Goal: Task Accomplishment & Management: Manage account settings

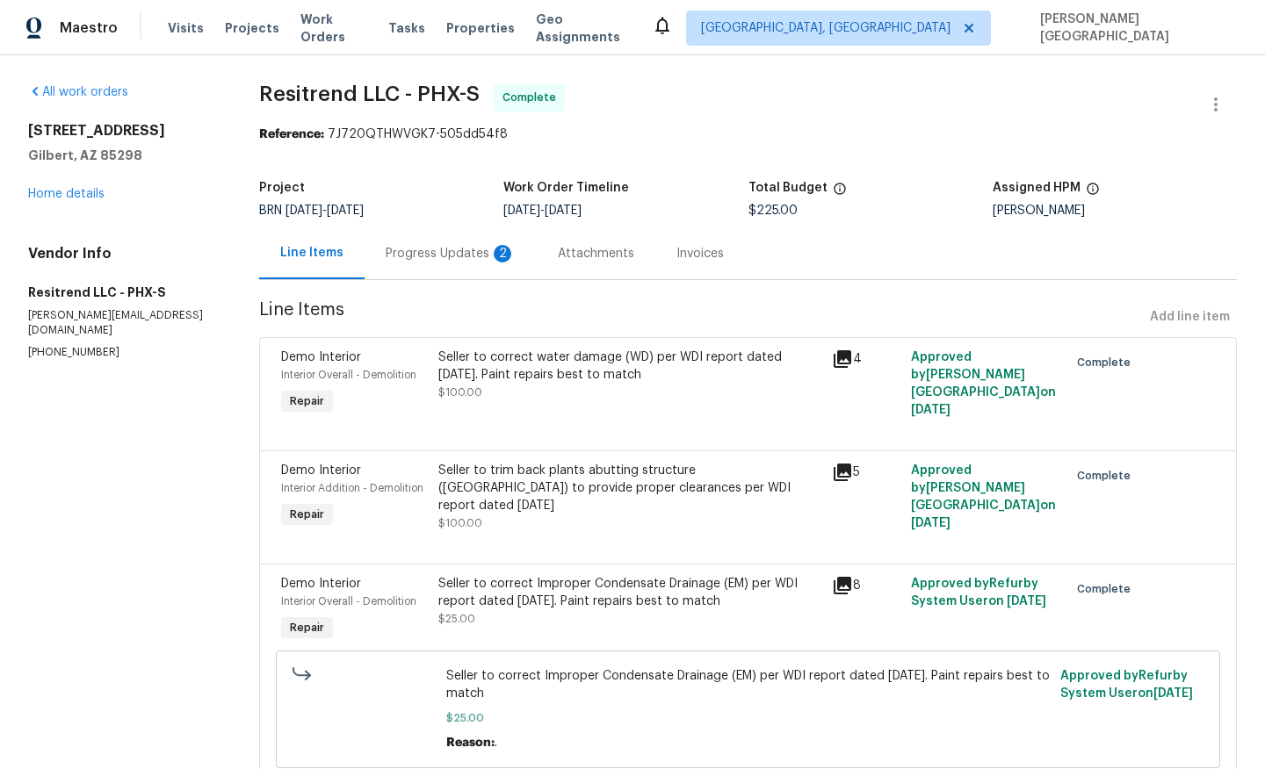
click at [460, 254] on div "Progress Updates 2" at bounding box center [451, 254] width 130 height 18
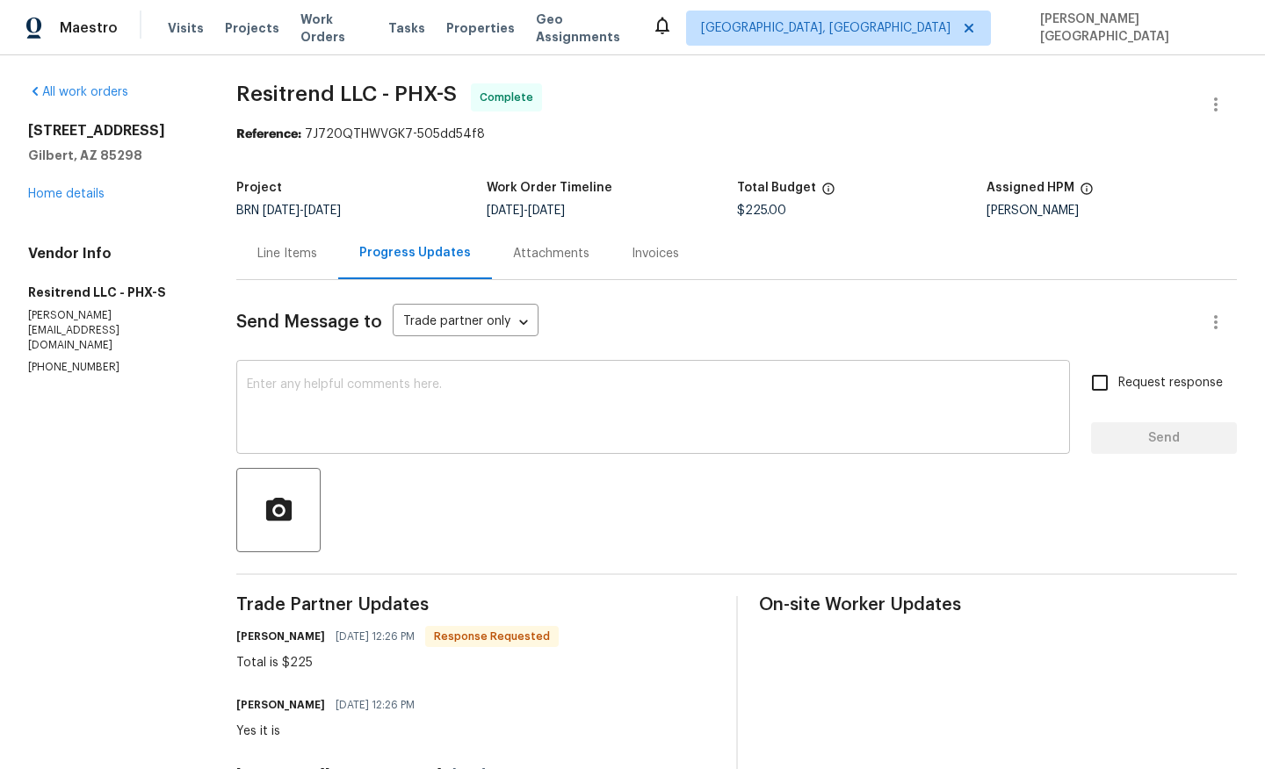
click at [345, 387] on textarea at bounding box center [653, 409] width 812 height 61
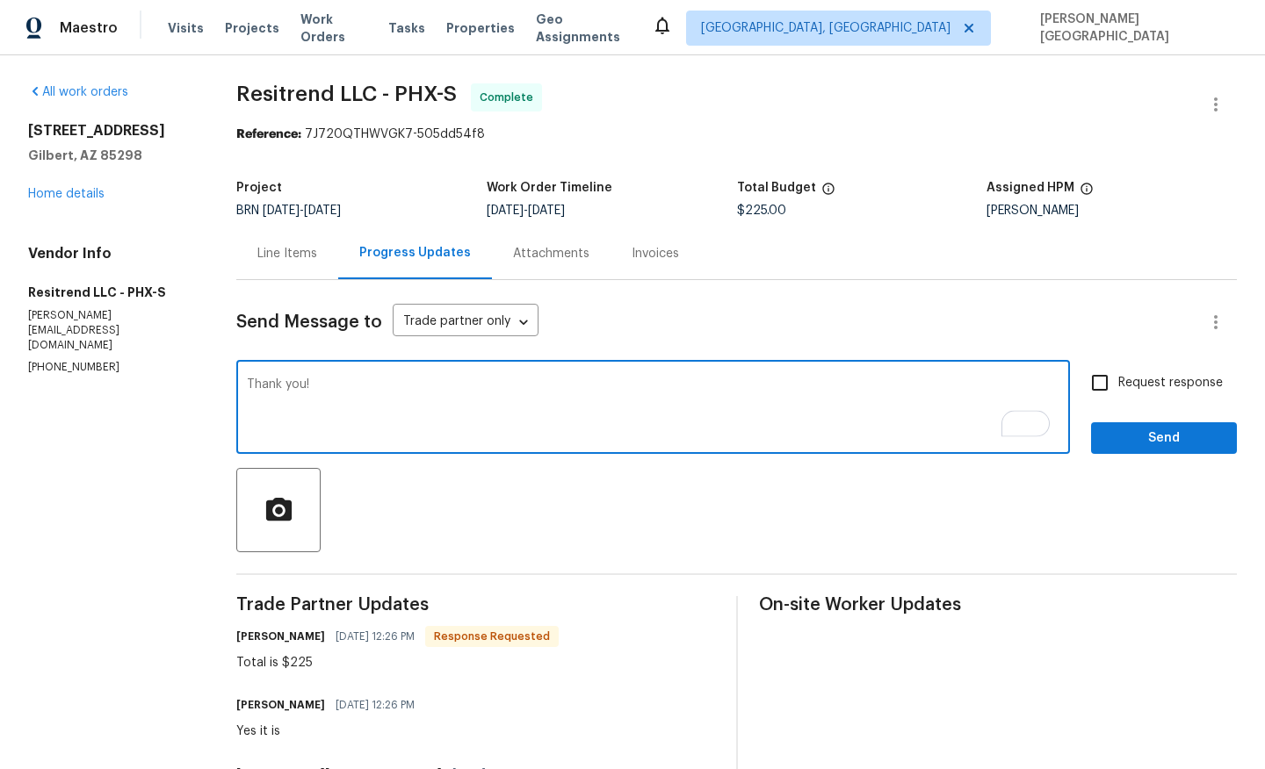
type textarea "Thank you!"
click at [1108, 398] on input "Request response" at bounding box center [1099, 383] width 37 height 37
checkbox input "true"
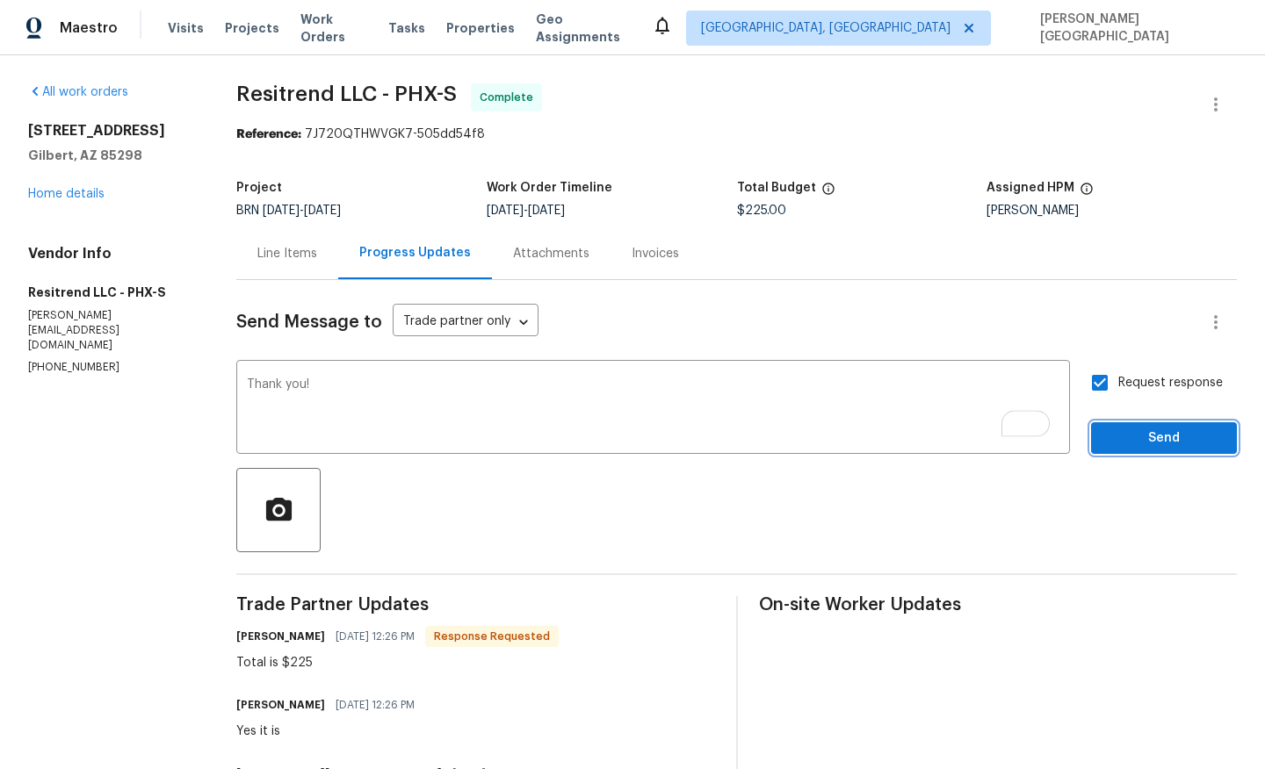
click at [1123, 441] on span "Send" at bounding box center [1164, 439] width 118 height 22
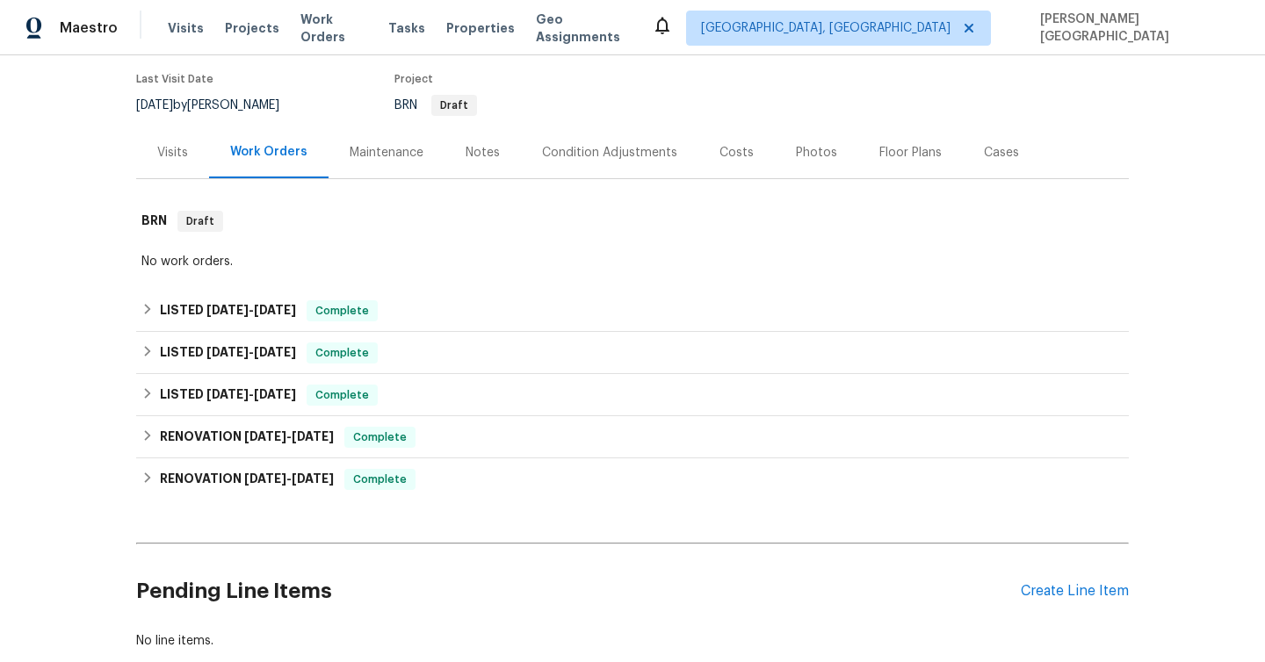
scroll to position [247, 0]
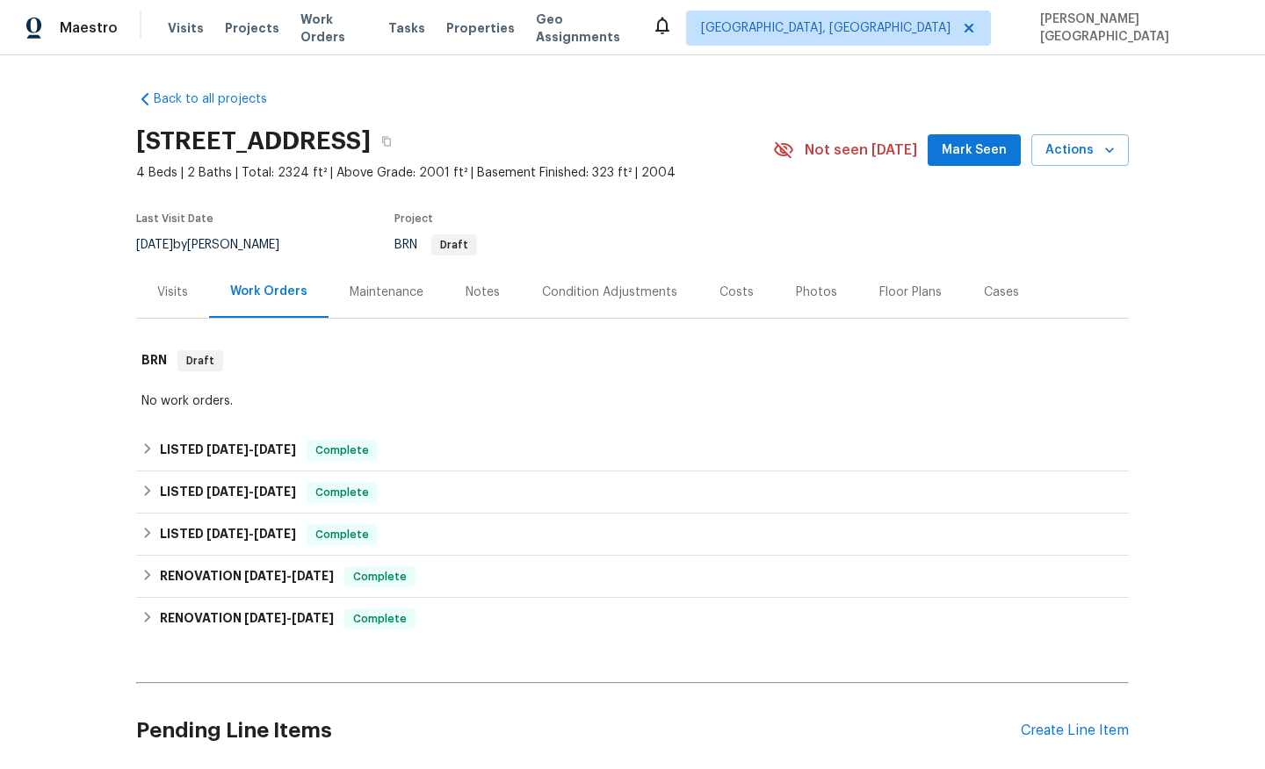
scroll to position [372, 0]
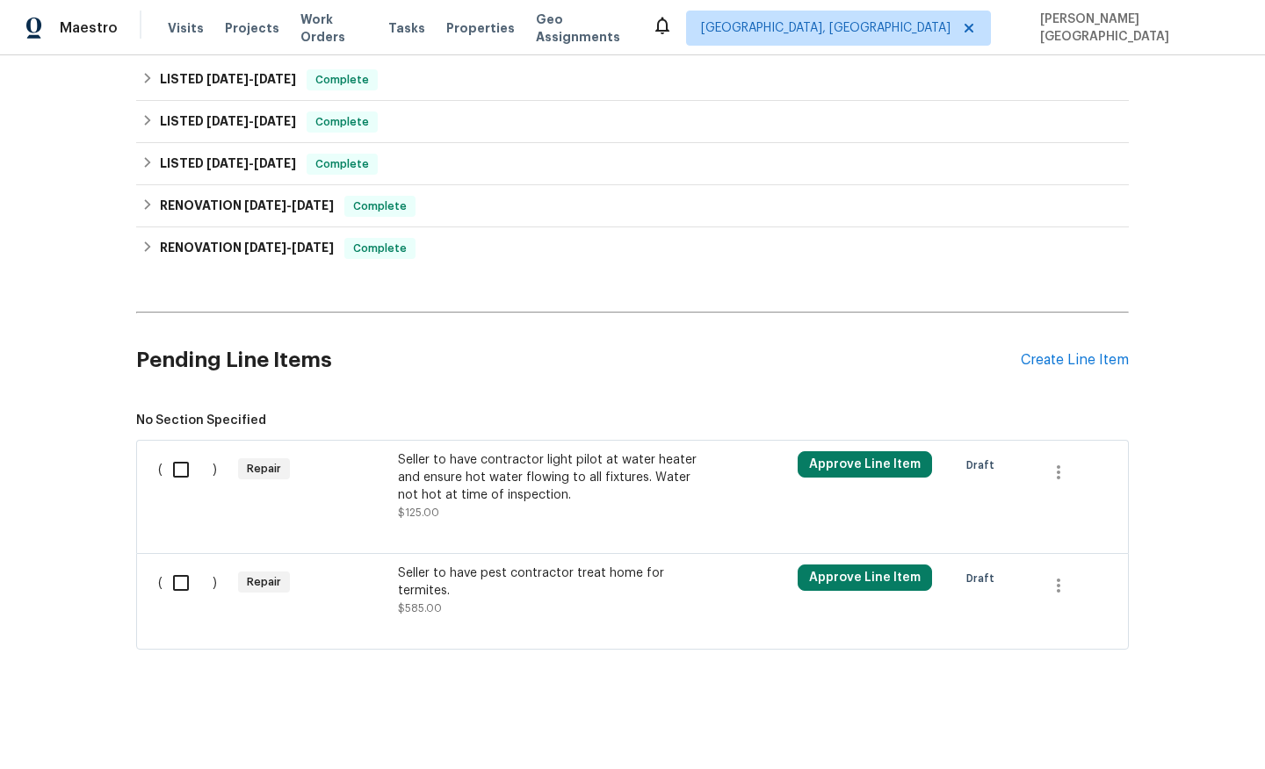
click at [451, 588] on div "Seller to have pest contractor treat home for termites." at bounding box center [552, 582] width 309 height 35
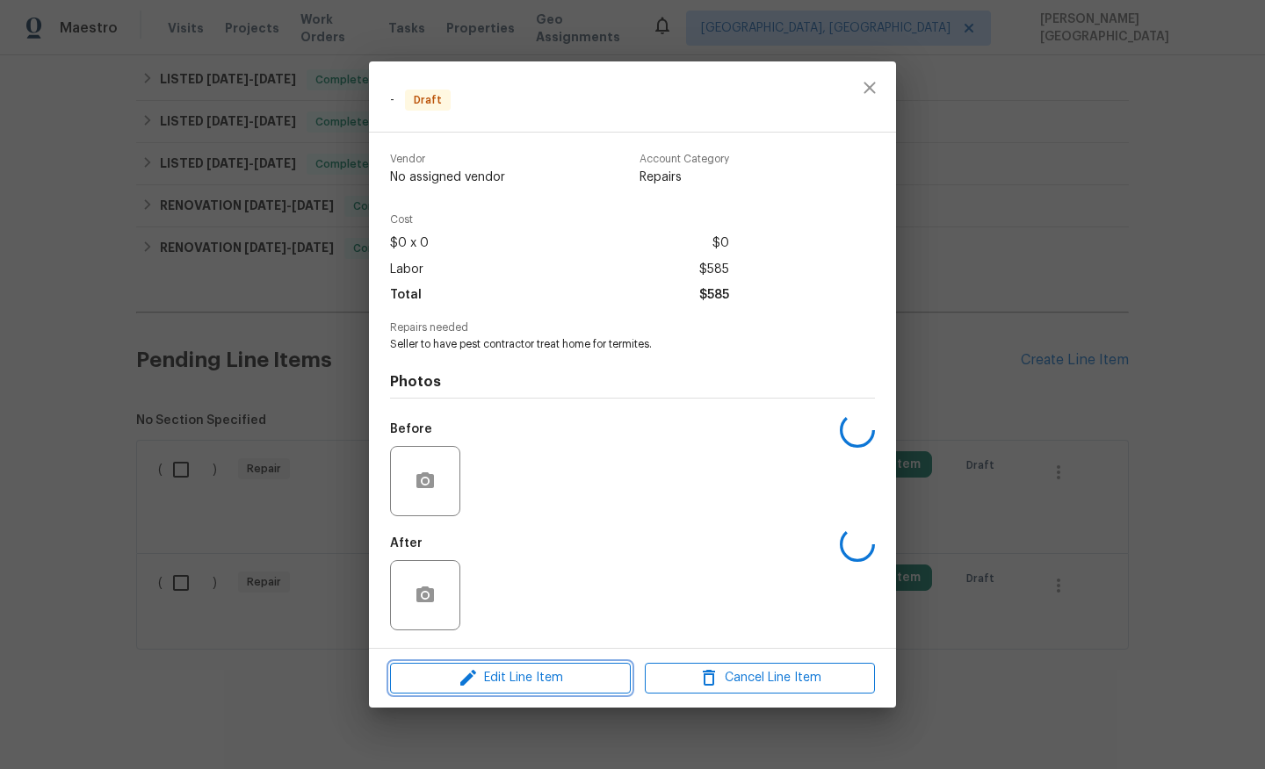
click at [489, 661] on span "Edit Line Item" at bounding box center [510, 679] width 230 height 22
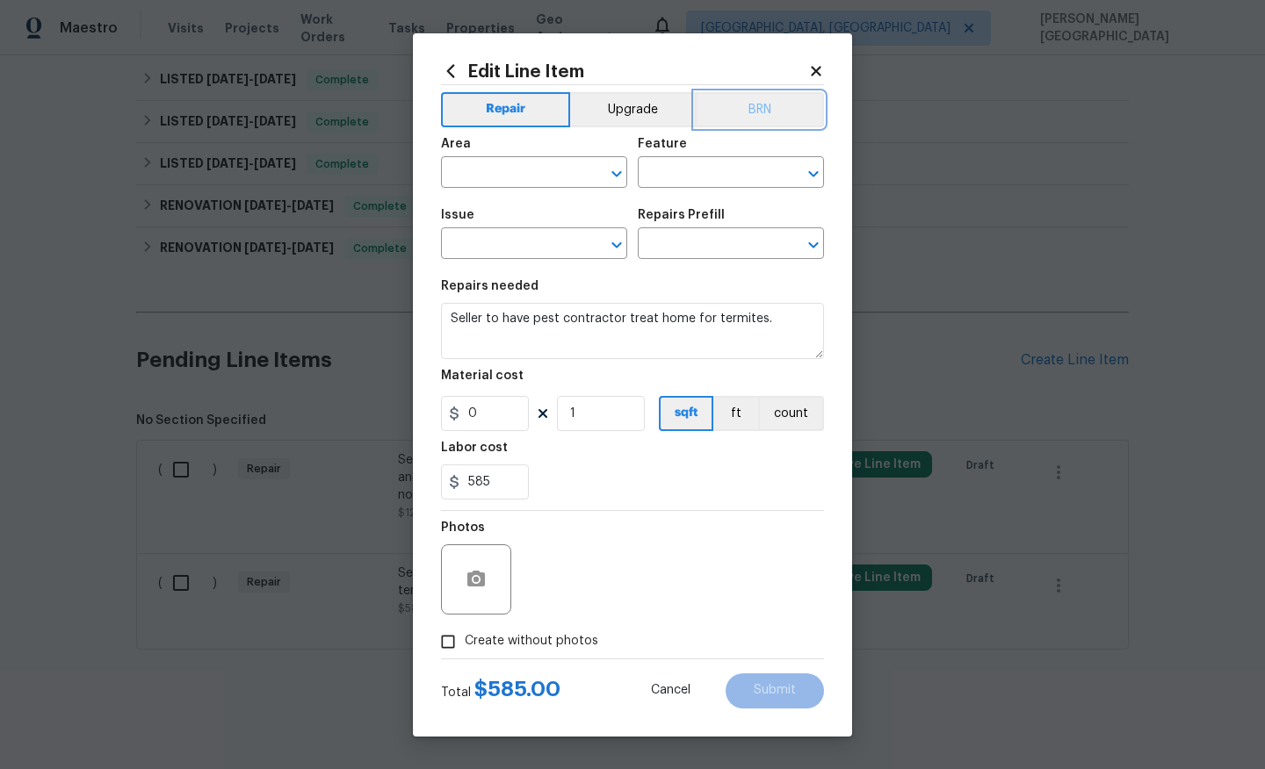
click at [756, 114] on button "BRN" at bounding box center [759, 109] width 129 height 35
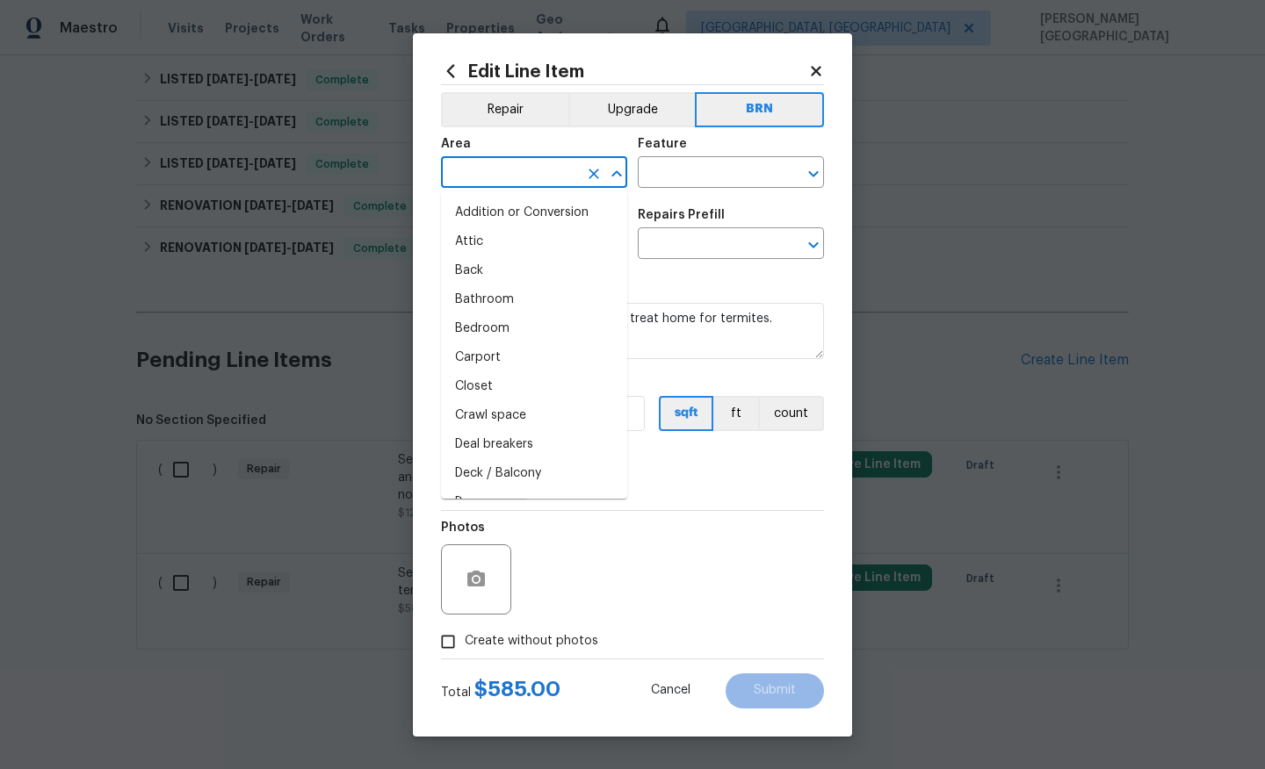
click at [527, 167] on input "text" at bounding box center [509, 174] width 137 height 27
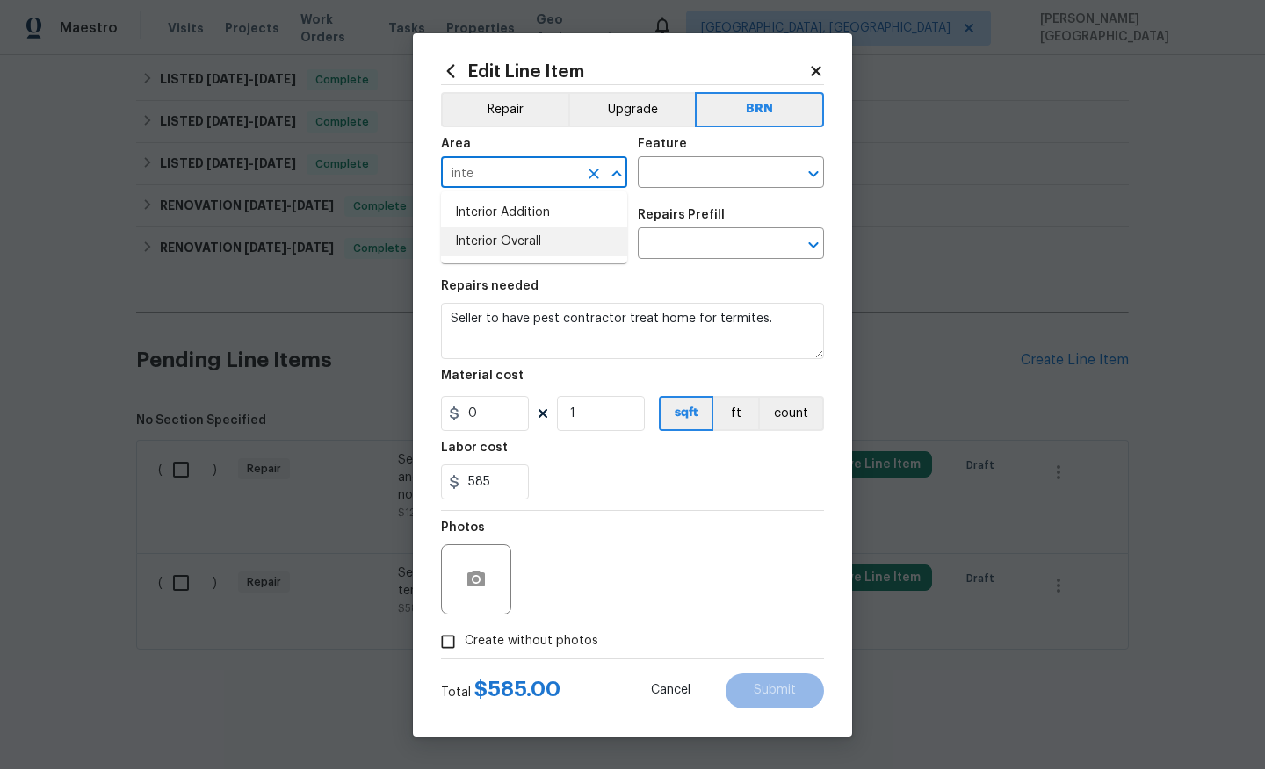
click at [542, 243] on li "Interior Overall" at bounding box center [534, 241] width 186 height 29
type input "Interior Overall"
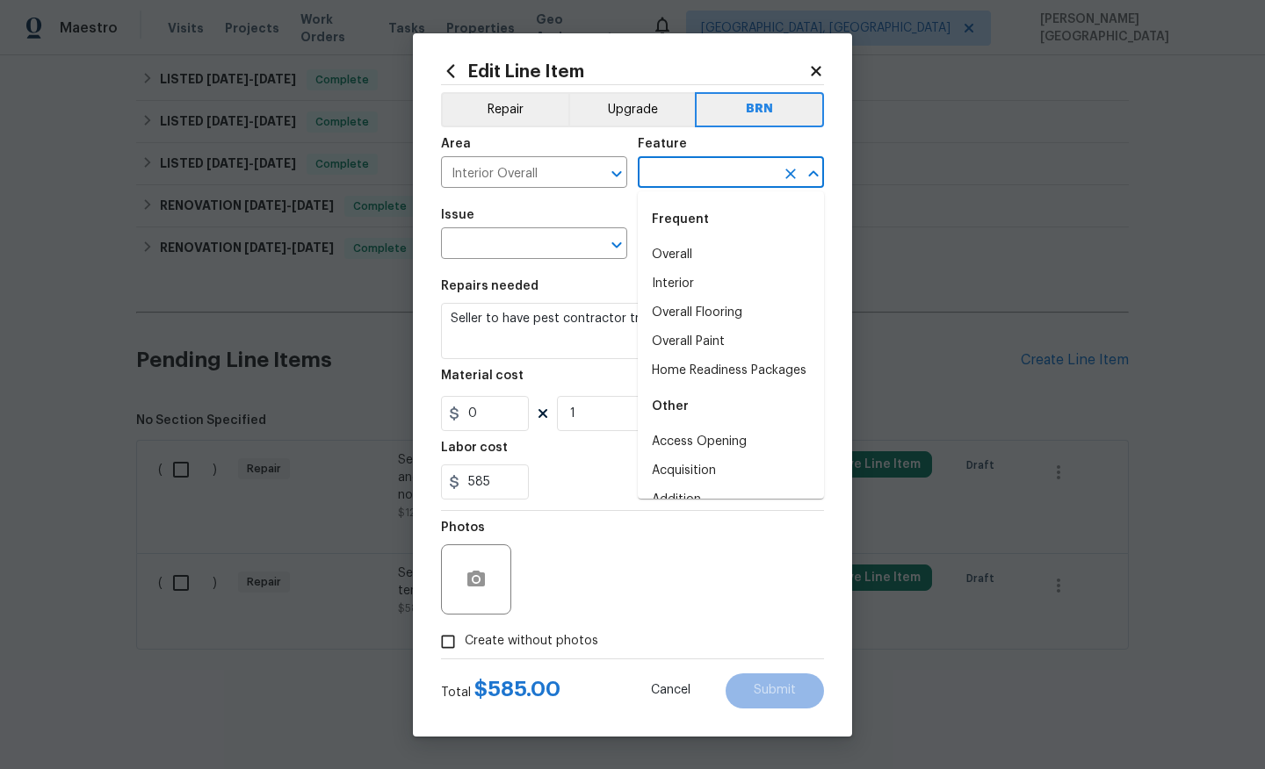
click at [664, 180] on input "text" at bounding box center [706, 174] width 137 height 27
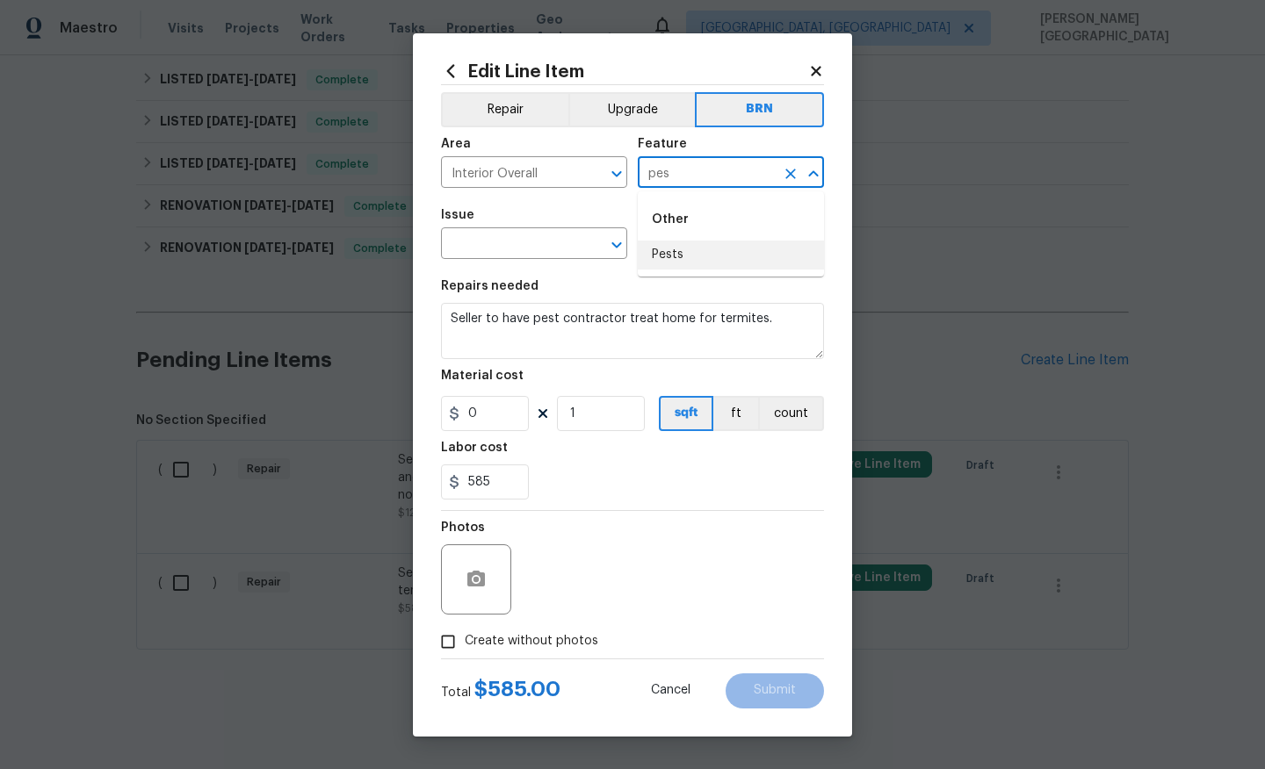
click at [675, 248] on li "Pests" at bounding box center [731, 255] width 186 height 29
type input "Pests"
click at [484, 246] on input "text" at bounding box center [509, 245] width 137 height 27
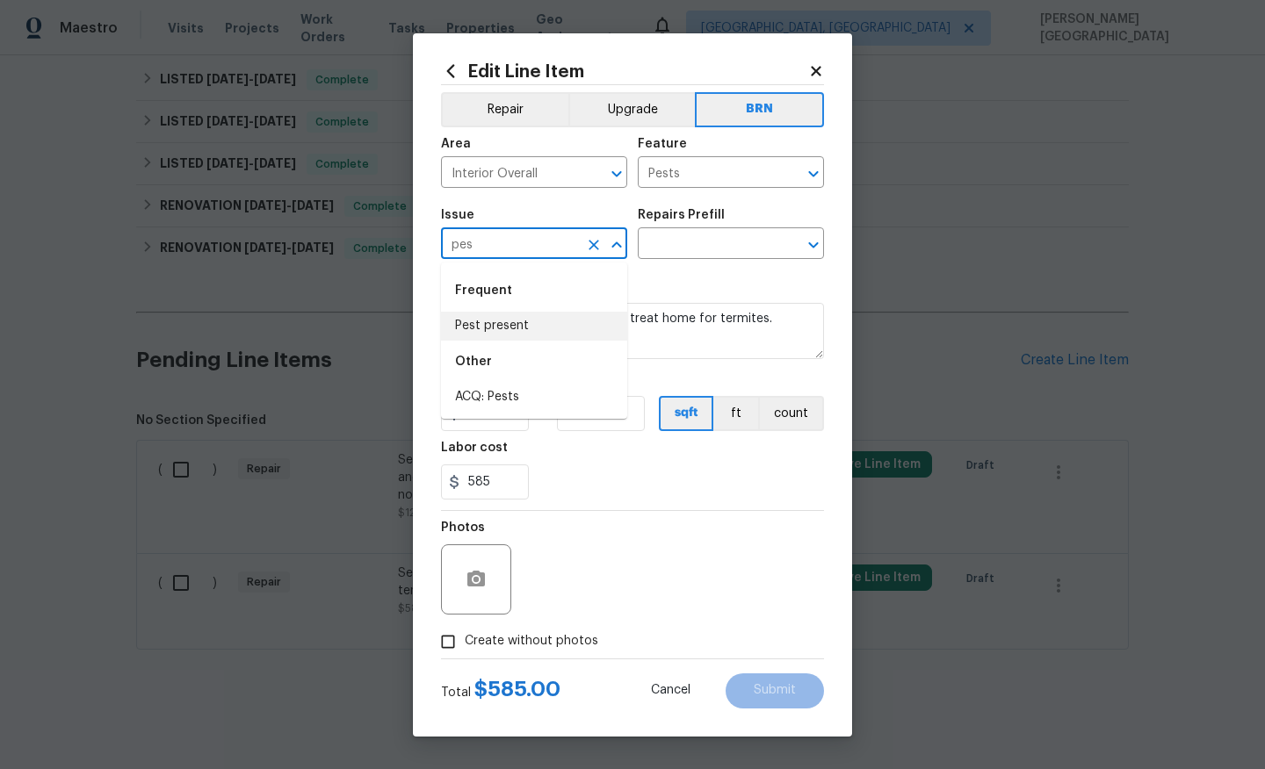
click at [499, 321] on li "Pest present" at bounding box center [534, 326] width 186 height 29
type input "Pest present"
click at [712, 233] on input "text" at bounding box center [706, 245] width 137 height 27
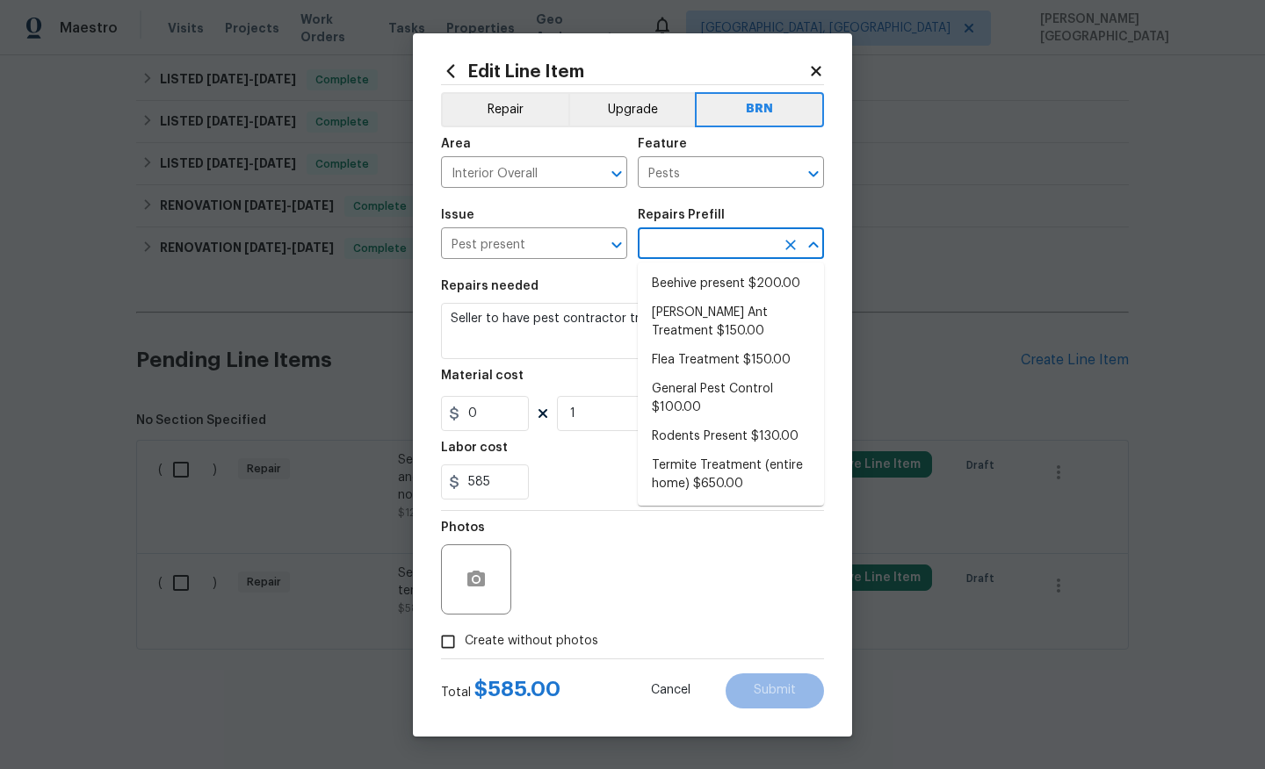
click at [718, 266] on ul "Beehive present $200.00 Carpenter Ant Treatment $150.00 Flea Treatment $150.00 …" at bounding box center [731, 384] width 186 height 243
click at [677, 298] on li "Beehive present $200.00" at bounding box center [731, 284] width 186 height 29
type input "Beehive present $200.00"
type textarea "Remove, patch/paint touch up location after removal if needed."
type input "200"
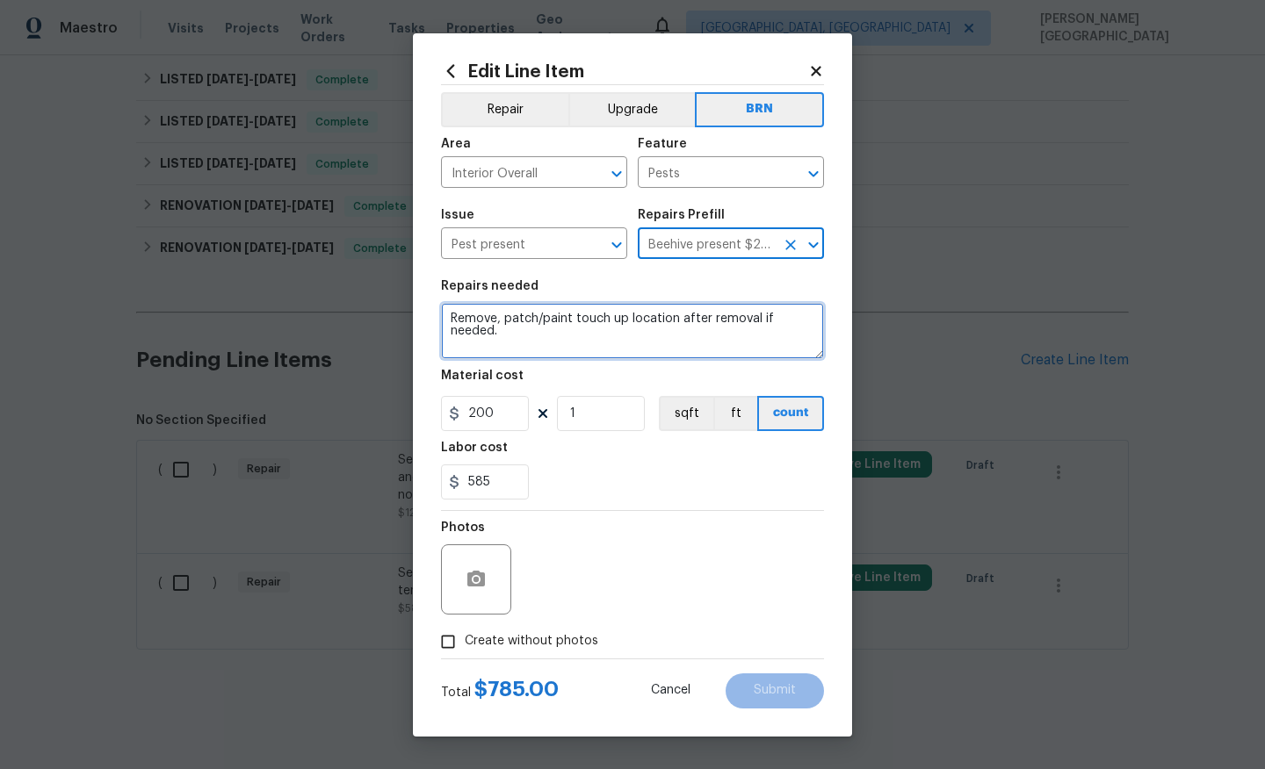
click at [568, 320] on textarea "Remove, patch/paint touch up location after removal if needed." at bounding box center [632, 331] width 383 height 56
paste textarea "Seller to have pest contractor treat home for termites."
type textarea "Seller to have pest contractor treat home for termites."
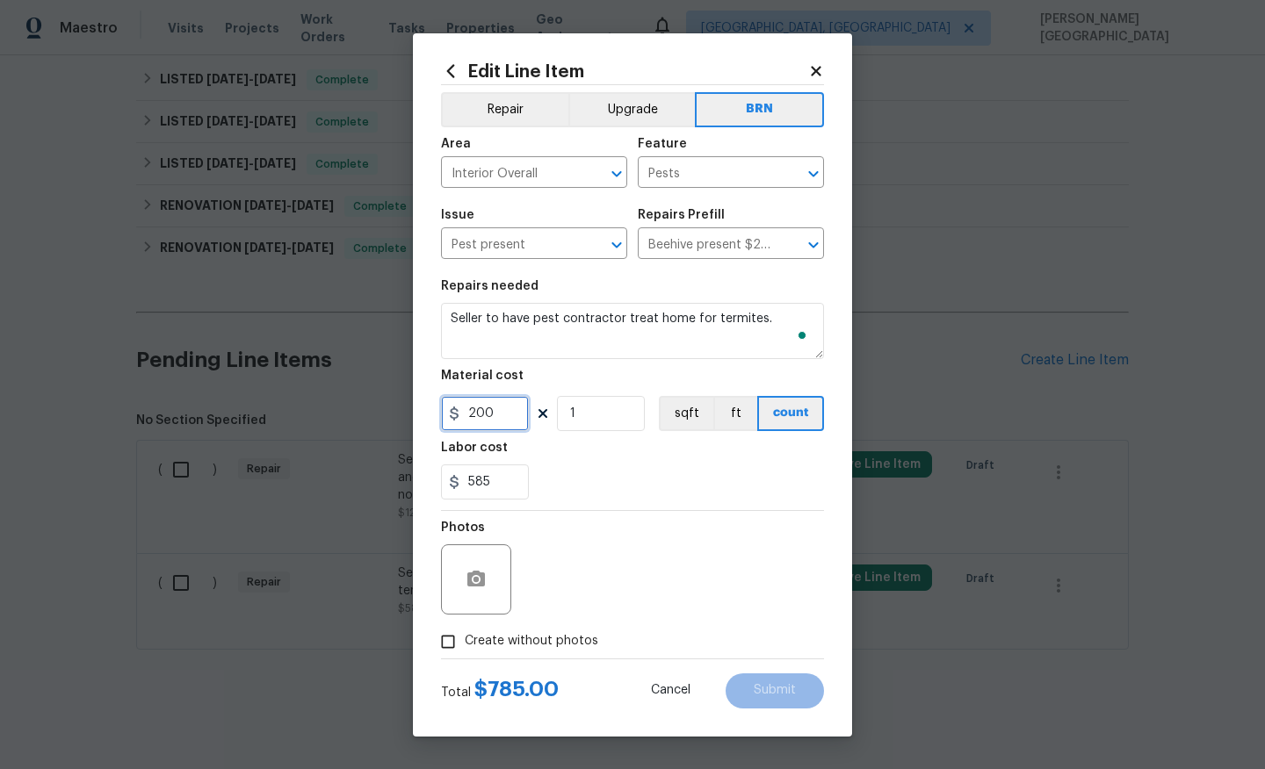
click at [478, 402] on input "200" at bounding box center [485, 413] width 88 height 35
type input "0"
click at [518, 638] on span "Create without photos" at bounding box center [532, 641] width 134 height 18
click at [465, 638] on input "Create without photos" at bounding box center [447, 641] width 33 height 33
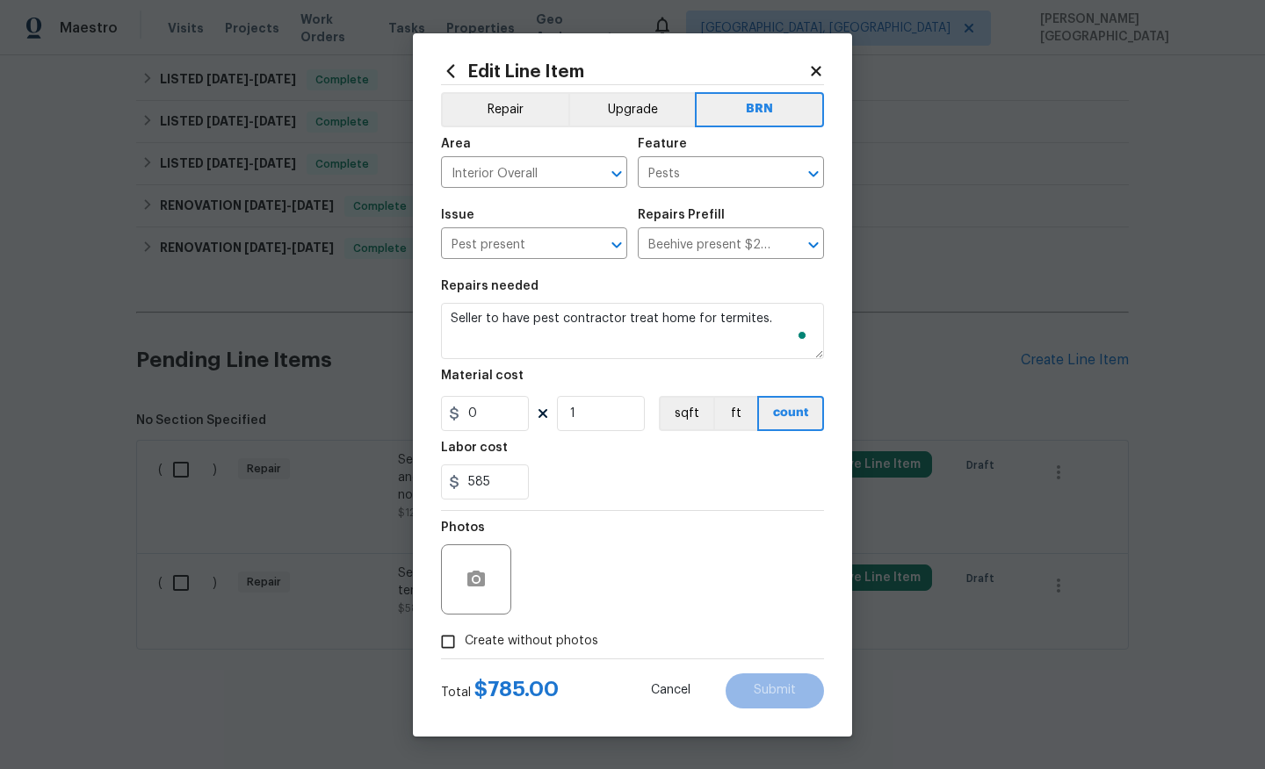
checkbox input "true"
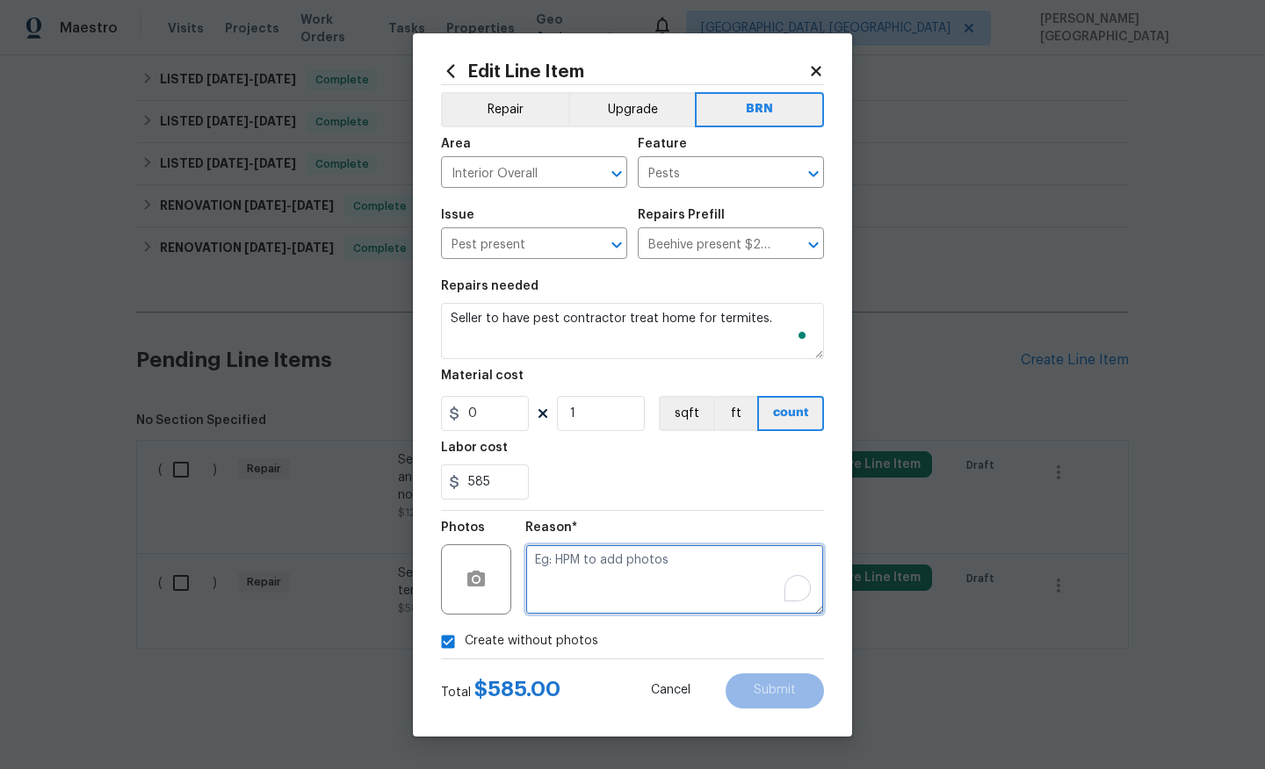
click at [625, 558] on textarea "To enrich screen reader interactions, please activate Accessibility in Grammarl…" at bounding box center [674, 580] width 299 height 70
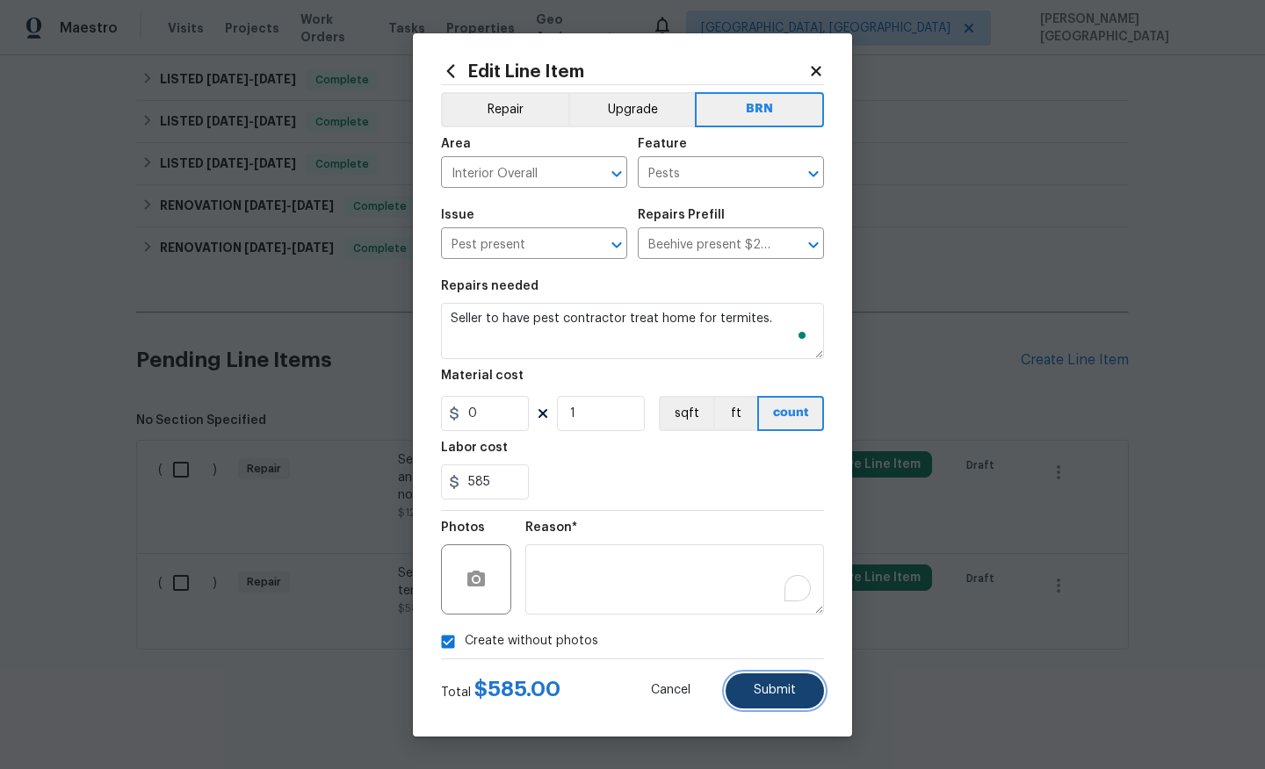
click at [762, 661] on span "Submit" at bounding box center [775, 690] width 42 height 13
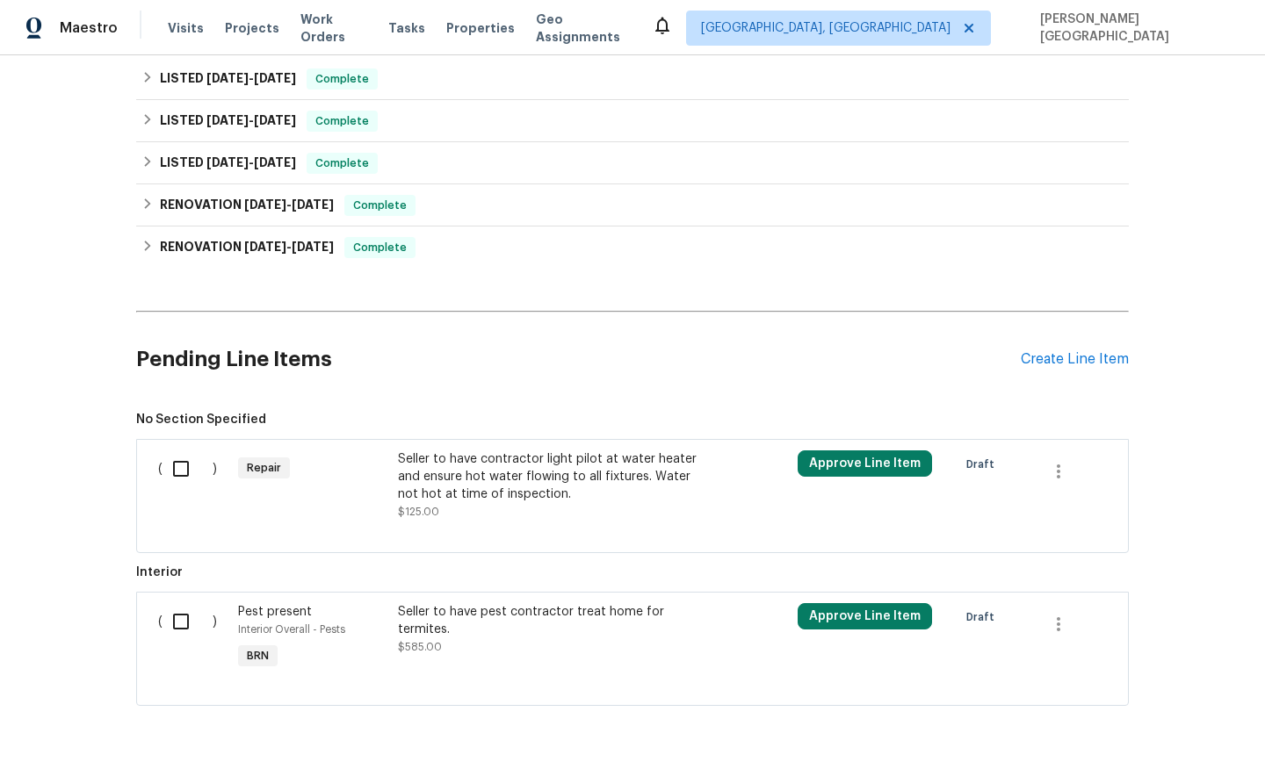
click at [177, 625] on input "checkbox" at bounding box center [187, 621] width 50 height 37
checkbox input "true"
click at [1166, 661] on button "Create Work Order" at bounding box center [1164, 726] width 145 height 32
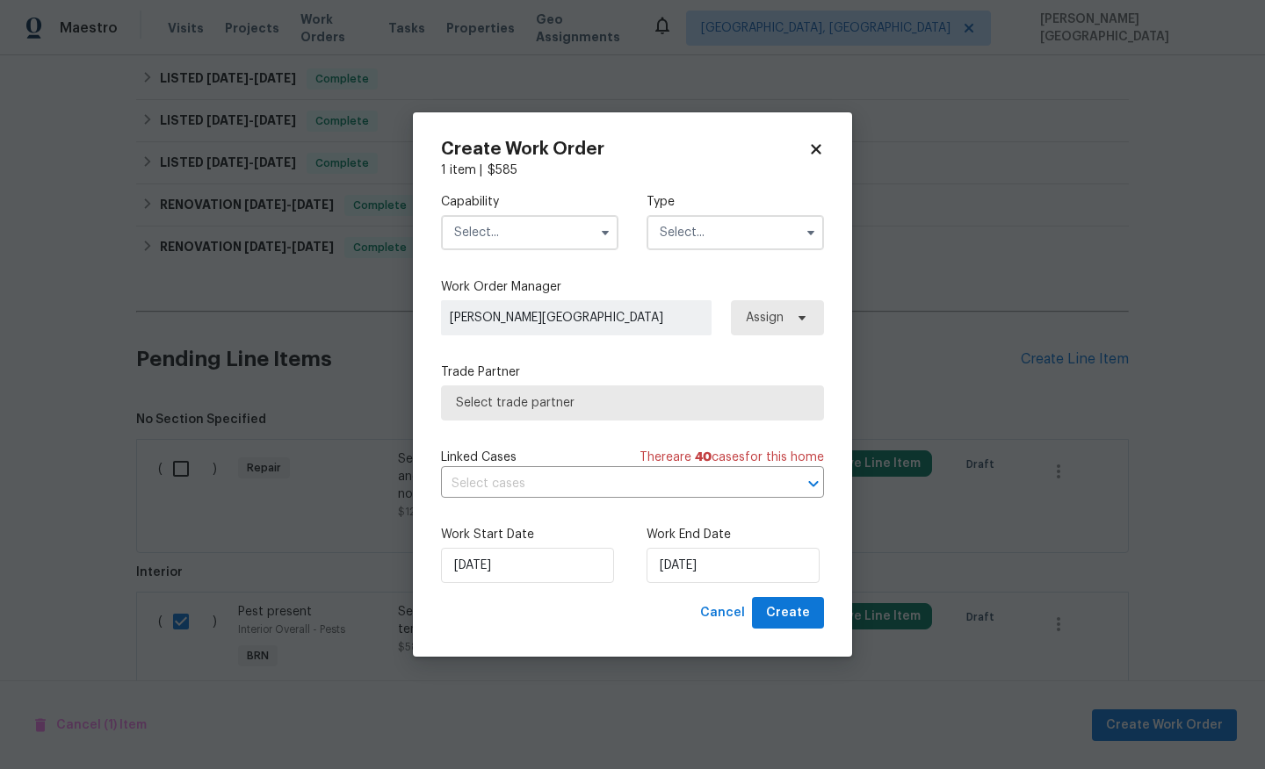
click at [492, 224] on input "text" at bounding box center [529, 232] width 177 height 35
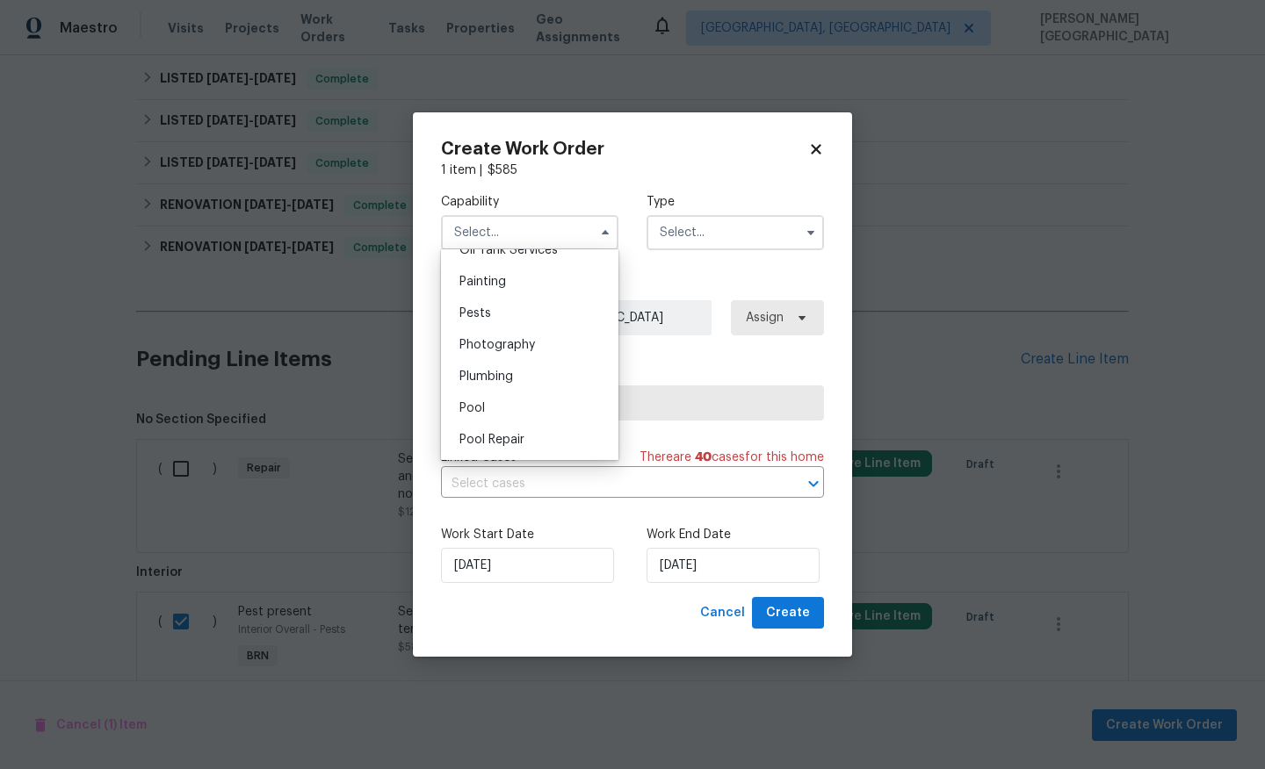
scroll to position [1477, 0]
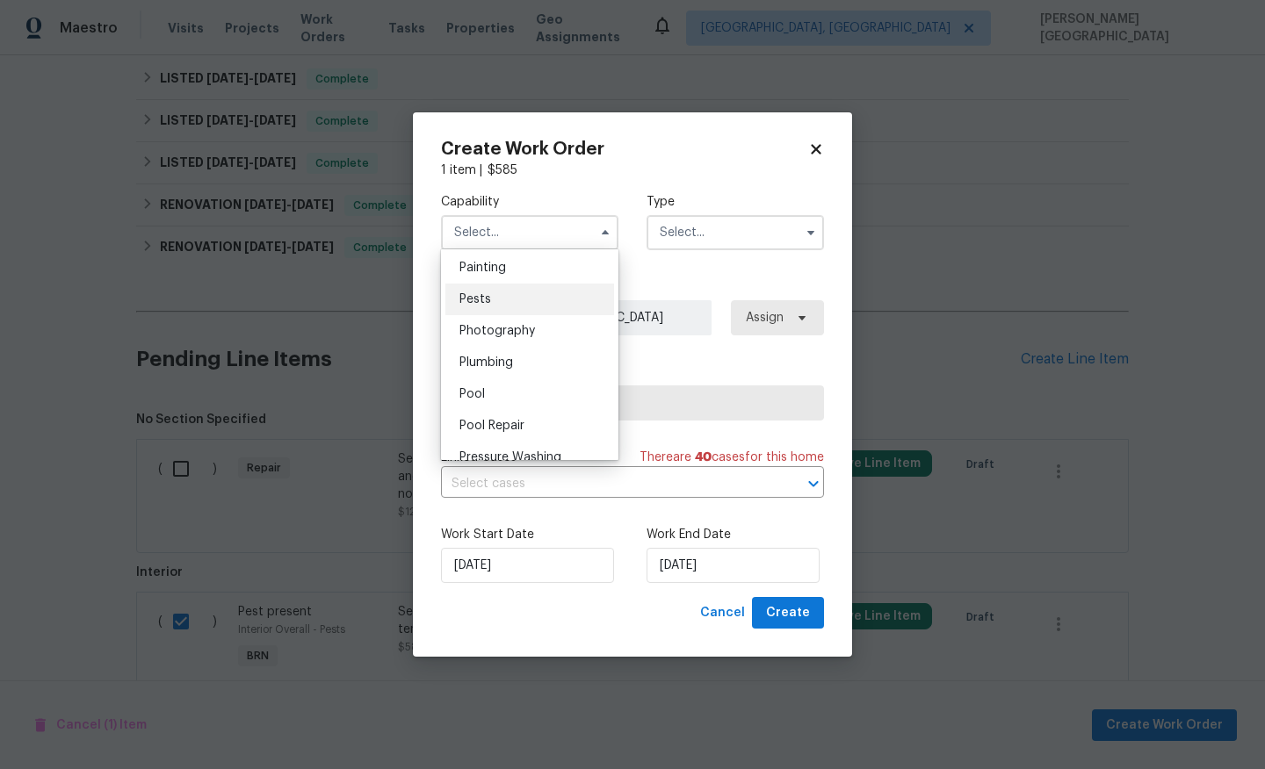
click at [518, 298] on div "Pests" at bounding box center [529, 300] width 169 height 32
type input "Pests"
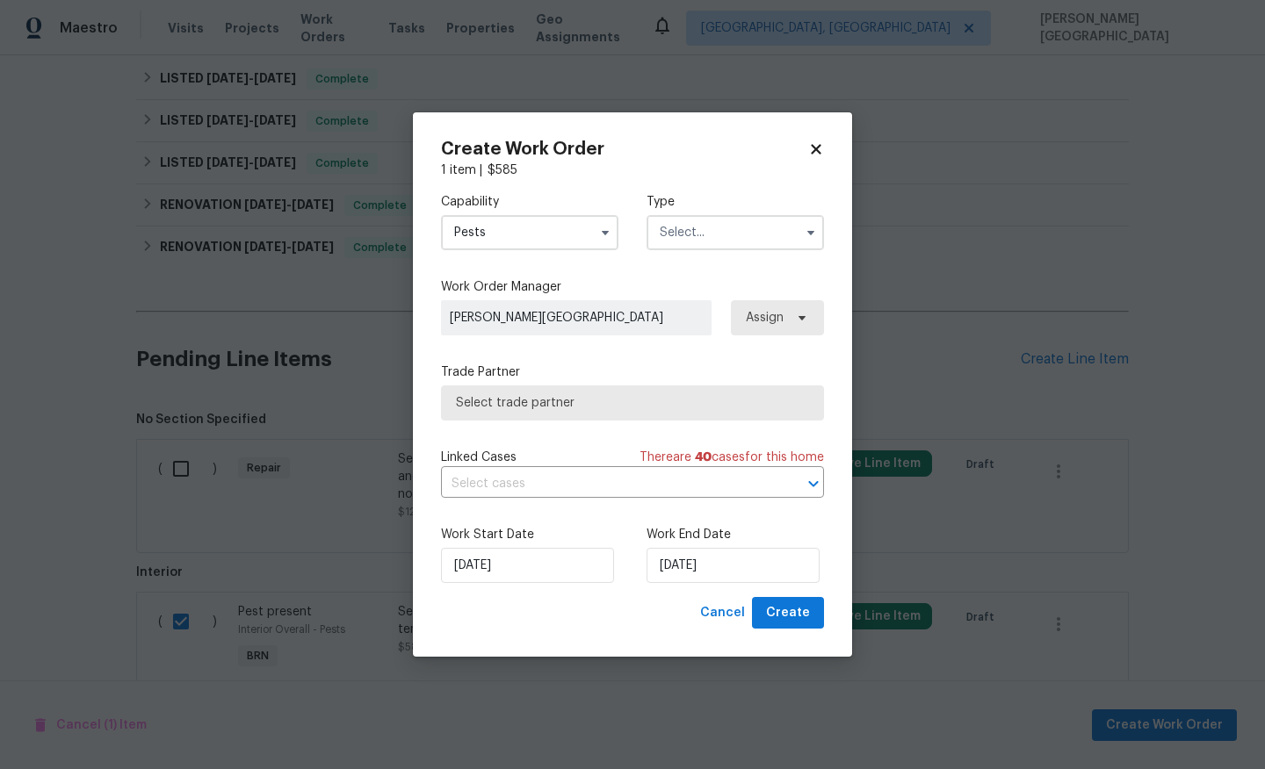
click at [688, 237] on input "text" at bounding box center [734, 232] width 177 height 35
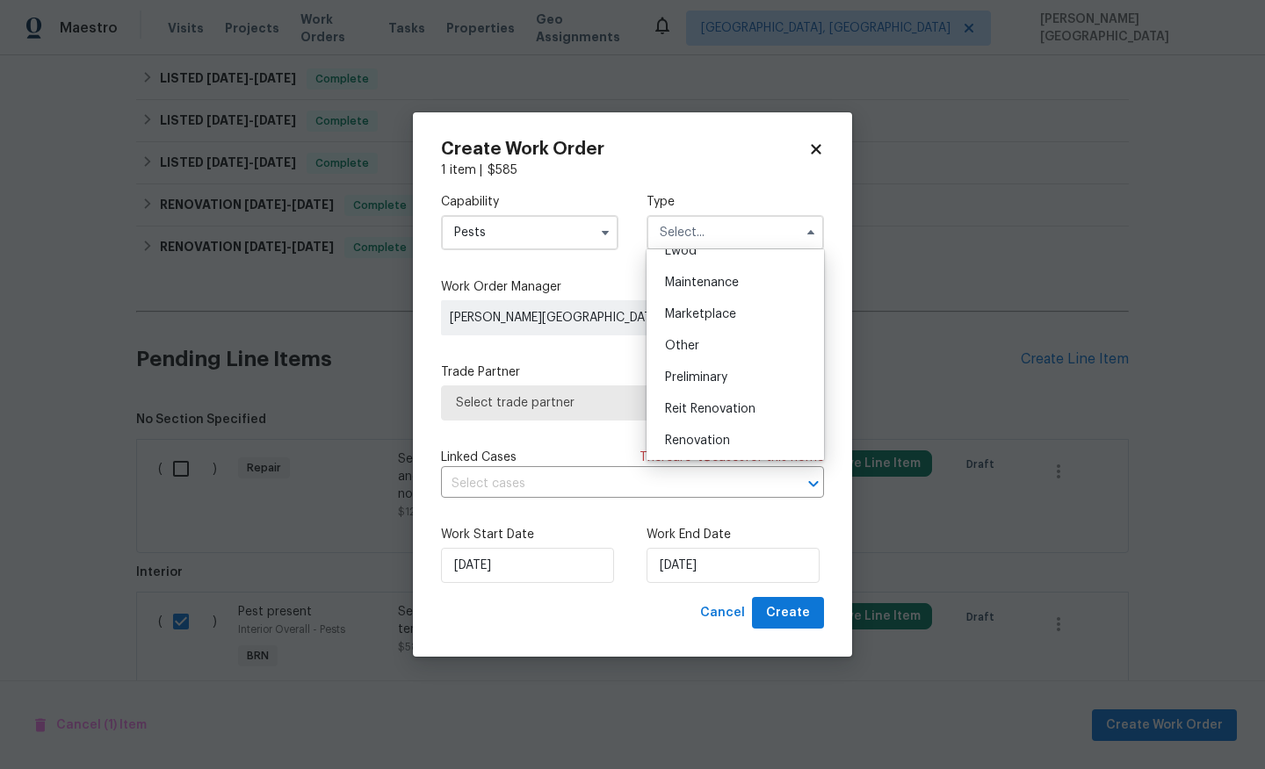
scroll to position [399, 0]
click at [695, 350] on span "Resale" at bounding box center [683, 345] width 37 height 12
type input "Resale"
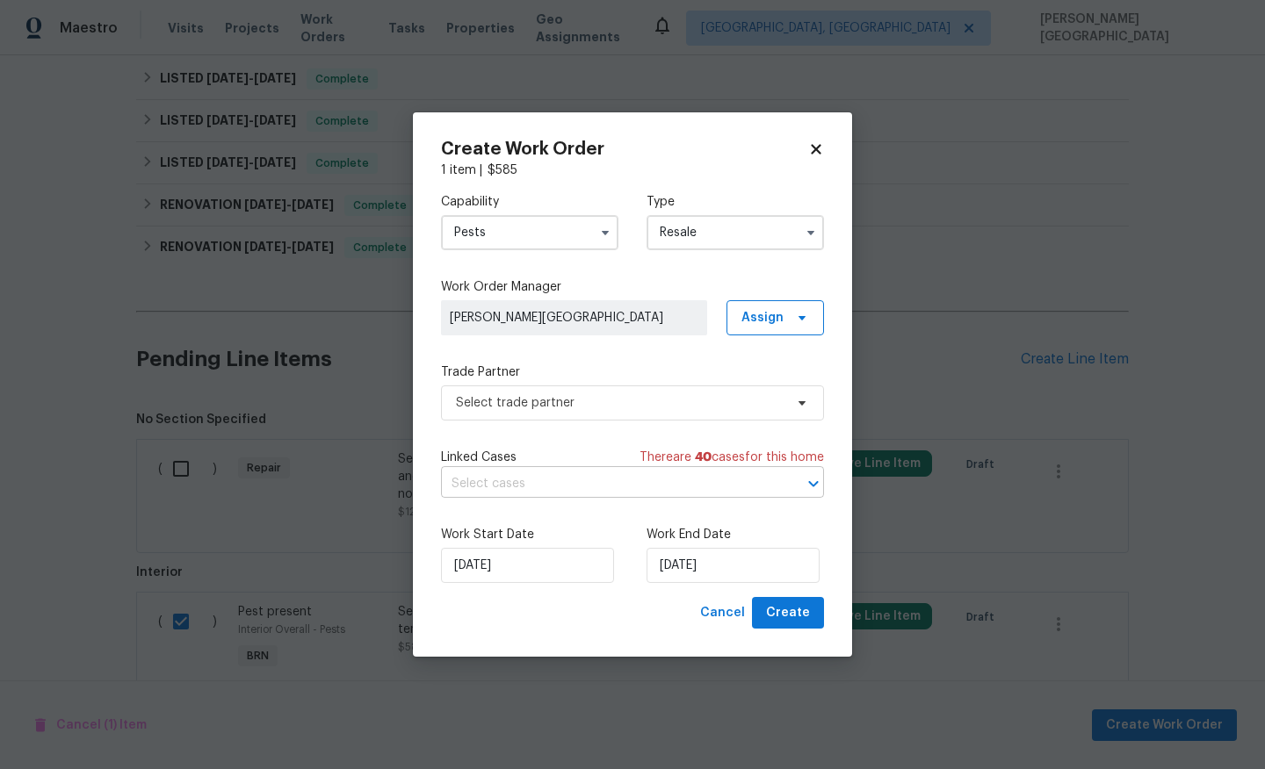
click at [527, 490] on input "text" at bounding box center [608, 484] width 334 height 27
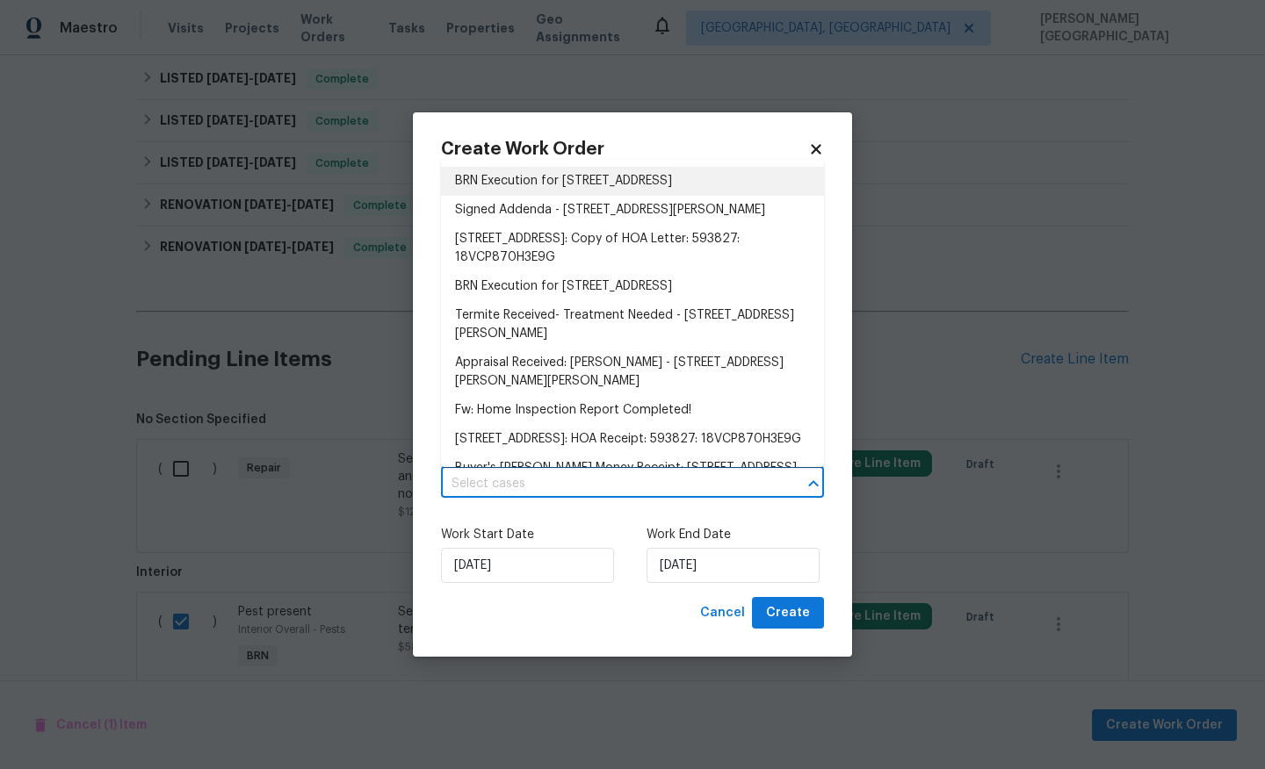
click at [513, 183] on li "BRN Execution for 46 Hunton Dr, Fredericksburg, VA 22405" at bounding box center [632, 181] width 383 height 29
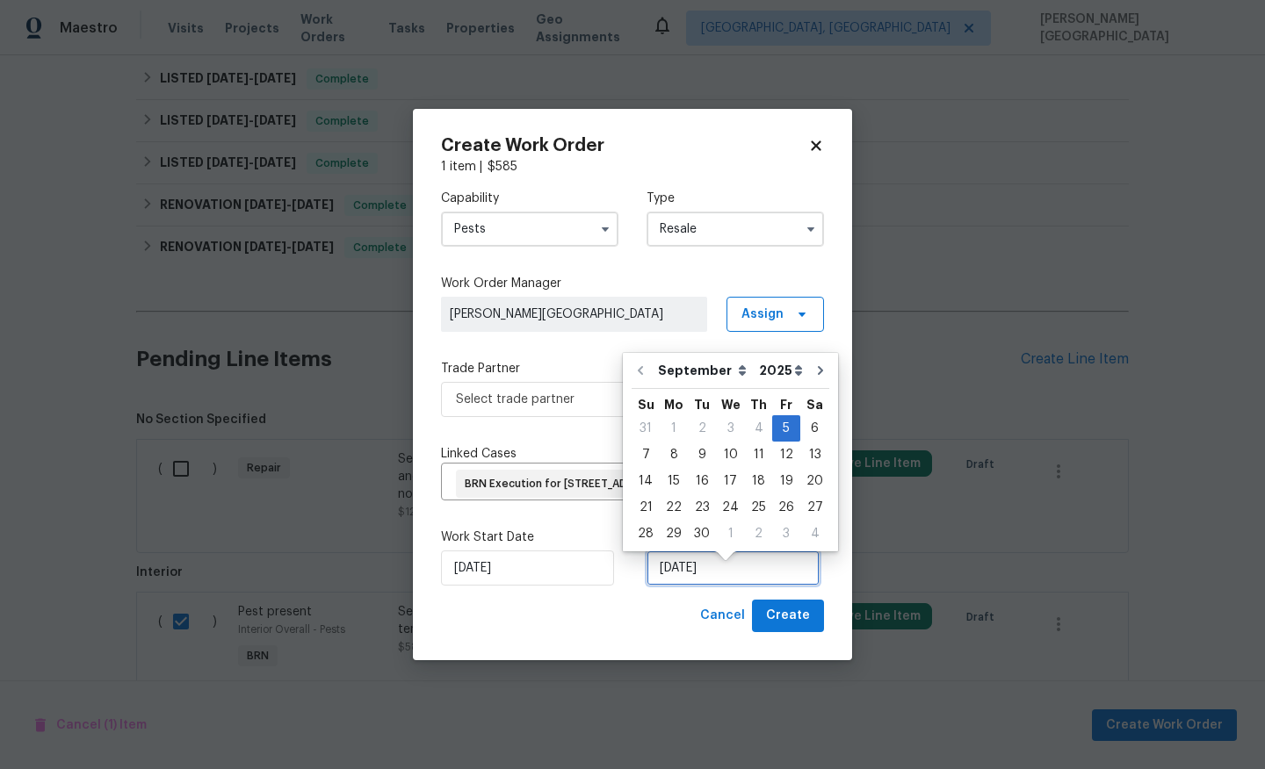
click at [692, 586] on input "9/5/2025" at bounding box center [732, 568] width 173 height 35
click at [699, 463] on div "9" at bounding box center [702, 455] width 28 height 25
type input "9/9/2025"
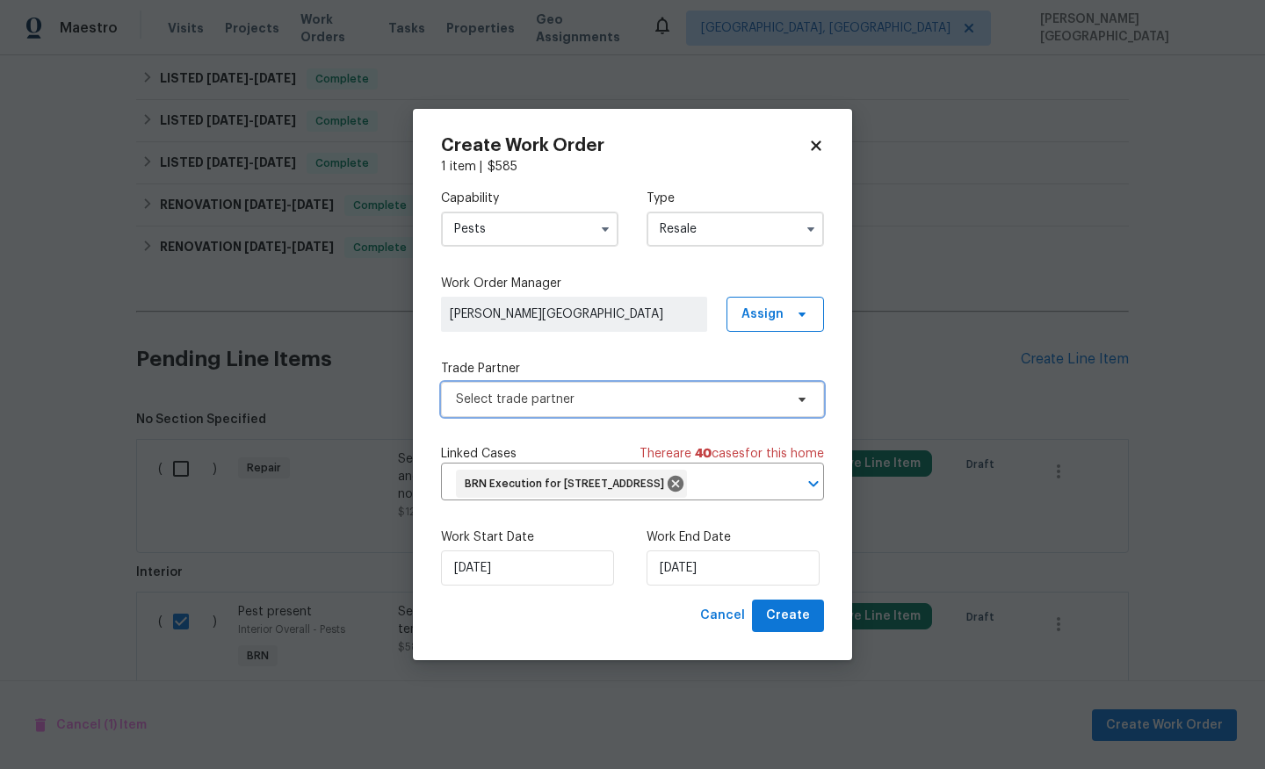
click at [544, 393] on span "Select trade partner" at bounding box center [620, 400] width 328 height 18
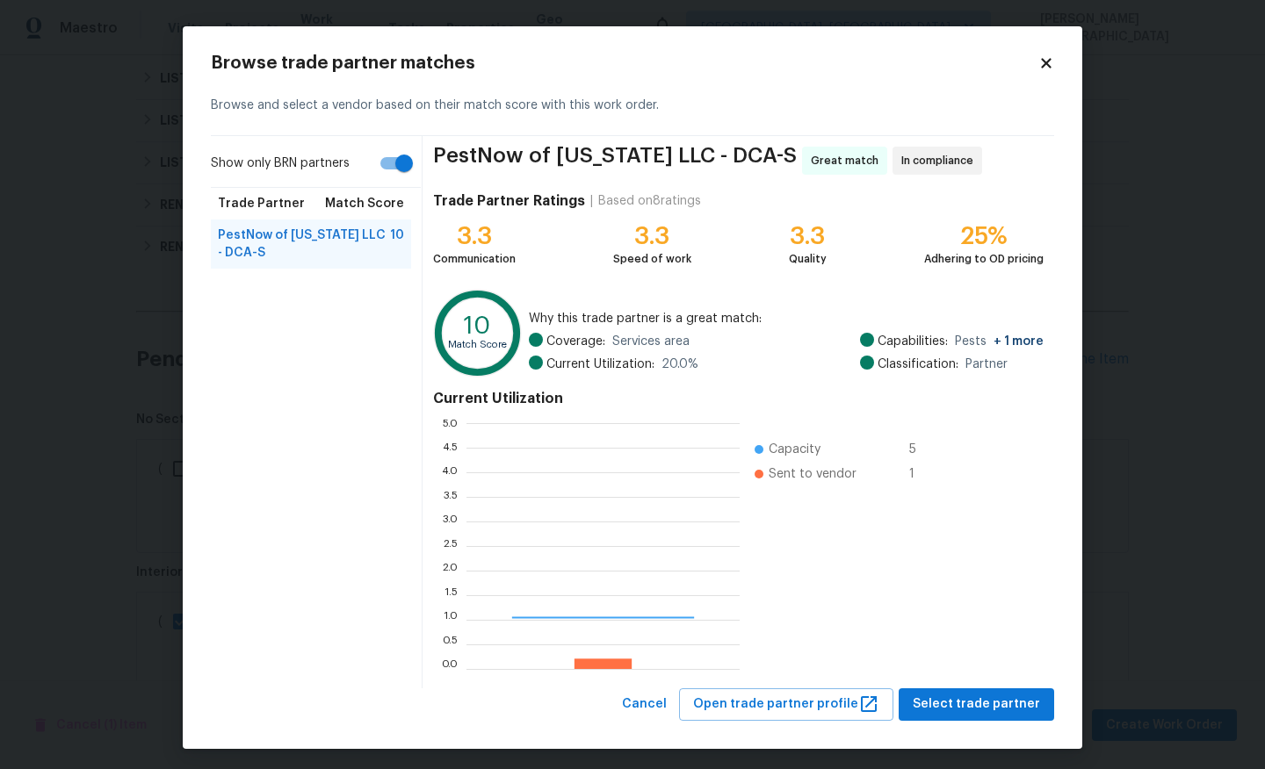
scroll to position [246, 273]
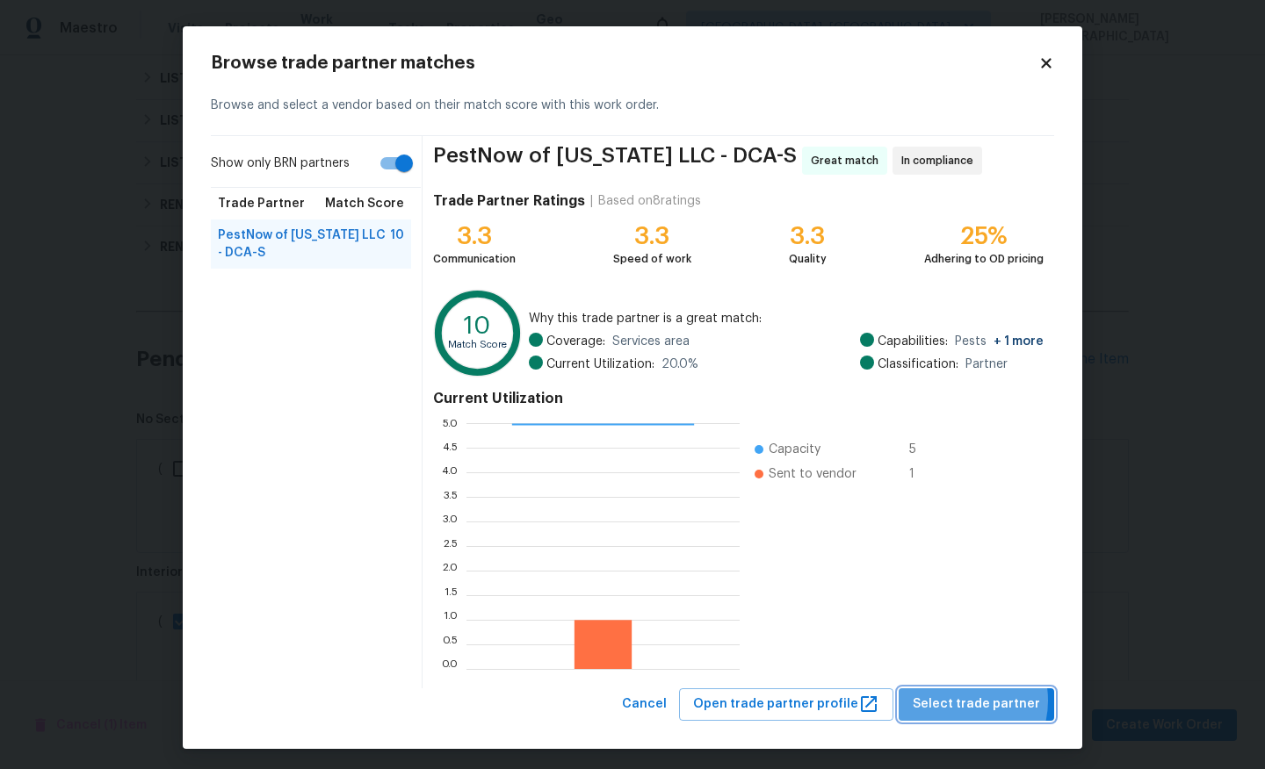
click at [963, 661] on span "Select trade partner" at bounding box center [976, 705] width 127 height 22
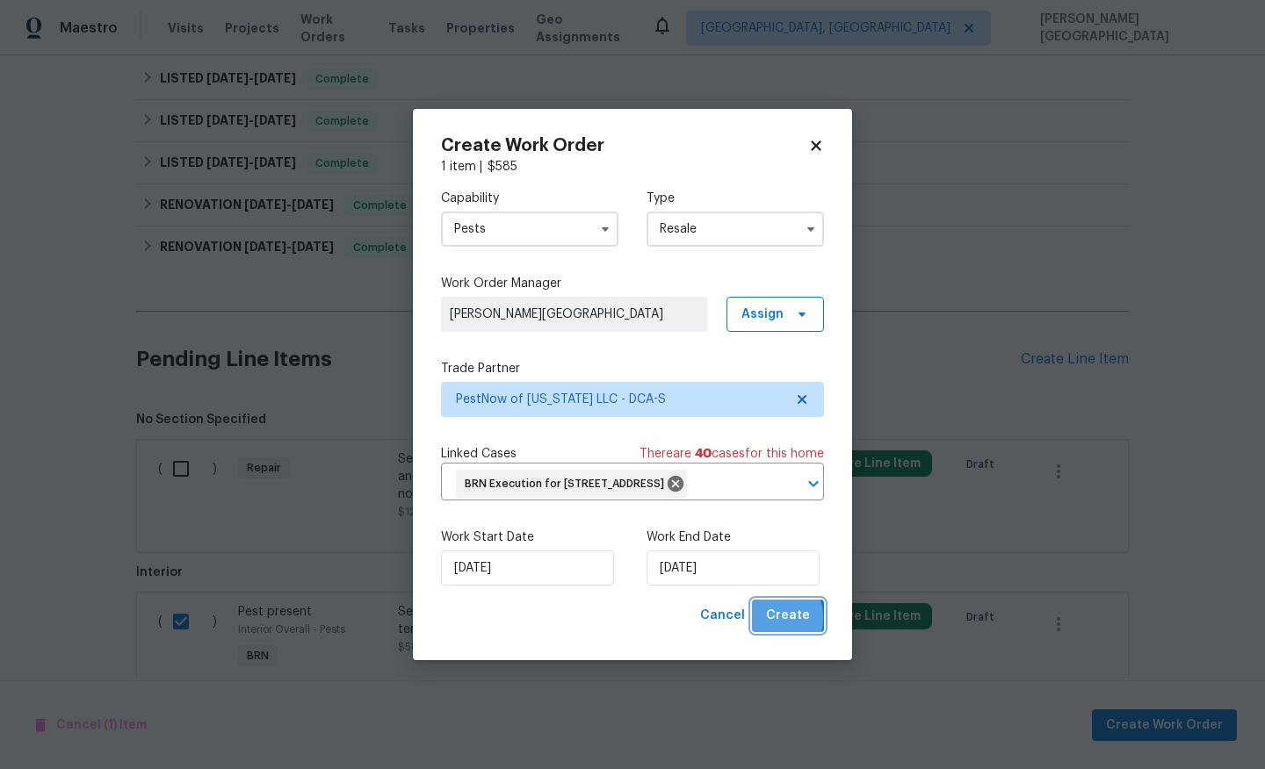
click at [768, 632] on button "Create" at bounding box center [788, 616] width 72 height 32
checkbox input "false"
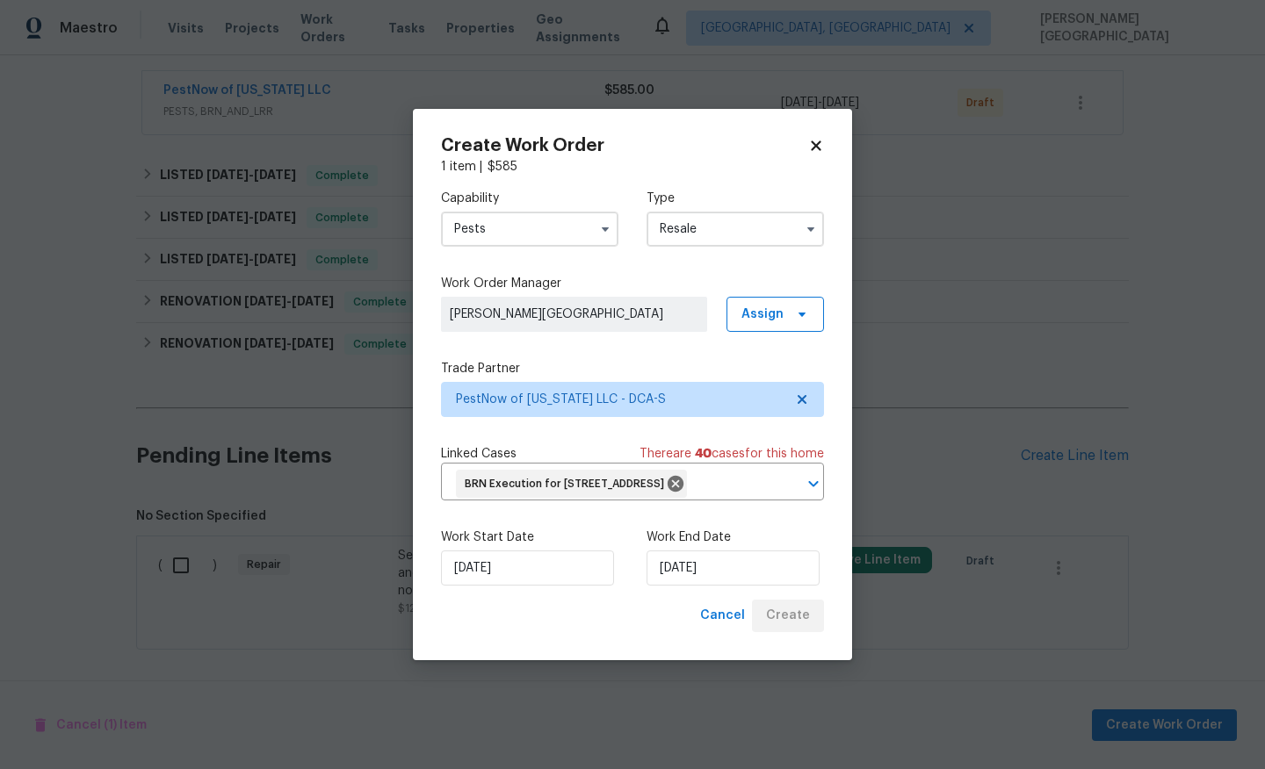
scroll to position [321, 0]
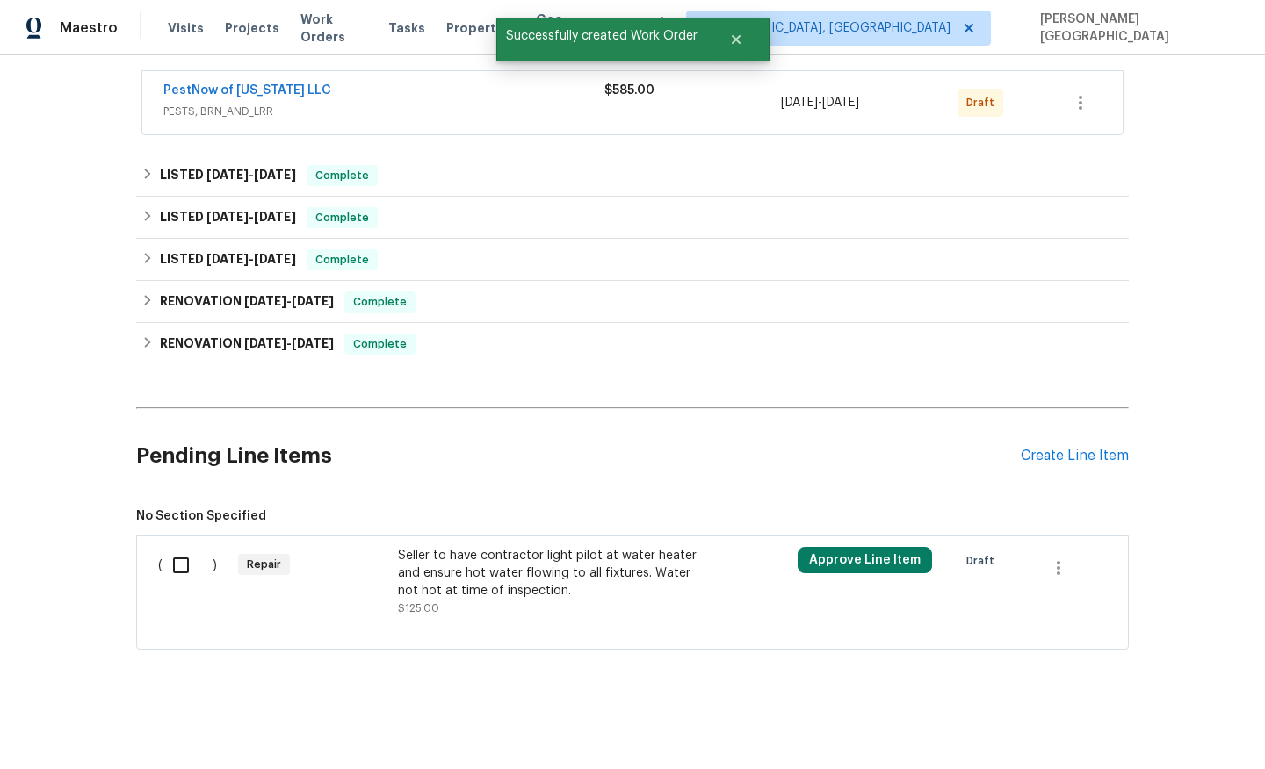
click at [478, 614] on div "Seller to have contractor light pilot at water heater and ensure hot water flow…" at bounding box center [552, 582] width 309 height 70
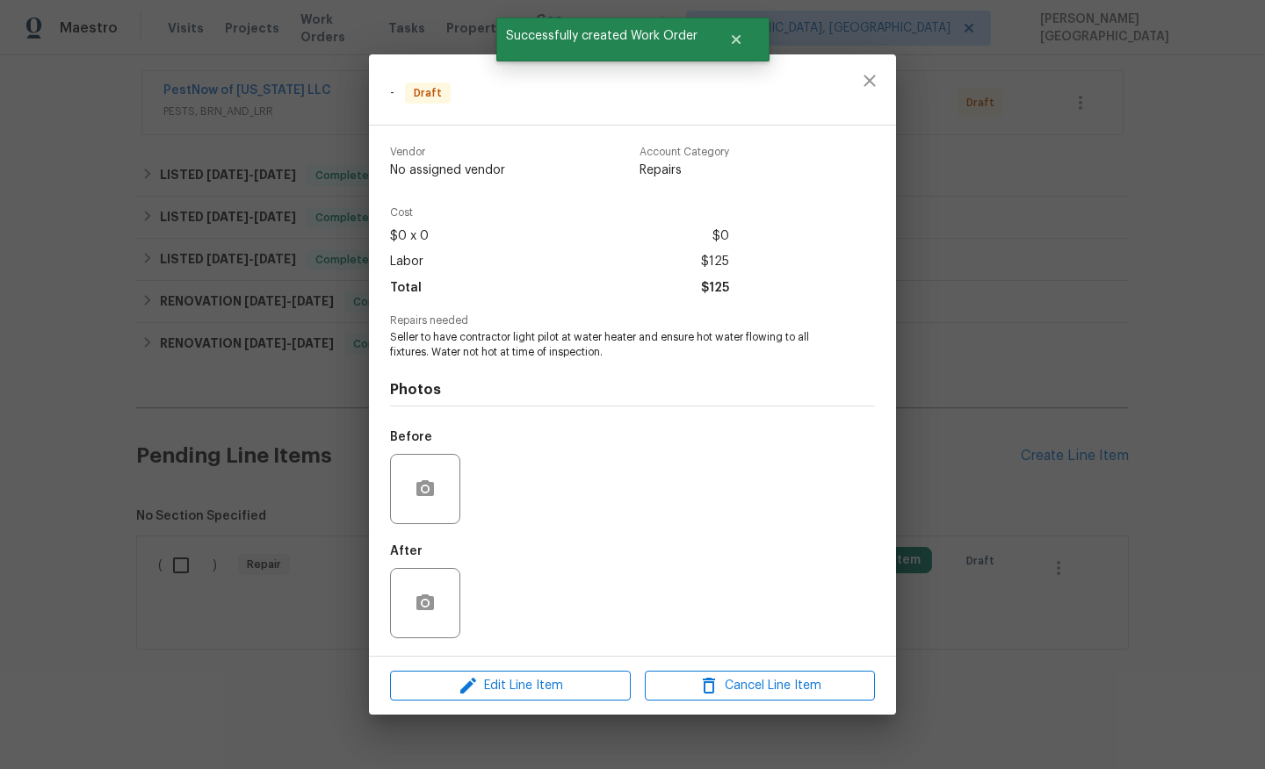
click at [505, 661] on div "Edit Line Item Cancel Line Item" at bounding box center [632, 686] width 527 height 59
click at [507, 661] on span "Edit Line Item" at bounding box center [510, 686] width 230 height 22
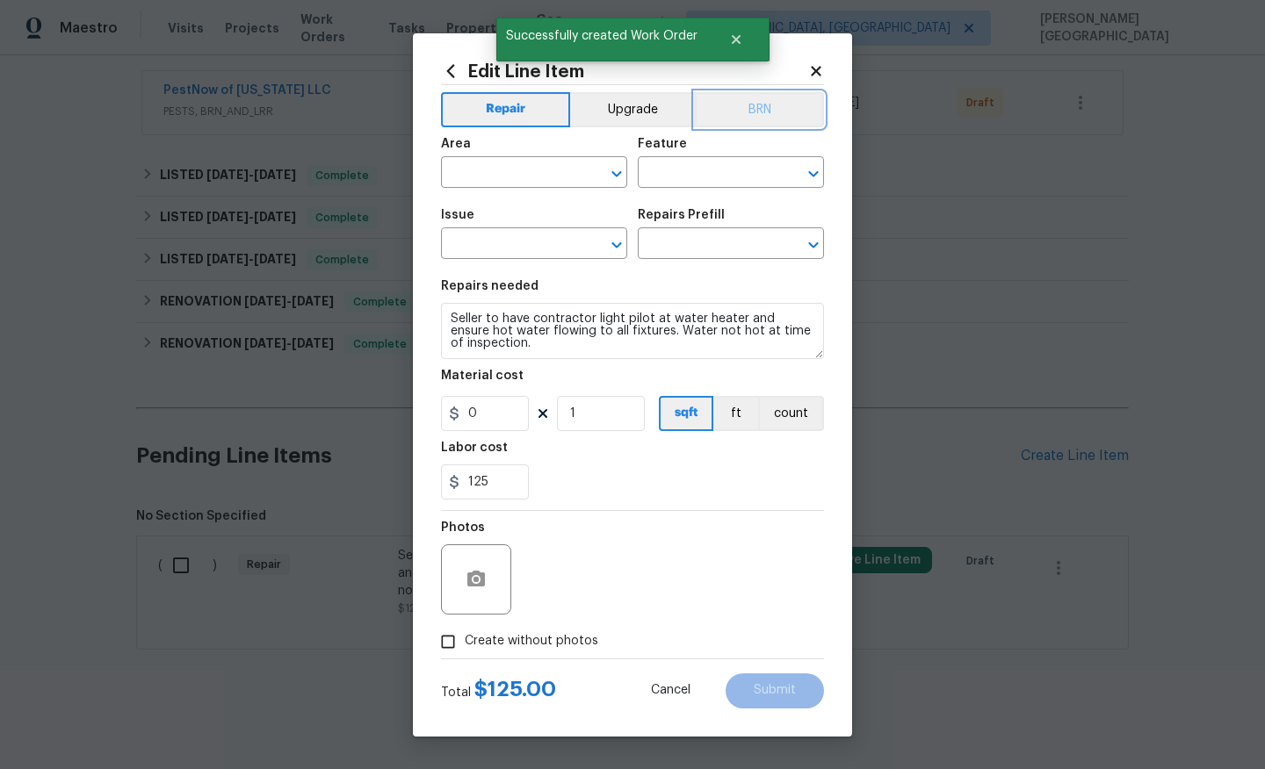
click at [772, 105] on button "BRN" at bounding box center [759, 109] width 129 height 35
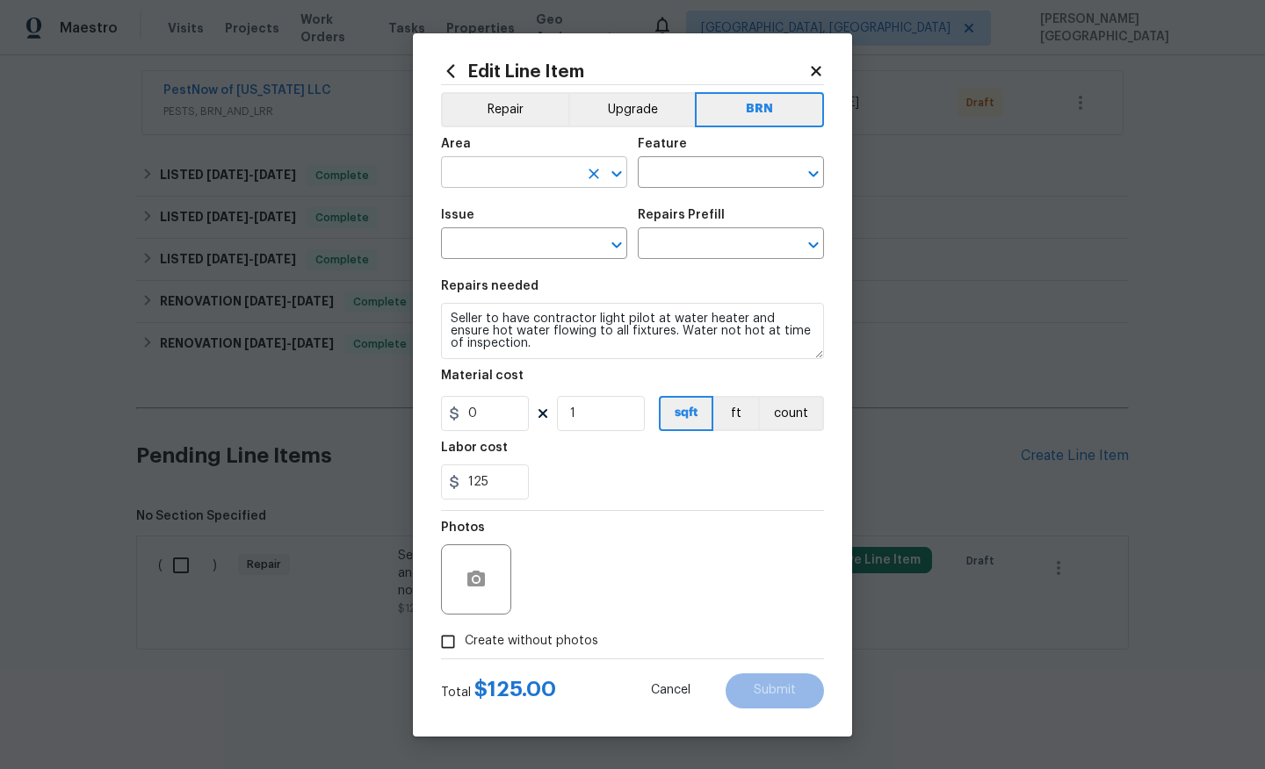
click at [560, 167] on input "text" at bounding box center [509, 174] width 137 height 27
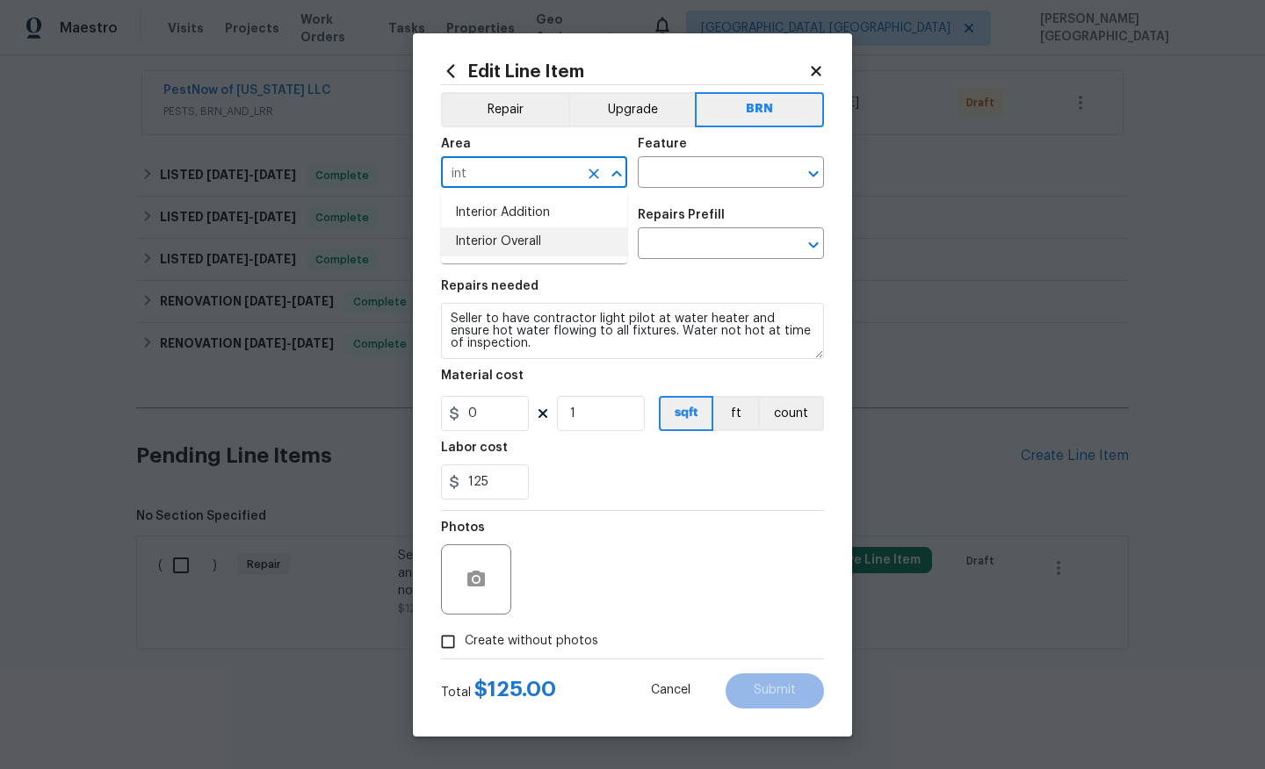
click at [587, 235] on li "Interior Overall" at bounding box center [534, 241] width 186 height 29
type input "Interior Overall"
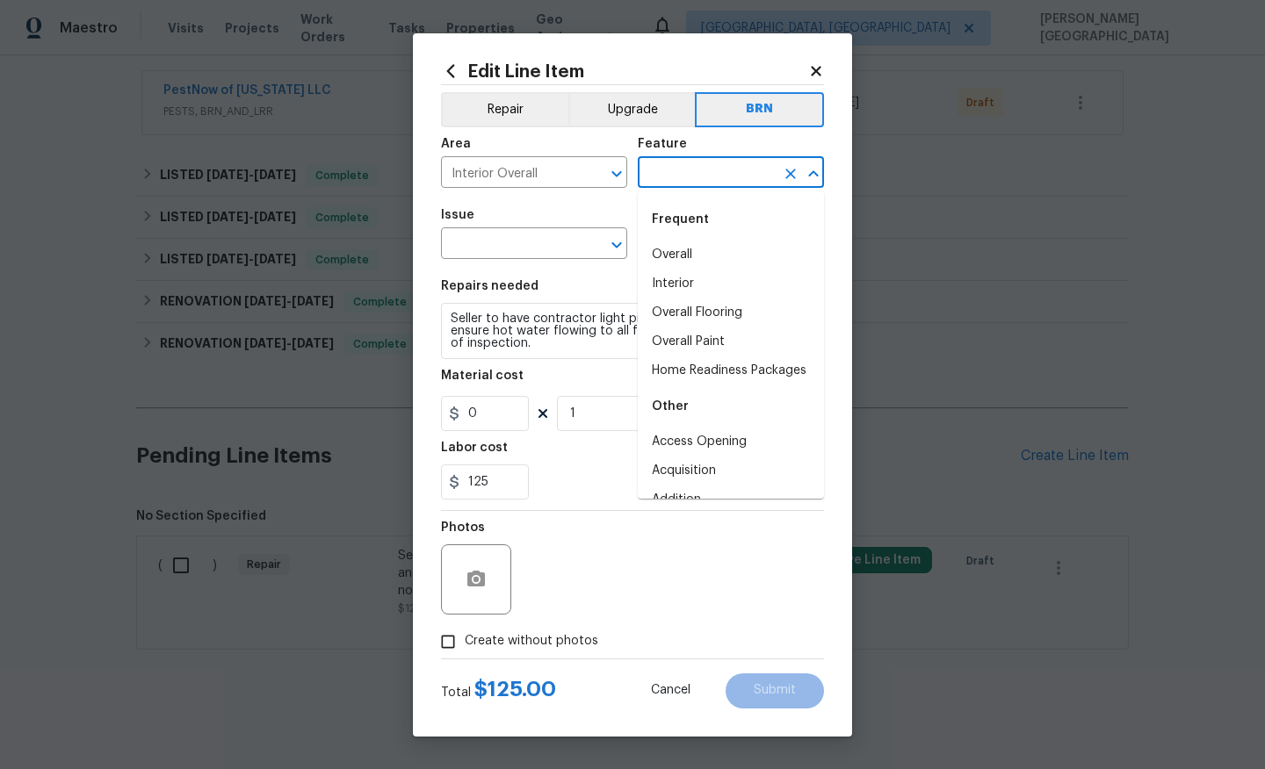
click at [668, 170] on input "text" at bounding box center [706, 174] width 137 height 27
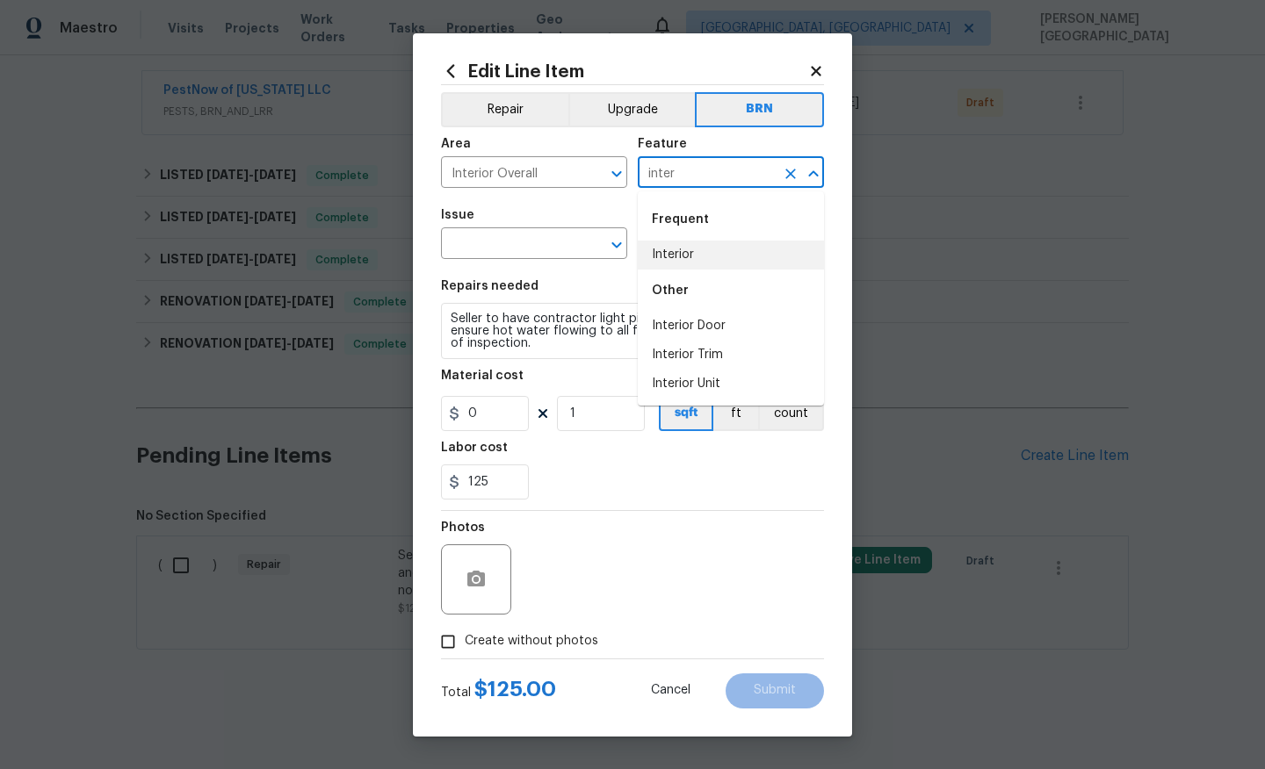
click at [697, 251] on li "Interior" at bounding box center [731, 255] width 186 height 29
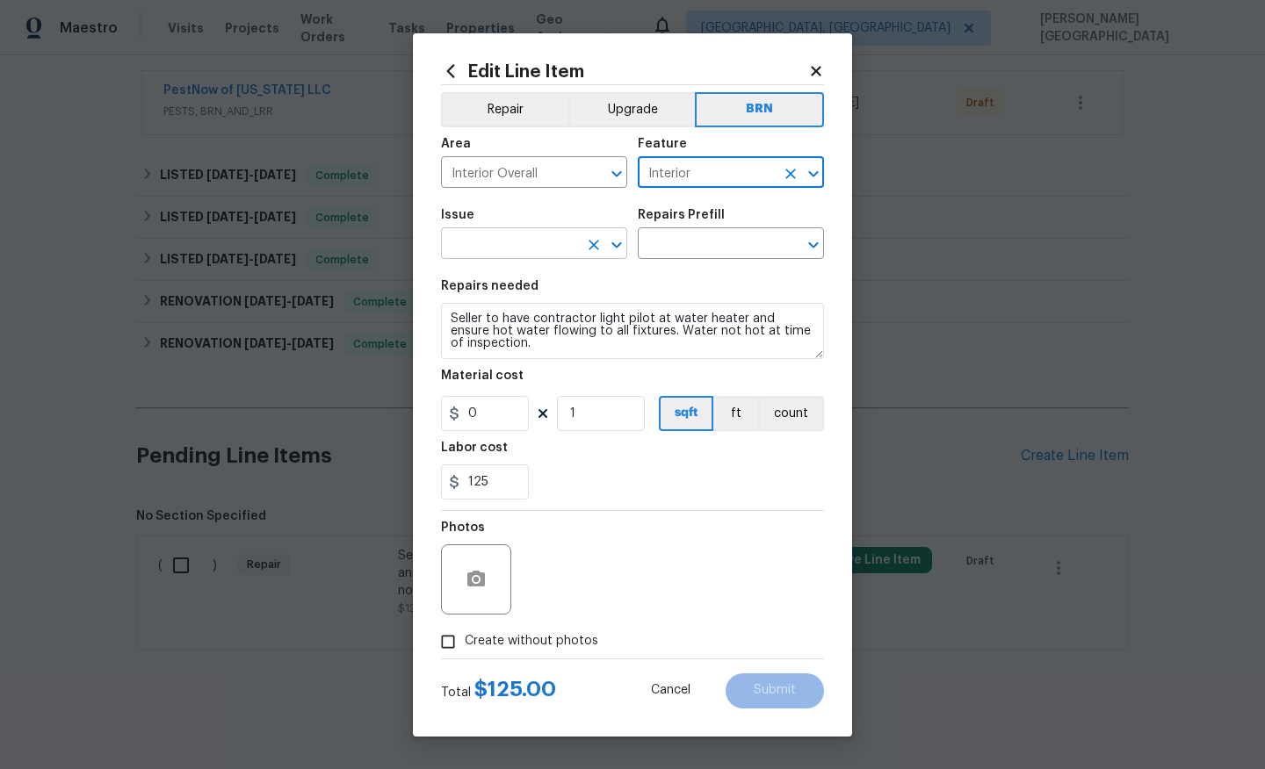
type input "Interior"
click at [508, 241] on input "text" at bounding box center [509, 245] width 137 height 27
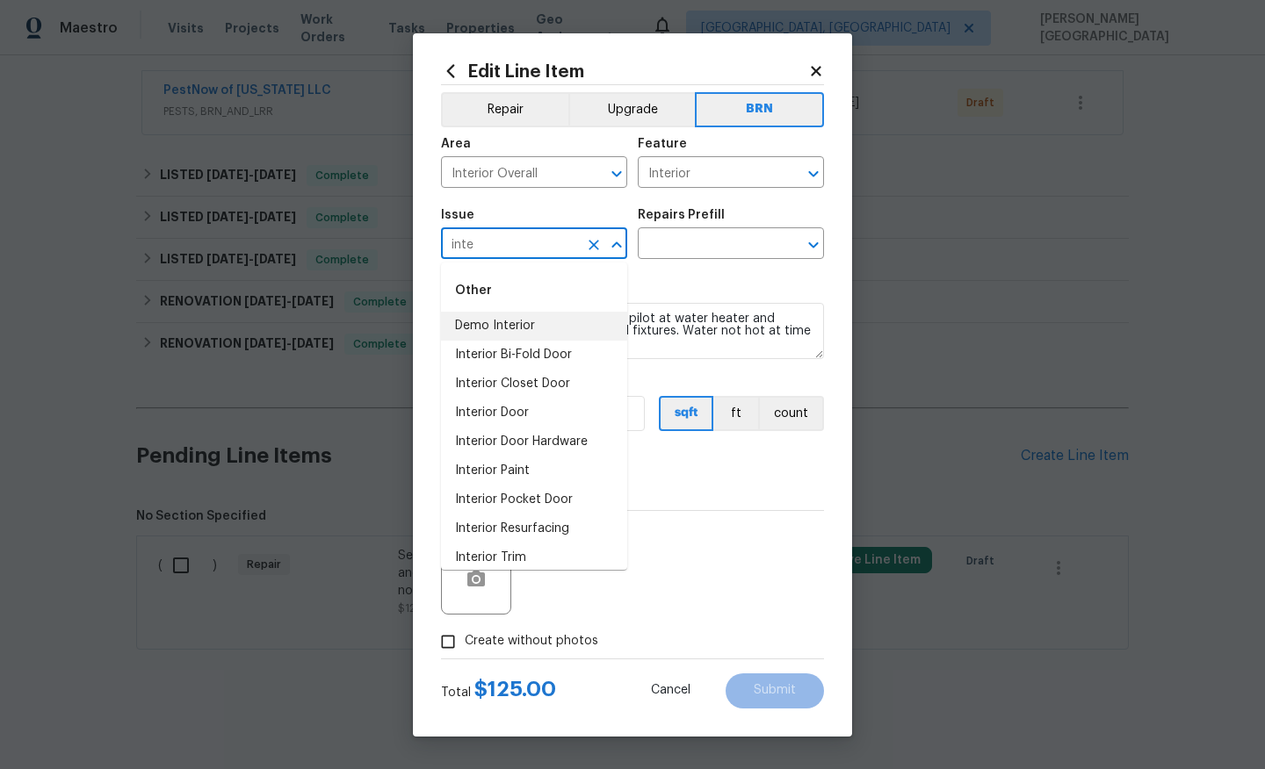
click at [512, 329] on li "Demo Interior" at bounding box center [534, 326] width 186 height 29
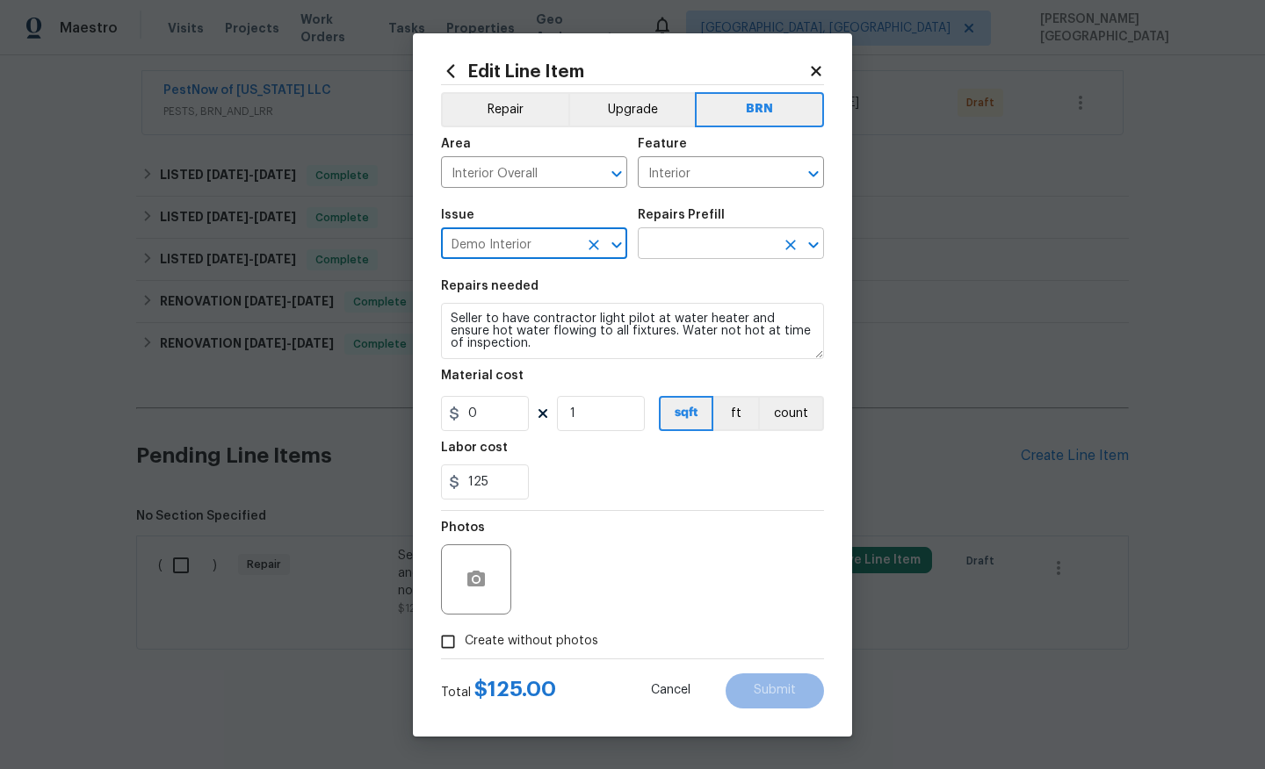
type input "Demo Interior"
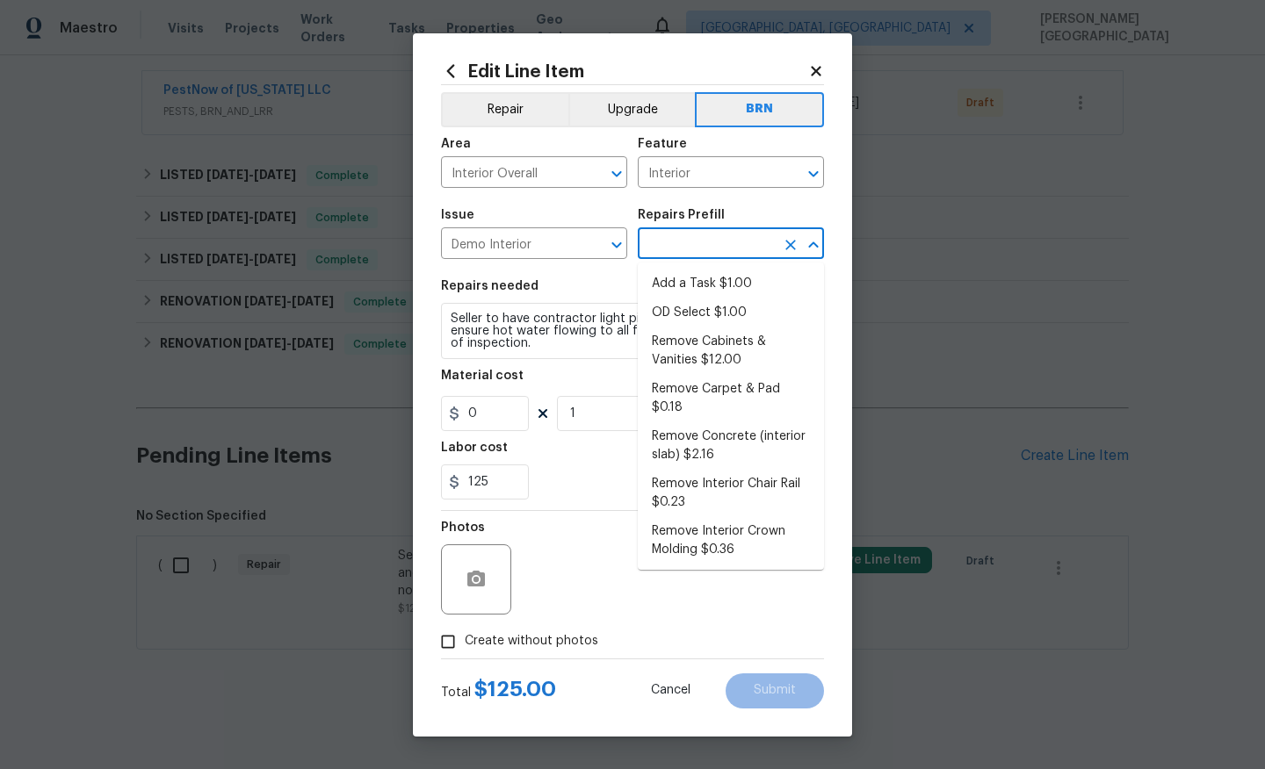
click at [662, 239] on input "text" at bounding box center [706, 245] width 137 height 27
click at [676, 292] on li "Add a Task $1.00" at bounding box center [731, 284] width 186 height 29
type input "Demolition"
type input "Add a Task $1.00"
type textarea "HPM to detail"
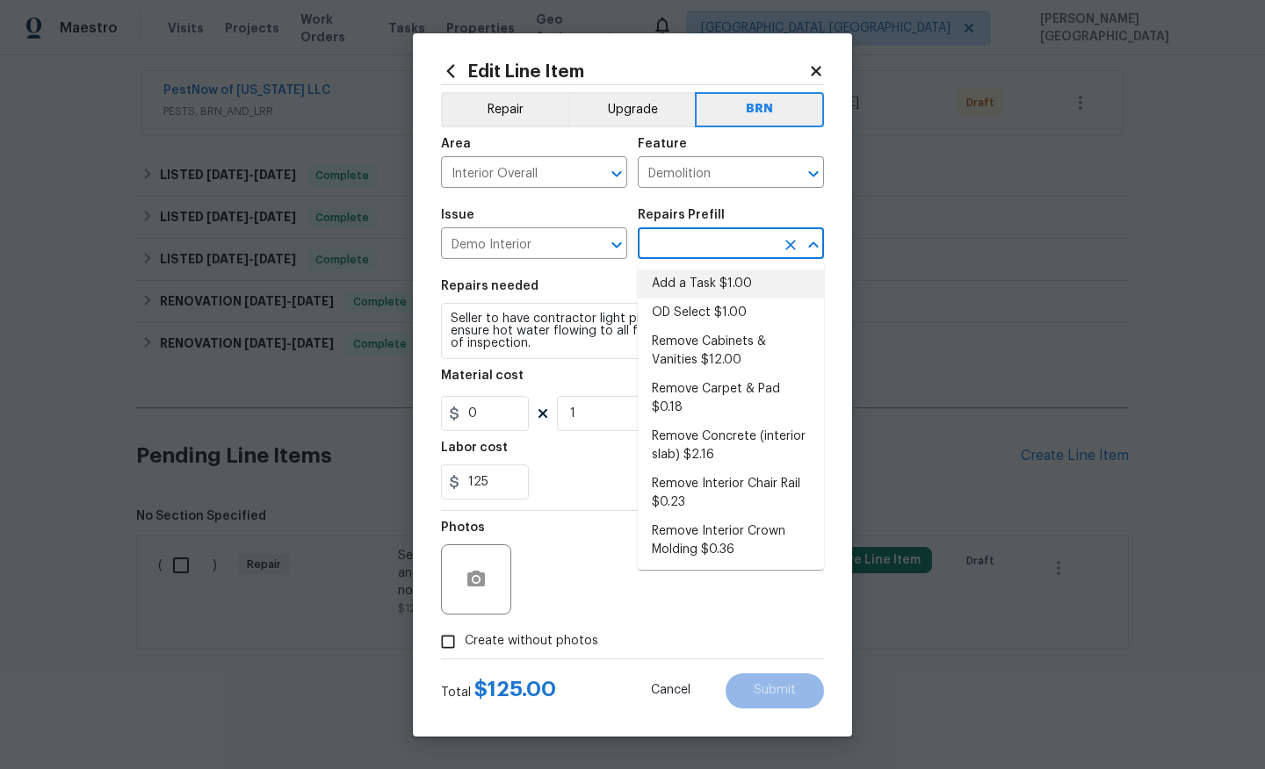
type input "1"
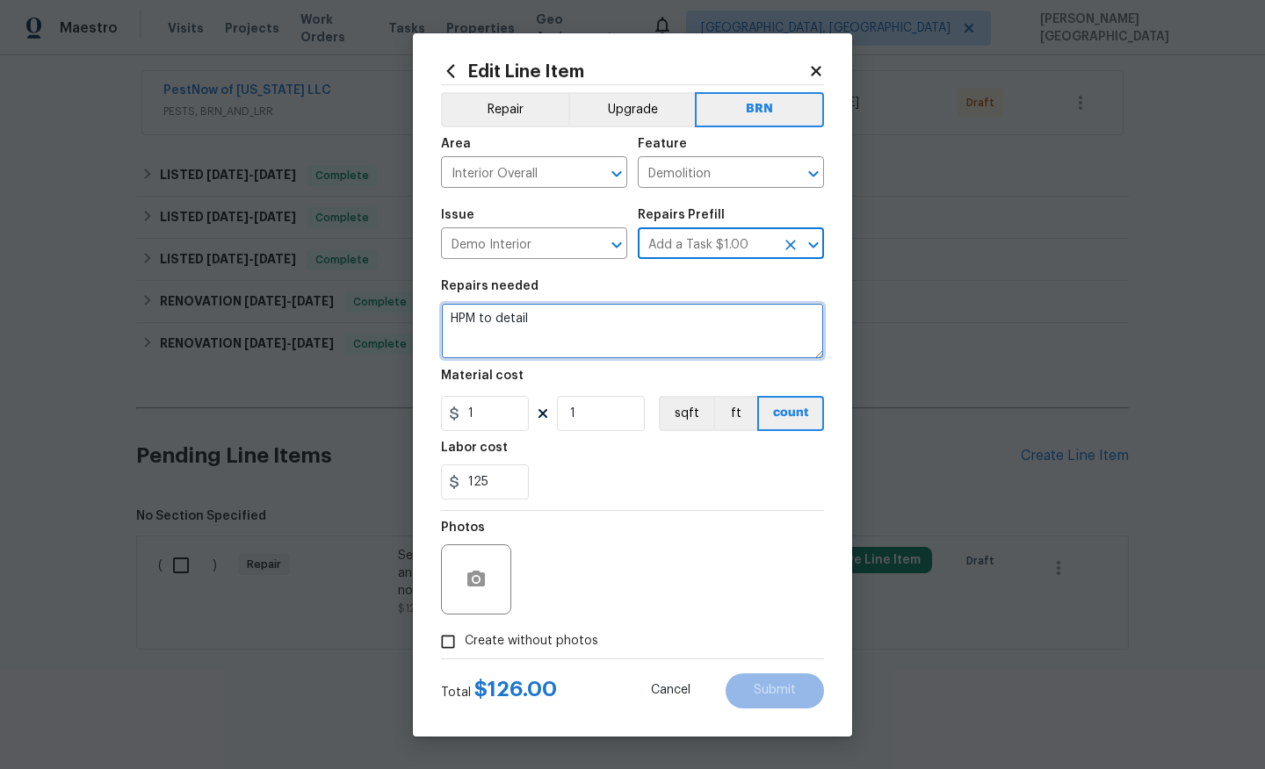
click at [553, 313] on textarea "HPM to detail" at bounding box center [632, 331] width 383 height 56
paste textarea "Seller to have pest contractor treat home for termites."
paste textarea "contractor light pilot at water heater and ensure hot water flowing to all fixt…"
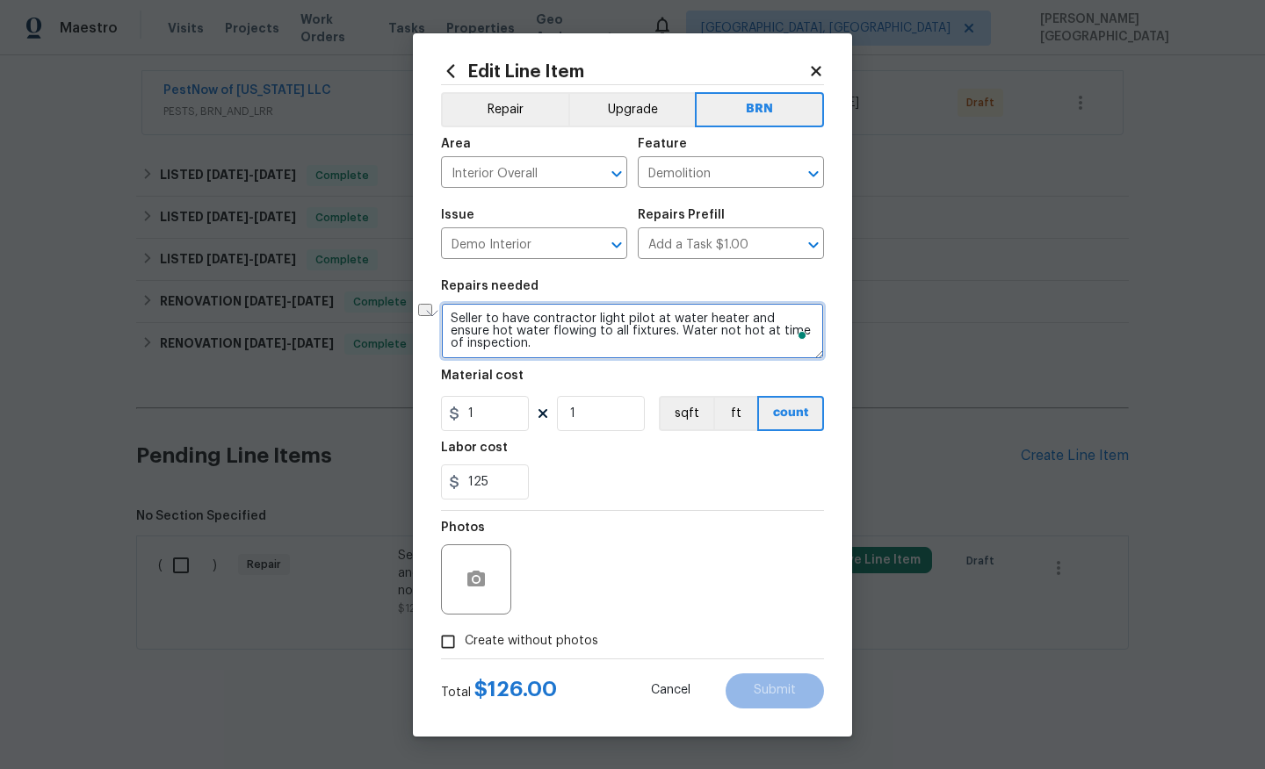
type textarea "Seller to have contractor light pilot at water heater and ensure hot water flow…"
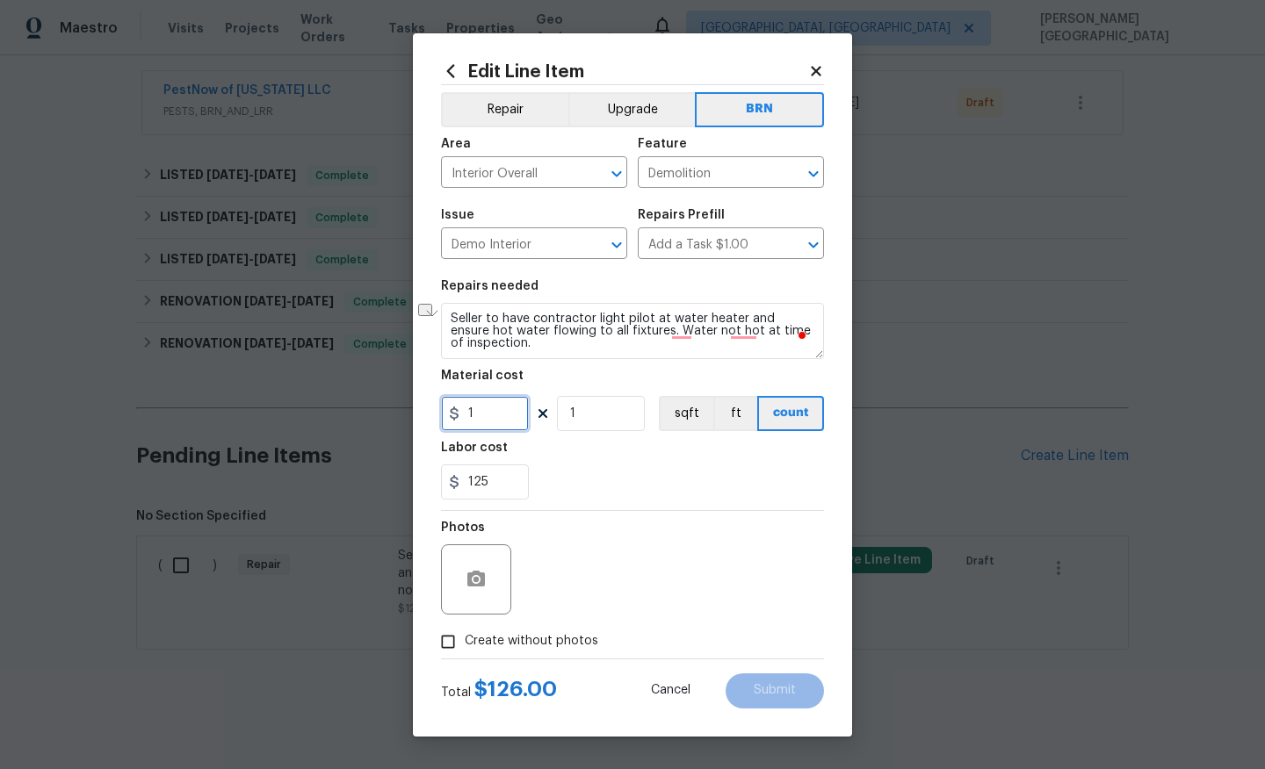
click at [472, 417] on input "1" at bounding box center [485, 413] width 88 height 35
type input "0"
click at [495, 638] on span "Create without photos" at bounding box center [532, 641] width 134 height 18
click at [465, 638] on input "Create without photos" at bounding box center [447, 641] width 33 height 33
checkbox input "true"
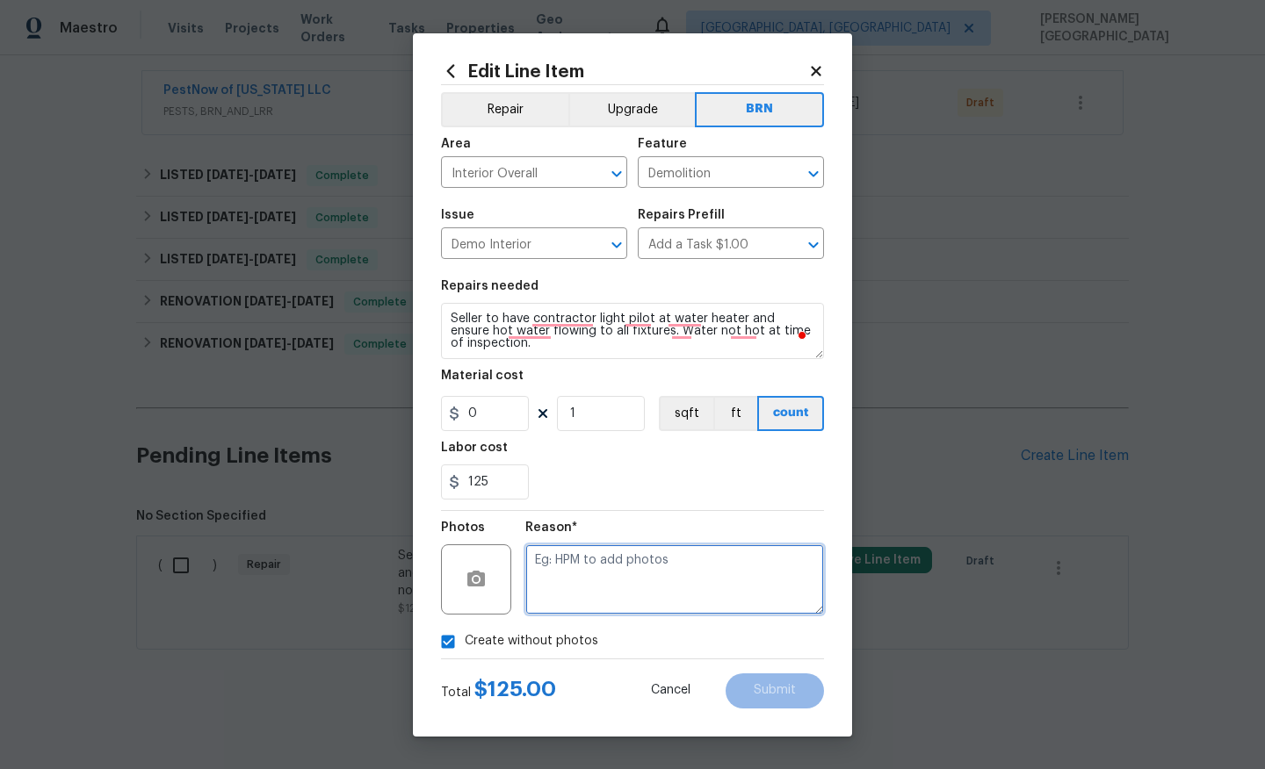
click at [661, 596] on textarea at bounding box center [674, 580] width 299 height 70
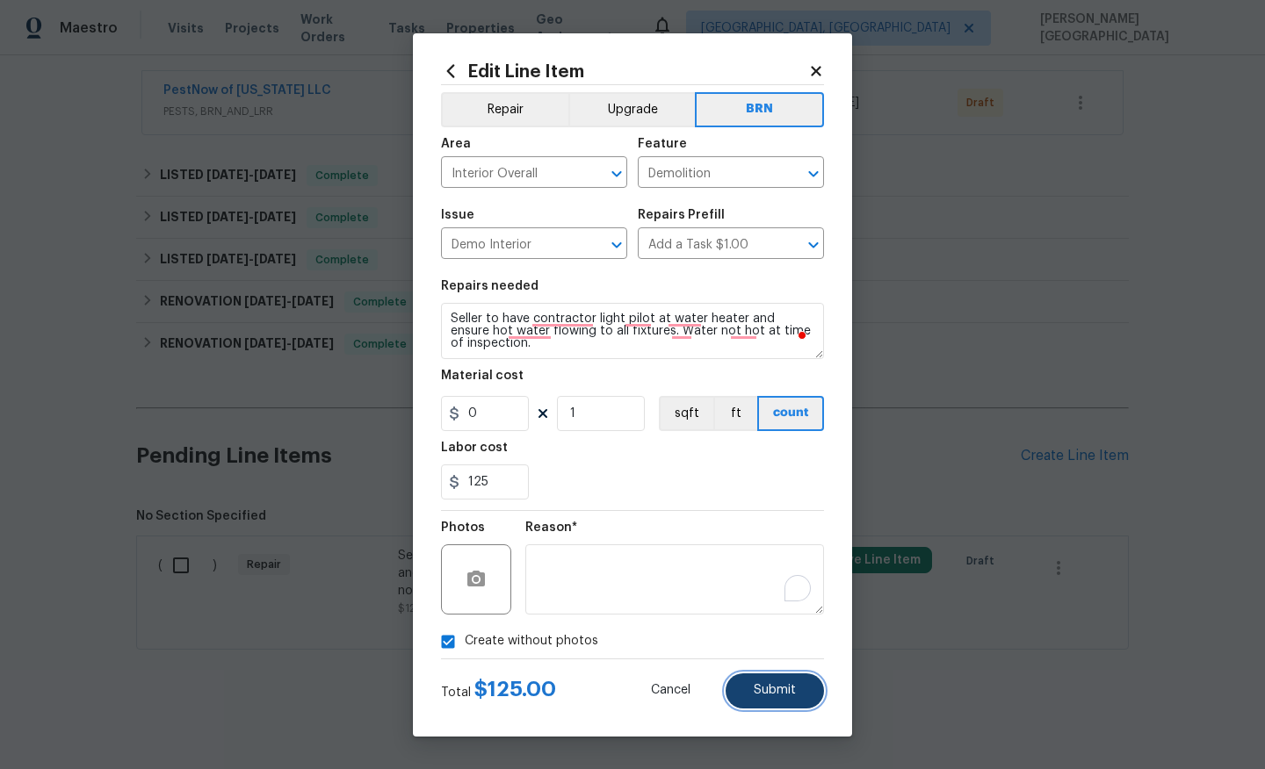
click at [783, 661] on span "Submit" at bounding box center [775, 690] width 42 height 13
type textarea "Seller to have contractor light pilot at water heater and ensure hot water flow…"
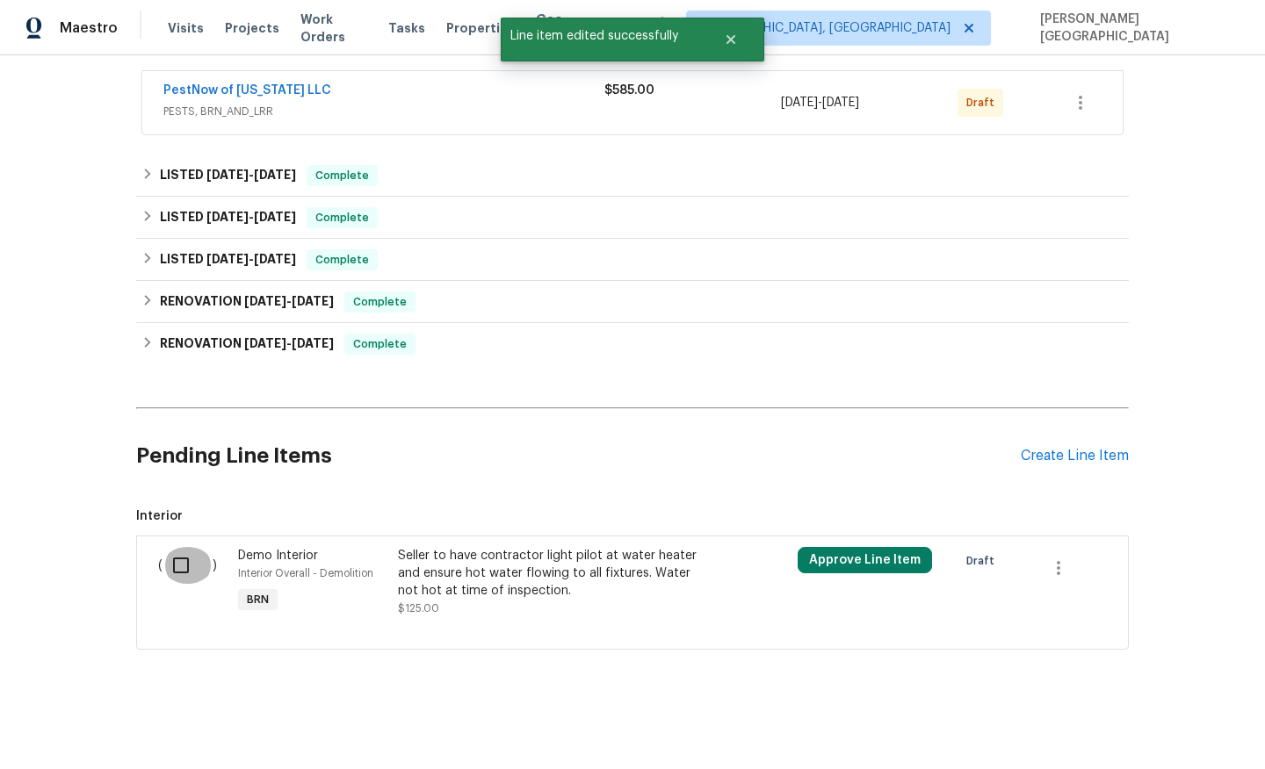
click at [177, 565] on input "checkbox" at bounding box center [187, 565] width 50 height 37
checkbox input "true"
click at [1155, 661] on div "Cancel (1) Item Create Work Order" at bounding box center [632, 726] width 1265 height 90
click at [1145, 661] on span "Create Work Order" at bounding box center [1164, 726] width 117 height 22
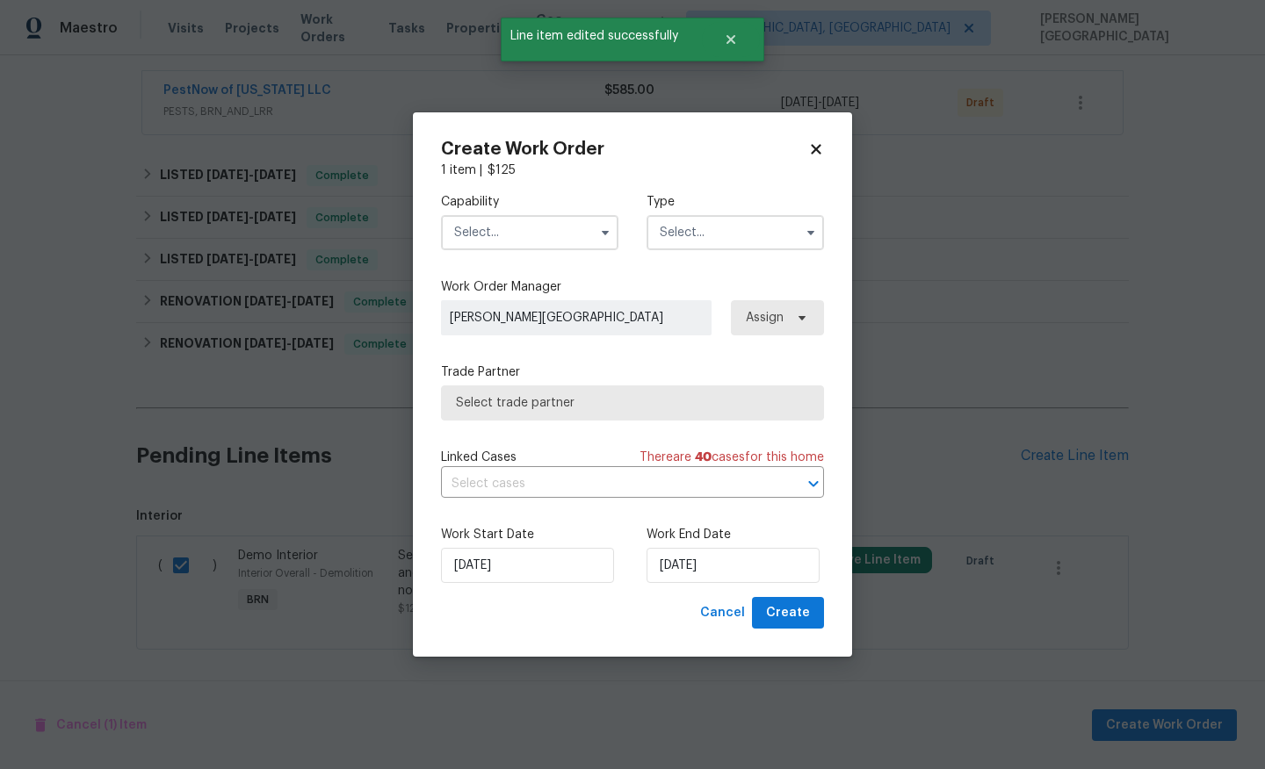
click at [521, 236] on input "text" at bounding box center [529, 232] width 177 height 35
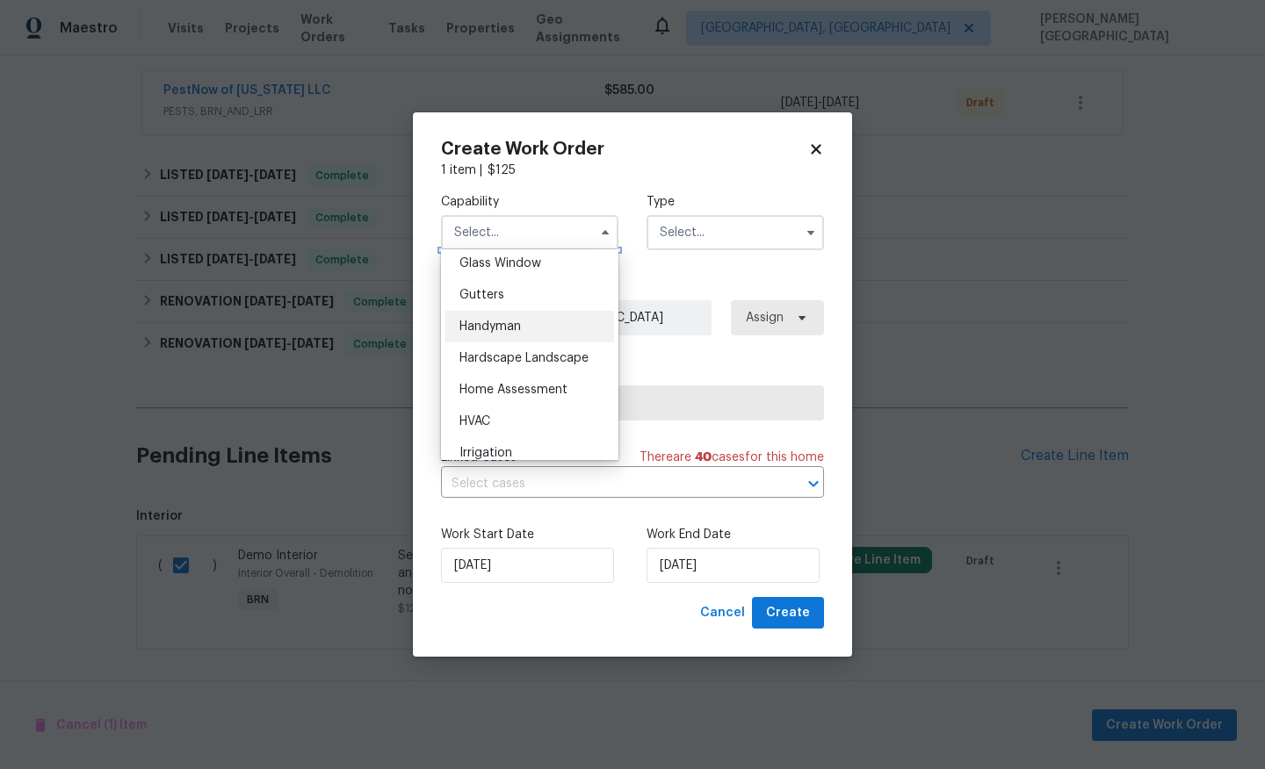
scroll to position [901, 0]
click at [508, 337] on span "Handyman" at bounding box center [489, 335] width 61 height 12
type input "Handyman"
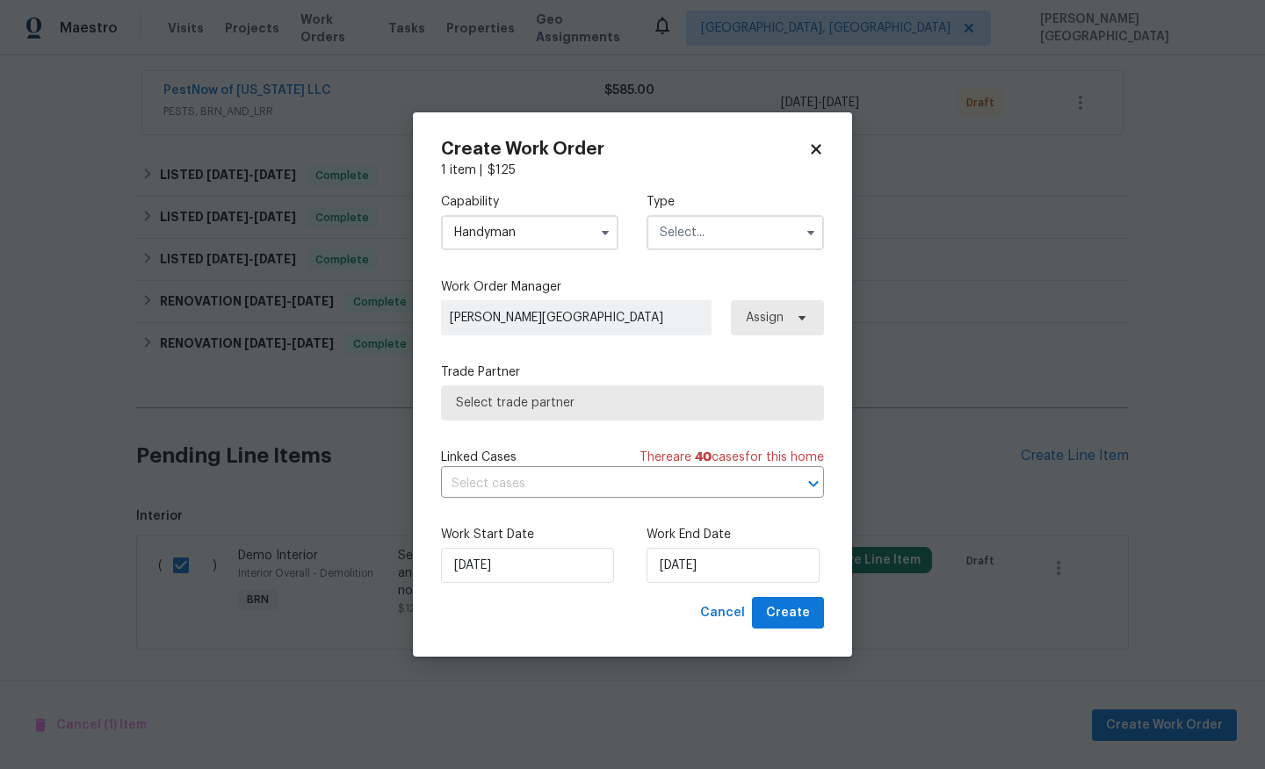
click at [737, 203] on label "Type" at bounding box center [734, 202] width 177 height 18
click at [727, 226] on input "text" at bounding box center [734, 232] width 177 height 35
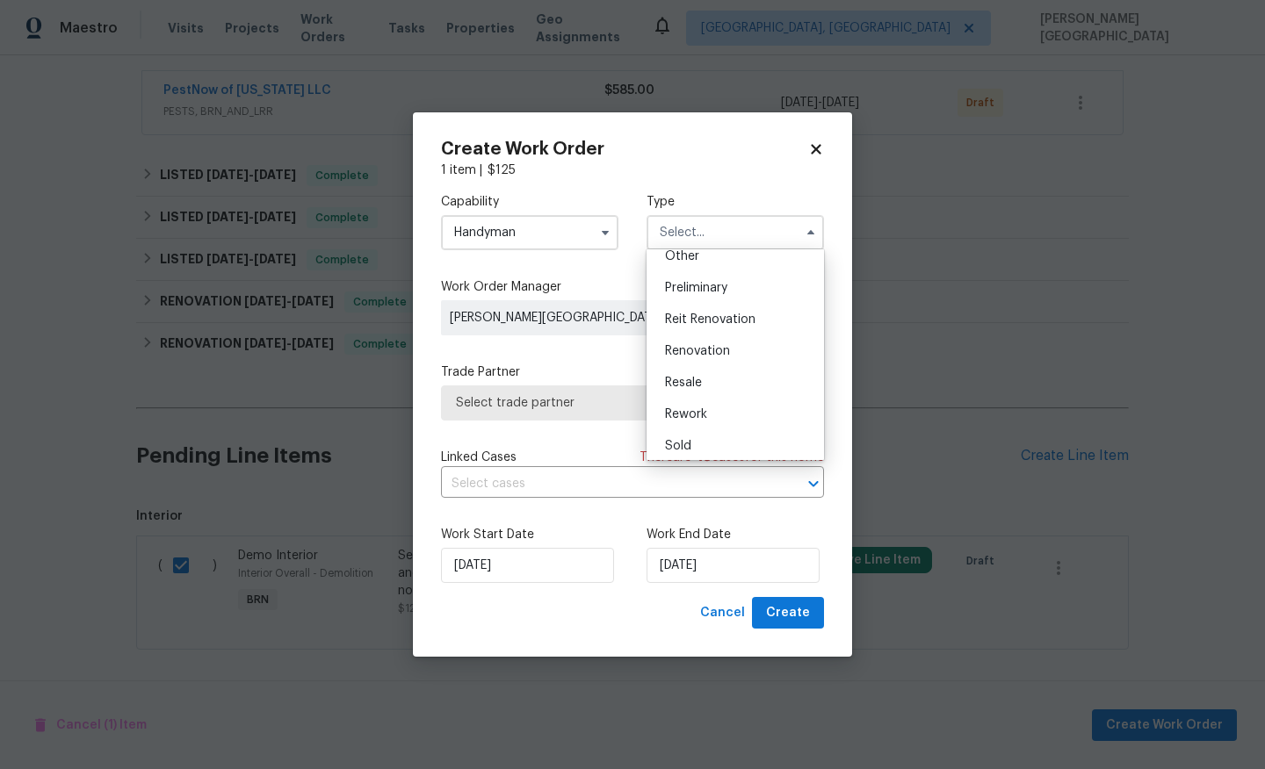
scroll to position [399, 0]
click at [704, 343] on div "Resale" at bounding box center [735, 345] width 169 height 32
type input "Resale"
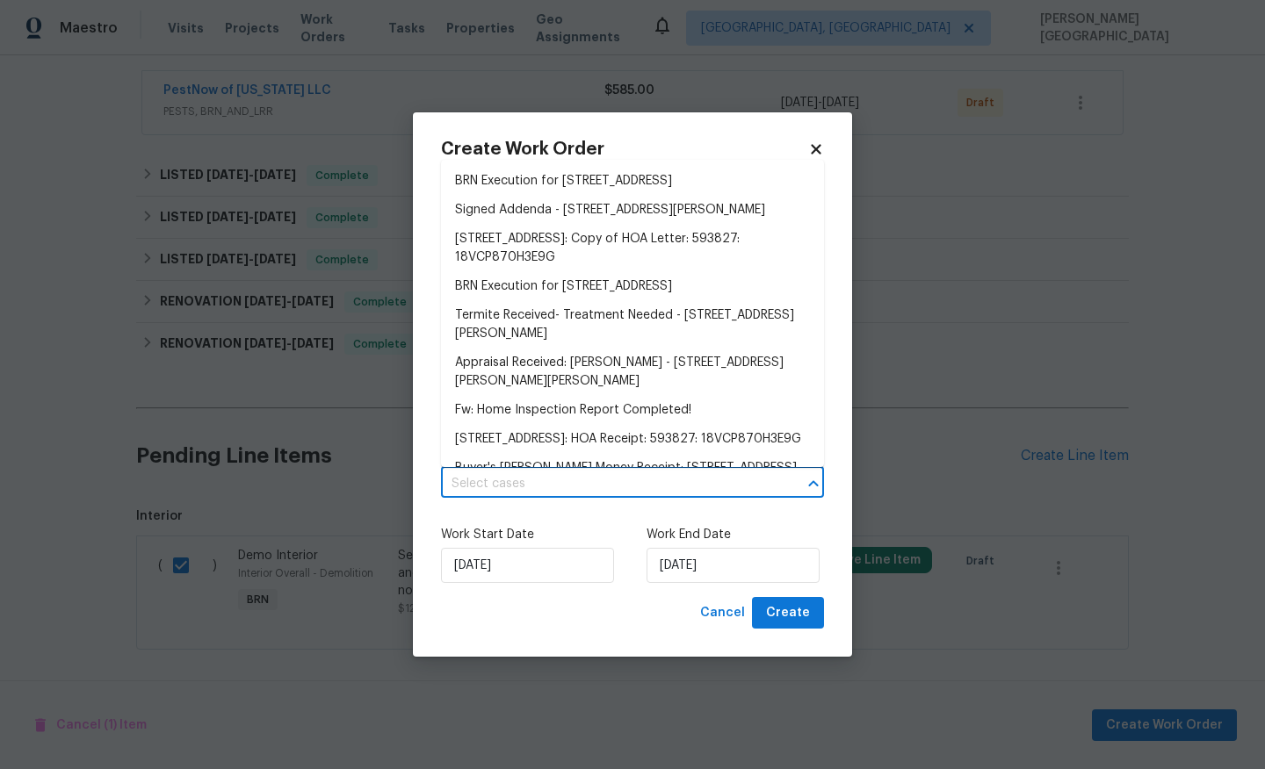
click at [487, 497] on input "text" at bounding box center [608, 484] width 334 height 27
click at [545, 177] on li "BRN Execution for 46 Hunton Dr, Fredericksburg, VA 22405" at bounding box center [632, 181] width 383 height 29
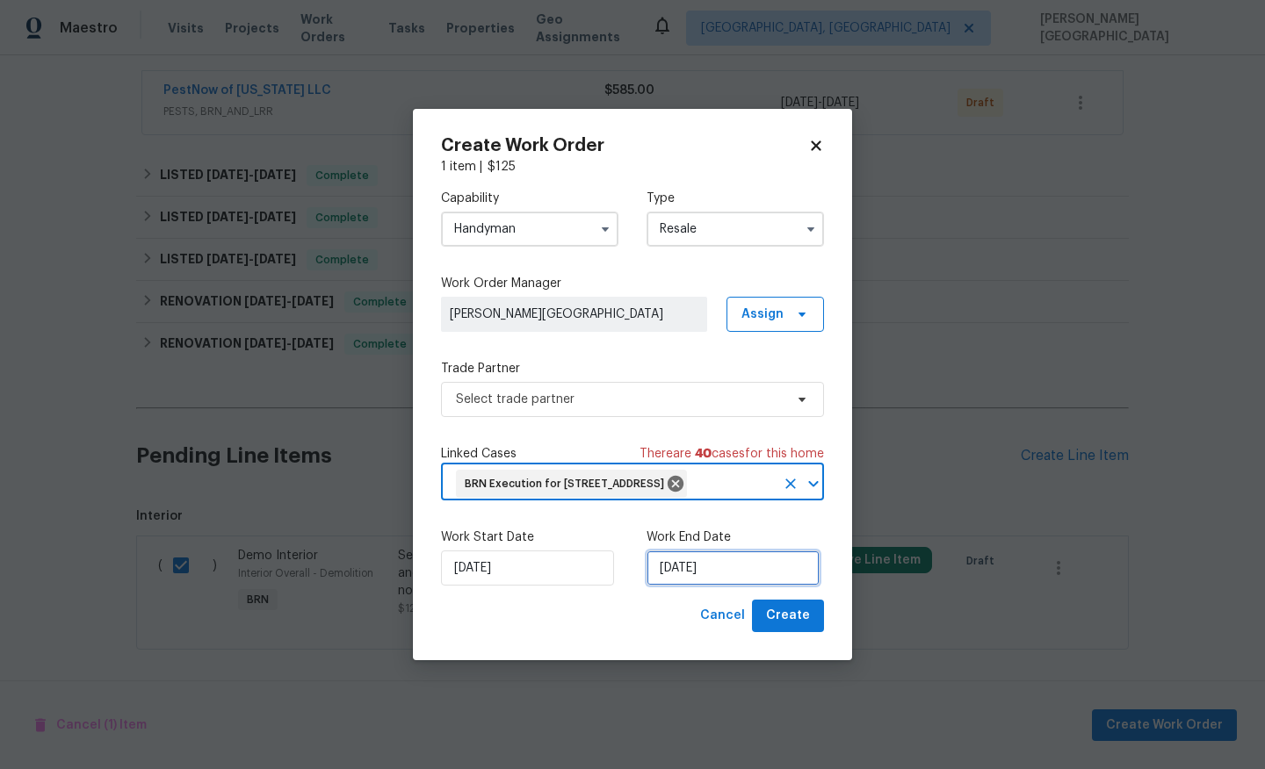
click at [691, 575] on input "[DATE]" at bounding box center [732, 568] width 173 height 35
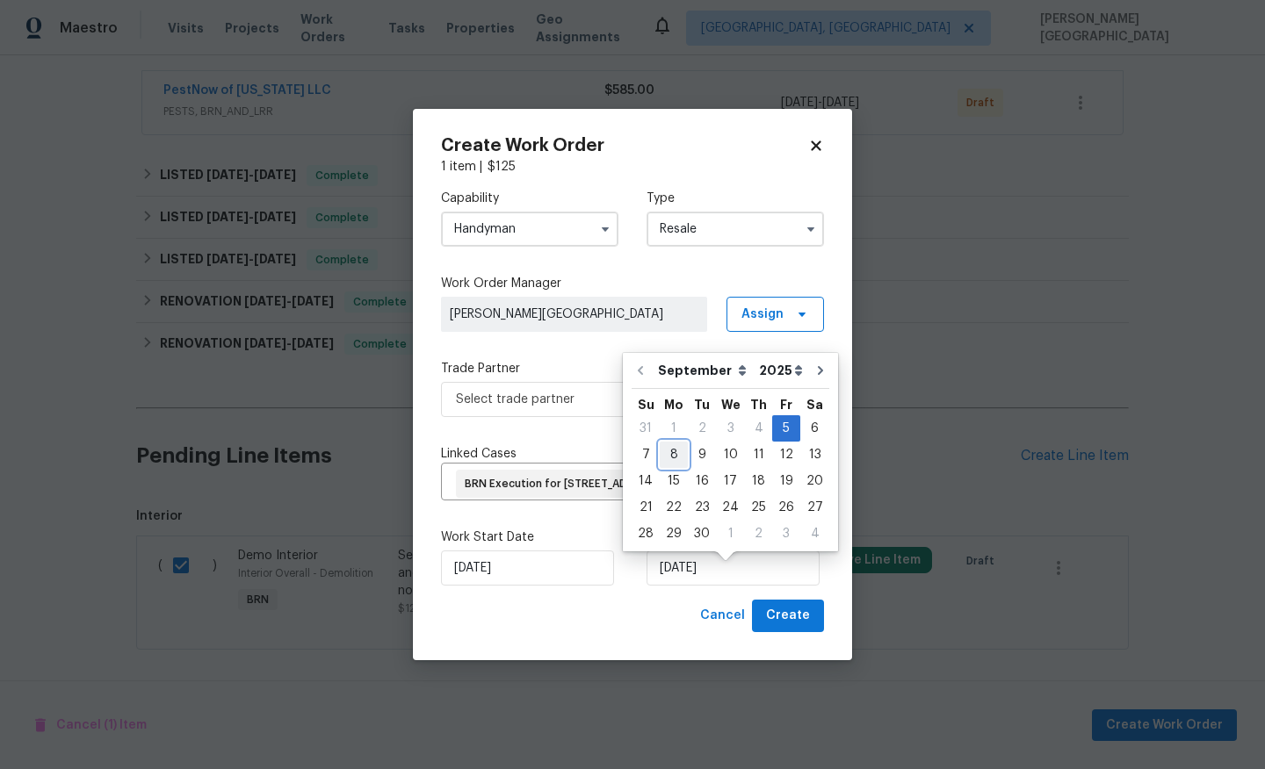
click at [676, 458] on div "8" at bounding box center [674, 455] width 28 height 25
type input "9/8/2025"
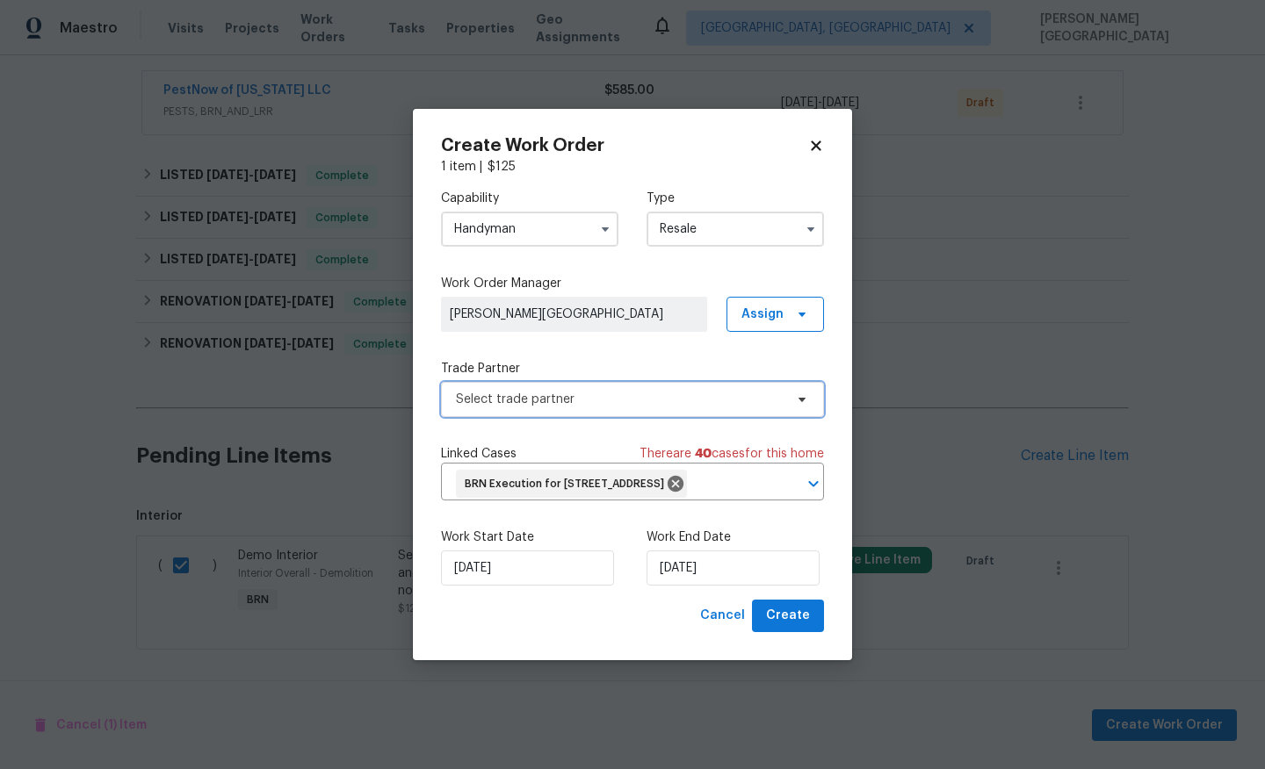
click at [533, 391] on span "Select trade partner" at bounding box center [620, 400] width 328 height 18
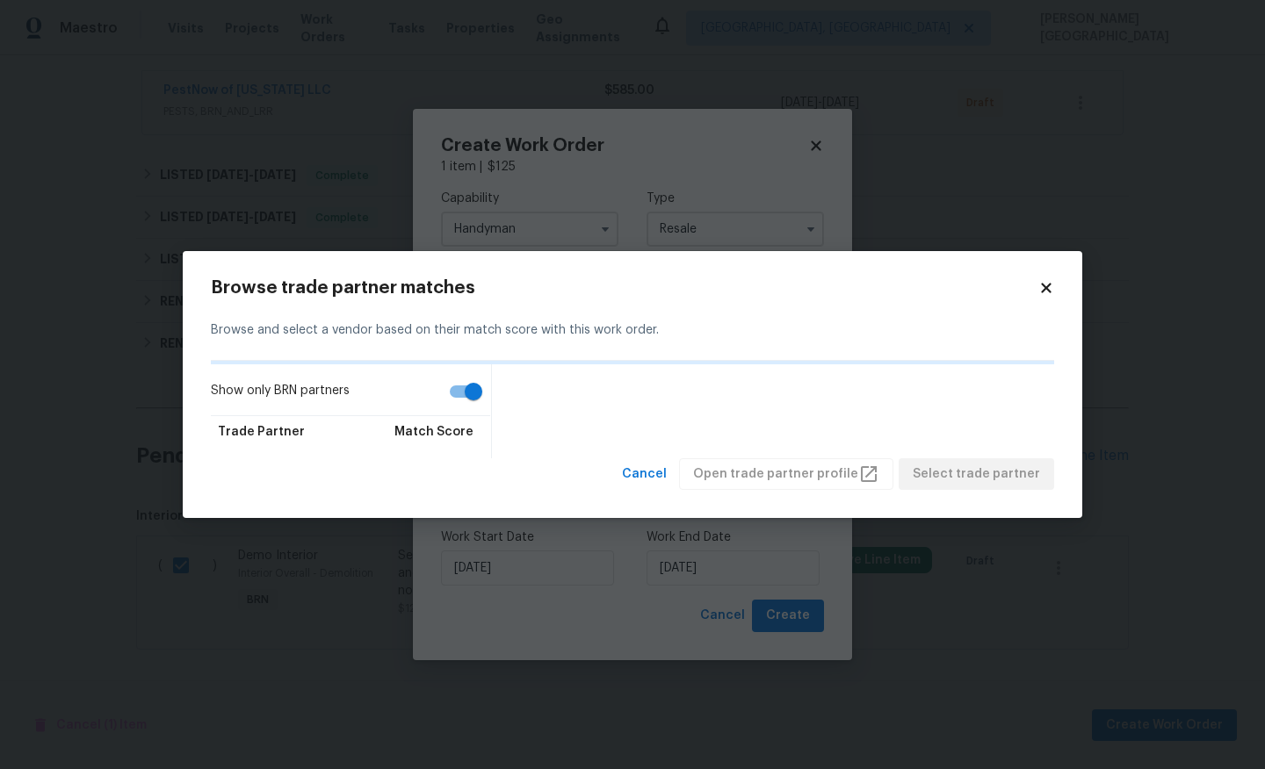
click at [469, 386] on input "Show only BRN partners" at bounding box center [473, 391] width 100 height 33
checkbox input "false"
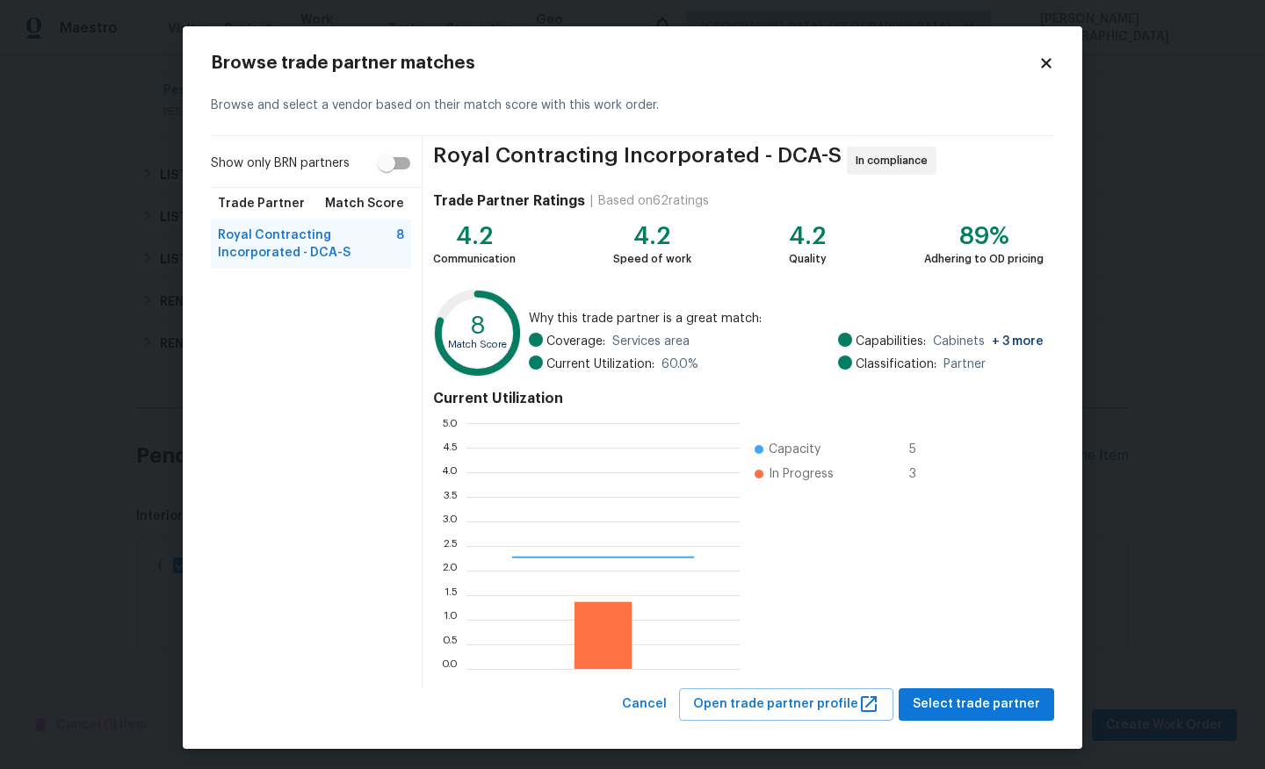
scroll to position [246, 273]
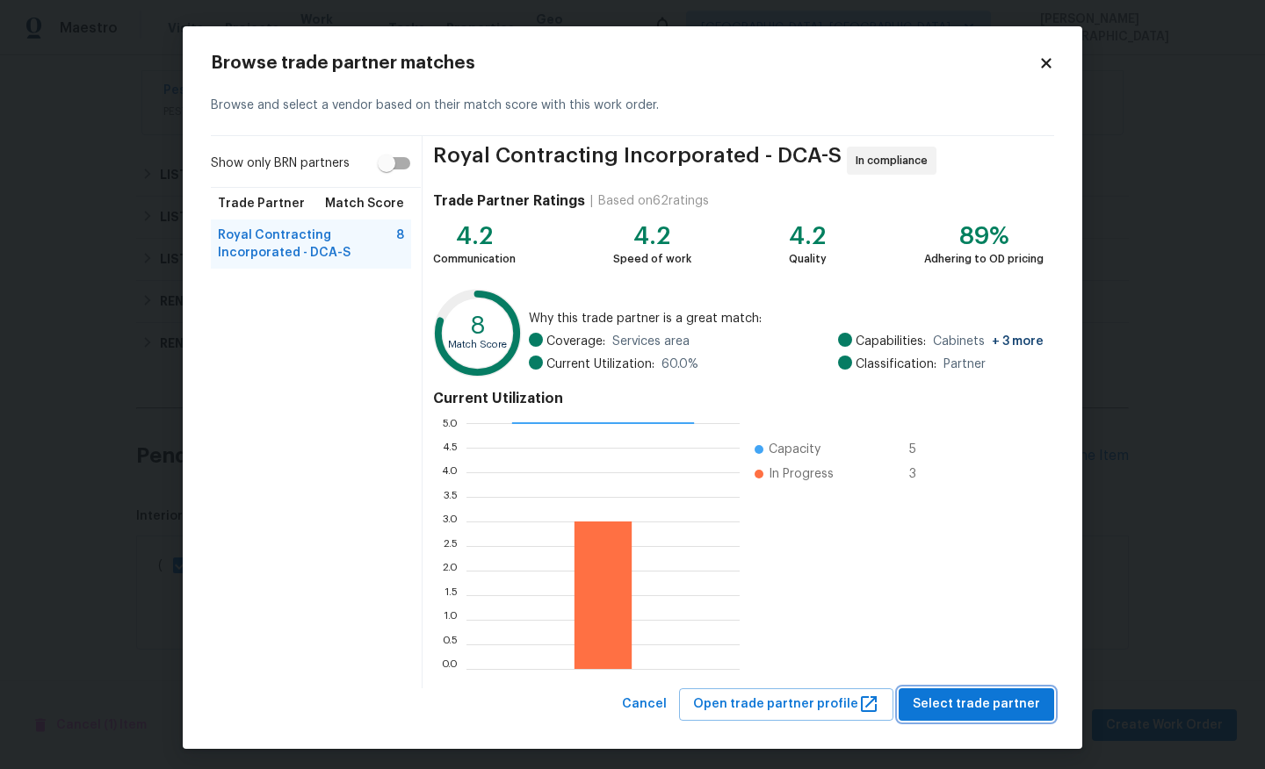
click at [932, 661] on span "Select trade partner" at bounding box center [976, 705] width 127 height 22
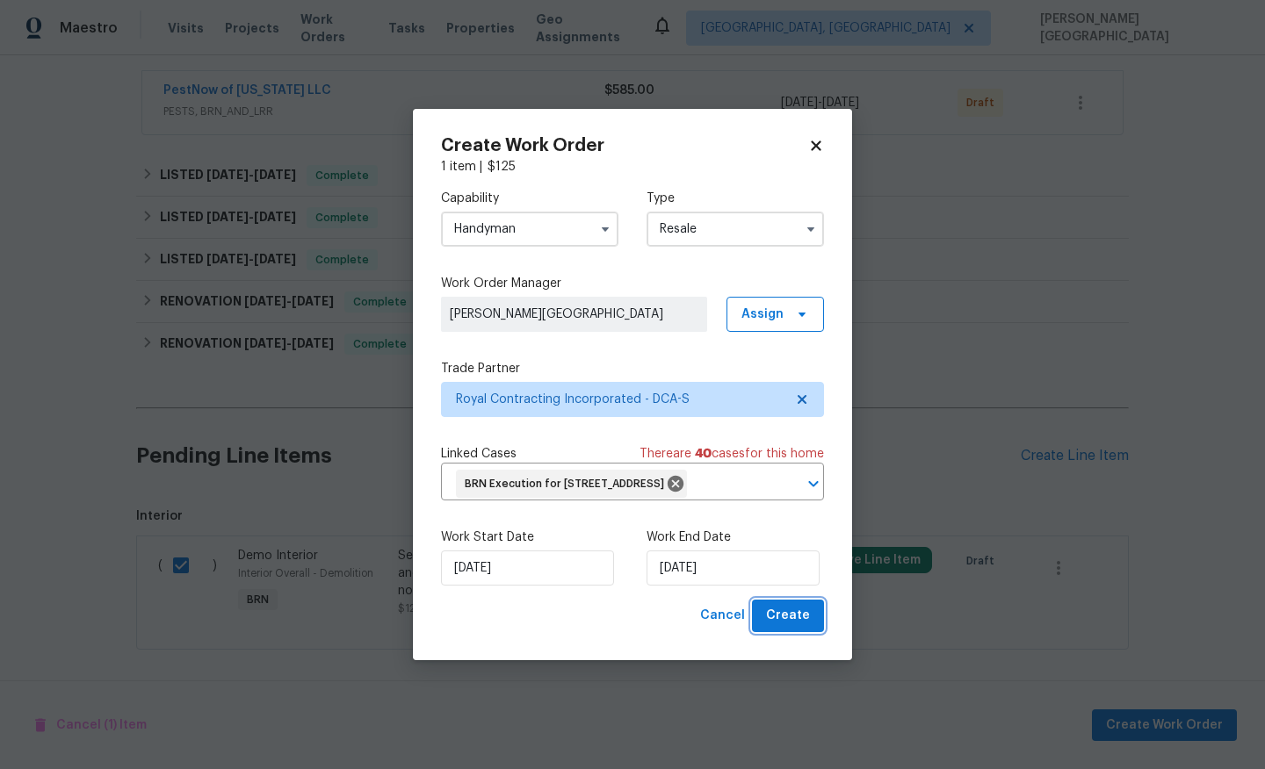
click at [798, 627] on span "Create" at bounding box center [788, 616] width 44 height 22
checkbox input "false"
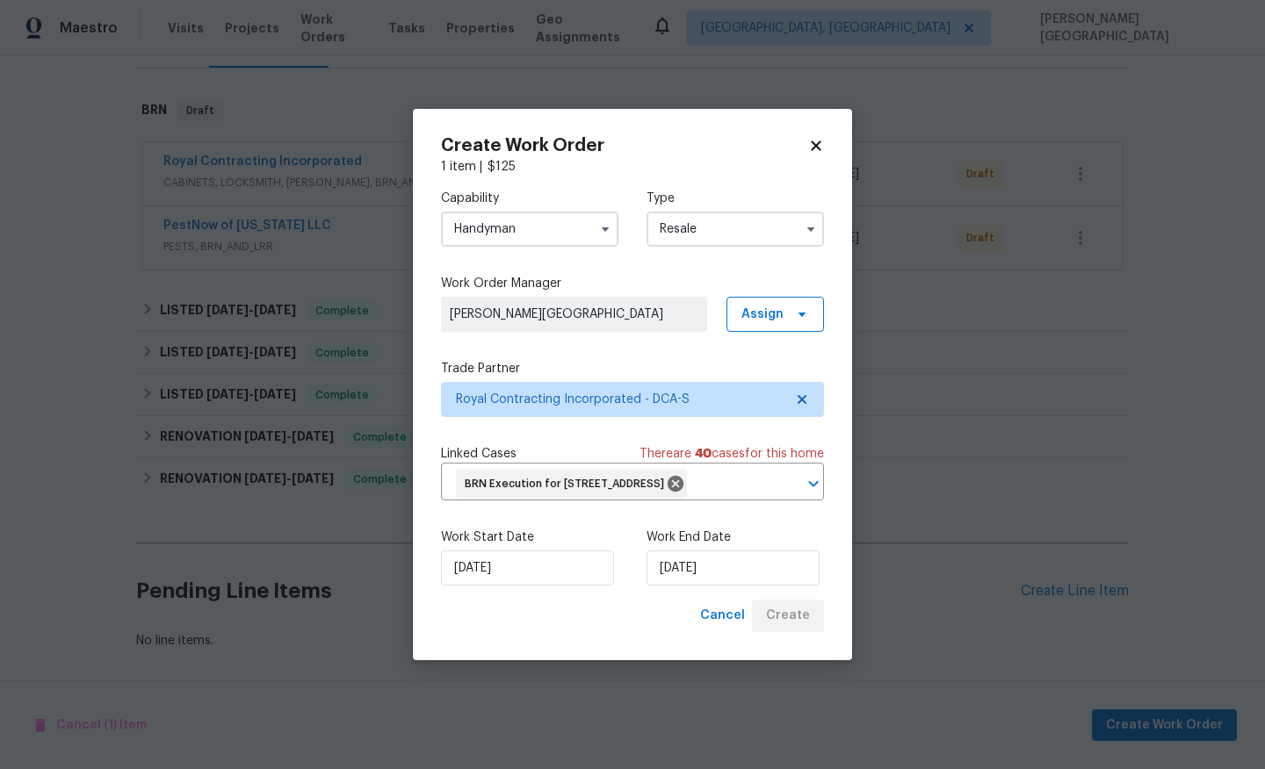
scroll to position [250, 0]
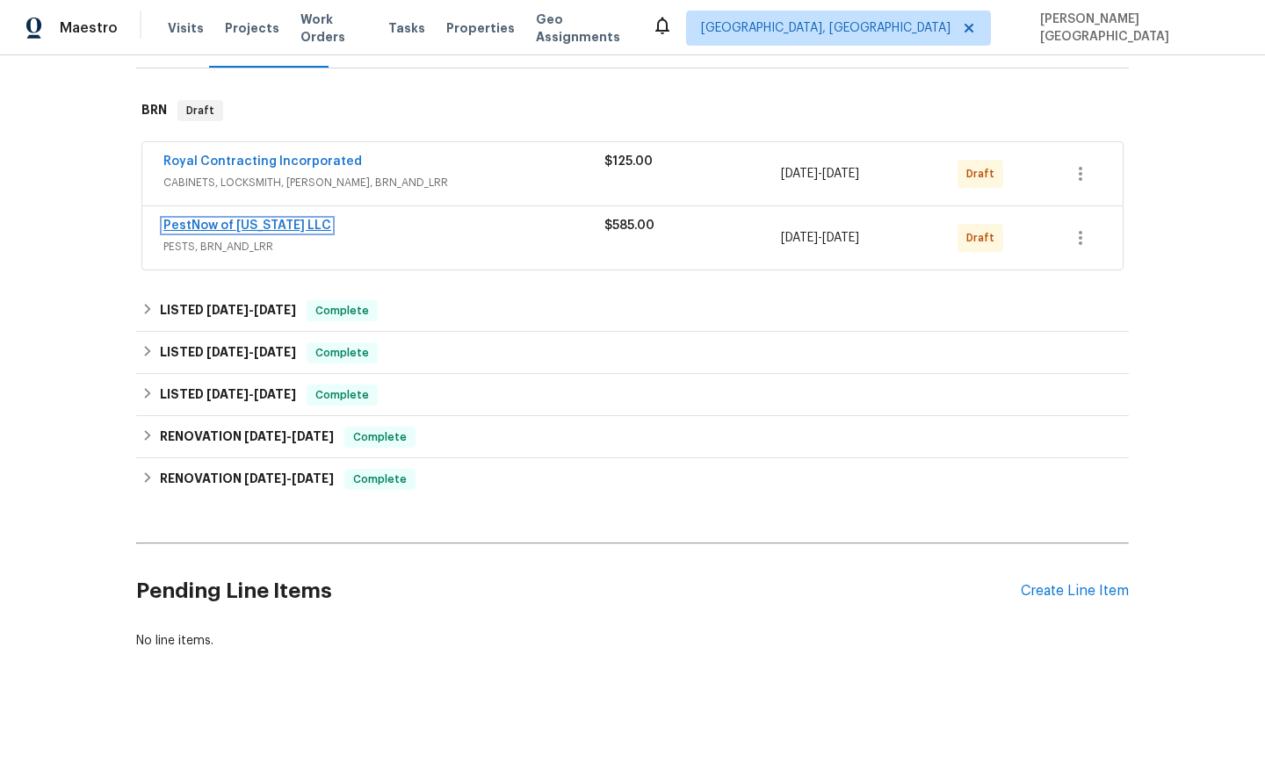
click at [199, 227] on link "PestNow of Virginia LLC" at bounding box center [247, 226] width 168 height 12
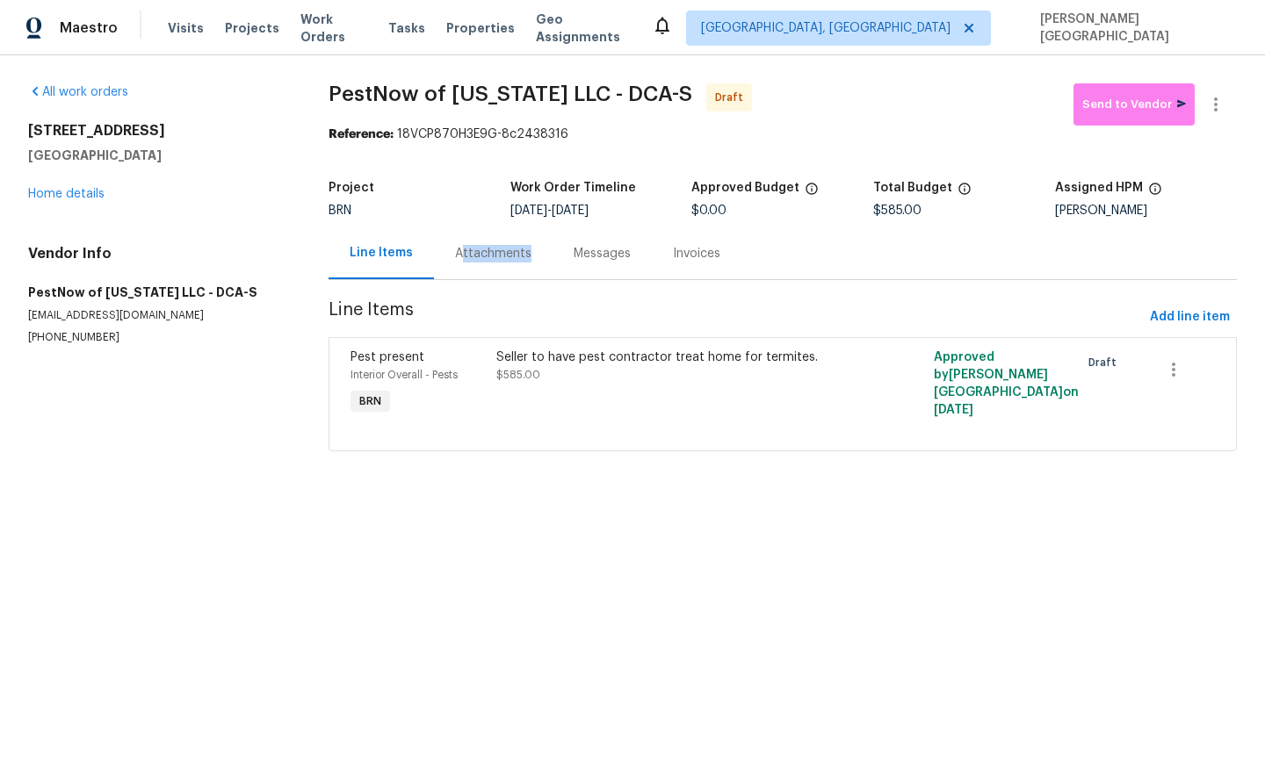
click at [473, 263] on div "Attachments" at bounding box center [493, 253] width 119 height 52
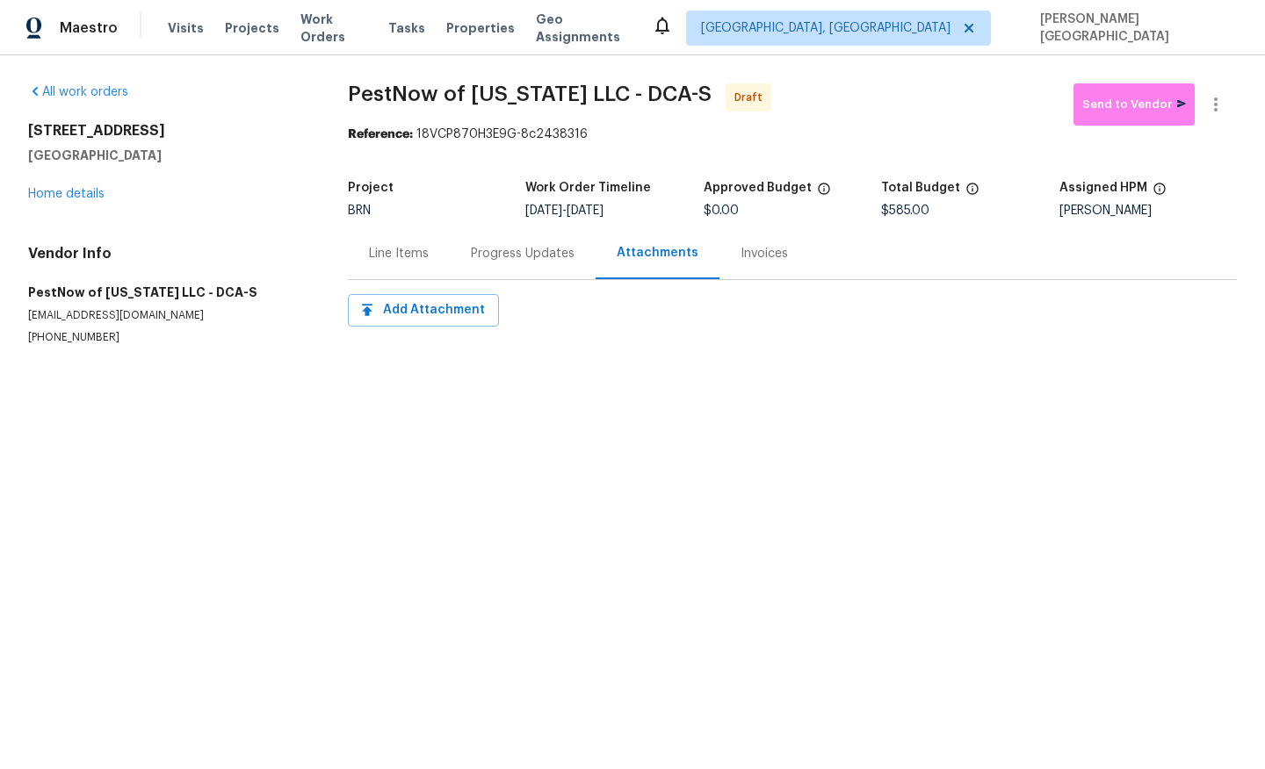
click at [485, 274] on div "Progress Updates" at bounding box center [523, 253] width 146 height 52
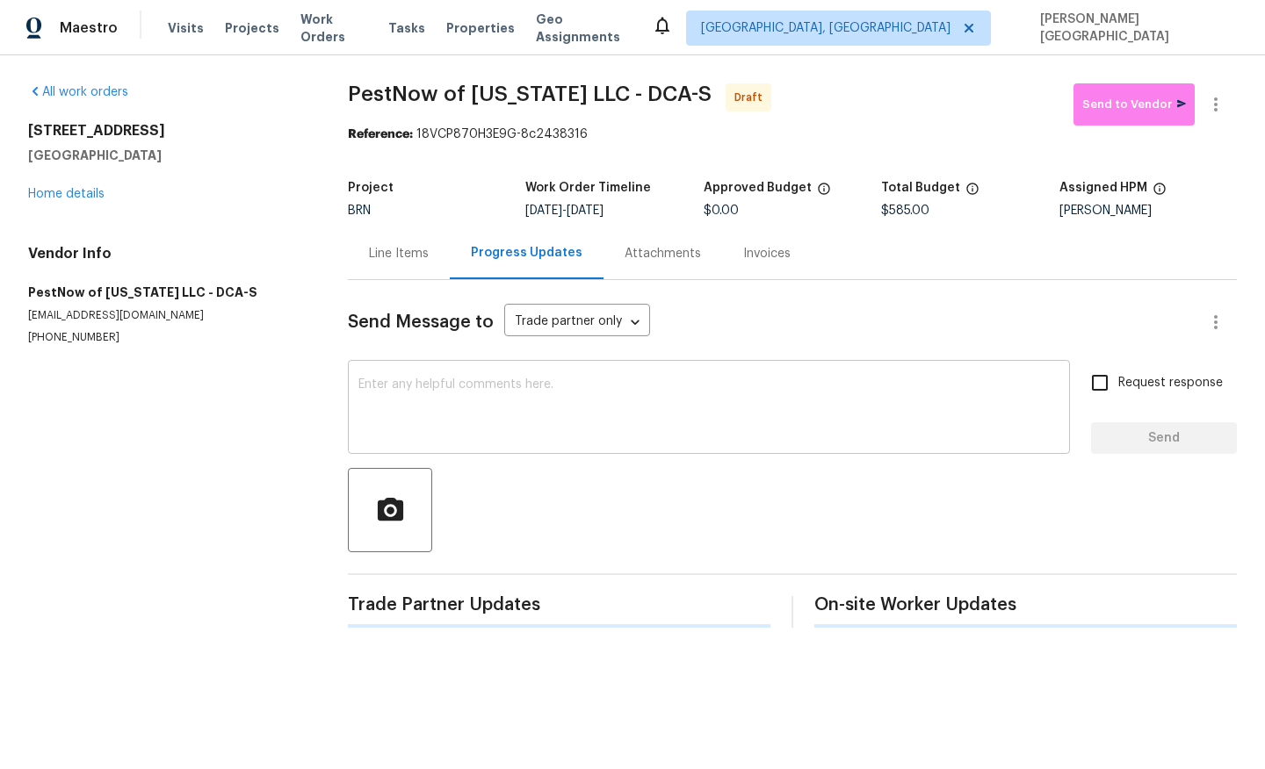
click at [426, 427] on textarea at bounding box center [708, 409] width 701 height 61
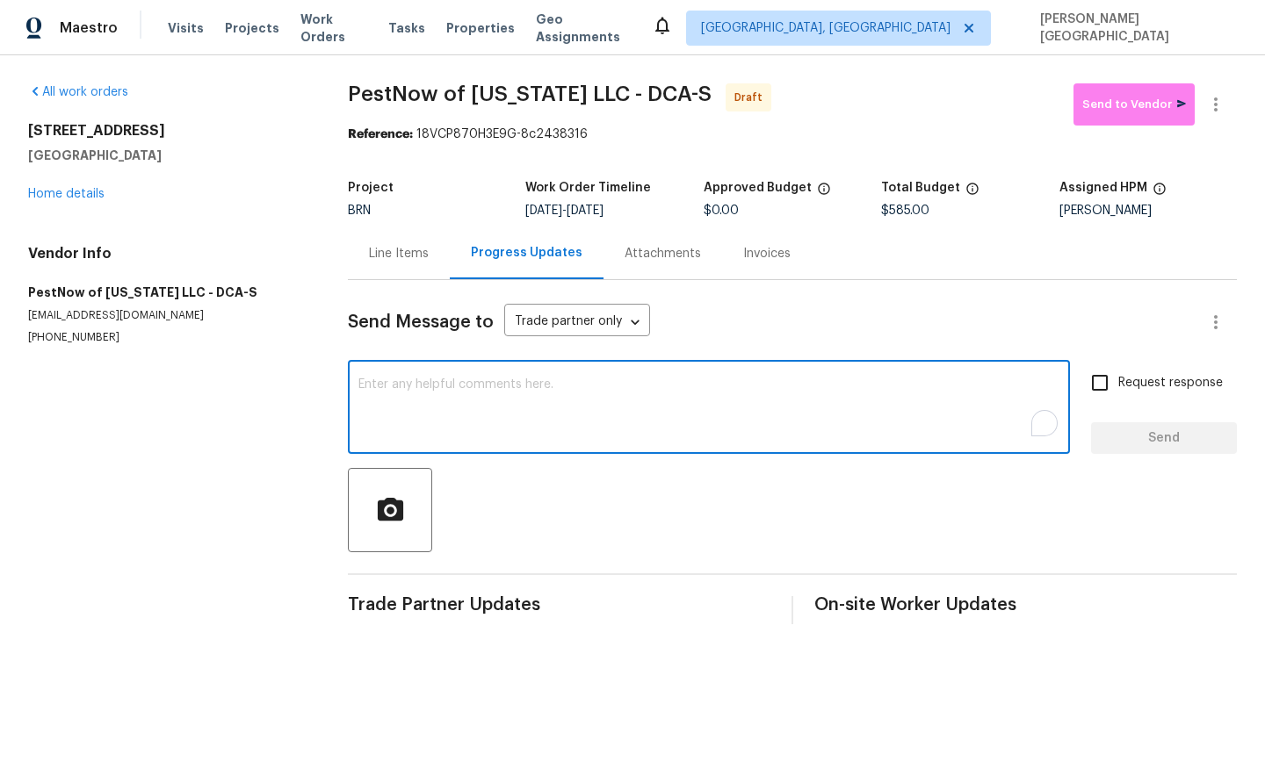
paste textarea "Seller to have contractor light pilot at water heater and ensure hot water flow…"
type textarea "Seller to have contractor light pilot at water heater and ensure hot water flow…"
click at [457, 386] on textarea "To enrich screen reader interactions, please activate Accessibility in Grammarl…" at bounding box center [708, 409] width 701 height 61
paste textarea "This is Isabel from Opendoor. Please confirm receipt of the work order due on 0…"
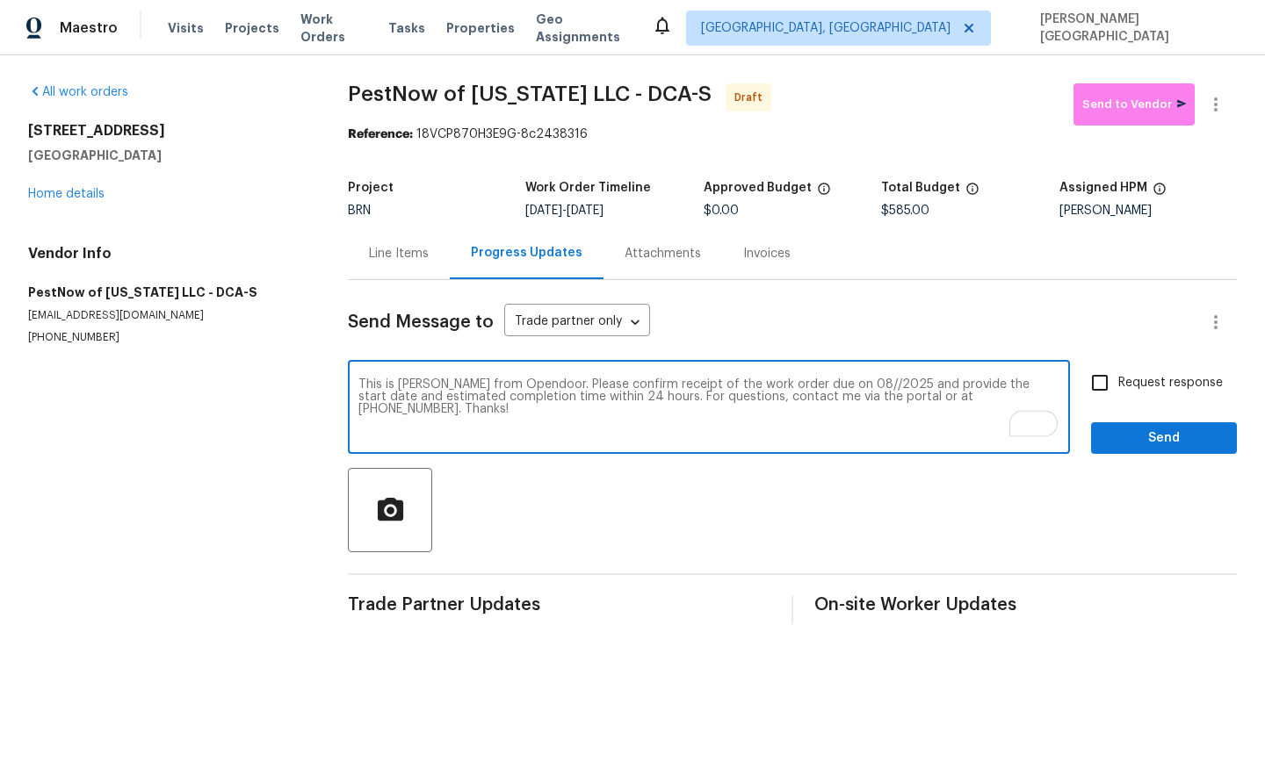
click at [823, 388] on textarea "This is Isabel from Opendoor. Please confirm receipt of the work order due on 0…" at bounding box center [708, 409] width 701 height 61
click at [827, 384] on textarea "This is Isabel from Opendoor. Please confirm receipt of the work order due on 0…" at bounding box center [708, 409] width 701 height 61
type textarea "This is Isabel from Opendoor. Please confirm receipt of the work order due on 0…"
drag, startPoint x: 1098, startPoint y: 382, endPoint x: 1104, endPoint y: 390, distance: 10.0
click at [1097, 382] on input "Request response" at bounding box center [1099, 383] width 37 height 37
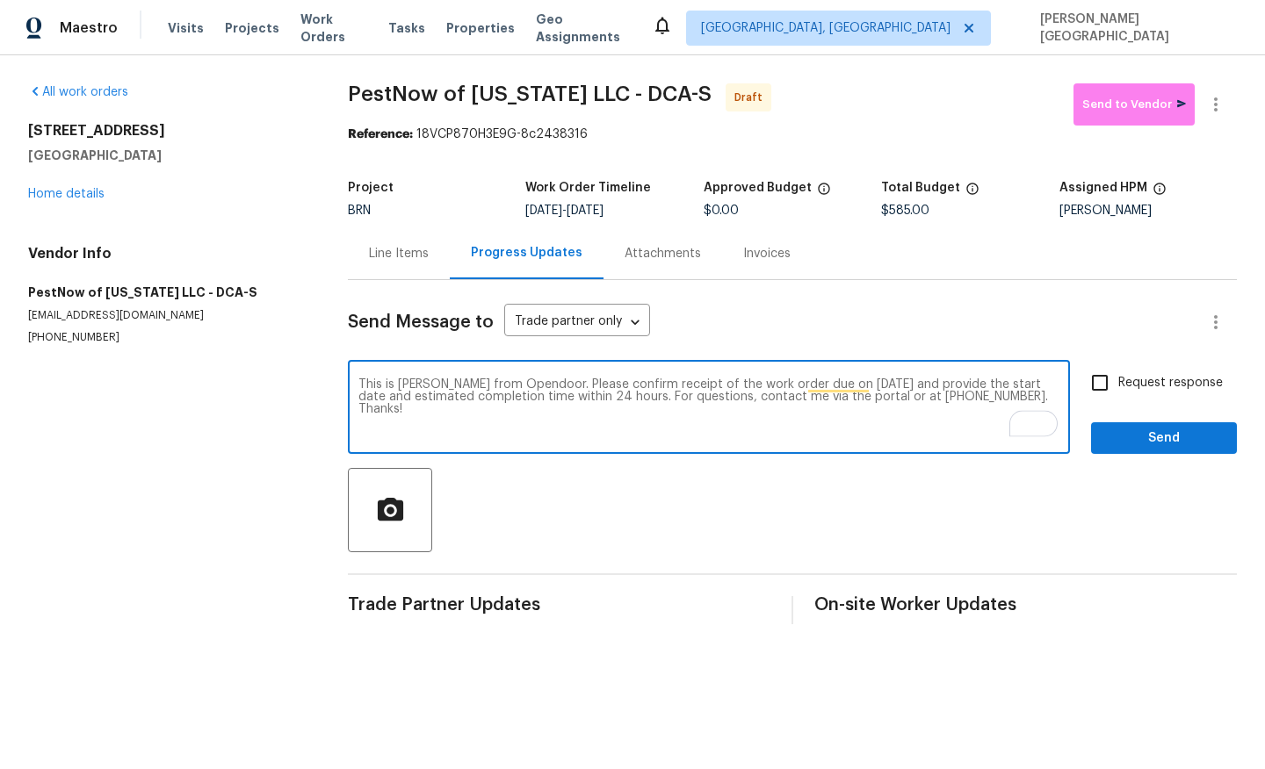
checkbox input "true"
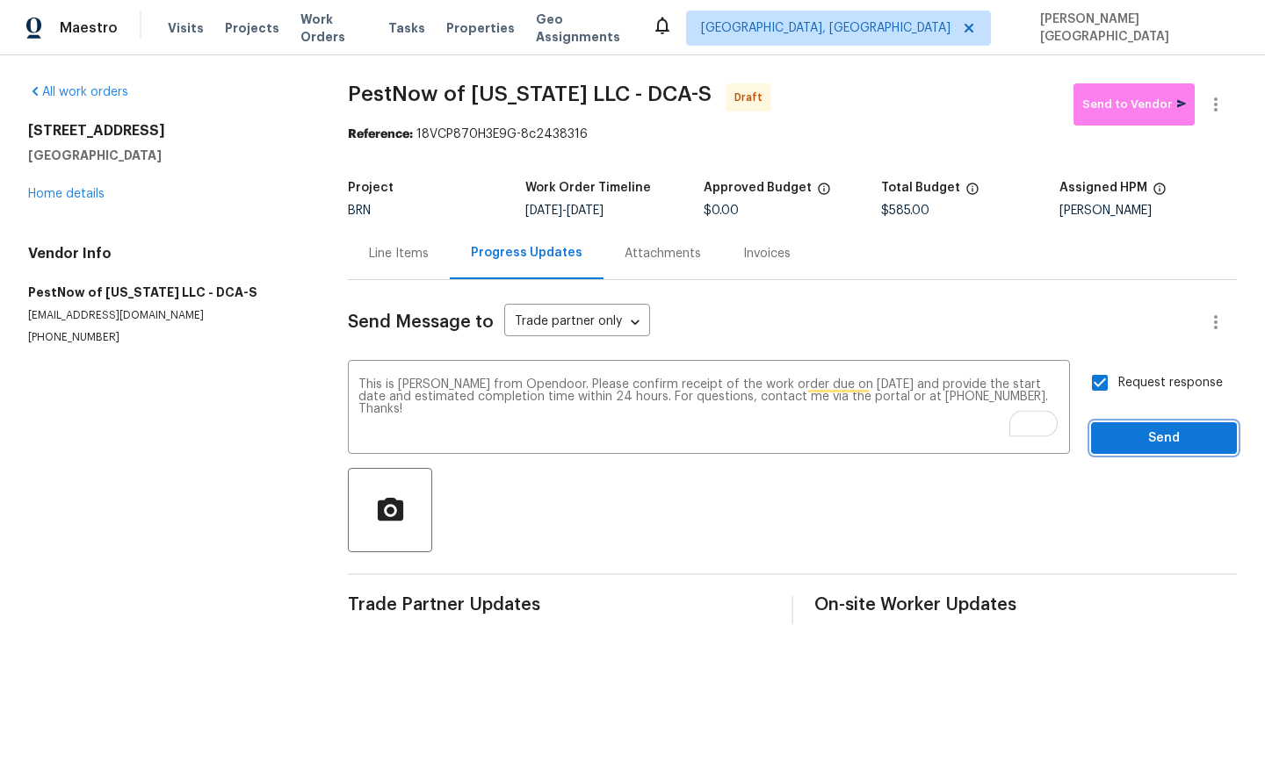
click at [1123, 423] on button "Send" at bounding box center [1164, 438] width 146 height 32
click at [1209, 98] on icon "button" at bounding box center [1215, 104] width 21 height 21
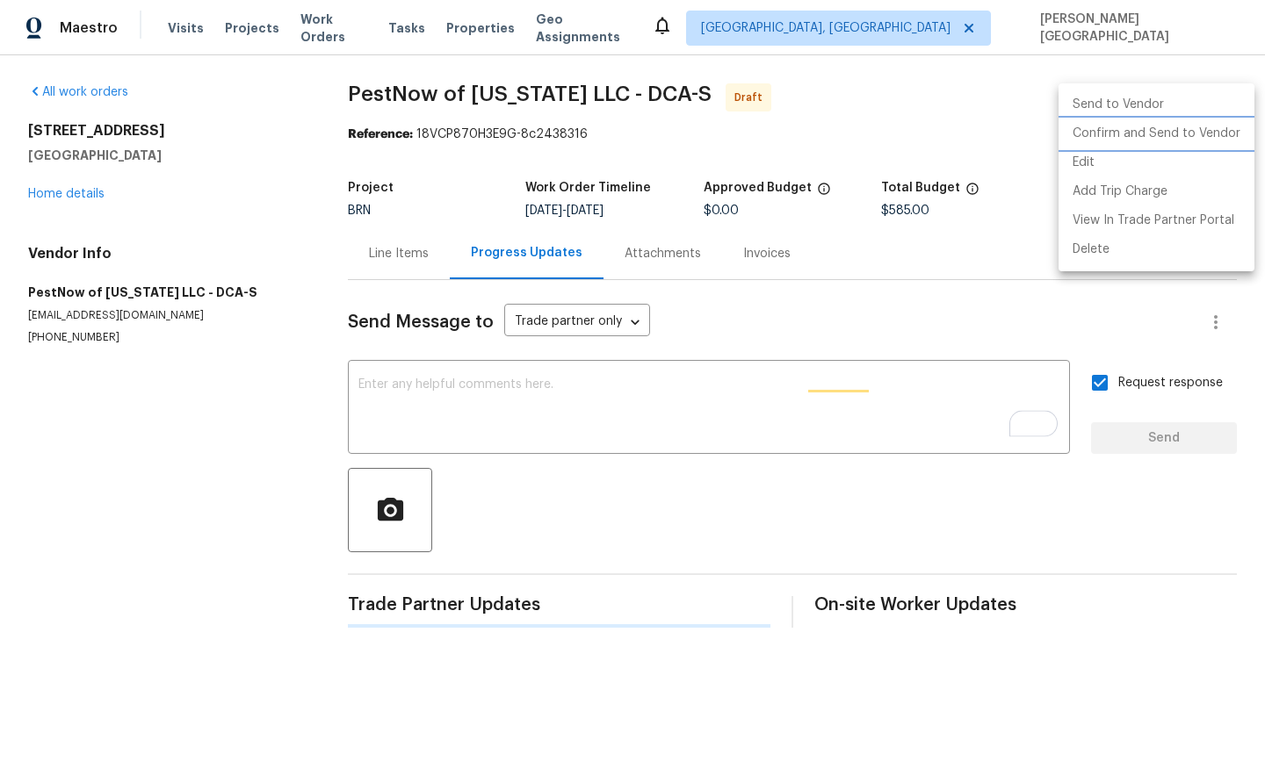
click at [1209, 132] on li "Confirm and Send to Vendor" at bounding box center [1156, 133] width 196 height 29
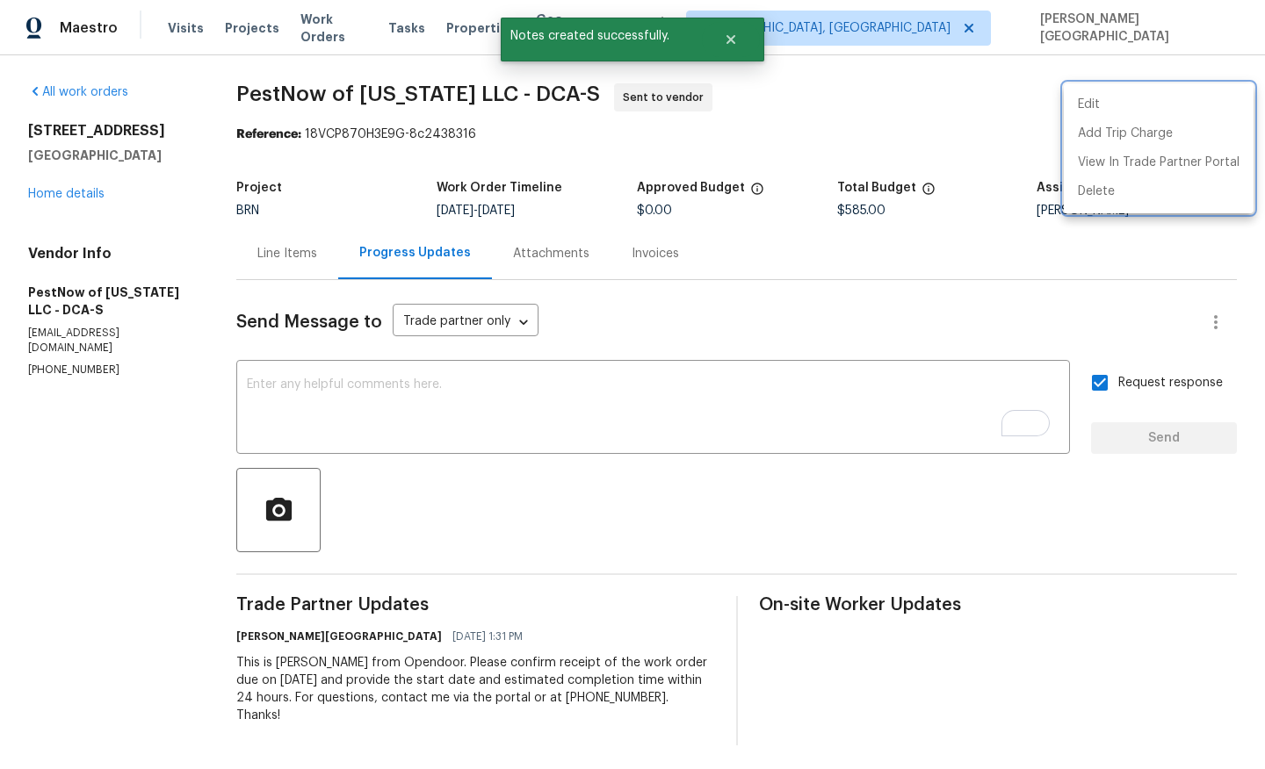
click at [70, 181] on div at bounding box center [632, 384] width 1265 height 769
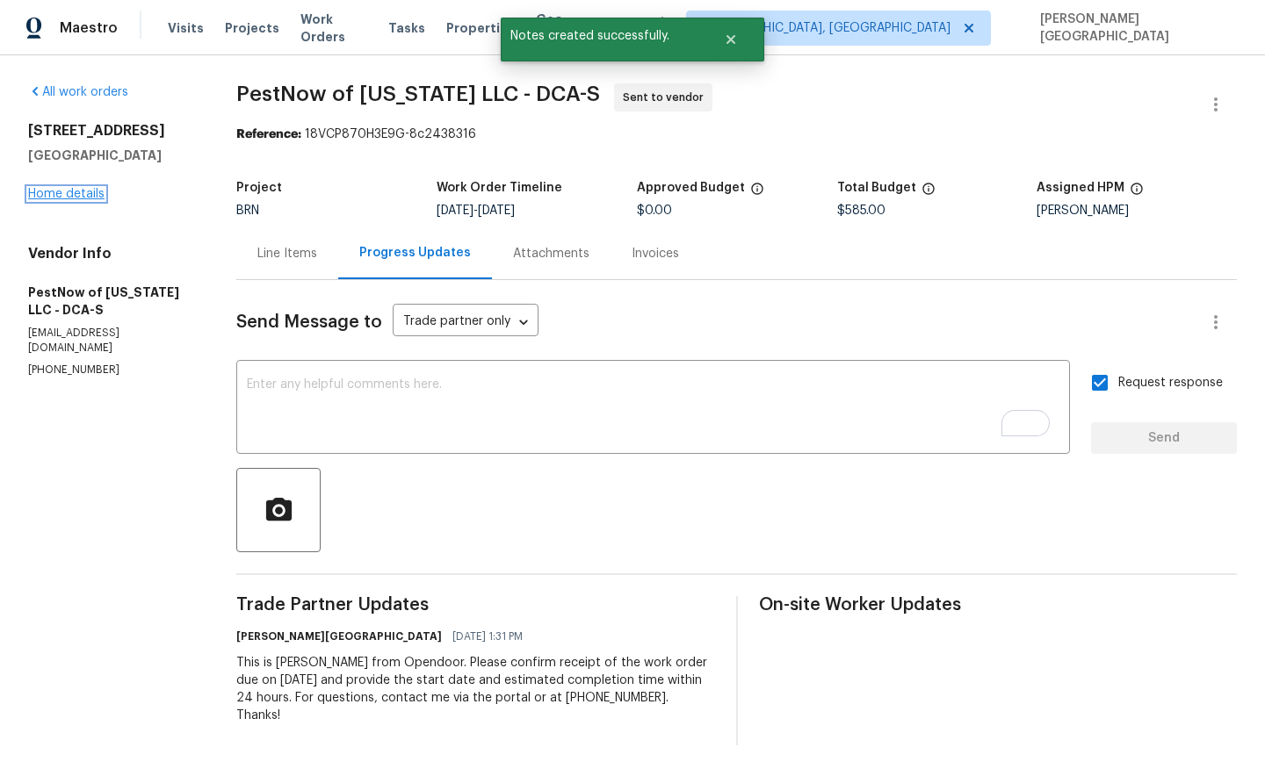
click at [74, 188] on link "Home details" at bounding box center [66, 194] width 76 height 12
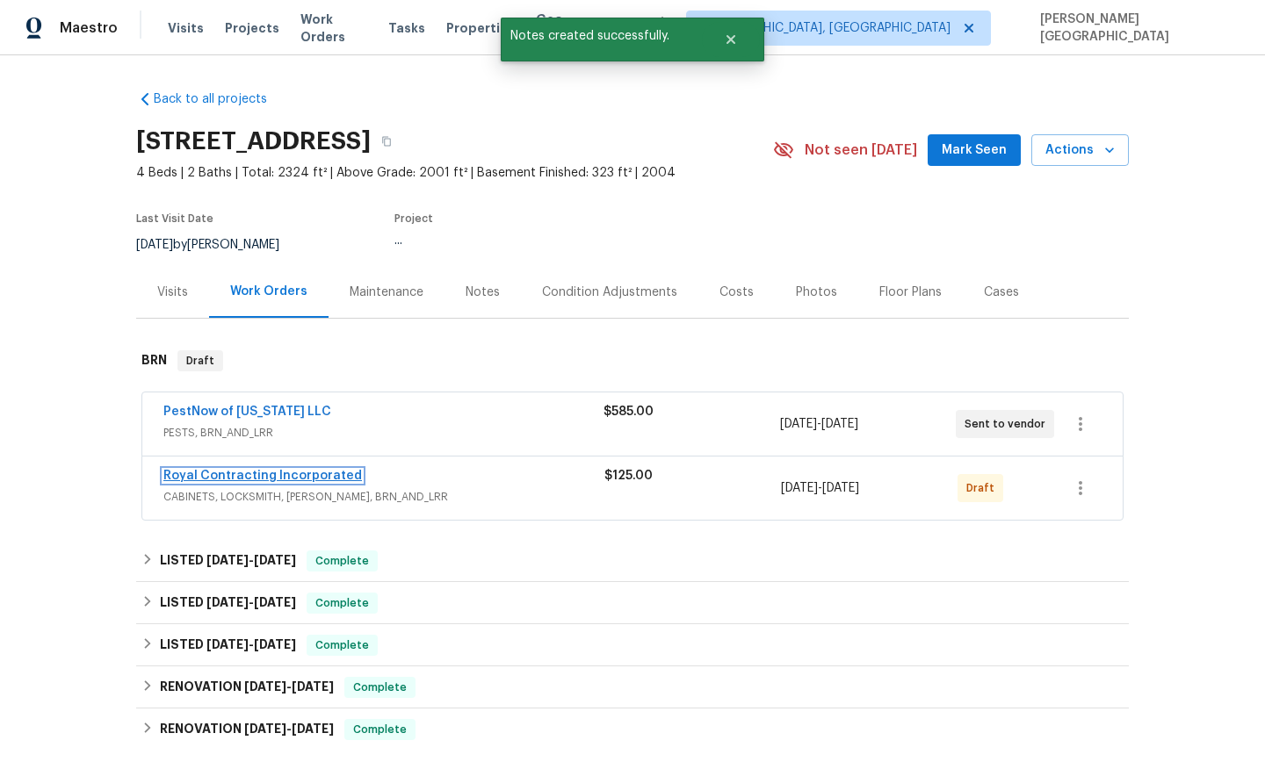
click at [292, 474] on link "Royal Contracting Incorporated" at bounding box center [262, 476] width 199 height 12
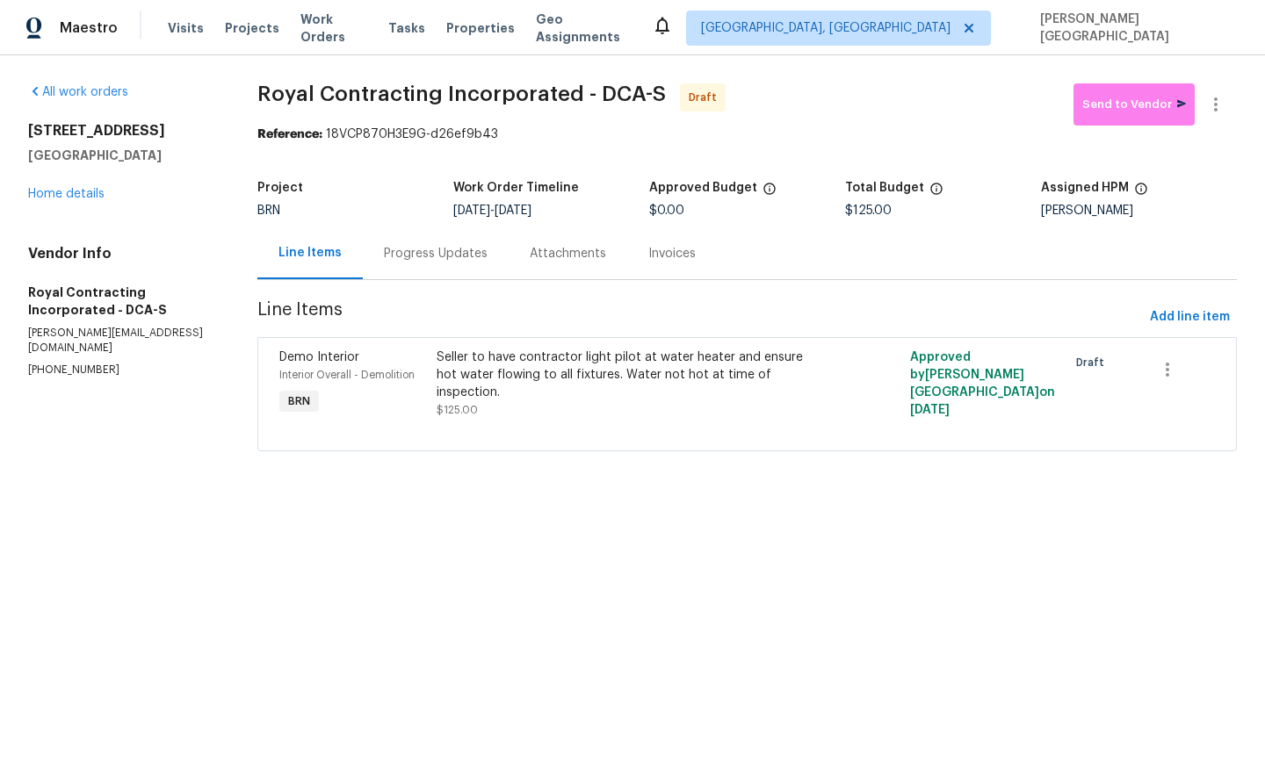
click at [466, 256] on div "Progress Updates" at bounding box center [436, 254] width 104 height 18
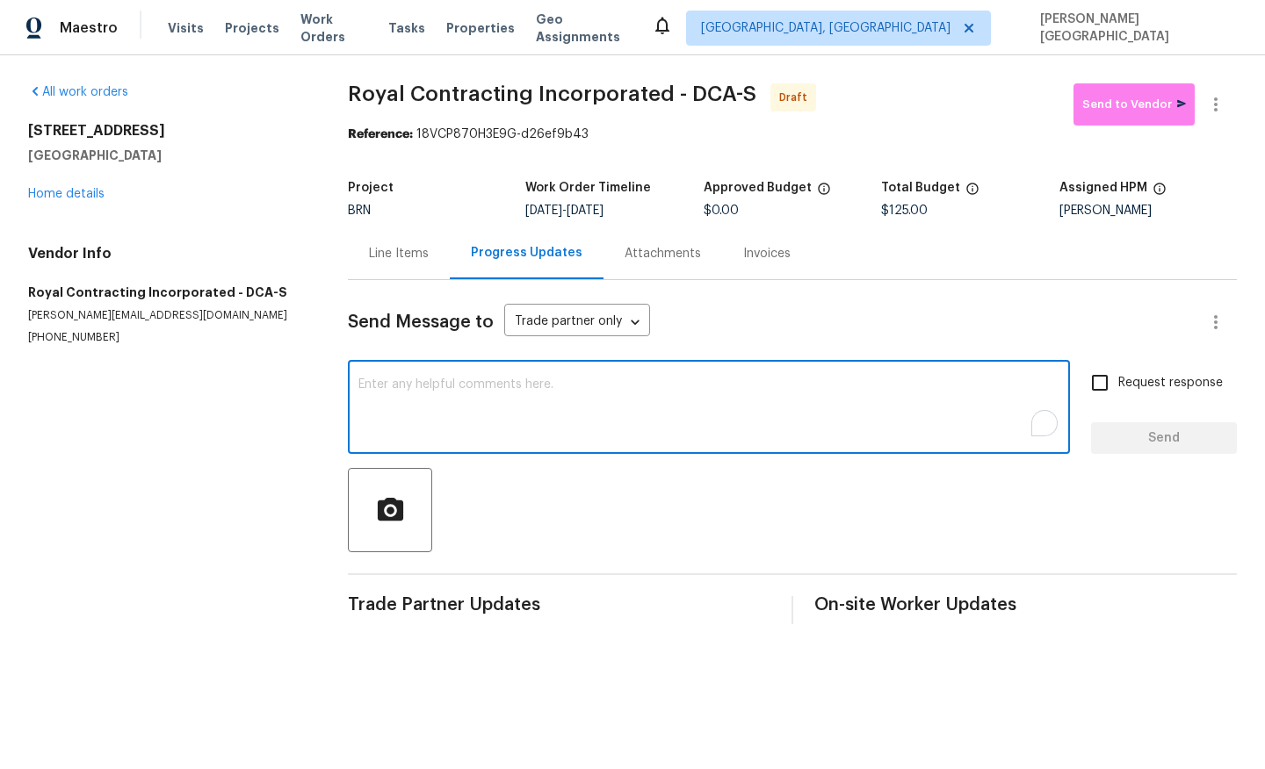
click at [422, 408] on textarea "To enrich screen reader interactions, please activate Accessibility in Grammarl…" at bounding box center [708, 409] width 701 height 61
paste textarea "This is Isabel from Opendoor. Please confirm receipt of the work order due on 0…"
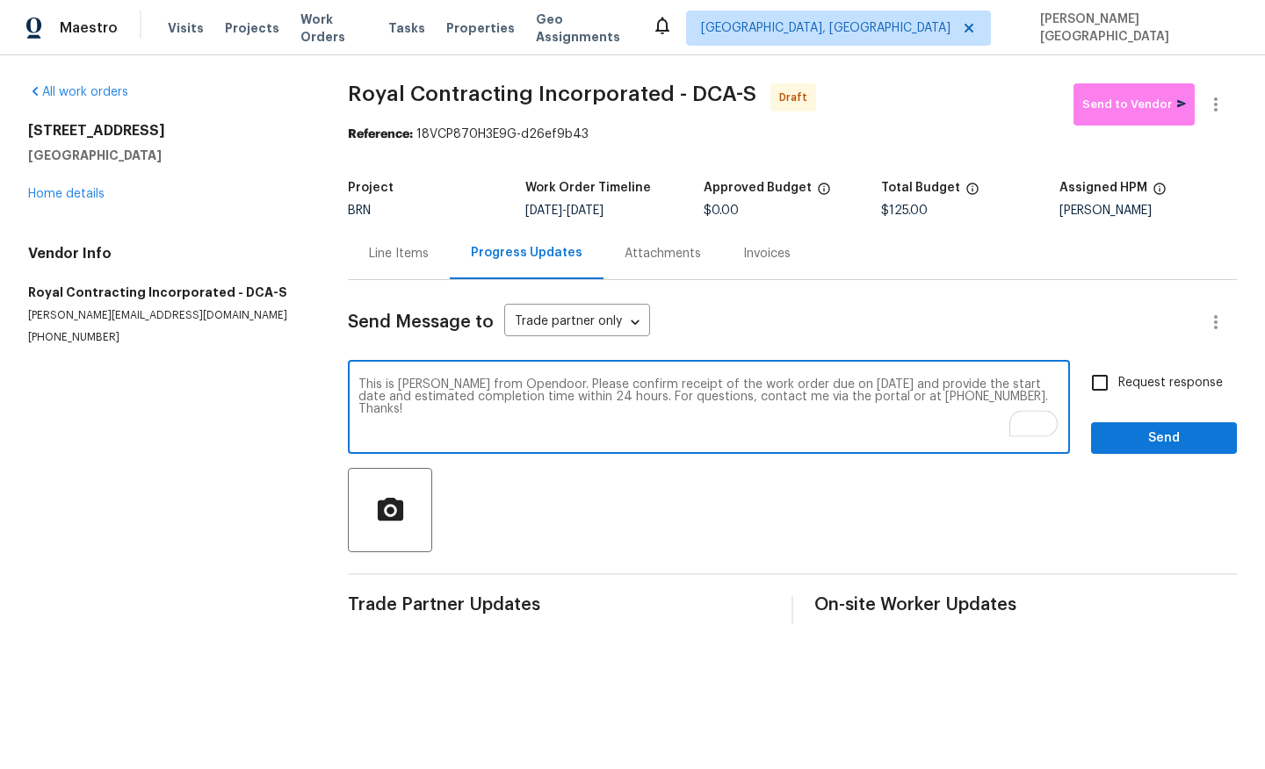
type textarea "This is Isabel from Opendoor. Please confirm receipt of the work order due on 0…"
click at [1116, 385] on input "Request response" at bounding box center [1099, 383] width 37 height 37
checkbox input "true"
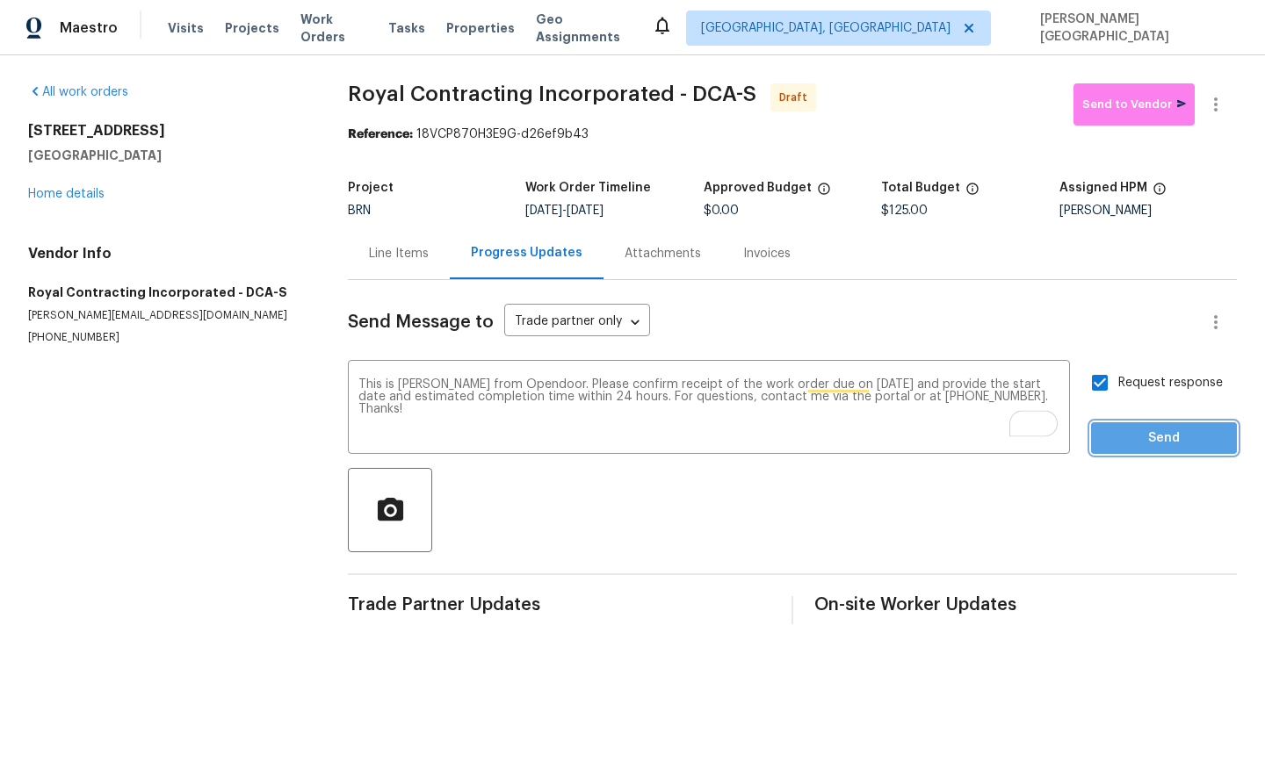
click at [1116, 446] on span "Send" at bounding box center [1164, 439] width 118 height 22
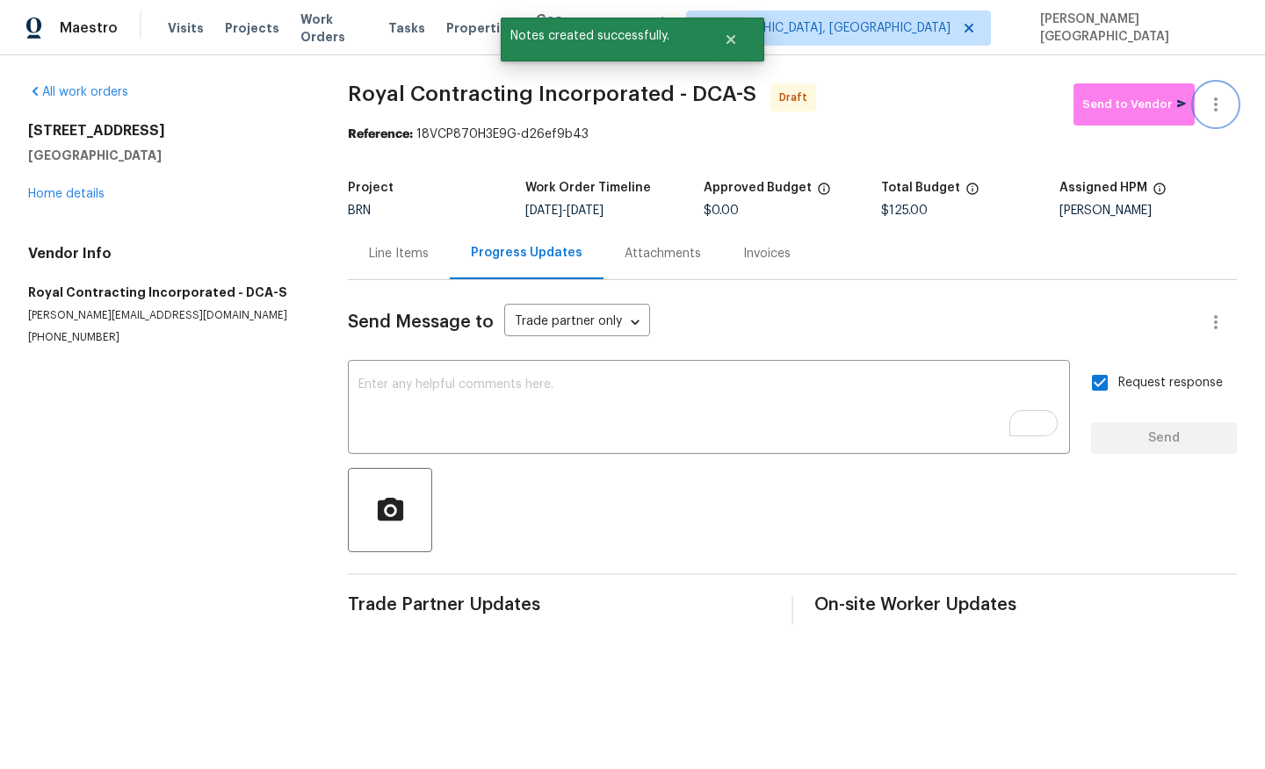
click at [1224, 101] on icon "button" at bounding box center [1215, 104] width 21 height 21
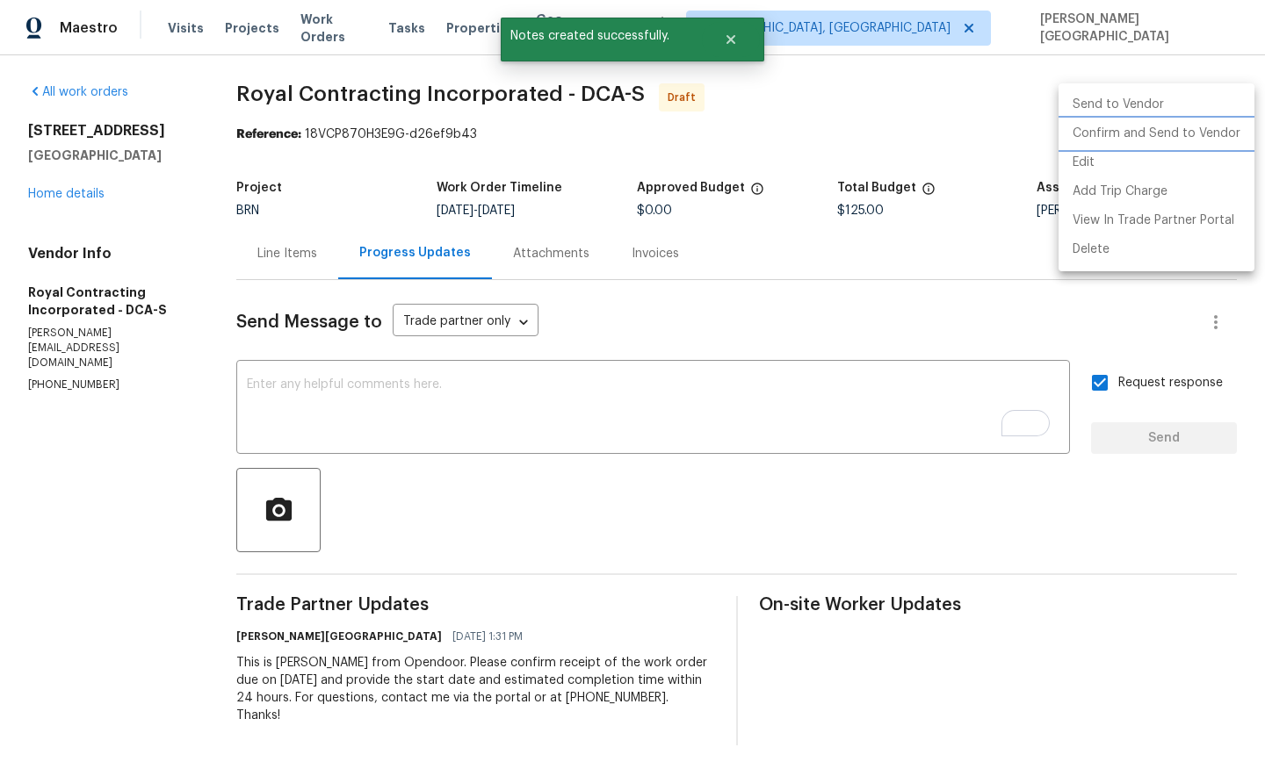
click at [1152, 130] on li "Confirm and Send to Vendor" at bounding box center [1156, 133] width 196 height 29
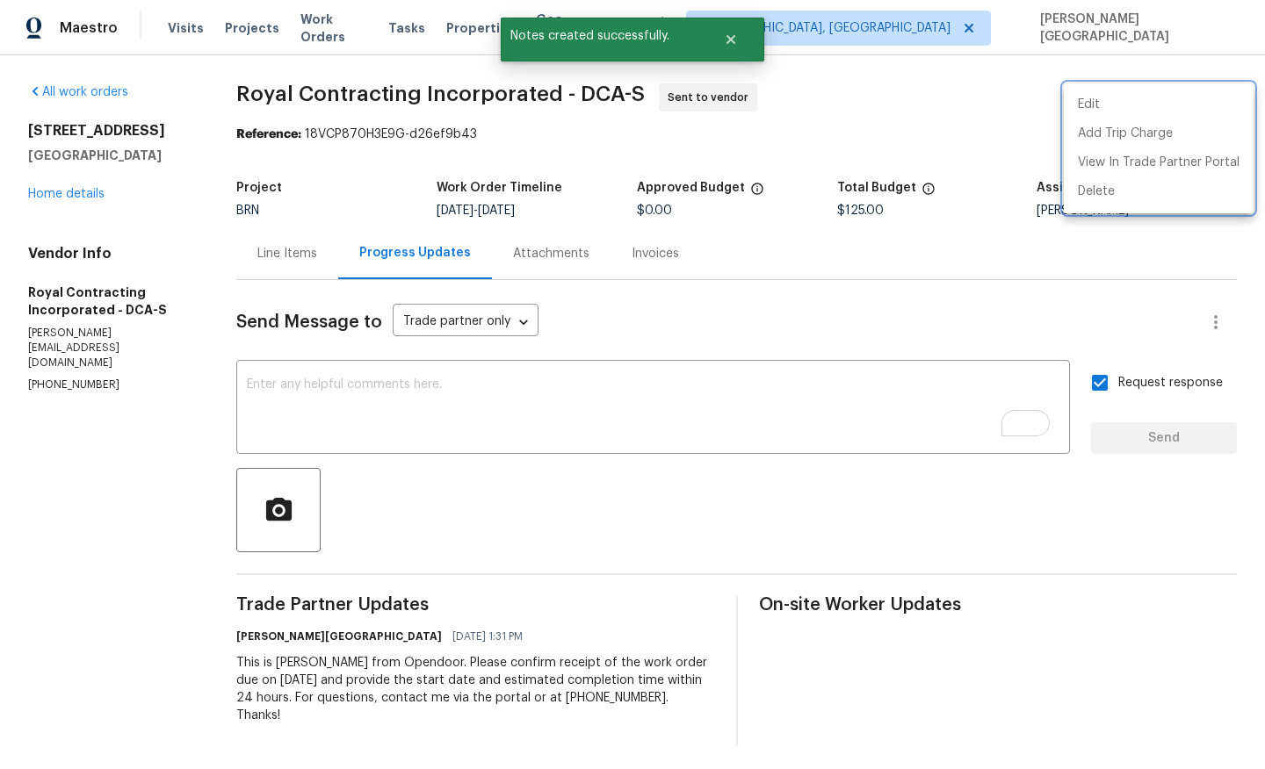
click at [61, 189] on div at bounding box center [632, 384] width 1265 height 769
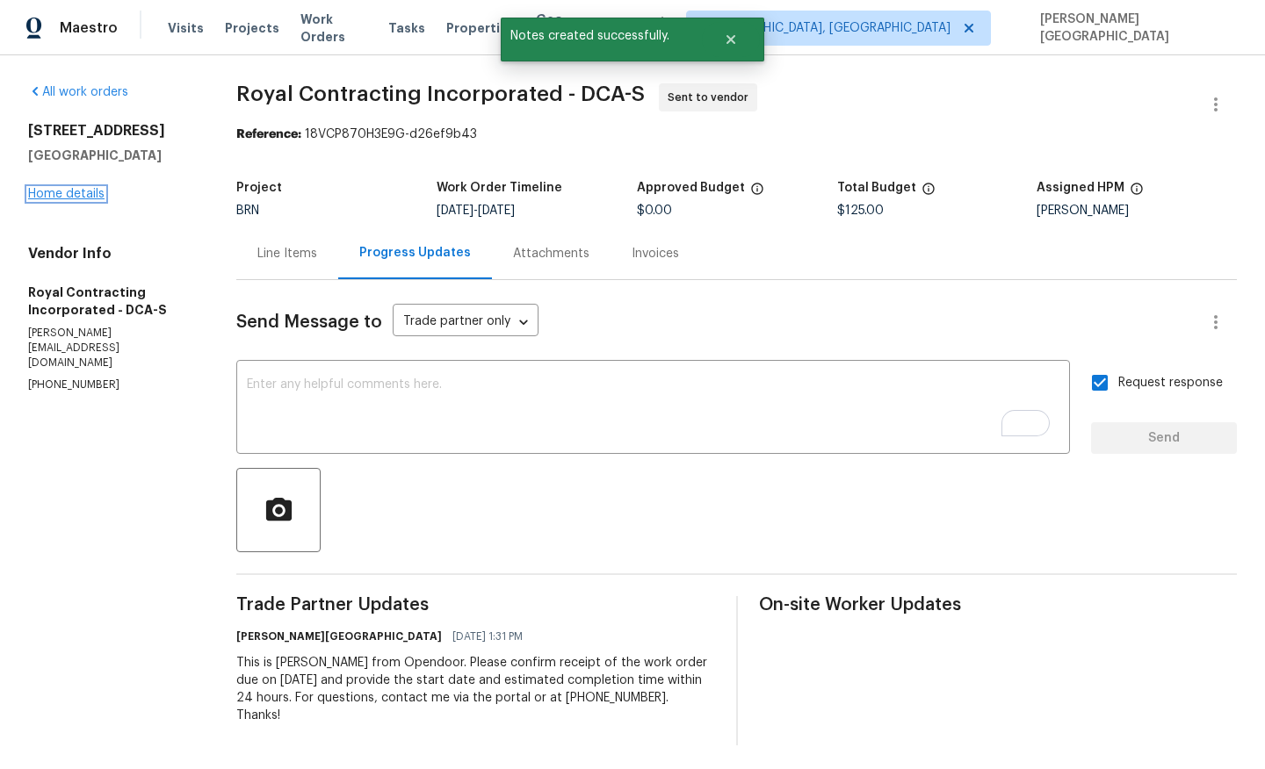
click at [61, 190] on link "Home details" at bounding box center [66, 194] width 76 height 12
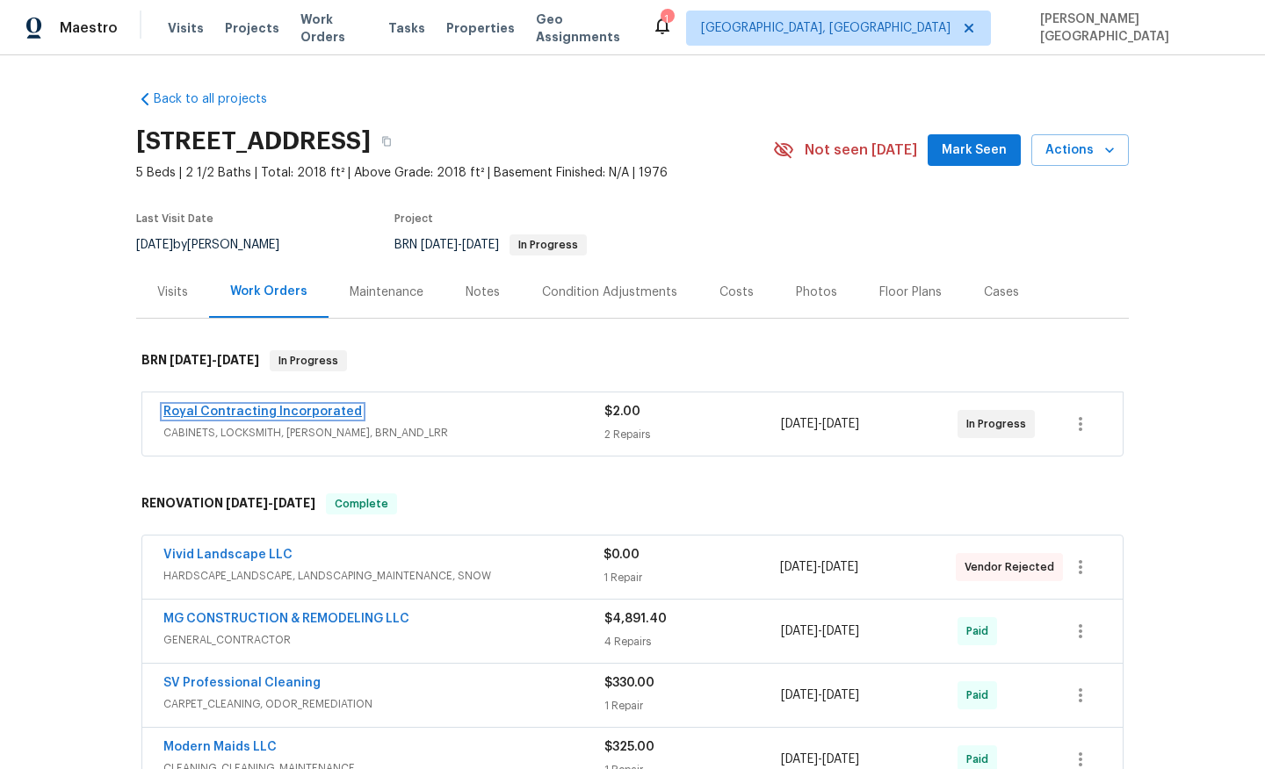
click at [254, 415] on link "Royal Contracting Incorporated" at bounding box center [262, 412] width 199 height 12
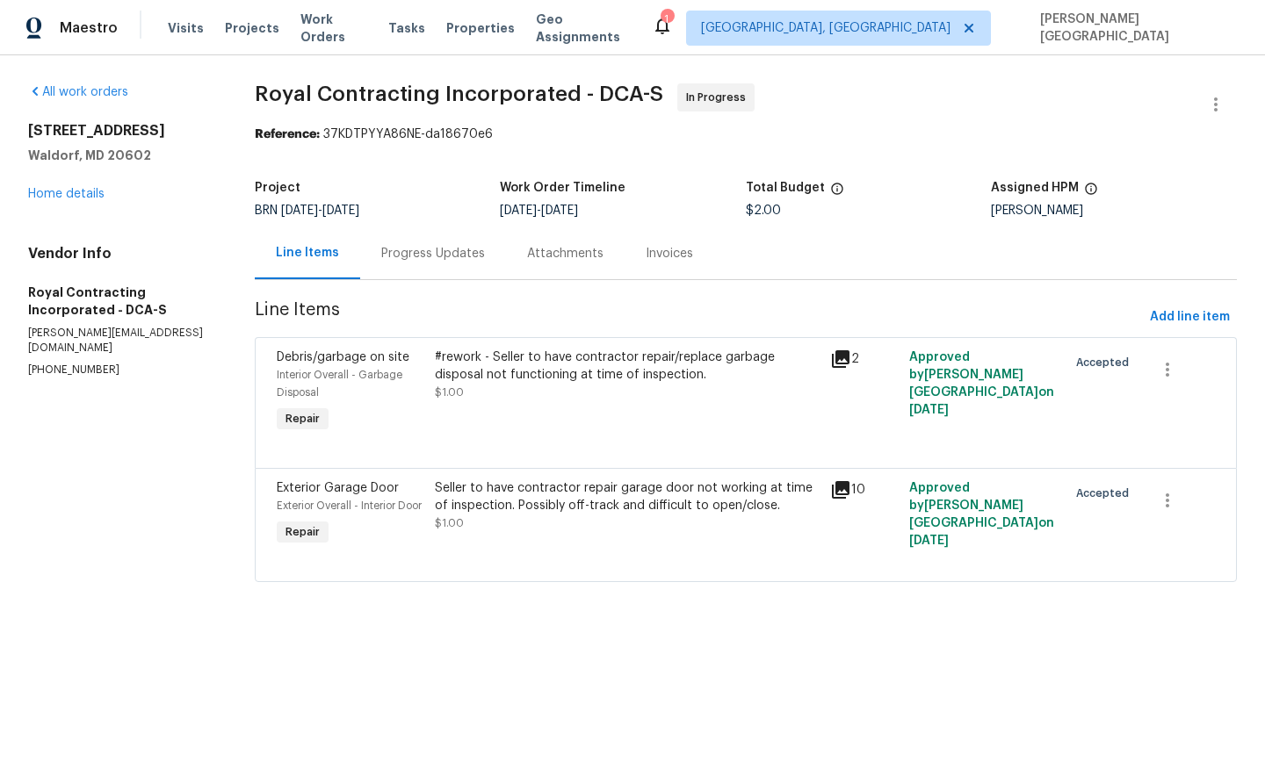
click at [459, 240] on div "Progress Updates" at bounding box center [433, 253] width 146 height 52
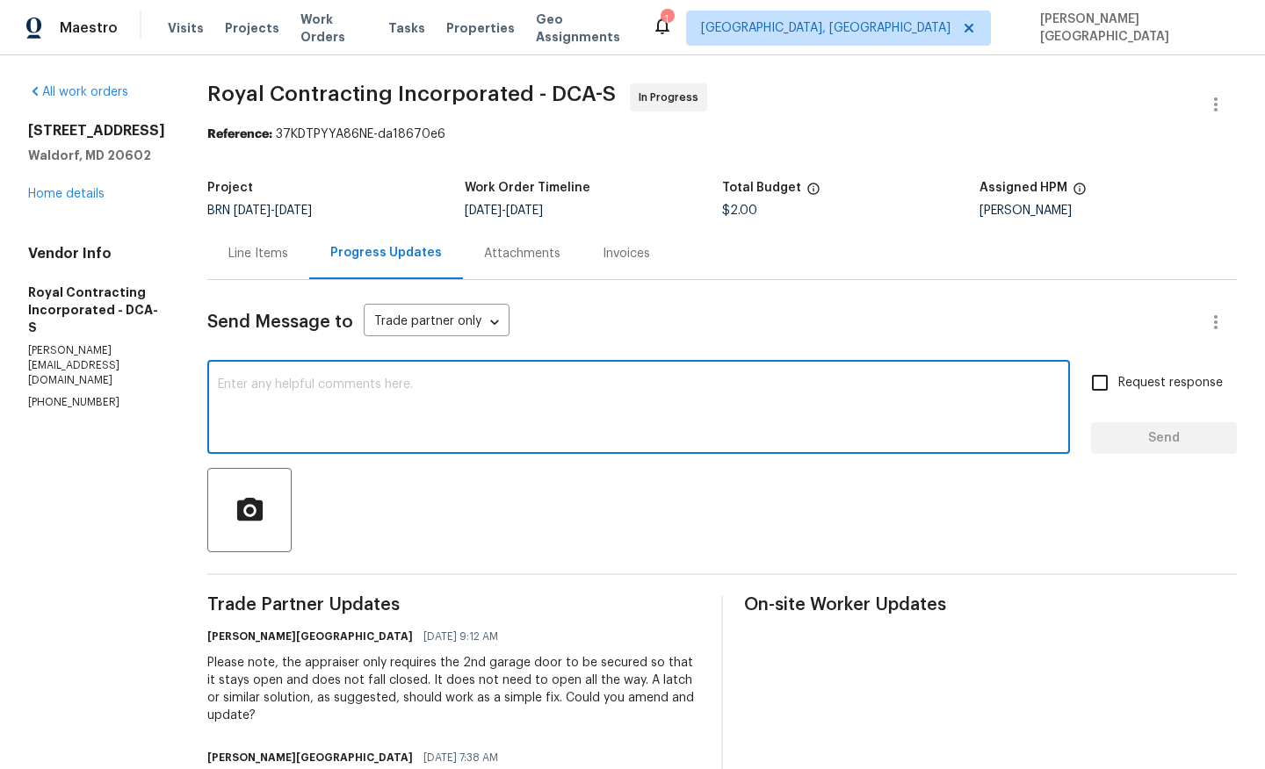
click at [408, 398] on textarea at bounding box center [638, 409] width 841 height 61
type textarea "Could we please get an update on this?"
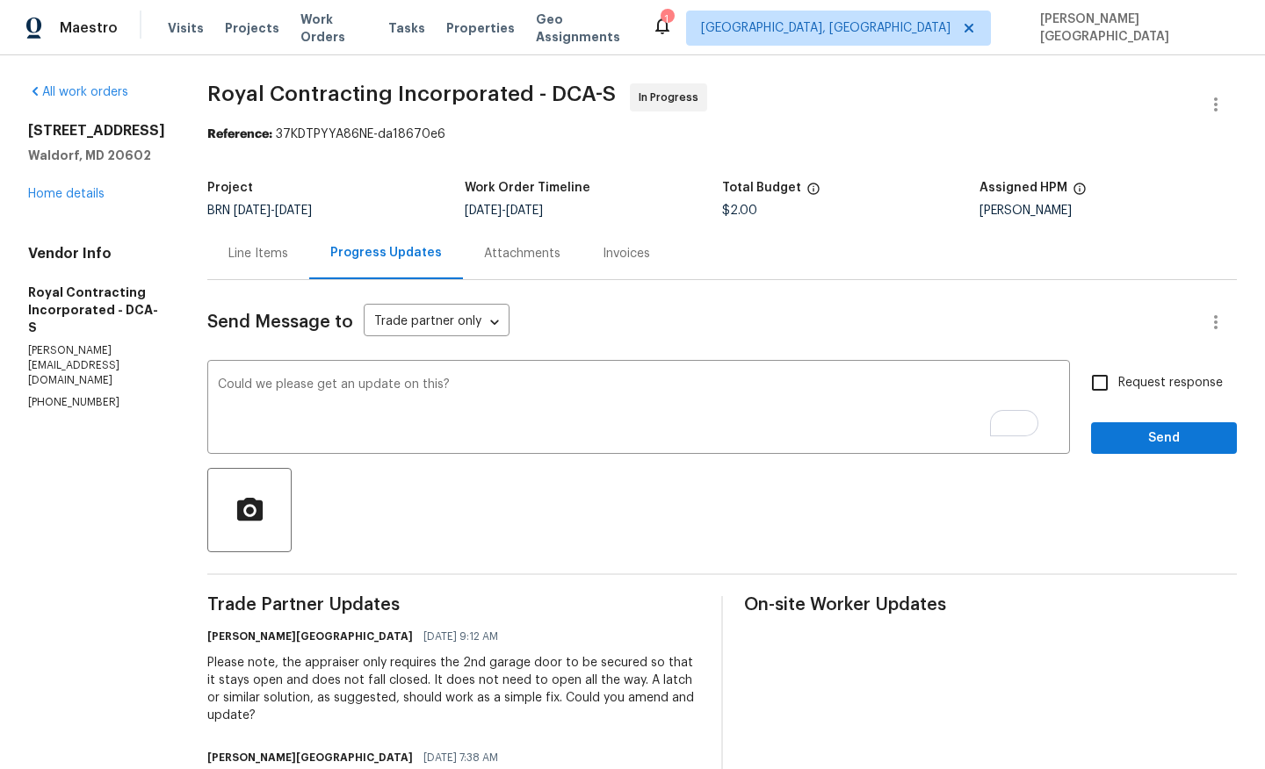
click at [1149, 383] on span "Request response" at bounding box center [1170, 383] width 105 height 18
click at [1118, 383] on input "Request response" at bounding box center [1099, 383] width 37 height 37
checkbox input "true"
click at [1136, 437] on span "Send" at bounding box center [1164, 439] width 118 height 22
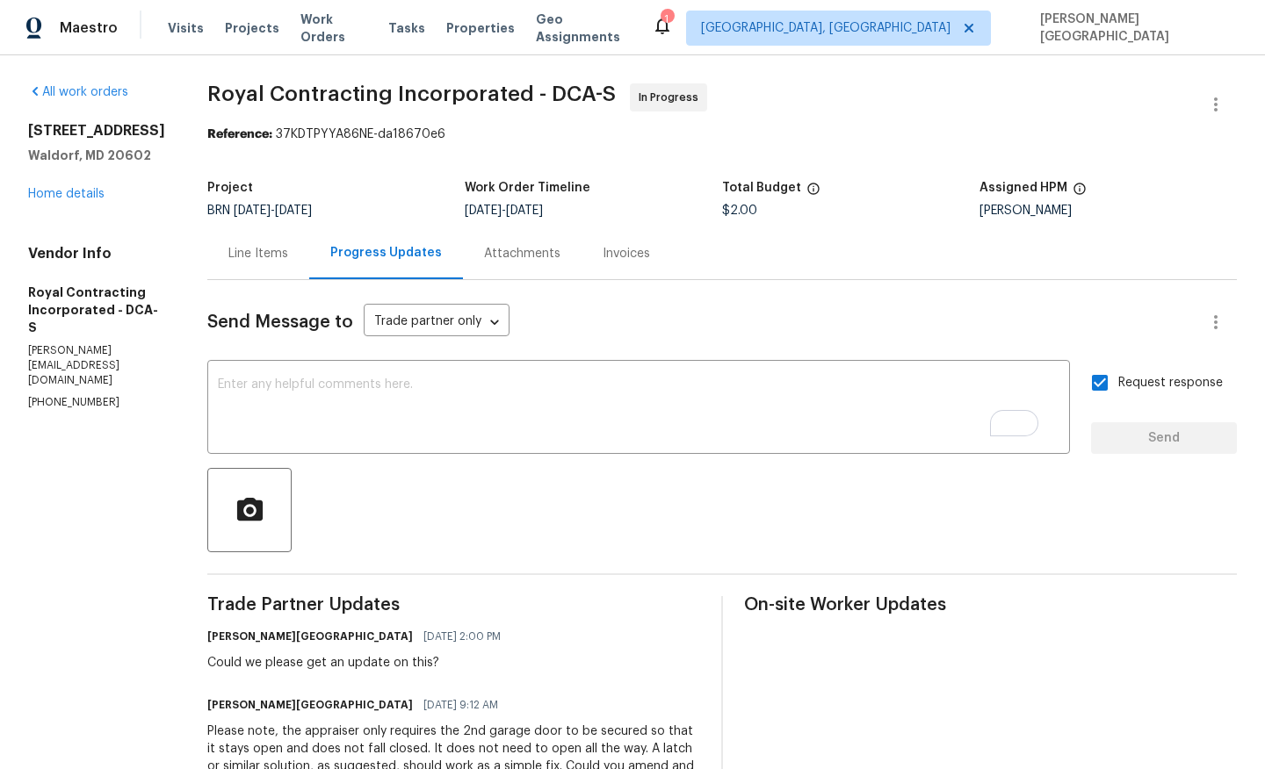
click at [63, 342] on div "Vendor Info Royal Contracting Incorporated - DCA-S robin@royalcontractinginc.co…" at bounding box center [96, 328] width 137 height 166
copy p "(540) 892-0416"
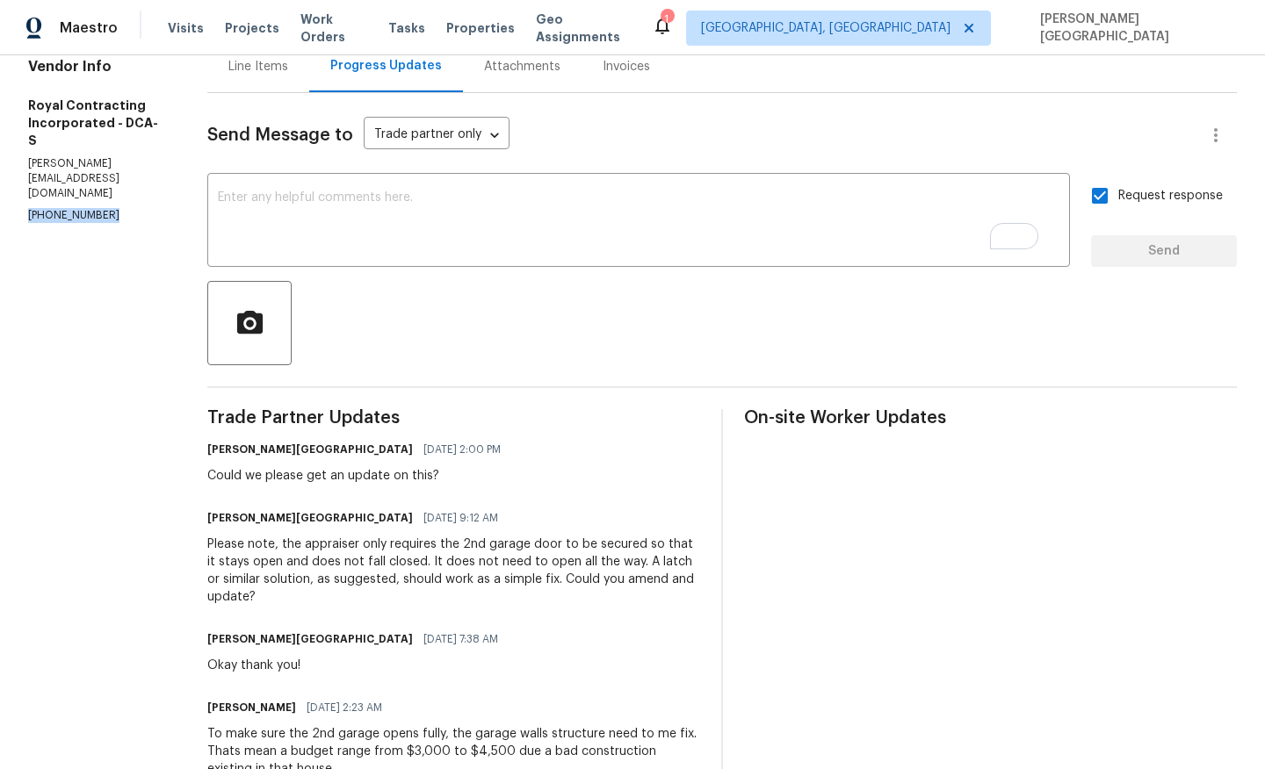
scroll to position [237, 0]
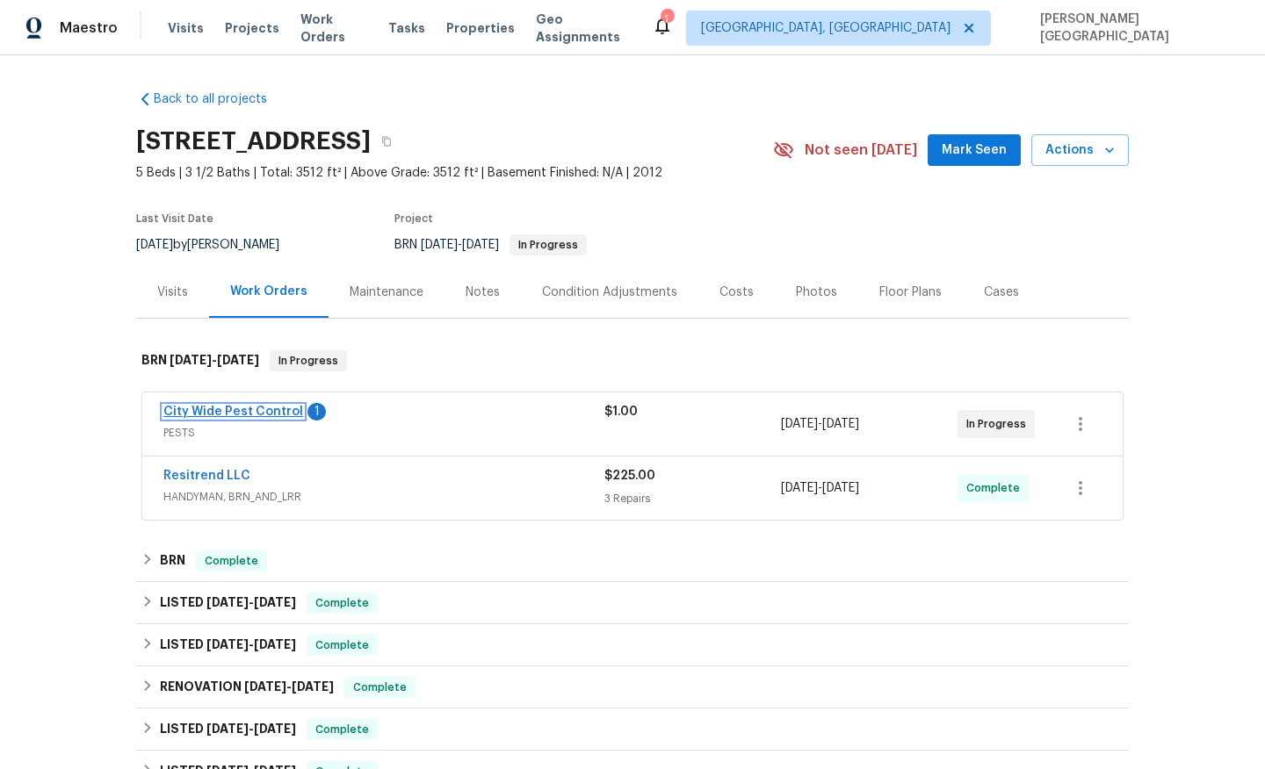
click at [273, 409] on link "City Wide Pest Control" at bounding box center [233, 412] width 140 height 12
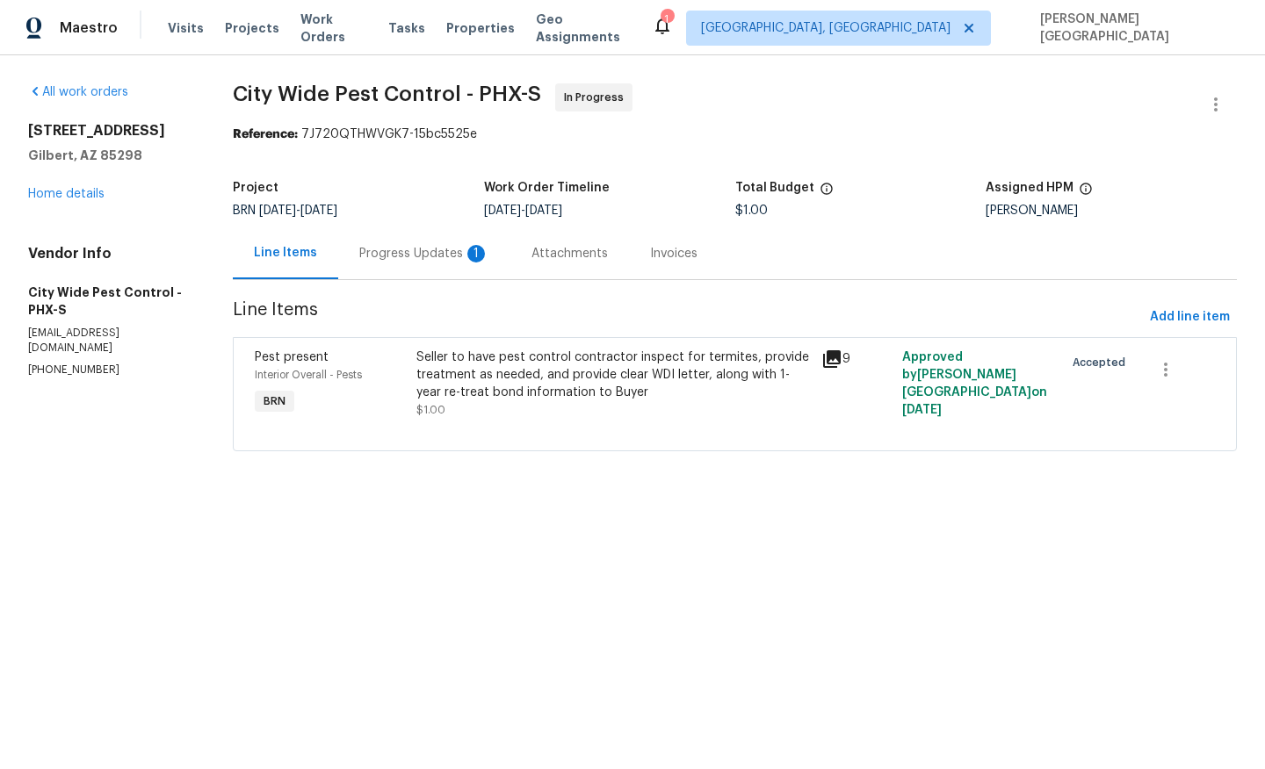
click at [456, 244] on div "Progress Updates 1" at bounding box center [424, 253] width 172 height 52
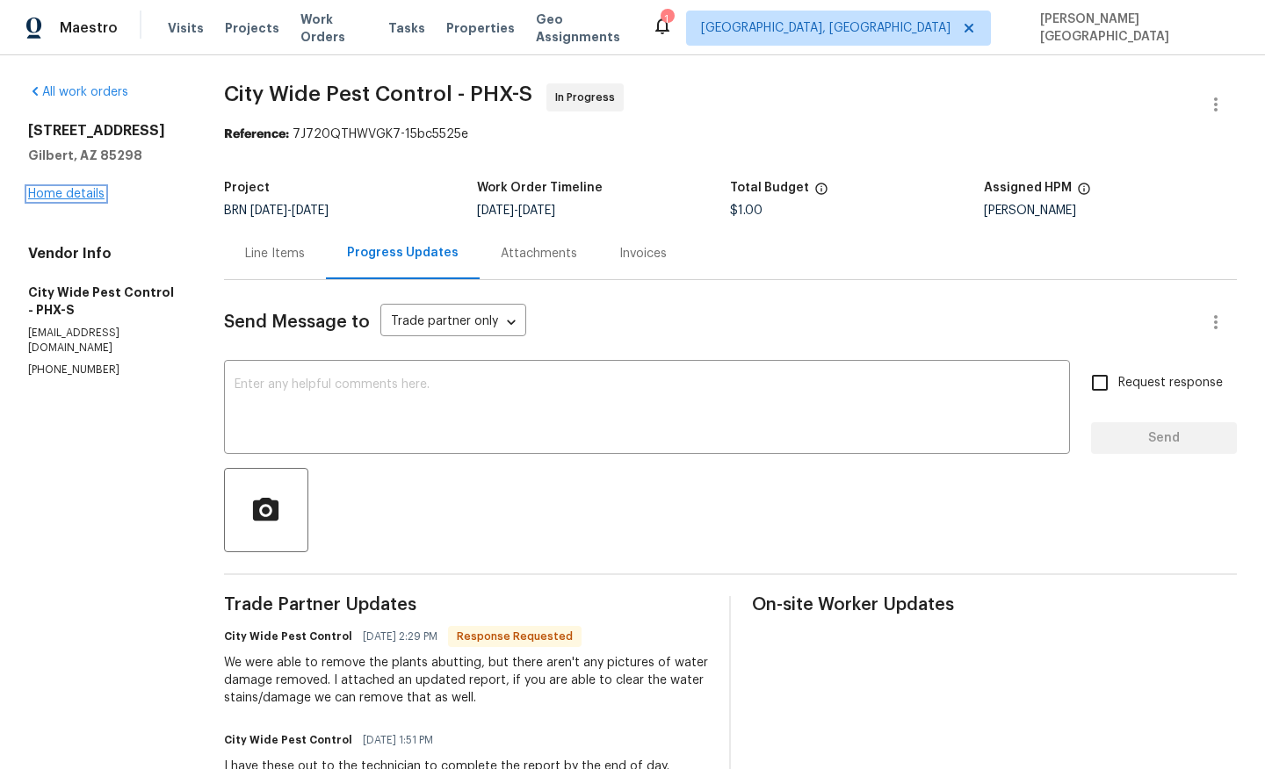
click at [73, 192] on link "Home details" at bounding box center [66, 194] width 76 height 12
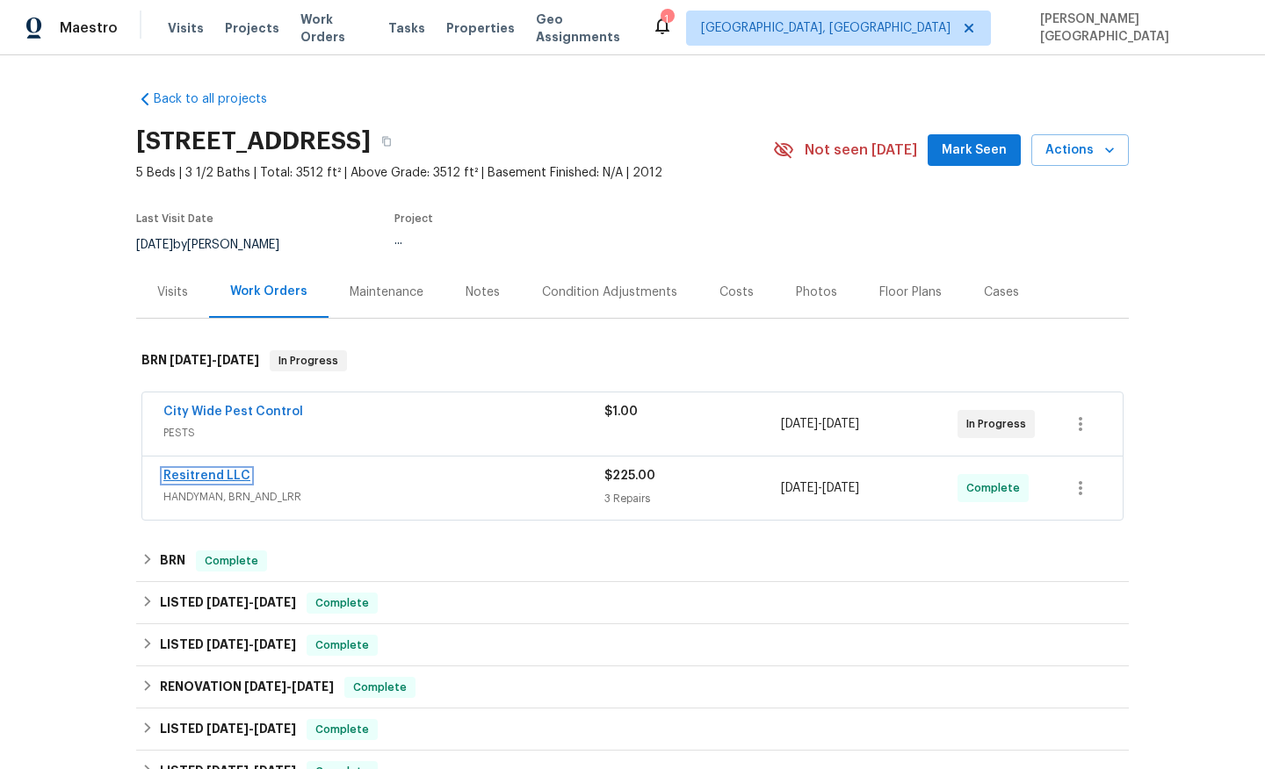
click at [219, 478] on link "Resitrend LLC" at bounding box center [206, 476] width 87 height 12
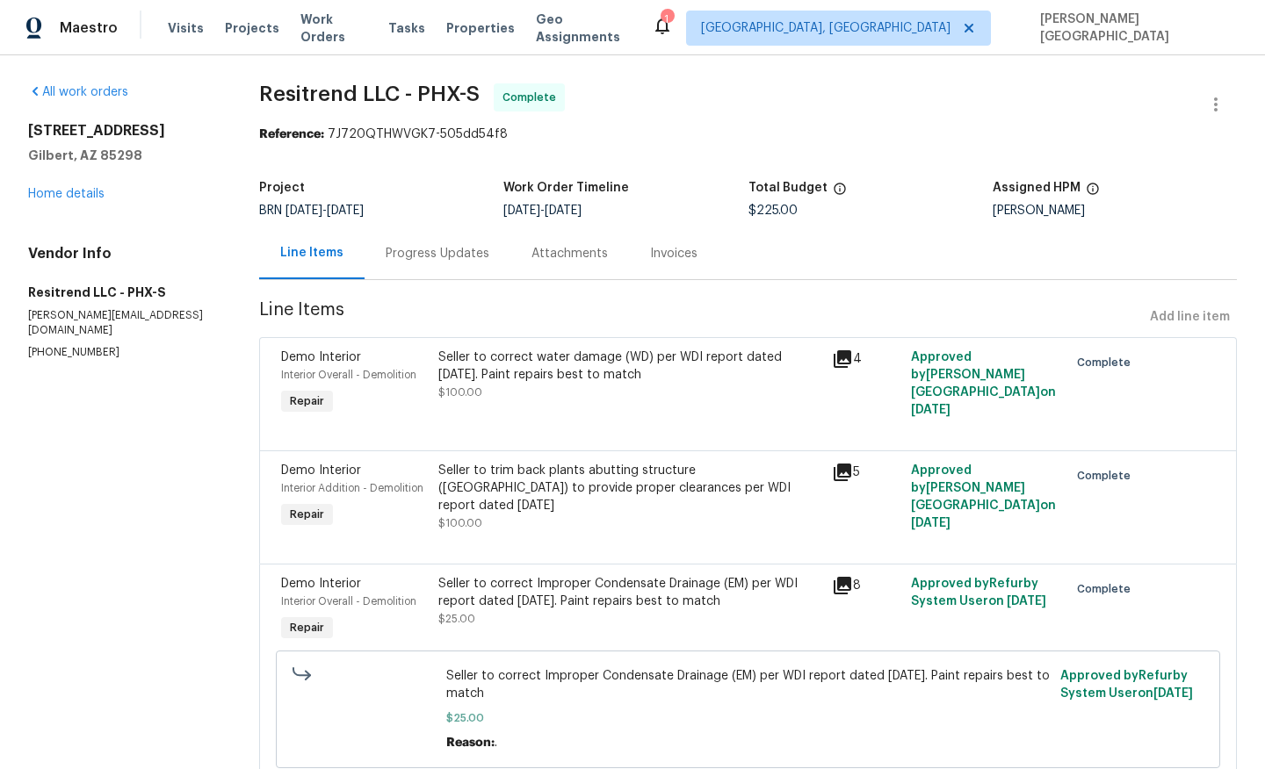
click at [570, 408] on div "Seller to correct water damage (WD) per WDI report dated 08/29/2025. Paint repa…" at bounding box center [630, 383] width 394 height 81
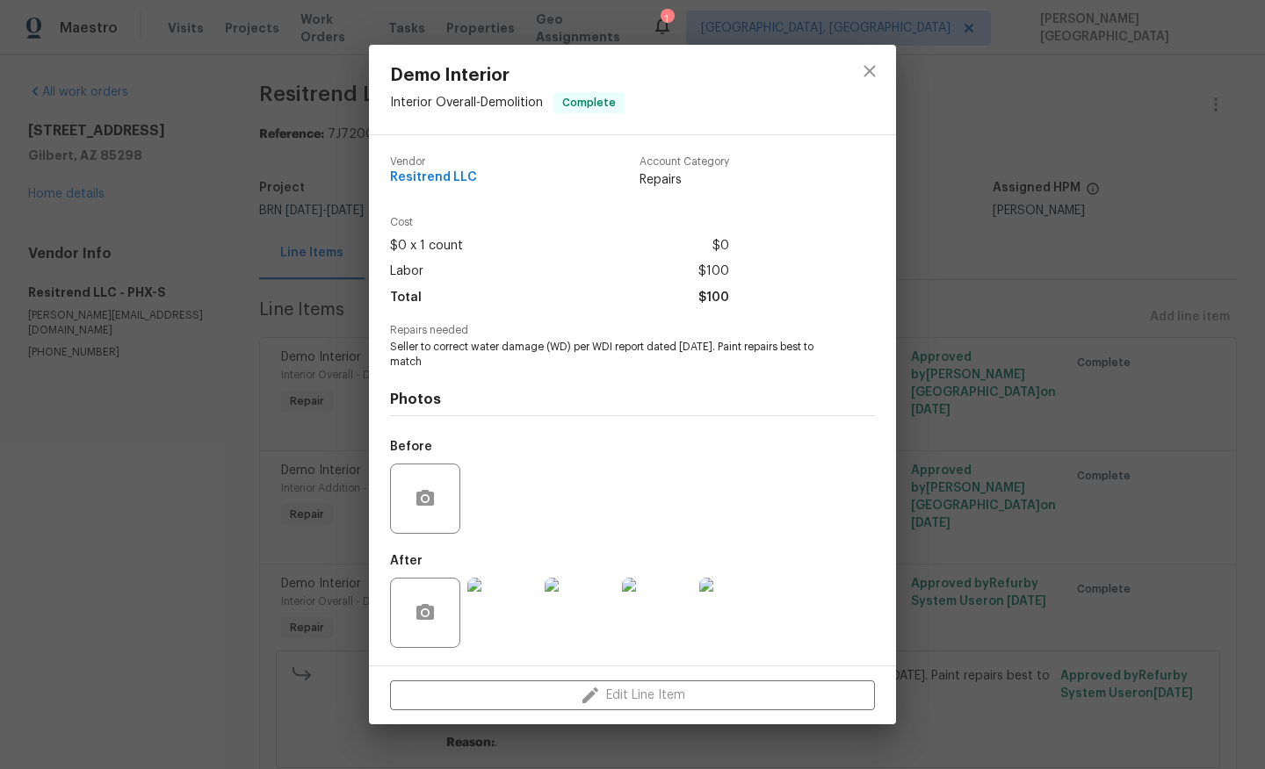
click at [905, 566] on div "Demo Interior Interior Overall - Demolition Complete Vendor Resitrend LLC Accou…" at bounding box center [632, 384] width 1265 height 769
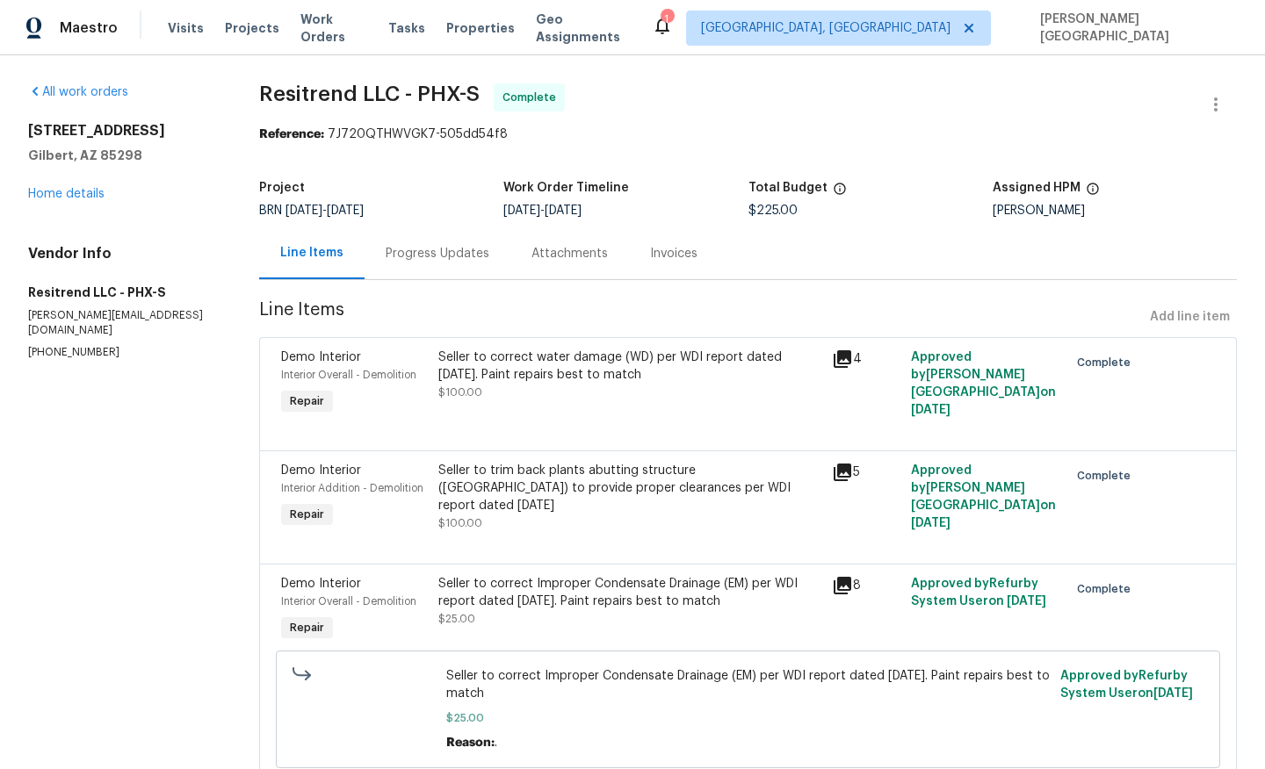
click at [79, 345] on p "(623) 285-5693" at bounding box center [122, 352] width 189 height 15
copy p "(623) 285-5693"
click at [679, 553] on div at bounding box center [748, 542] width 934 height 21
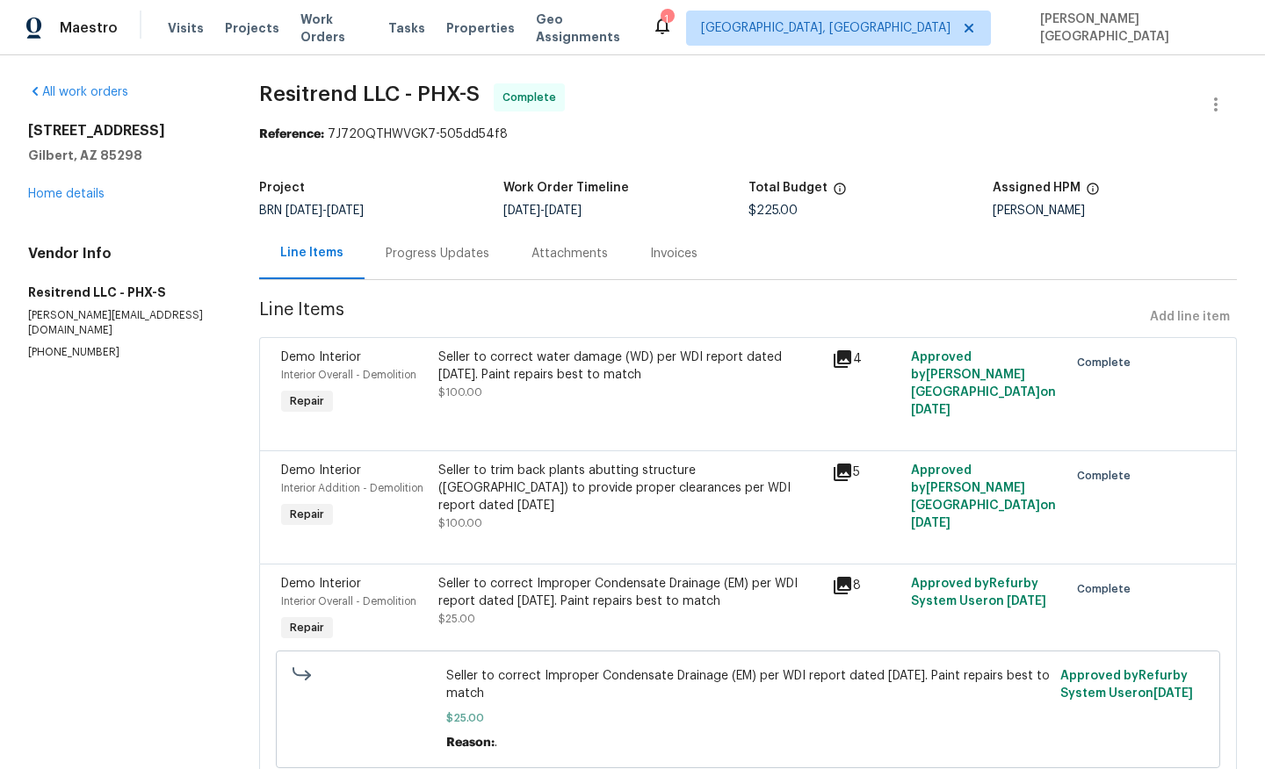
click at [665, 608] on div "Seller to correct Improper Condensate Drainage (EM) per WDI report dated 08/29/…" at bounding box center [629, 592] width 383 height 35
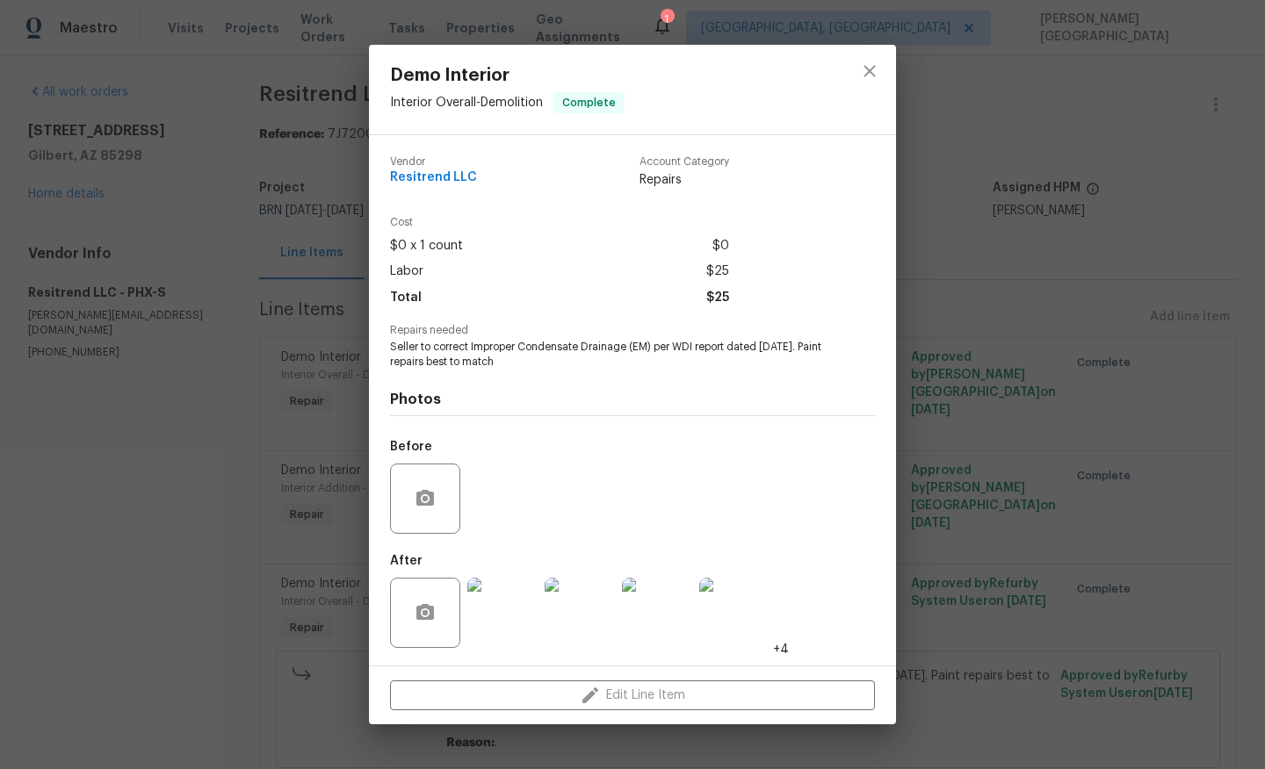
click at [510, 619] on img at bounding box center [502, 613] width 70 height 70
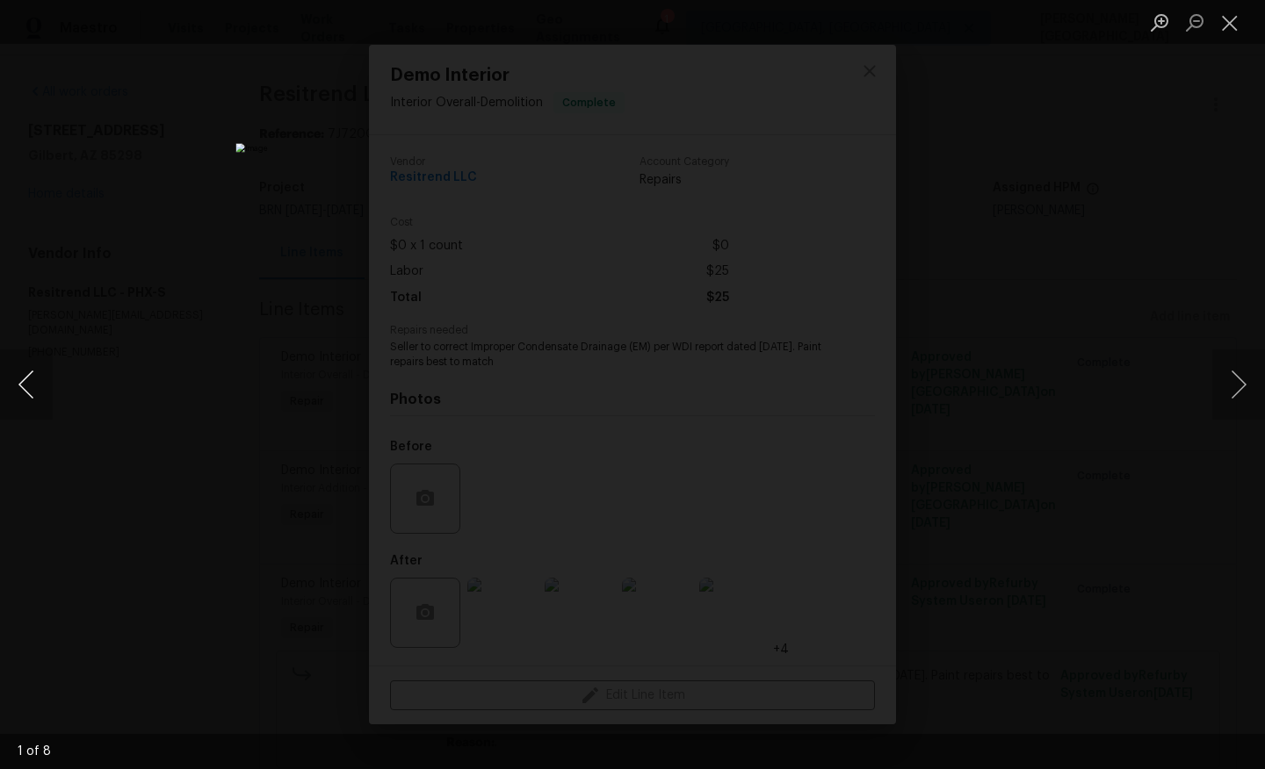
click at [0, 385] on button "Previous image" at bounding box center [26, 385] width 53 height 70
click at [0, 386] on button "Previous image" at bounding box center [26, 385] width 53 height 70
click at [1064, 344] on div "Lightbox" at bounding box center [632, 384] width 1265 height 769
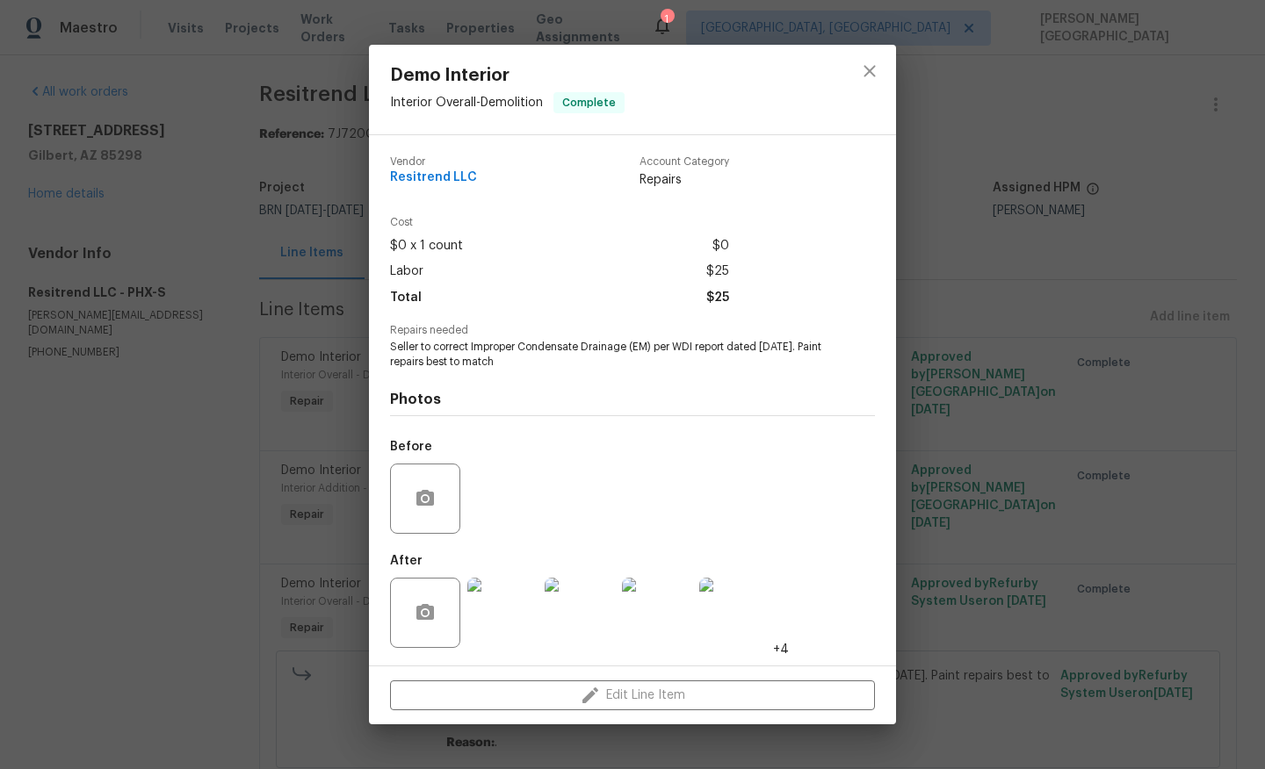
click at [941, 384] on div "Demo Interior Interior Overall - Demolition Complete Vendor Resitrend LLC Accou…" at bounding box center [632, 384] width 1265 height 769
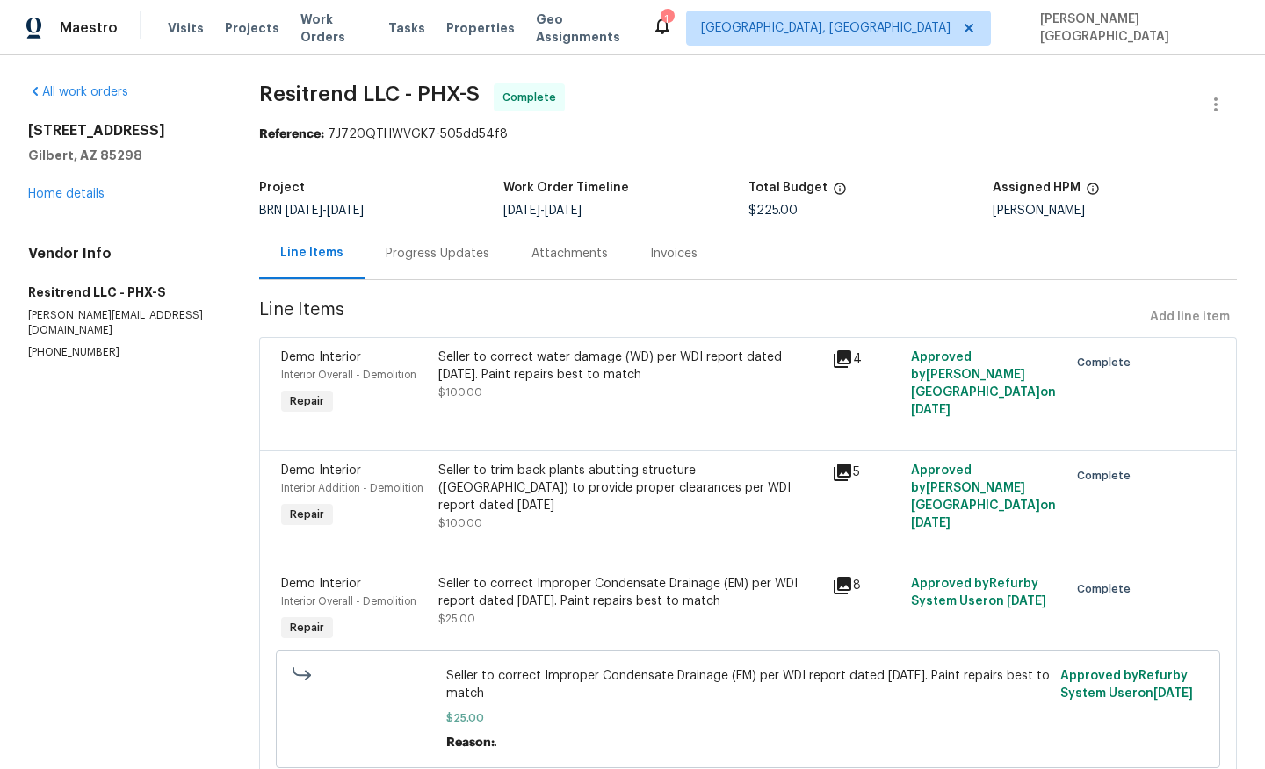
click at [537, 376] on div "Seller to correct water damage (WD) per WDI report dated 08/29/2025. Paint repa…" at bounding box center [629, 366] width 383 height 35
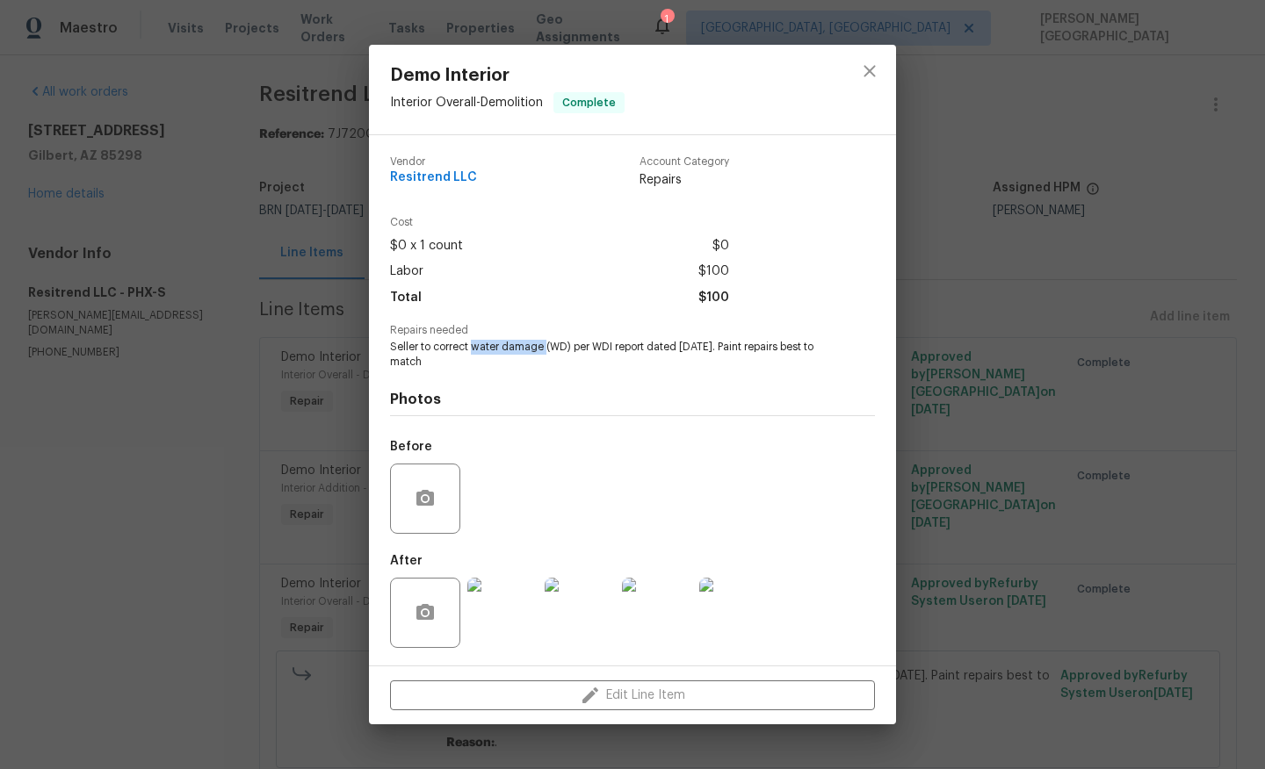
drag, startPoint x: 473, startPoint y: 344, endPoint x: 545, endPoint y: 342, distance: 72.1
click at [546, 344] on span "Seller to correct water damage (WD) per WDI report dated 08/29/2025. Paint repa…" at bounding box center [608, 355] width 437 height 30
copy span "water damage"
click at [959, 388] on div "Demo Interior Interior Overall - Demolition Complete Vendor Resitrend LLC Accou…" at bounding box center [632, 384] width 1265 height 769
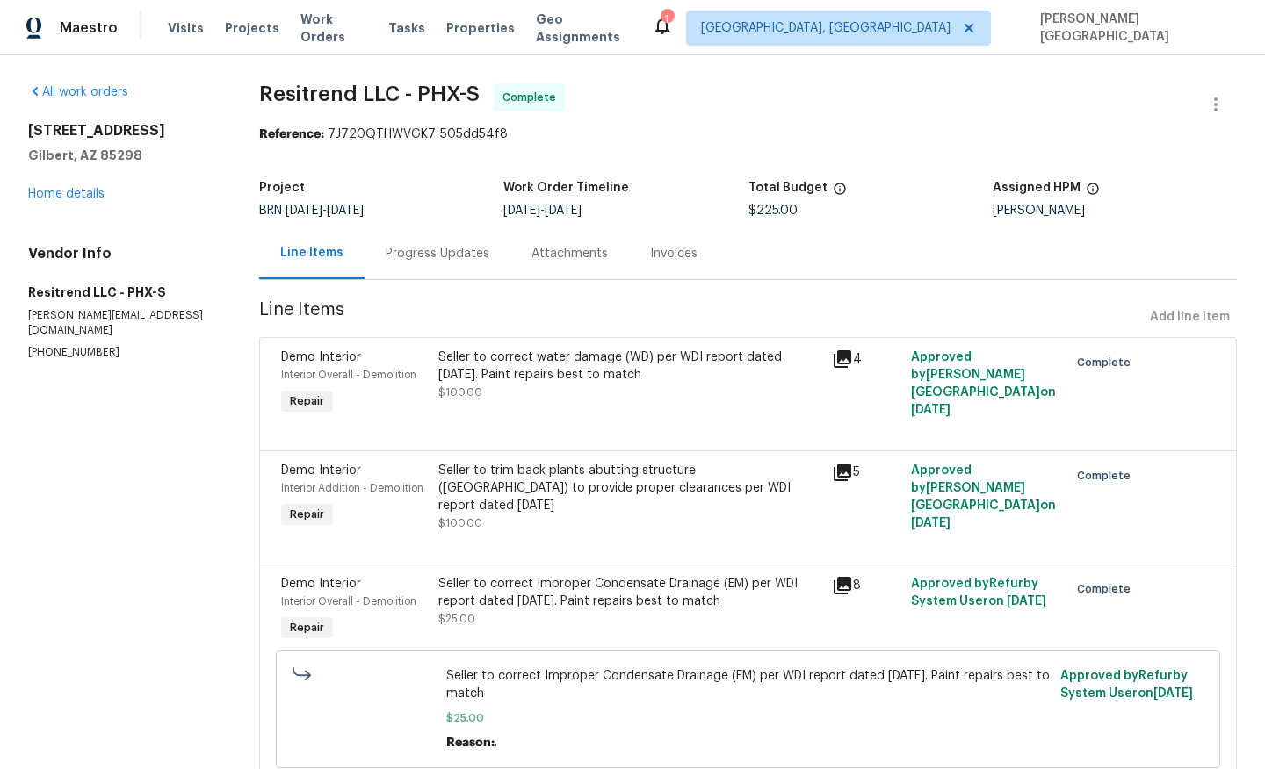
click at [461, 264] on div "Progress Updates" at bounding box center [438, 253] width 146 height 52
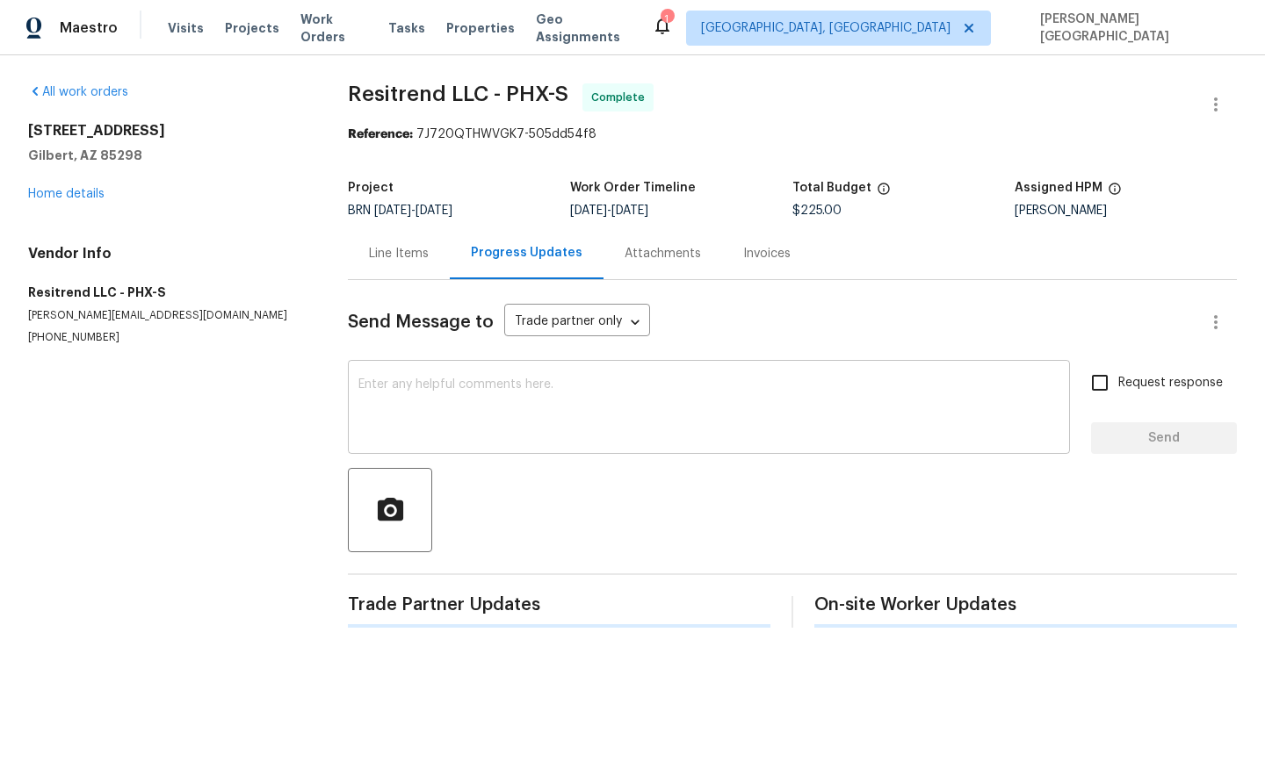
click at [419, 432] on textarea at bounding box center [708, 409] width 701 height 61
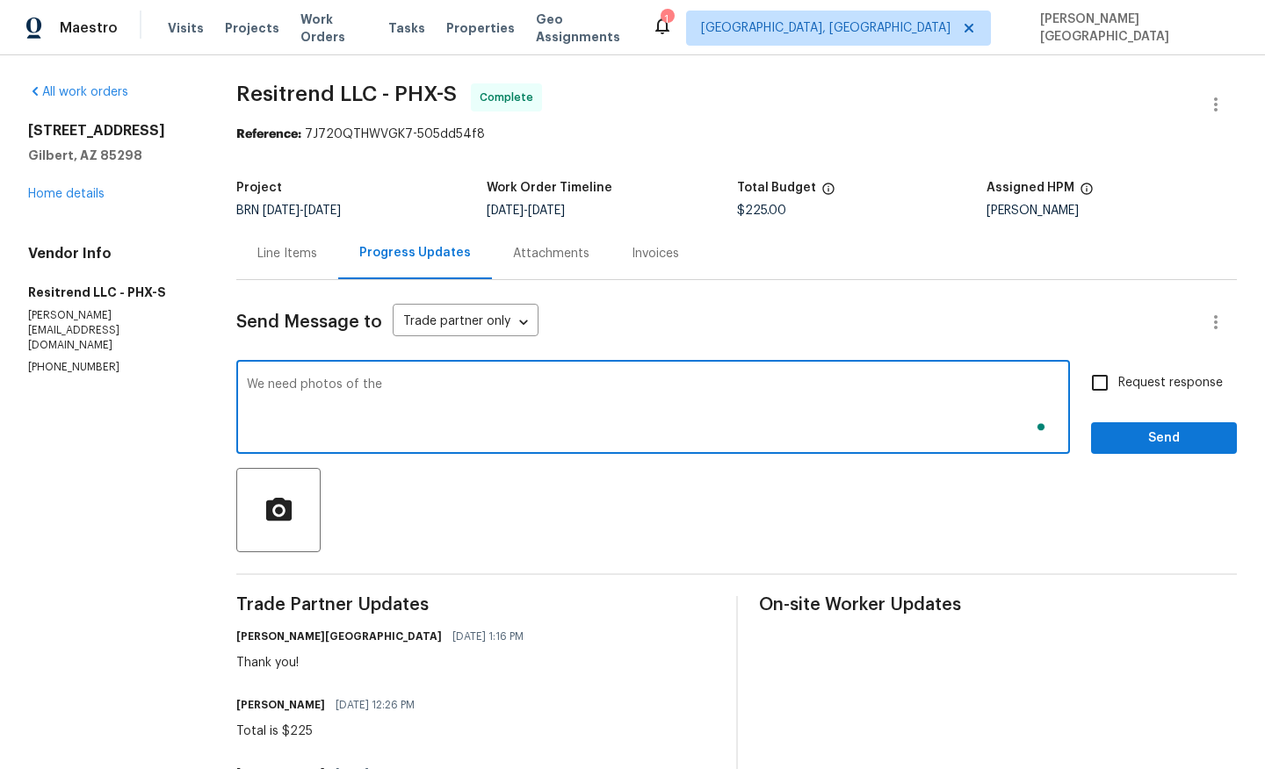
paste textarea "water damage"
type textarea "We need photos of the water damage and"
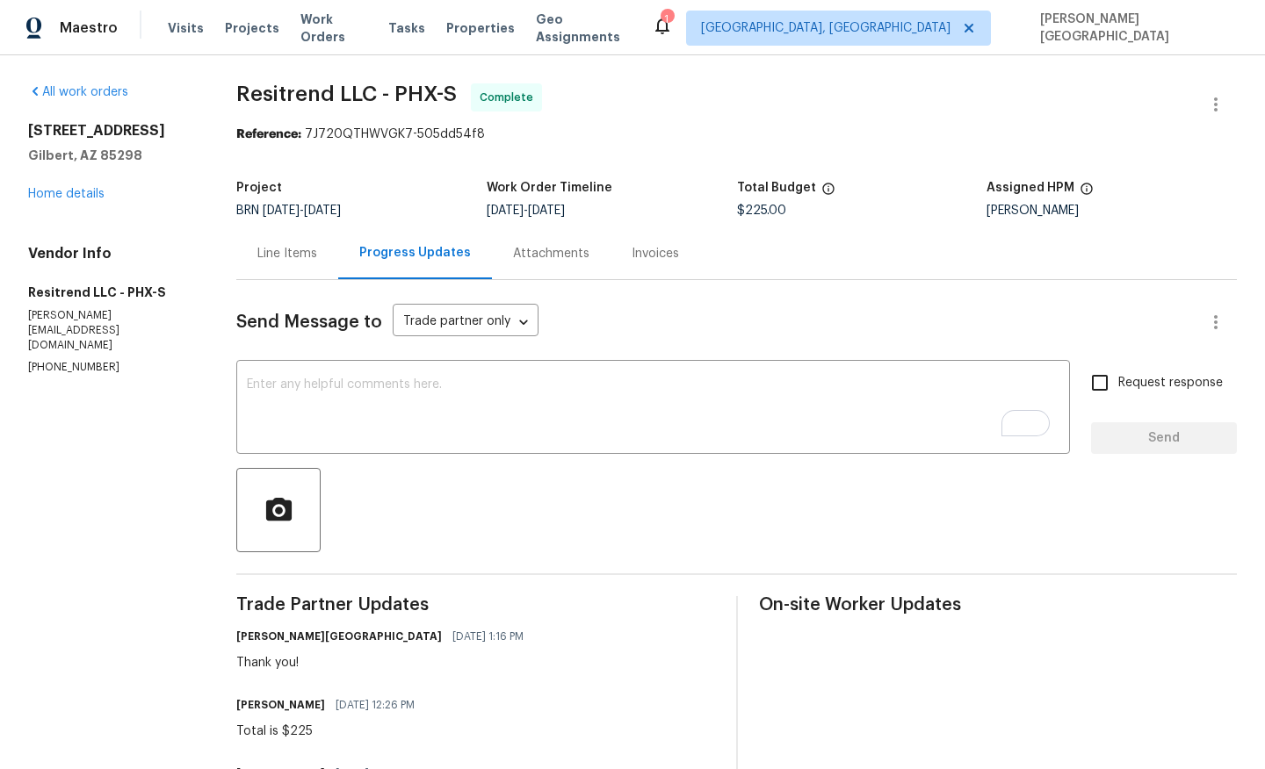
click at [272, 253] on div "Line Items" at bounding box center [287, 254] width 60 height 18
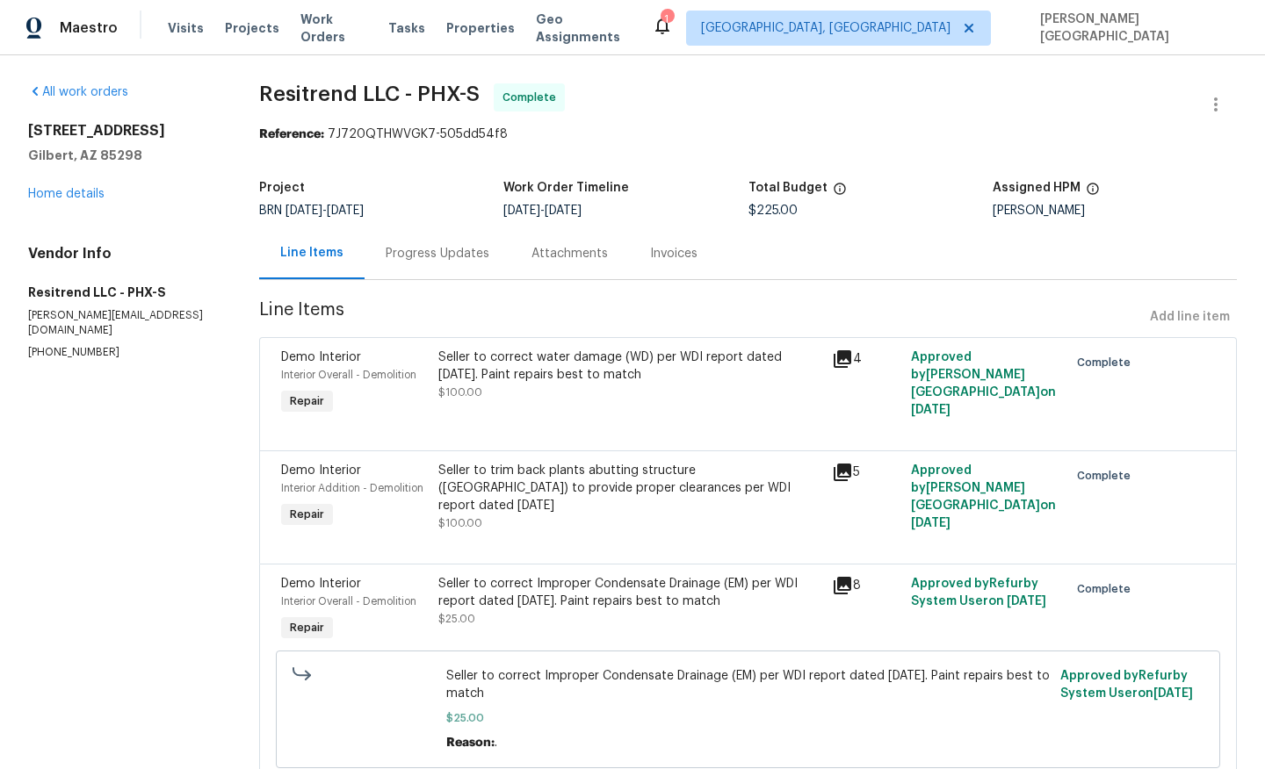
click at [413, 262] on div "Progress Updates" at bounding box center [438, 254] width 104 height 18
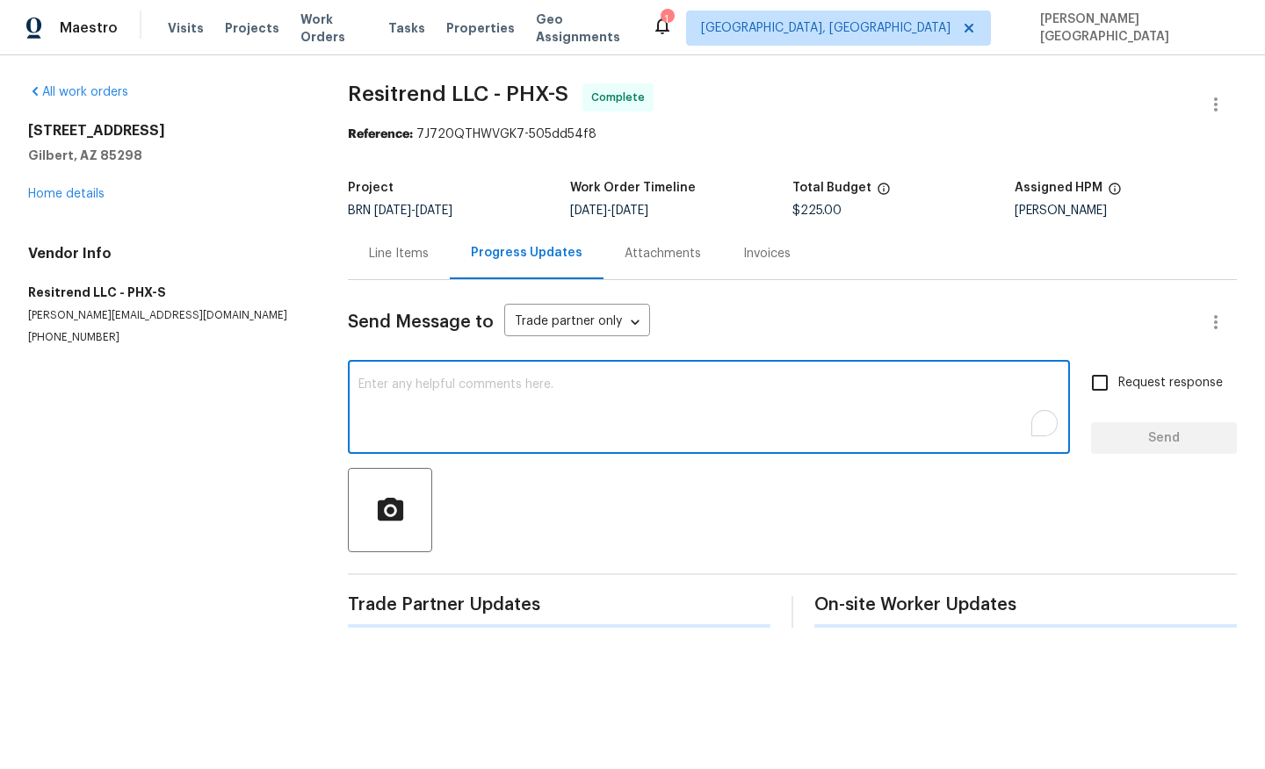
click at [443, 426] on textarea "To enrich screen reader interactions, please activate Accessibility in Grammarl…" at bounding box center [708, 409] width 701 height 61
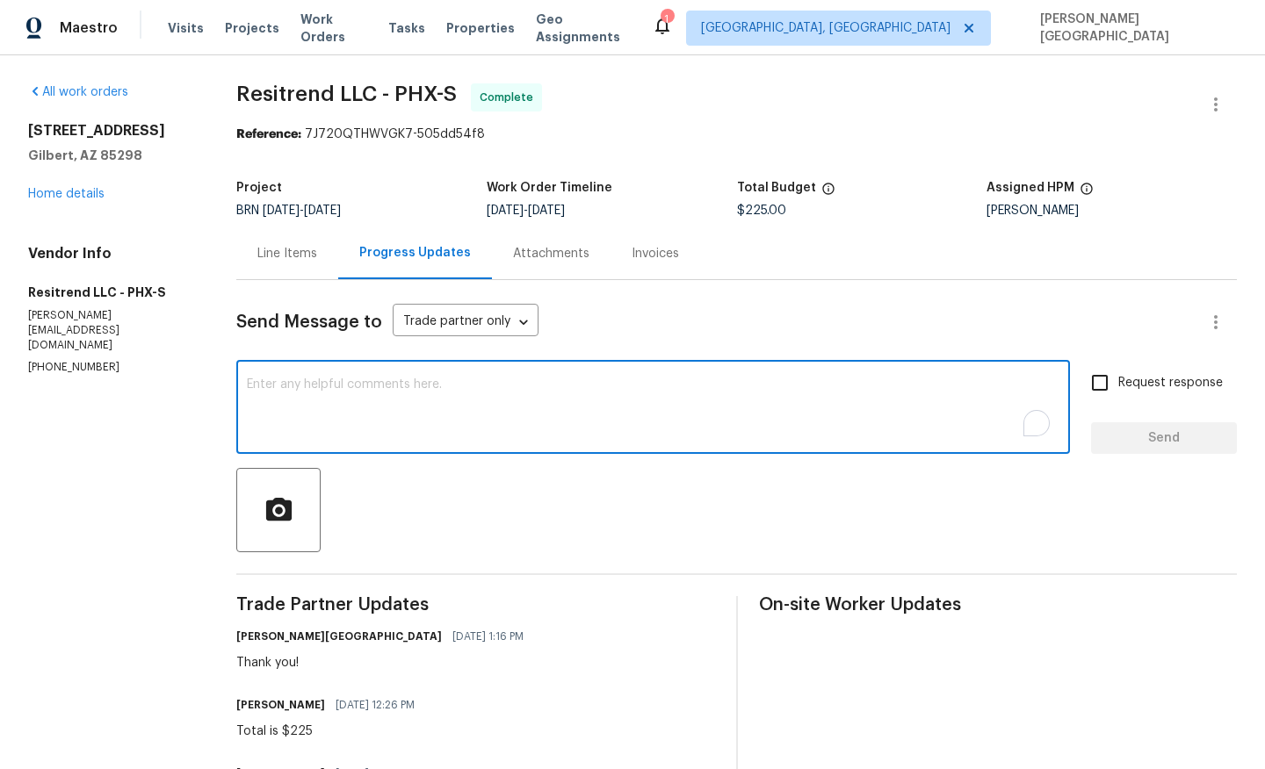
paste textarea "We need photos of the water damage and"
paste textarea "Improper Condensate Drainage"
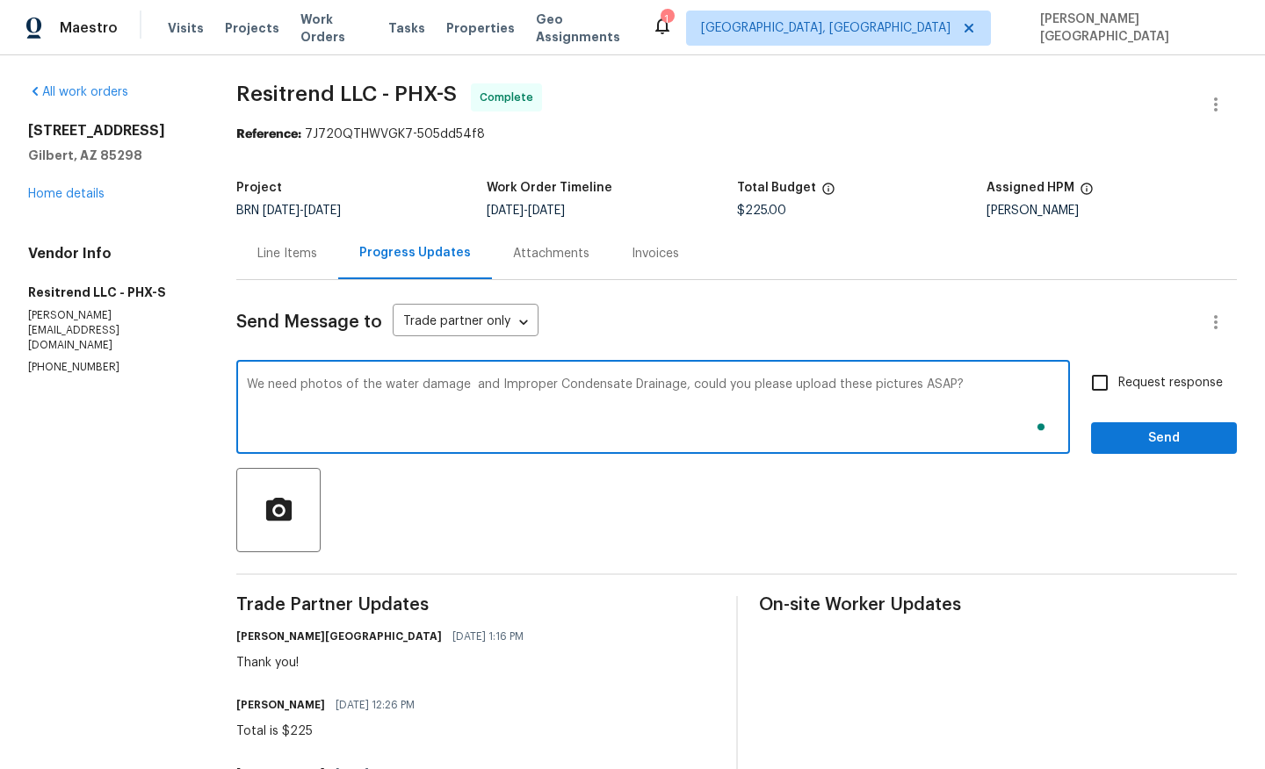
type textarea "We need photos of the water damage and Improper Condensate Drainage, could you …"
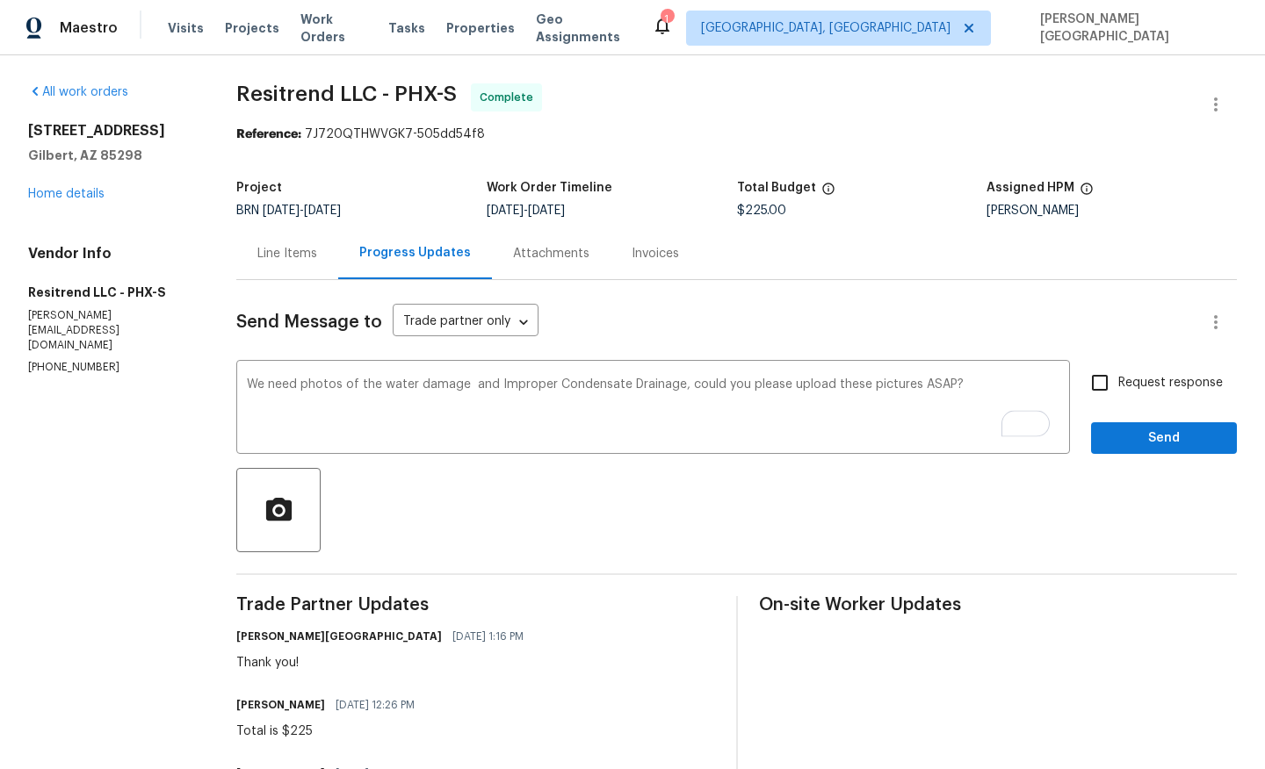
click at [1149, 382] on span "Request response" at bounding box center [1170, 383] width 105 height 18
click at [1118, 382] on input "Request response" at bounding box center [1099, 383] width 37 height 37
checkbox input "true"
click at [1149, 442] on span "Send" at bounding box center [1164, 439] width 118 height 22
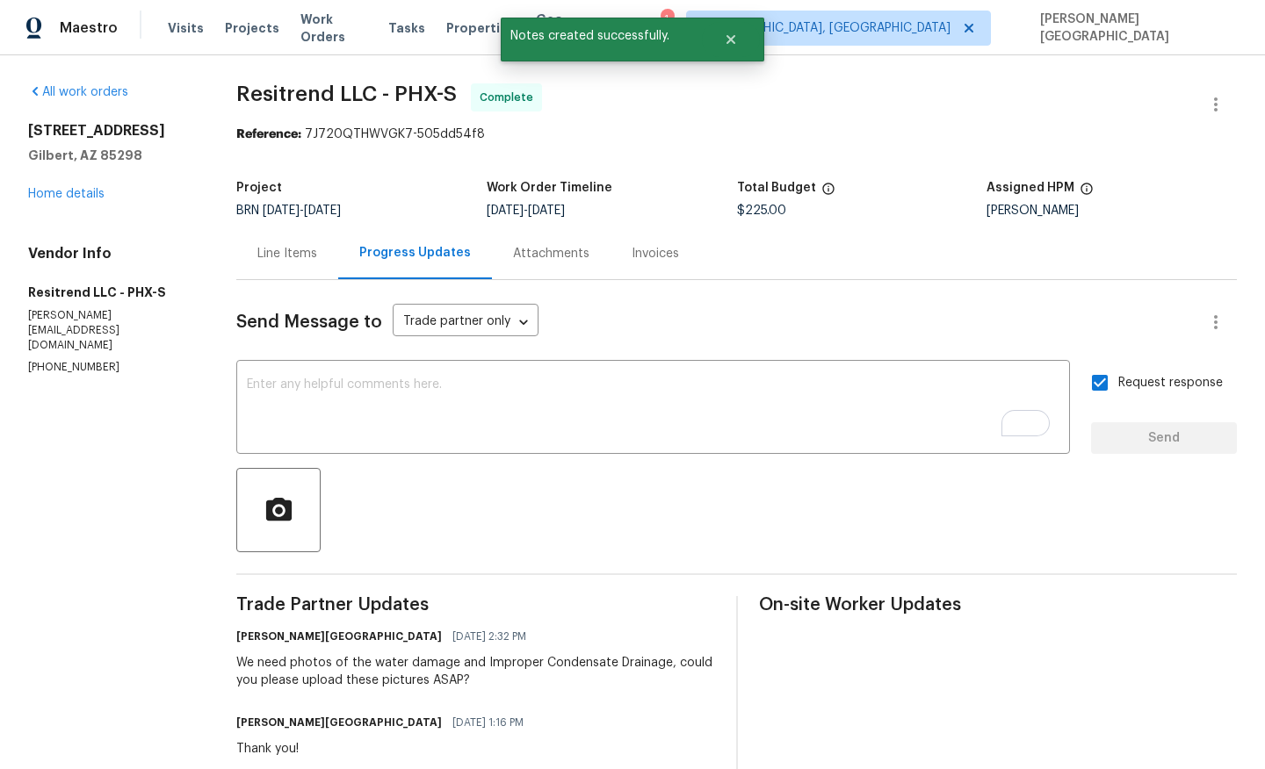
click at [42, 201] on div "2199 E Gillcrest Rd Gilbert, AZ 85298 Home details" at bounding box center [111, 162] width 166 height 81
click at [51, 198] on link "Home details" at bounding box center [66, 194] width 76 height 12
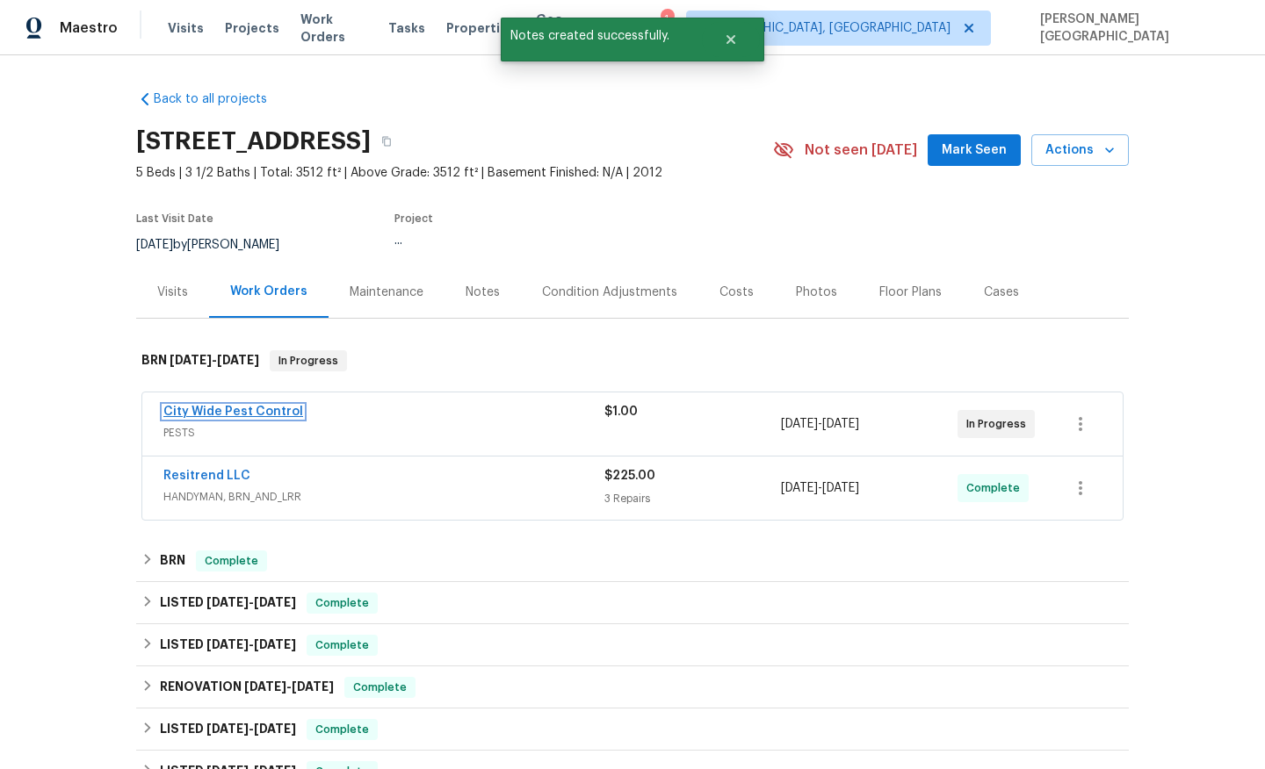
click at [235, 415] on link "City Wide Pest Control" at bounding box center [233, 412] width 140 height 12
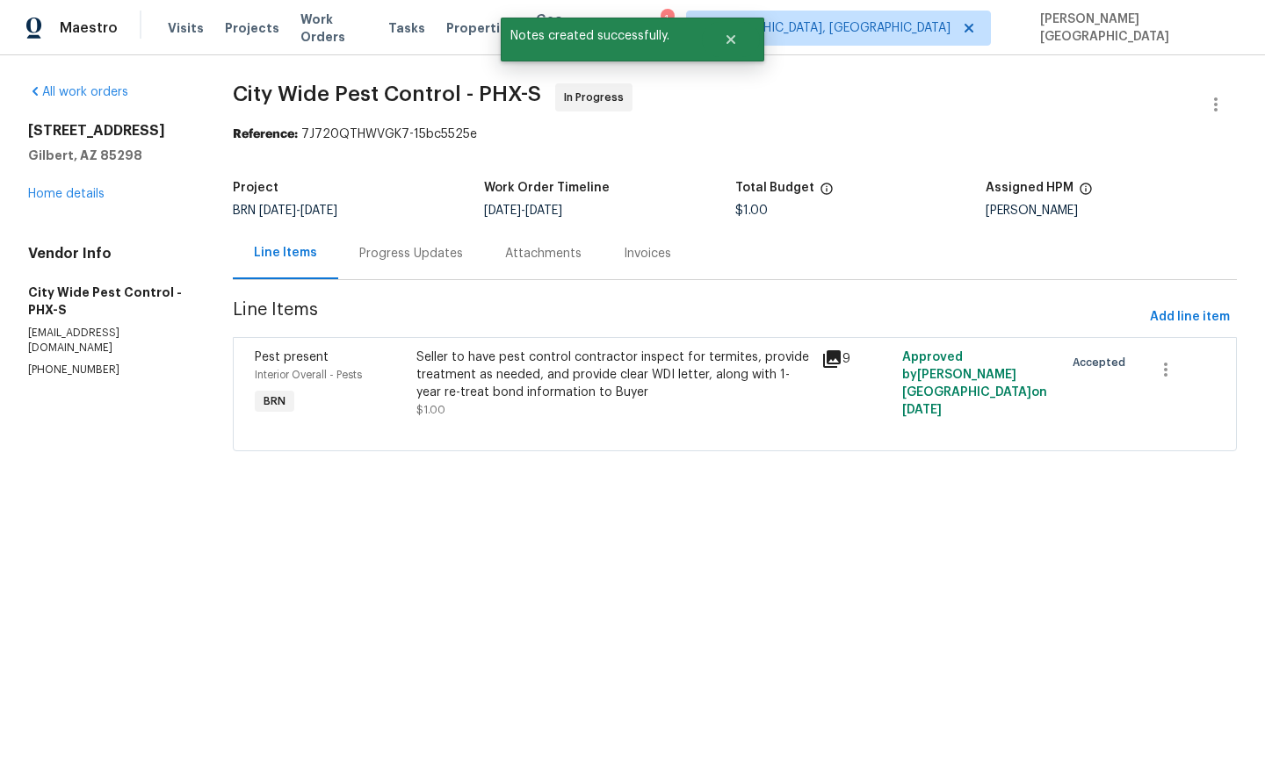
click at [415, 264] on div "Progress Updates" at bounding box center [411, 253] width 146 height 52
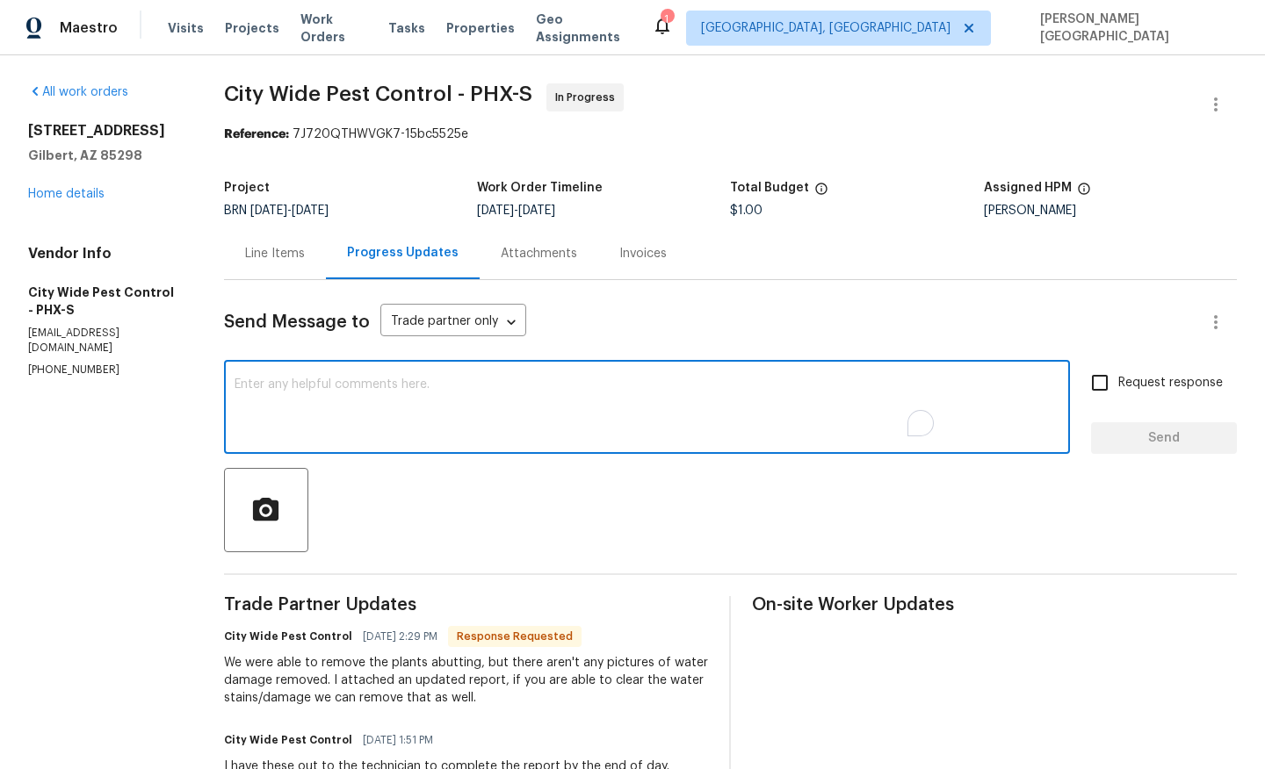
click at [411, 420] on textarea "To enrich screen reader interactions, please activate Accessibility in Grammarl…" at bounding box center [647, 409] width 825 height 61
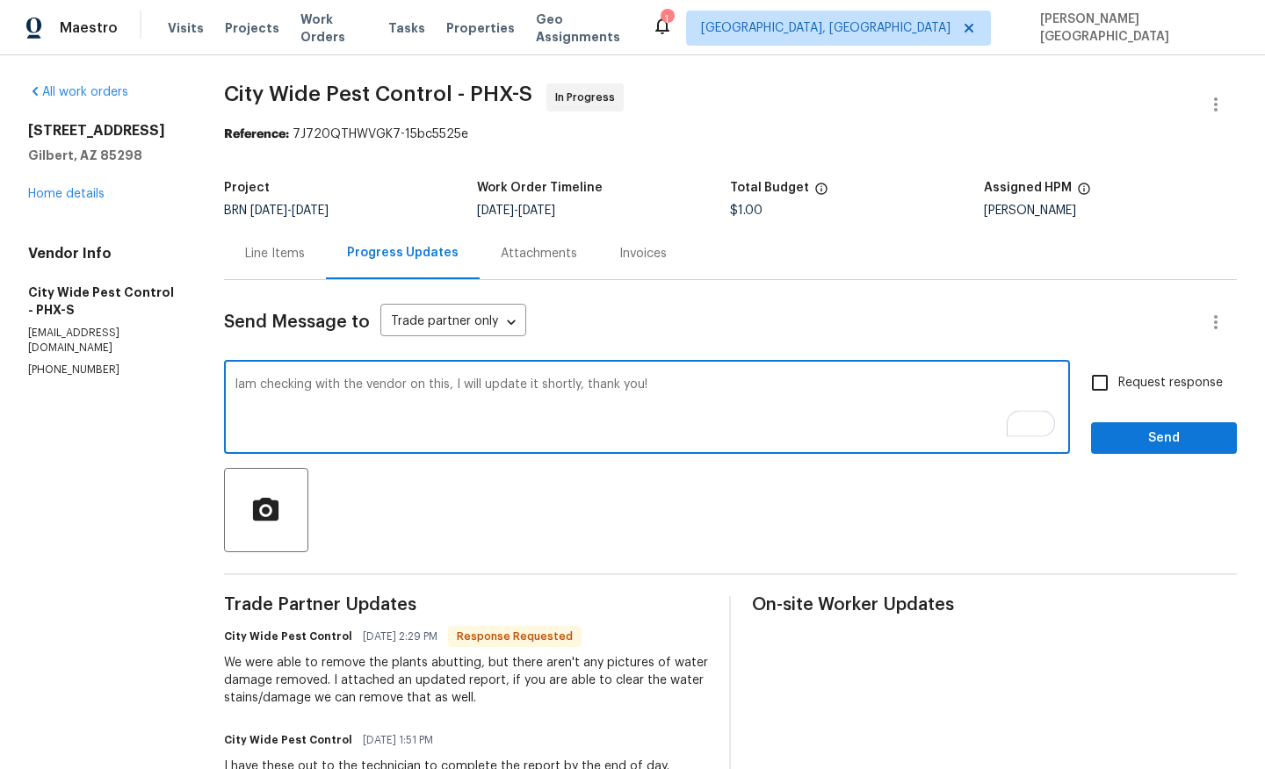
type textarea "Iam checking with the vendor on this, I will update it shortly, thank you!"
click at [1101, 397] on input "Request response" at bounding box center [1099, 383] width 37 height 37
checkbox input "true"
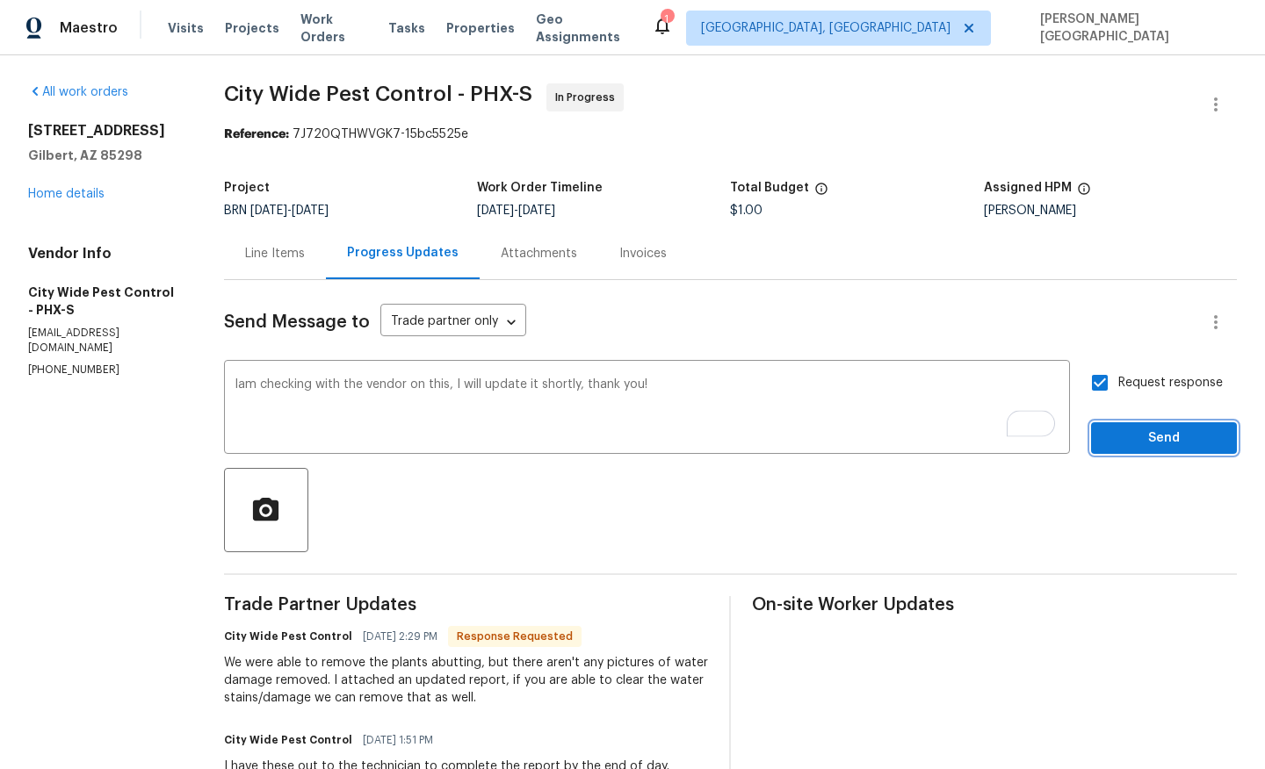
click at [1123, 441] on span "Send" at bounding box center [1164, 439] width 118 height 22
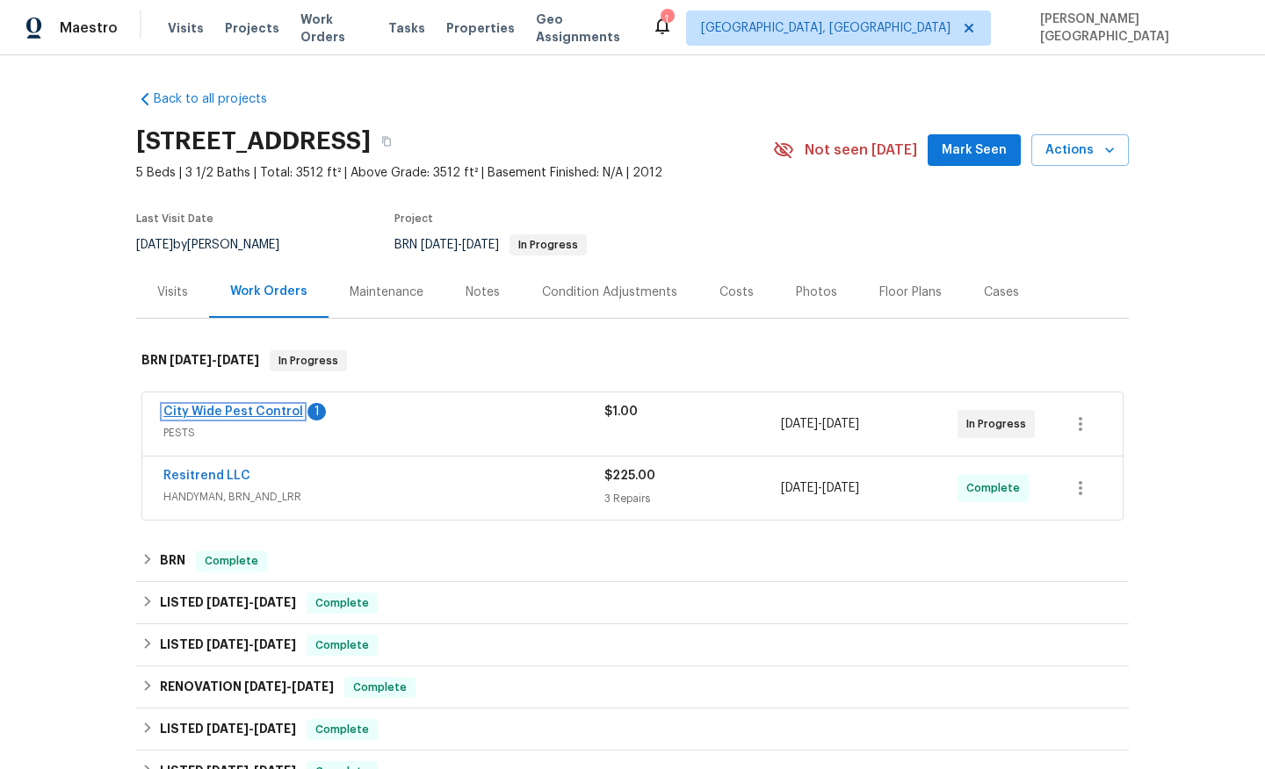
click at [246, 413] on link "City Wide Pest Control" at bounding box center [233, 412] width 140 height 12
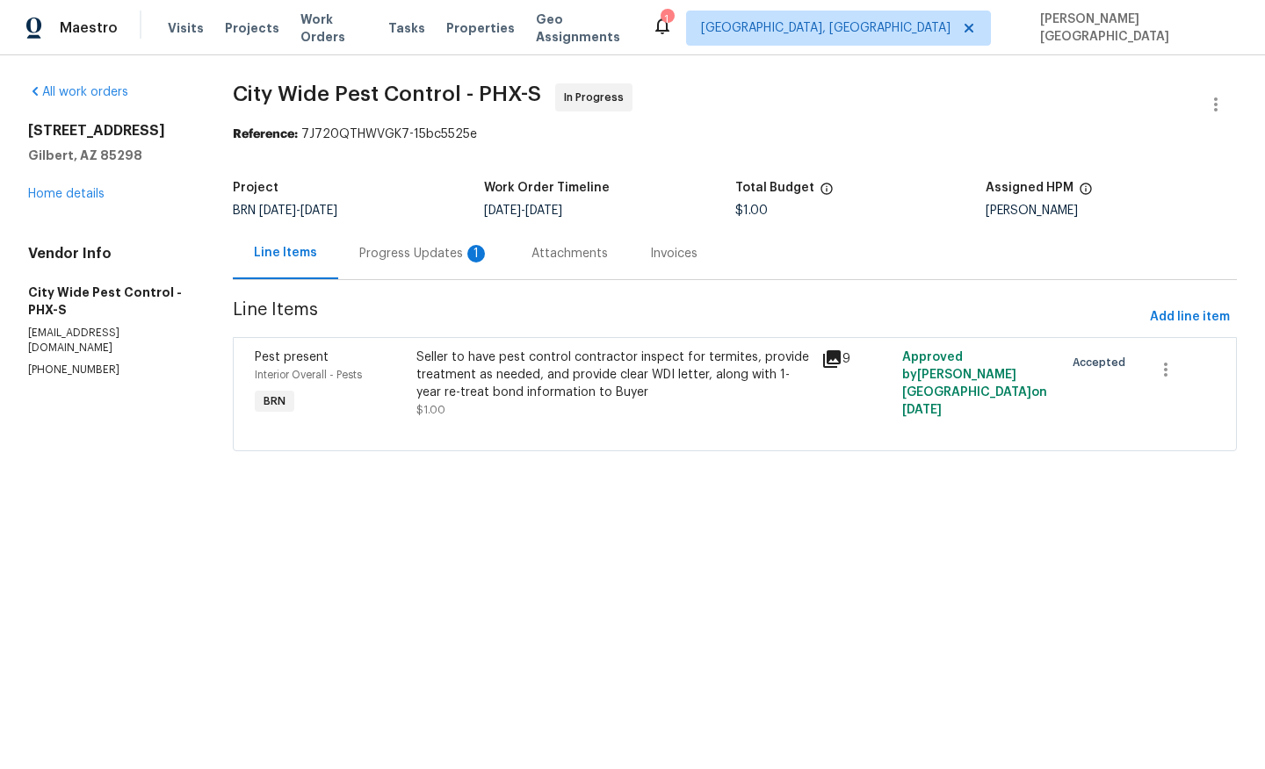
click at [455, 263] on div "Progress Updates 1" at bounding box center [424, 253] width 172 height 52
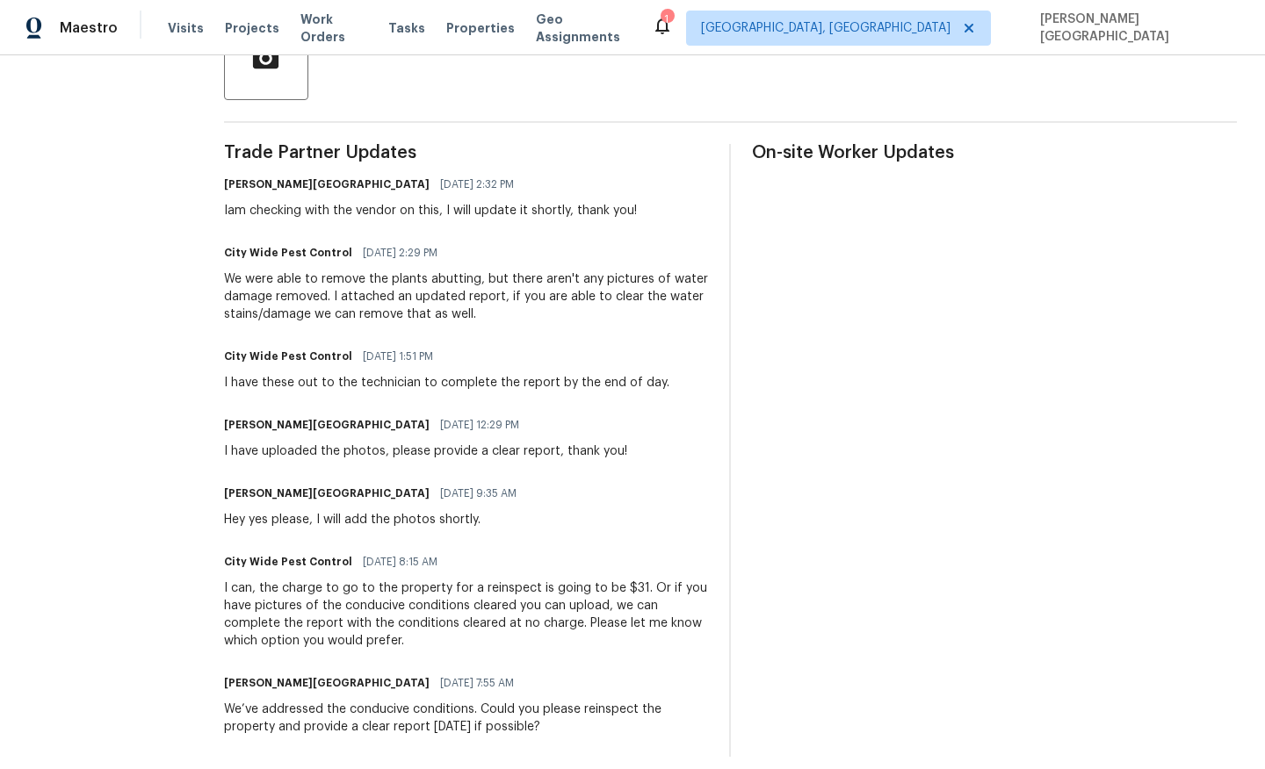
scroll to position [468, 0]
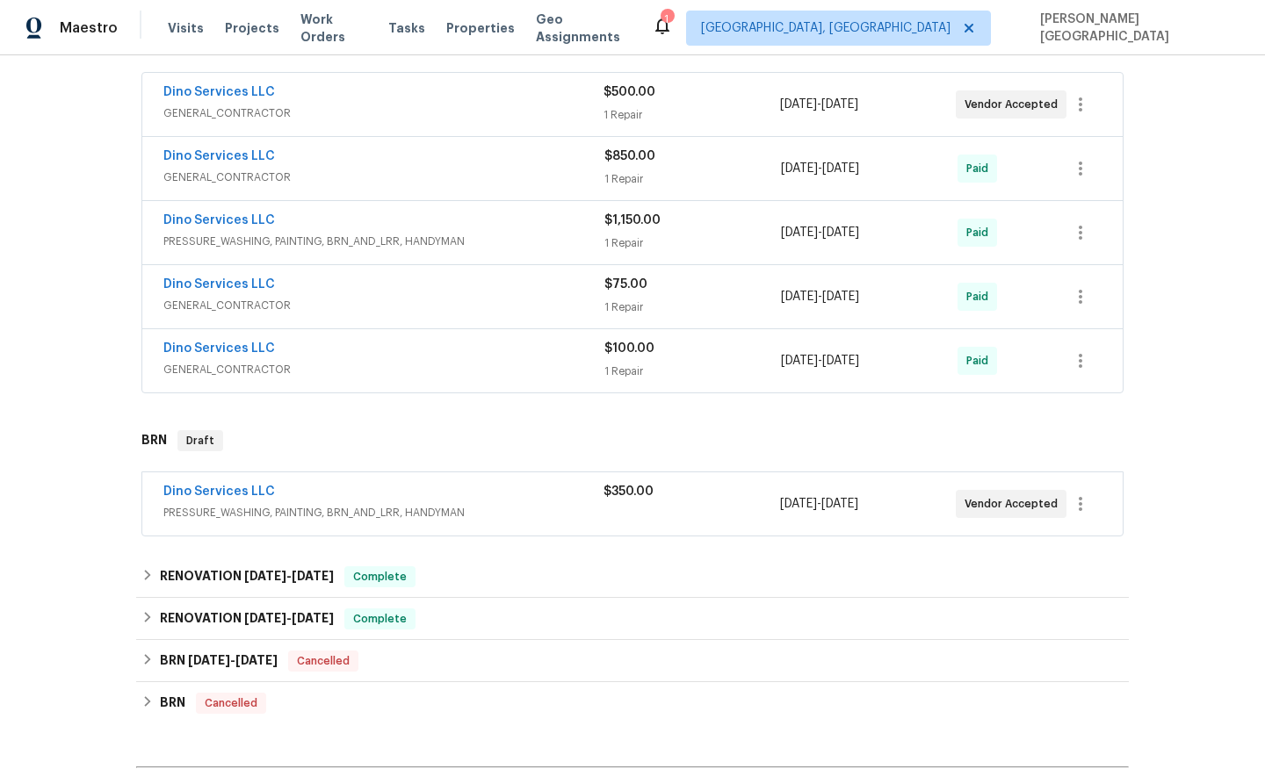
scroll to position [396, 0]
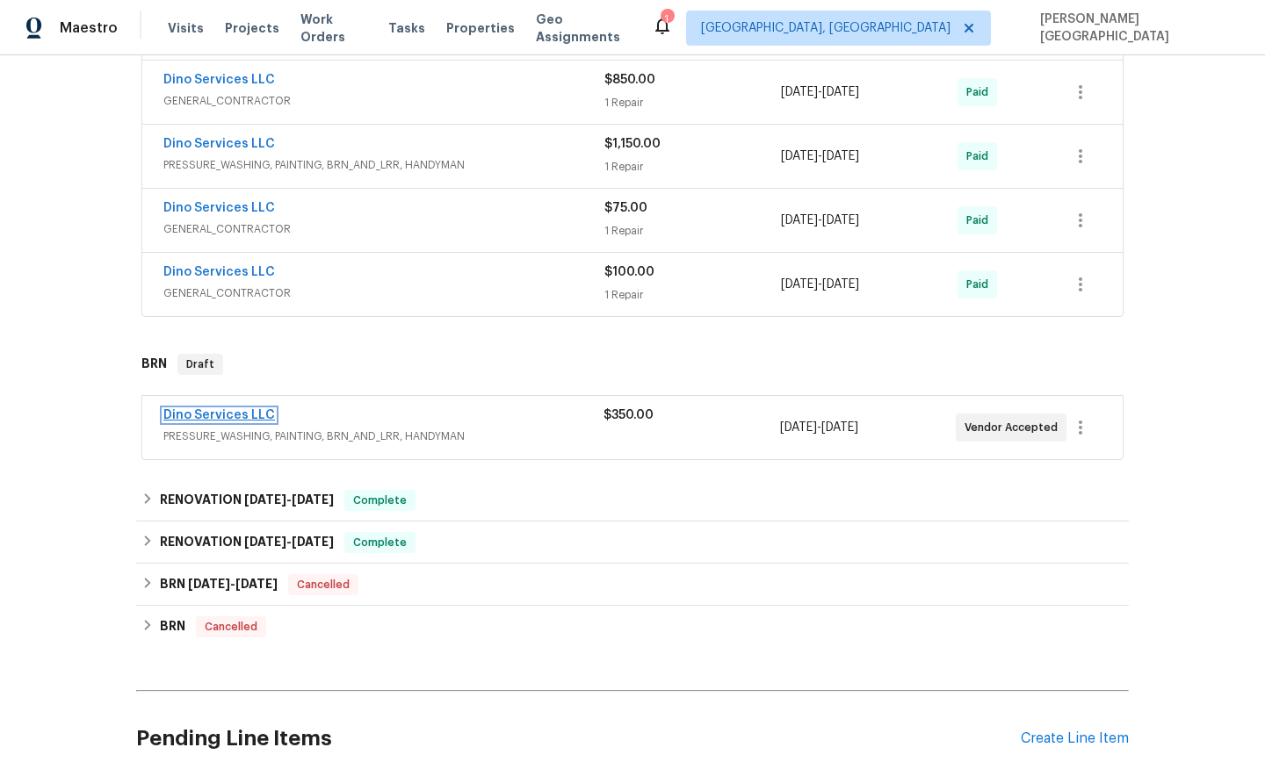
click at [249, 411] on link "Dino Services LLC" at bounding box center [219, 415] width 112 height 12
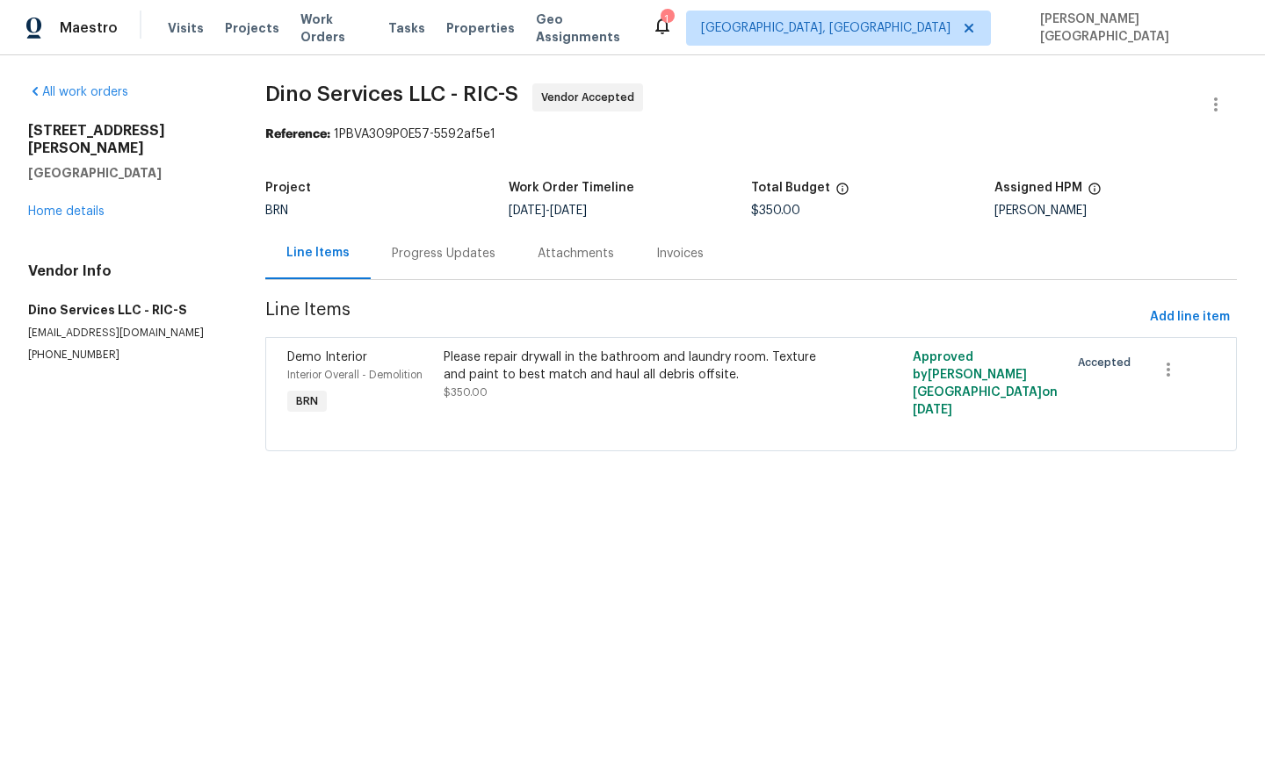
click at [458, 262] on div "Progress Updates" at bounding box center [444, 254] width 104 height 18
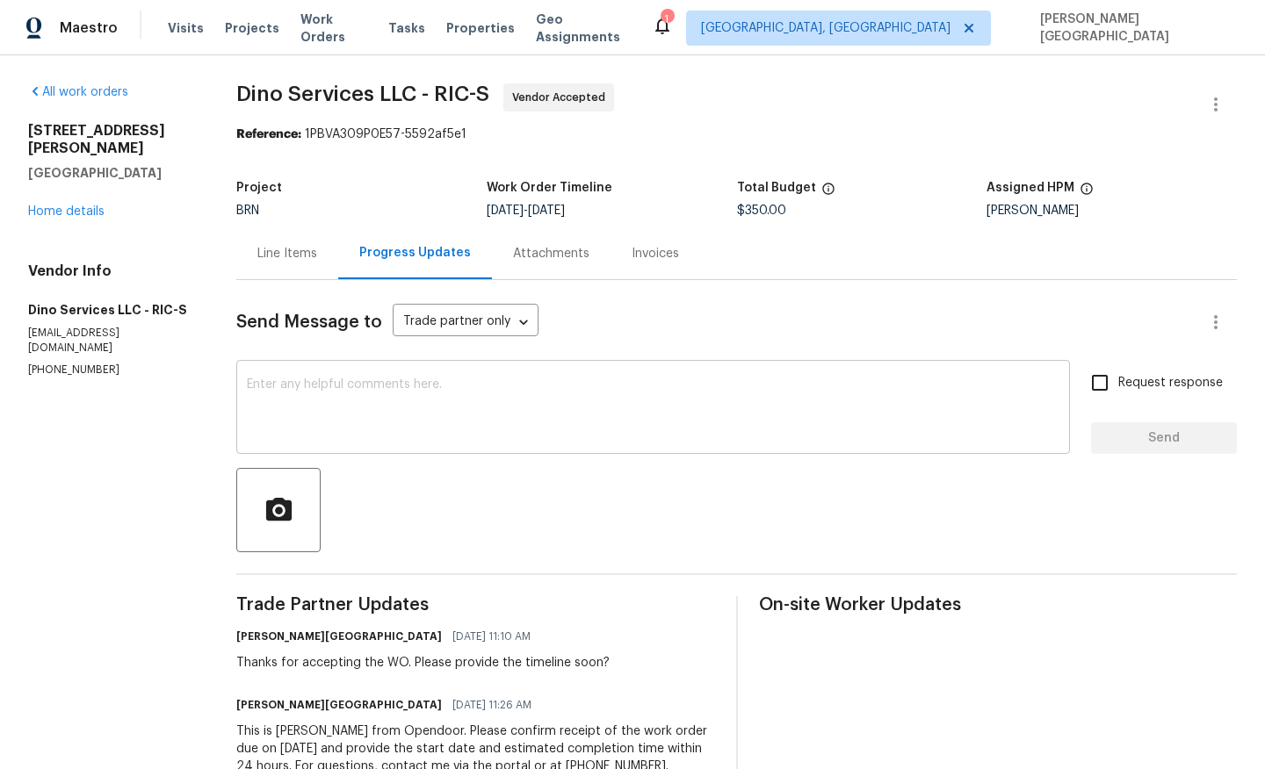
click at [385, 436] on textarea at bounding box center [653, 409] width 812 height 61
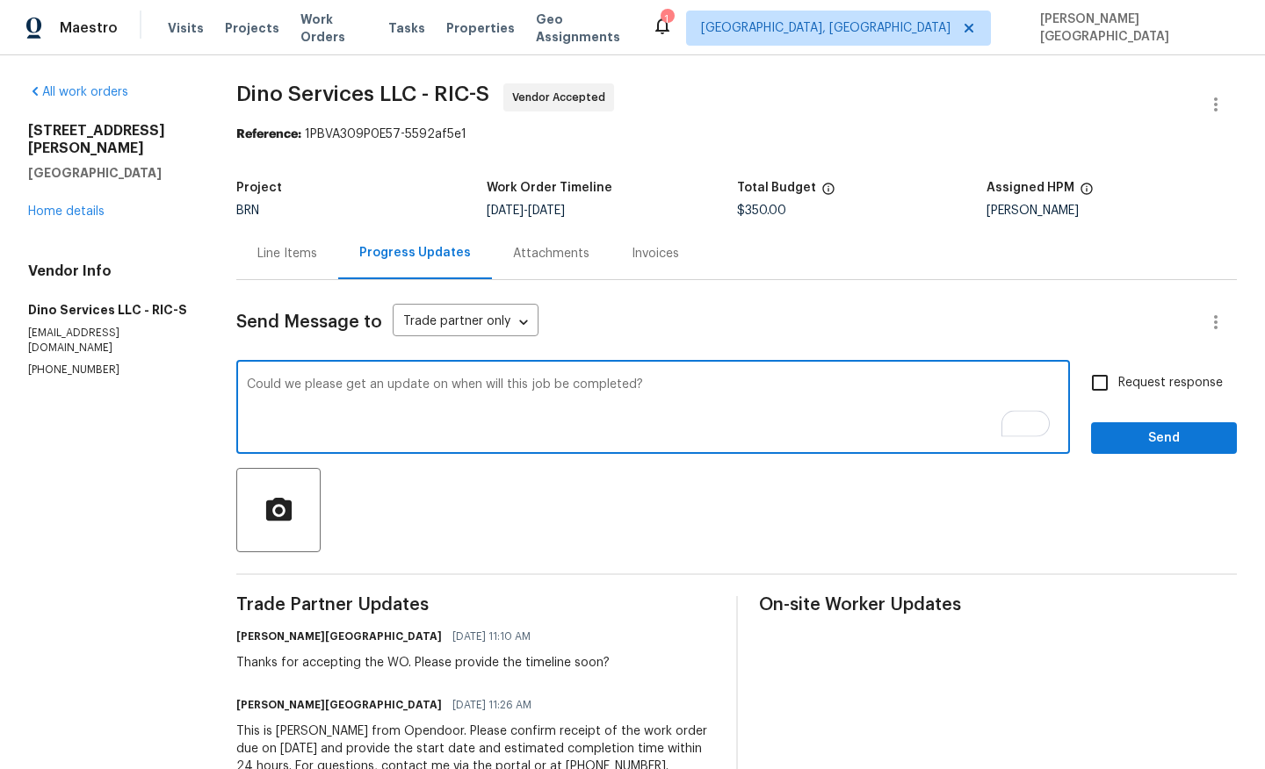
type textarea "Could we please get an update on when will this job be completed?"
click at [1134, 379] on span "Request response" at bounding box center [1170, 383] width 105 height 18
click at [1118, 379] on input "Request response" at bounding box center [1099, 383] width 37 height 37
checkbox input "true"
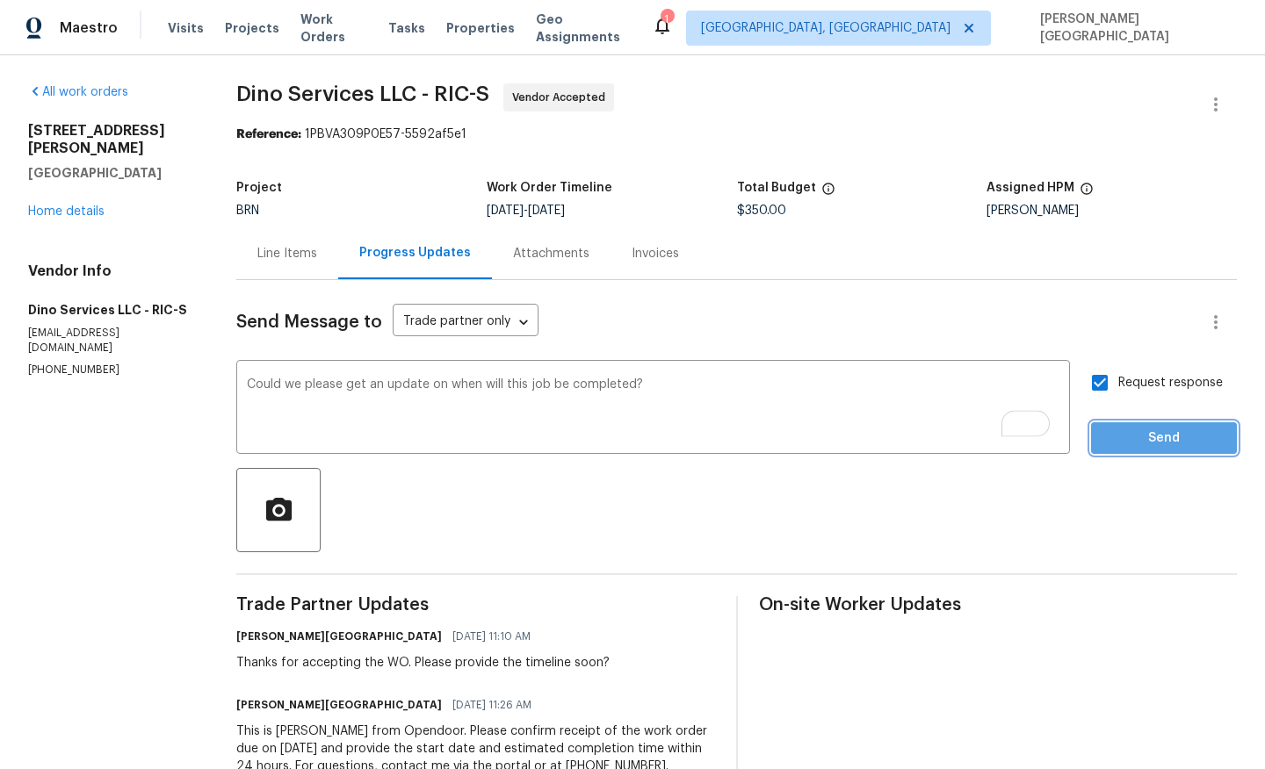
click at [1146, 426] on button "Send" at bounding box center [1164, 438] width 146 height 32
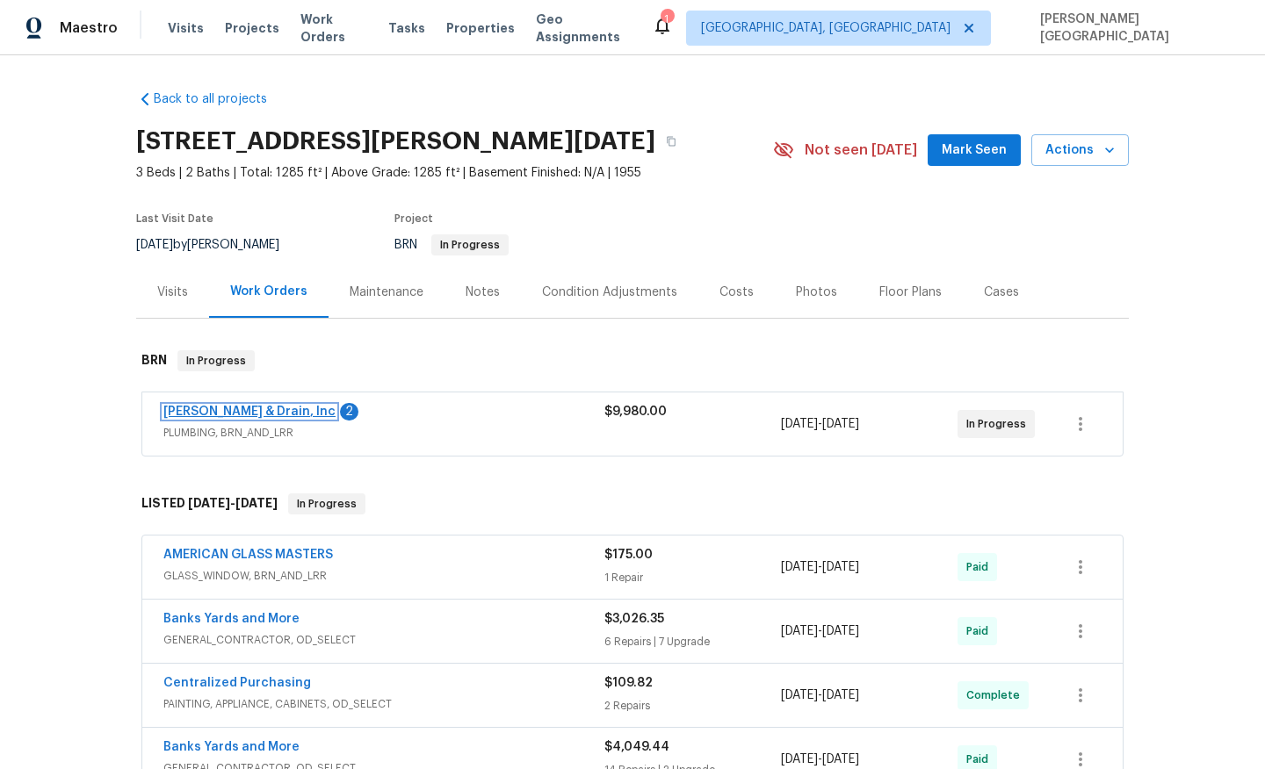
click at [267, 415] on link "[PERSON_NAME] & Drain, Inc" at bounding box center [249, 412] width 172 height 12
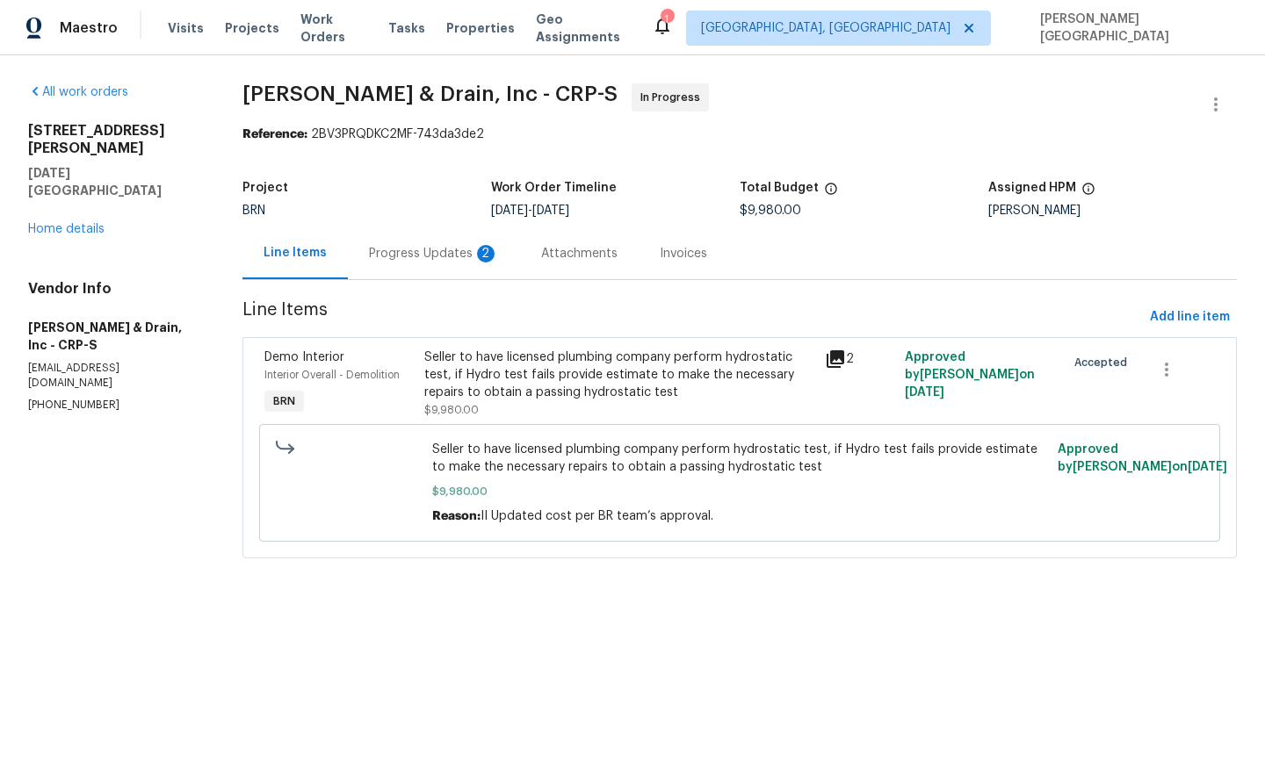
click at [456, 261] on div "Progress Updates 2" at bounding box center [434, 254] width 130 height 18
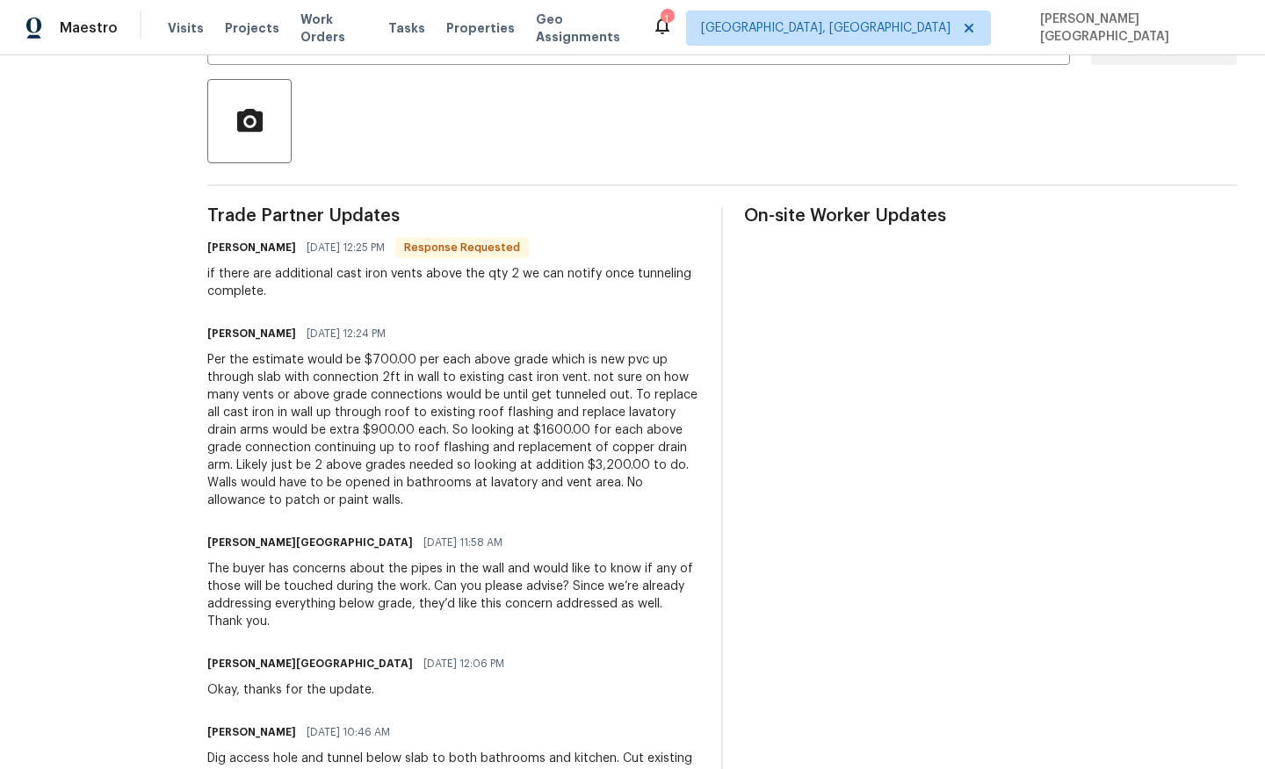
scroll to position [394, 0]
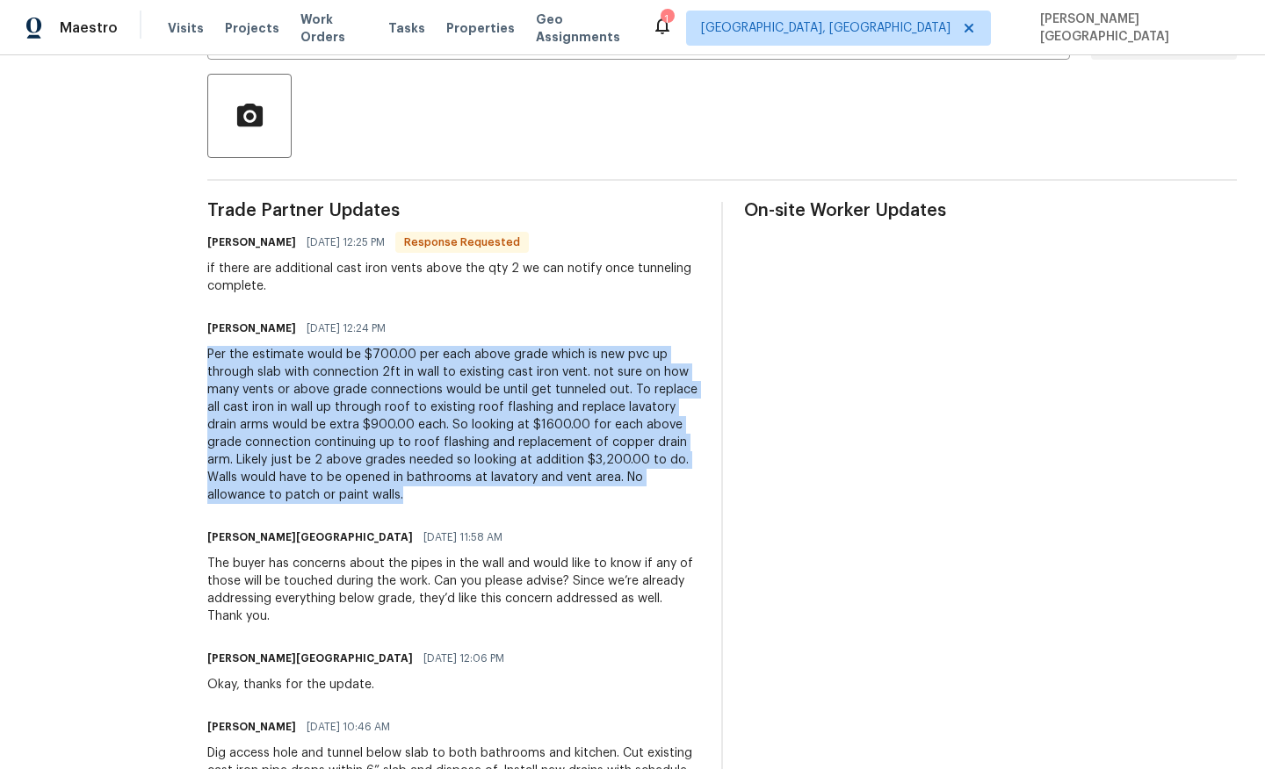
drag, startPoint x: 200, startPoint y: 346, endPoint x: 355, endPoint y: 503, distance: 220.5
copy div "Per the estimate would be $700.00 per each above grade which is new pvc up thro…"
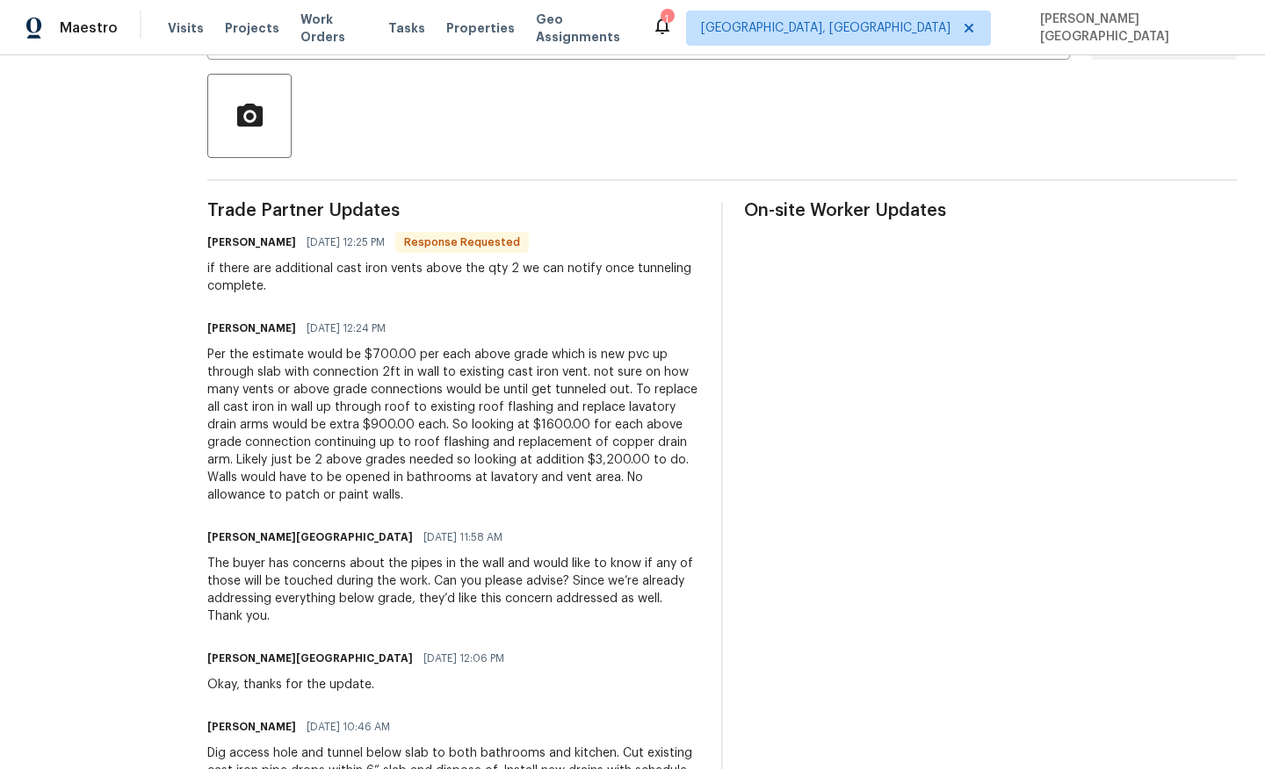
click at [445, 259] on div "[PERSON_NAME] [DATE] 12:25 PM Response Requested if there are additional cast i…" at bounding box center [453, 262] width 493 height 65
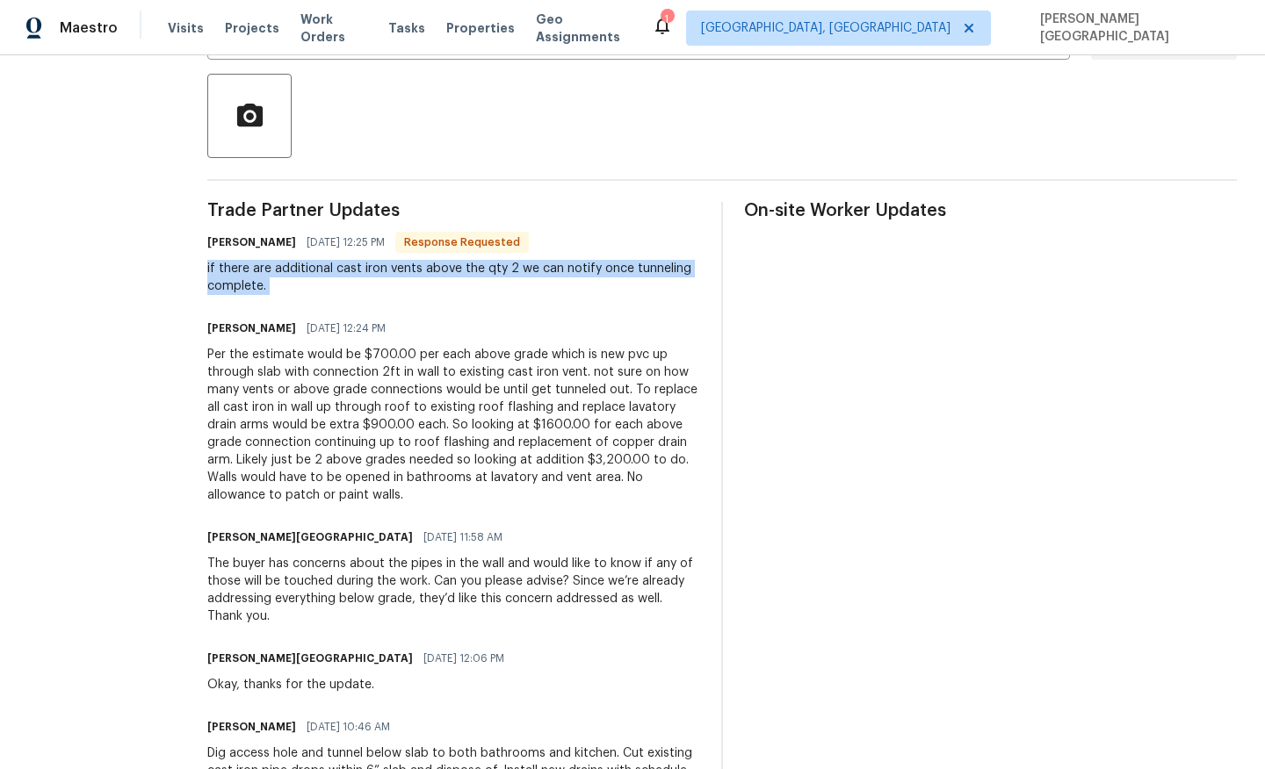
click at [445, 259] on div "[PERSON_NAME] [DATE] 12:25 PM Response Requested if there are additional cast i…" at bounding box center [453, 262] width 493 height 65
copy div "if there are additional cast iron vents above the qty 2 we can notify once tunn…"
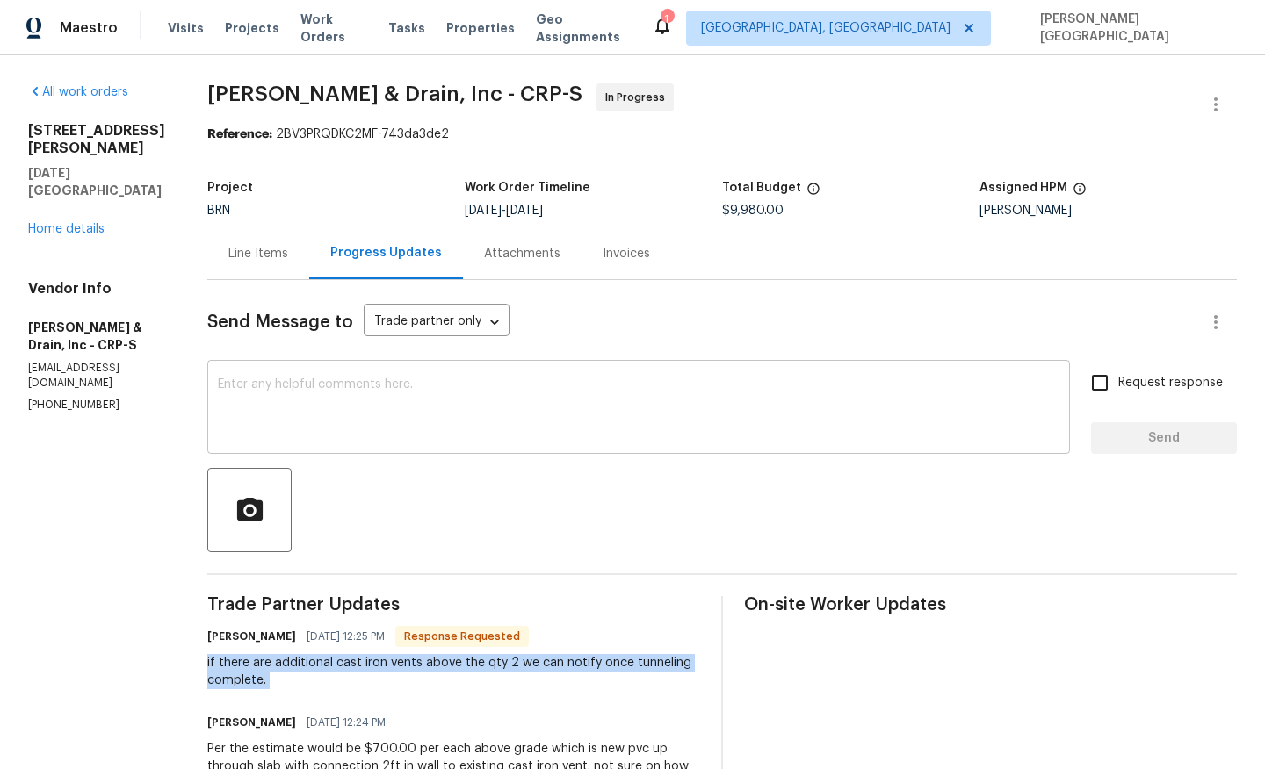
click at [254, 405] on textarea at bounding box center [638, 409] width 841 height 61
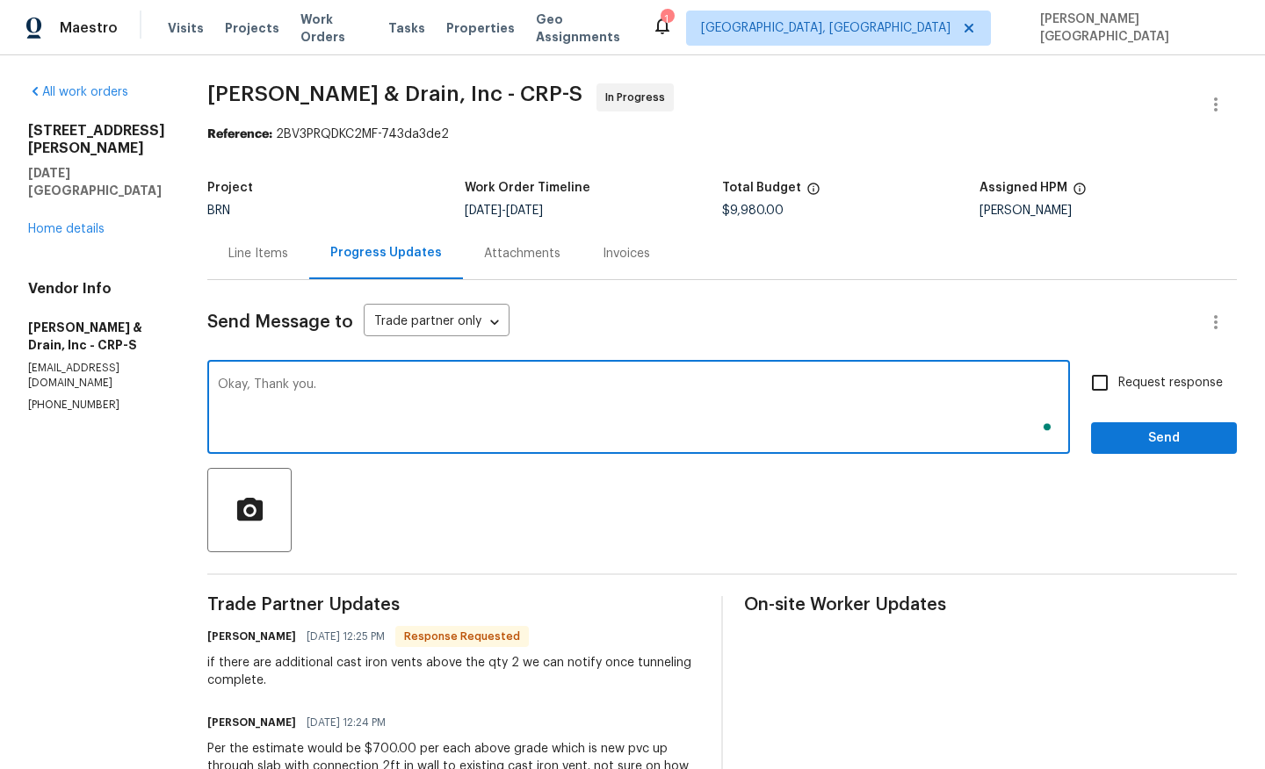
type textarea "Okay, Thank you."
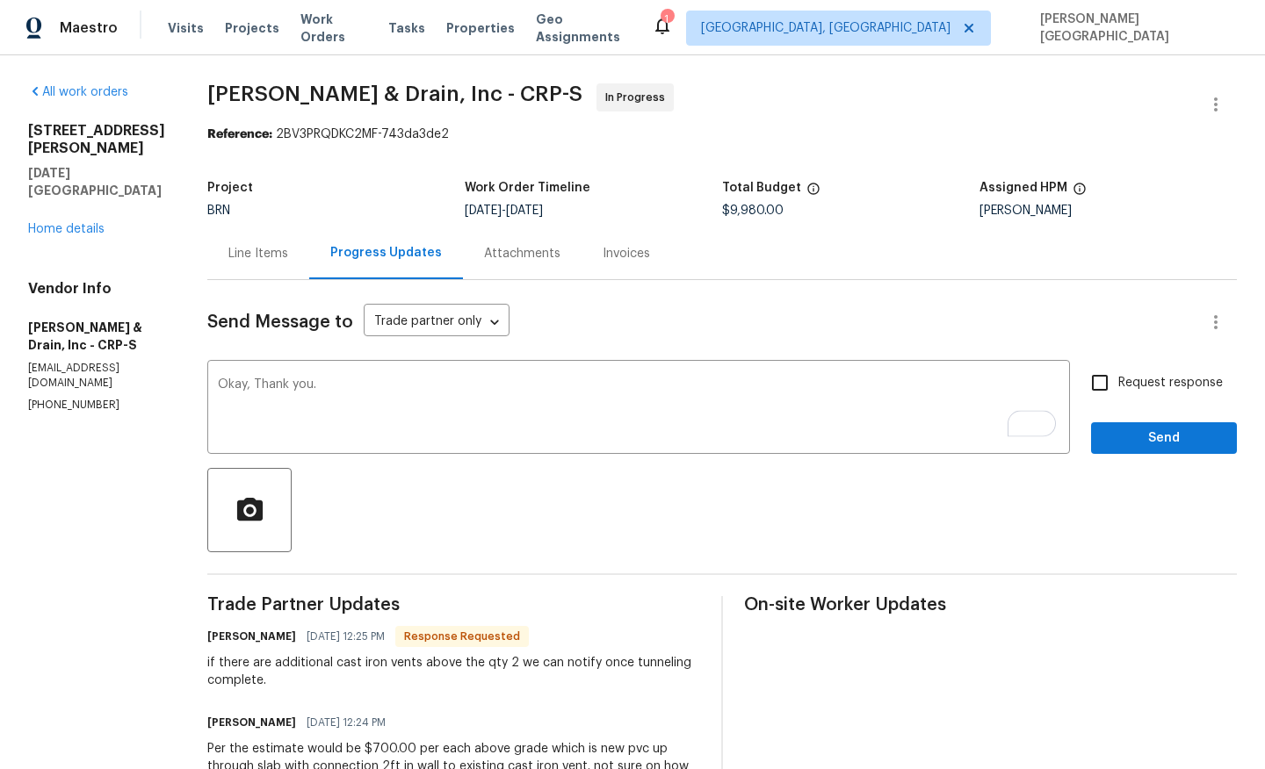
click at [1122, 377] on span "Request response" at bounding box center [1170, 383] width 105 height 18
click at [1118, 377] on input "Request response" at bounding box center [1099, 383] width 37 height 37
checkbox input "true"
click at [1132, 444] on span "Send" at bounding box center [1164, 439] width 118 height 22
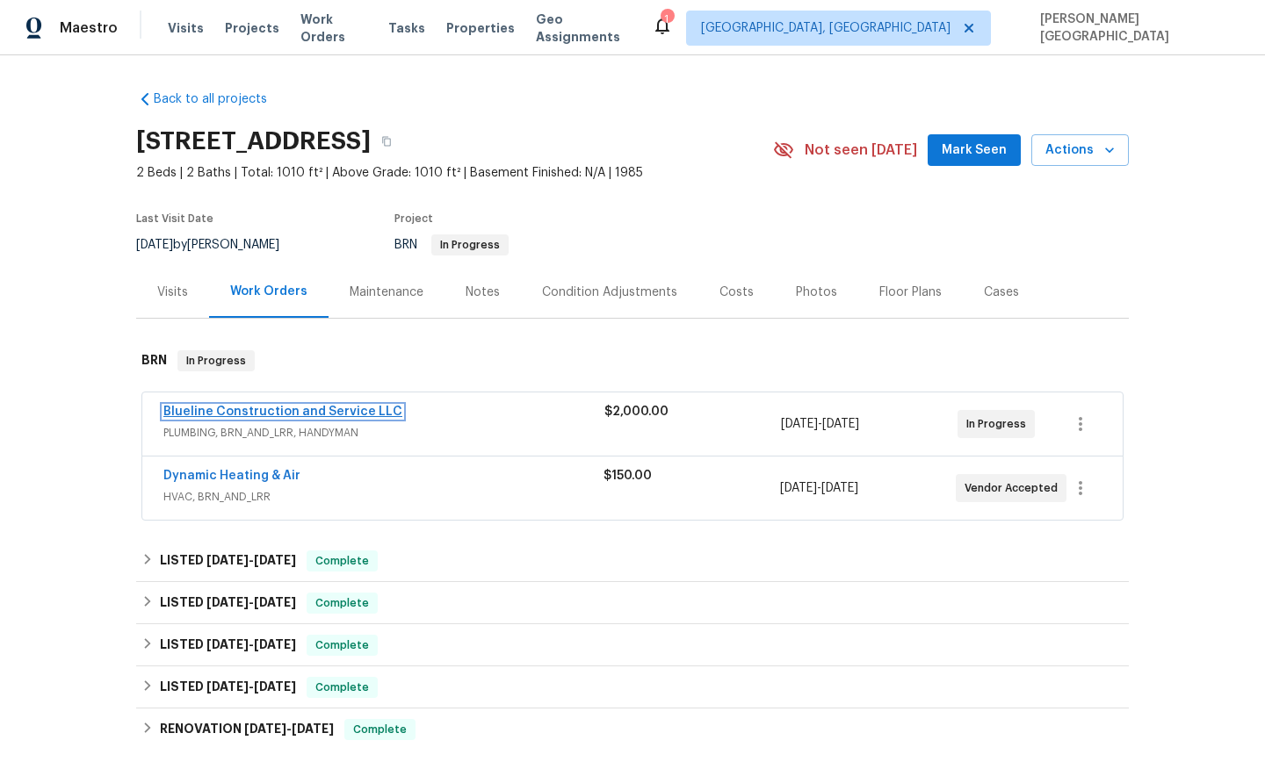
click at [288, 418] on link "Blueline Construction and Service LLC" at bounding box center [282, 412] width 239 height 12
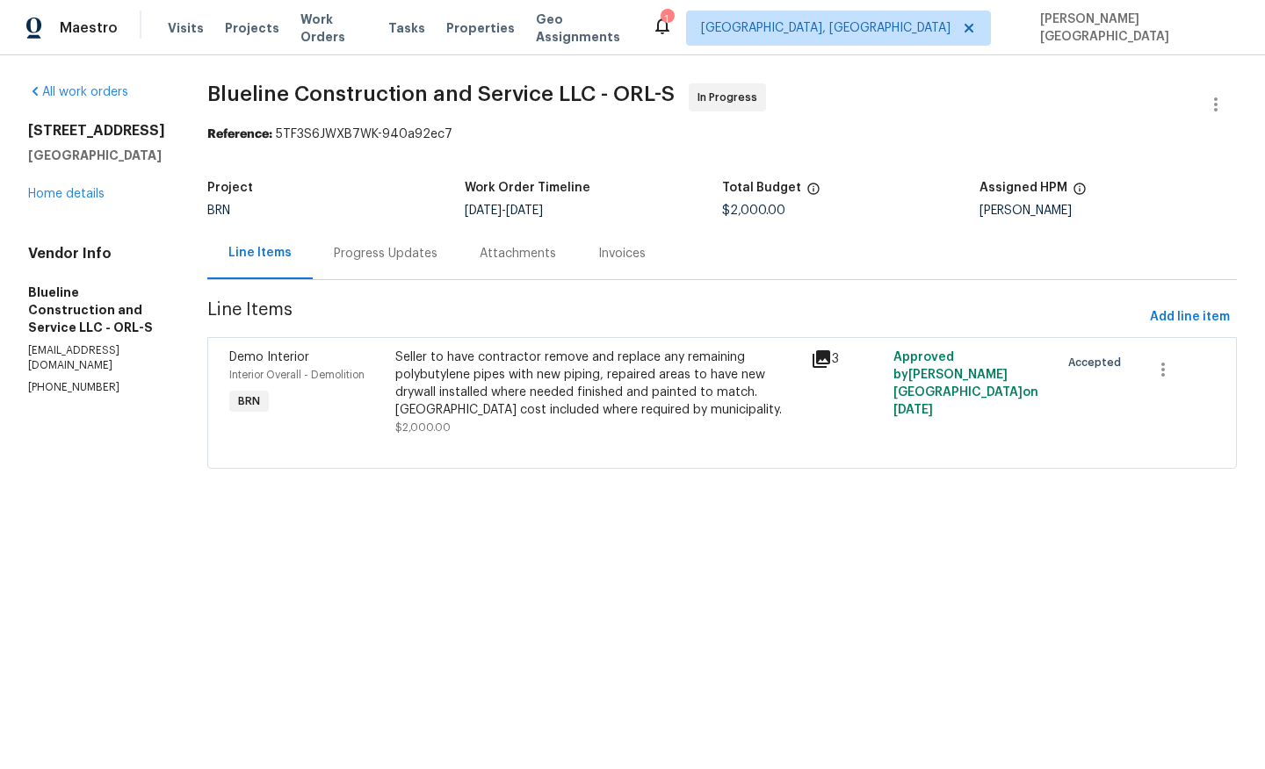
click at [440, 267] on div "Progress Updates" at bounding box center [386, 253] width 146 height 52
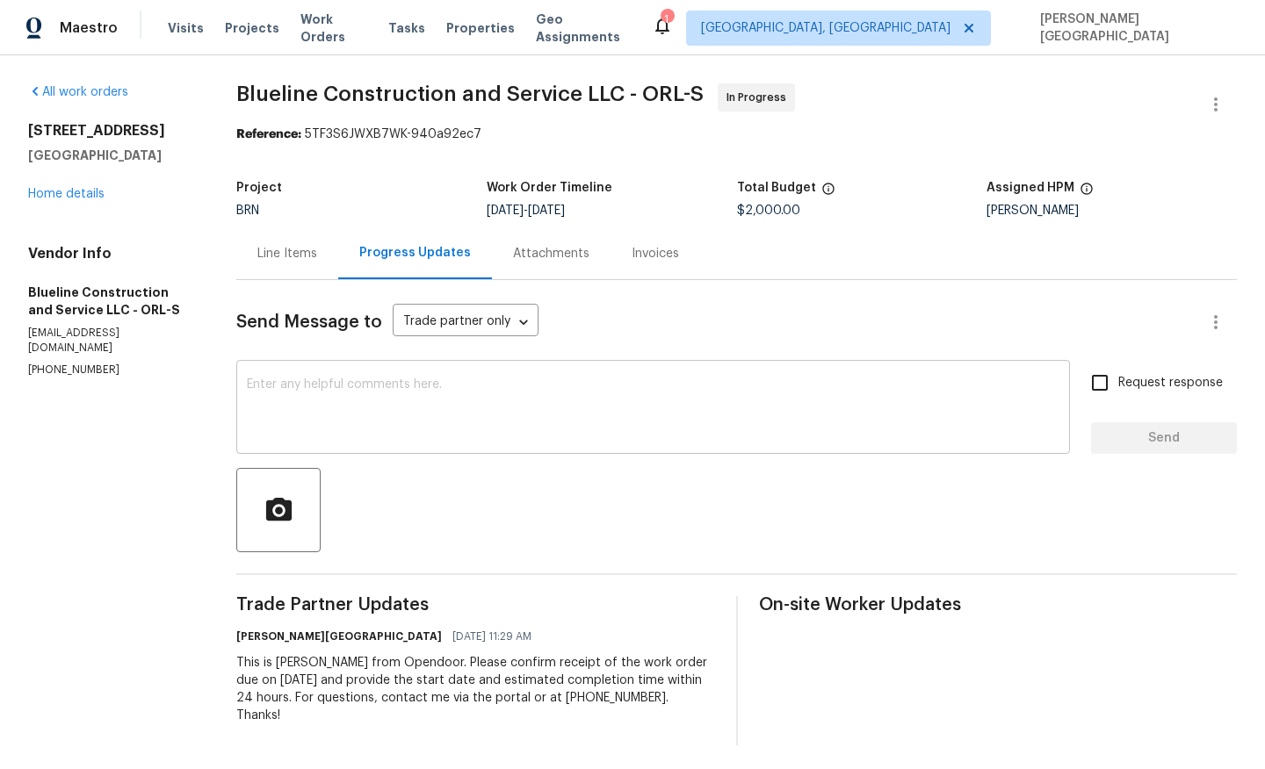
click at [394, 415] on textarea at bounding box center [653, 409] width 812 height 61
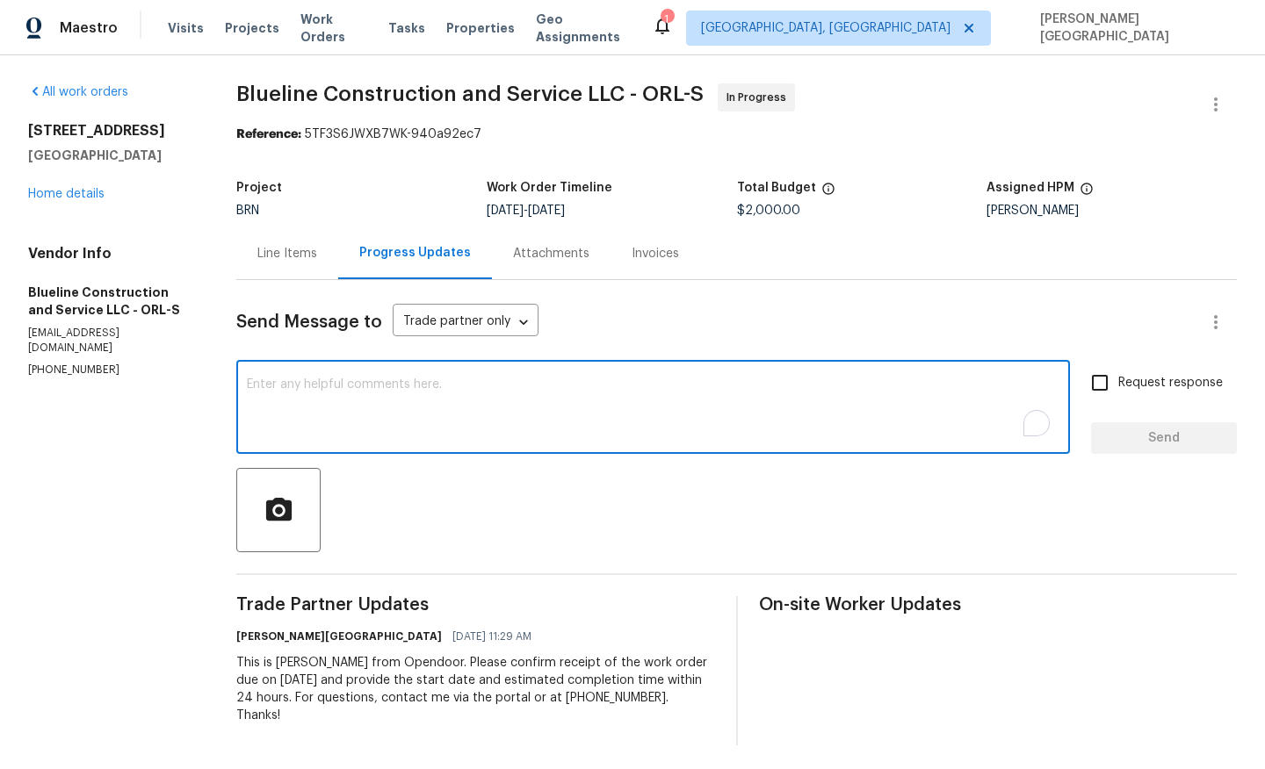
paste textarea "Thanks for accepting the WO. Please provide the timeline soon?"
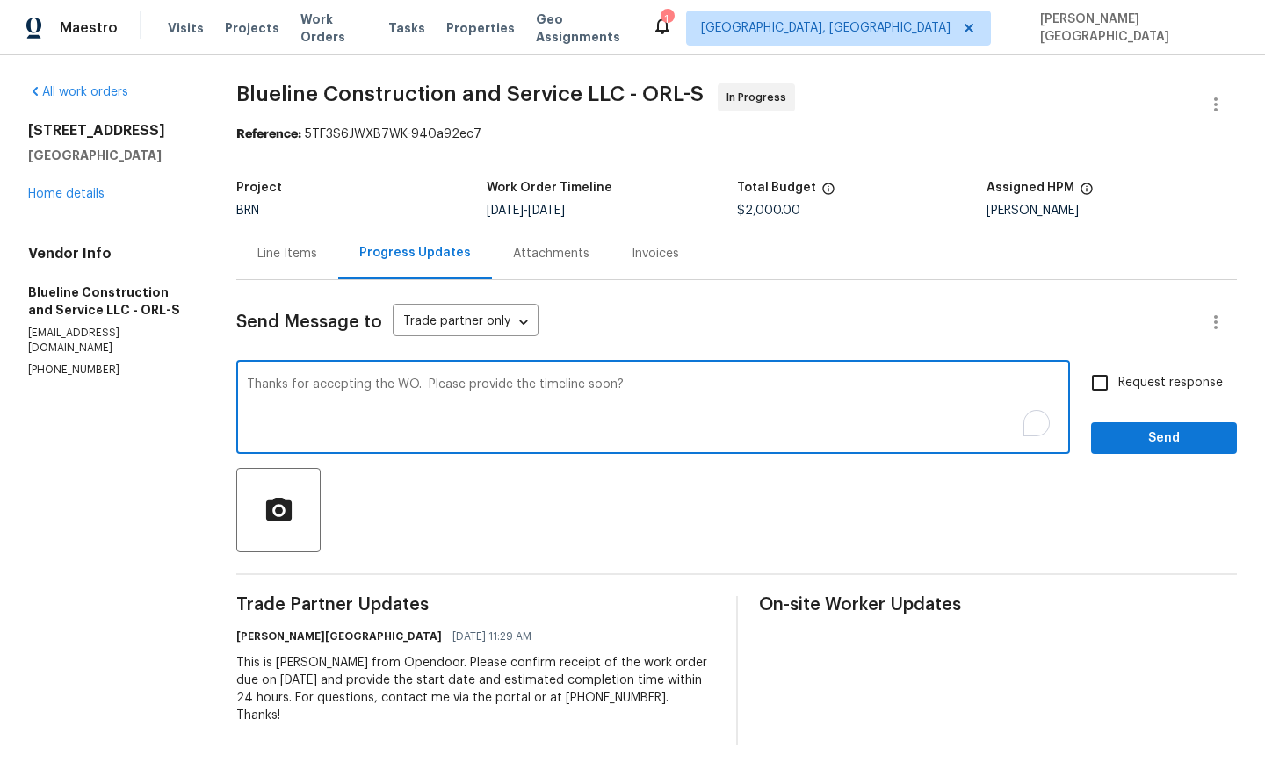
type textarea "Thanks for accepting the WO. Please provide the timeline soon?"
click at [1087, 415] on div "Thanks for accepting the WO. Please provide the timeline soon? x ​ Request resp…" at bounding box center [736, 410] width 1000 height 90
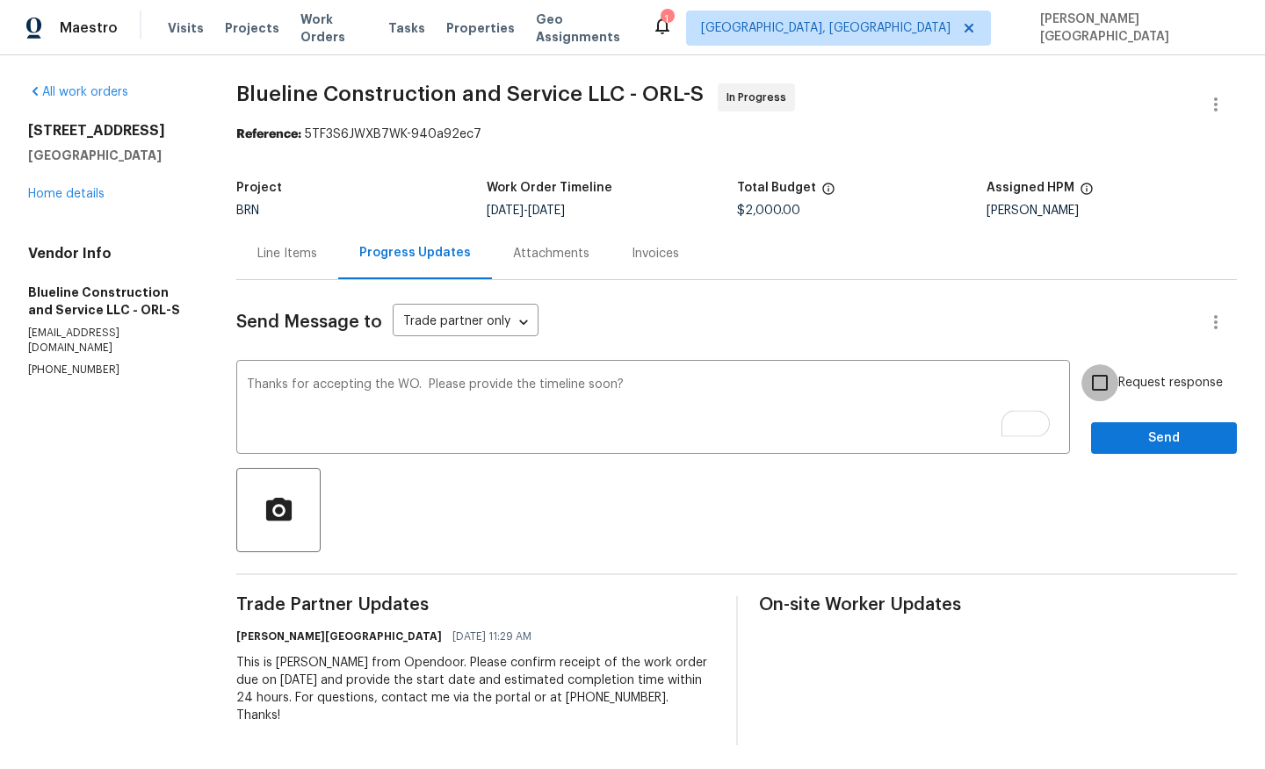
click at [1094, 390] on input "Request response" at bounding box center [1099, 383] width 37 height 37
checkbox input "true"
click at [1105, 450] on button "Send" at bounding box center [1164, 438] width 146 height 32
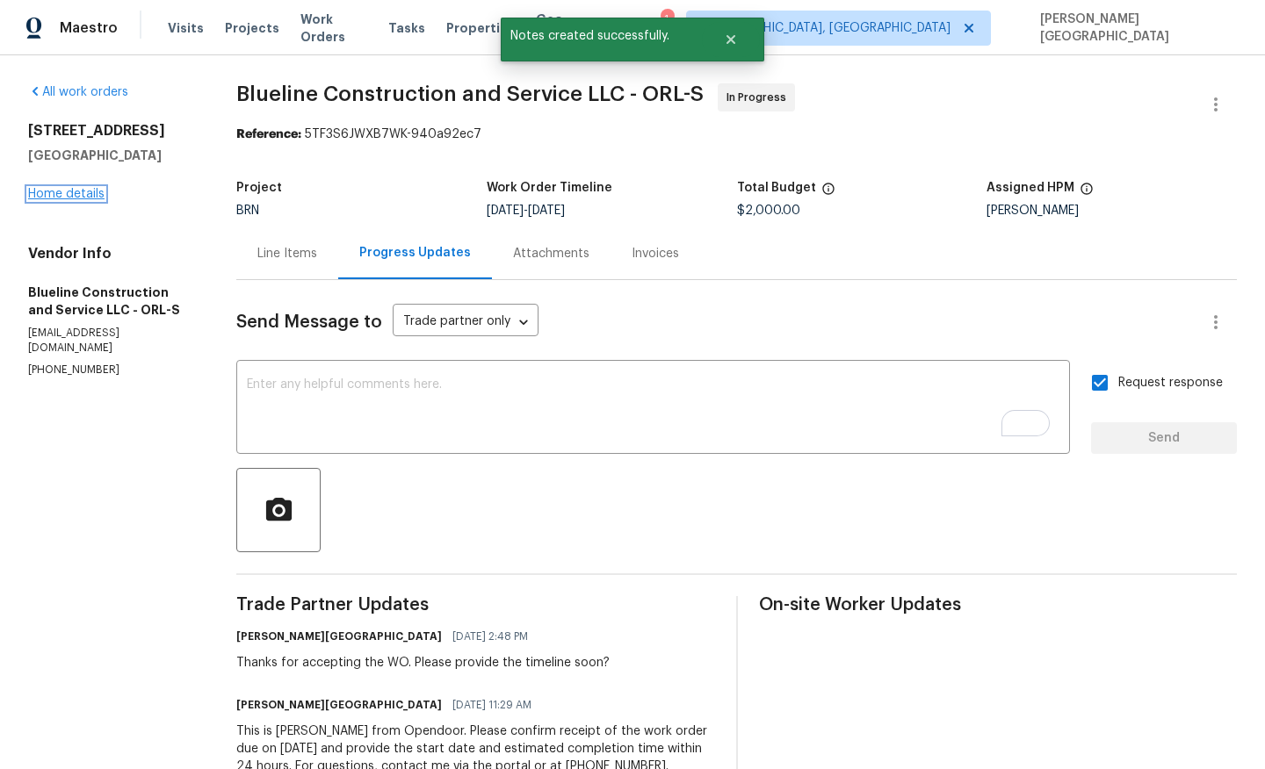
click at [77, 200] on link "Home details" at bounding box center [66, 194] width 76 height 12
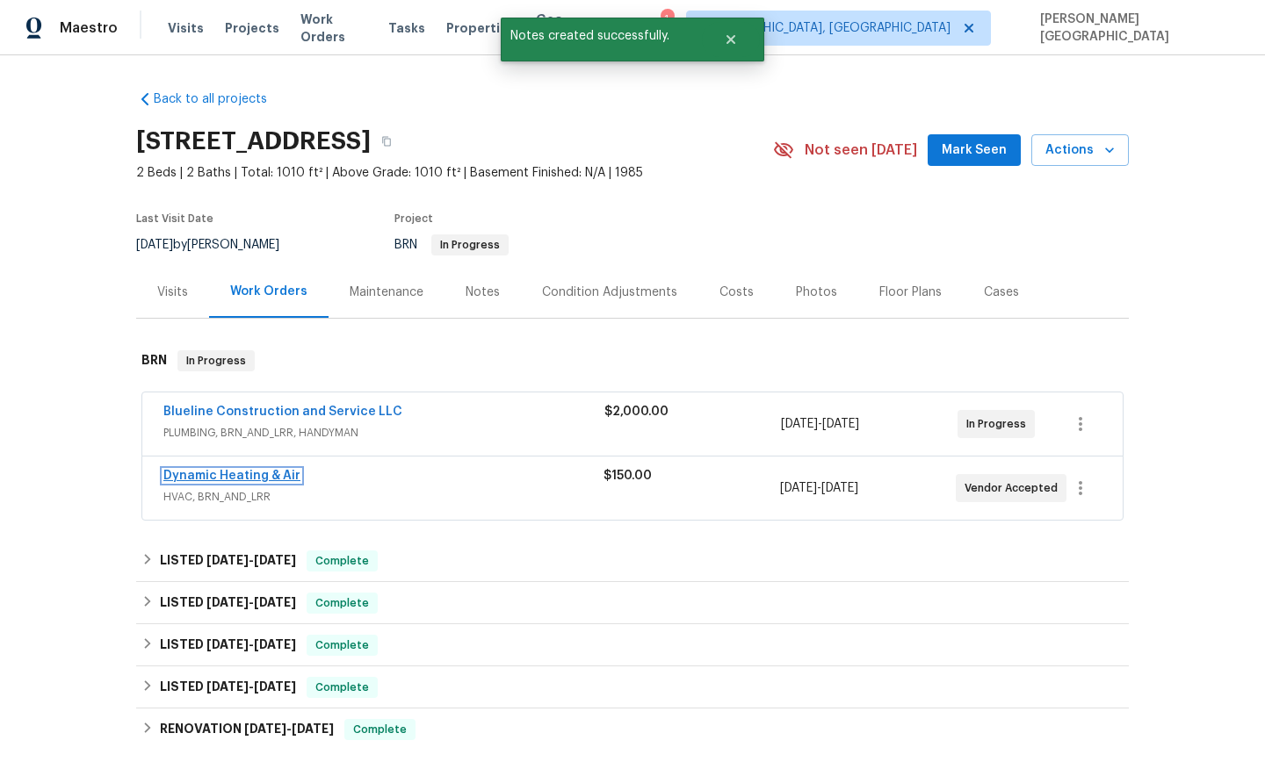
click at [219, 482] on link "Dynamic Heating & Air" at bounding box center [231, 476] width 137 height 12
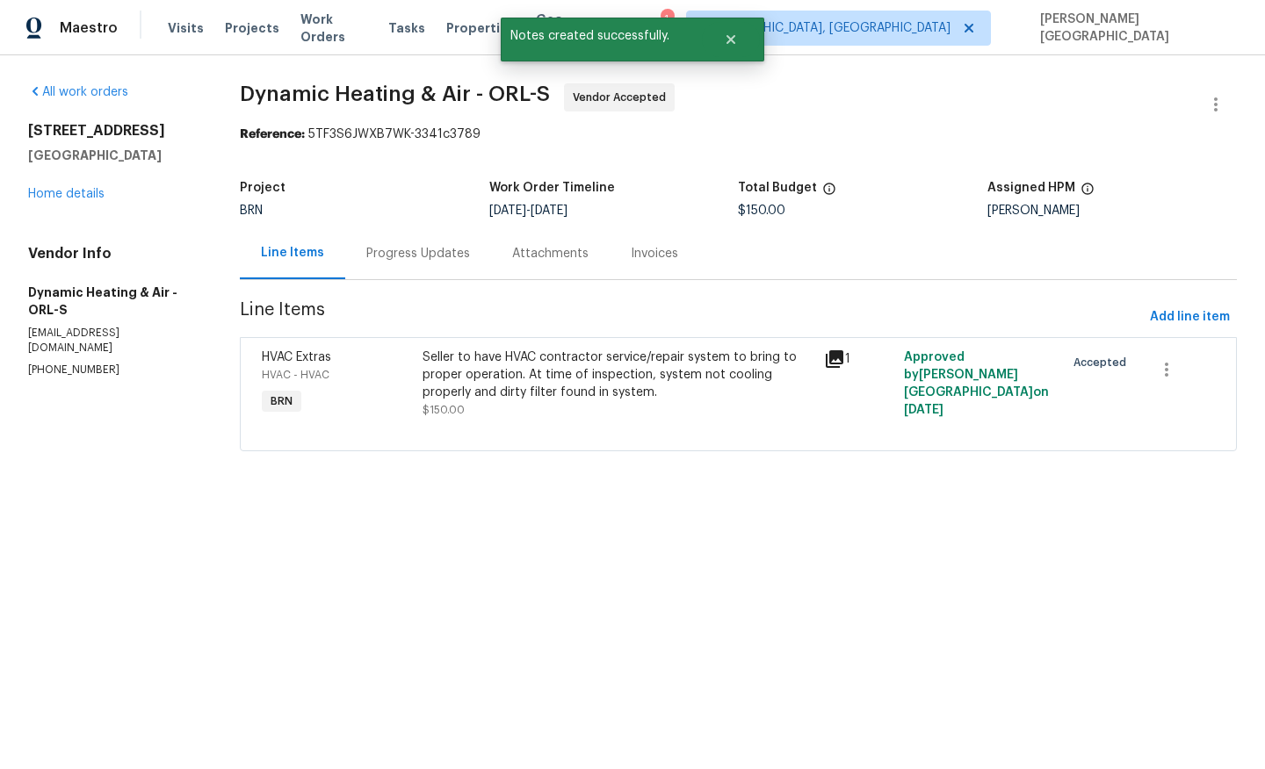
click at [428, 254] on div "Progress Updates" at bounding box center [418, 254] width 104 height 18
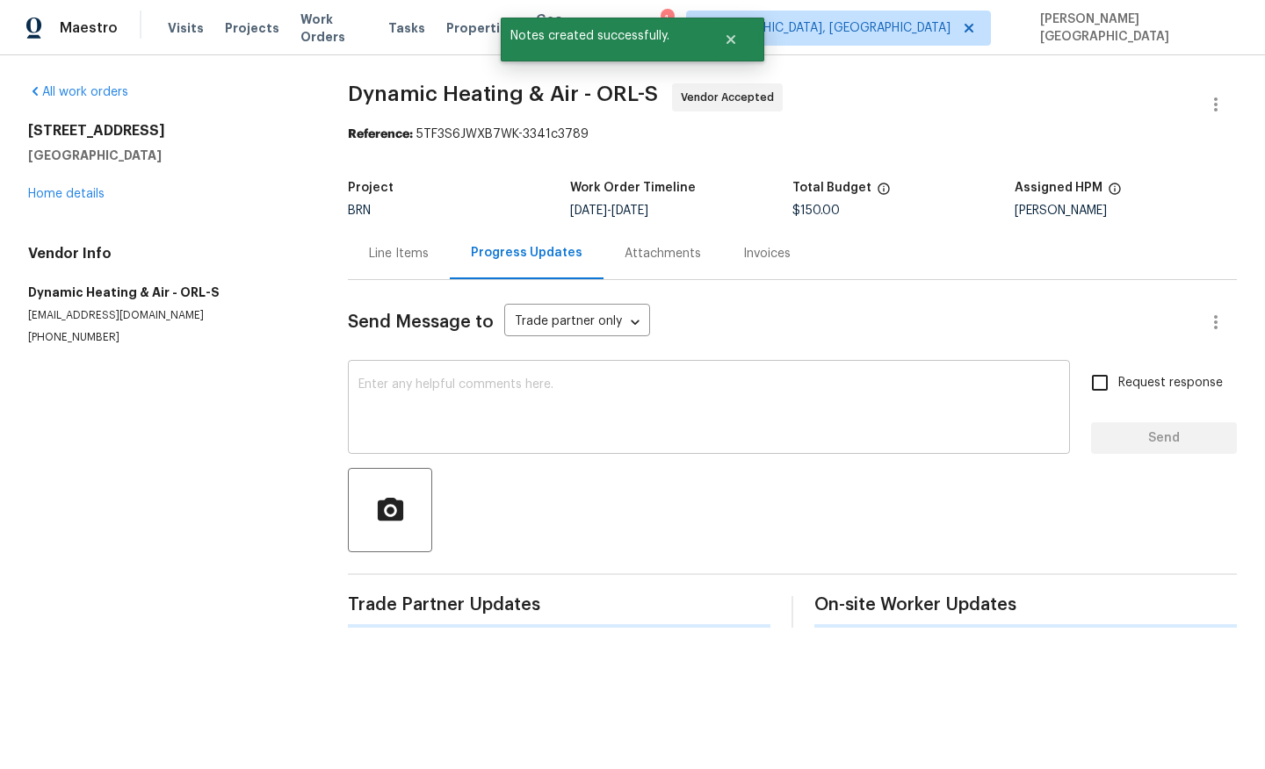
click at [405, 403] on textarea at bounding box center [708, 409] width 701 height 61
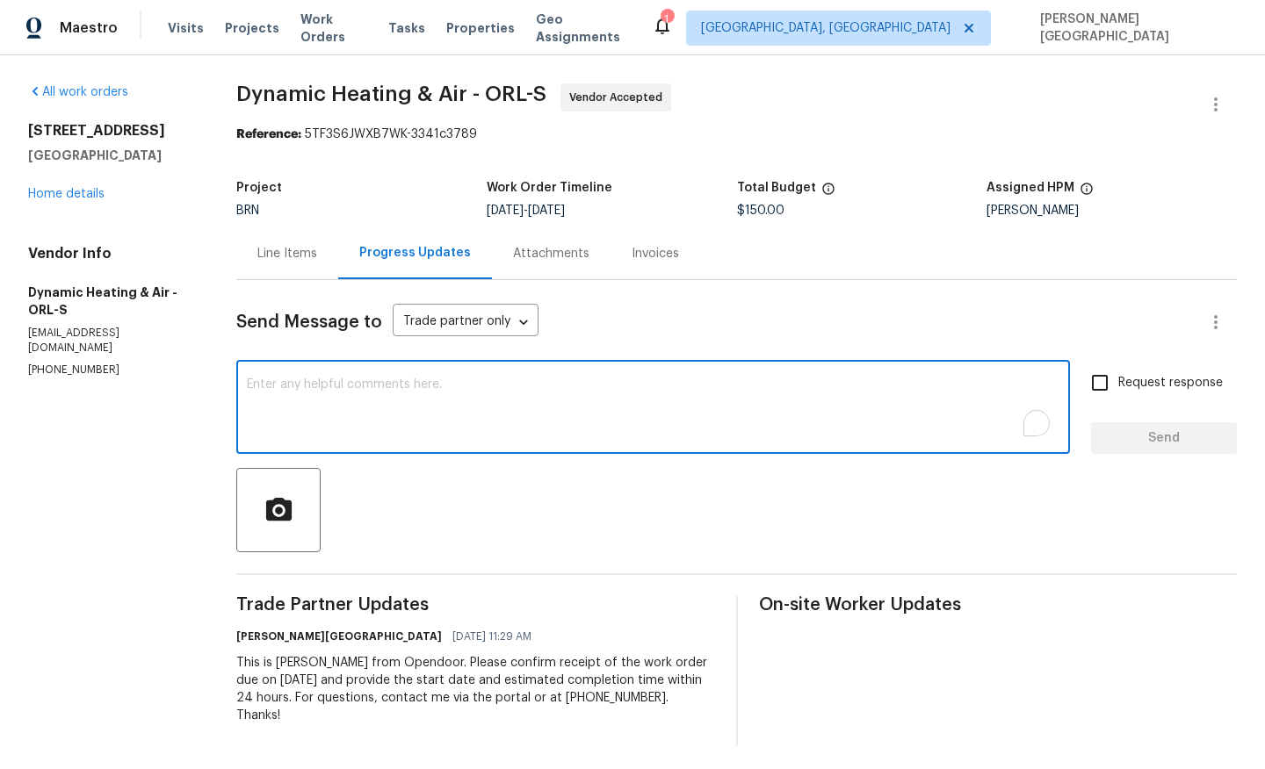
paste textarea "Thanks for accepting the WO. Please provide the timeline soon?"
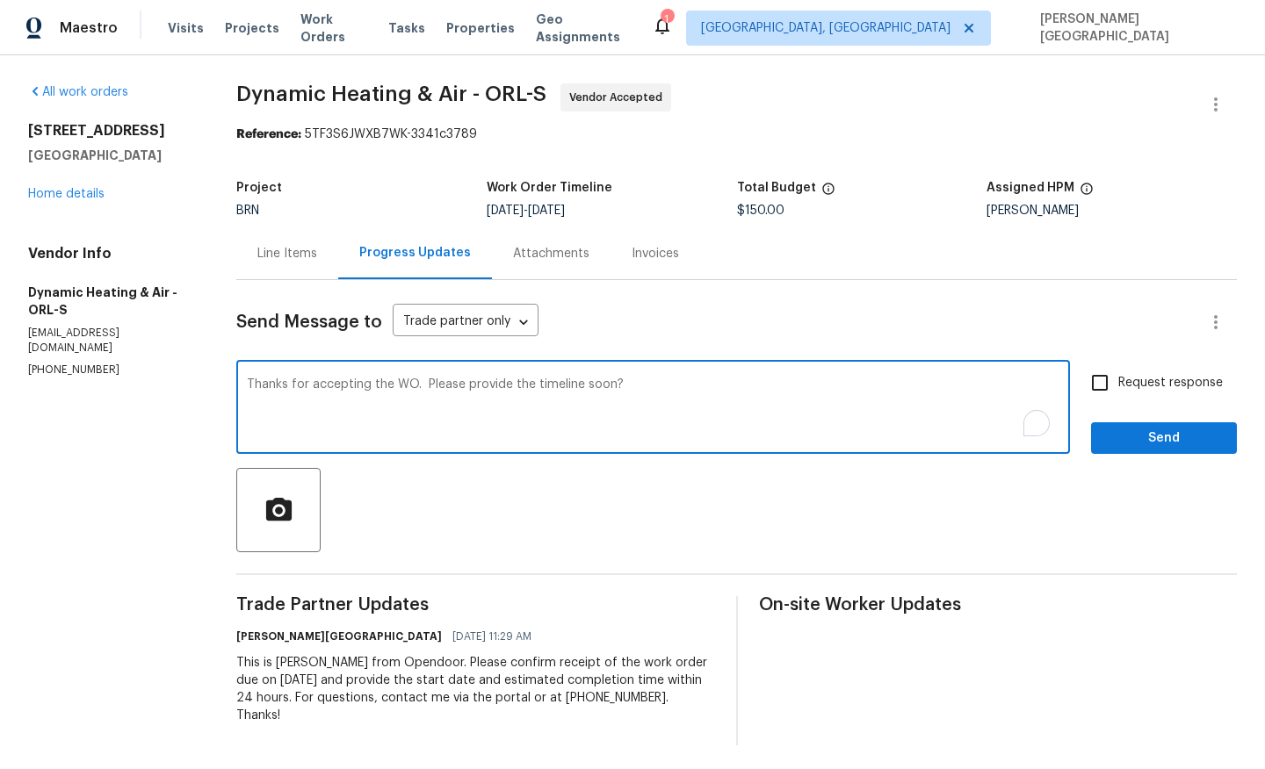
type textarea "Thanks for accepting the WO. Please provide the timeline soon?"
click at [1137, 377] on span "Request response" at bounding box center [1170, 383] width 105 height 18
click at [1118, 377] on input "Request response" at bounding box center [1099, 383] width 37 height 37
checkbox input "true"
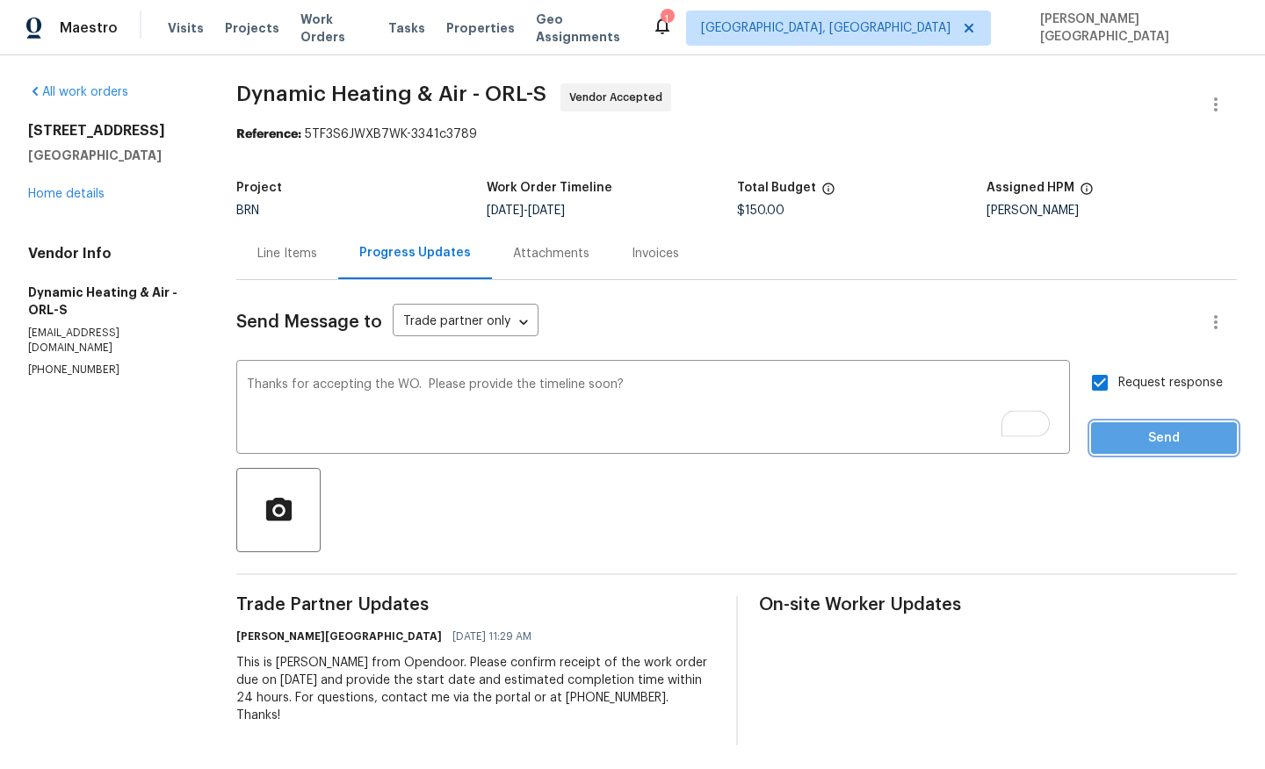
click at [1143, 446] on span "Send" at bounding box center [1164, 439] width 118 height 22
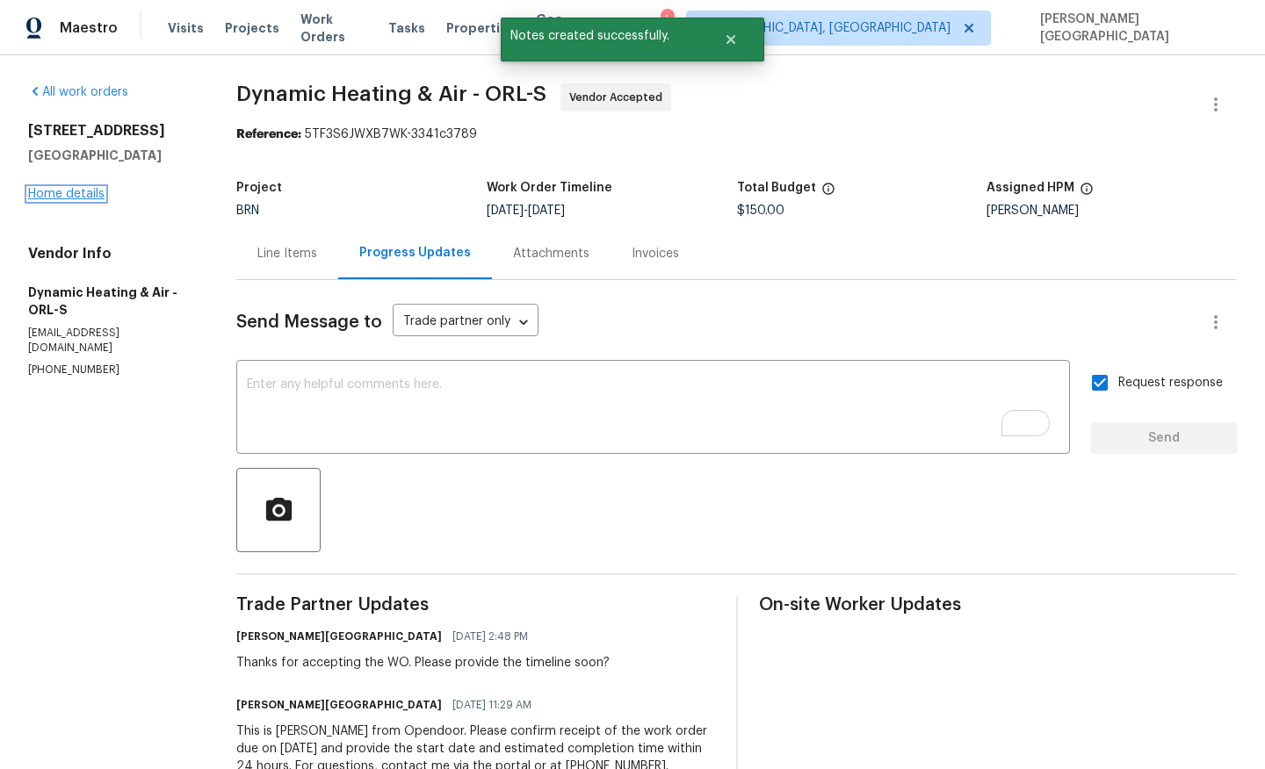
click at [89, 200] on link "Home details" at bounding box center [66, 194] width 76 height 12
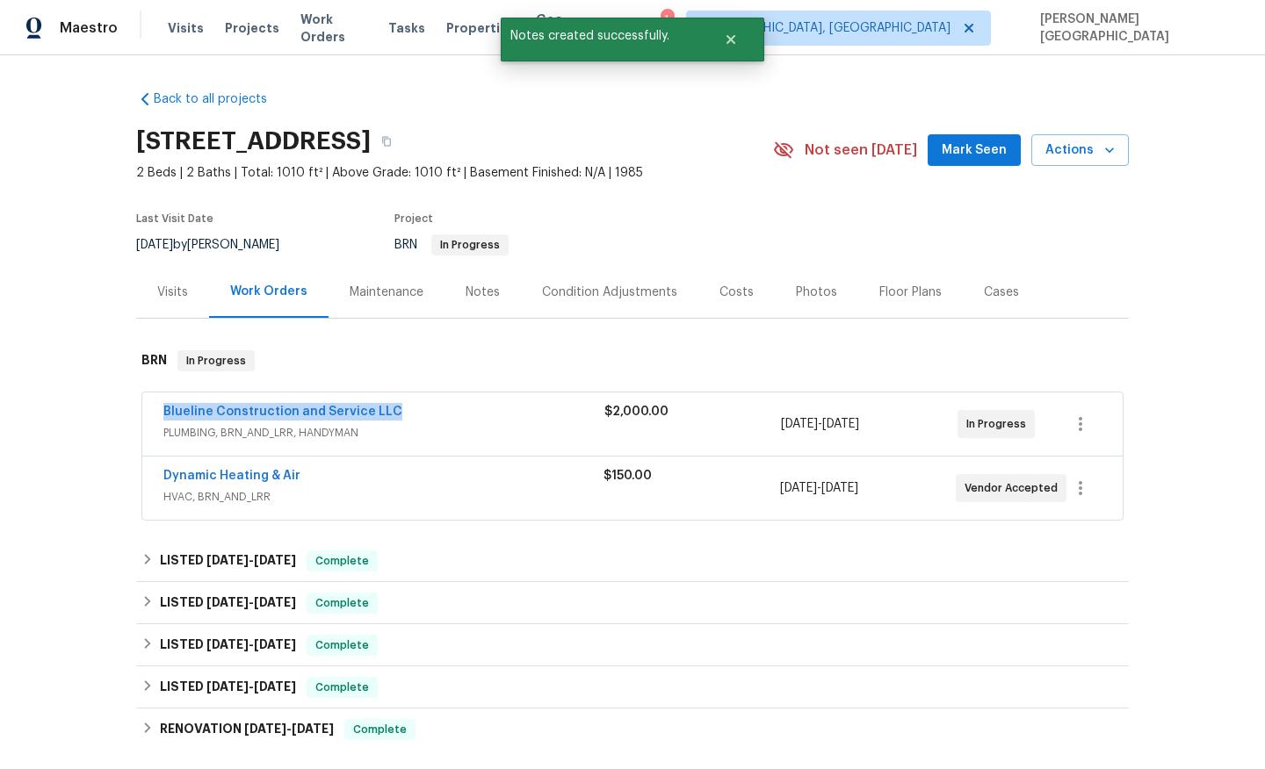
drag, startPoint x: 407, startPoint y: 430, endPoint x: 66, endPoint y: 430, distance: 340.8
click at [66, 430] on div "Back to all projects [STREET_ADDRESS] 2 Beds | 2 Baths | Total: 1010 ft² | Abov…" at bounding box center [632, 412] width 1265 height 714
copy link "Blueline Construction and Service LLC"
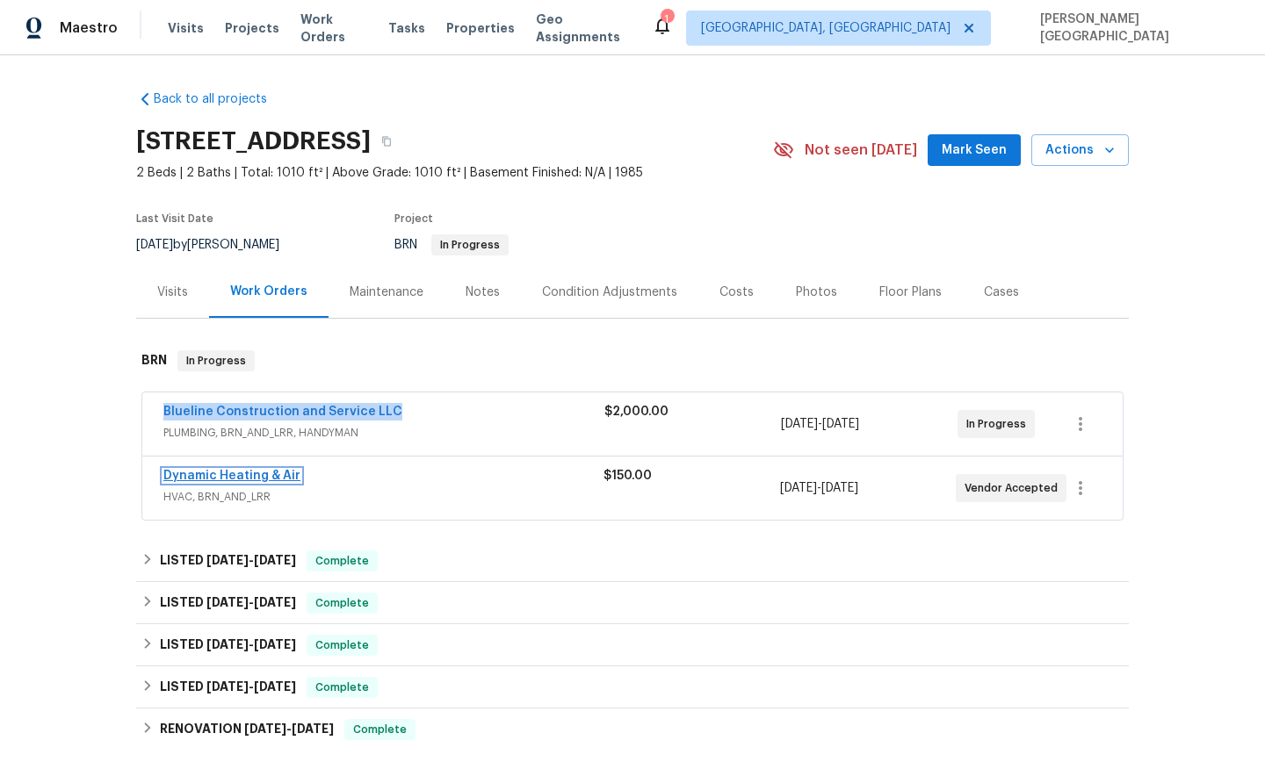
click at [271, 482] on link "Dynamic Heating & Air" at bounding box center [231, 476] width 137 height 12
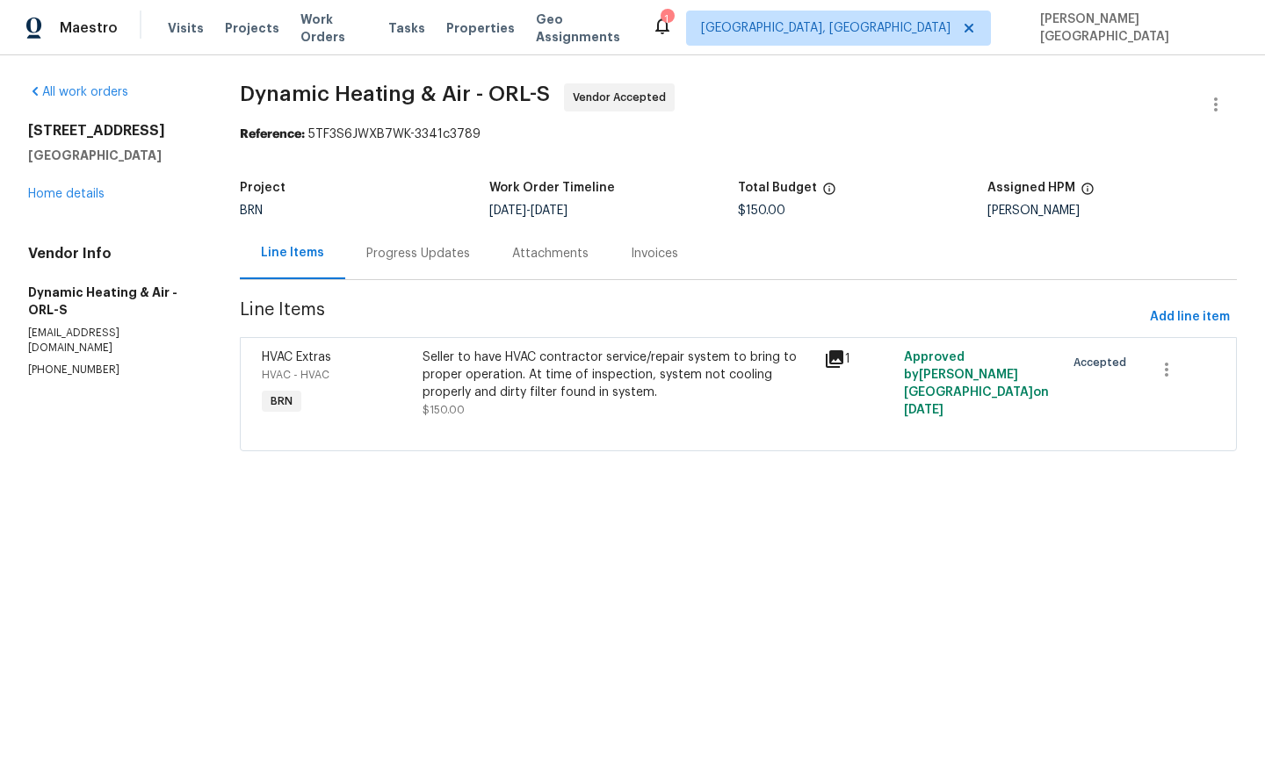
click at [436, 258] on div "Progress Updates" at bounding box center [418, 254] width 104 height 18
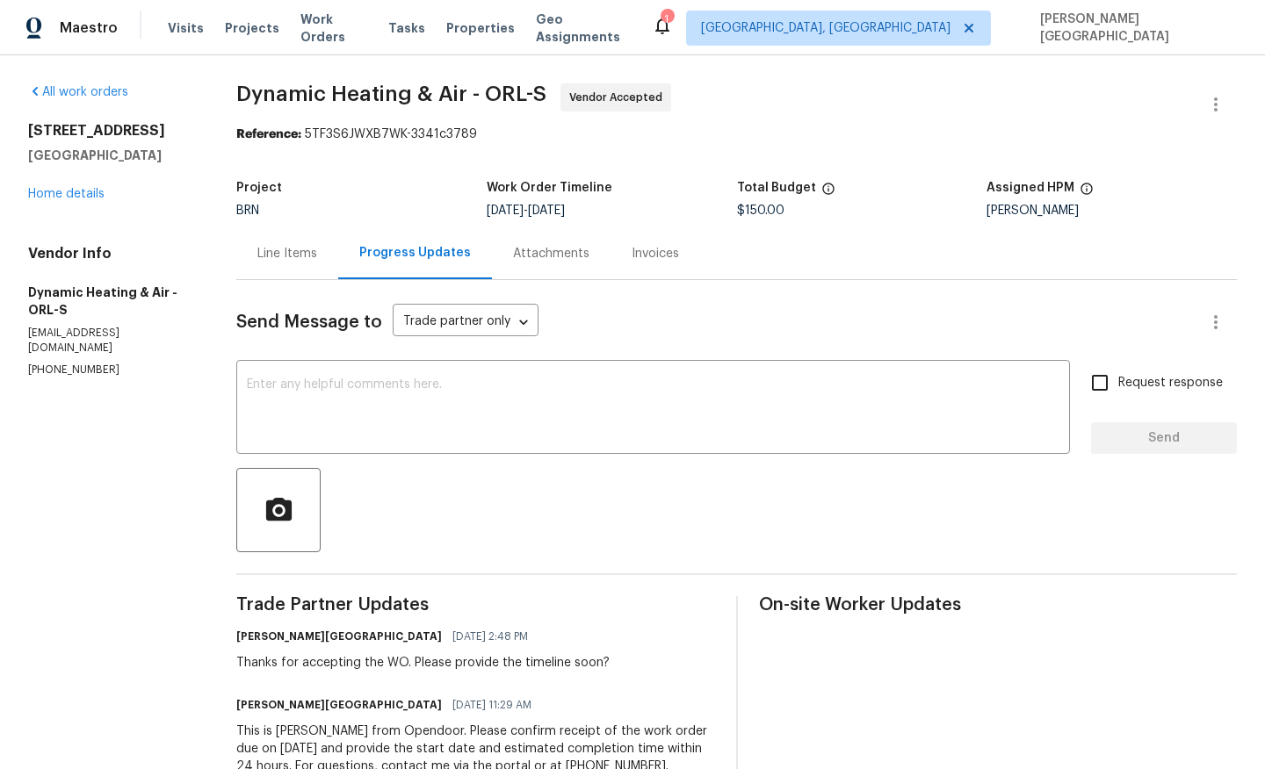
click at [261, 101] on span "Dynamic Heating & Air - ORL-S" at bounding box center [391, 93] width 310 height 21
copy span "Dynamic"
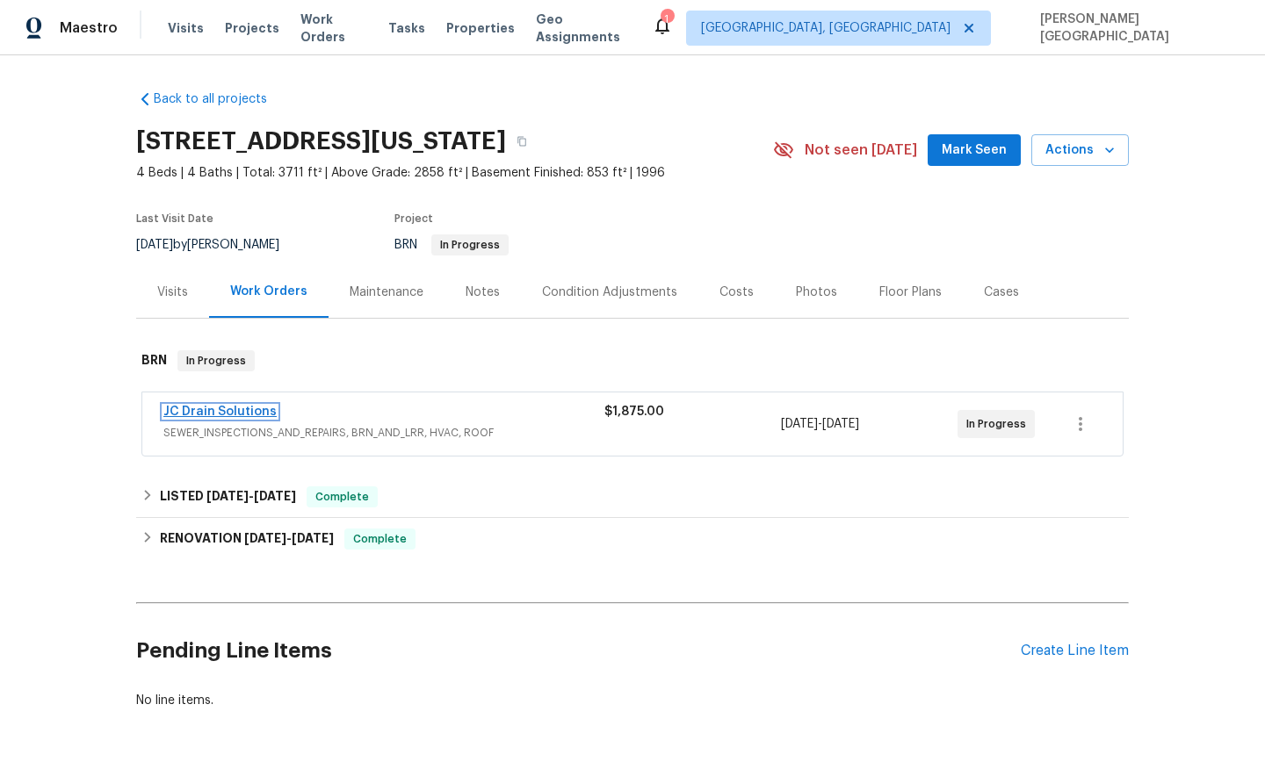
click at [233, 412] on link "JC Drain Solutions" at bounding box center [219, 412] width 113 height 12
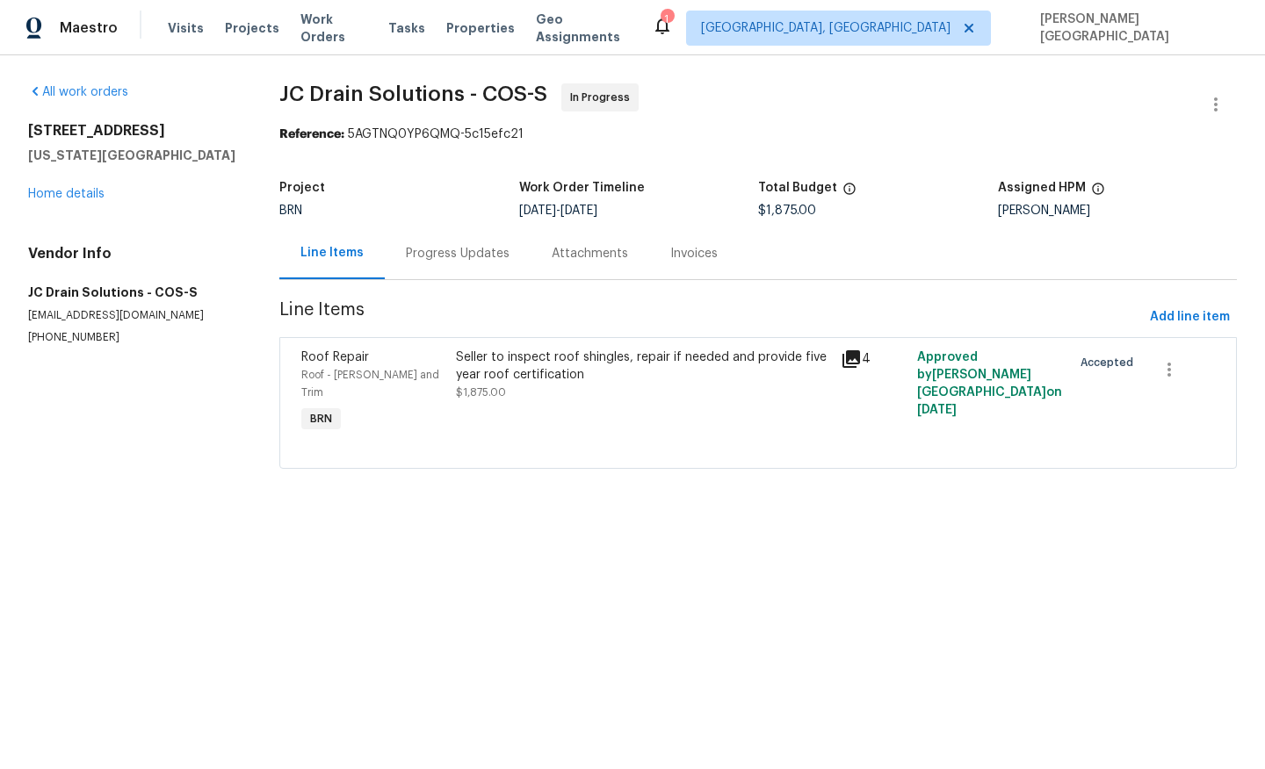
click at [495, 386] on div "Seller to inspect roof shingles, repair if needed and provide five year roof ce…" at bounding box center [643, 375] width 374 height 53
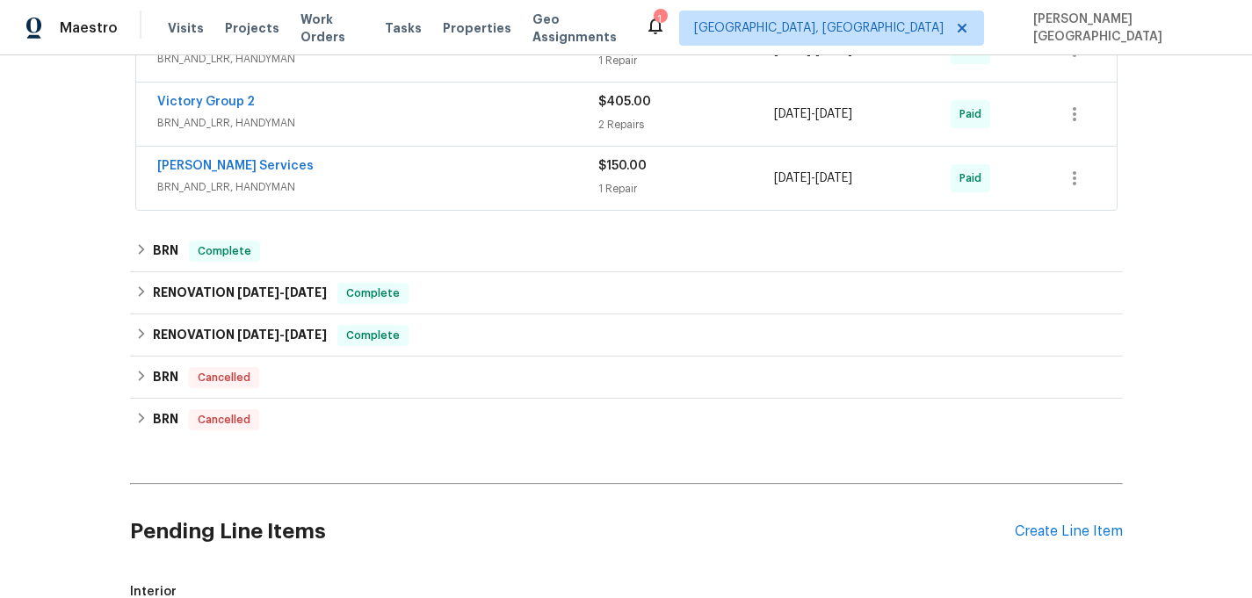
scroll to position [491, 0]
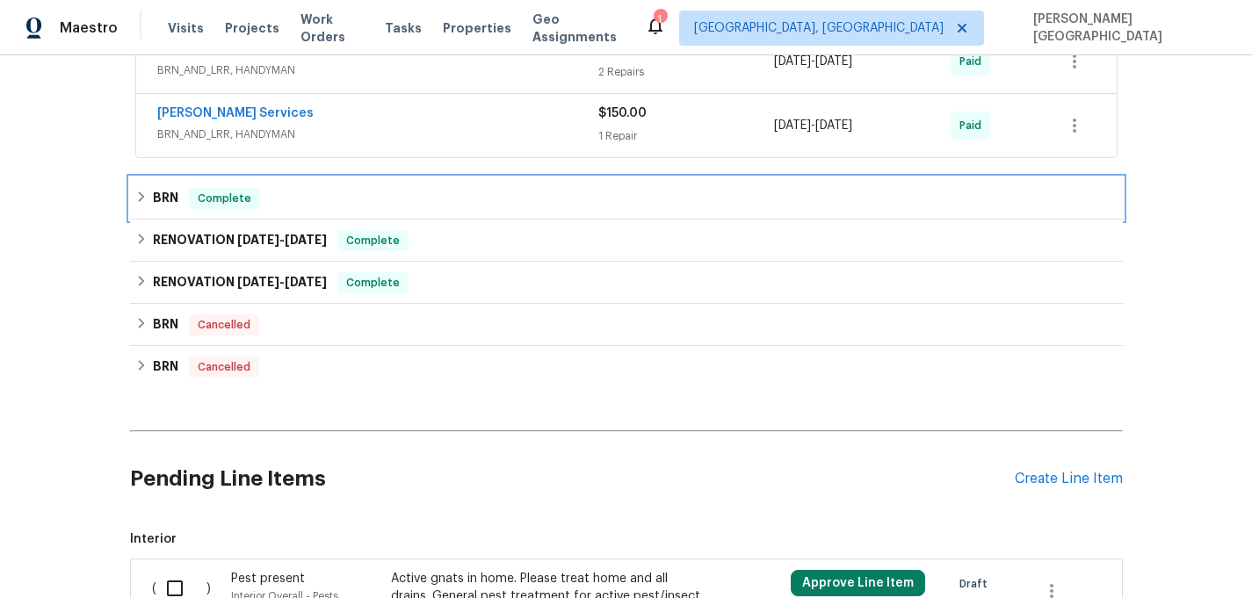
click at [188, 215] on div "BRN Complete" at bounding box center [626, 198] width 993 height 42
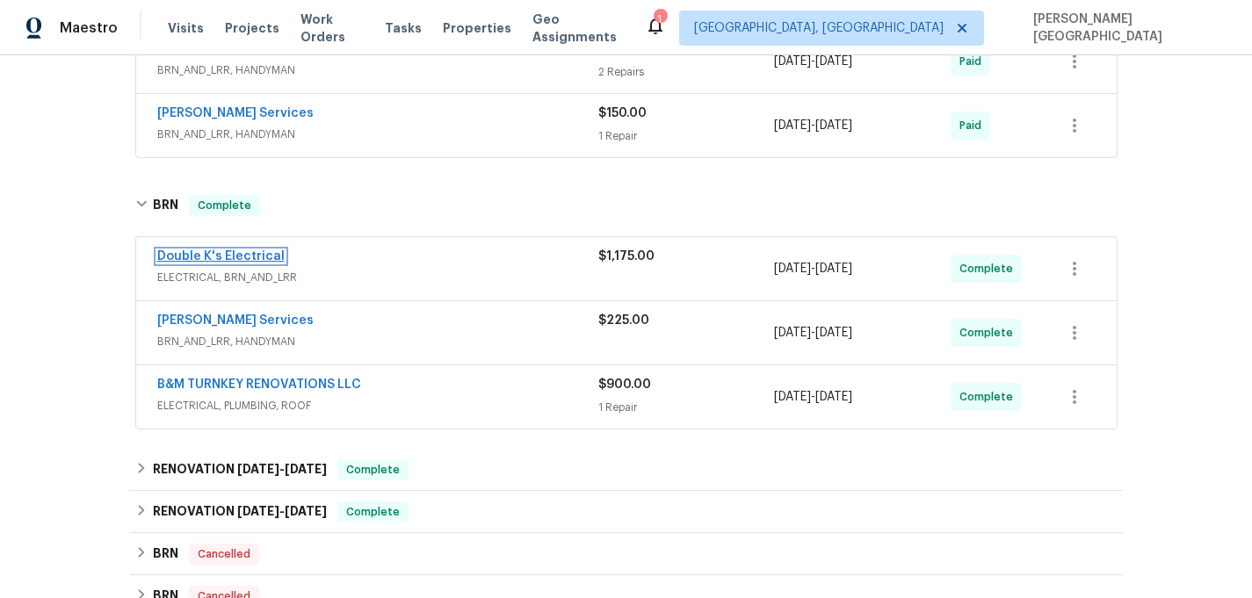
click at [199, 258] on link "Double K's Electrical" at bounding box center [220, 256] width 127 height 12
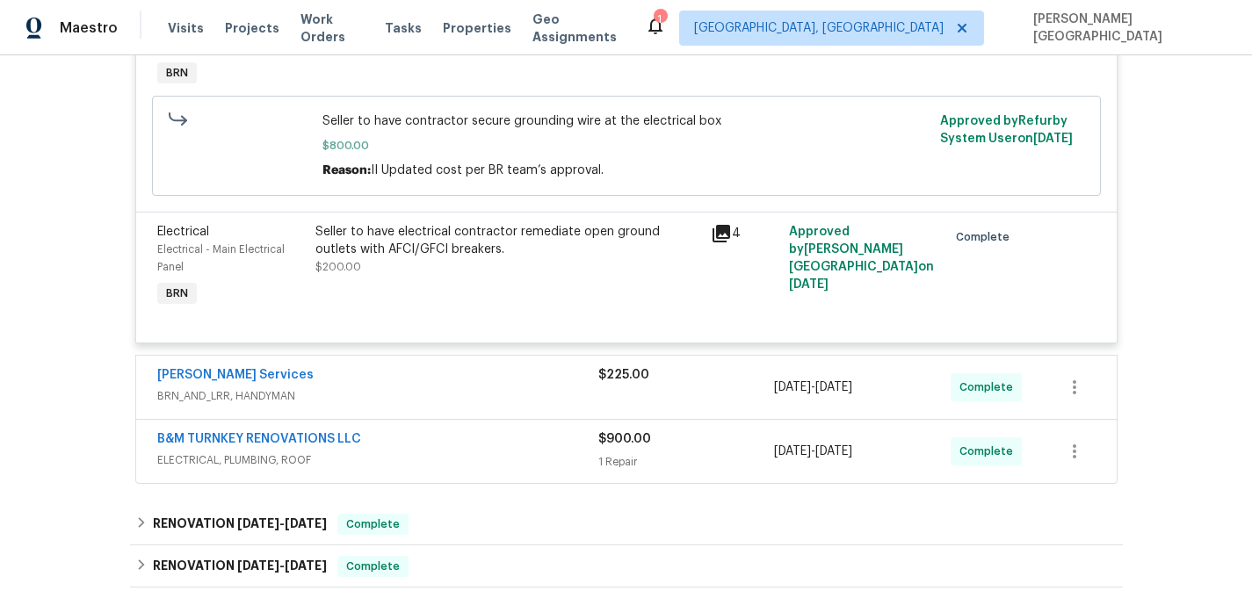
scroll to position [1141, 0]
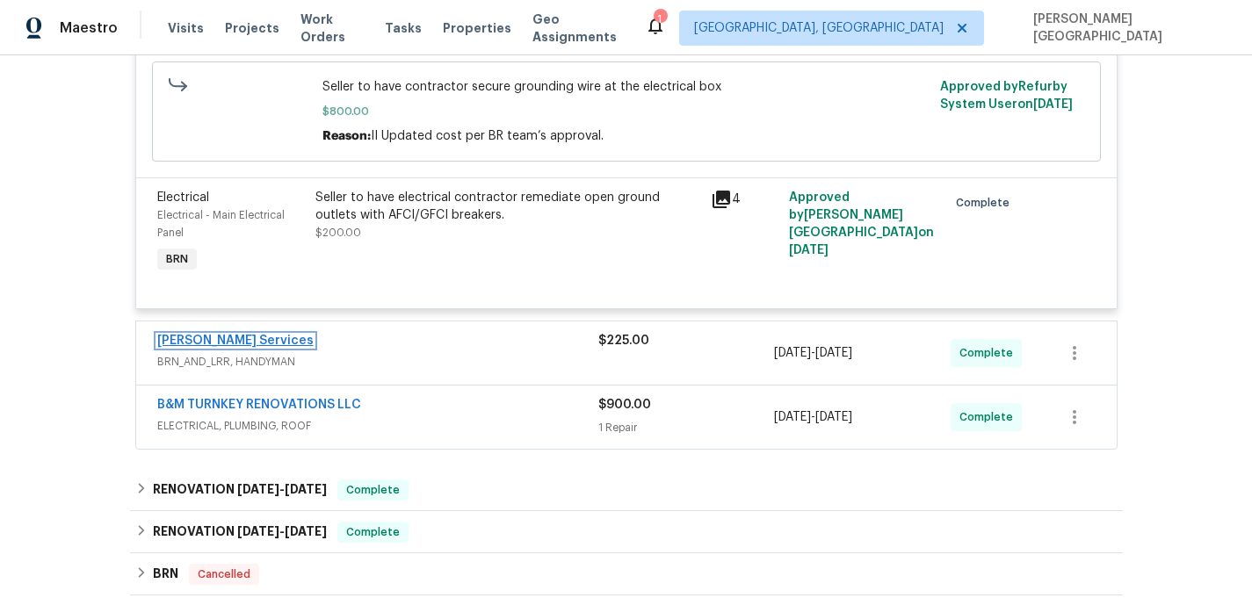
click at [215, 346] on link "[PERSON_NAME] Services" at bounding box center [235, 341] width 156 height 12
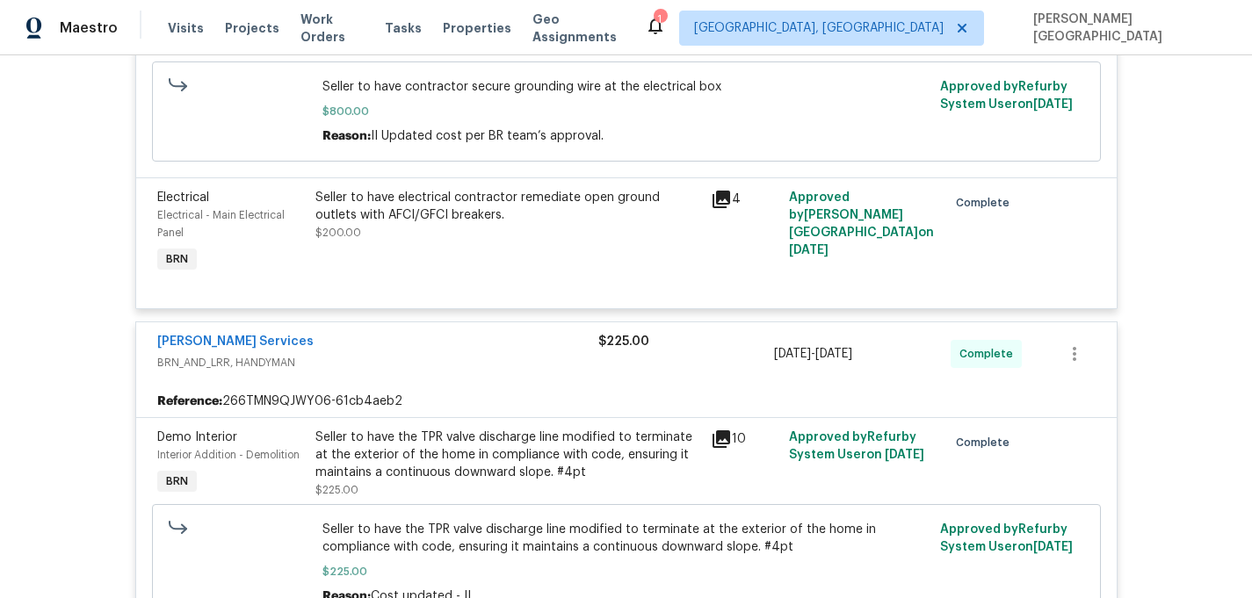
click at [250, 460] on span "Interior Addition - Demolition" at bounding box center [228, 455] width 142 height 11
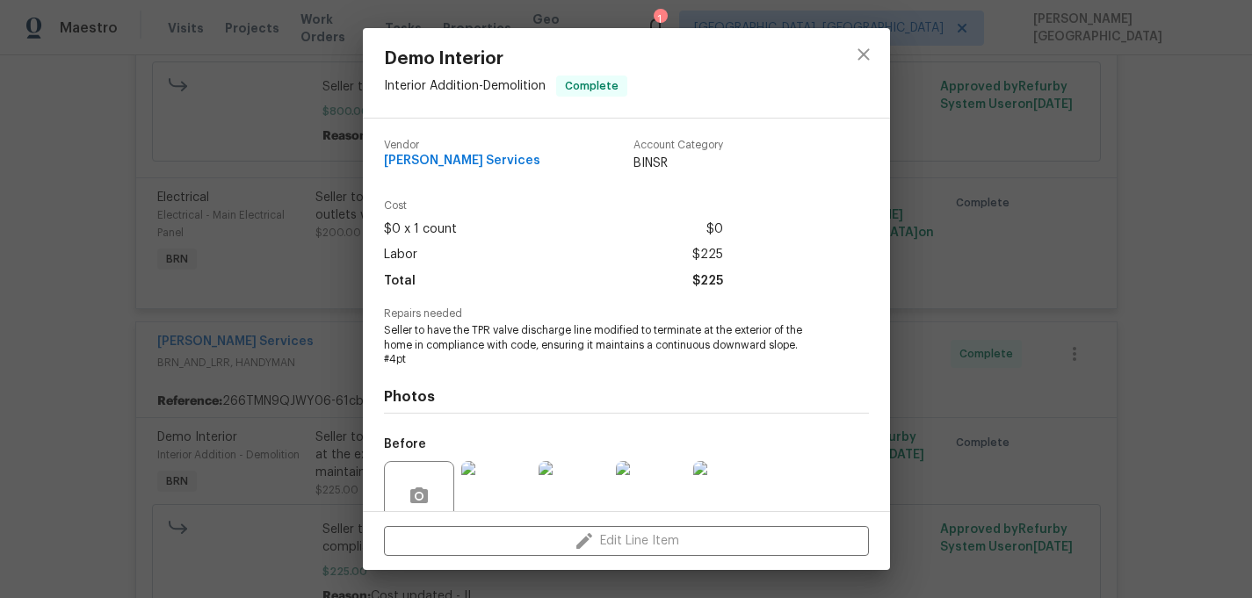
click at [259, 460] on div "Demo Interior Interior Addition - Demolition Complete Vendor [PERSON_NAME] Serv…" at bounding box center [626, 299] width 1252 height 598
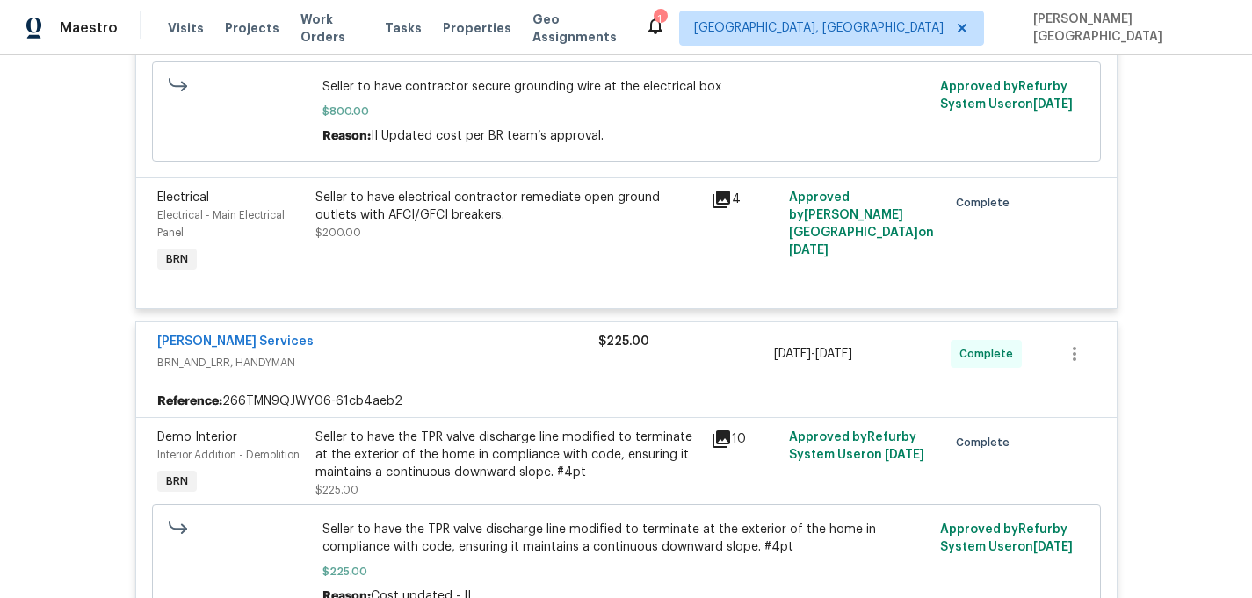
click at [312, 417] on div "Reference: 266TMN9QJWY06-61cb4aeb2" at bounding box center [626, 402] width 980 height 32
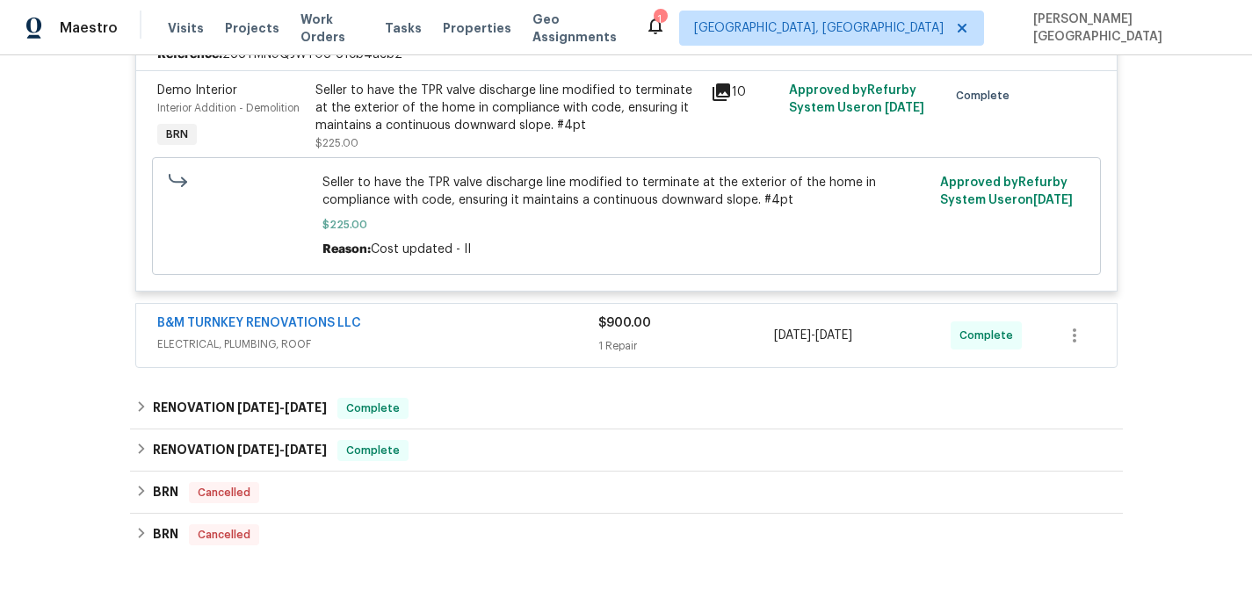
scroll to position [1636, 0]
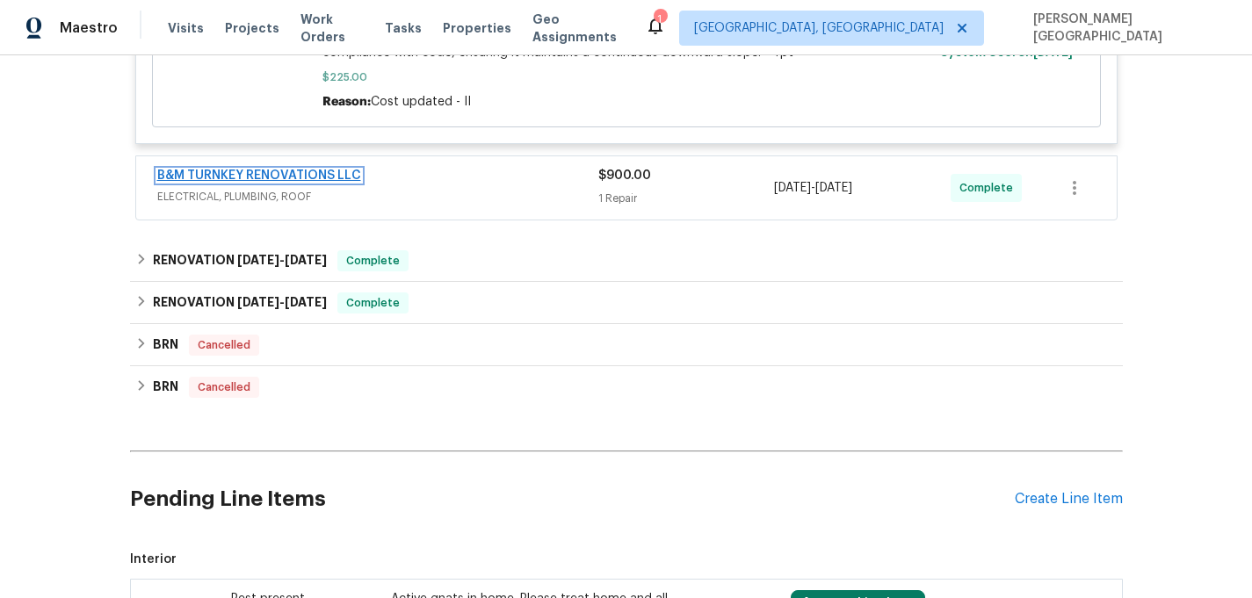
click at [259, 177] on link "B&M TURNKEY RENOVATIONS LLC" at bounding box center [259, 176] width 204 height 12
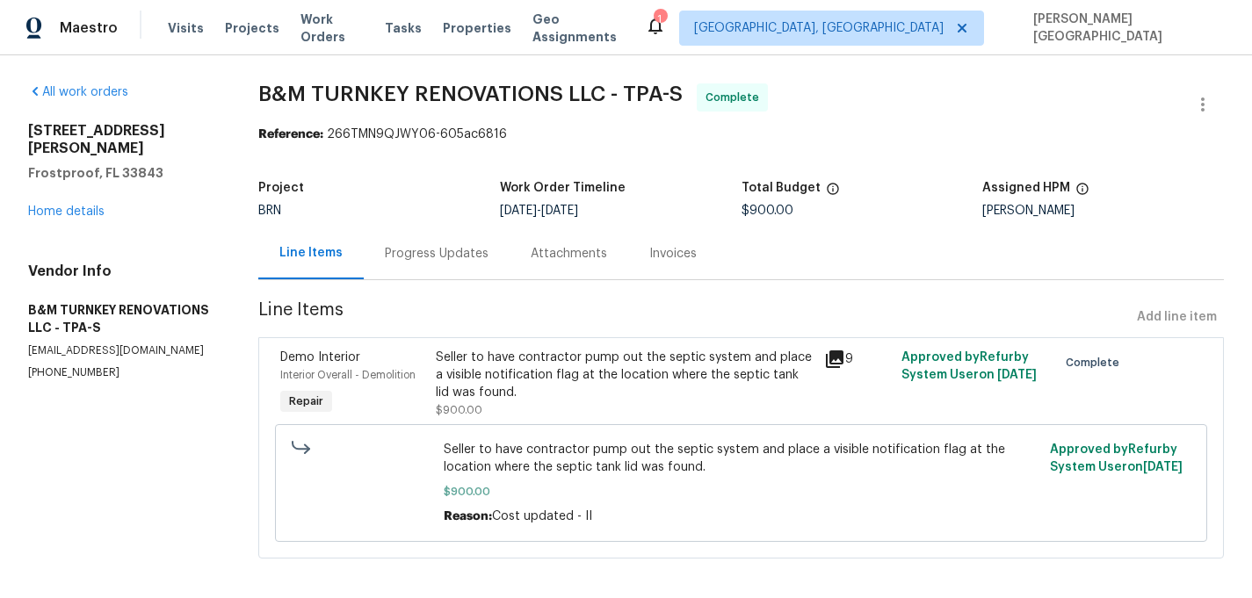
click at [671, 259] on div "Invoices" at bounding box center [672, 254] width 47 height 18
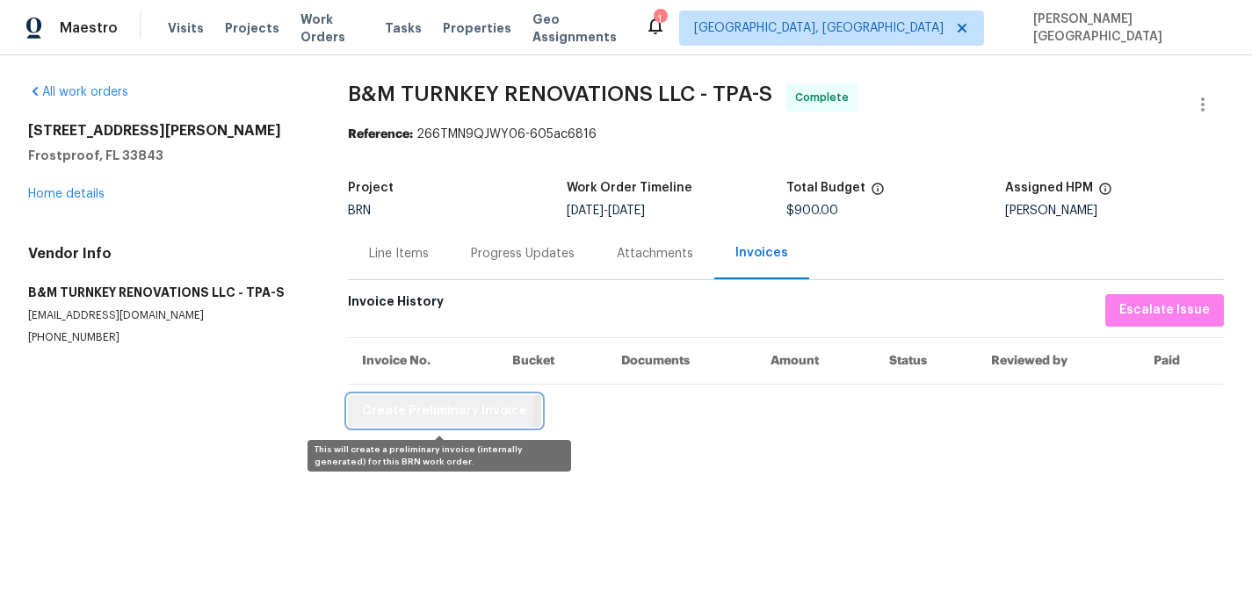
click at [439, 408] on span "Create Preliminary Invoice" at bounding box center [444, 412] width 165 height 22
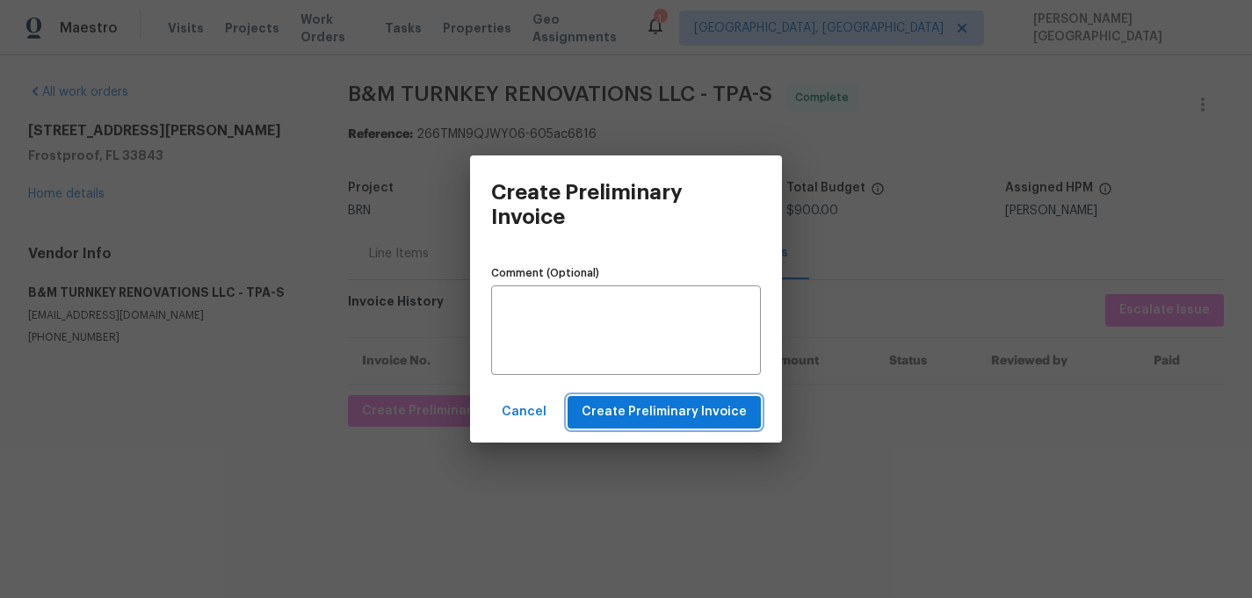
click at [631, 402] on span "Create Preliminary Invoice" at bounding box center [663, 412] width 165 height 22
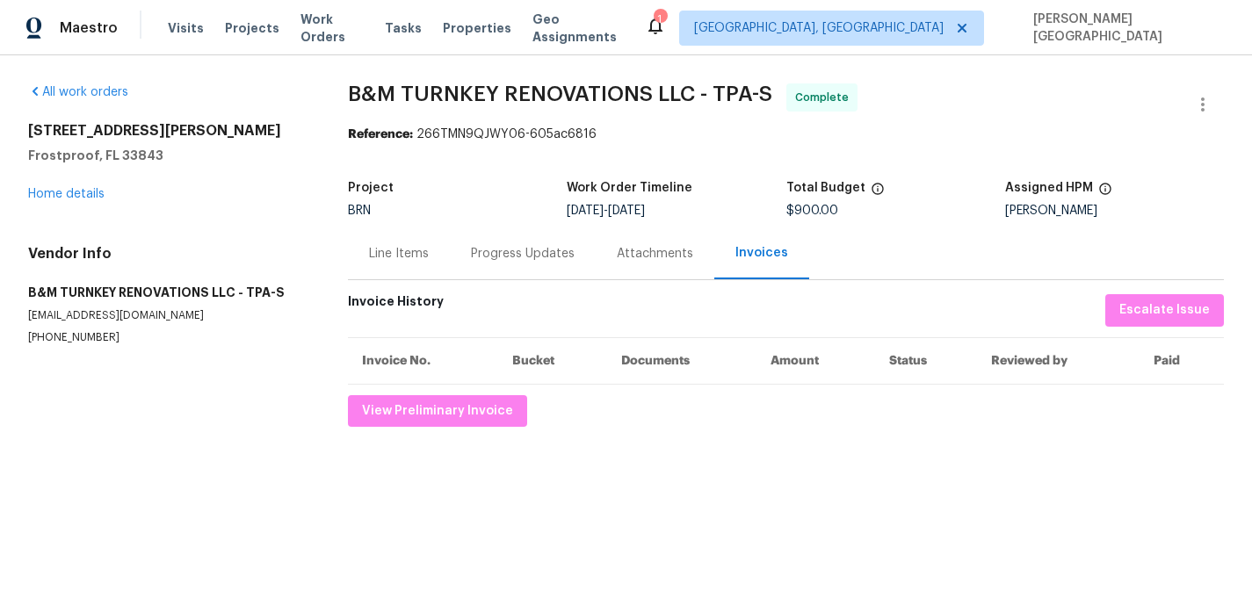
click at [348, 96] on span "B&M TURNKEY RENOVATIONS LLC - TPA-S" at bounding box center [560, 93] width 424 height 21
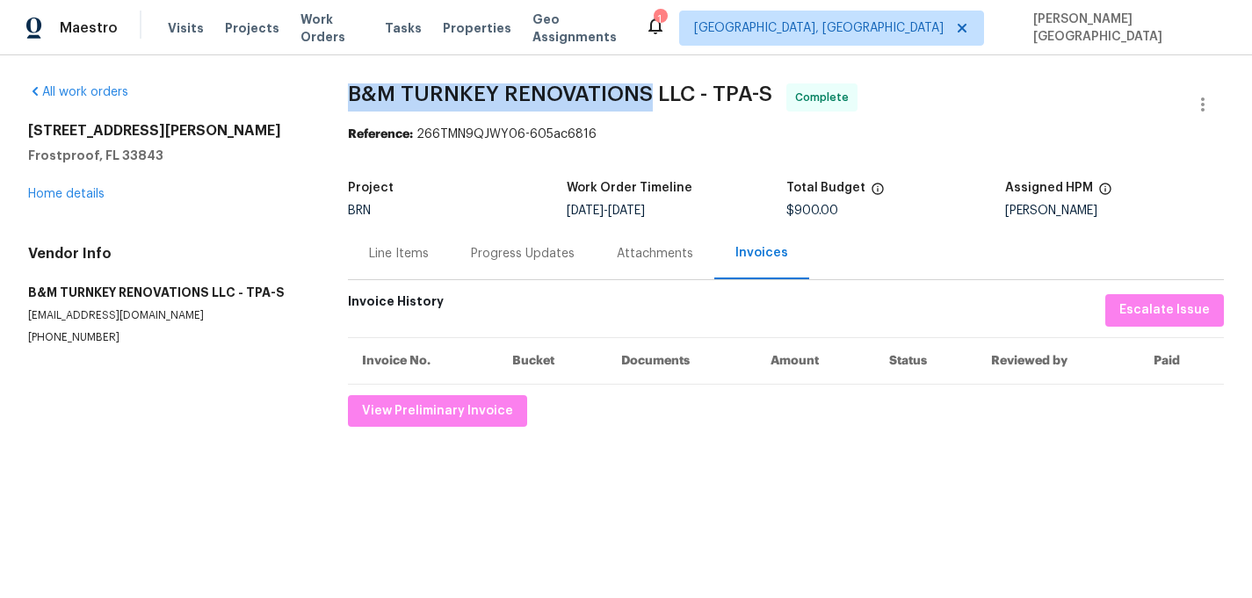
click at [593, 90] on span "B&M TURNKEY RENOVATIONS LLC - TPA-S" at bounding box center [560, 93] width 424 height 21
copy span "B&M TURNKEY RENOVATIONS"
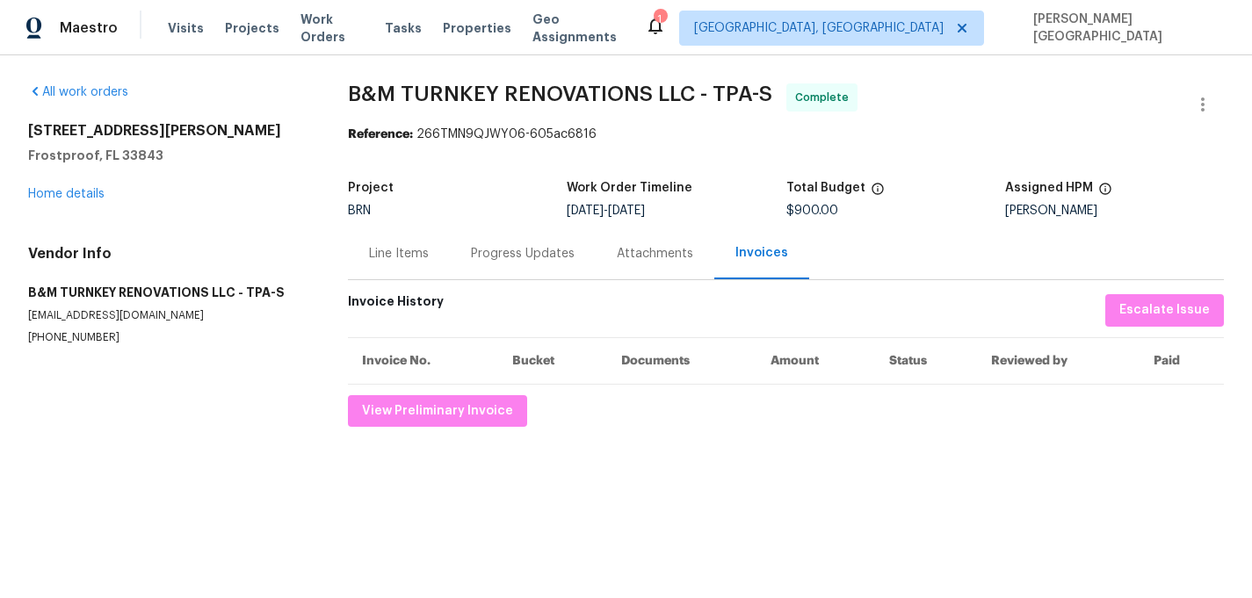
click at [396, 243] on div "Line Items" at bounding box center [399, 253] width 102 height 52
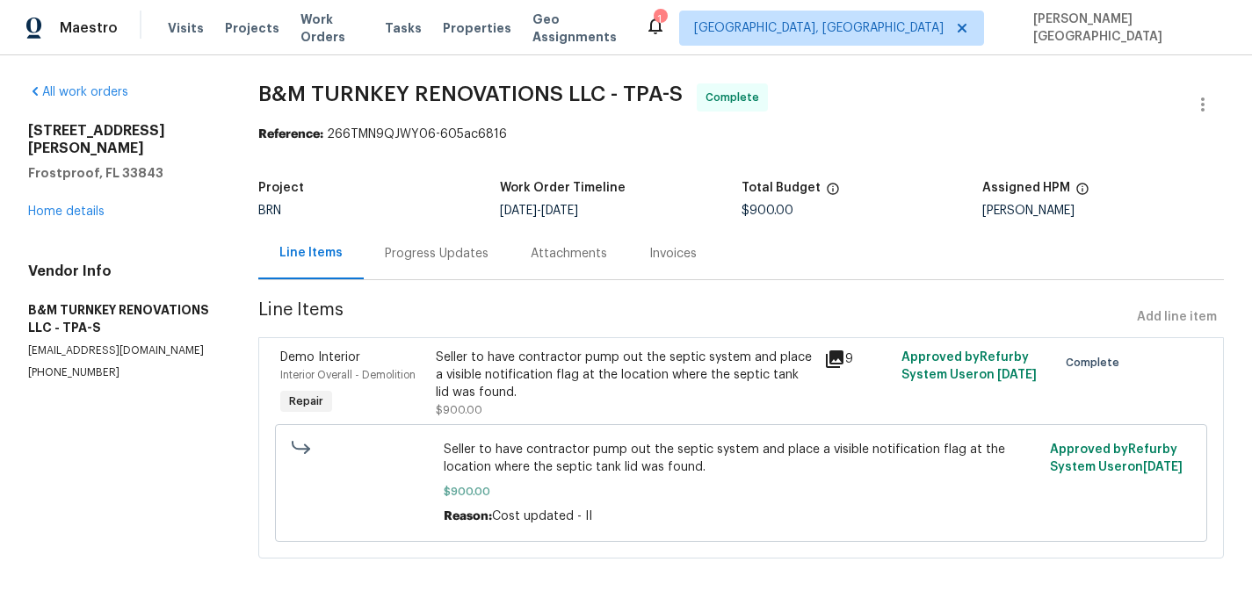
click at [534, 362] on div "Seller to have contractor pump out the septic system and place a visible notifi…" at bounding box center [625, 375] width 378 height 53
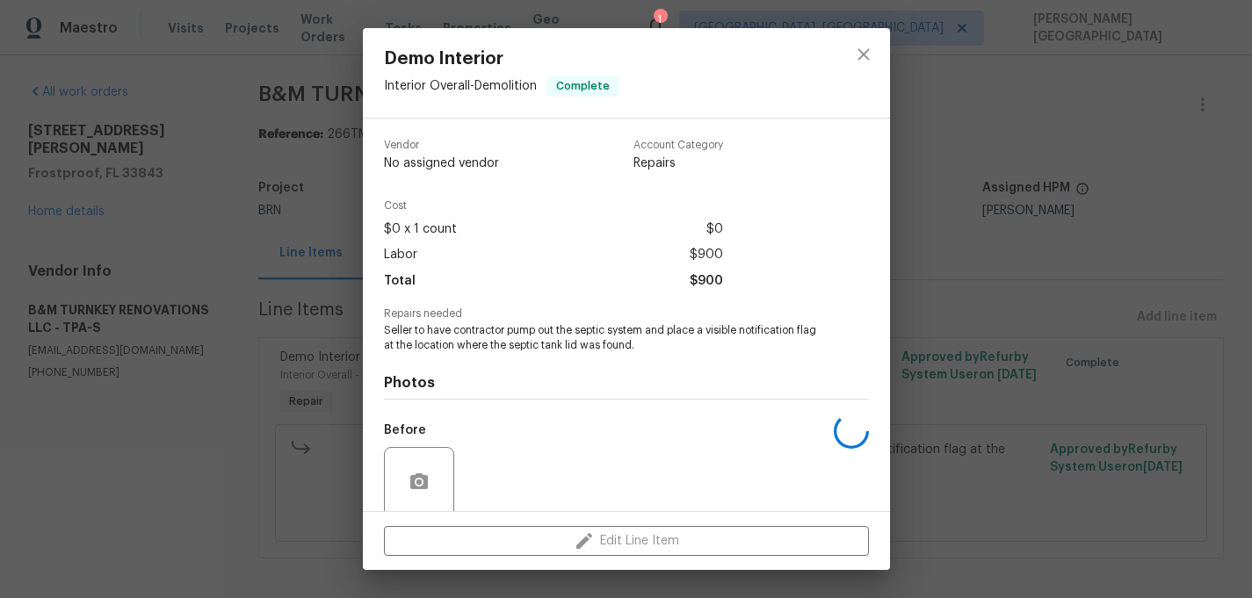
click at [531, 332] on span "Seller to have contractor pump out the septic system and place a visible notifi…" at bounding box center [602, 338] width 437 height 30
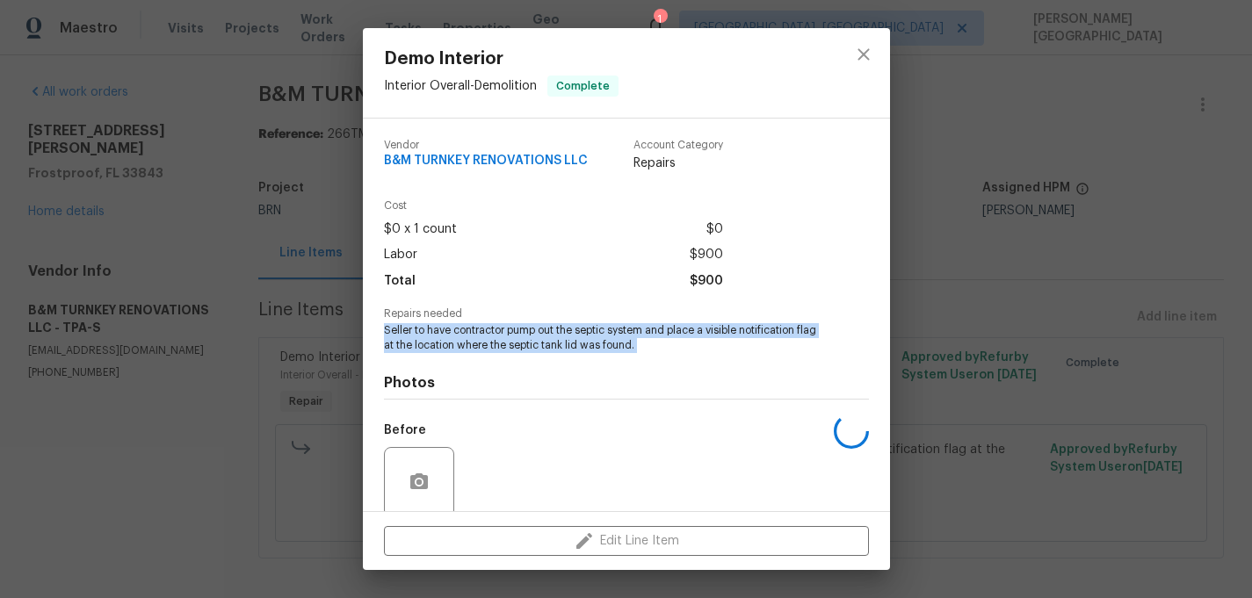
click at [531, 332] on span "Seller to have contractor pump out the septic system and place a visible notifi…" at bounding box center [602, 338] width 437 height 30
copy span "Seller to have contractor pump out the septic system and place a visible notifi…"
click at [575, 463] on img at bounding box center [573, 482] width 70 height 70
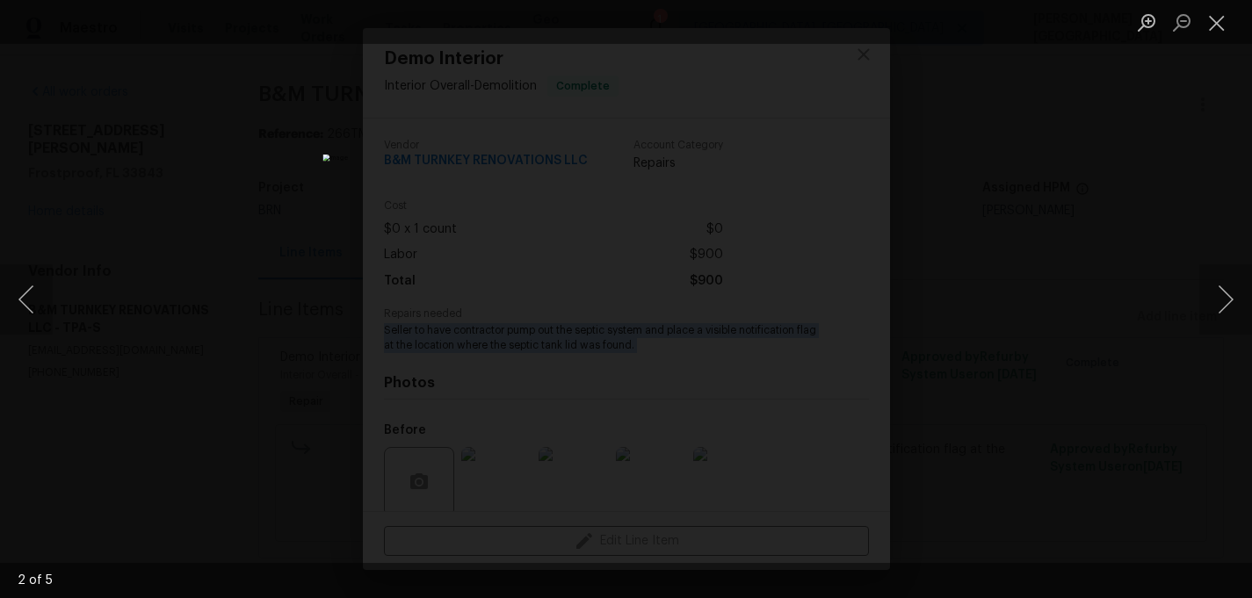
click at [1195, 310] on div "Lightbox" at bounding box center [626, 299] width 1252 height 598
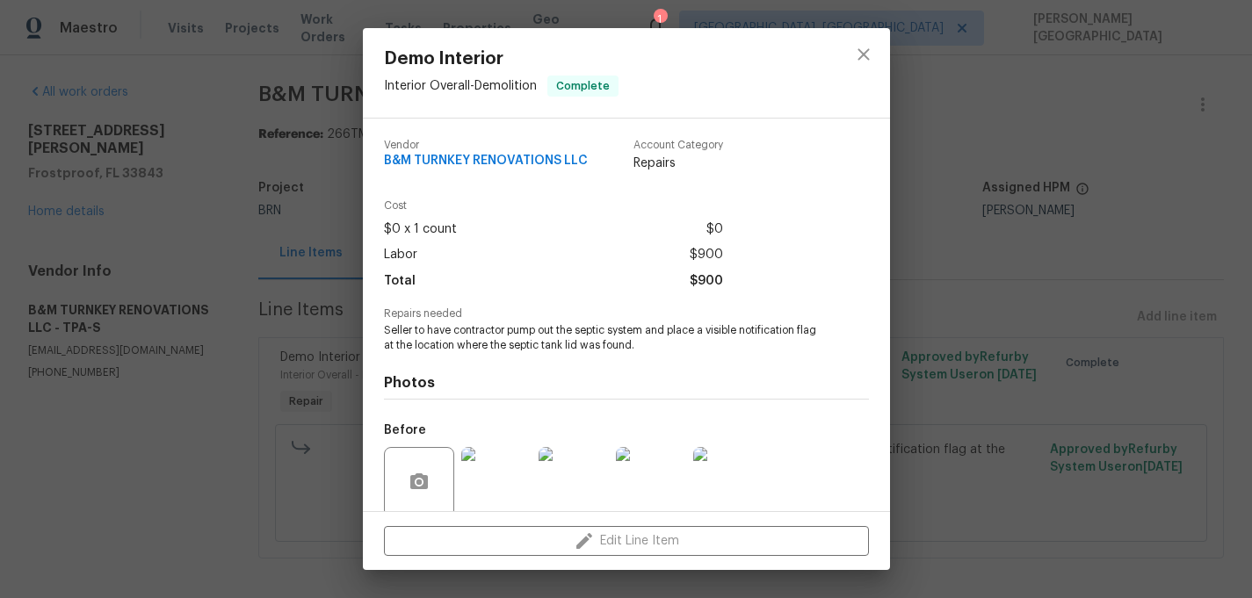
click at [1195, 310] on div "Demo Interior Interior Overall - Demolition Complete Vendor B&M TURNKEY RENOVAT…" at bounding box center [626, 299] width 1252 height 598
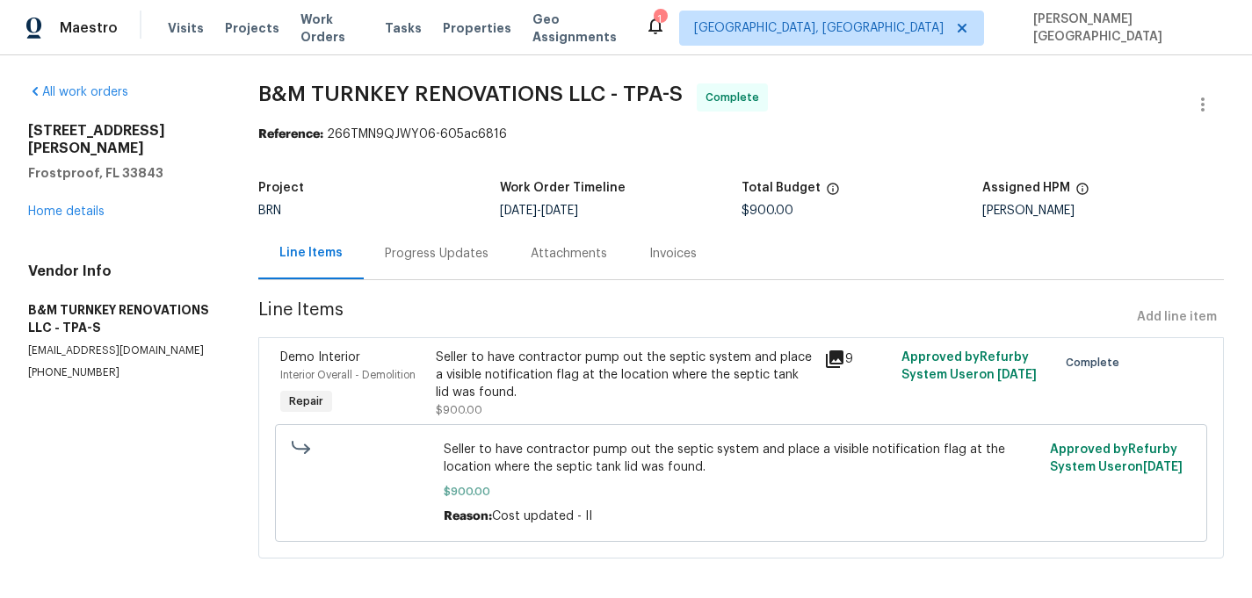
click at [560, 402] on div "Seller to have contractor pump out the septic system and place a visible notifi…" at bounding box center [625, 384] width 378 height 70
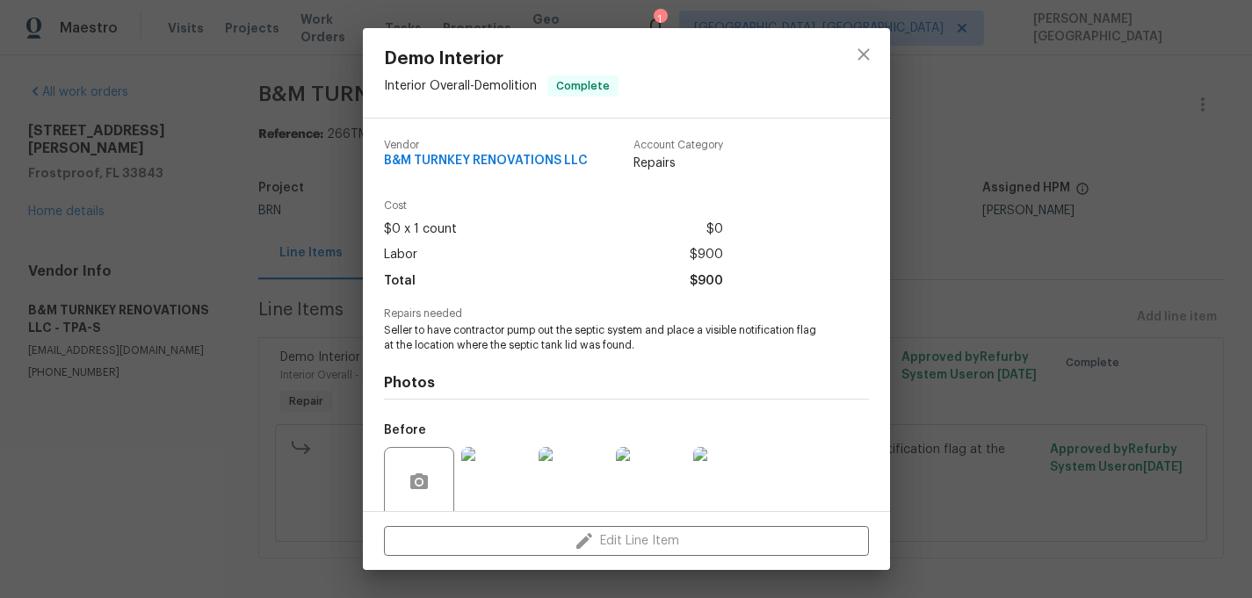
click at [643, 472] on img at bounding box center [651, 482] width 70 height 70
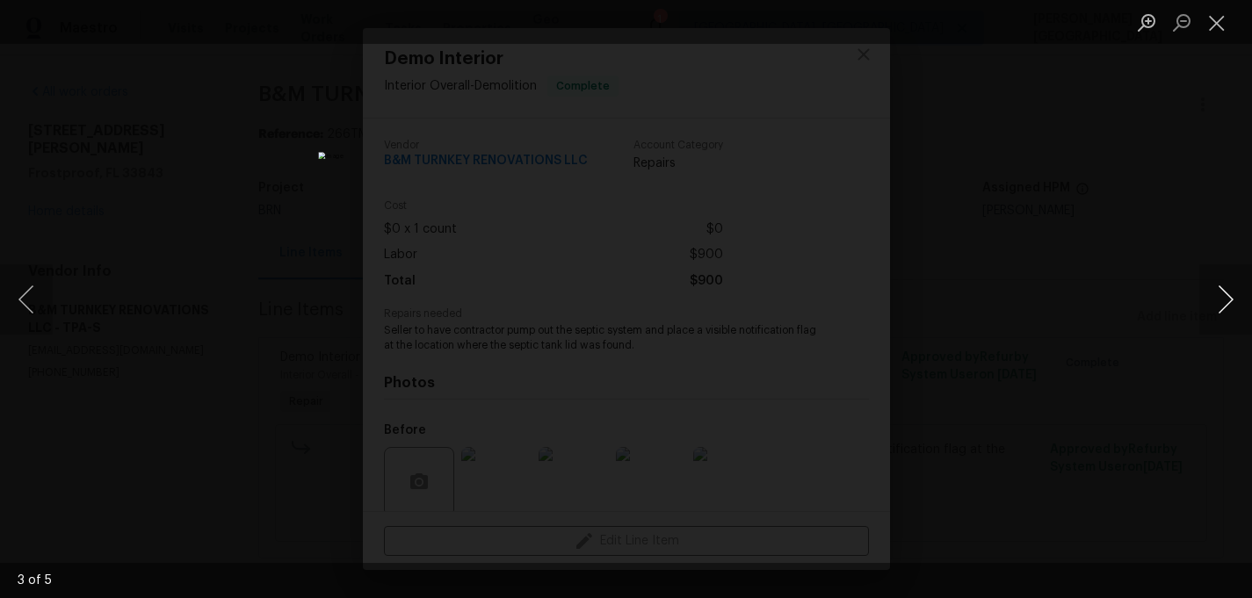
click at [1222, 295] on button "Next image" at bounding box center [1225, 299] width 53 height 70
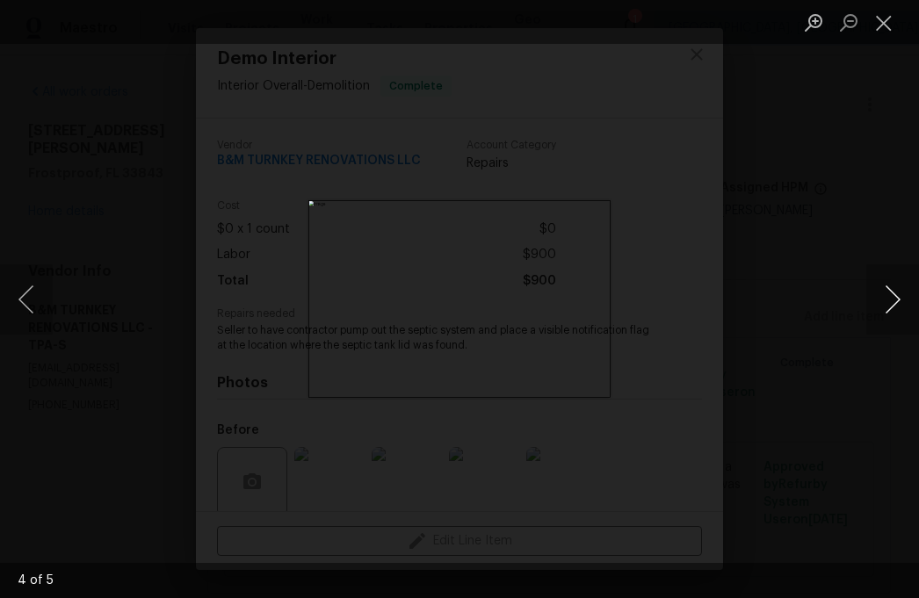
click at [870, 303] on button "Next image" at bounding box center [892, 299] width 53 height 70
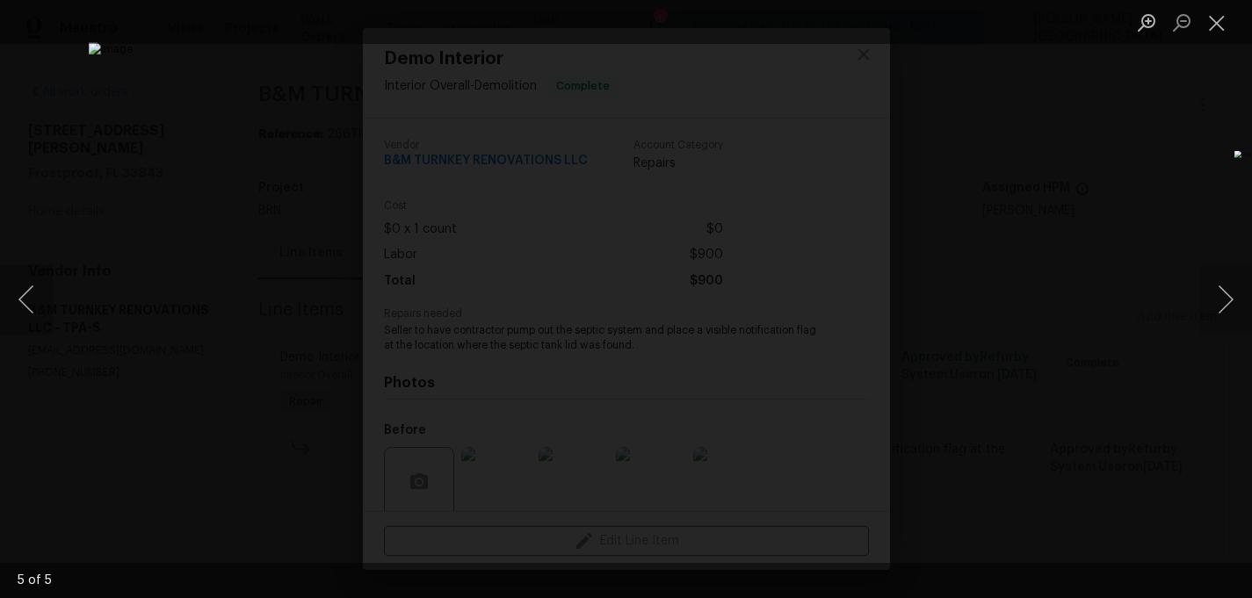
click at [1170, 162] on div "Lightbox" at bounding box center [626, 299] width 1252 height 598
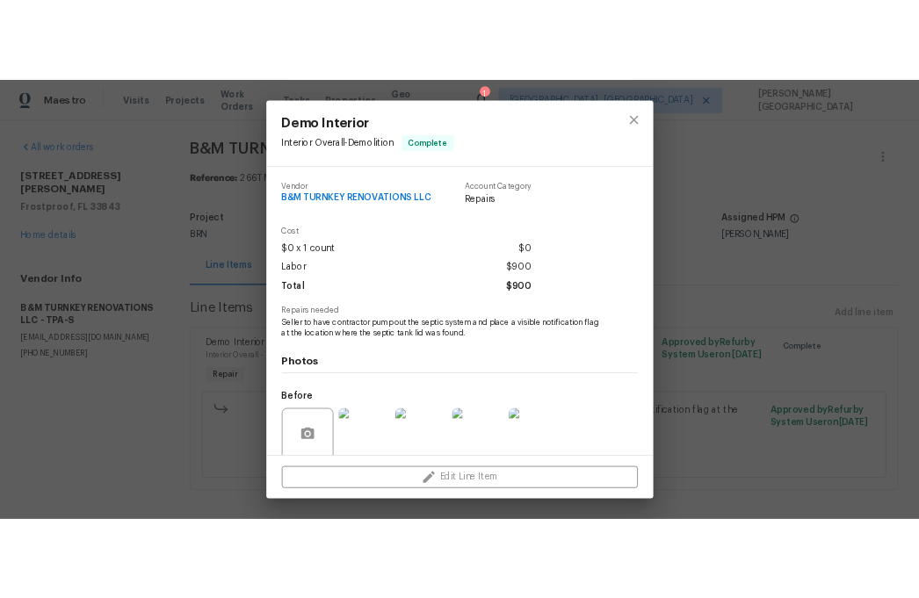
scroll to position [137, 0]
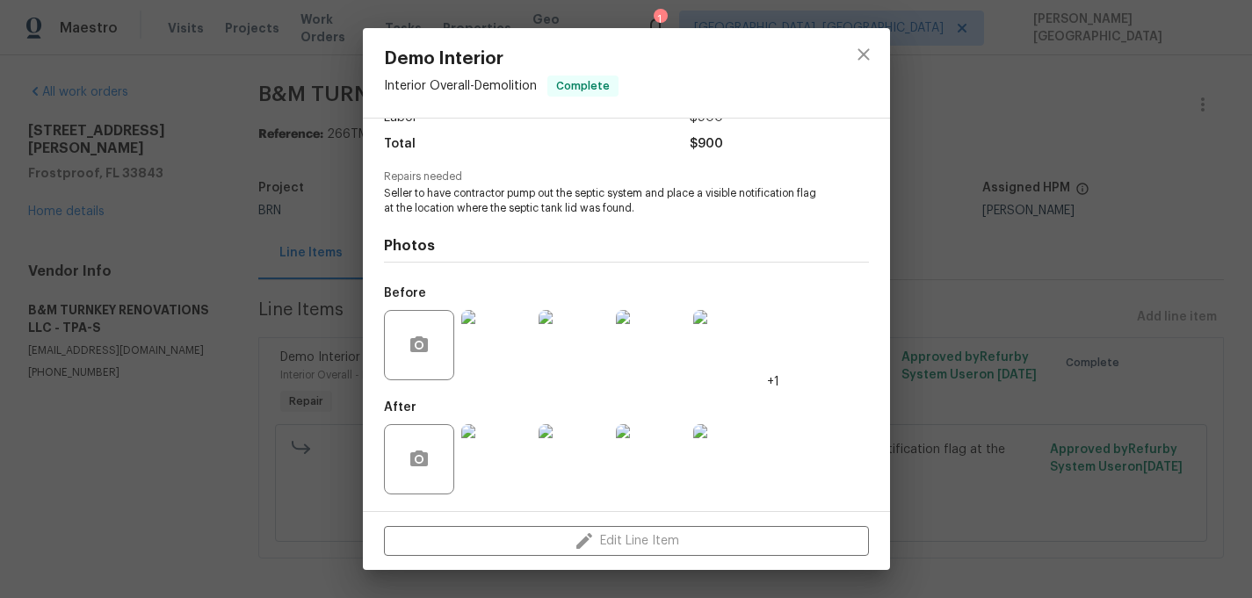
click at [560, 449] on img at bounding box center [573, 459] width 70 height 70
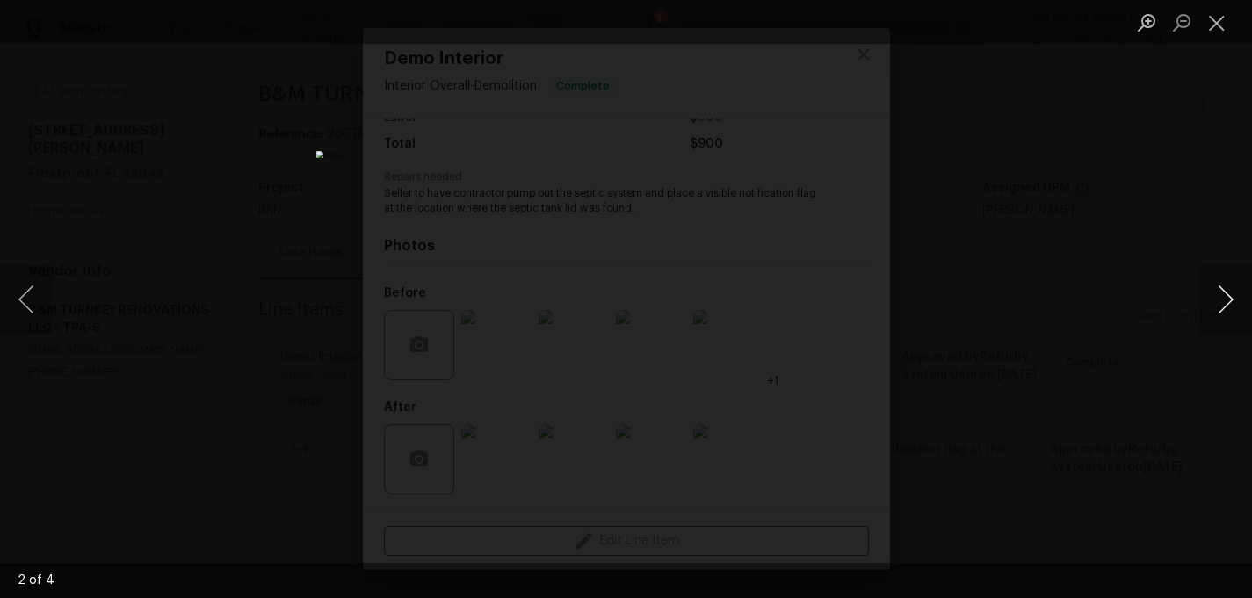
click at [1233, 306] on button "Next image" at bounding box center [1225, 299] width 53 height 70
click at [1238, 295] on button "Next image" at bounding box center [1225, 299] width 53 height 70
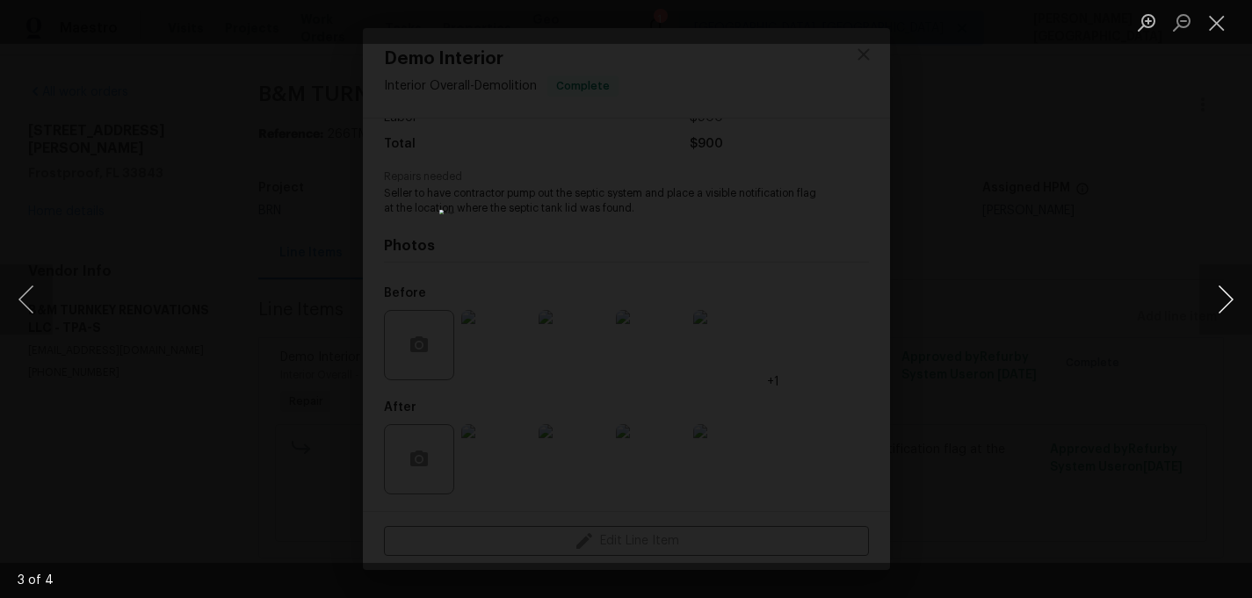
click at [1238, 295] on button "Next image" at bounding box center [1225, 299] width 53 height 70
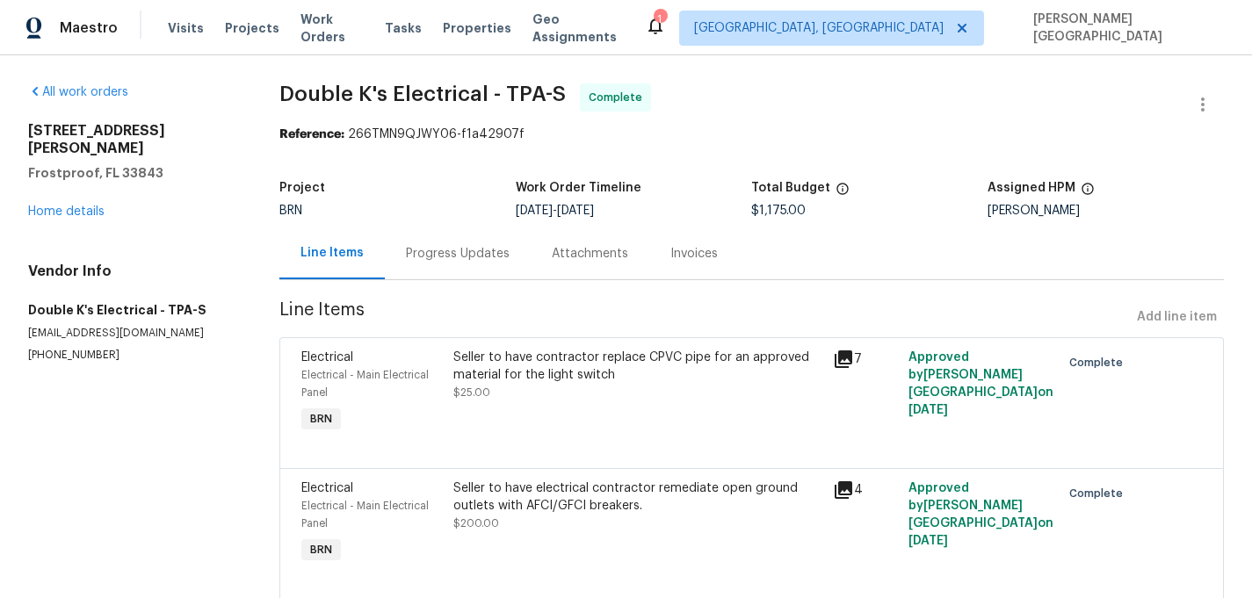
click at [710, 254] on div "Invoices" at bounding box center [693, 254] width 47 height 18
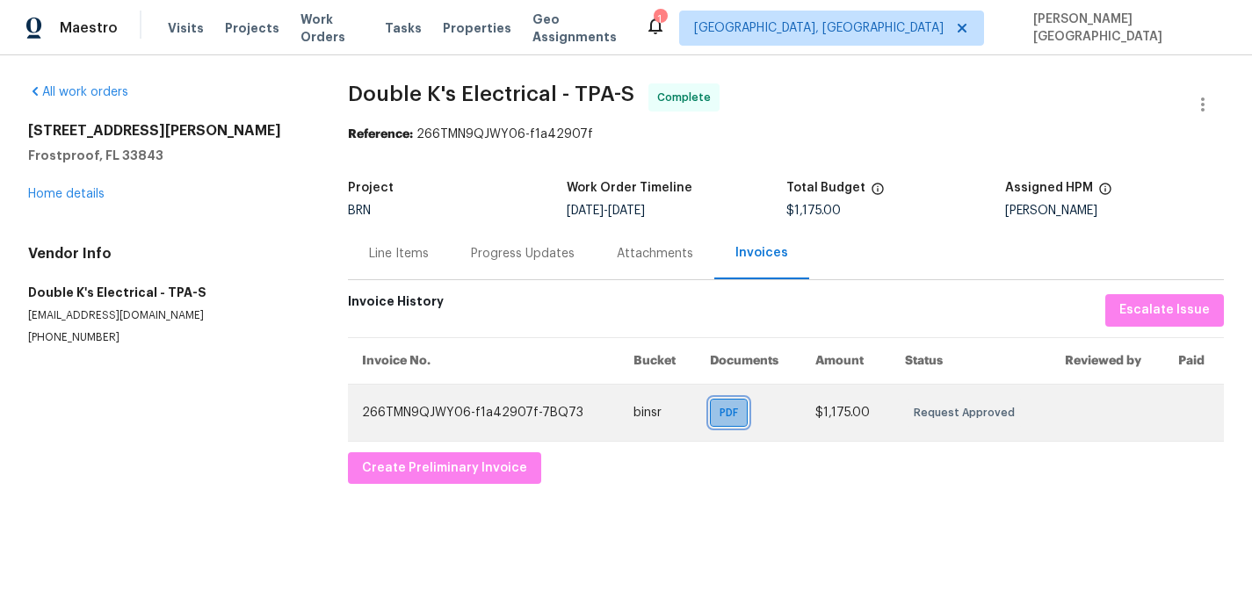
click at [729, 412] on span "PDF" at bounding box center [731, 413] width 25 height 18
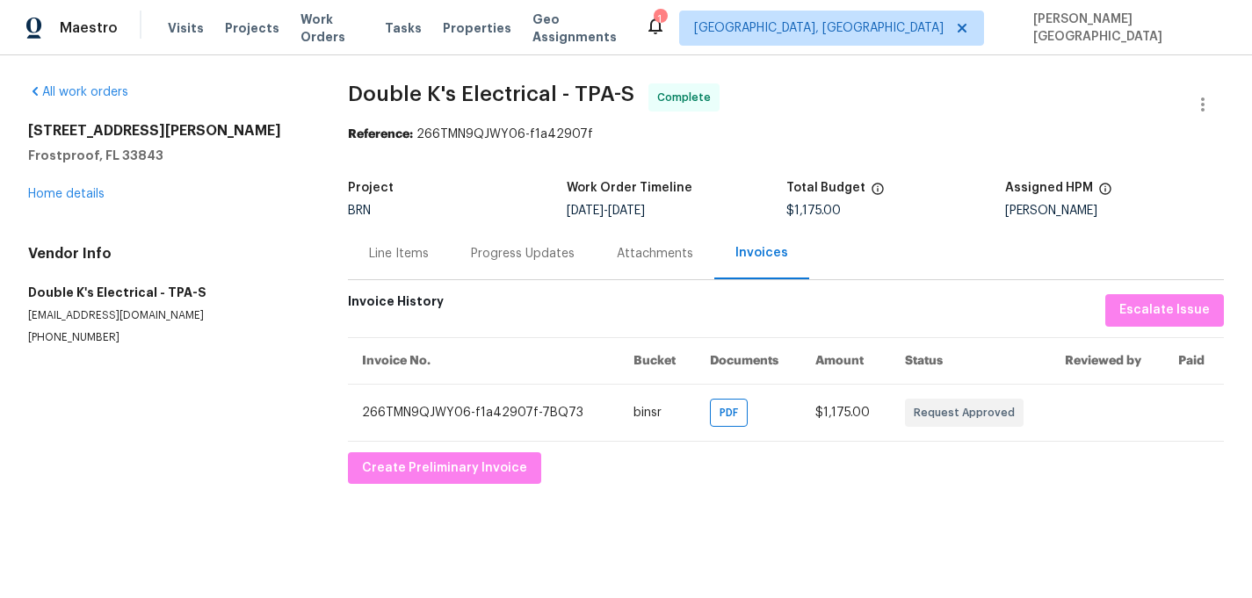
click at [388, 264] on div "Line Items" at bounding box center [399, 253] width 102 height 52
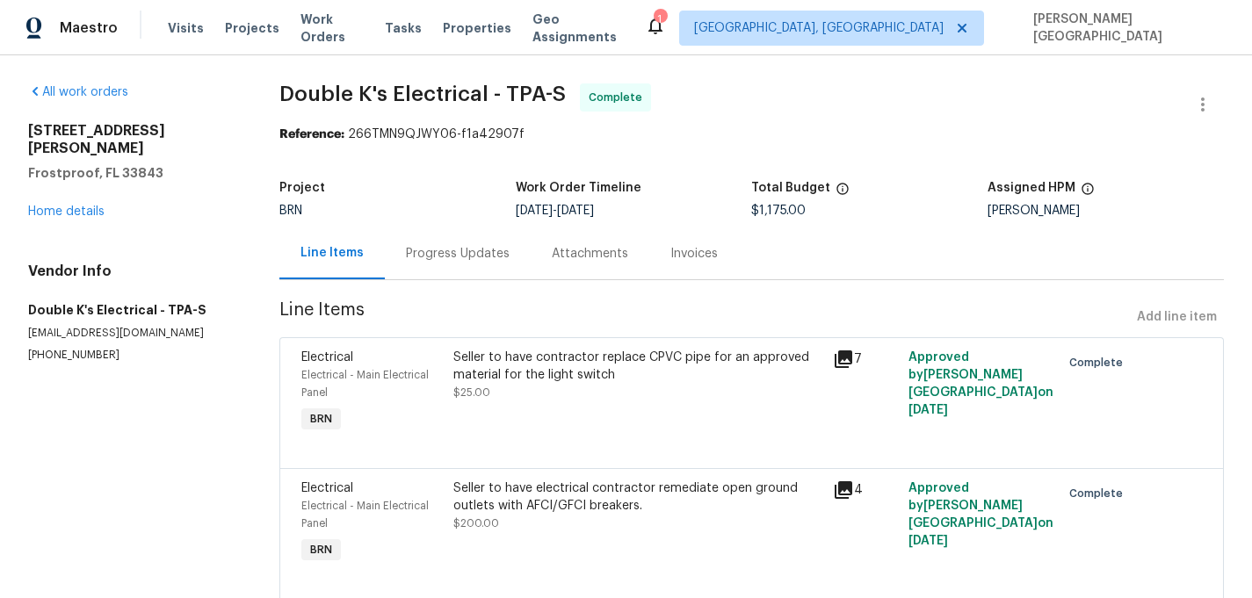
click at [316, 81] on div "All work orders 411 Thomas Ave Frostproof, FL 33843 Home details Vendor Info Do…" at bounding box center [626, 527] width 1252 height 945
click at [455, 90] on span "Double K's Electrical - TPA-S" at bounding box center [422, 93] width 286 height 21
copy span "Double K's Electrical"
click at [497, 368] on div "Seller to have contractor replace CPVC pipe for an approved material for the li…" at bounding box center [637, 366] width 369 height 35
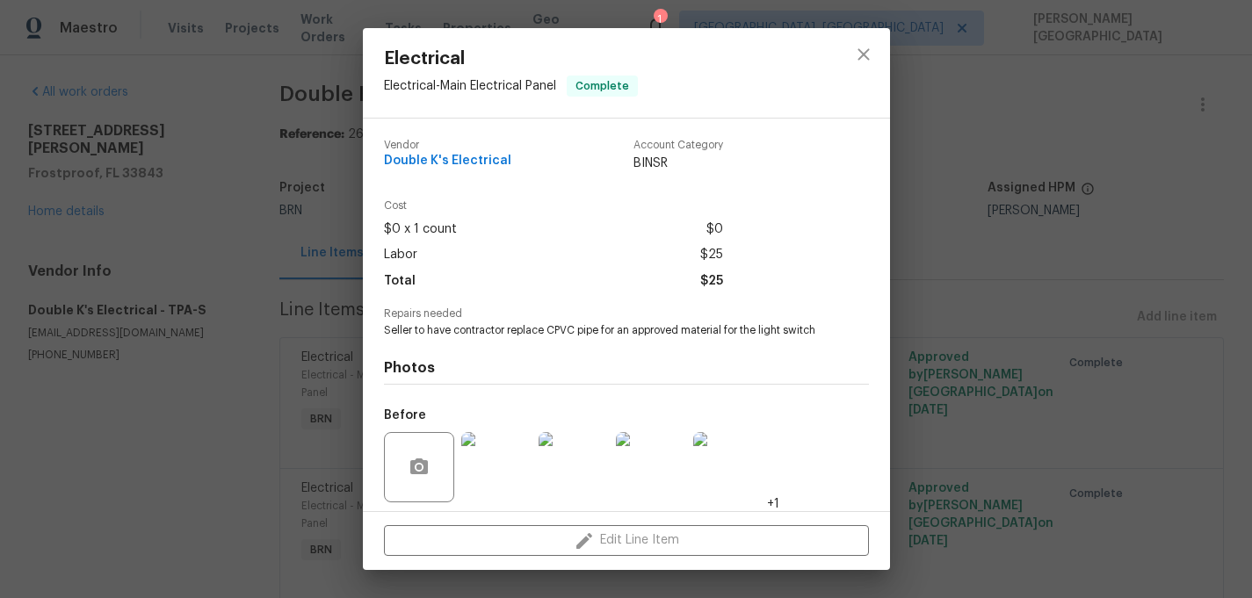
click at [1151, 206] on div "Electrical Electrical - Main Electrical Panel Complete Vendor Double K's Electr…" at bounding box center [626, 299] width 1252 height 598
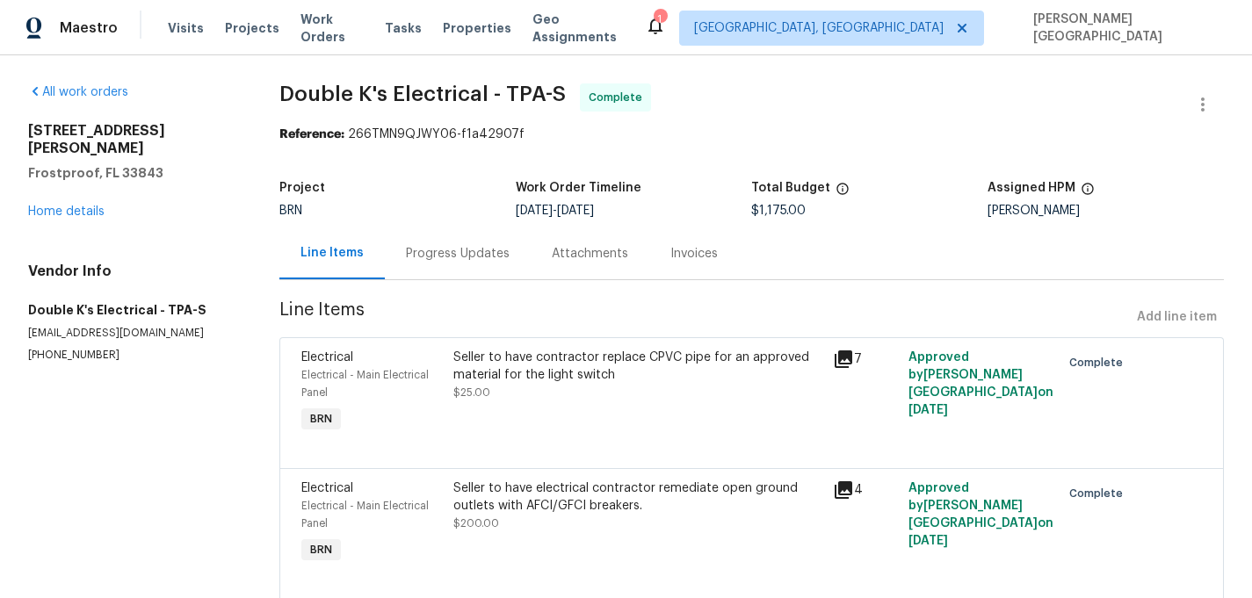
click at [552, 370] on div "Seller to have contractor replace CPVC pipe for an approved material for the li…" at bounding box center [637, 366] width 369 height 35
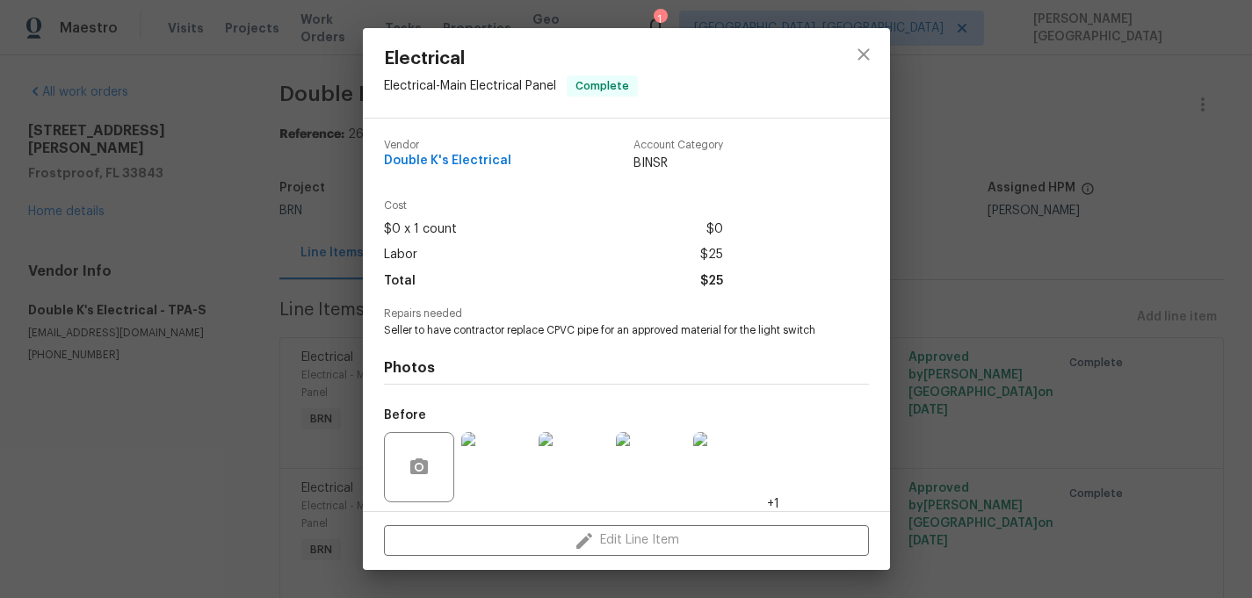
click at [534, 333] on span "Seller to have contractor replace CPVC pipe for an approved material for the li…" at bounding box center [602, 330] width 437 height 15
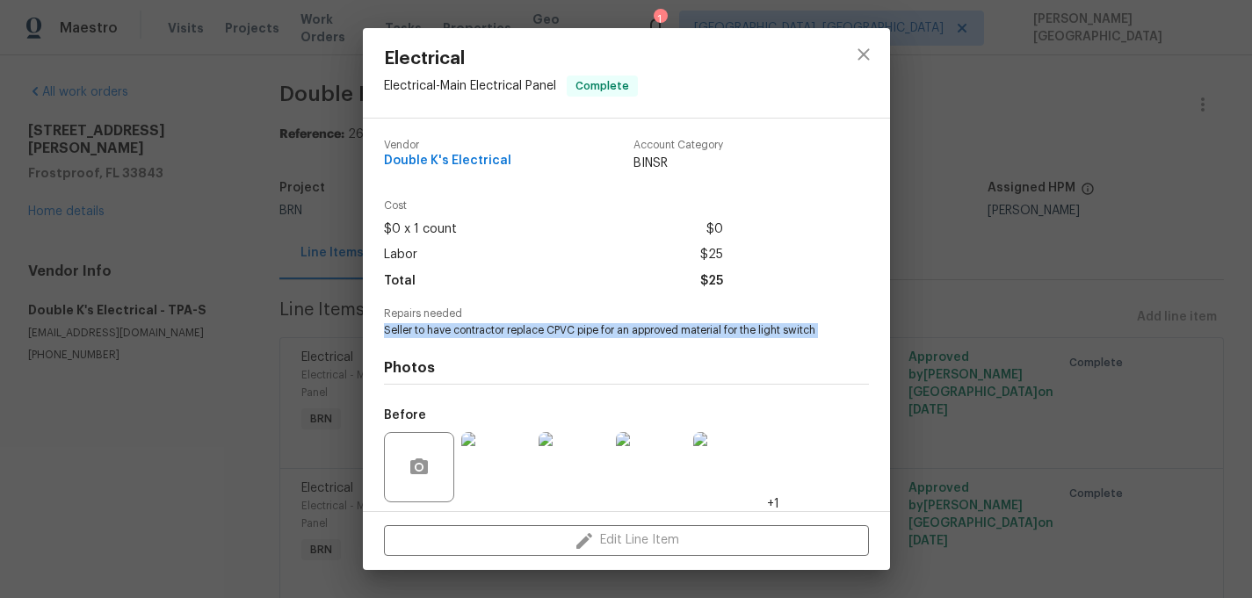
click at [534, 333] on span "Seller to have contractor replace CPVC pipe for an approved material for the li…" at bounding box center [602, 330] width 437 height 15
copy span "Seller to have contractor replace CPVC pipe for an approved material for the li…"
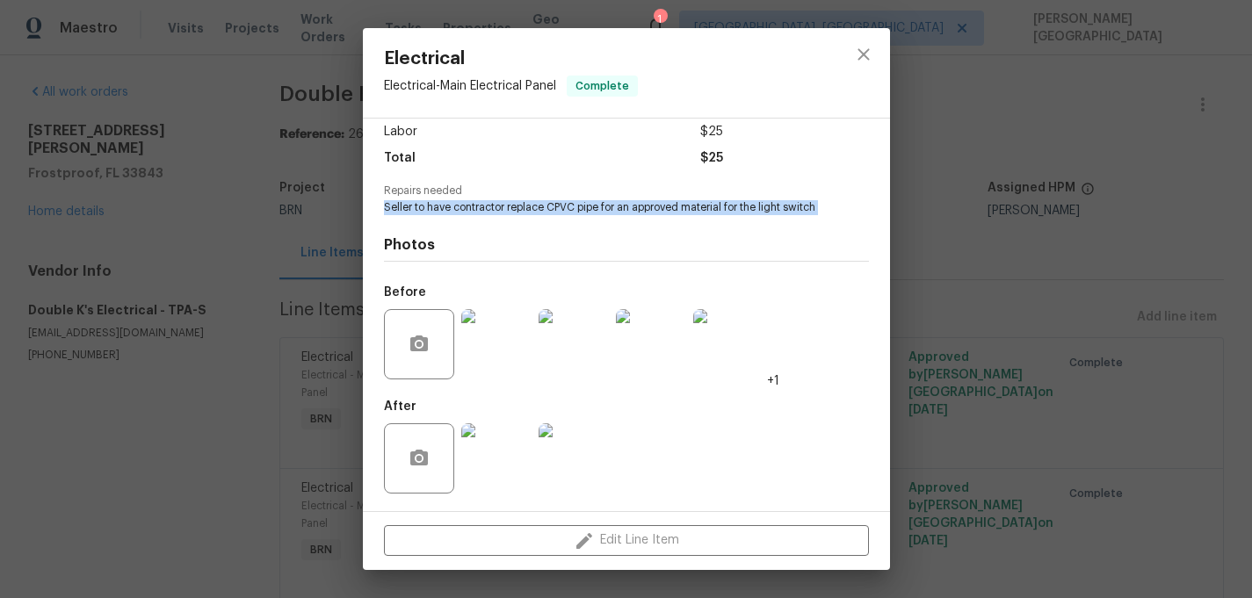
click at [565, 349] on img at bounding box center [573, 344] width 70 height 70
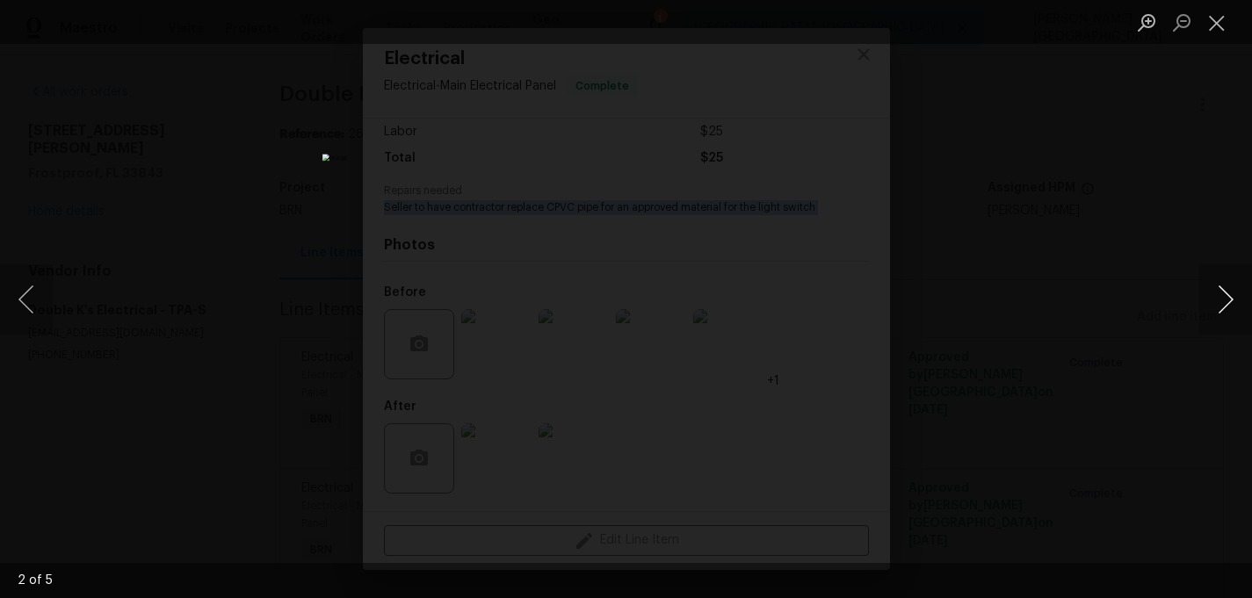
click at [1217, 311] on button "Next image" at bounding box center [1225, 299] width 53 height 70
click at [1217, 312] on button "Next image" at bounding box center [1225, 299] width 53 height 70
click at [1151, 172] on div "Lightbox" at bounding box center [626, 299] width 1252 height 598
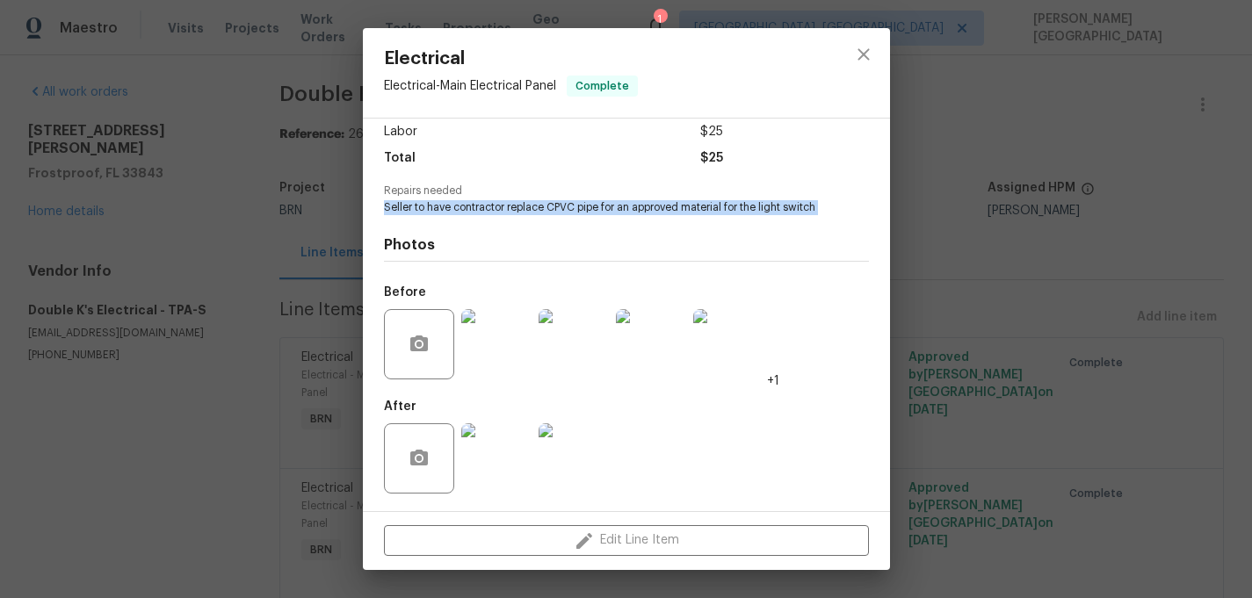
click at [509, 445] on img at bounding box center [496, 458] width 70 height 70
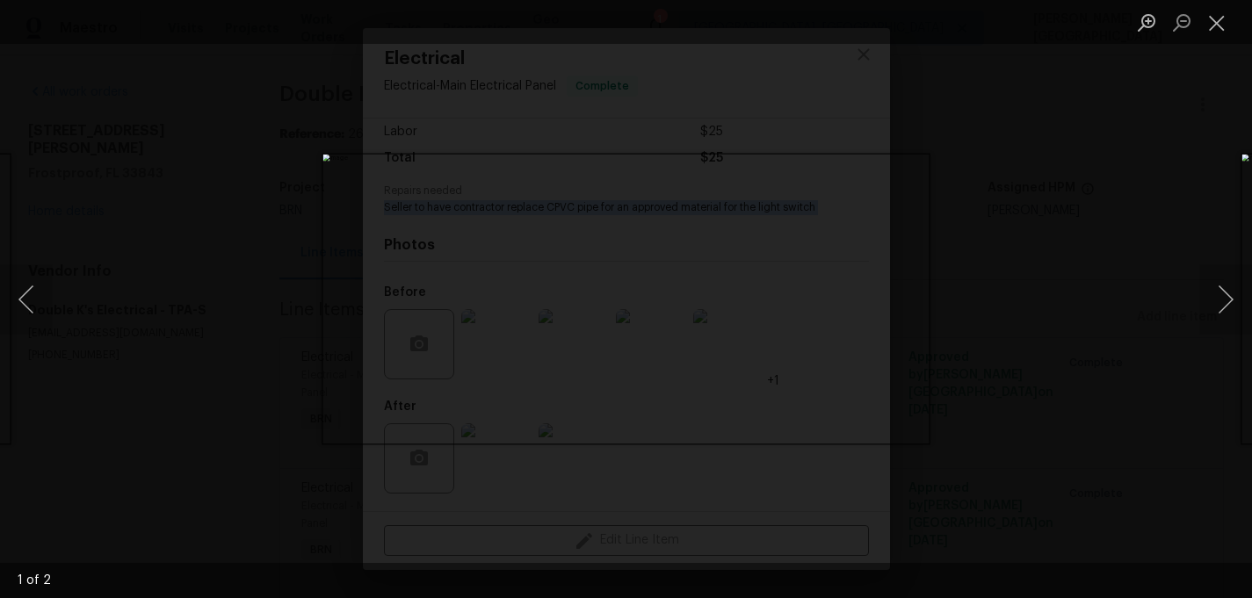
click at [1098, 180] on div "Lightbox" at bounding box center [626, 299] width 1252 height 598
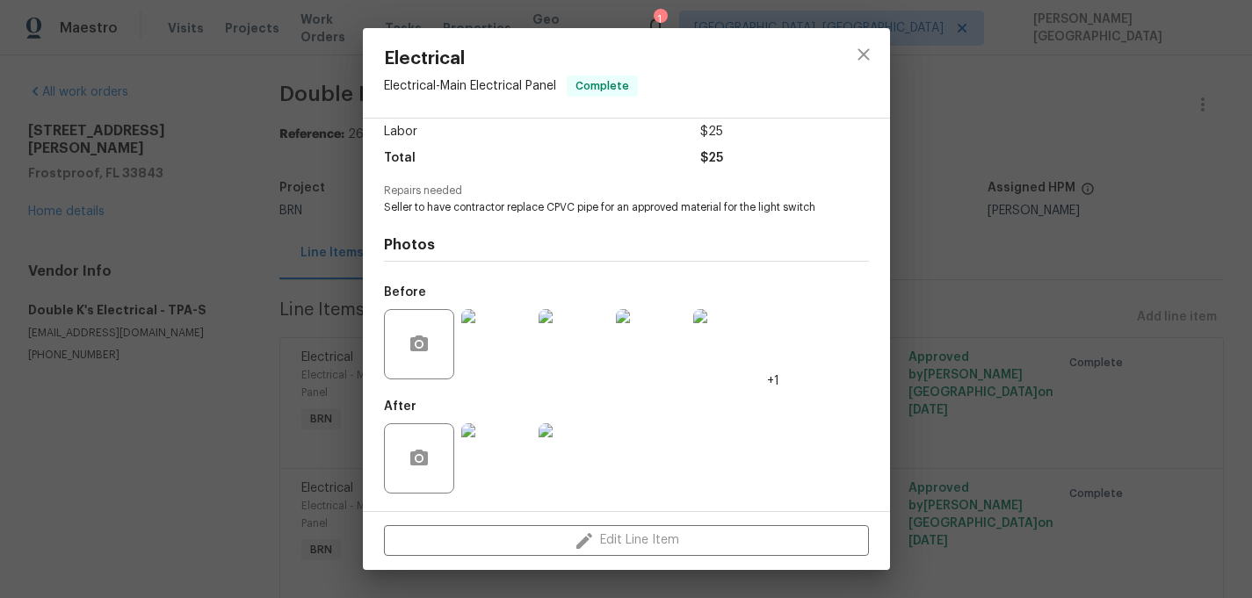
click at [1087, 293] on div "Electrical Electrical - Main Electrical Panel Complete Vendor Double K's Electr…" at bounding box center [626, 299] width 1252 height 598
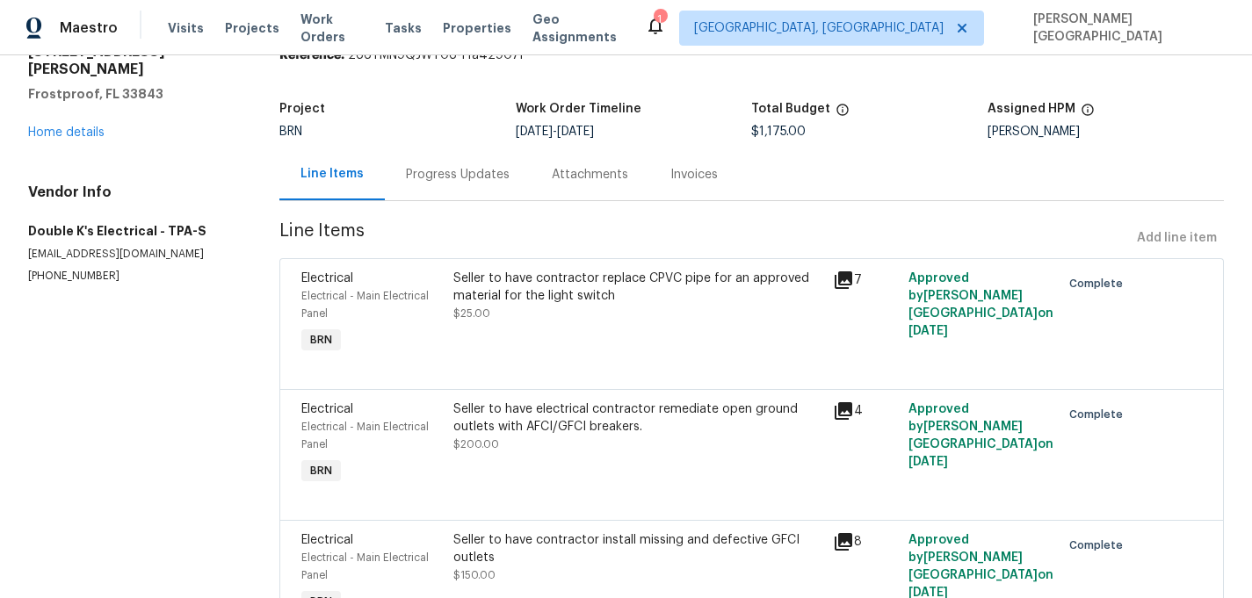
scroll to position [204, 0]
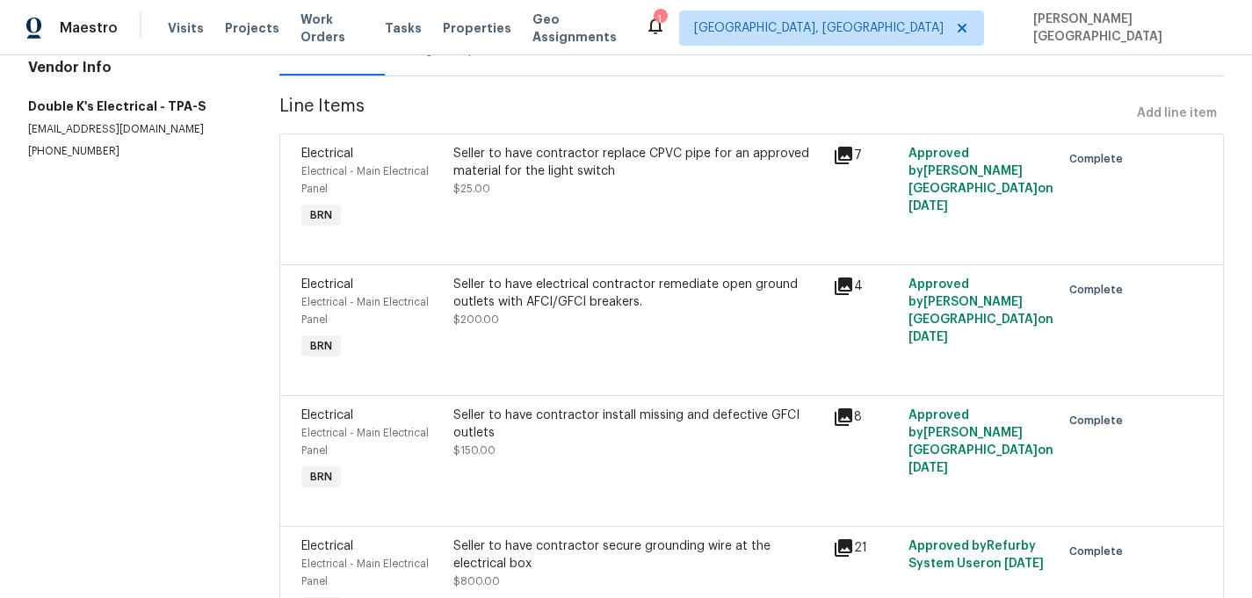
click at [575, 314] on div "Seller to have electrical contractor remediate open ground outlets with AFCI/GF…" at bounding box center [637, 302] width 369 height 53
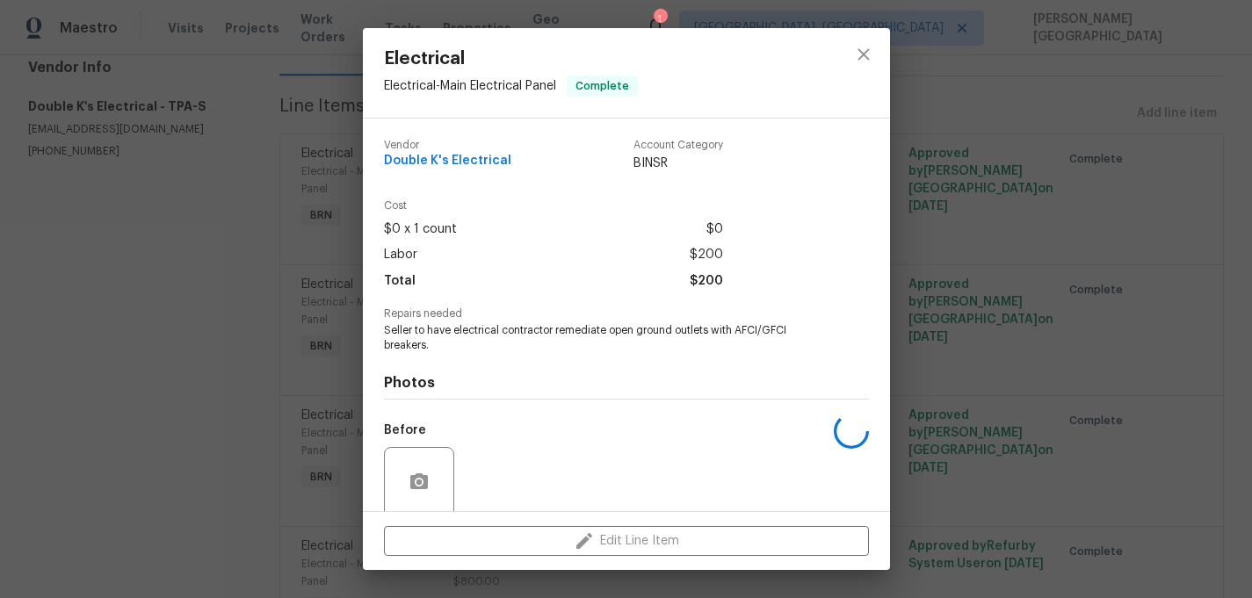
click at [537, 321] on div "Repairs needed Seller to have electrical contractor remediate open ground outle…" at bounding box center [626, 330] width 485 height 45
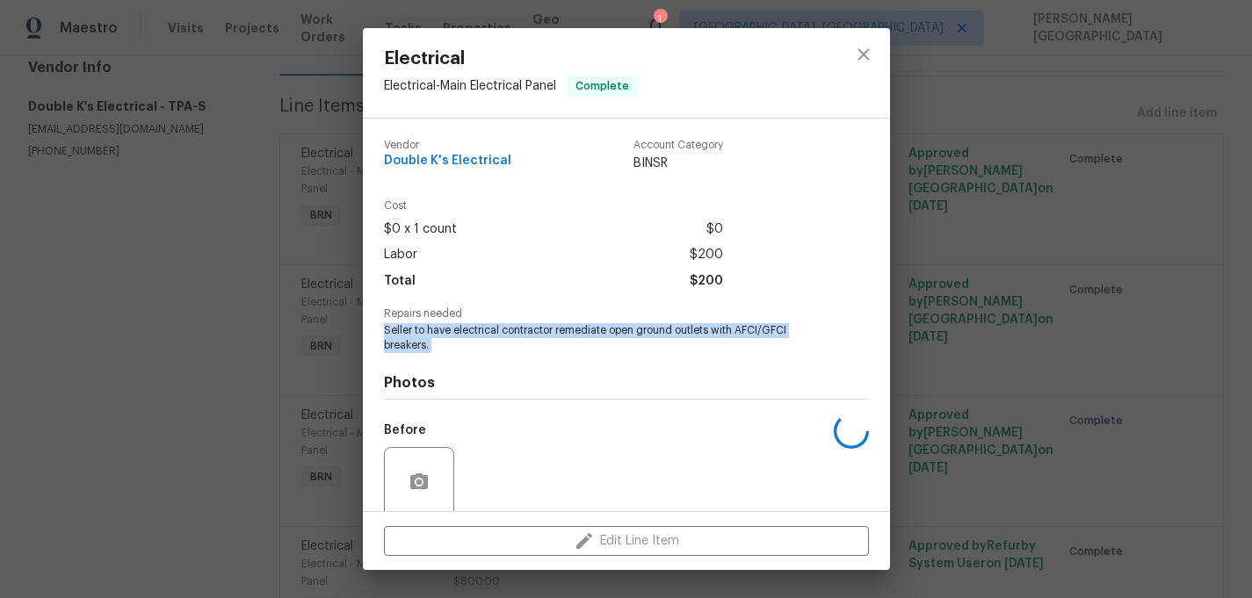
click at [537, 321] on div "Repairs needed Seller to have electrical contractor remediate open ground outle…" at bounding box center [626, 330] width 485 height 45
copy span "Seller to have electrical contractor remediate open ground outlets with AFCI/GF…"
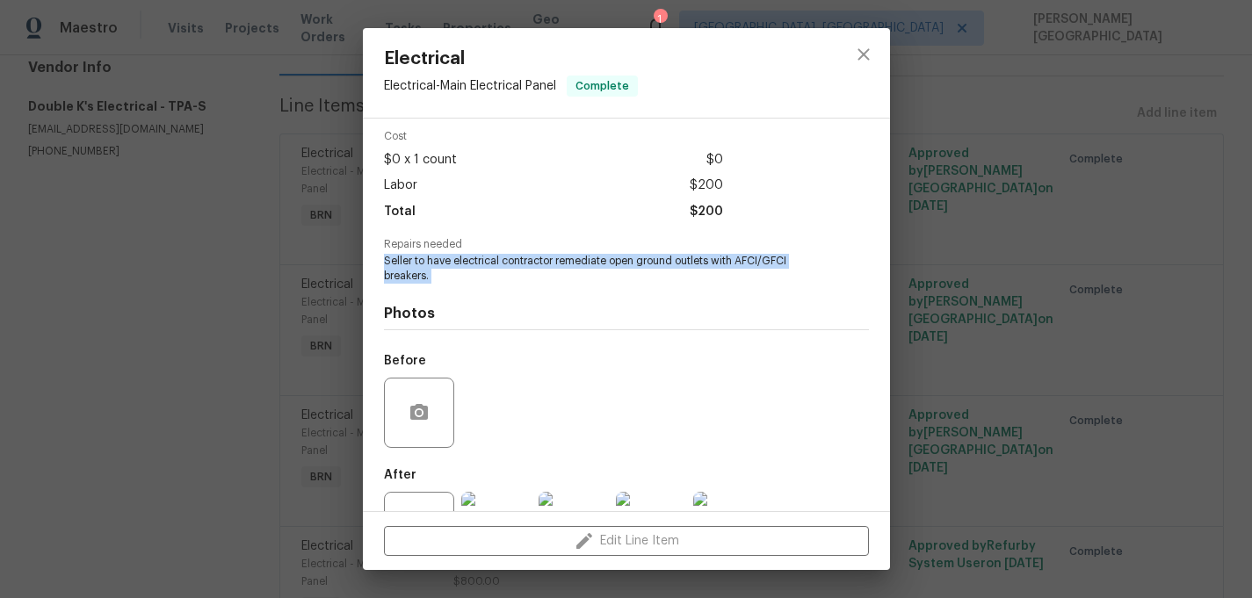
scroll to position [137, 0]
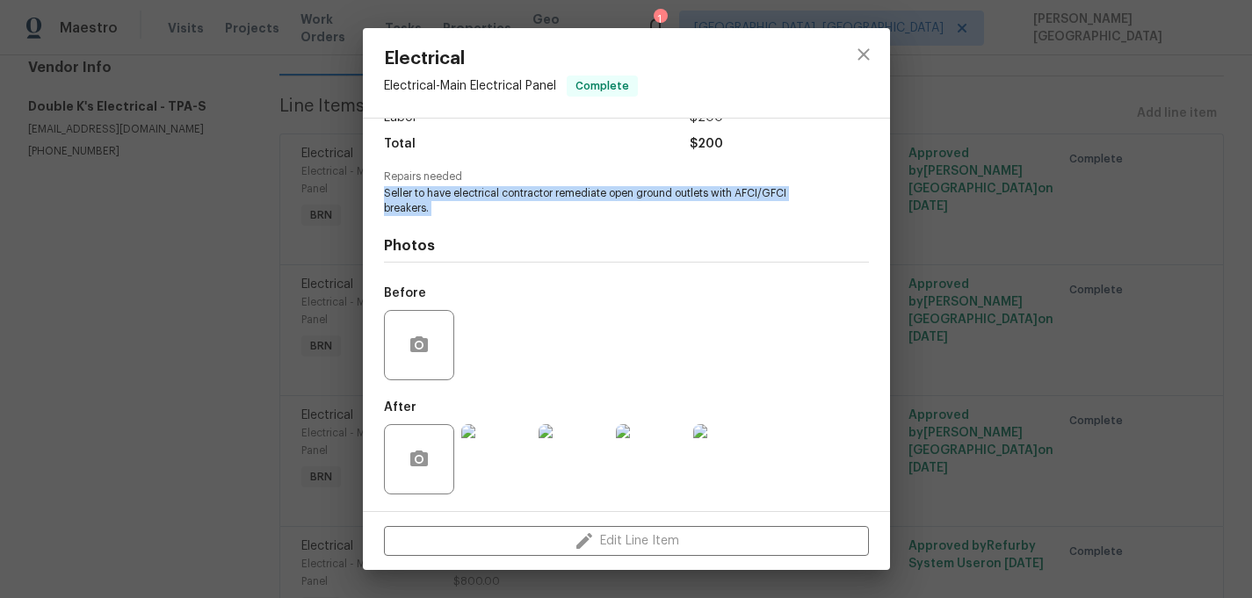
click at [565, 452] on img at bounding box center [573, 459] width 70 height 70
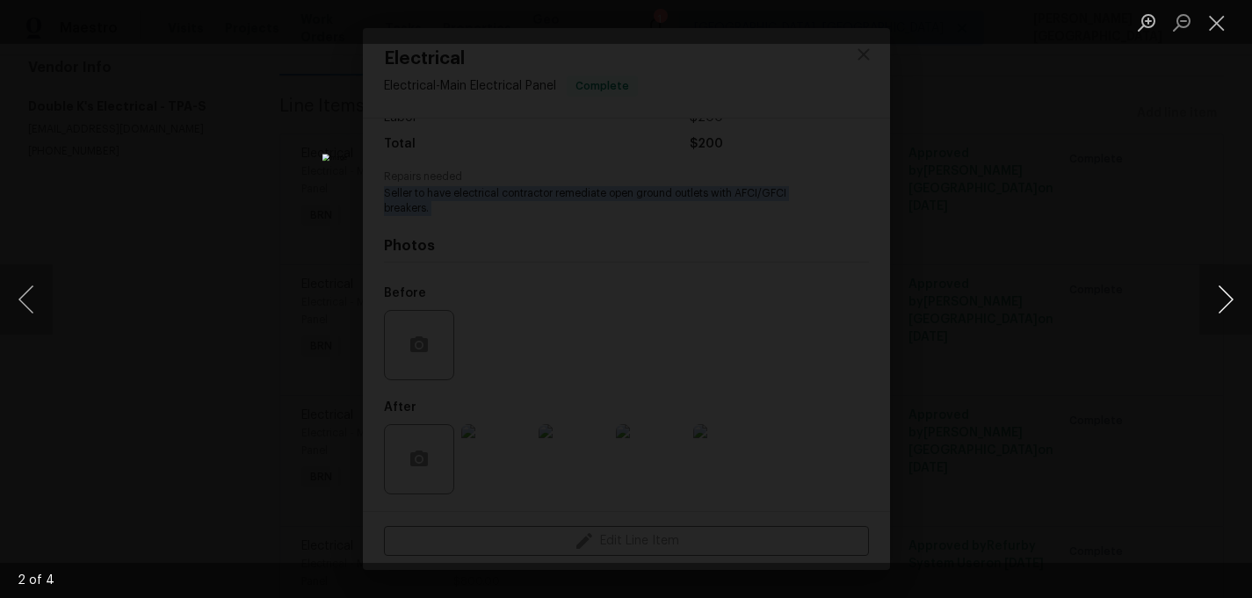
click at [1211, 307] on button "Next image" at bounding box center [1225, 299] width 53 height 70
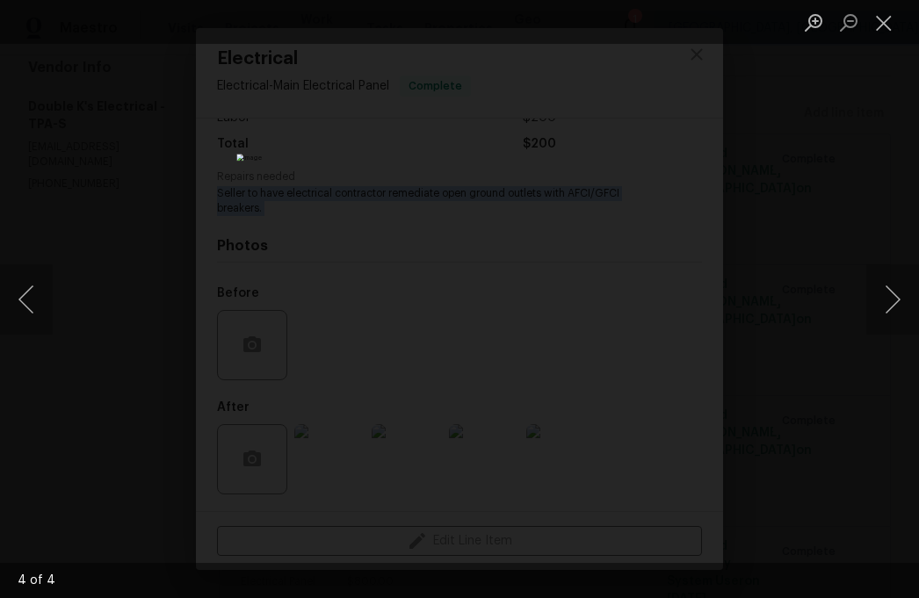
click at [867, 244] on div "Lightbox" at bounding box center [459, 299] width 919 height 598
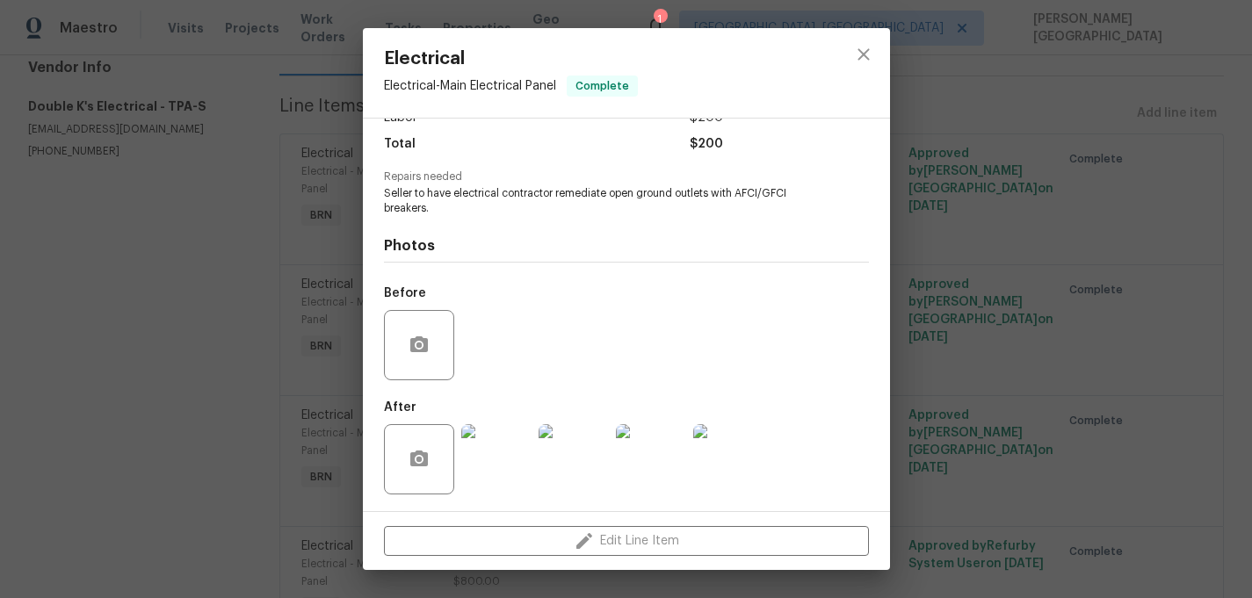
click at [1002, 299] on div "Electrical Electrical - Main Electrical Panel Complete Vendor Double K's Electr…" at bounding box center [626, 299] width 1252 height 598
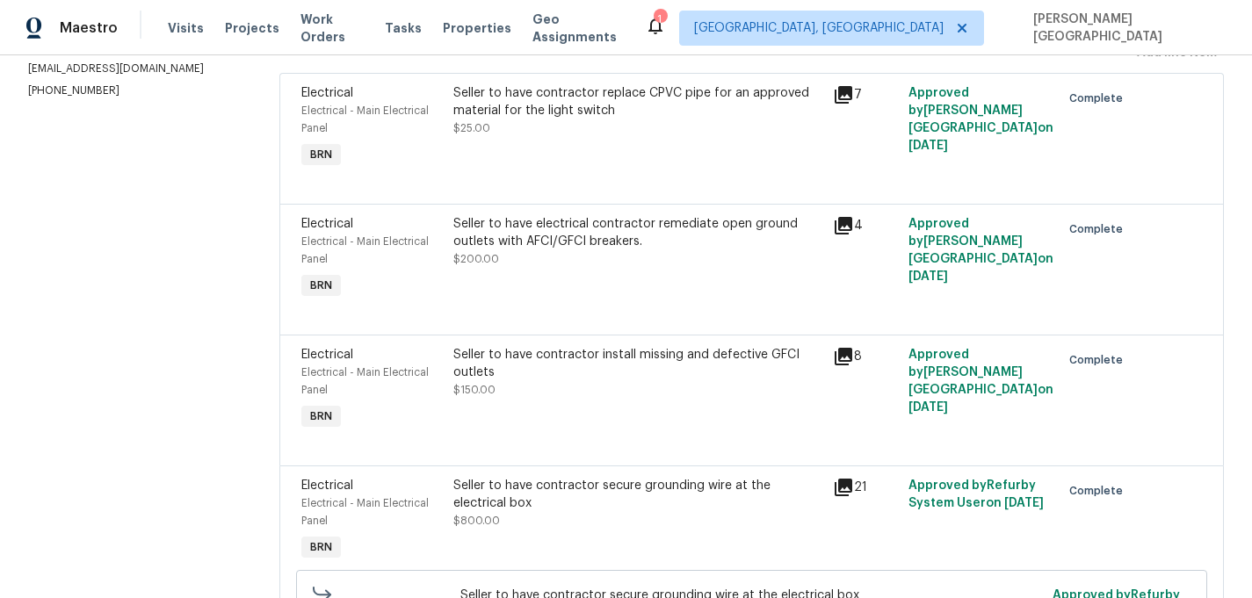
scroll to position [272, 0]
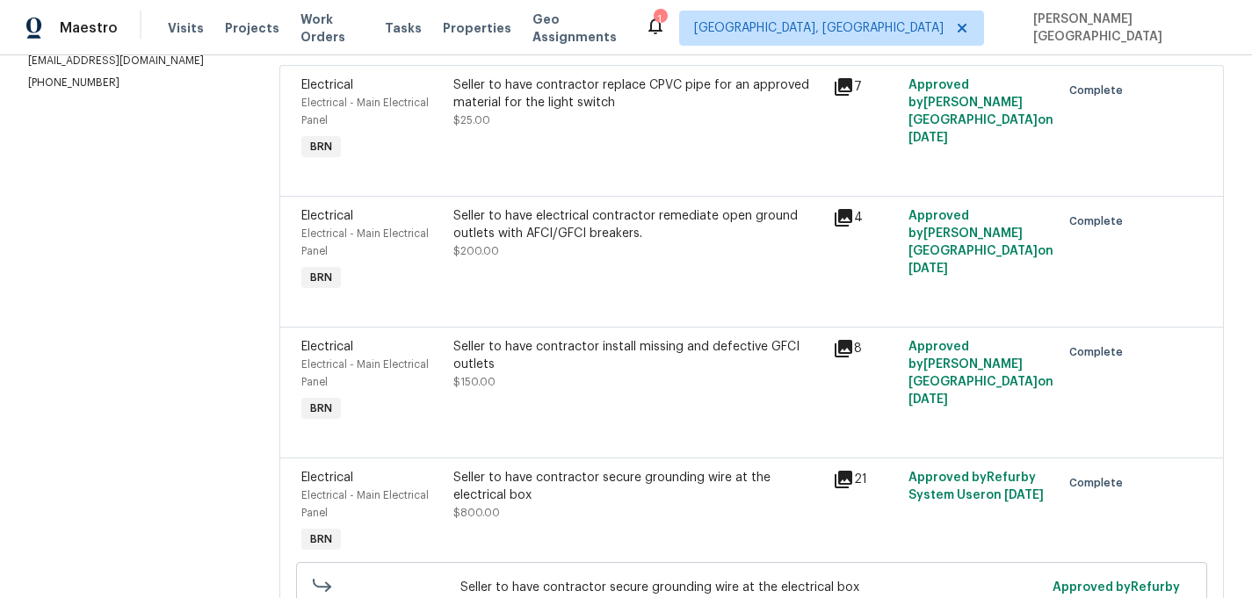
click at [524, 336] on div "Seller to have contractor install missing and defective GFCI outlets $150.00" at bounding box center [637, 382] width 379 height 98
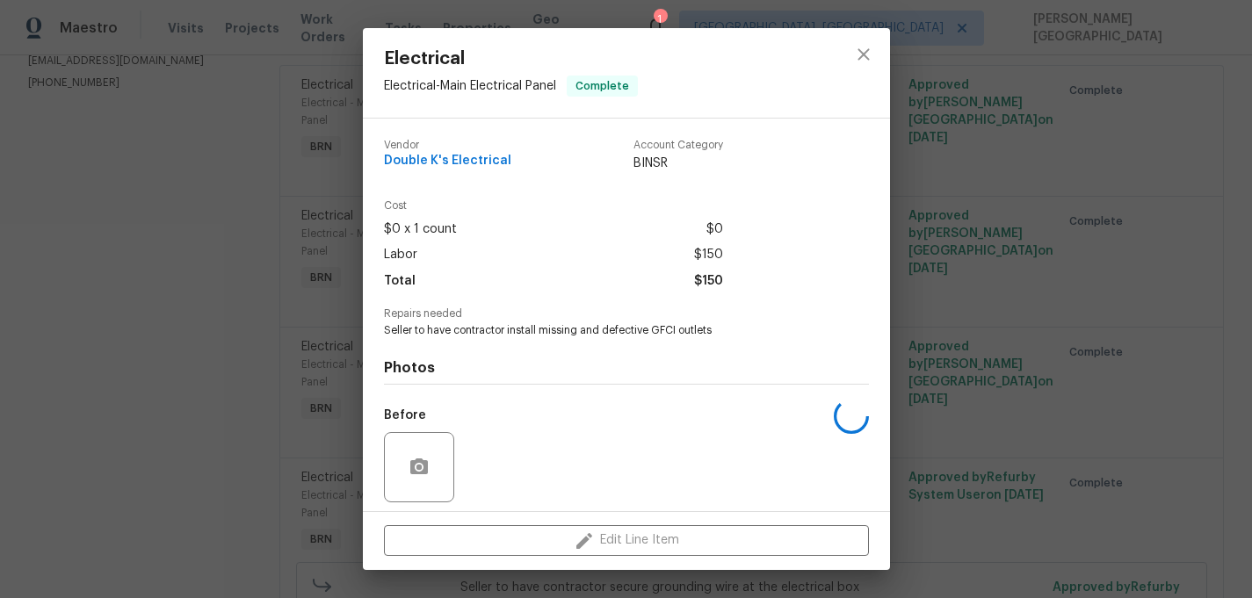
click at [429, 316] on span "Repairs needed" at bounding box center [626, 313] width 485 height 11
click at [430, 326] on span "Seller to have contractor install missing and defective GFCI outlets" at bounding box center [602, 330] width 437 height 15
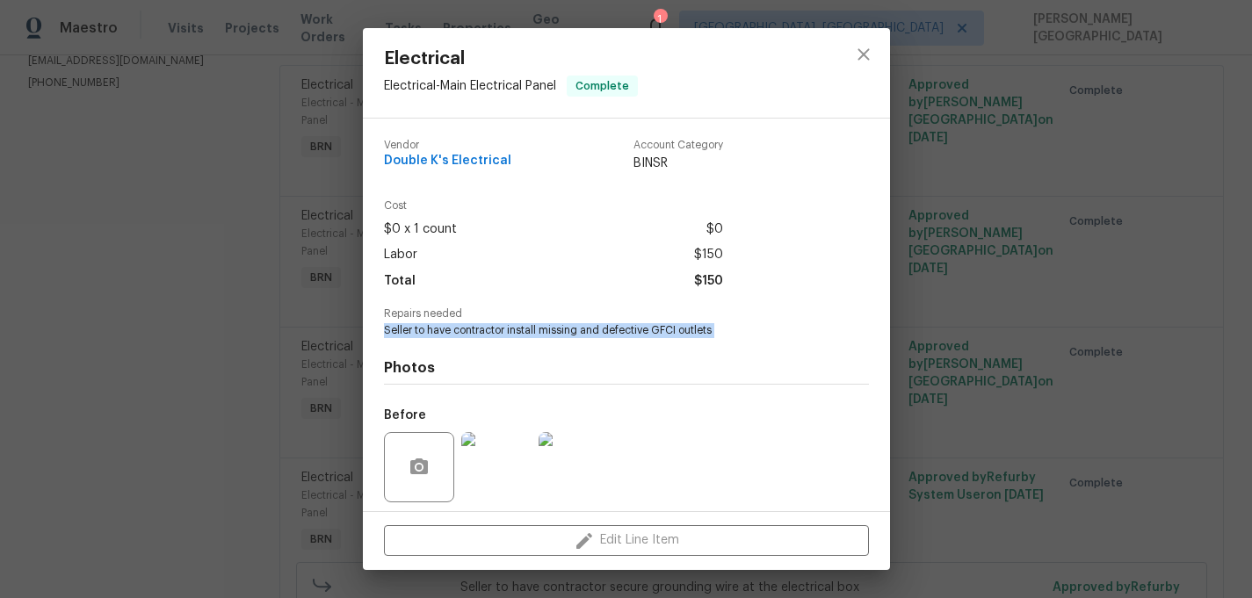
click at [430, 326] on span "Seller to have contractor install missing and defective GFCI outlets" at bounding box center [602, 330] width 437 height 15
copy span "Seller to have contractor install missing and defective GFCI outlets"
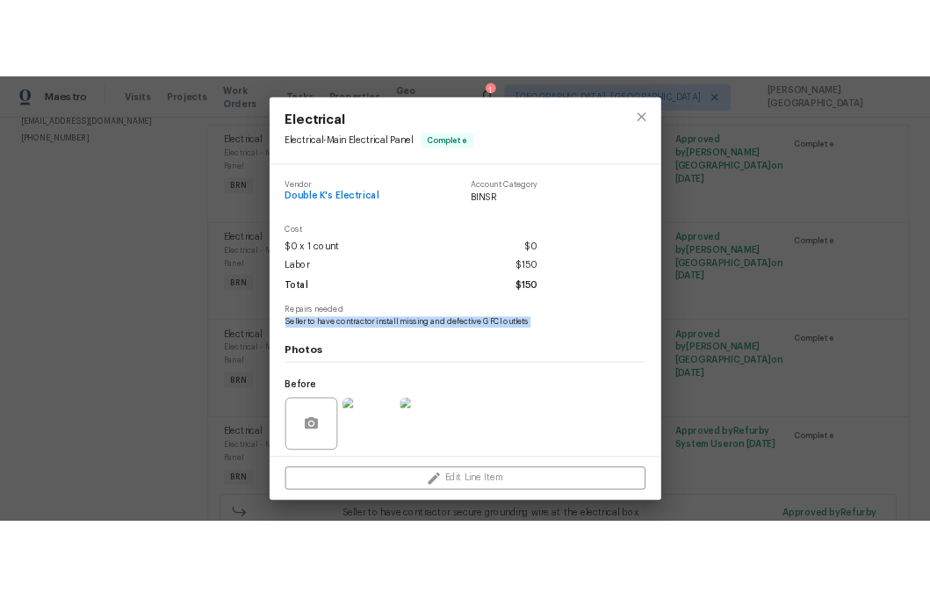
scroll to position [123, 0]
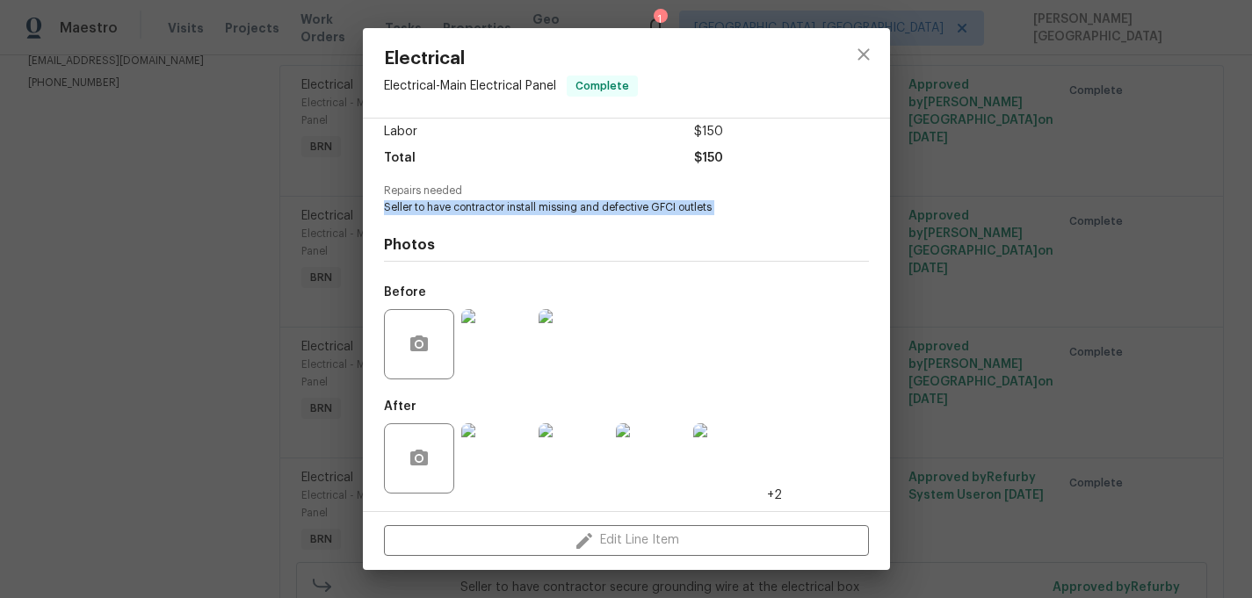
click at [490, 335] on img at bounding box center [496, 344] width 70 height 70
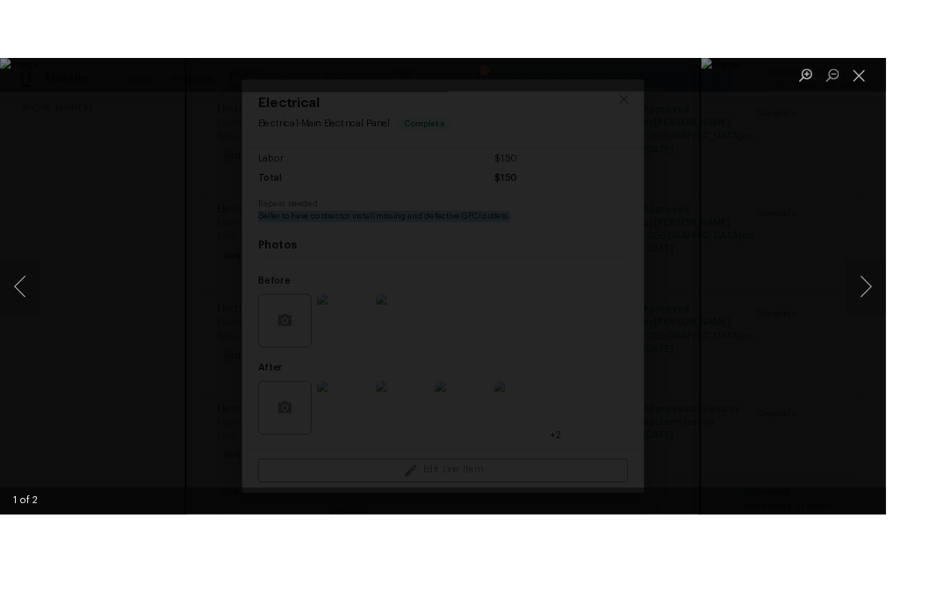
scroll to position [272, 0]
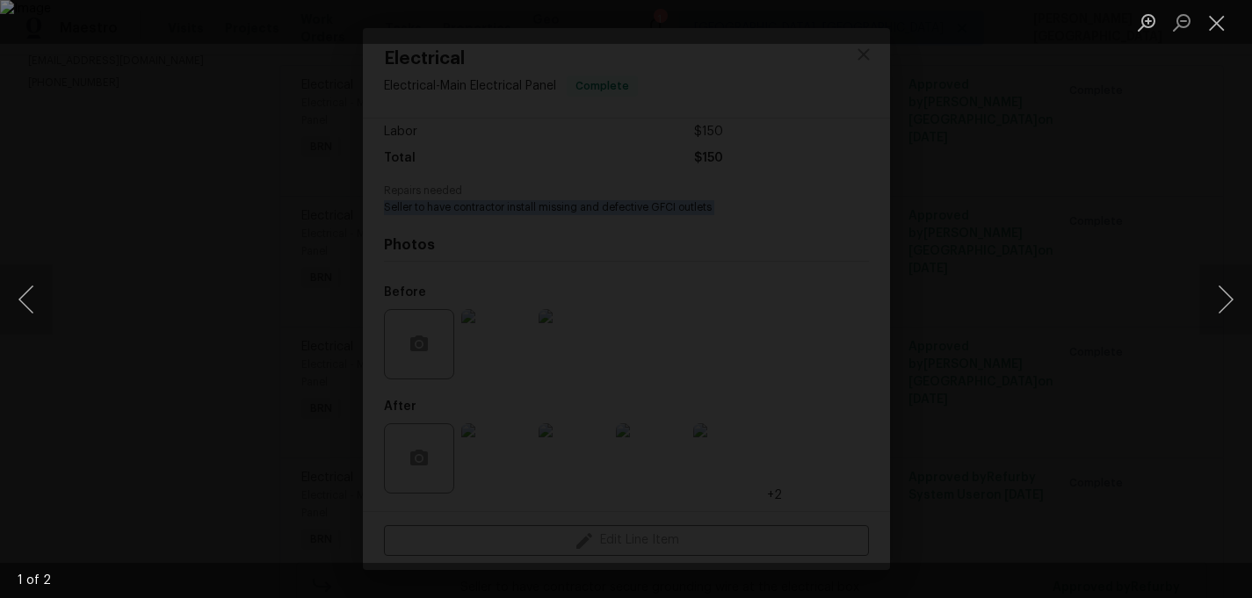
click at [776, 142] on div "Lightbox" at bounding box center [626, 299] width 1252 height 598
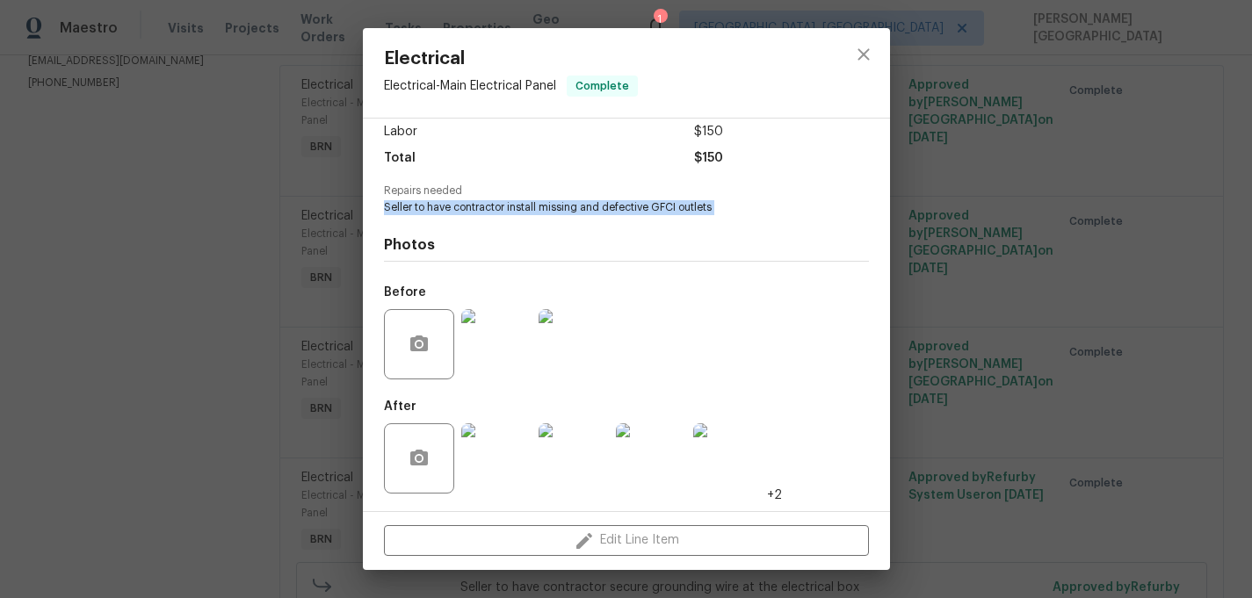
click at [558, 477] on img at bounding box center [573, 458] width 70 height 70
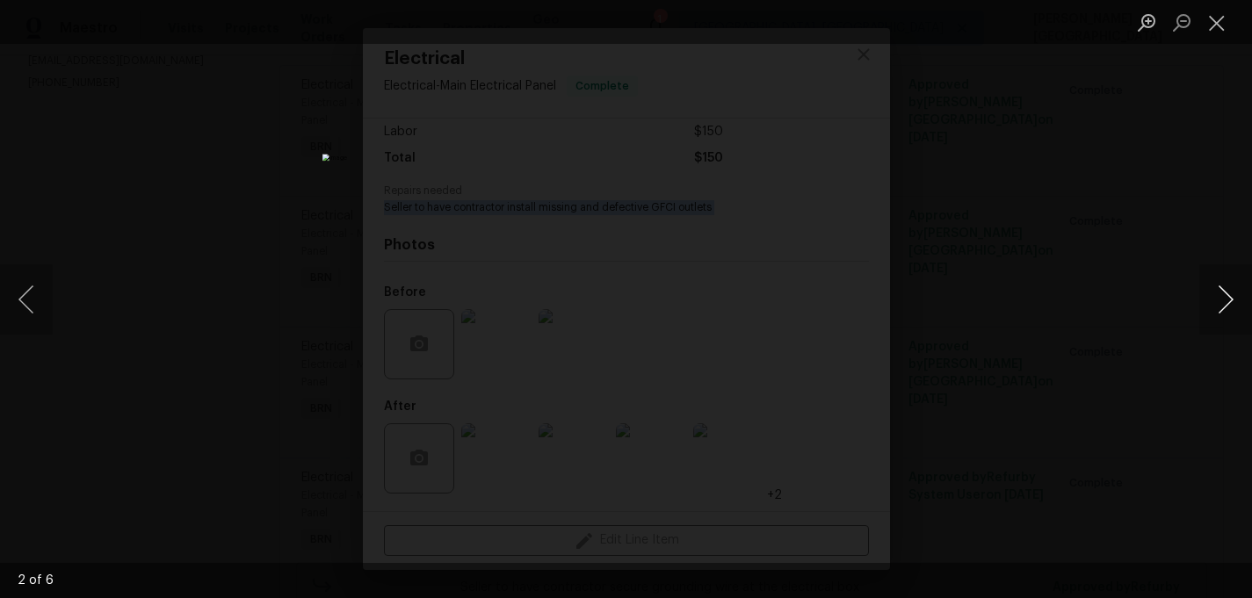
click at [1210, 294] on button "Next image" at bounding box center [1225, 299] width 53 height 70
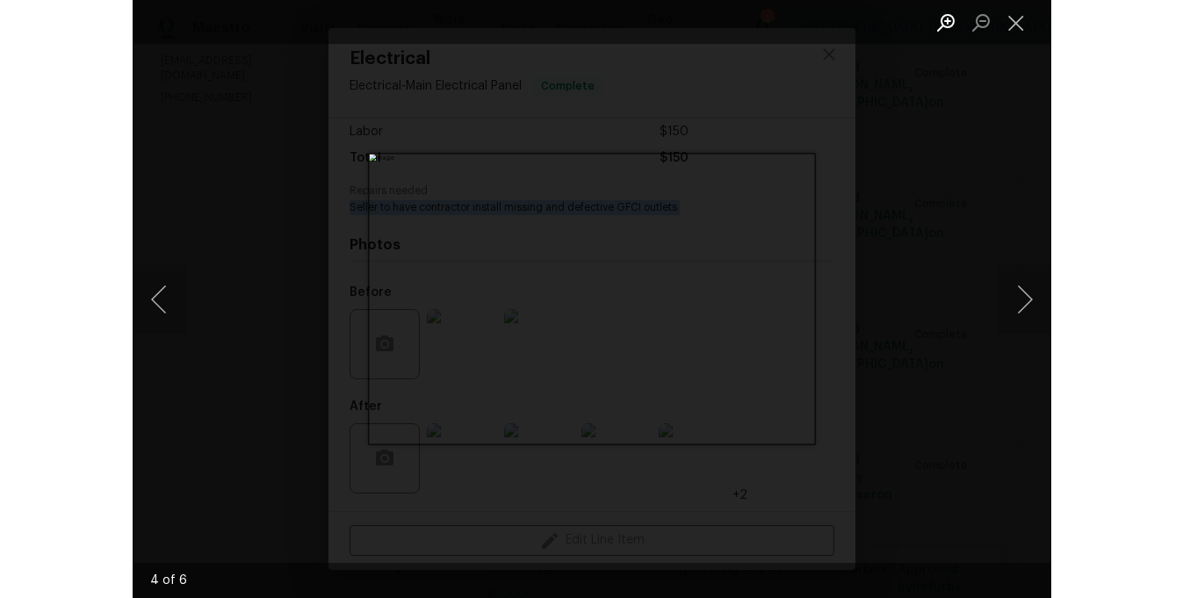
scroll to position [290, 0]
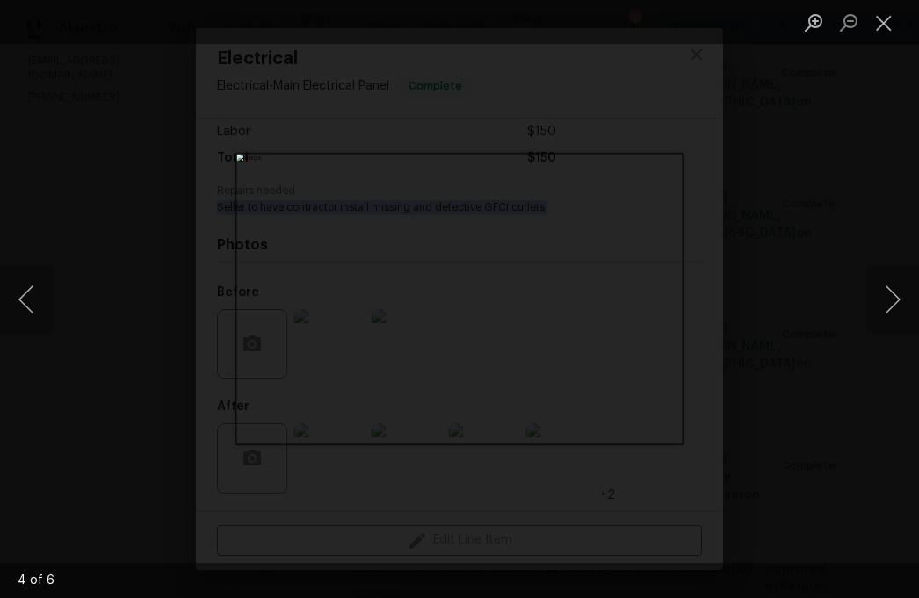
click at [812, 251] on div "Lightbox" at bounding box center [459, 299] width 919 height 598
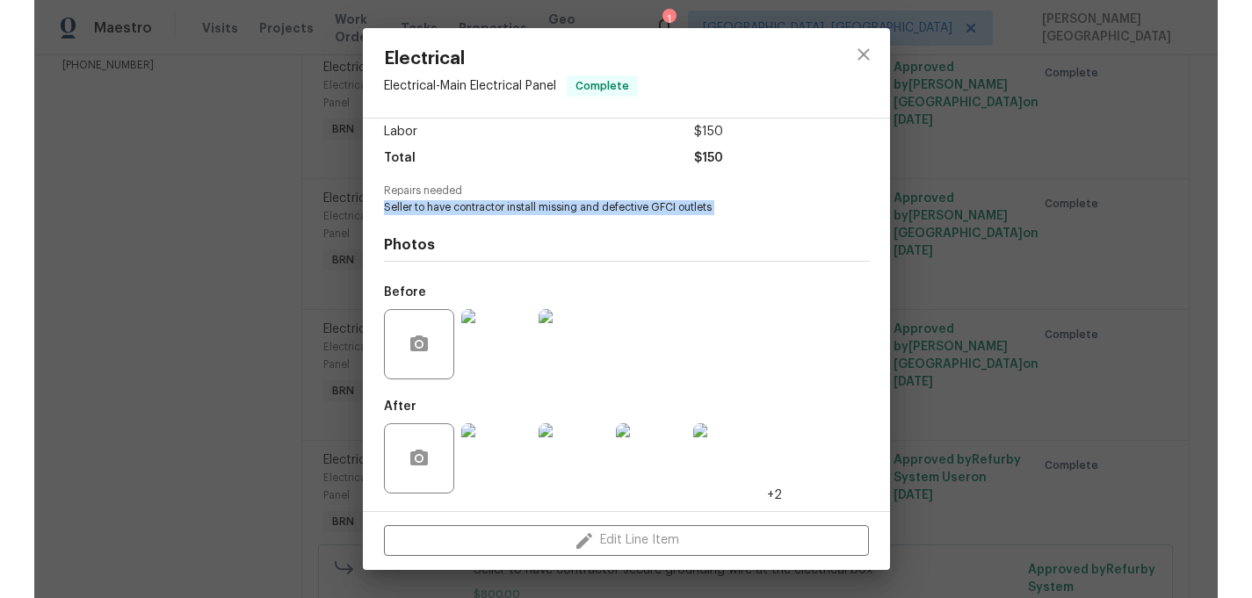
scroll to position [272, 0]
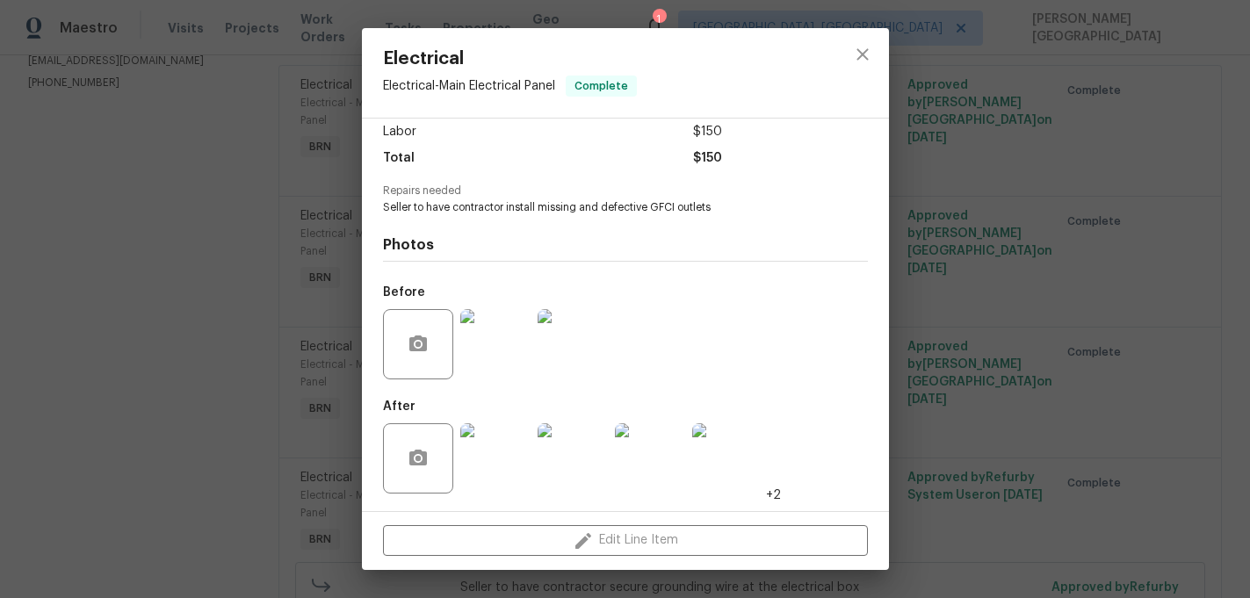
click at [1090, 188] on div "Electrical Electrical - Main Electrical Panel Complete Vendor Double K's Electr…" at bounding box center [625, 299] width 1250 height 598
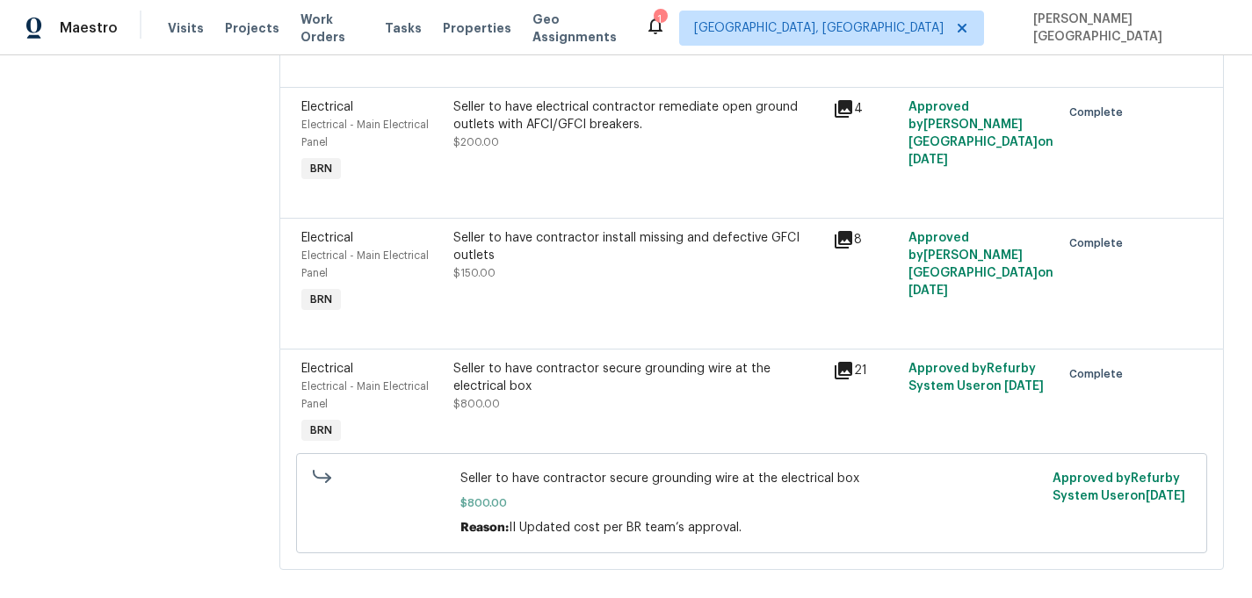
scroll to position [406, 0]
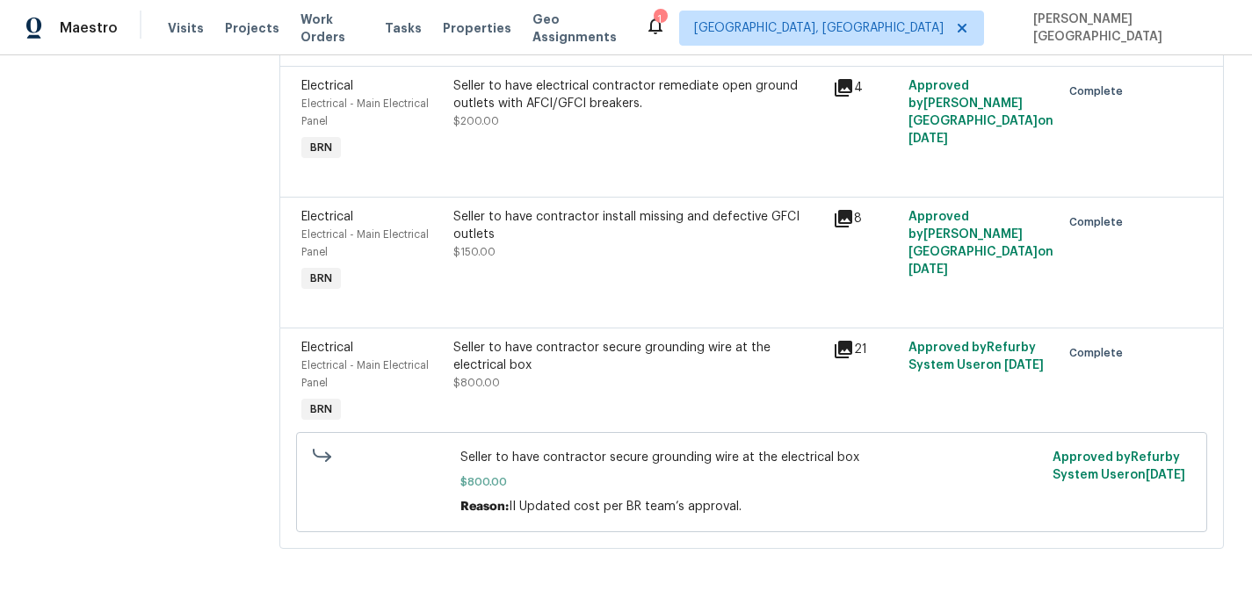
click at [548, 383] on div "Seller to have contractor secure grounding wire at the electrical box $800.00" at bounding box center [637, 365] width 369 height 53
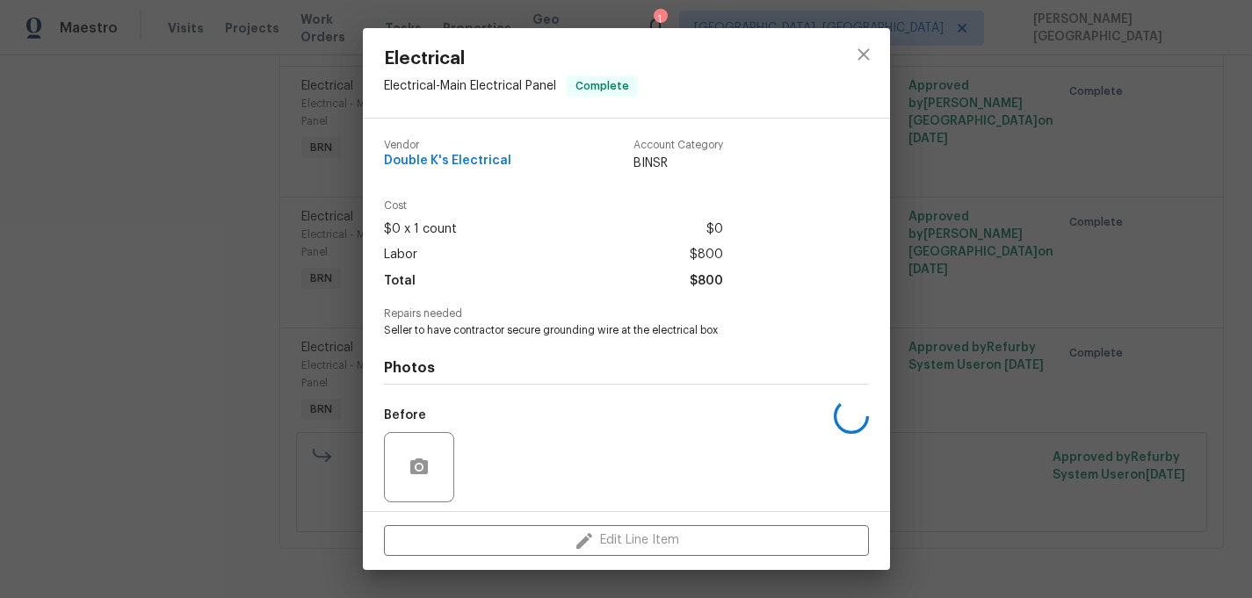
click at [450, 336] on span "Seller to have contractor secure grounding wire at the electrical box" at bounding box center [602, 330] width 437 height 15
copy span "Seller to have contractor secure grounding wire at the electrical box"
click at [470, 432] on img at bounding box center [496, 467] width 70 height 70
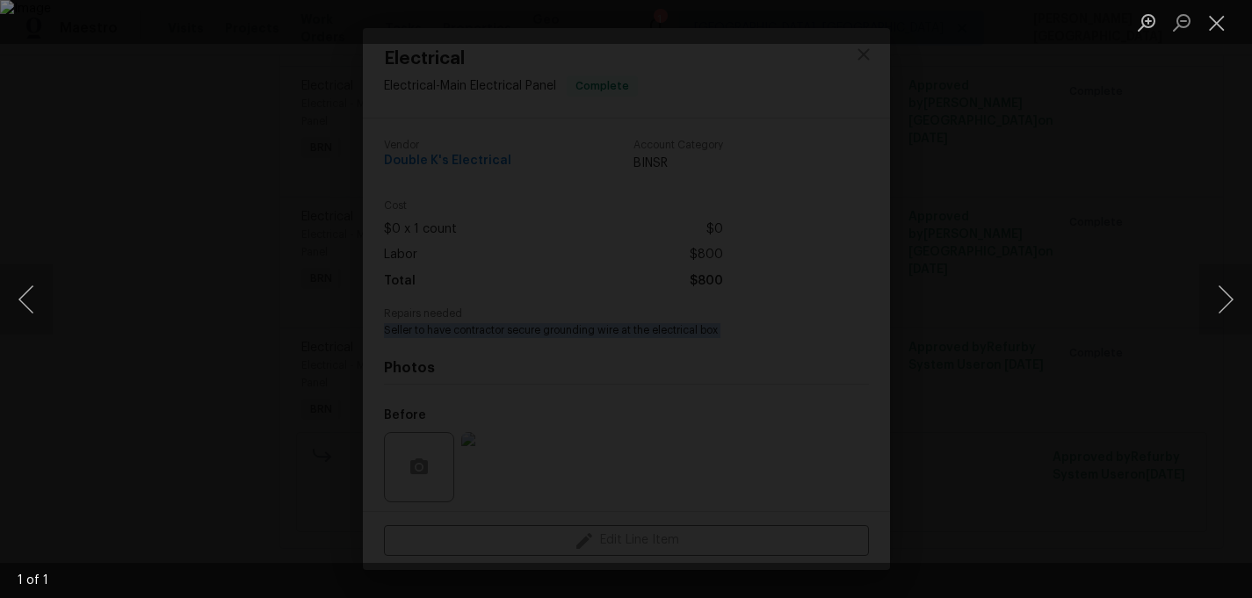
click at [620, 155] on div "Lightbox" at bounding box center [626, 299] width 1252 height 598
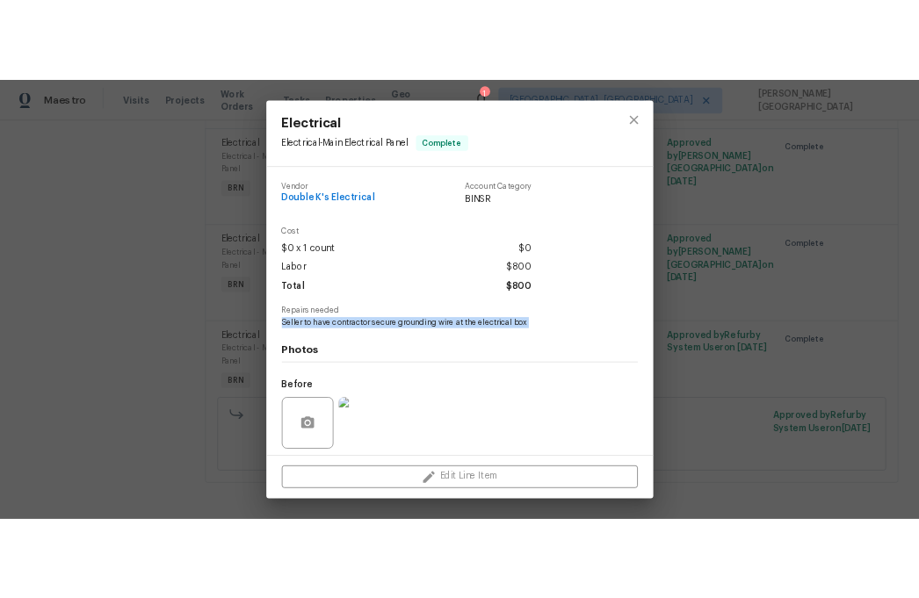
scroll to position [123, 0]
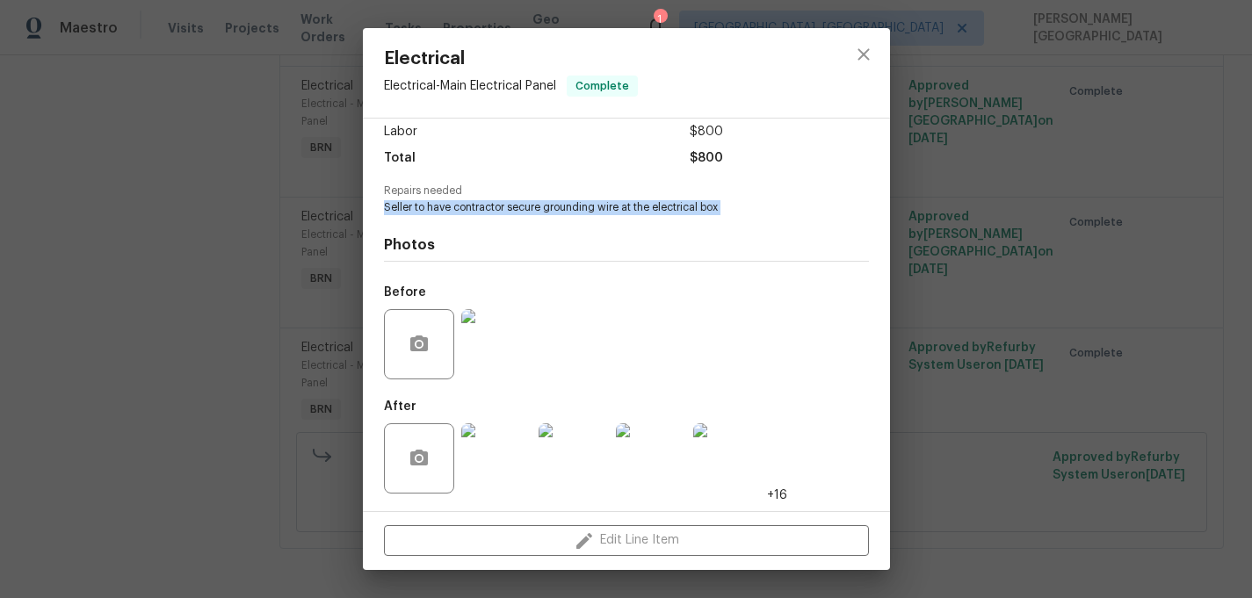
click at [568, 451] on img at bounding box center [573, 458] width 70 height 70
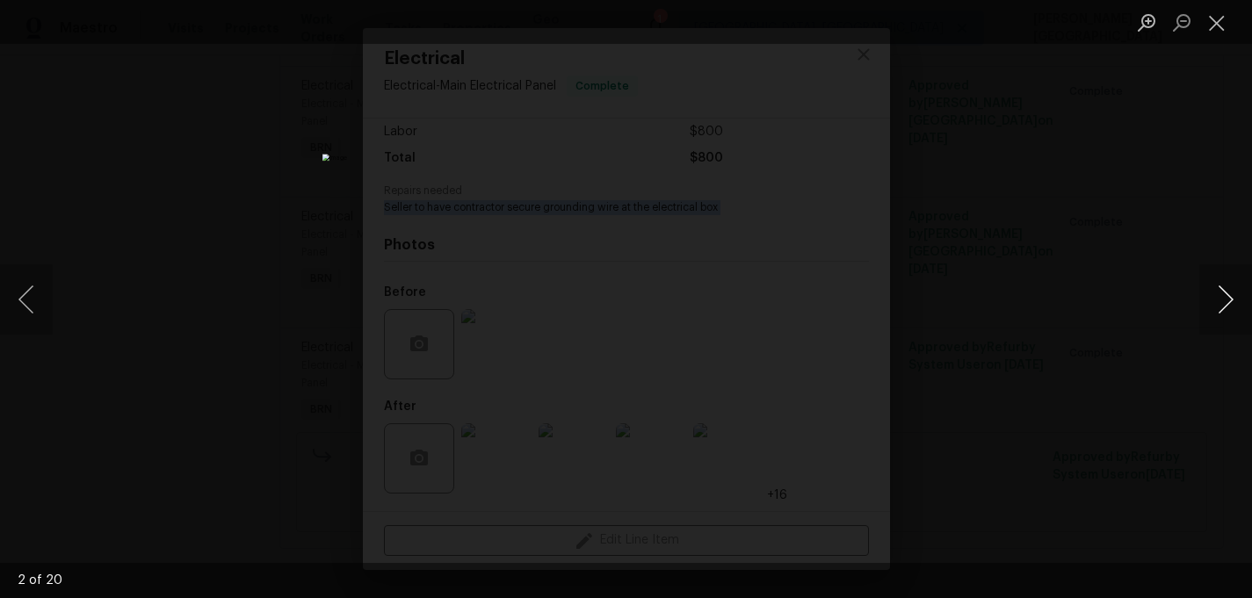
click at [1227, 313] on button "Next image" at bounding box center [1225, 299] width 53 height 70
click at [1222, 283] on button "Next image" at bounding box center [1225, 299] width 53 height 70
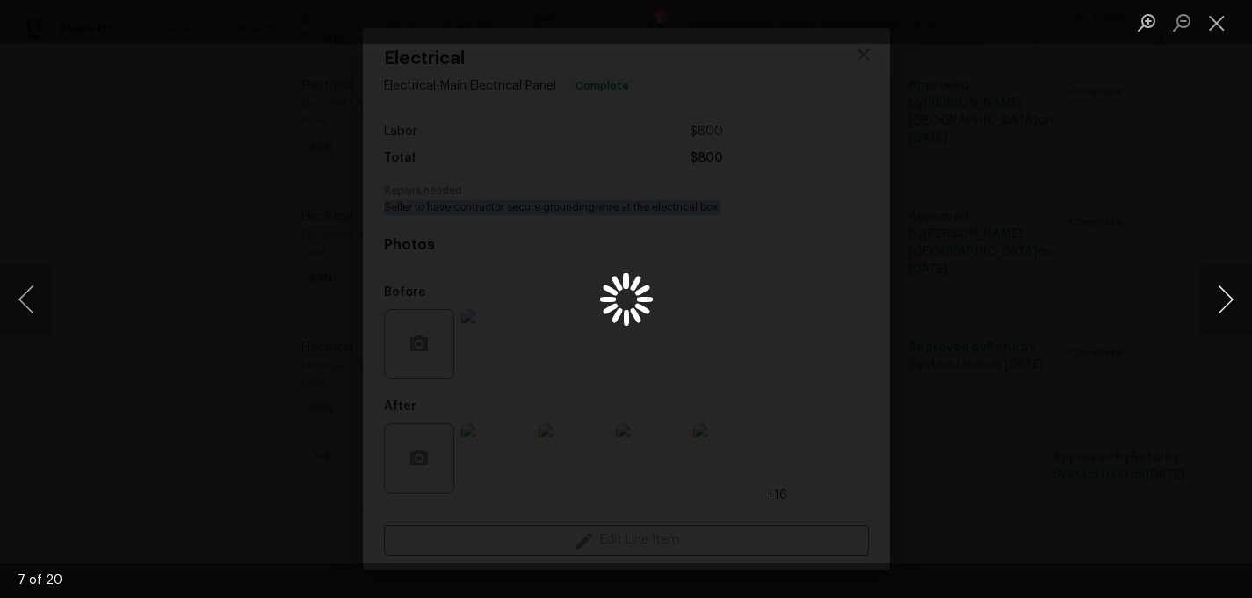
click at [1222, 283] on button "Next image" at bounding box center [1225, 299] width 53 height 70
click at [1224, 315] on button "Next image" at bounding box center [1225, 299] width 53 height 70
click at [1224, 317] on button "Next image" at bounding box center [1225, 299] width 53 height 70
click at [1215, 312] on button "Next image" at bounding box center [1225, 299] width 53 height 70
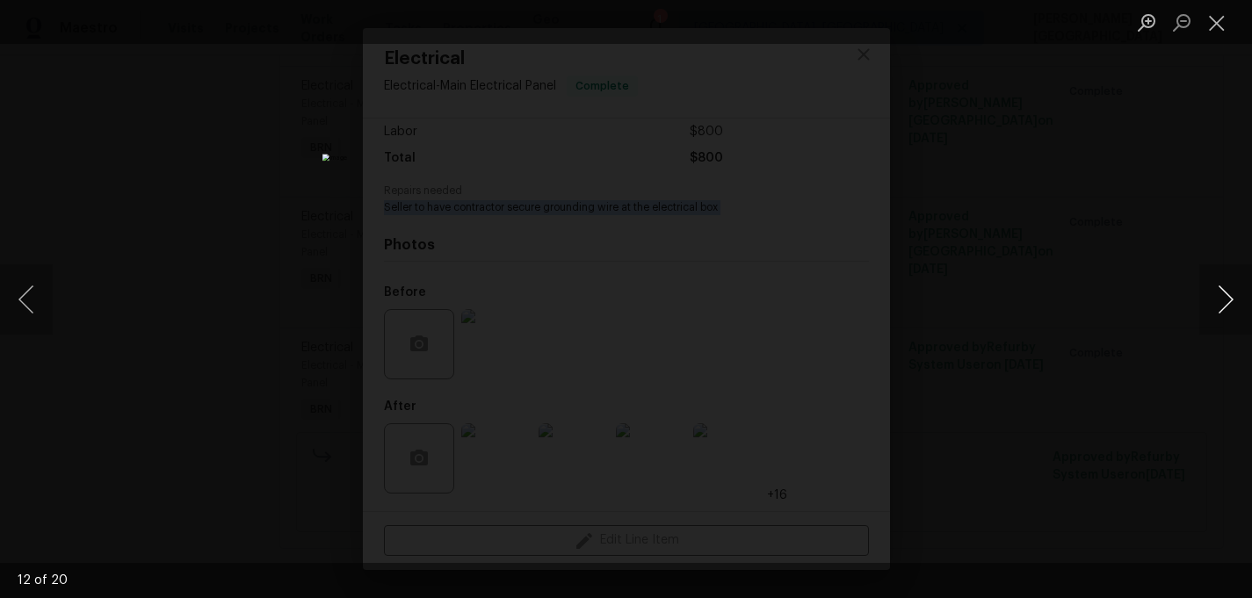
click at [1215, 312] on button "Next image" at bounding box center [1225, 299] width 53 height 70
click at [1204, 307] on button "Next image" at bounding box center [1225, 299] width 53 height 70
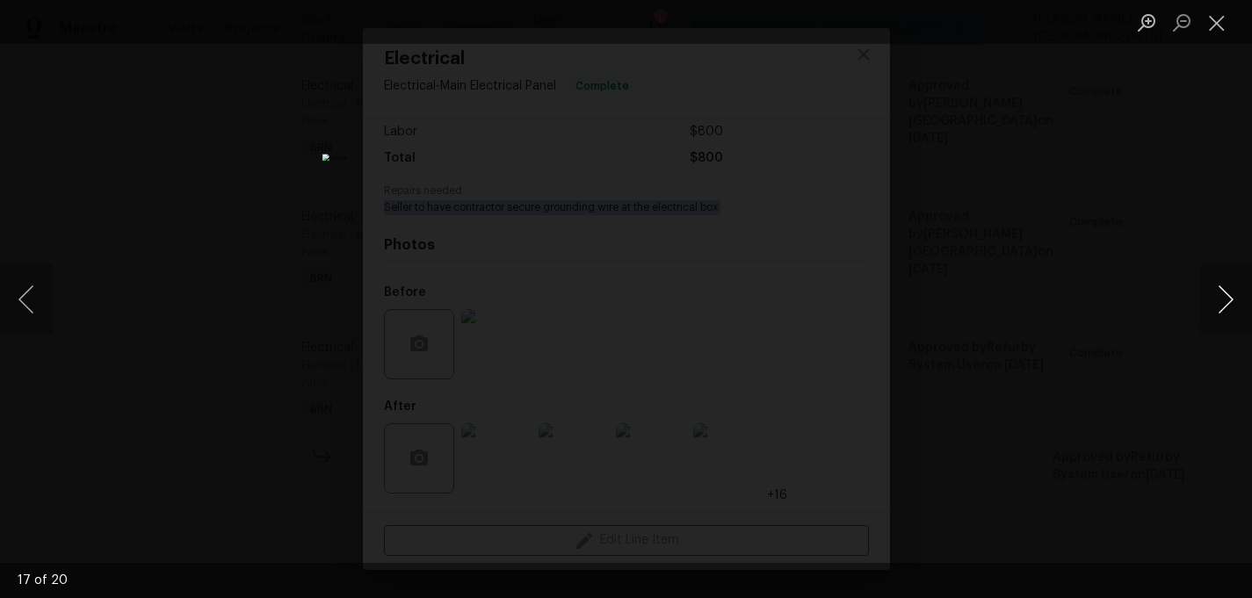
click at [1225, 282] on button "Next image" at bounding box center [1225, 299] width 53 height 70
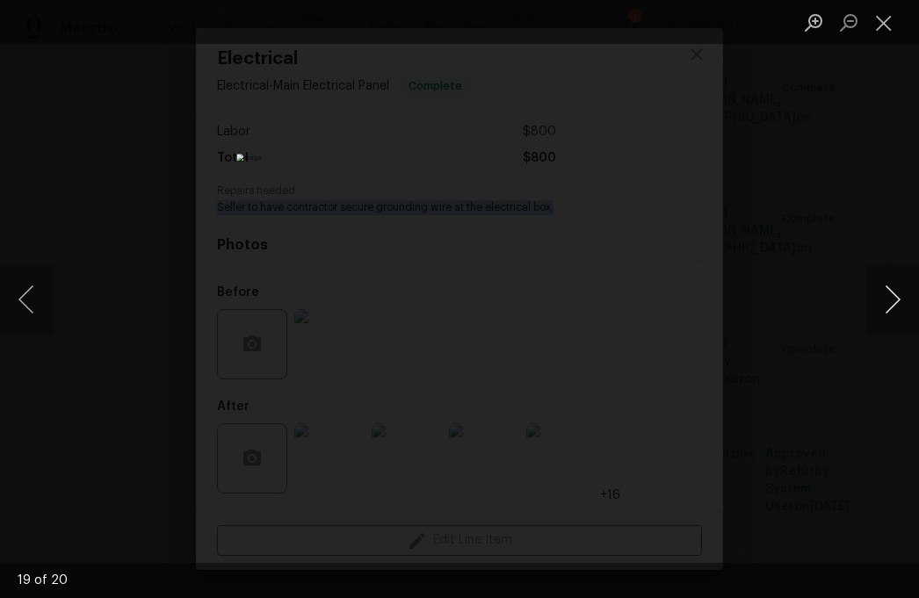
click at [899, 286] on button "Next image" at bounding box center [892, 299] width 53 height 70
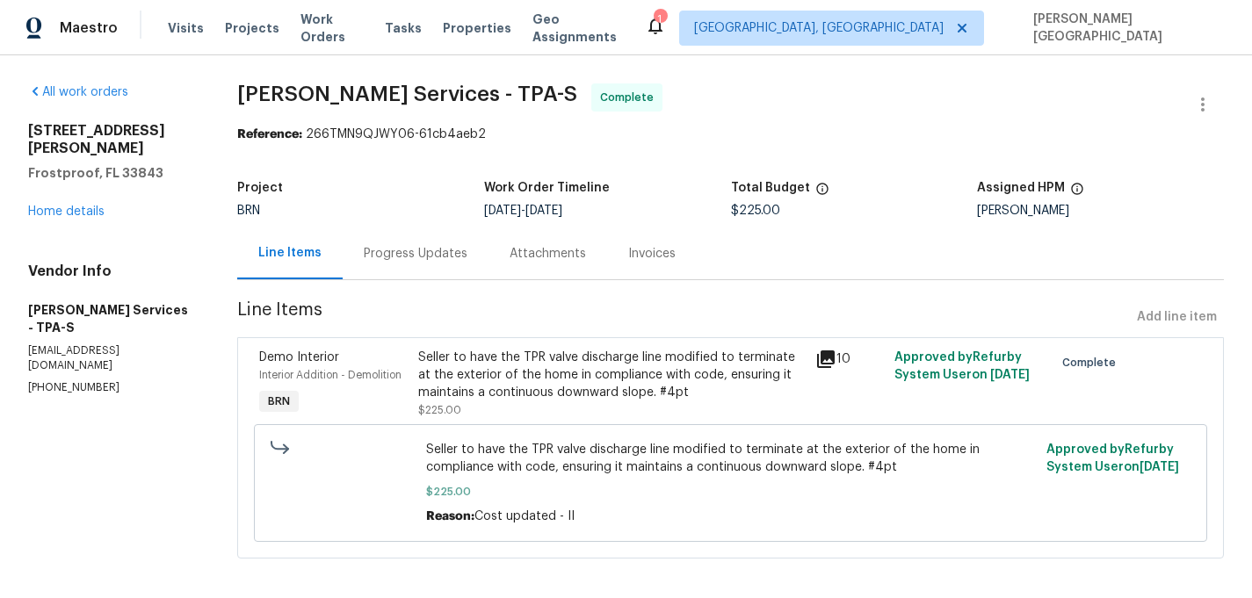
click at [628, 251] on div "Invoices" at bounding box center [651, 254] width 47 height 18
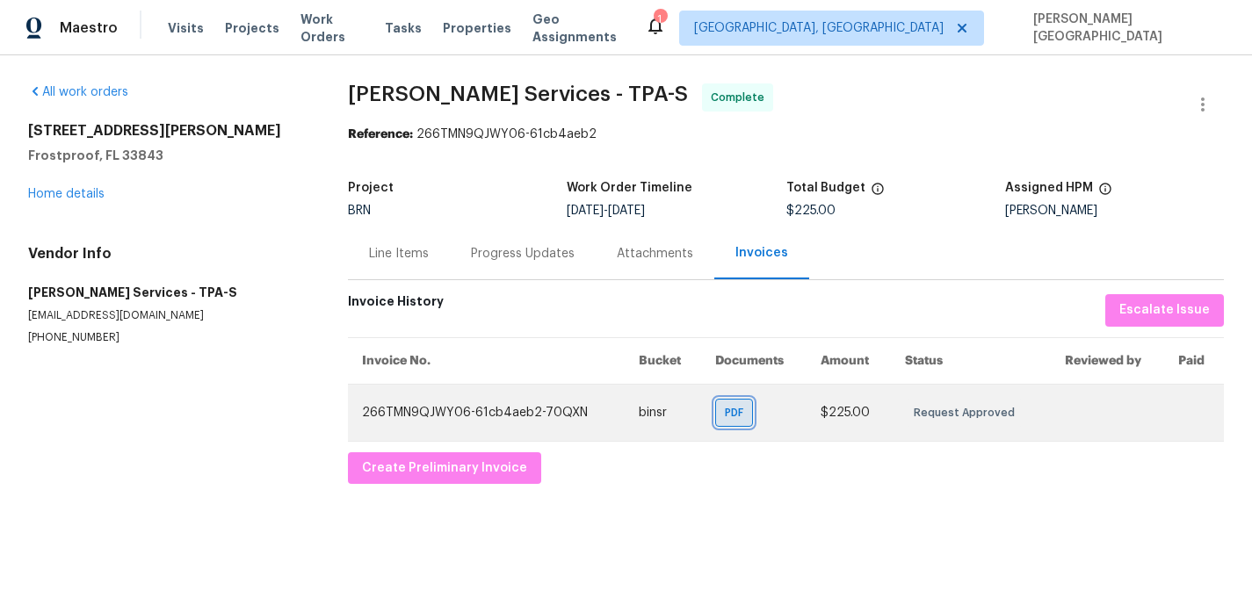
click at [740, 411] on span "PDF" at bounding box center [737, 413] width 25 height 18
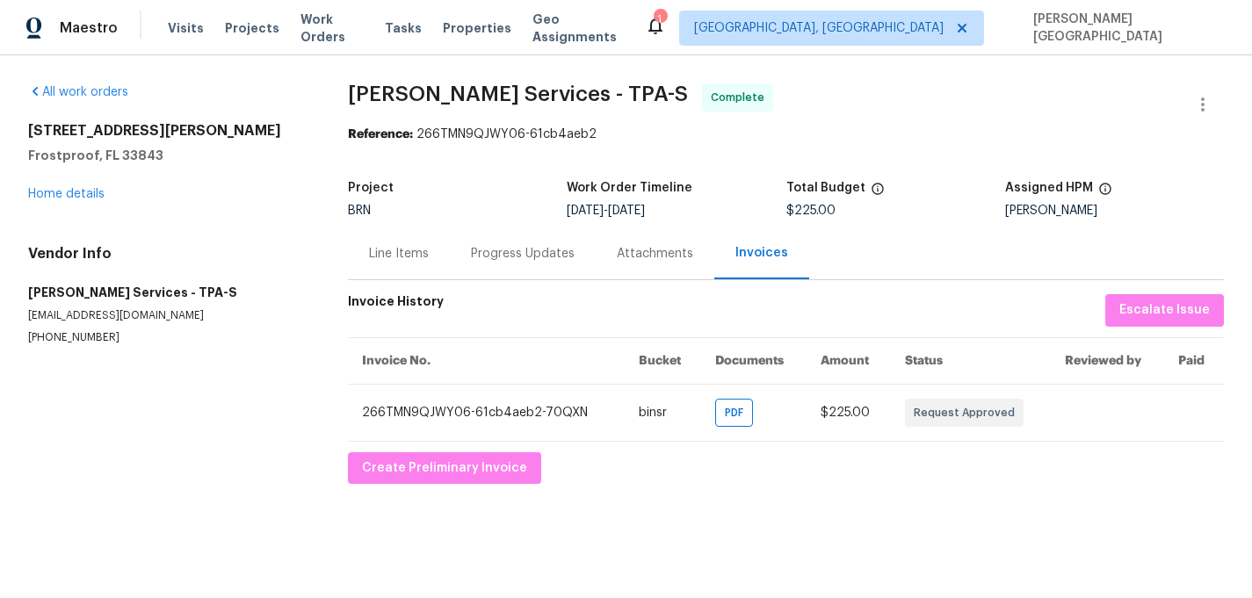
click at [418, 246] on div "Line Items" at bounding box center [399, 254] width 60 height 18
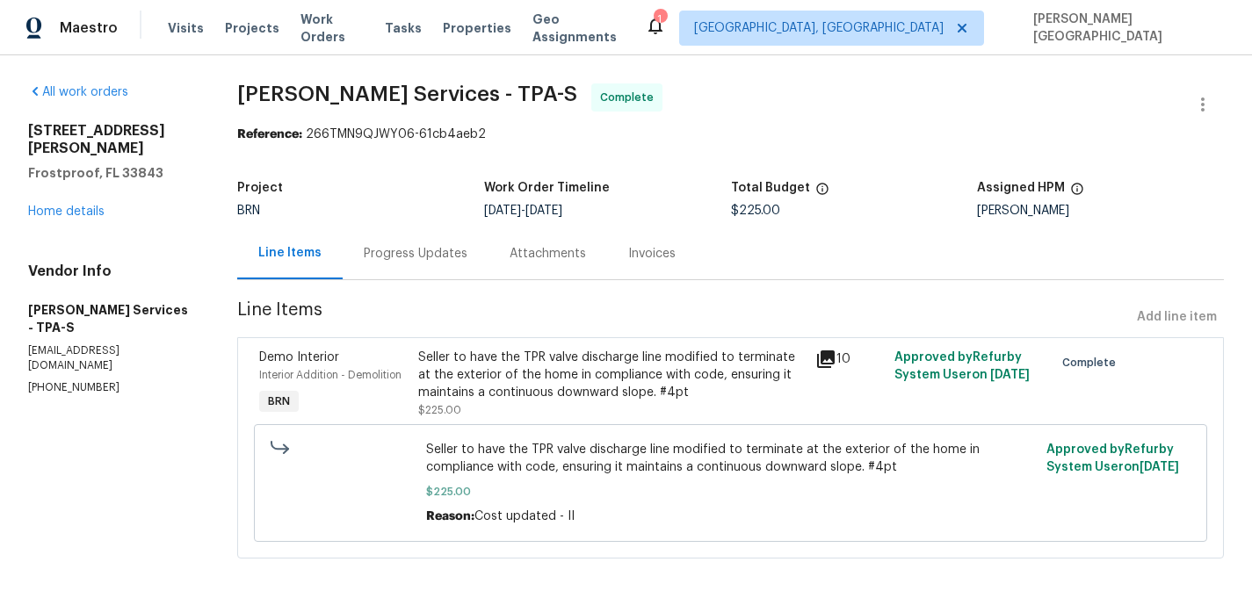
scroll to position [11, 0]
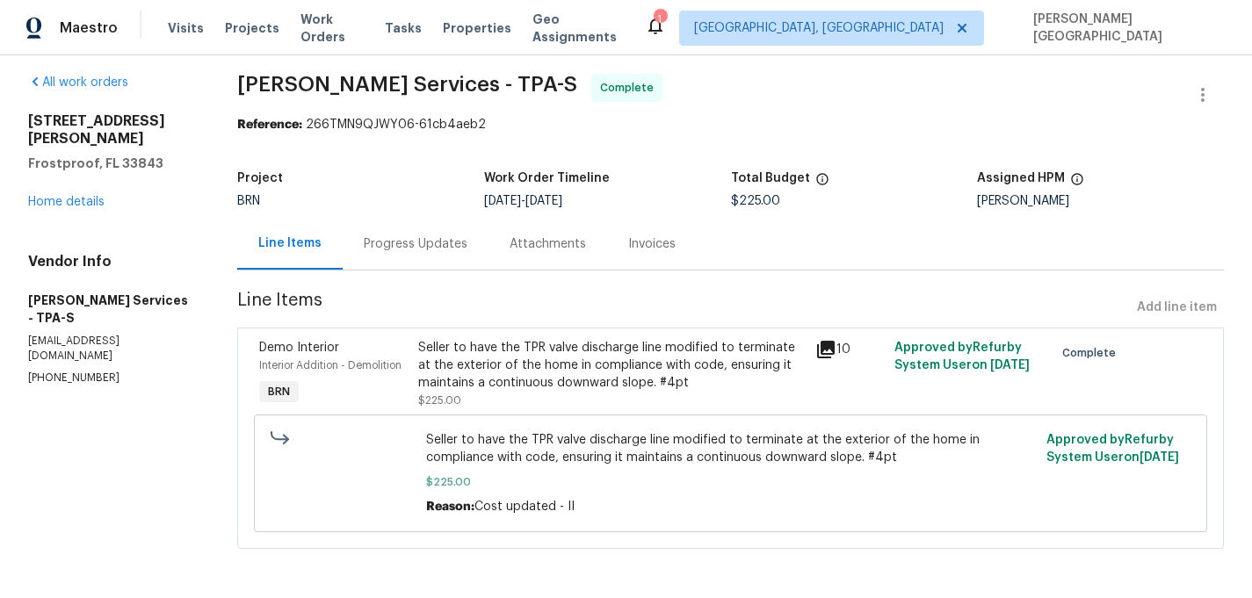
click at [567, 369] on div "Seller to have the TPR valve discharge line modified to terminate at the exteri…" at bounding box center [611, 365] width 386 height 53
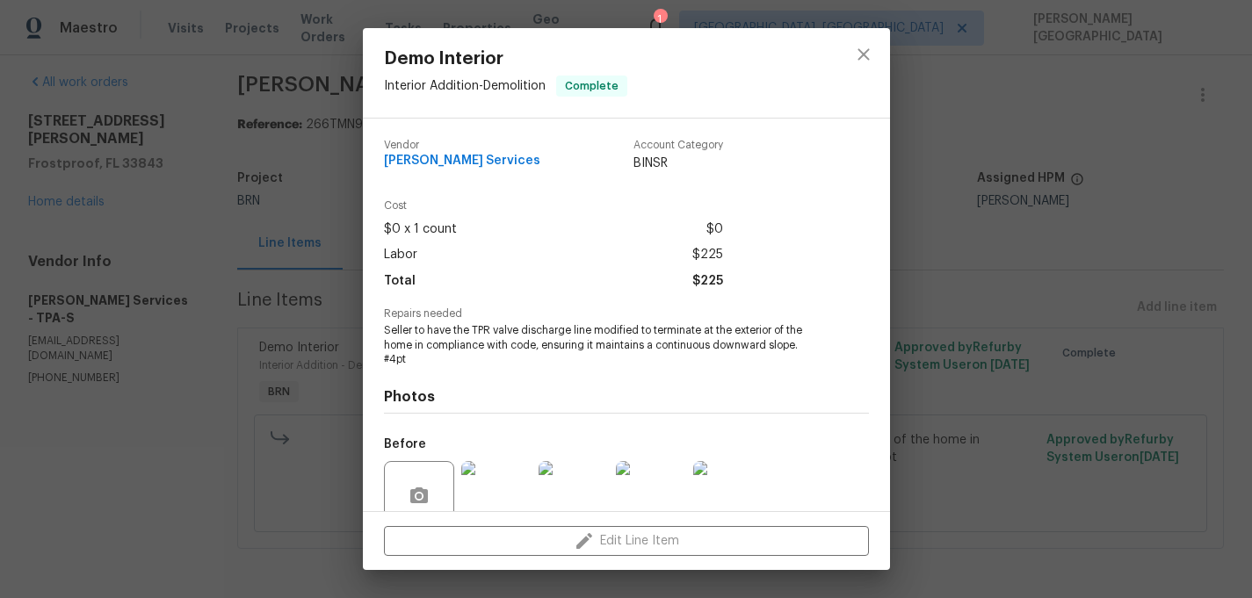
click at [443, 337] on span "Seller to have the TPR valve discharge line modified to terminate at the exteri…" at bounding box center [602, 345] width 437 height 44
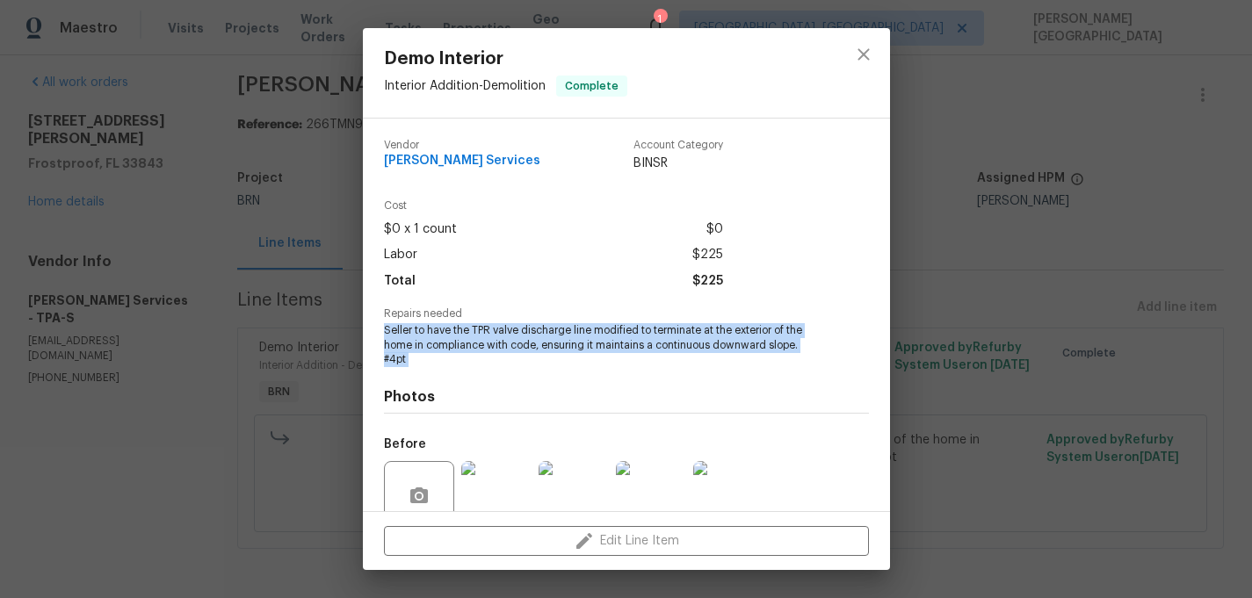
click at [443, 337] on span "Seller to have the TPR valve discharge line modified to terminate at the exteri…" at bounding box center [602, 345] width 437 height 44
copy span "Seller to have the TPR valve discharge line modified to terminate at the exteri…"
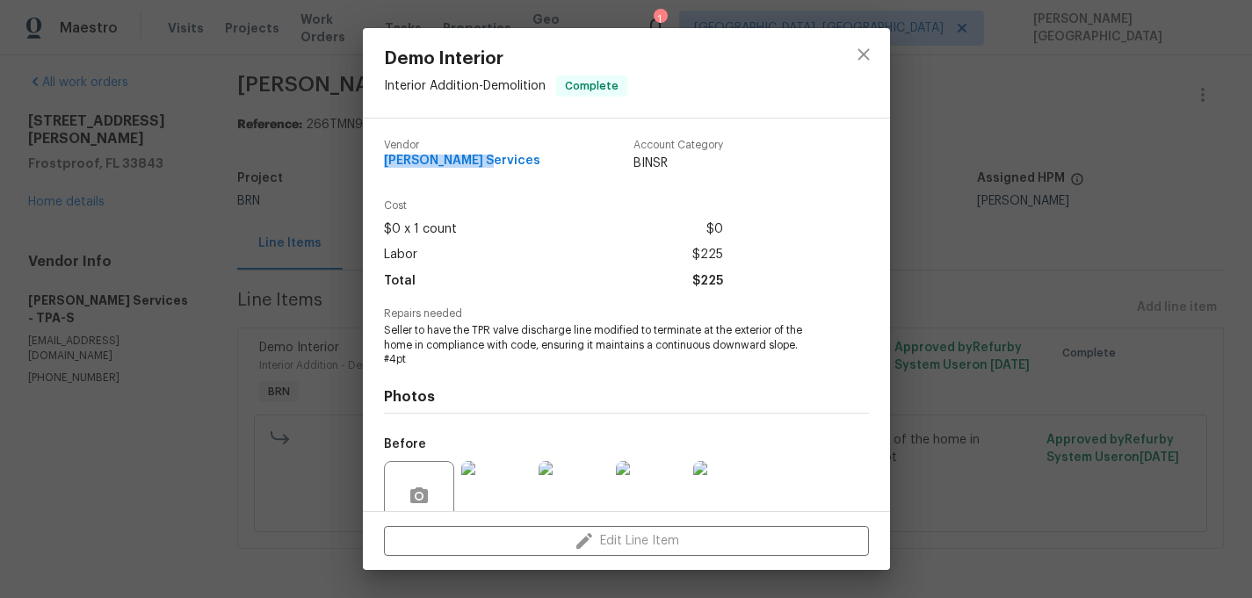
drag, startPoint x: 474, startPoint y: 162, endPoint x: 364, endPoint y: 162, distance: 110.7
click at [364, 162] on div "Vendor [PERSON_NAME] Services Account Category BINSR Cost $0 x 1 count $0 Labor…" at bounding box center [626, 315] width 527 height 393
copy span "[PERSON_NAME] Services"
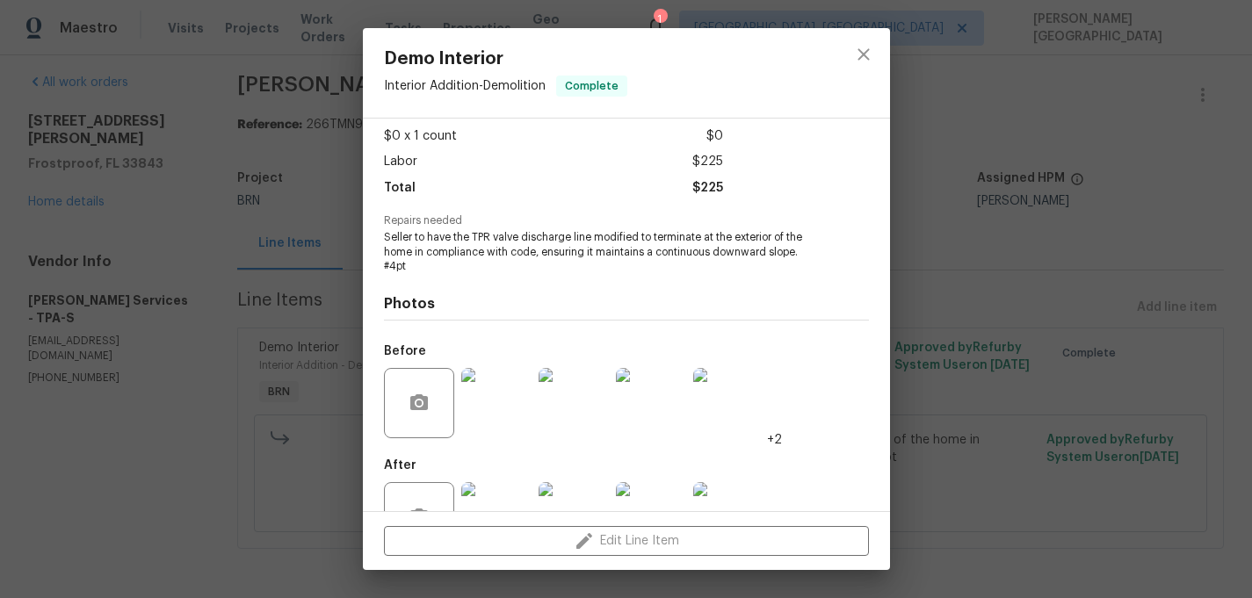
scroll to position [152, 0]
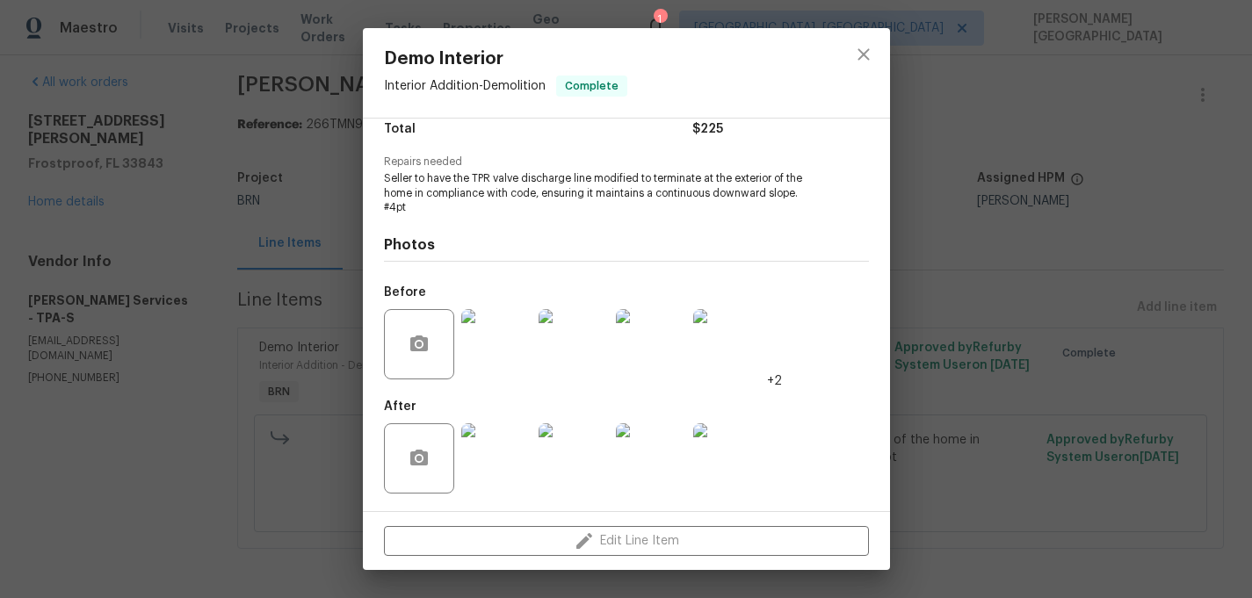
click at [582, 349] on img at bounding box center [573, 344] width 70 height 70
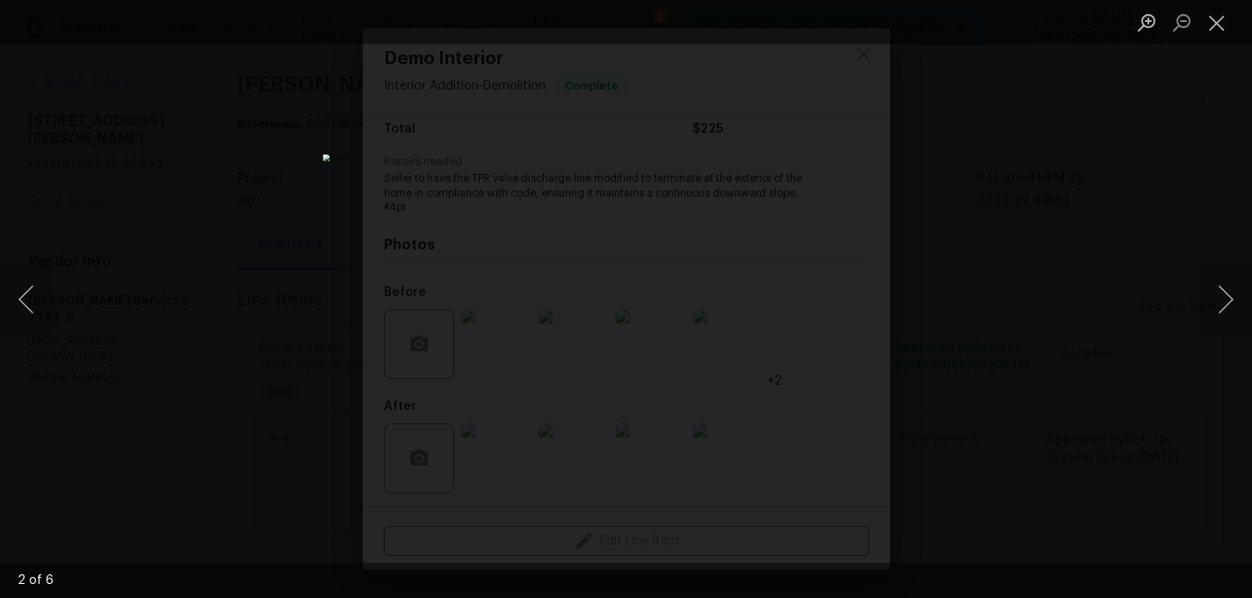
click at [1099, 231] on div "Lightbox" at bounding box center [626, 299] width 1252 height 598
click at [1215, 293] on button "Next image" at bounding box center [1225, 299] width 53 height 70
click at [1083, 285] on div "Lightbox" at bounding box center [626, 299] width 1252 height 598
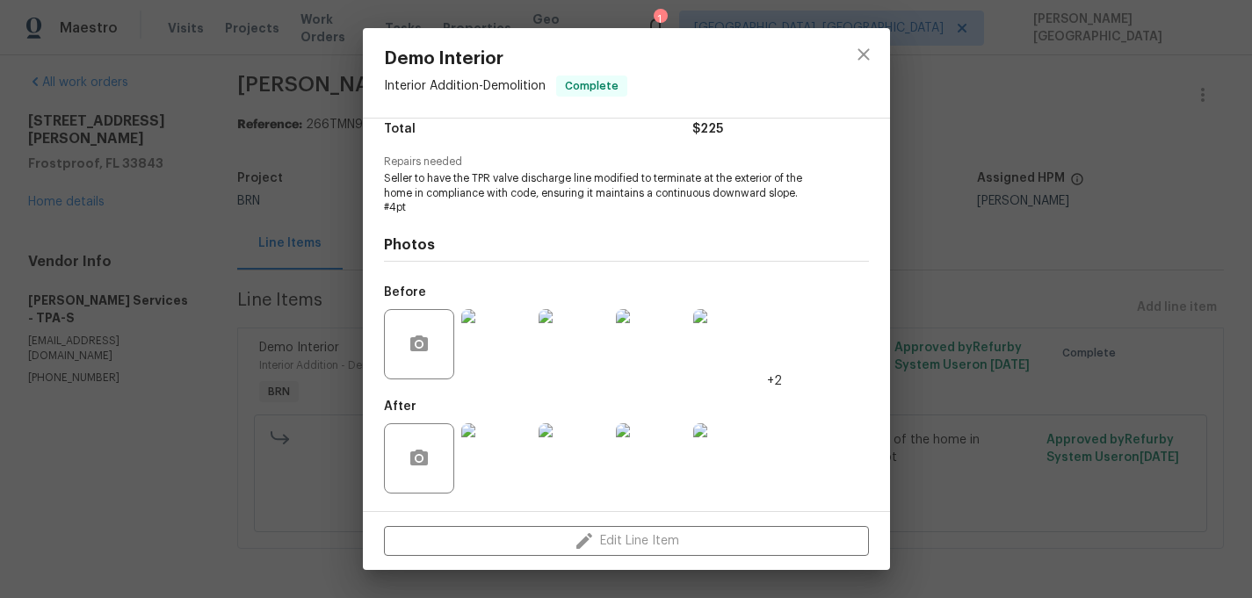
click at [566, 450] on img at bounding box center [573, 458] width 70 height 70
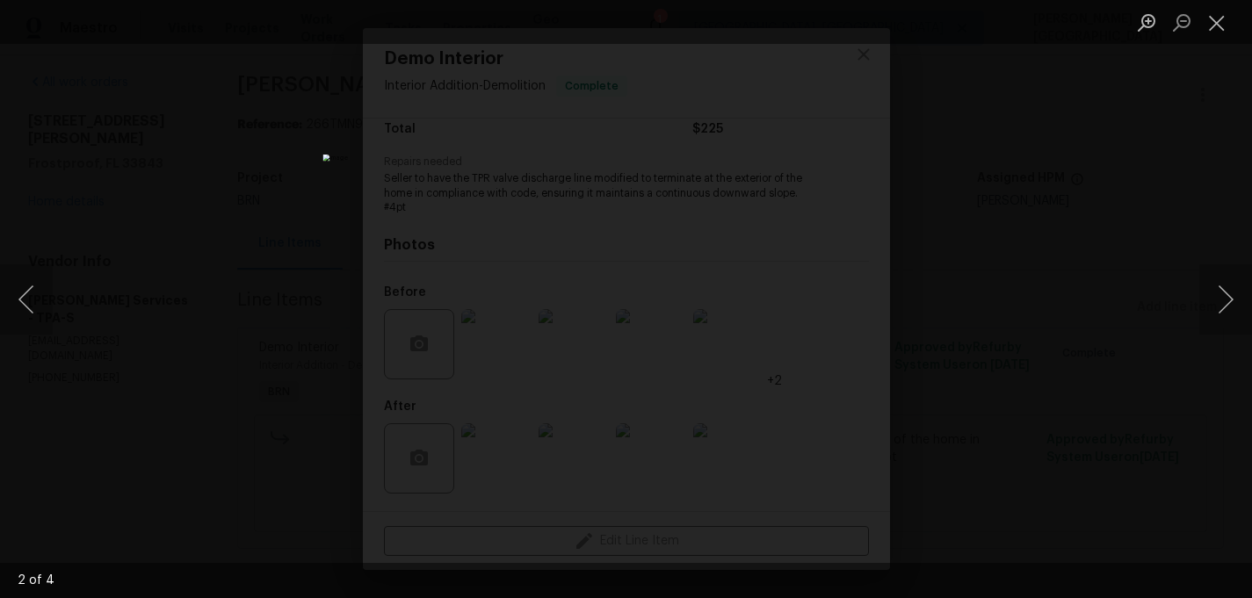
click at [1047, 259] on div "Lightbox" at bounding box center [626, 299] width 1252 height 598
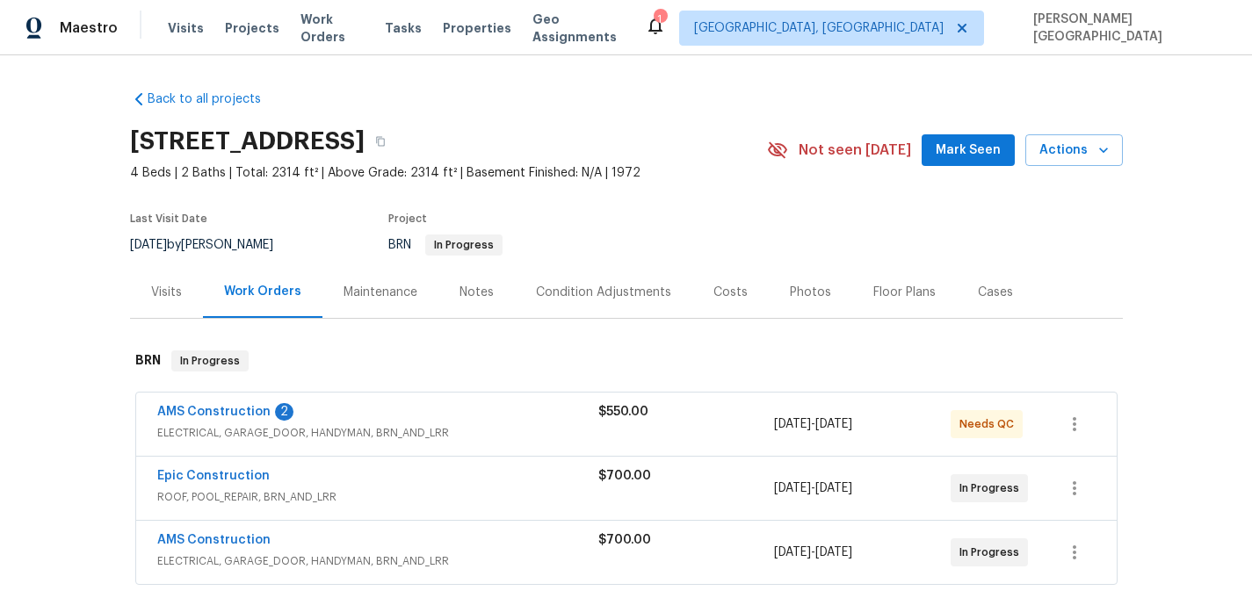
click at [209, 421] on div "AMS Construction 2" at bounding box center [377, 413] width 441 height 21
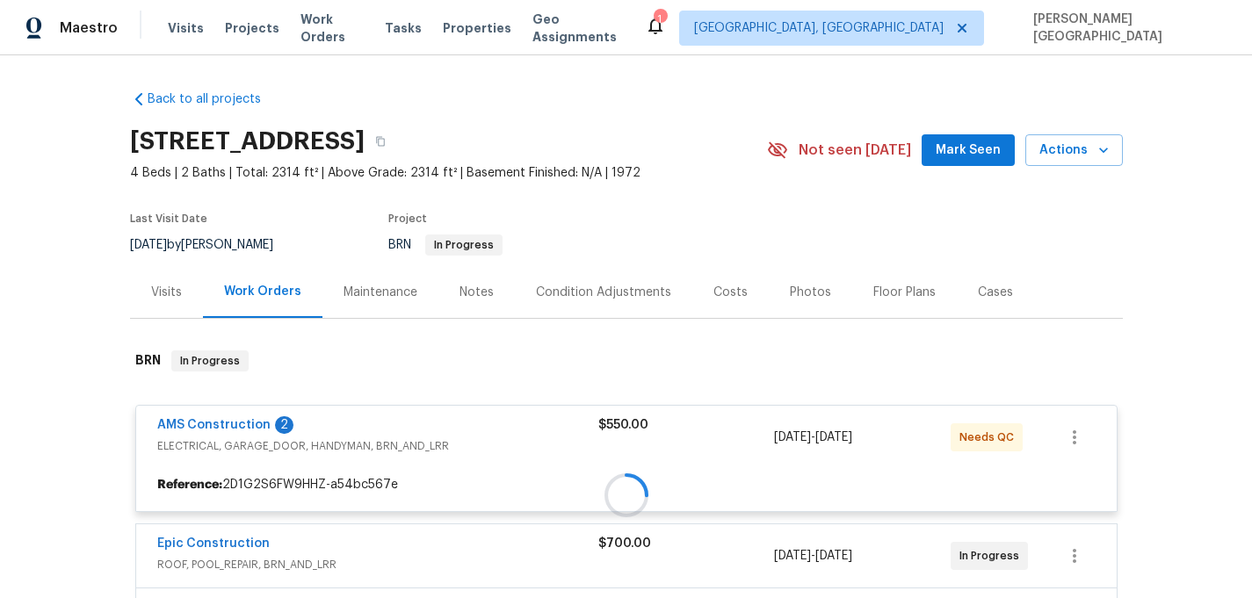
click at [238, 424] on div at bounding box center [626, 495] width 993 height 325
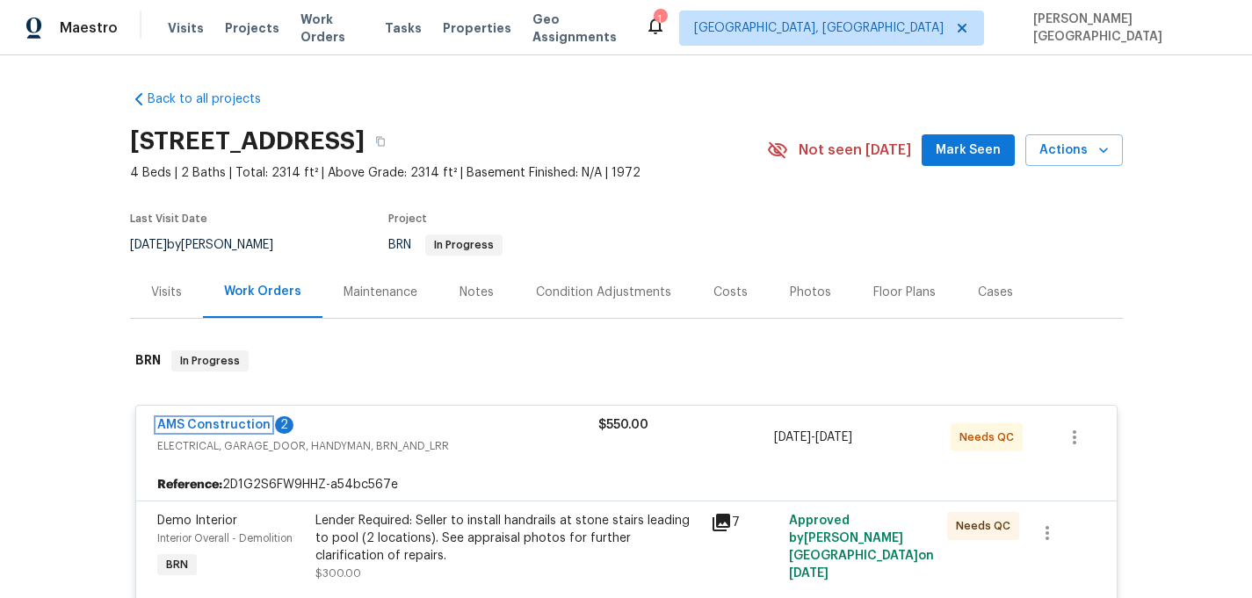
click at [238, 424] on link "AMS Construction" at bounding box center [213, 425] width 113 height 12
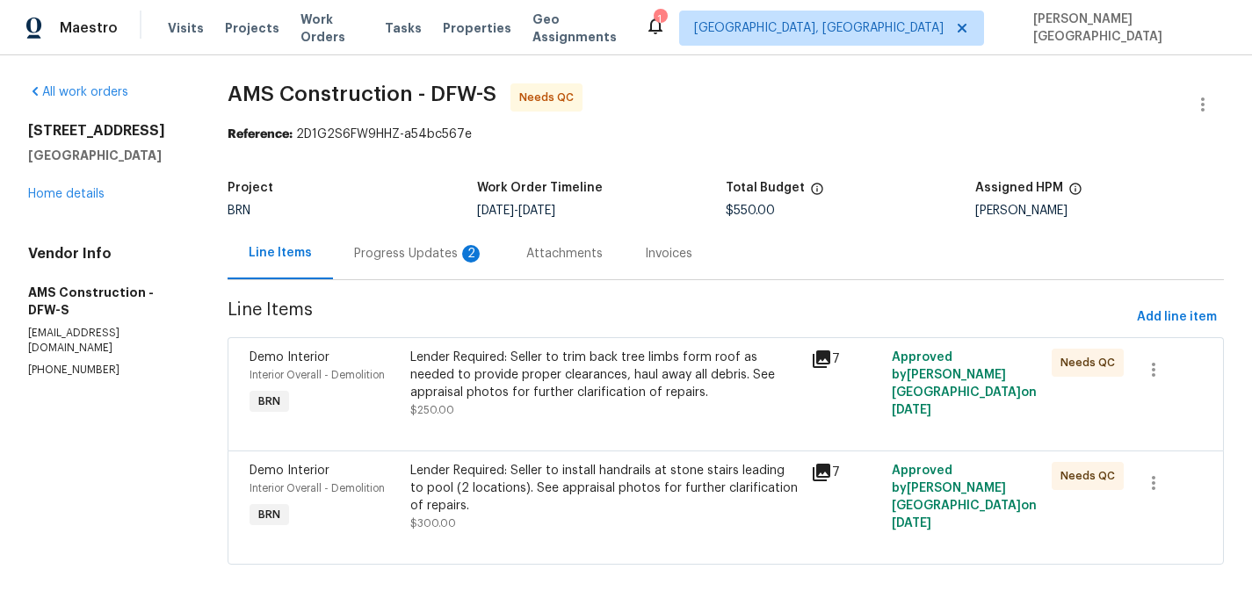
click at [483, 251] on div "Progress Updates 2" at bounding box center [419, 254] width 130 height 18
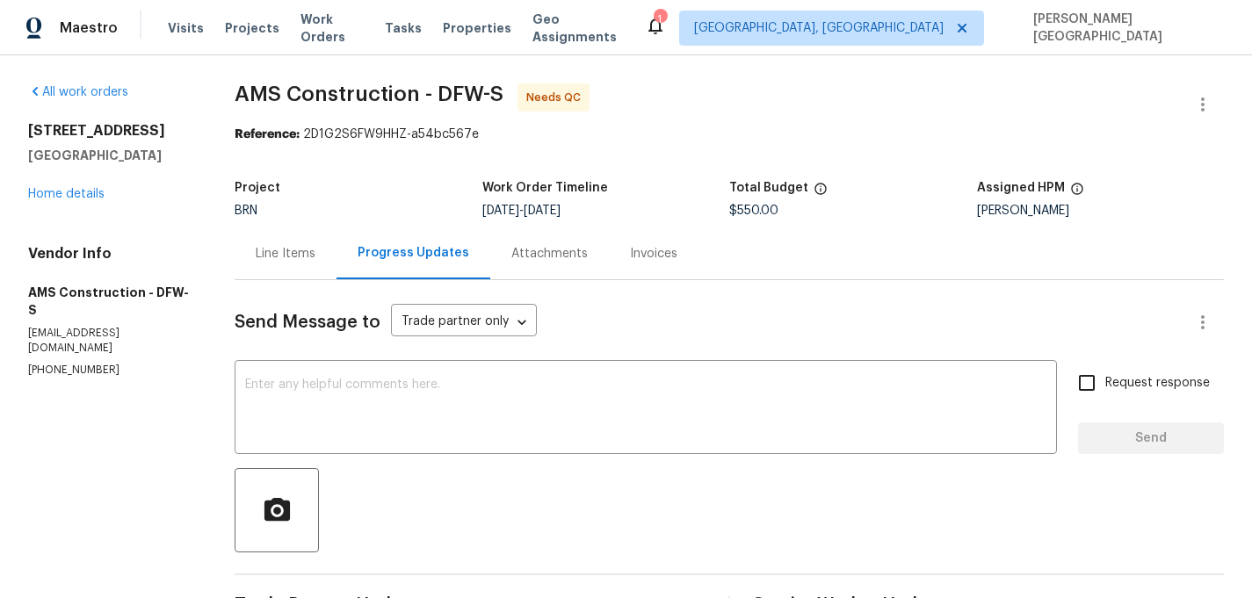
scroll to position [324, 0]
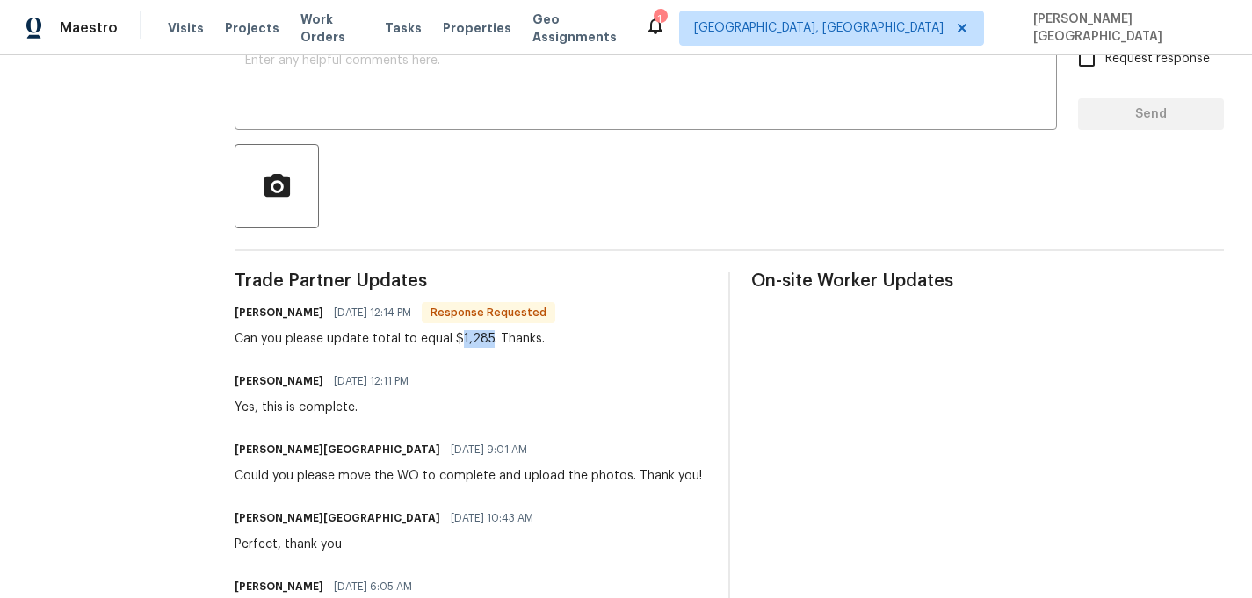
drag, startPoint x: 463, startPoint y: 336, endPoint x: 495, endPoint y: 336, distance: 32.5
click at [495, 336] on div "Can you please update total to equal $1,285. Thanks." at bounding box center [395, 339] width 321 height 18
copy div "1,285"
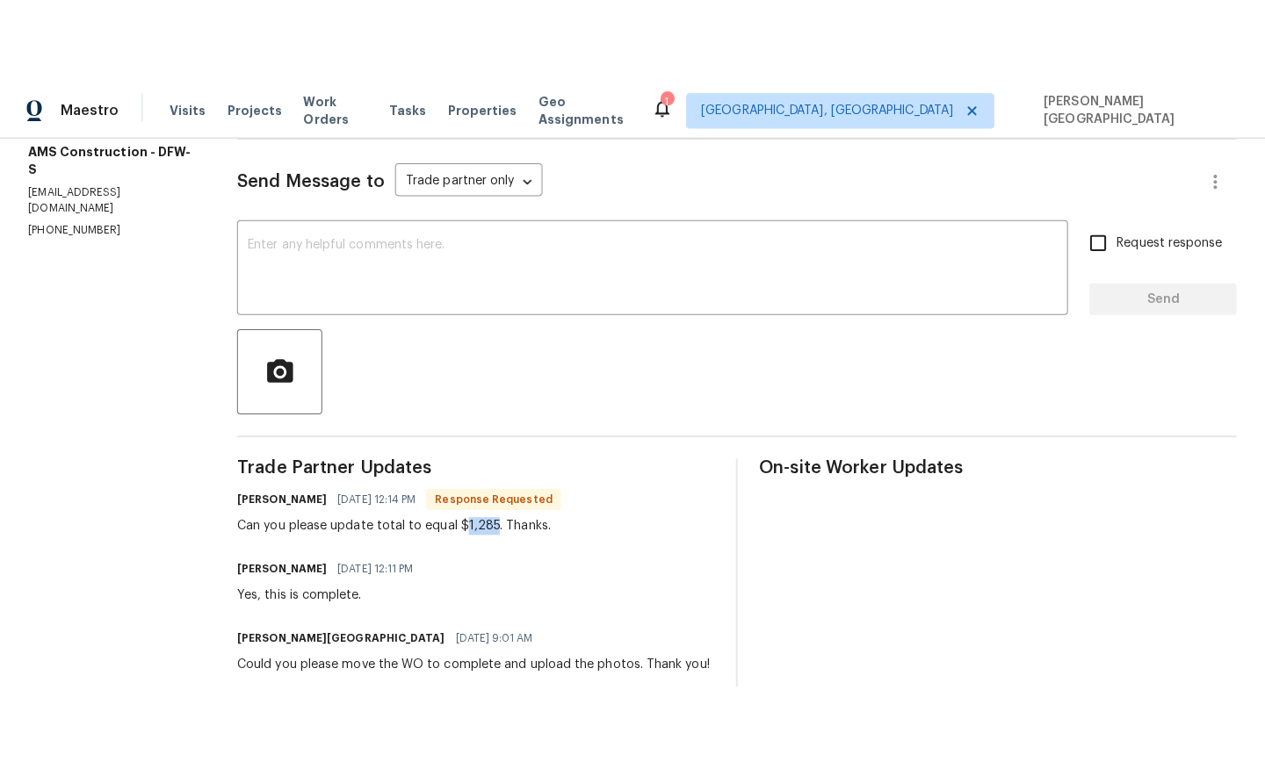
scroll to position [0, 0]
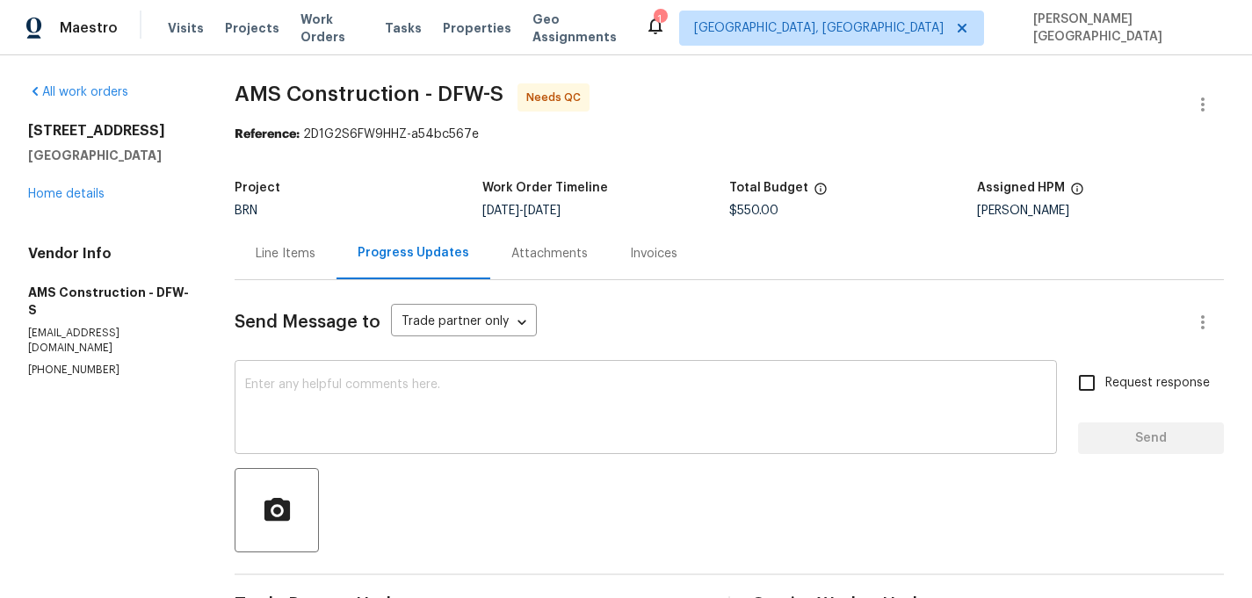
click at [314, 396] on textarea at bounding box center [645, 409] width 801 height 61
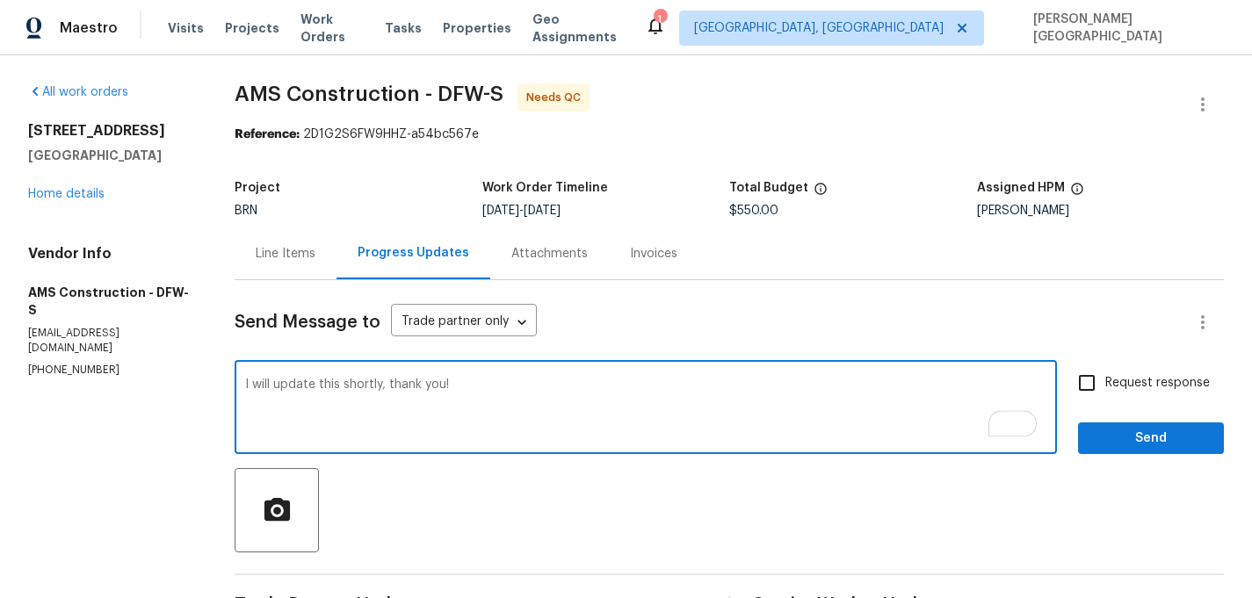
type textarea "I will update this shortly, thank you!"
click at [1110, 392] on label "Request response" at bounding box center [1138, 383] width 141 height 37
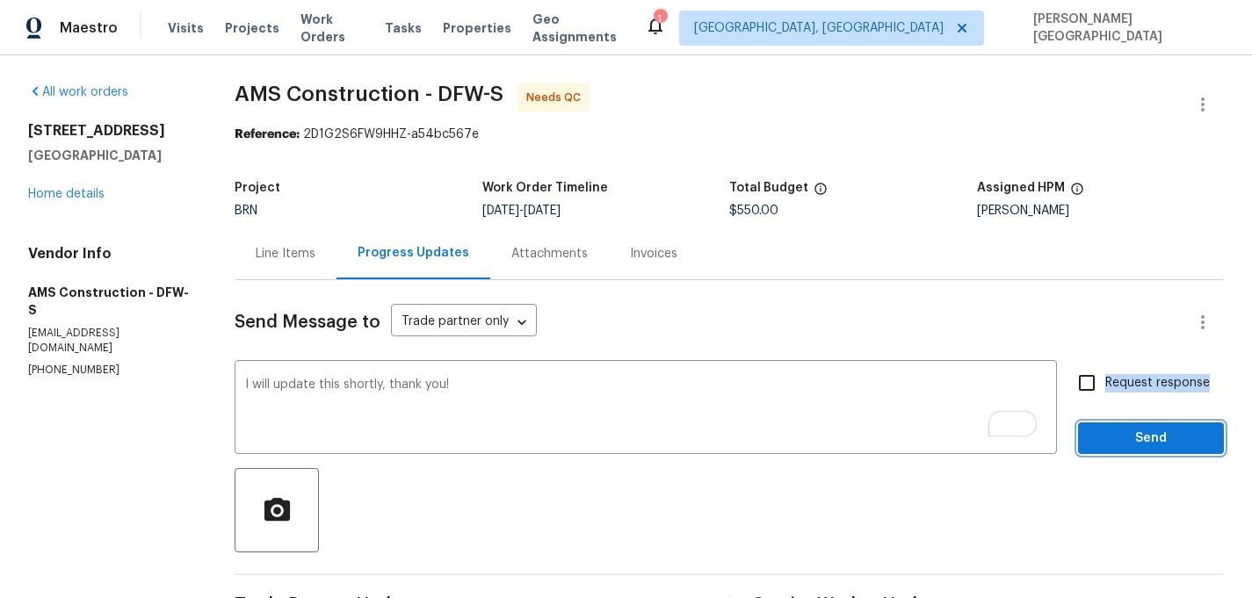
click at [1111, 432] on span "Send" at bounding box center [1151, 439] width 118 height 22
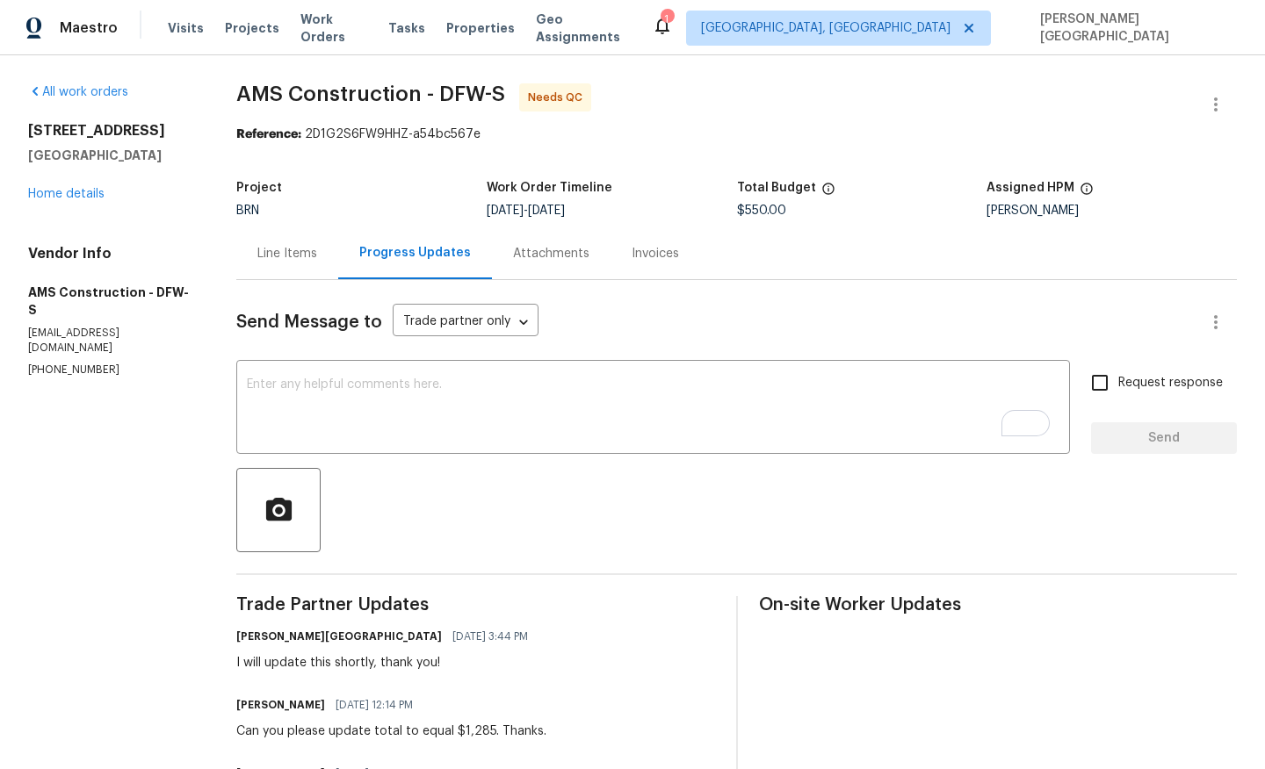
click at [264, 249] on div "Line Items" at bounding box center [287, 253] width 102 height 52
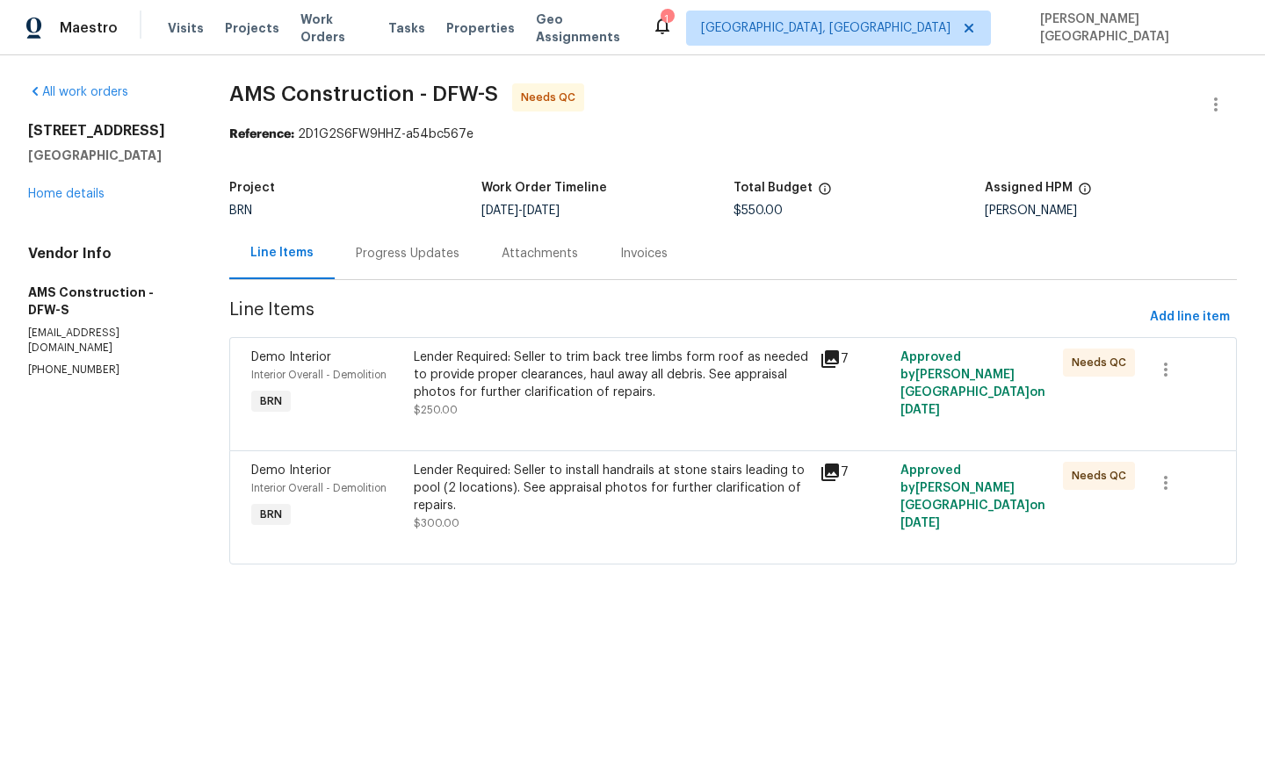
click at [536, 395] on div "Lender Required: Seller to trim back tree limbs form roof as needed to provide …" at bounding box center [611, 375] width 395 height 53
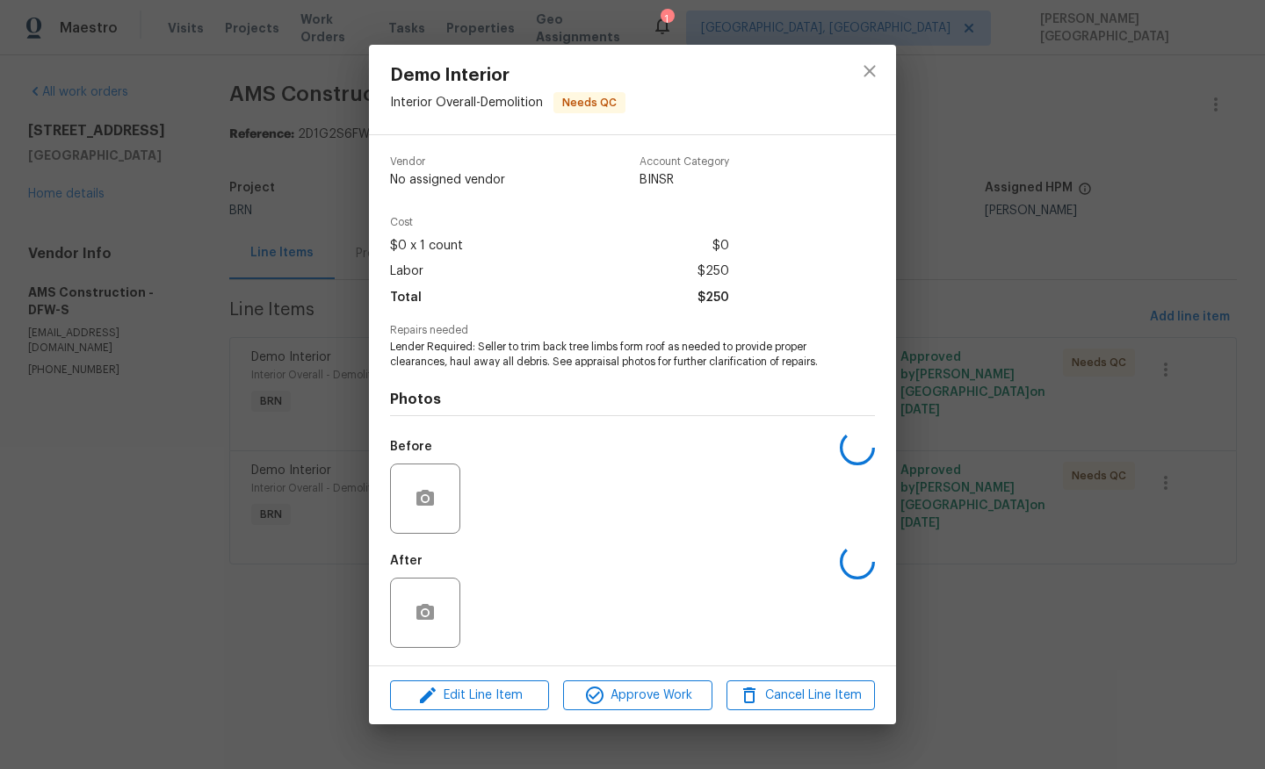
click at [519, 367] on span "Lender Required: Seller to trim back tree limbs form roof as needed to provide …" at bounding box center [608, 355] width 437 height 30
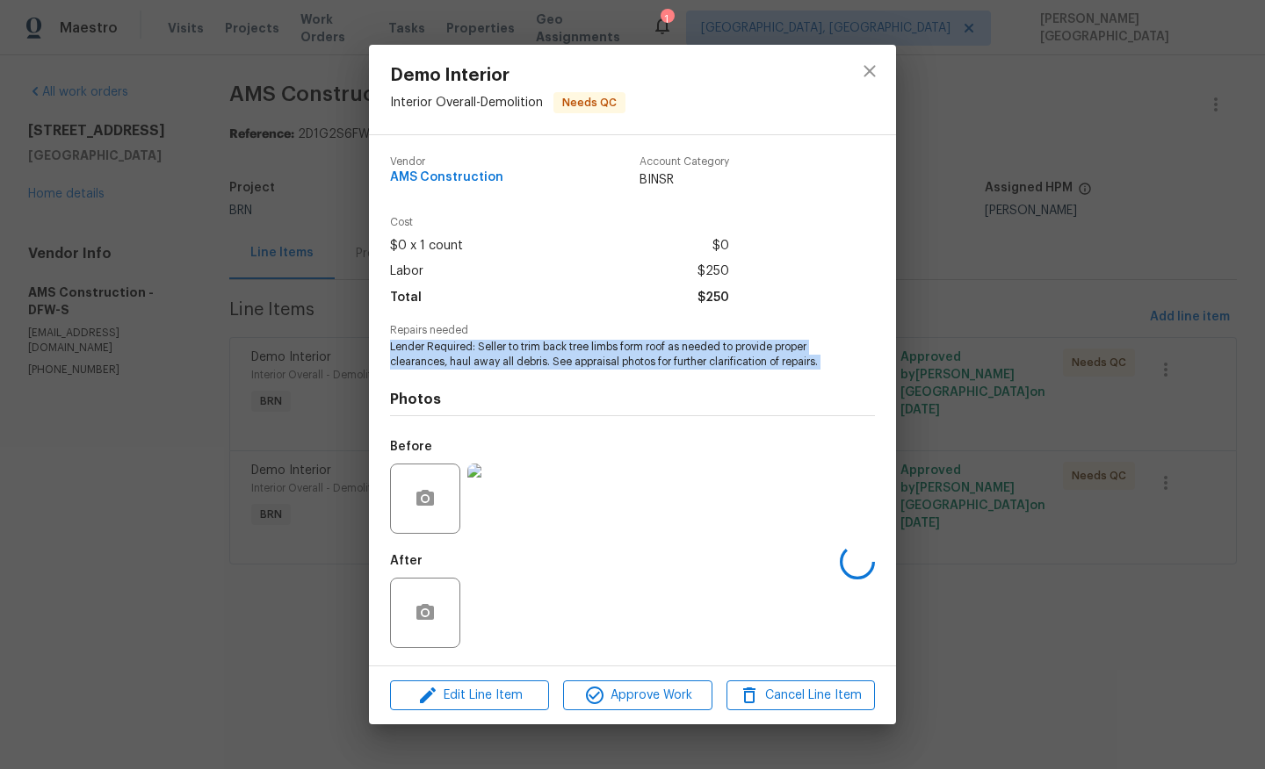
click at [519, 367] on span "Lender Required: Seller to trim back tree limbs form roof as needed to provide …" at bounding box center [608, 355] width 437 height 30
copy span "Lender Required: Seller to trim back tree limbs form roof as needed to provide …"
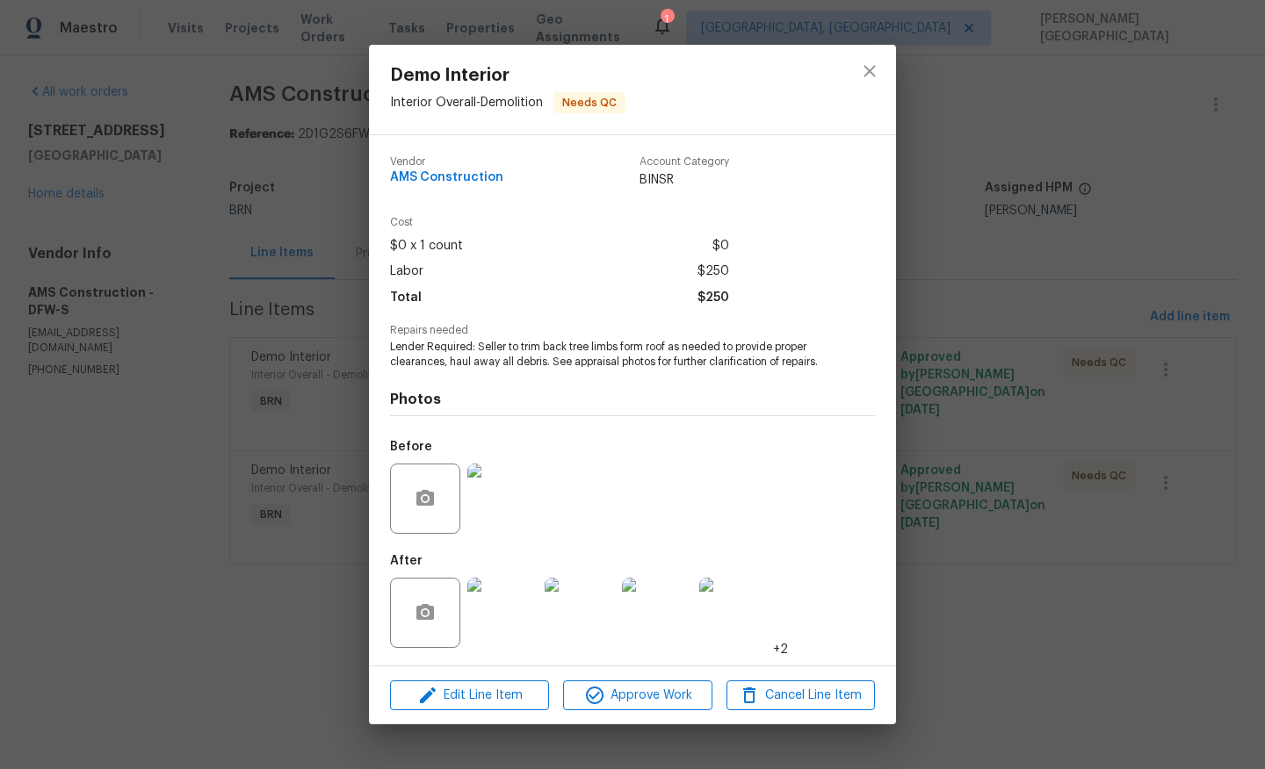
click at [1080, 333] on div "Demo Interior Interior Overall - Demolition Needs QC Vendor AMS Construction Ac…" at bounding box center [632, 384] width 1265 height 769
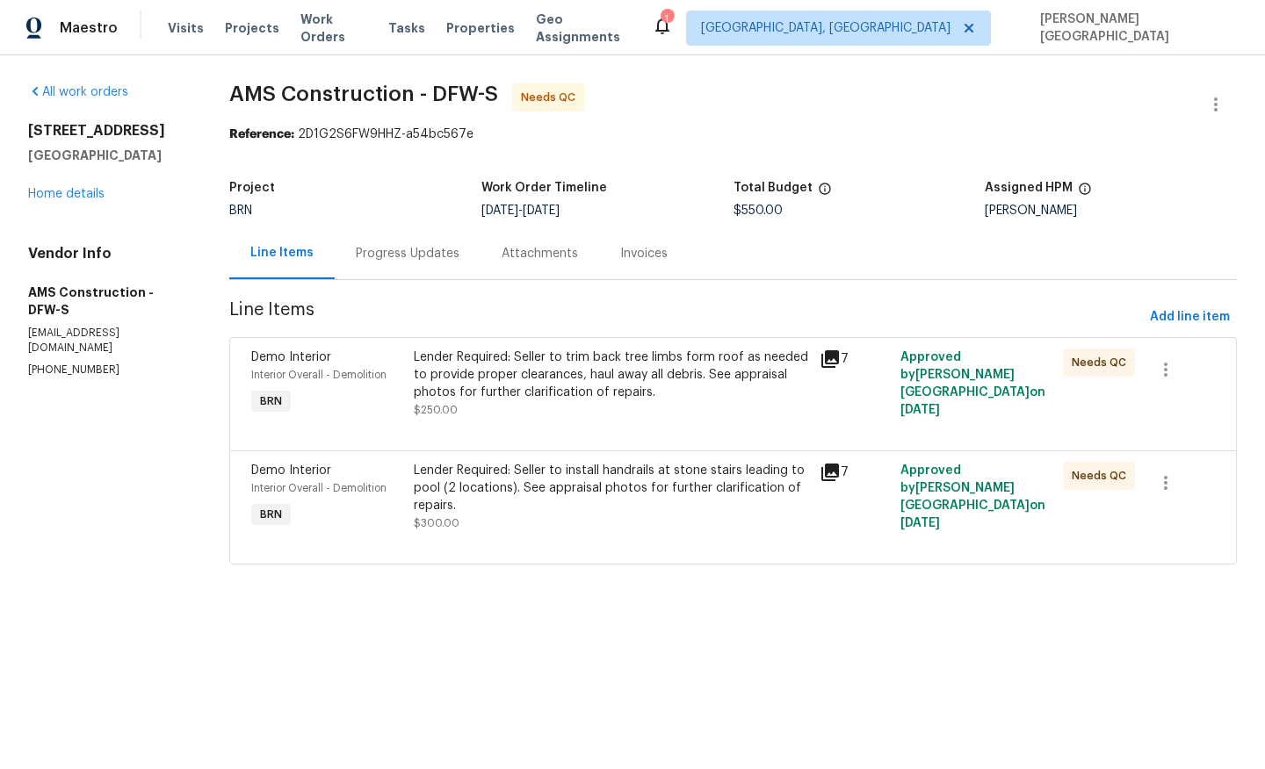
click at [559, 509] on div "Lender Required: Seller to install handrails at stone stairs leading to pool (2…" at bounding box center [611, 488] width 395 height 53
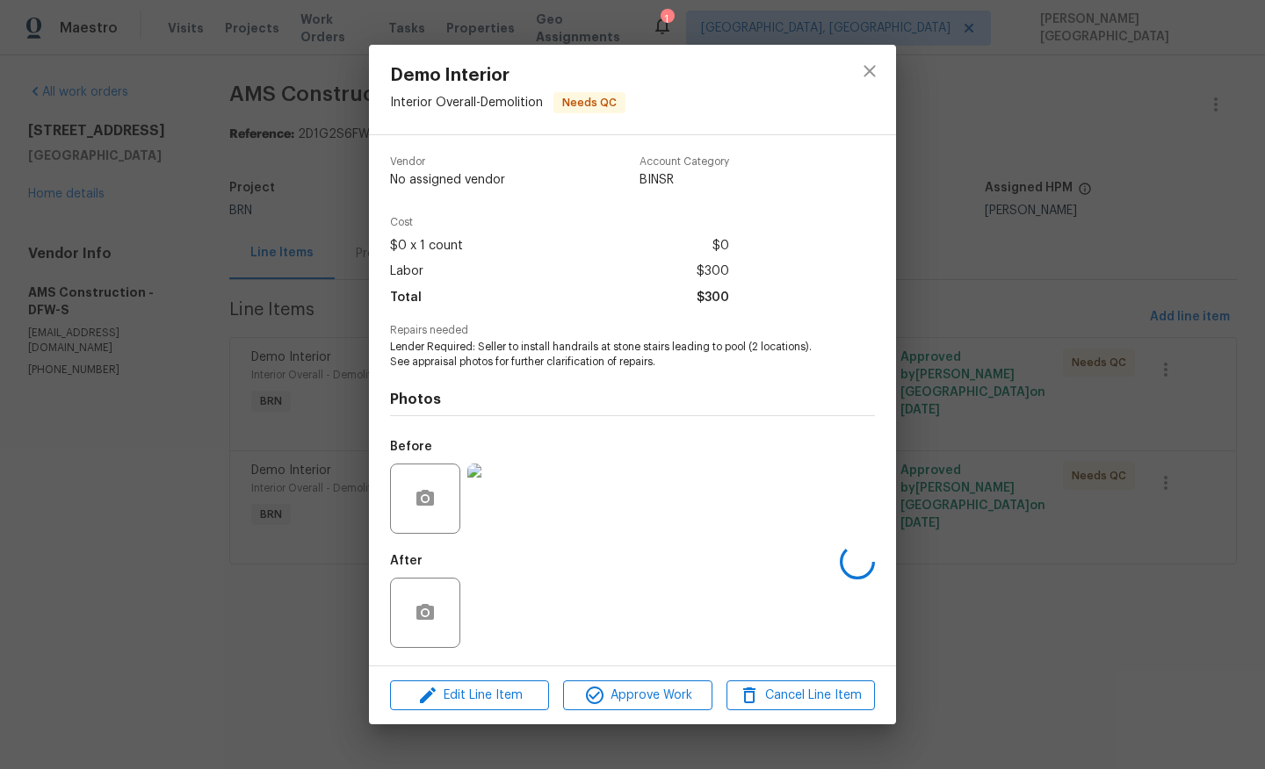
click at [453, 325] on span "Repairs needed" at bounding box center [632, 330] width 485 height 11
click at [455, 360] on span "Lender Required: Seller to install handrails at stone stairs leading to pool (2…" at bounding box center [608, 355] width 437 height 30
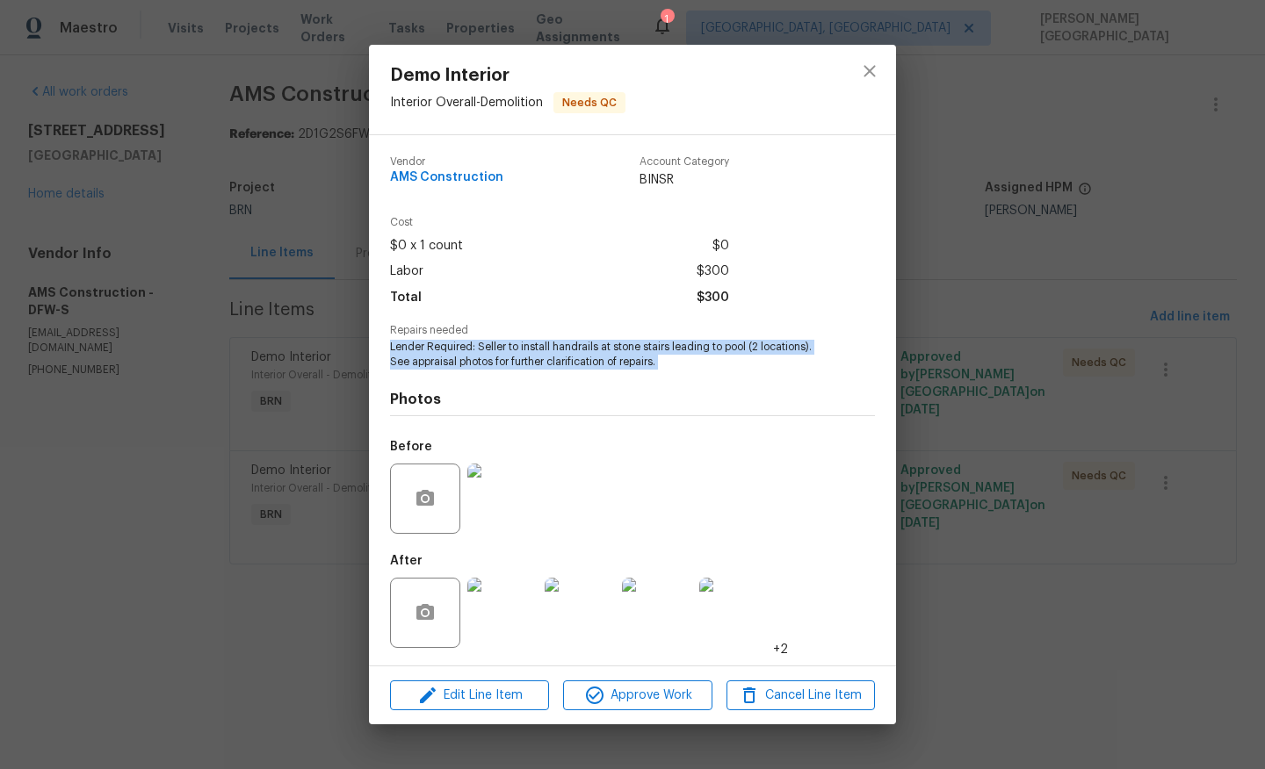
click at [455, 360] on span "Lender Required: Seller to install handrails at stone stairs leading to pool (2…" at bounding box center [608, 355] width 437 height 30
copy span "Lender Required: Seller to install handrails at stone stairs leading to pool (2…"
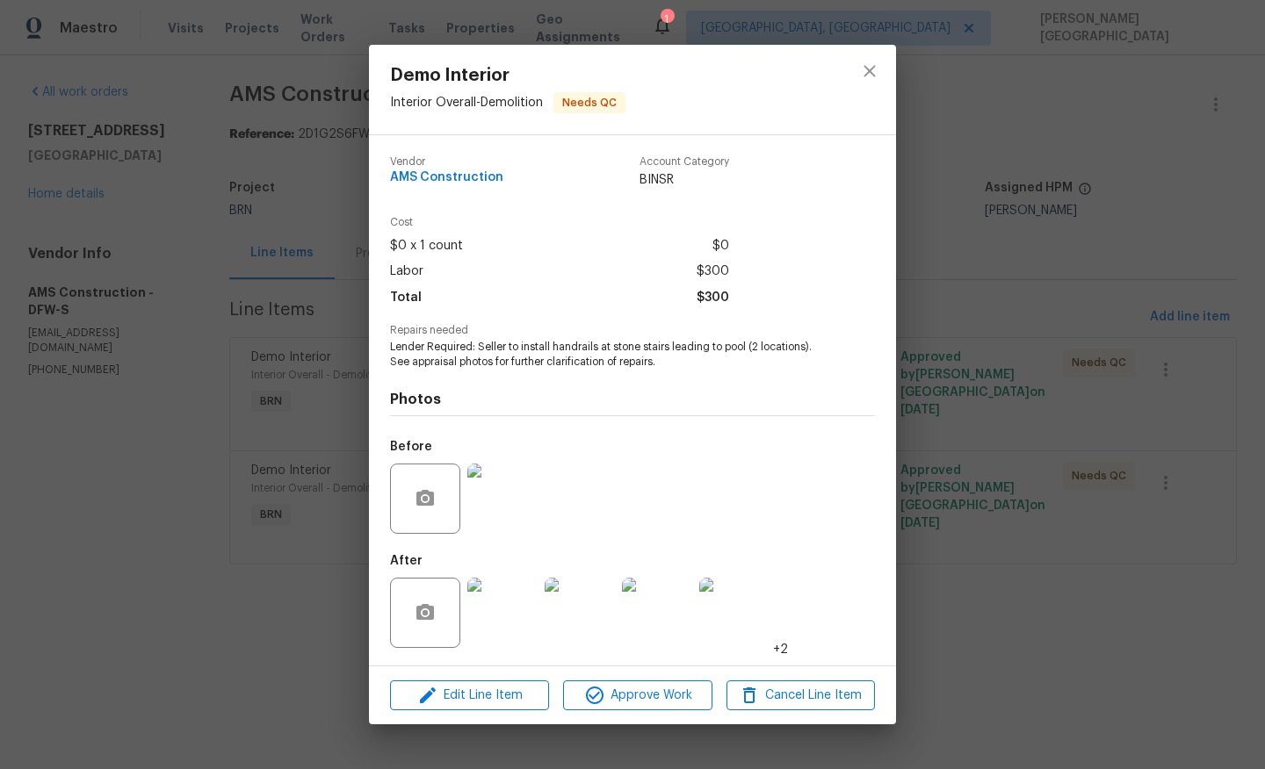
click at [841, 243] on div "Cost $0 x 1 count $0 Labor $300 Total $300" at bounding box center [632, 271] width 485 height 108
click at [966, 246] on div "Demo Interior Interior Overall - Demolition Needs QC Vendor AMS Construction Ac…" at bounding box center [632, 384] width 1265 height 769
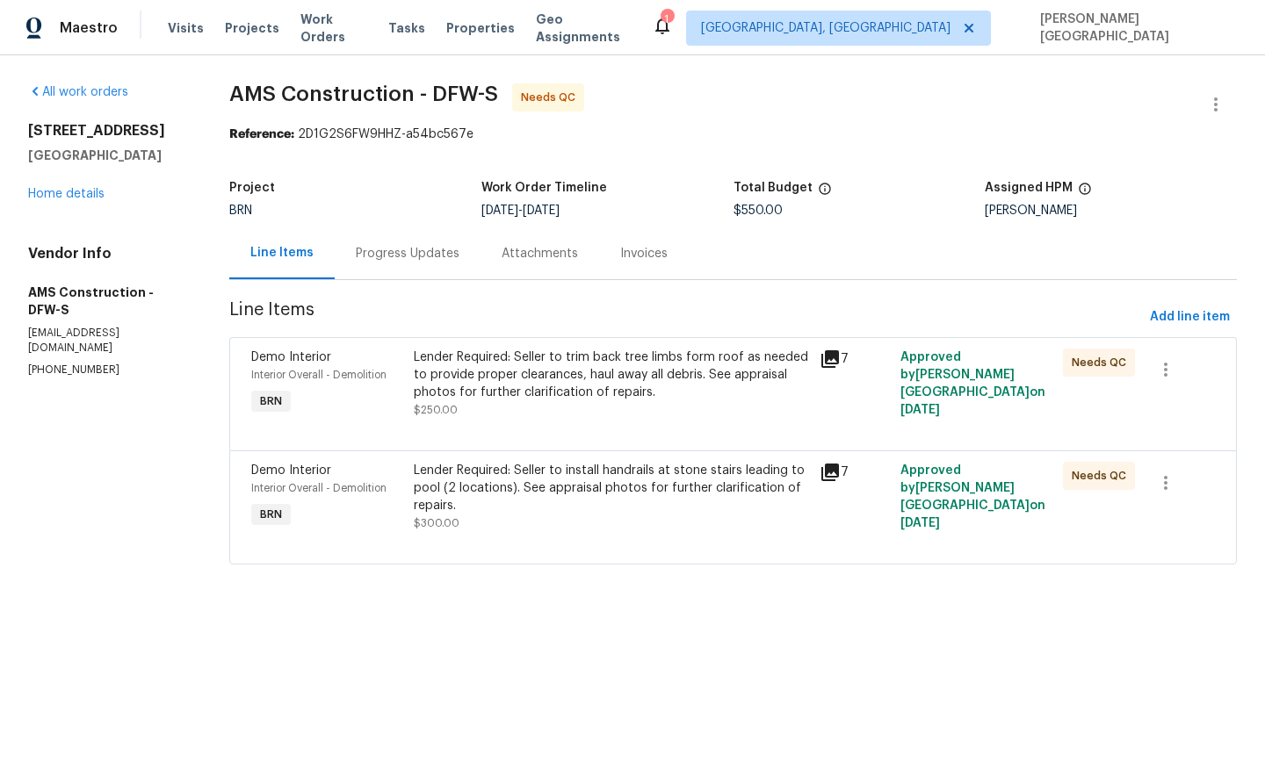
click at [757, 216] on span "$550.00" at bounding box center [757, 211] width 49 height 12
copy span "$550.00"
click at [412, 259] on div "Progress Updates" at bounding box center [408, 254] width 104 height 18
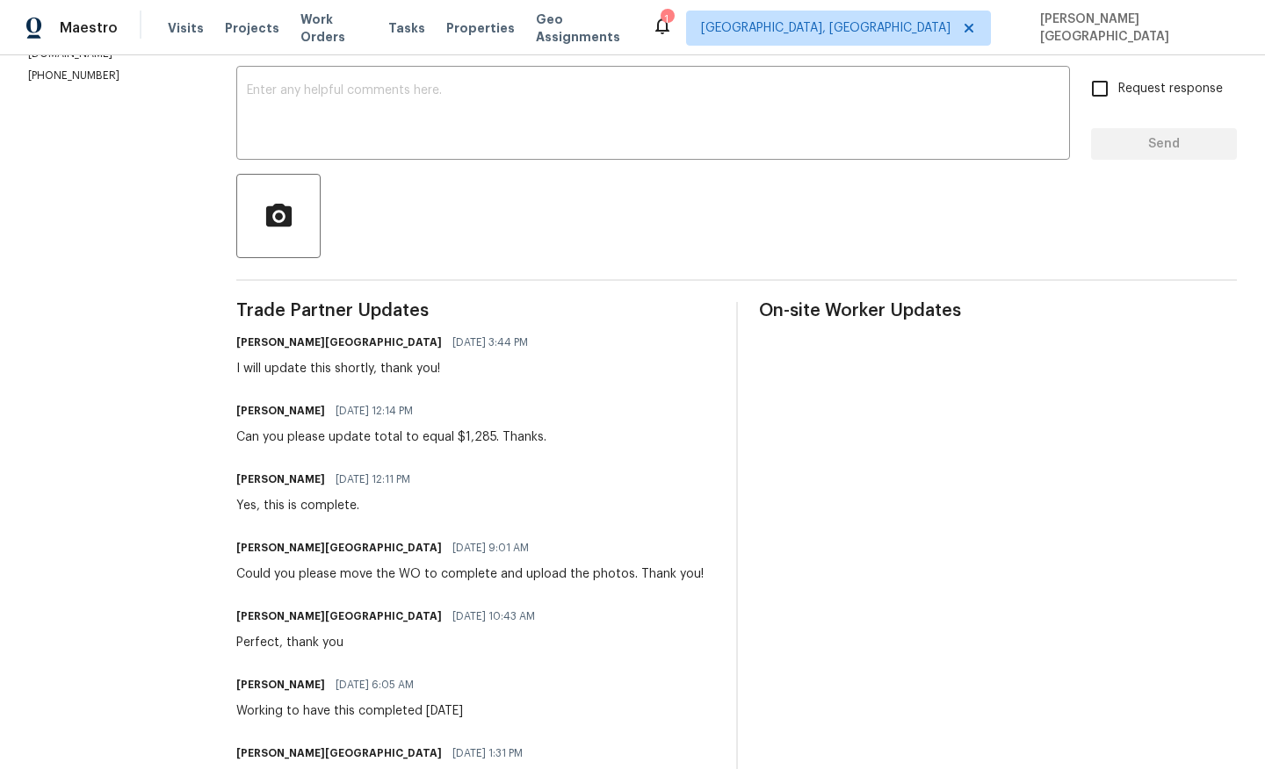
scroll to position [418, 0]
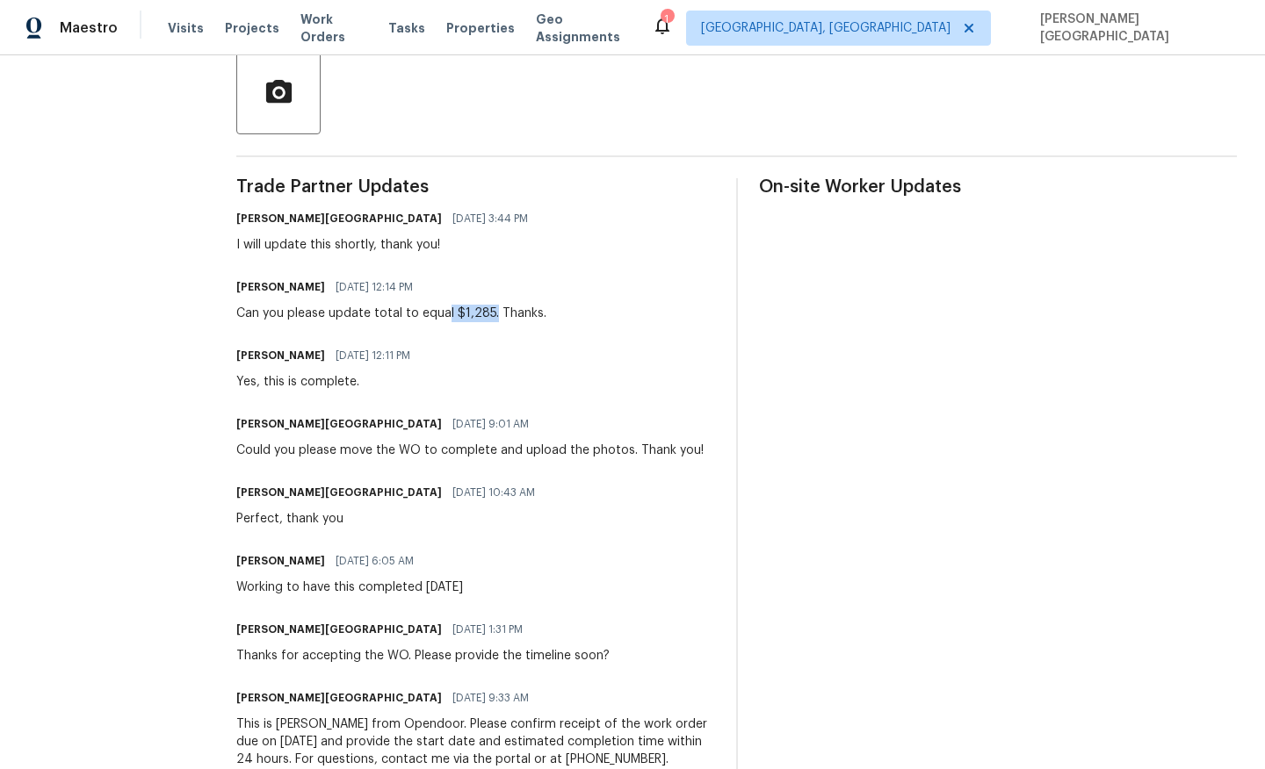
drag, startPoint x: 497, startPoint y: 312, endPoint x: 451, endPoint y: 315, distance: 45.8
click at [451, 315] on div "Can you please update total to equal $1,285. Thanks." at bounding box center [391, 314] width 310 height 18
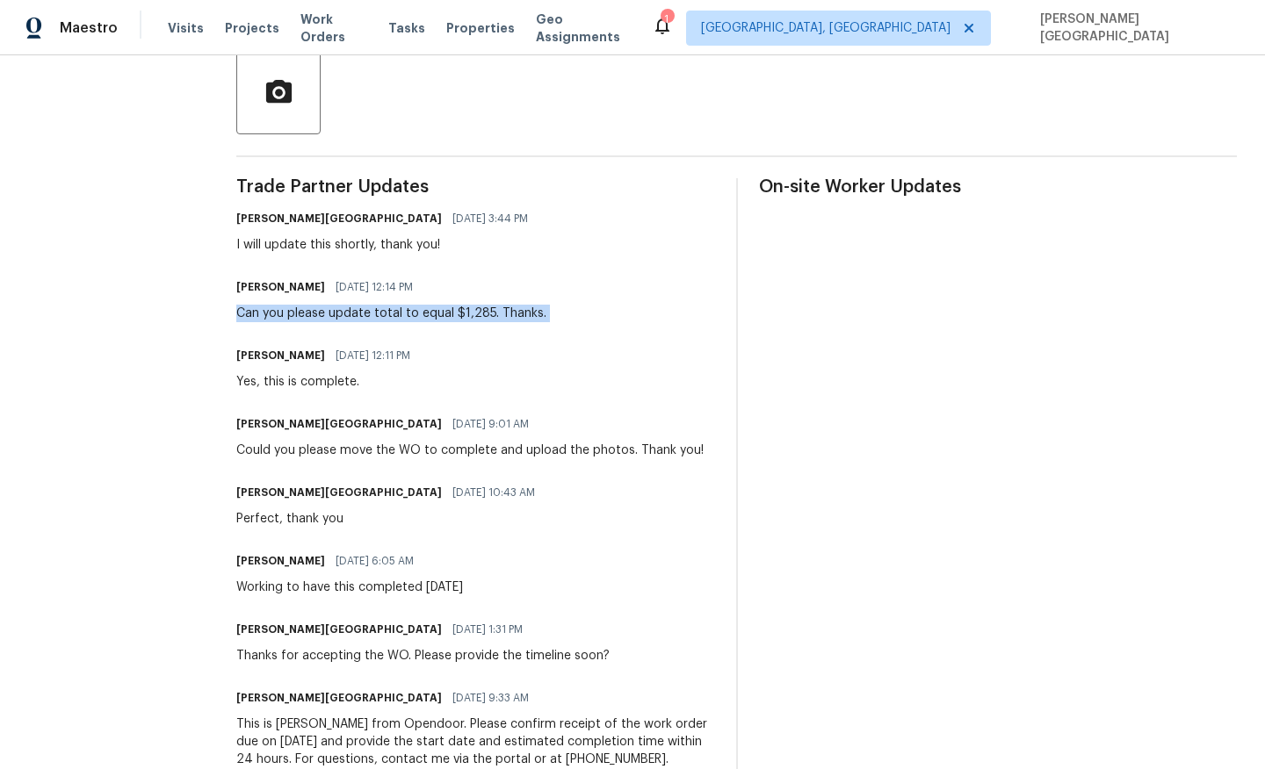
scroll to position [0, 0]
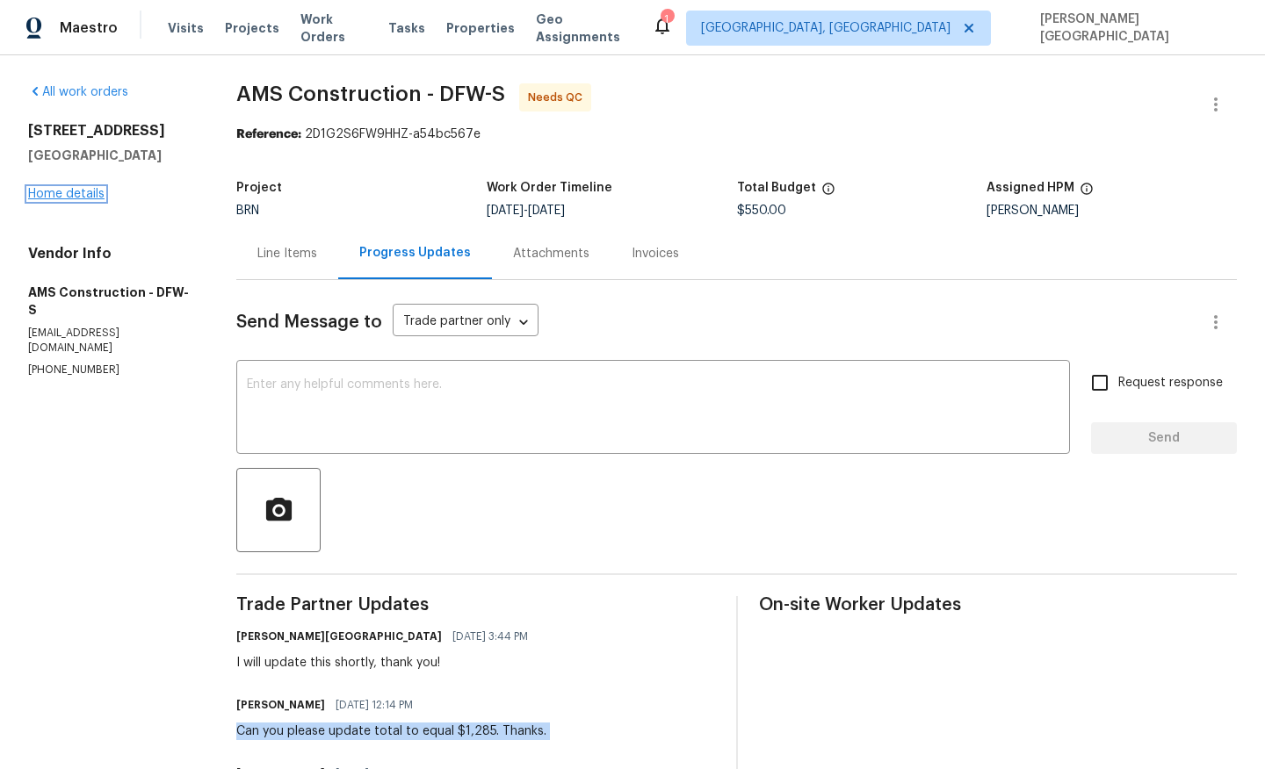
click at [85, 195] on link "Home details" at bounding box center [66, 194] width 76 height 12
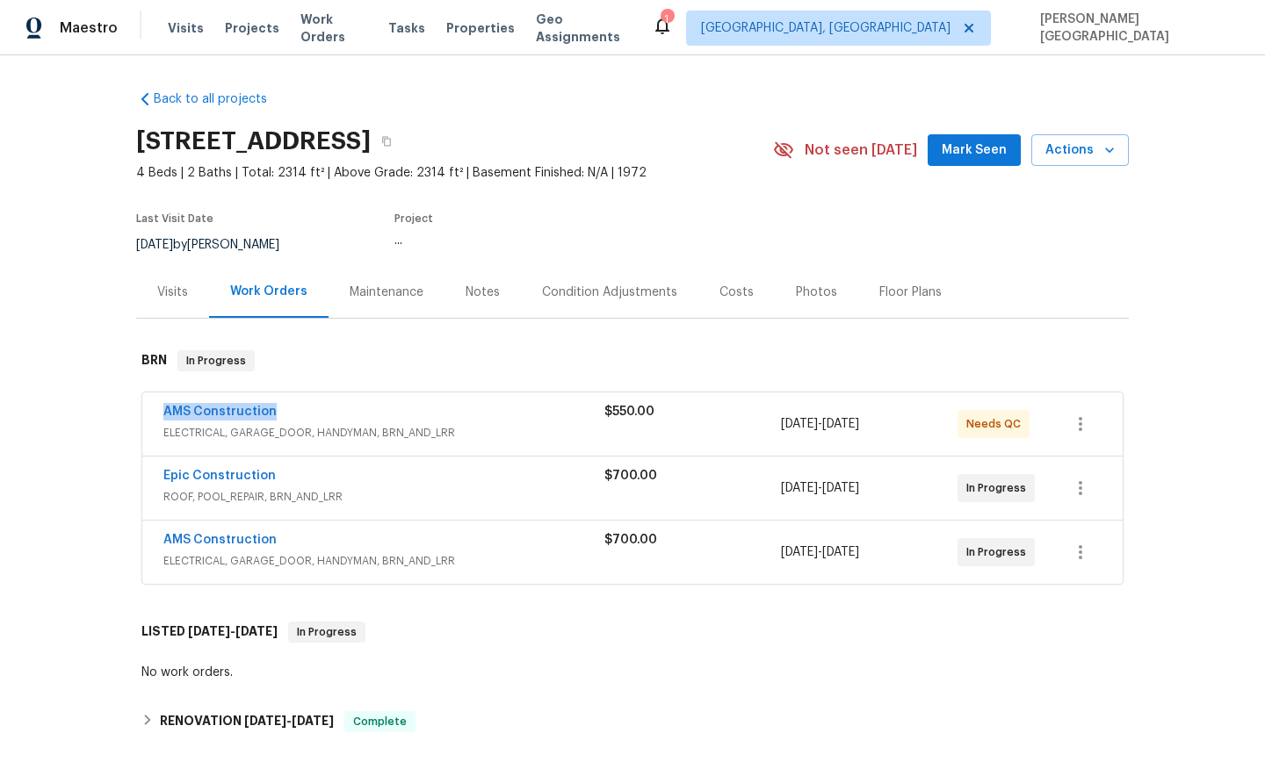
drag, startPoint x: 284, startPoint y: 415, endPoint x: 103, endPoint y: 415, distance: 180.9
click at [103, 415] on div "Back to all projects 4016 Lynbrook Ln, Arlington, TX 76015 4 Beds | 2 Baths | T…" at bounding box center [632, 412] width 1265 height 714
copy link "AMS Construction"
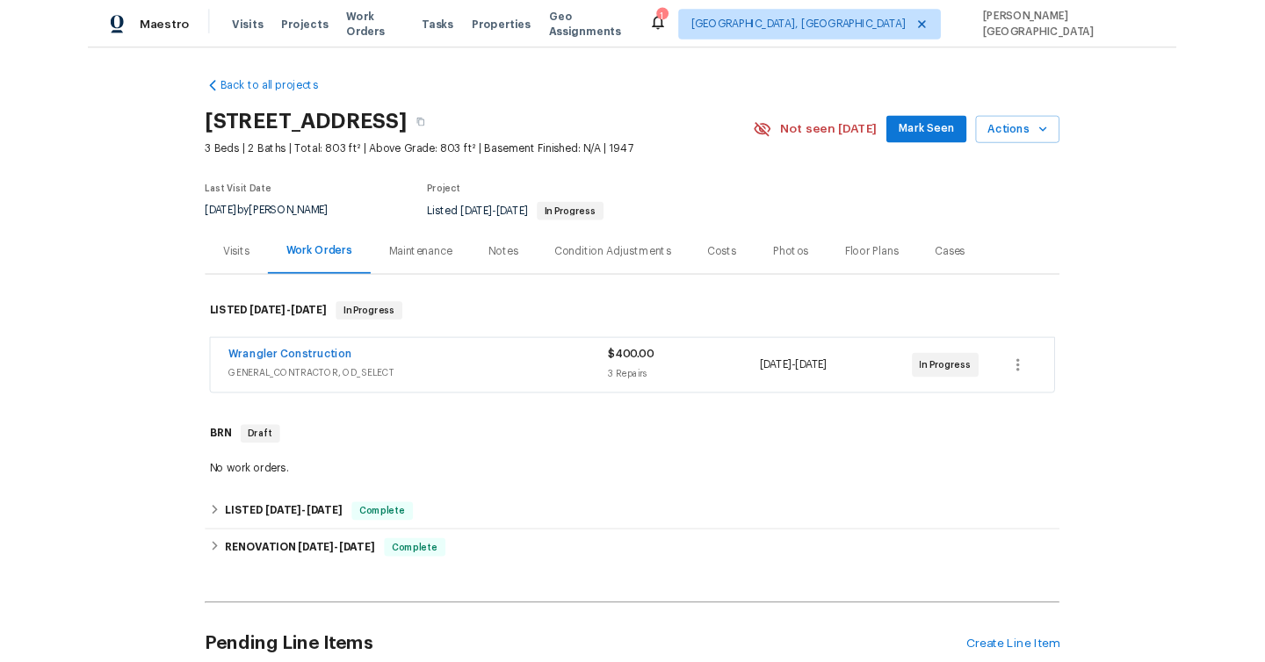
scroll to position [388, 0]
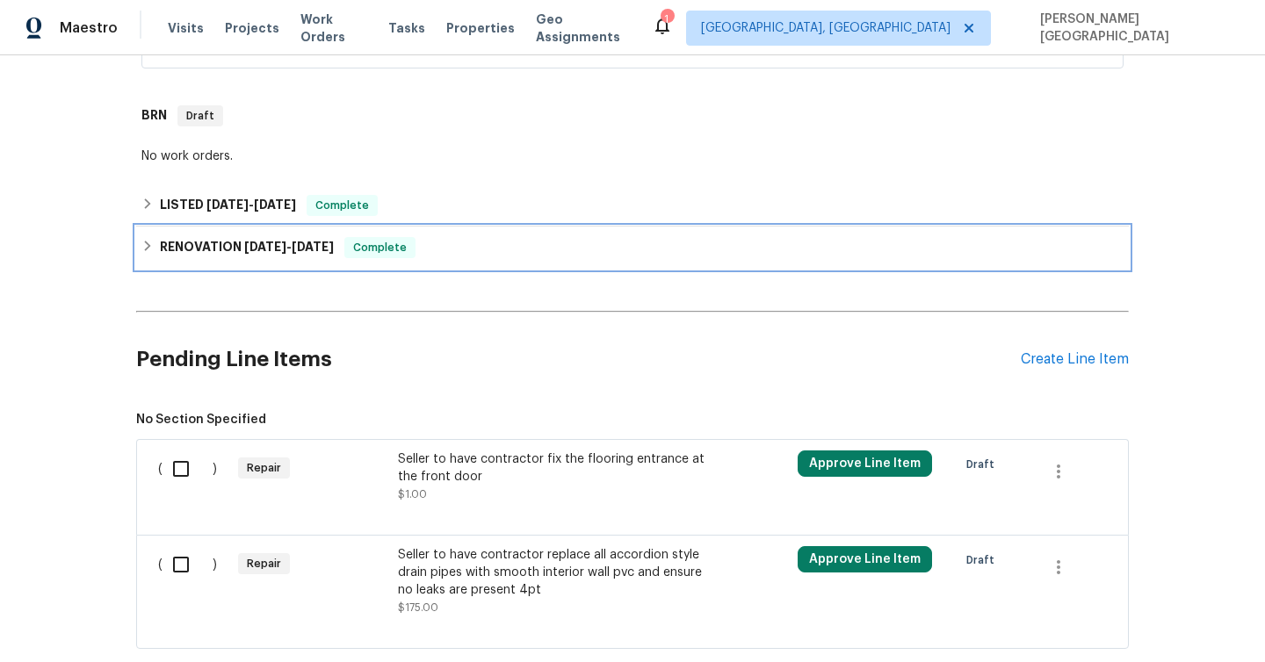
click at [531, 242] on div "RENOVATION [DATE] - [DATE] Complete" at bounding box center [632, 247] width 982 height 21
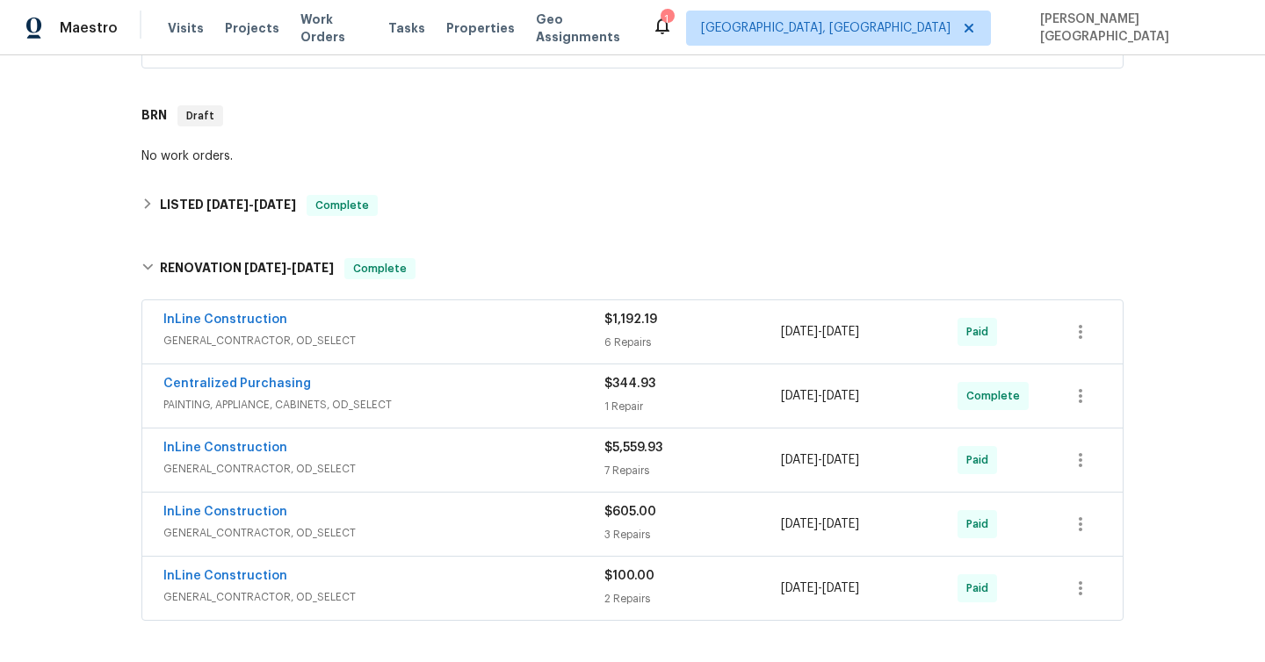
scroll to position [853, 0]
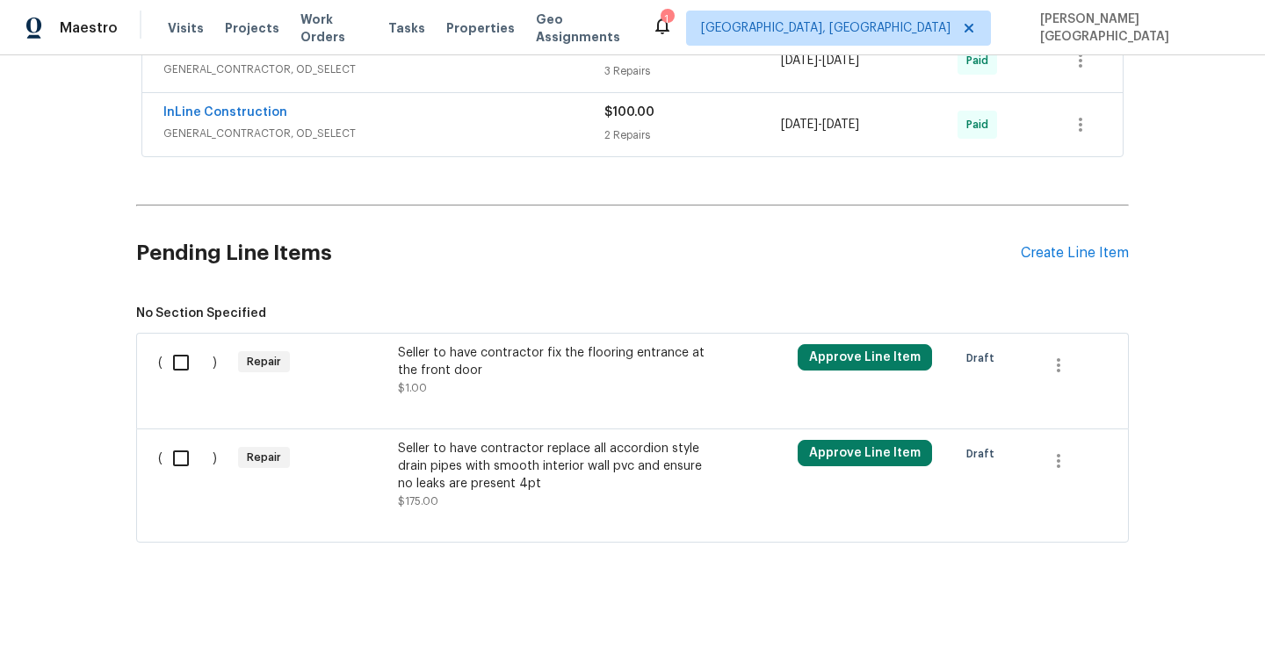
click at [491, 496] on div "Seller to have contractor replace all accordion style drain pipes with smooth i…" at bounding box center [552, 475] width 309 height 70
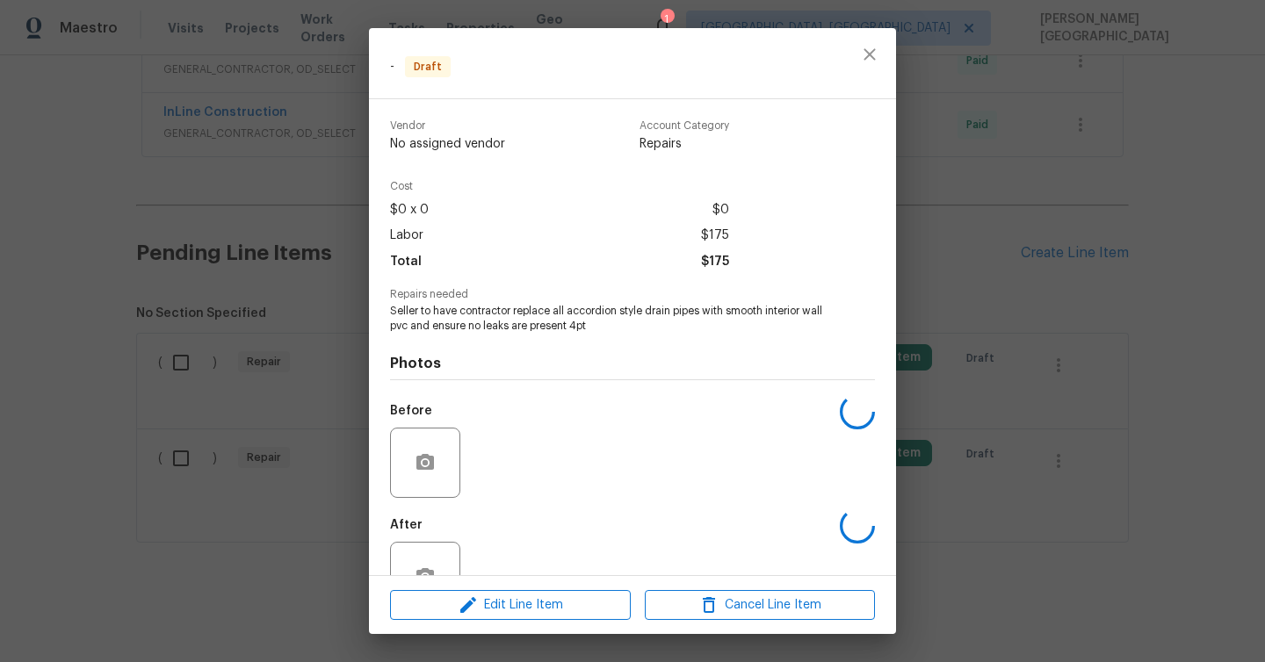
click at [502, 585] on div "Edit Line Item Cancel Line Item" at bounding box center [632, 605] width 527 height 59
click at [503, 599] on span "Edit Line Item" at bounding box center [510, 606] width 230 height 22
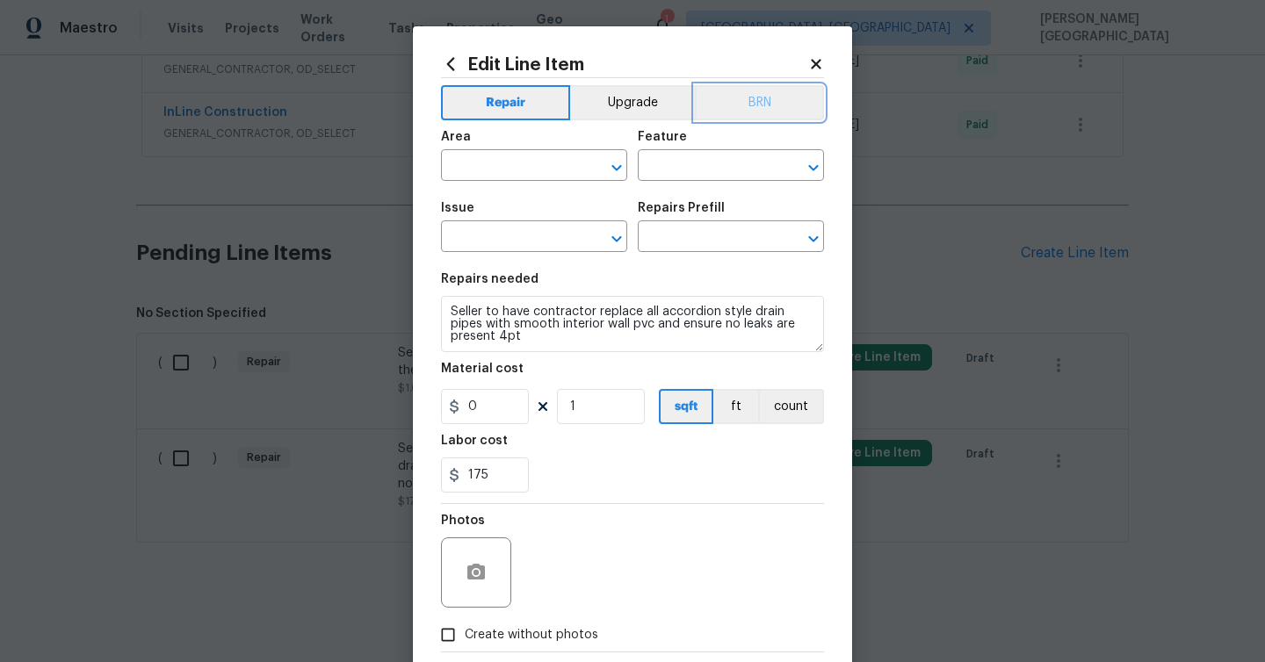
click at [761, 105] on button "BRN" at bounding box center [759, 102] width 129 height 35
click at [560, 152] on div "Area" at bounding box center [534, 142] width 186 height 23
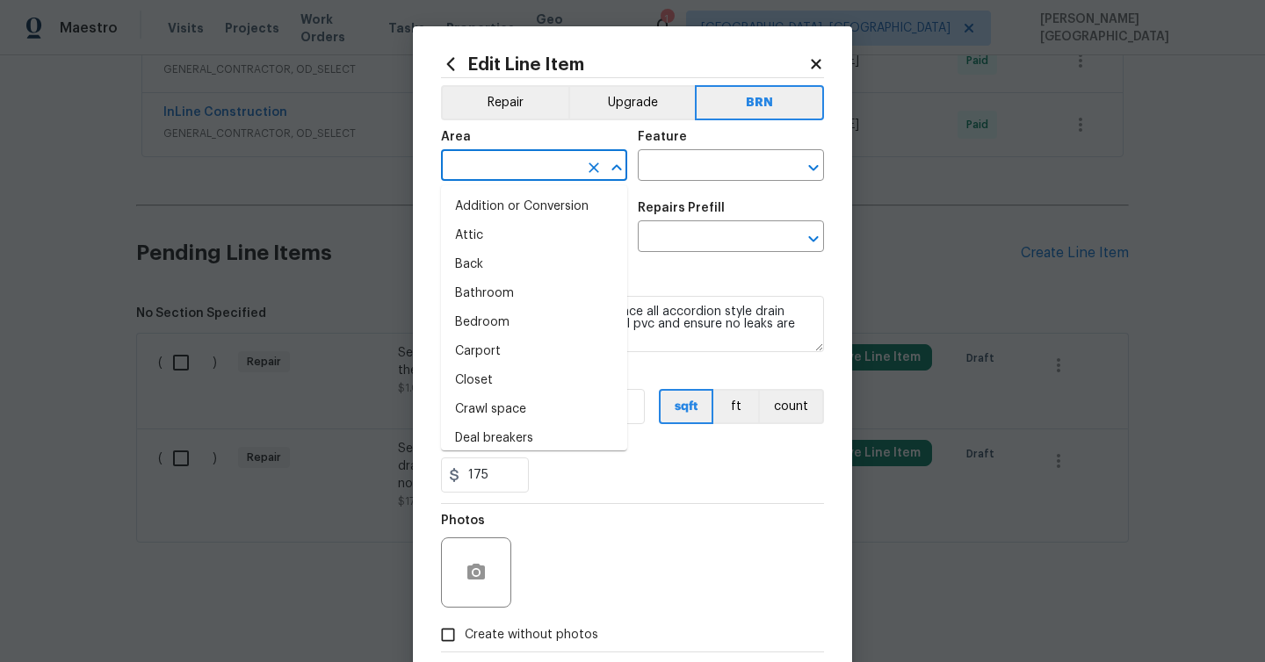
click at [526, 162] on input "text" at bounding box center [509, 167] width 137 height 27
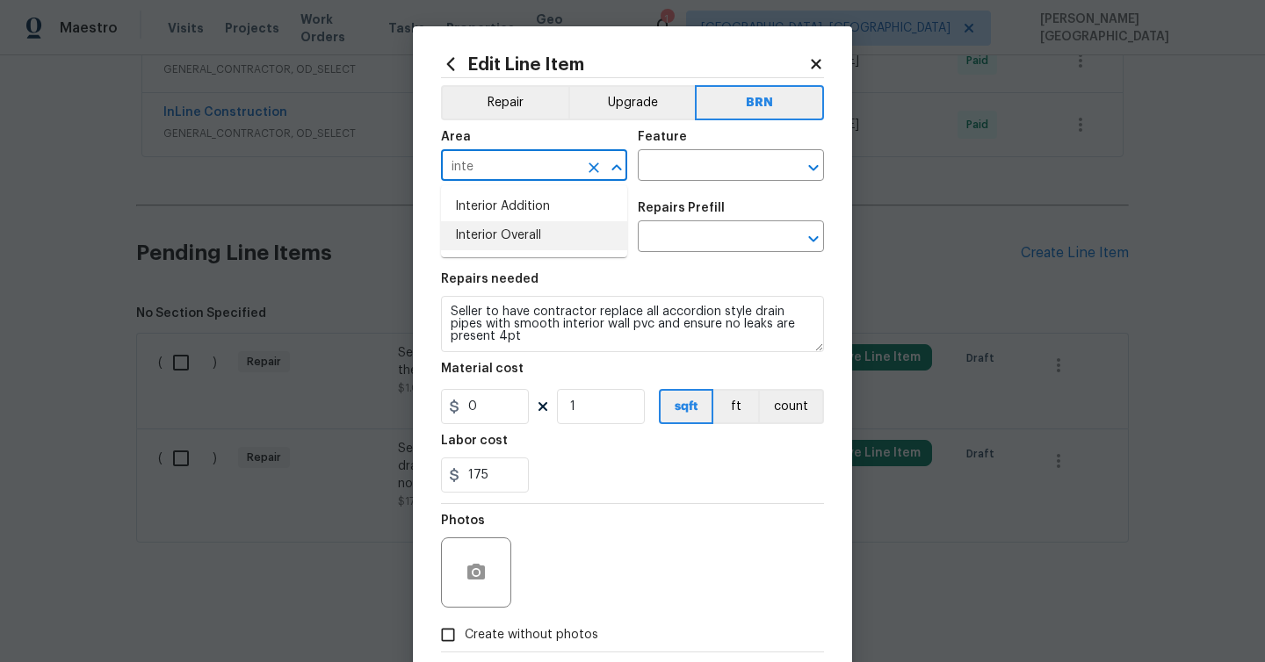
click at [549, 235] on li "Interior Overall" at bounding box center [534, 235] width 186 height 29
type input "Interior Overall"
click at [682, 166] on input "text" at bounding box center [706, 167] width 137 height 27
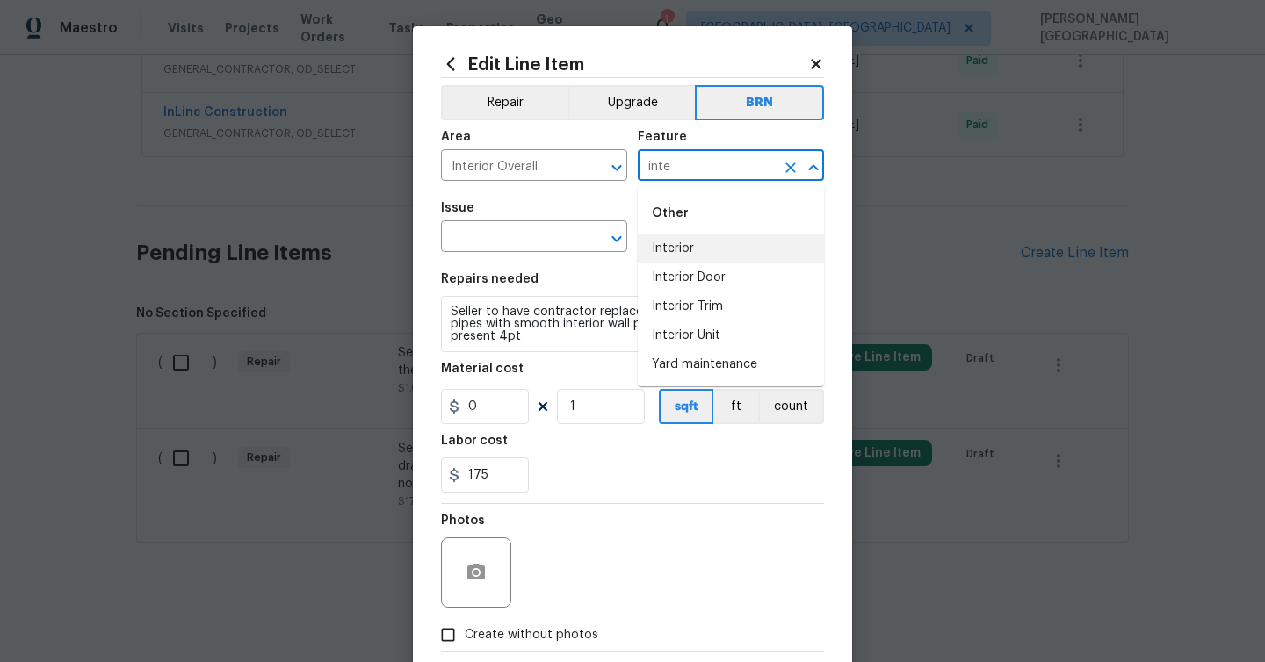
click at [703, 250] on li "Interior" at bounding box center [731, 249] width 186 height 29
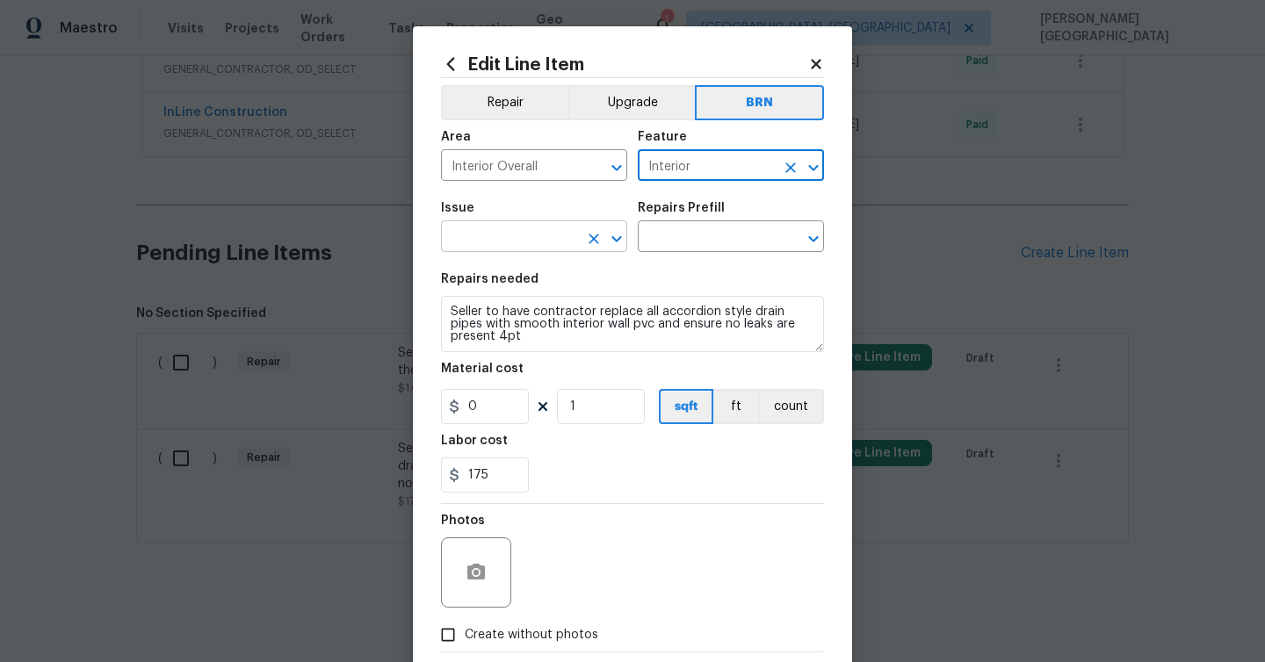
type input "Interior"
click at [526, 241] on input "text" at bounding box center [509, 238] width 137 height 27
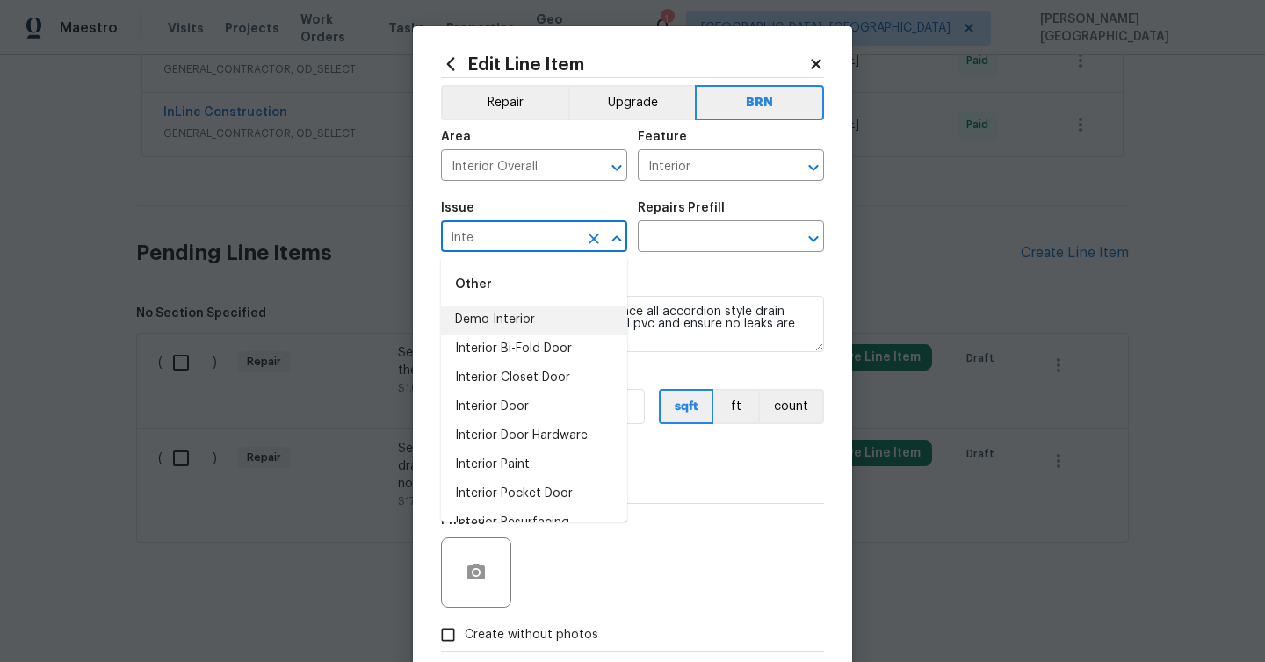
click at [536, 316] on li "Demo Interior" at bounding box center [534, 320] width 186 height 29
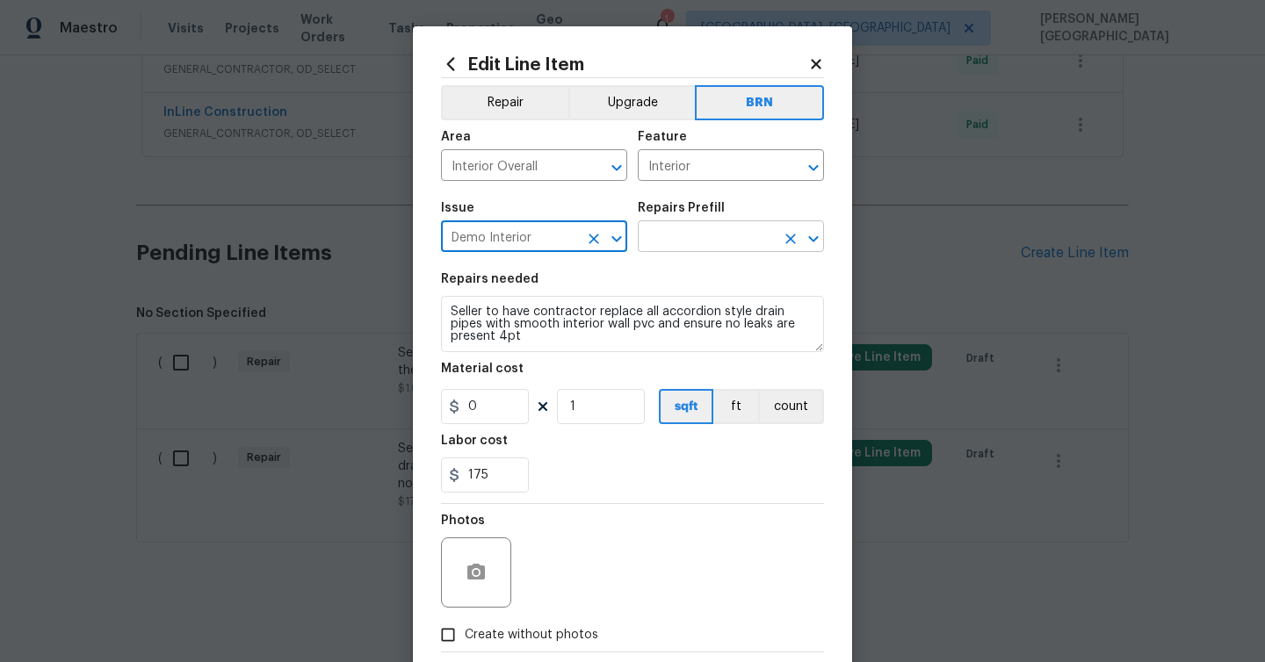
type input "Demo Interior"
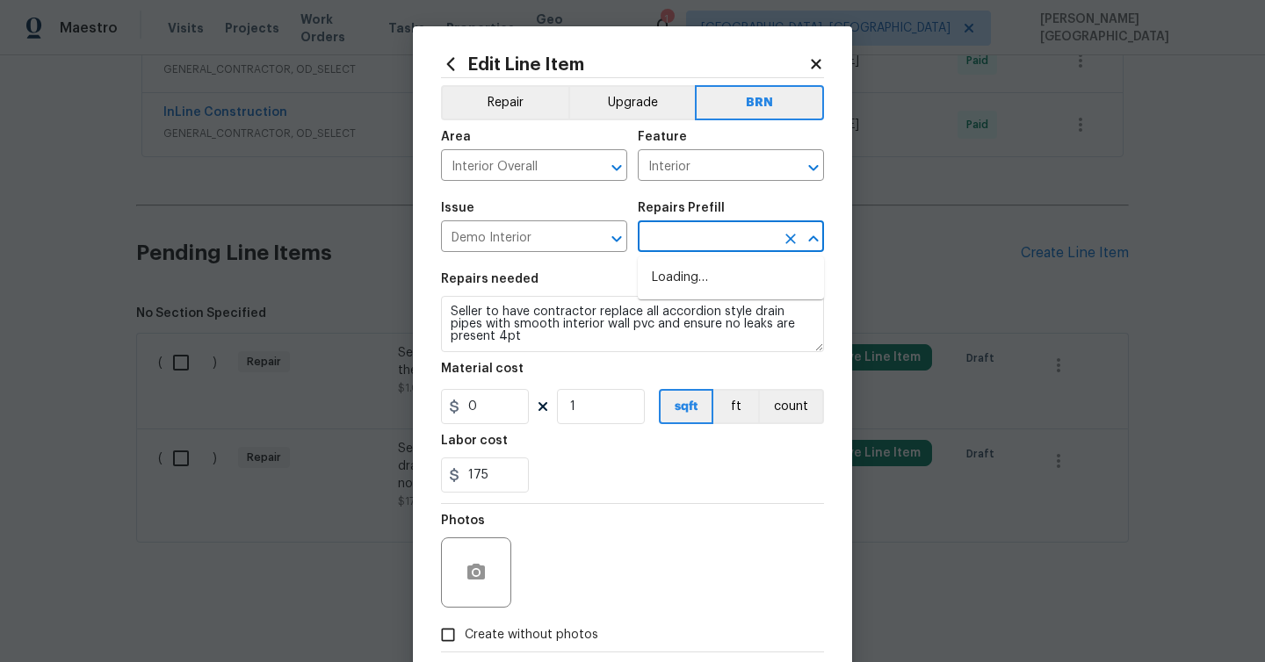
click at [661, 251] on input "text" at bounding box center [706, 238] width 137 height 27
click at [662, 242] on input "text" at bounding box center [706, 238] width 137 height 27
click at [589, 238] on icon "Clear" at bounding box center [594, 239] width 18 height 18
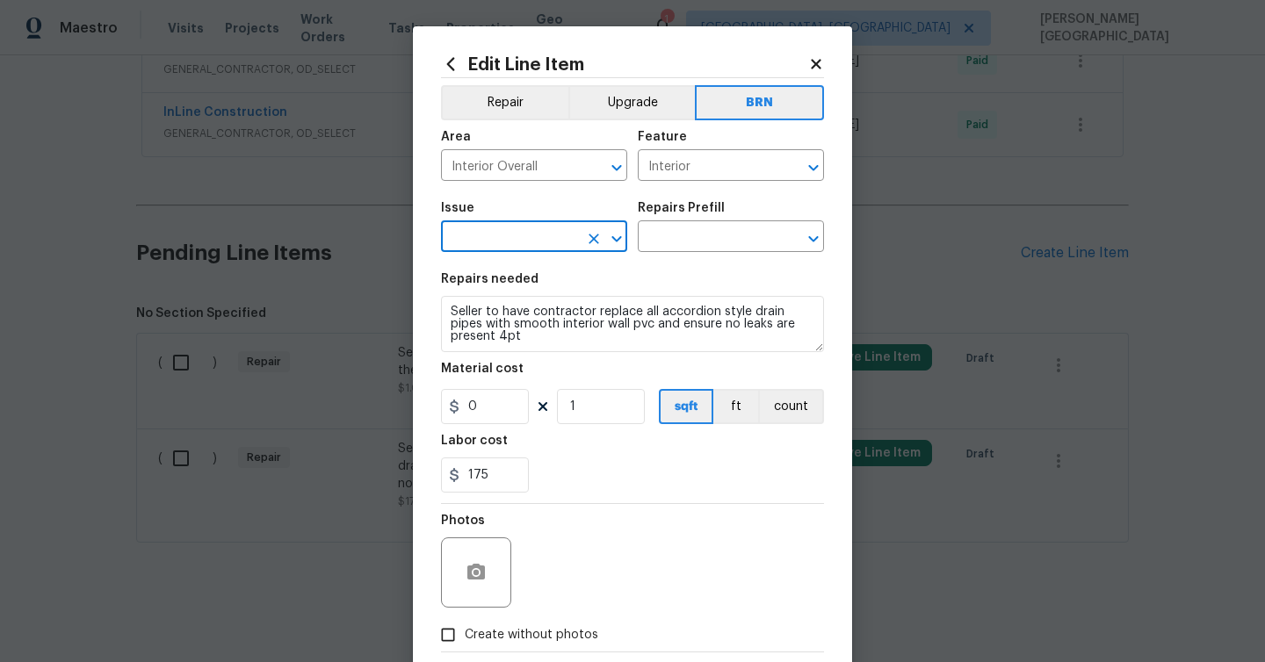
click at [495, 233] on input "text" at bounding box center [509, 238] width 137 height 27
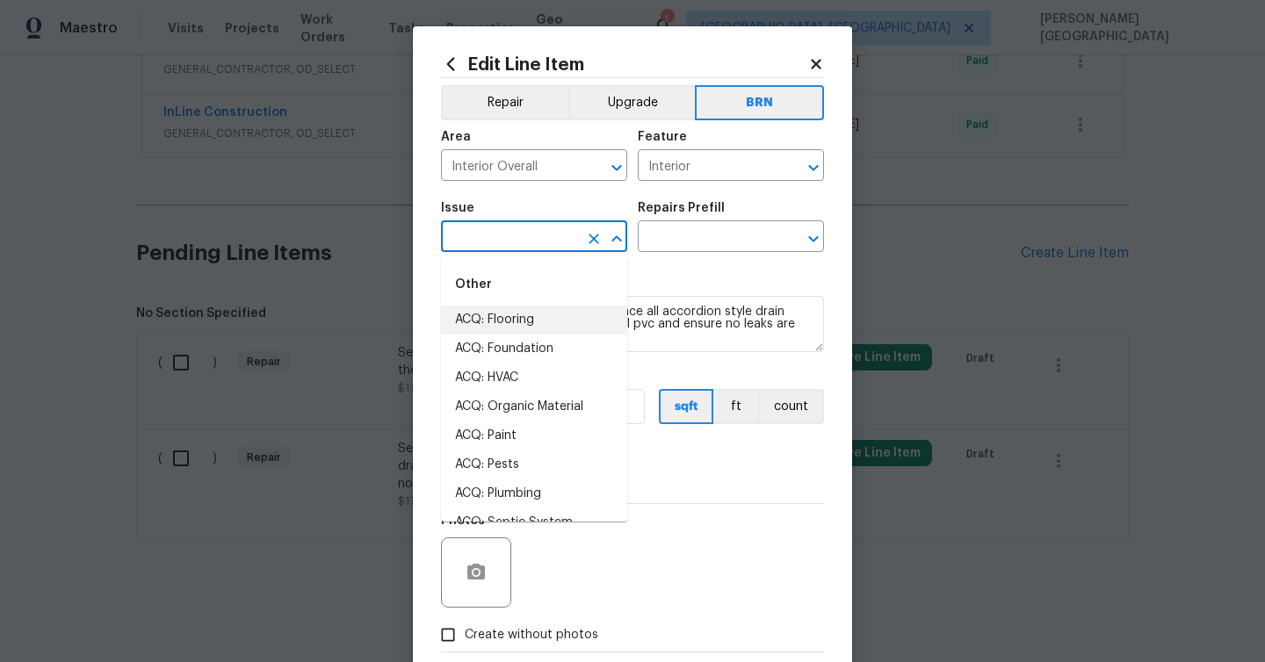
click at [495, 234] on input "text" at bounding box center [509, 238] width 137 height 27
click at [524, 318] on li "Demo Interior" at bounding box center [534, 320] width 186 height 29
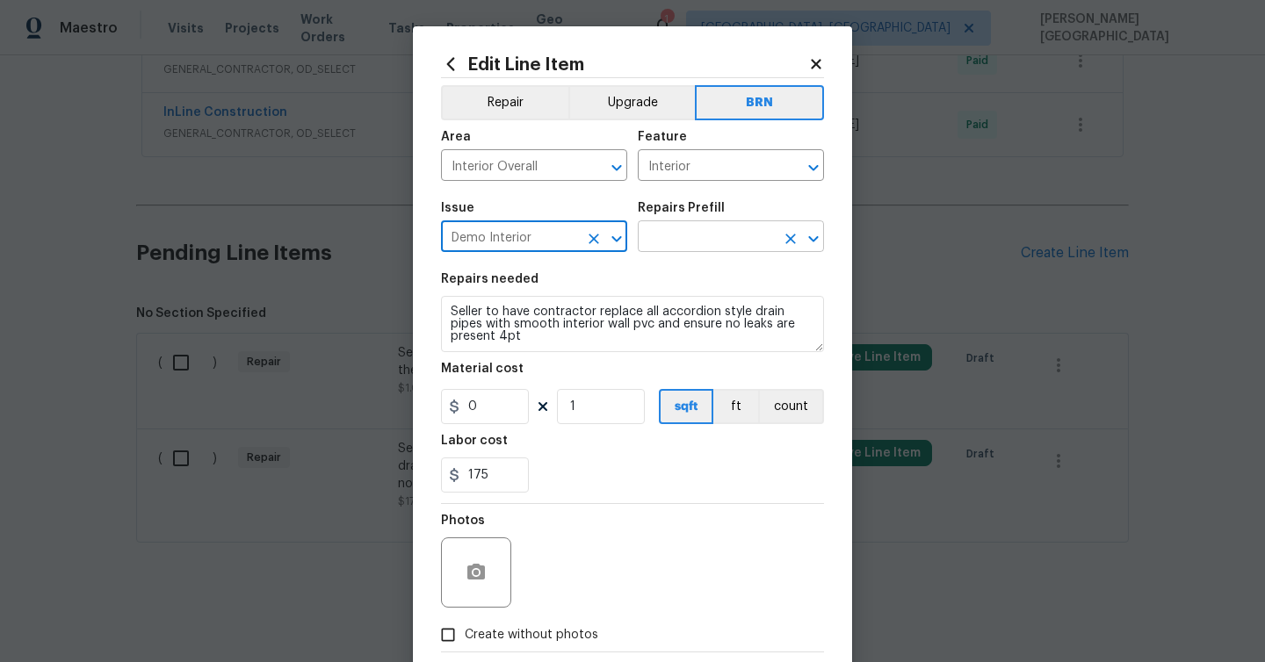
type input "Demo Interior"
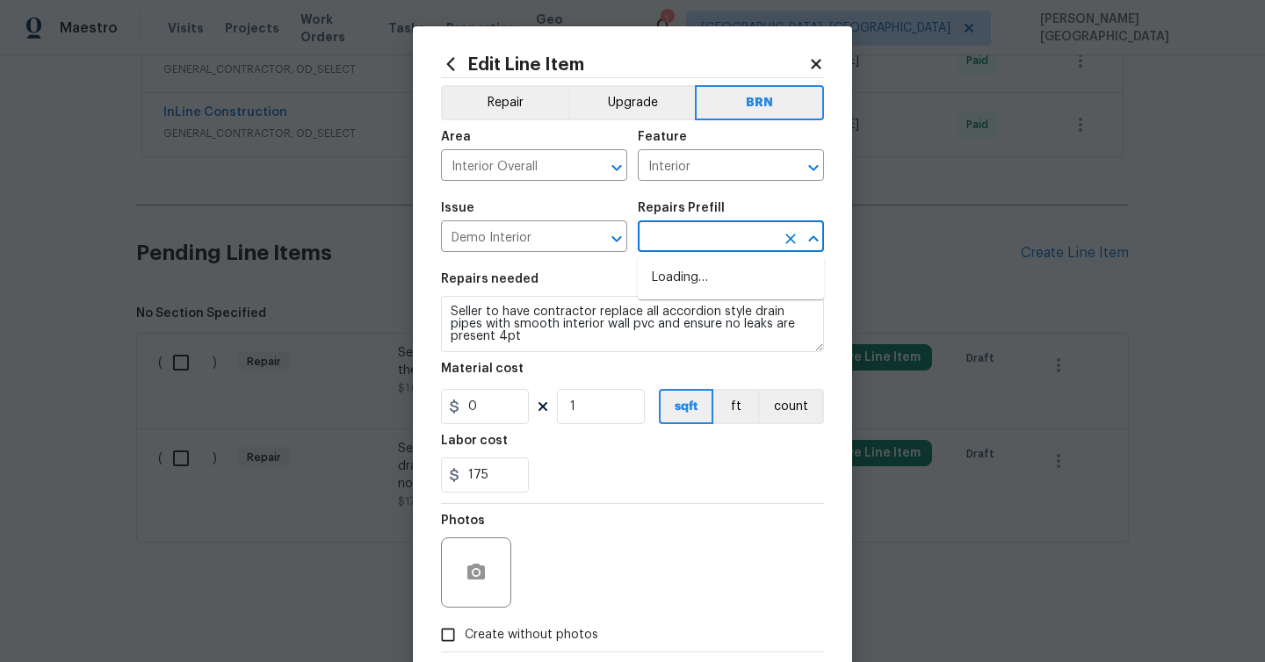
click at [708, 226] on input "text" at bounding box center [706, 238] width 137 height 27
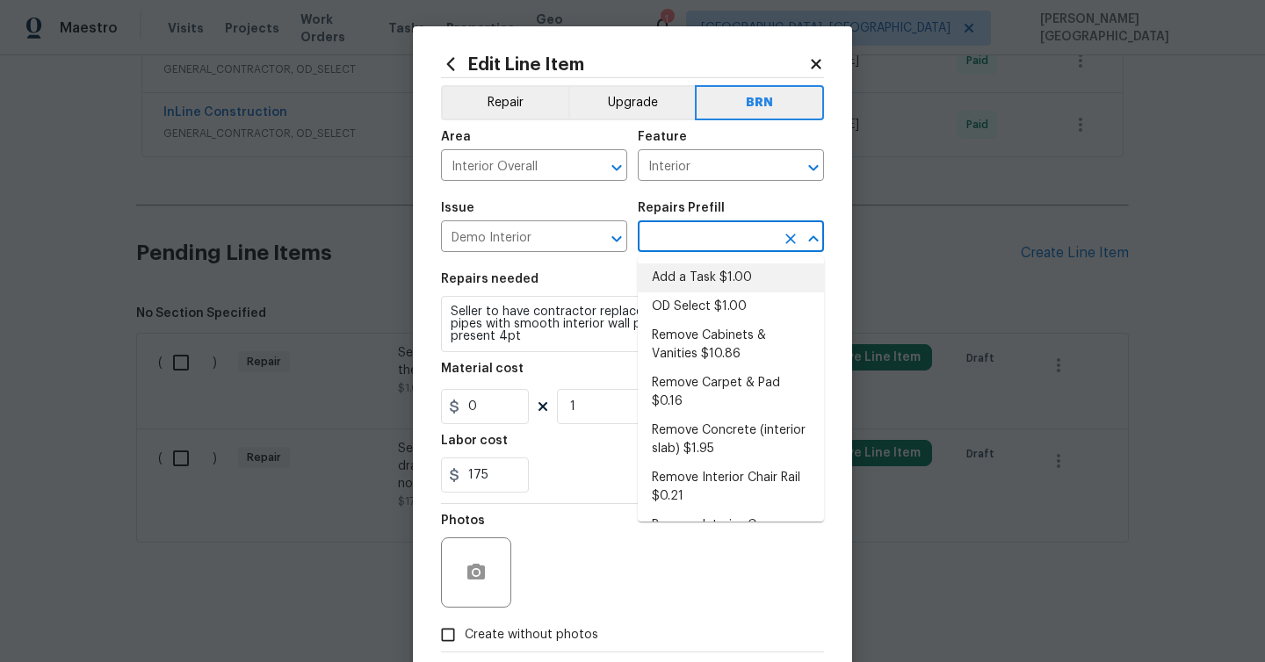
click at [700, 278] on li "Add a Task $1.00" at bounding box center [731, 278] width 186 height 29
type input "Demolition"
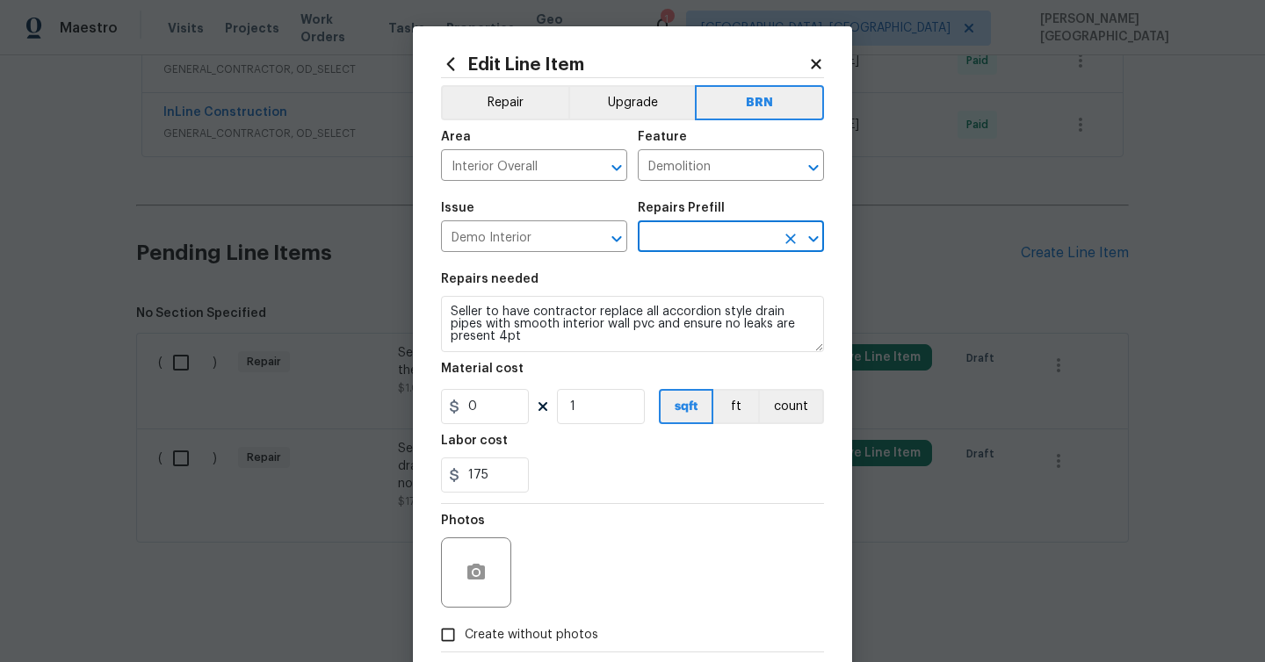
type input "Add a Task $1.00"
type textarea "HPM to detail"
type input "1"
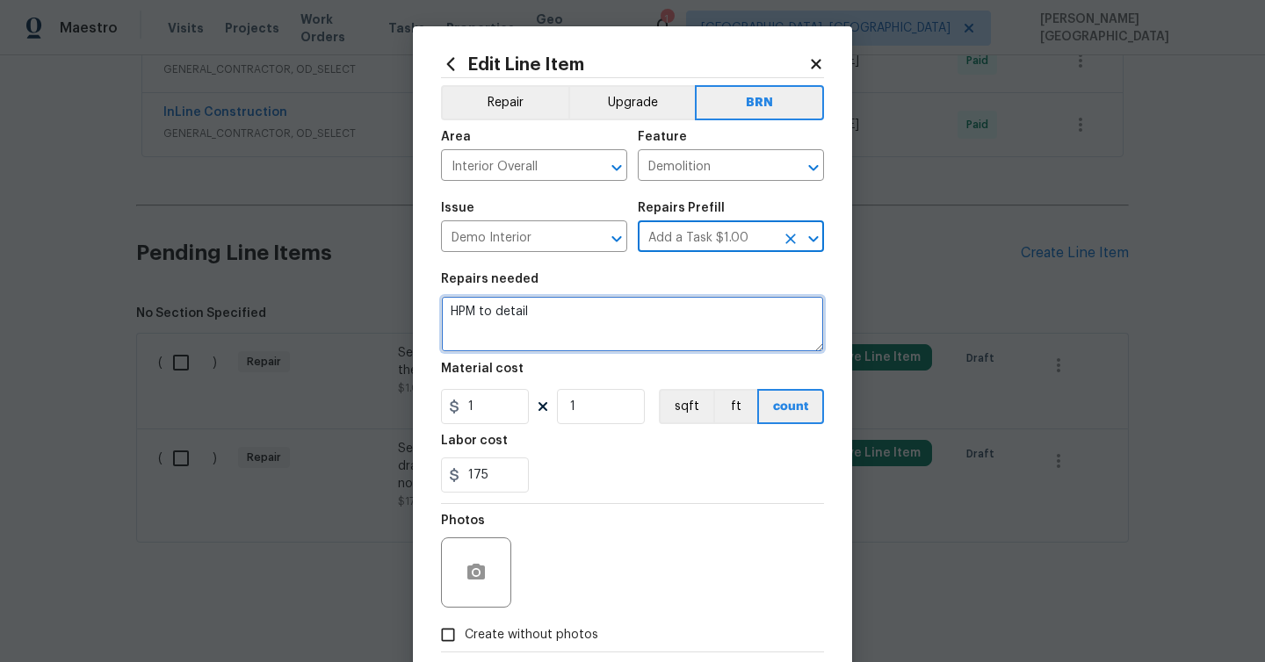
click at [556, 344] on textarea "HPM to detail" at bounding box center [632, 324] width 383 height 56
paste textarea "Seller to have contractor replace all accordion style drain pipes with smooth i…"
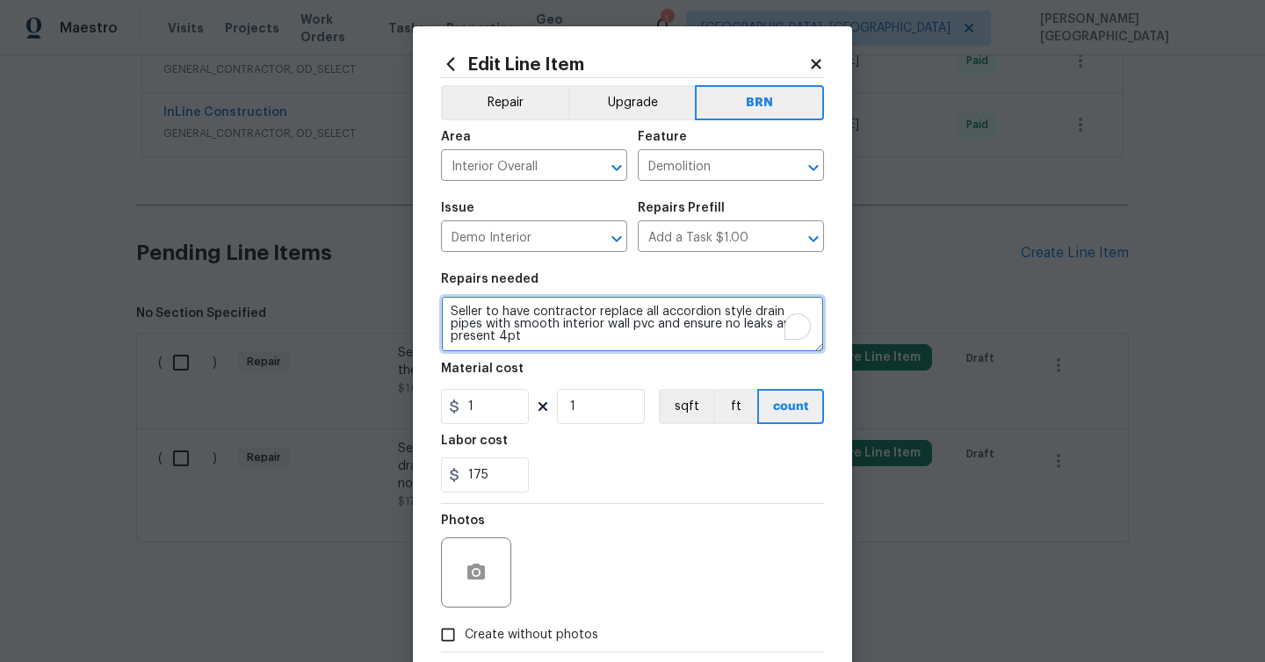
scroll to position [4, 0]
type textarea "Seller to have contractor replace all accordion style drain pipes with smooth i…"
click at [508, 378] on div "Material cost" at bounding box center [632, 374] width 383 height 23
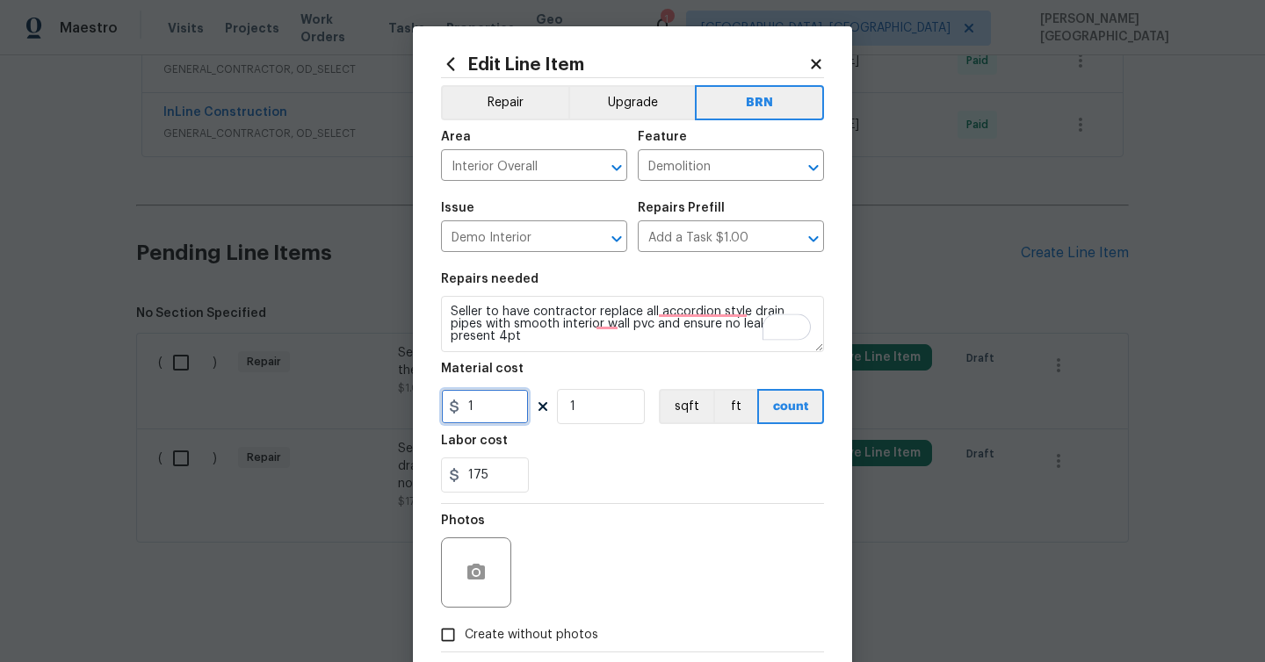
click at [508, 391] on input "1" at bounding box center [485, 406] width 88 height 35
type input "0"
click at [474, 564] on icon "button" at bounding box center [476, 572] width 21 height 21
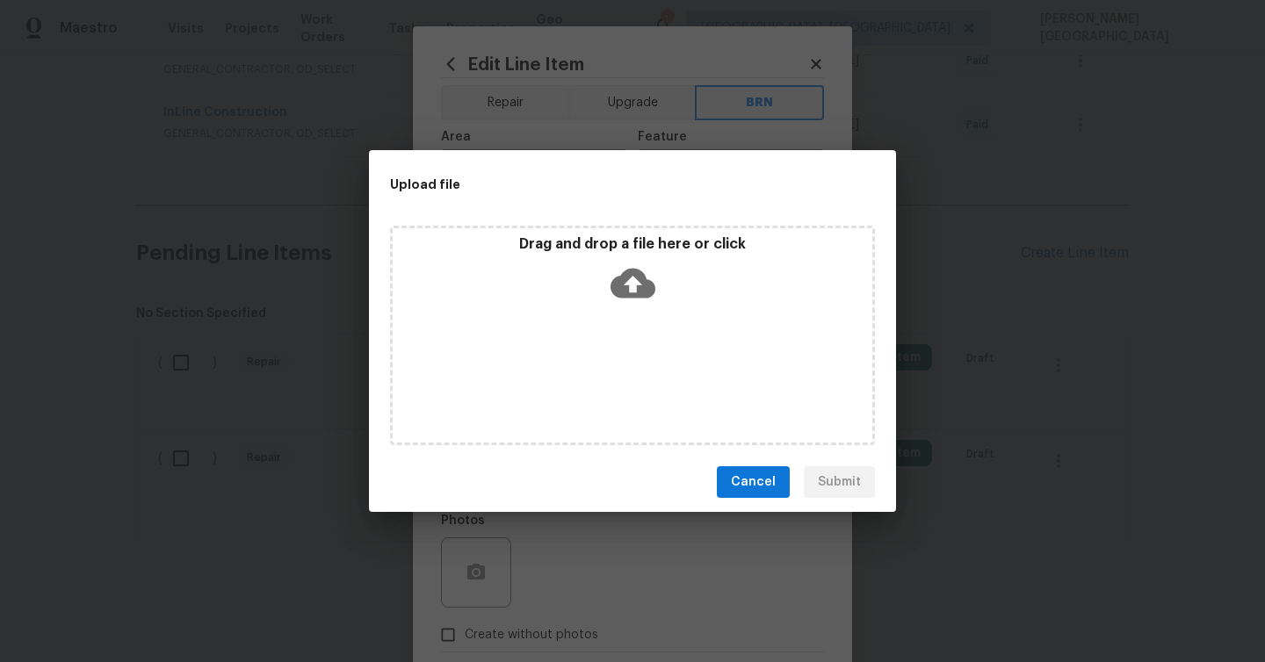
click at [635, 272] on icon at bounding box center [632, 284] width 45 height 30
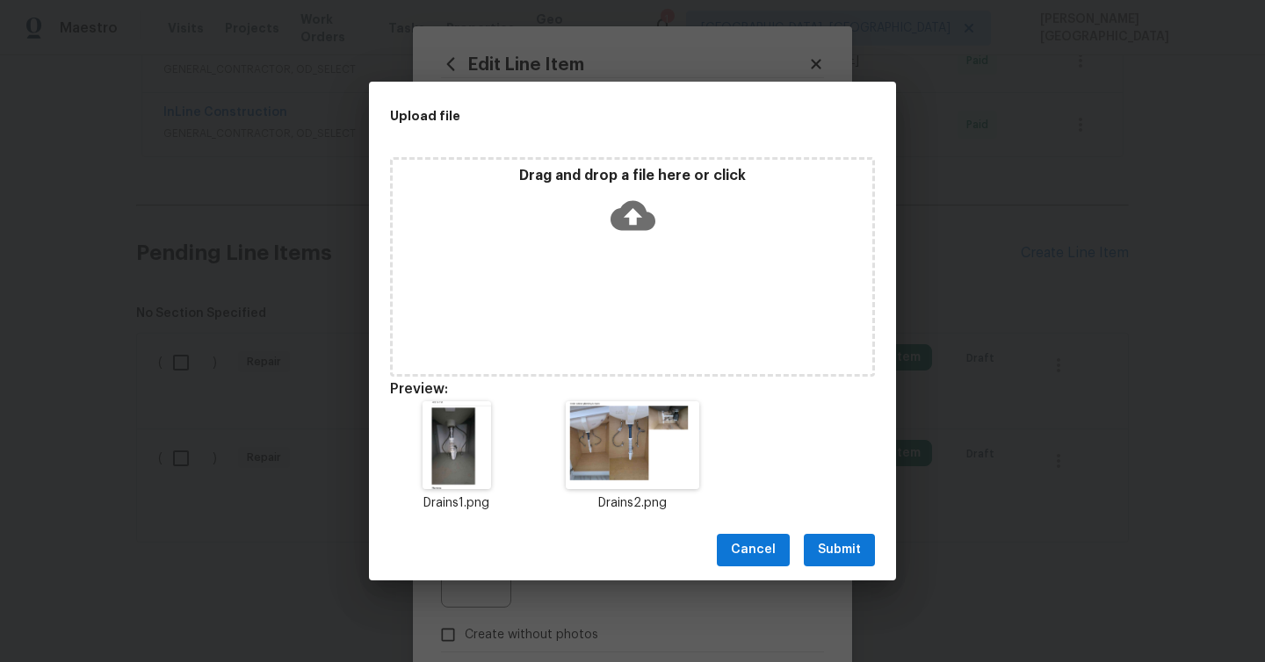
click at [829, 542] on span "Submit" at bounding box center [839, 550] width 43 height 22
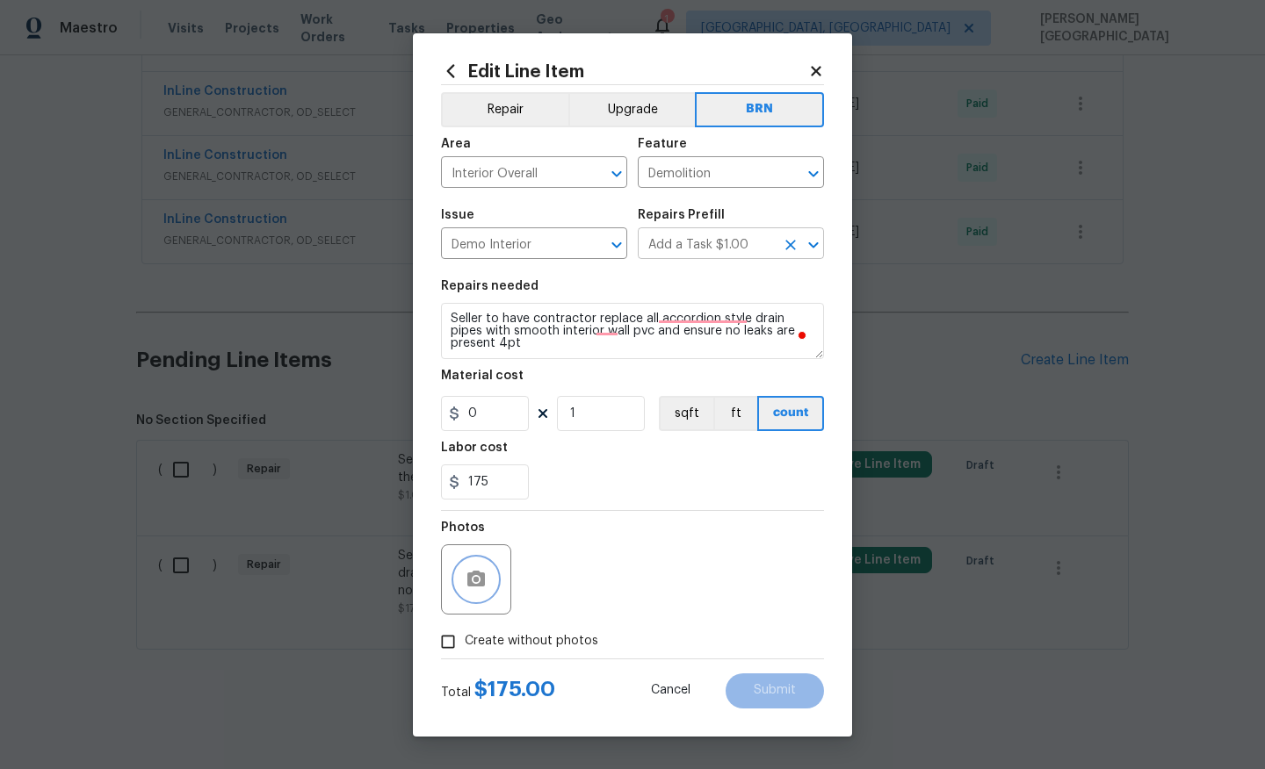
scroll to position [746, 0]
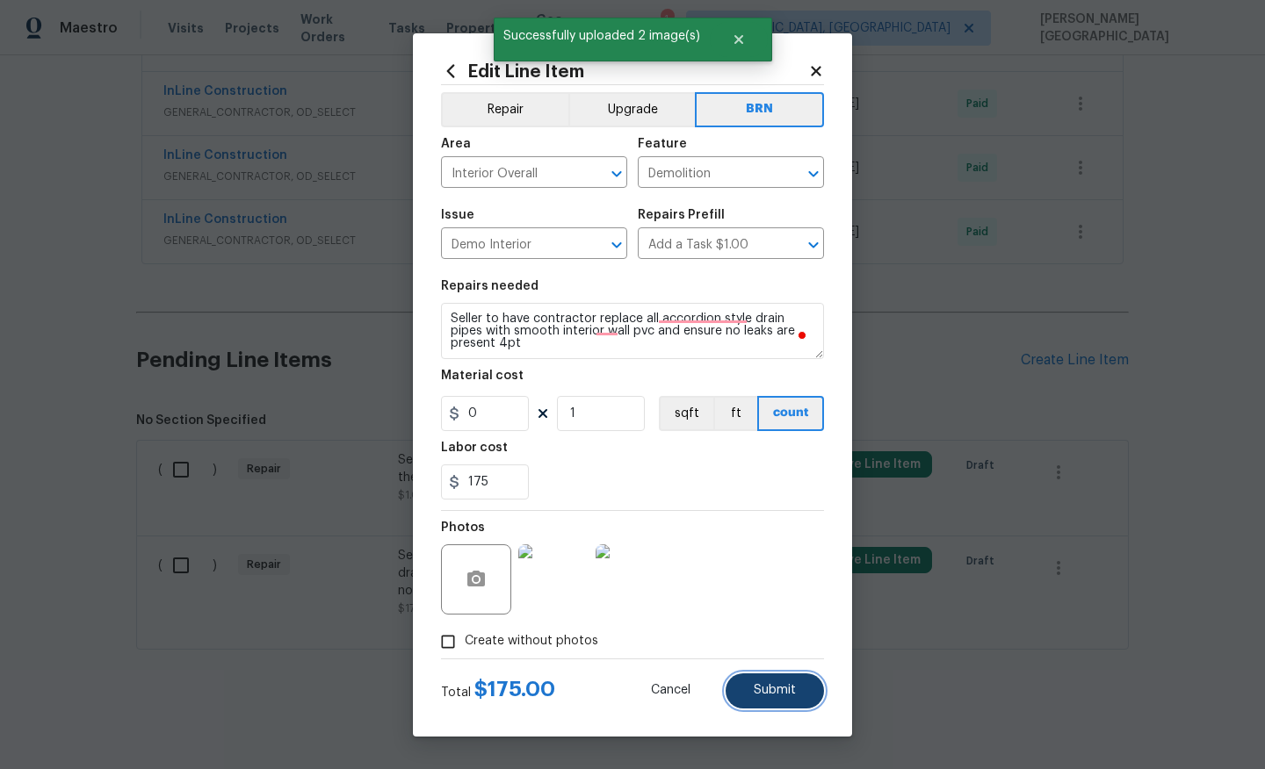
click at [766, 697] on span "Submit" at bounding box center [775, 690] width 42 height 13
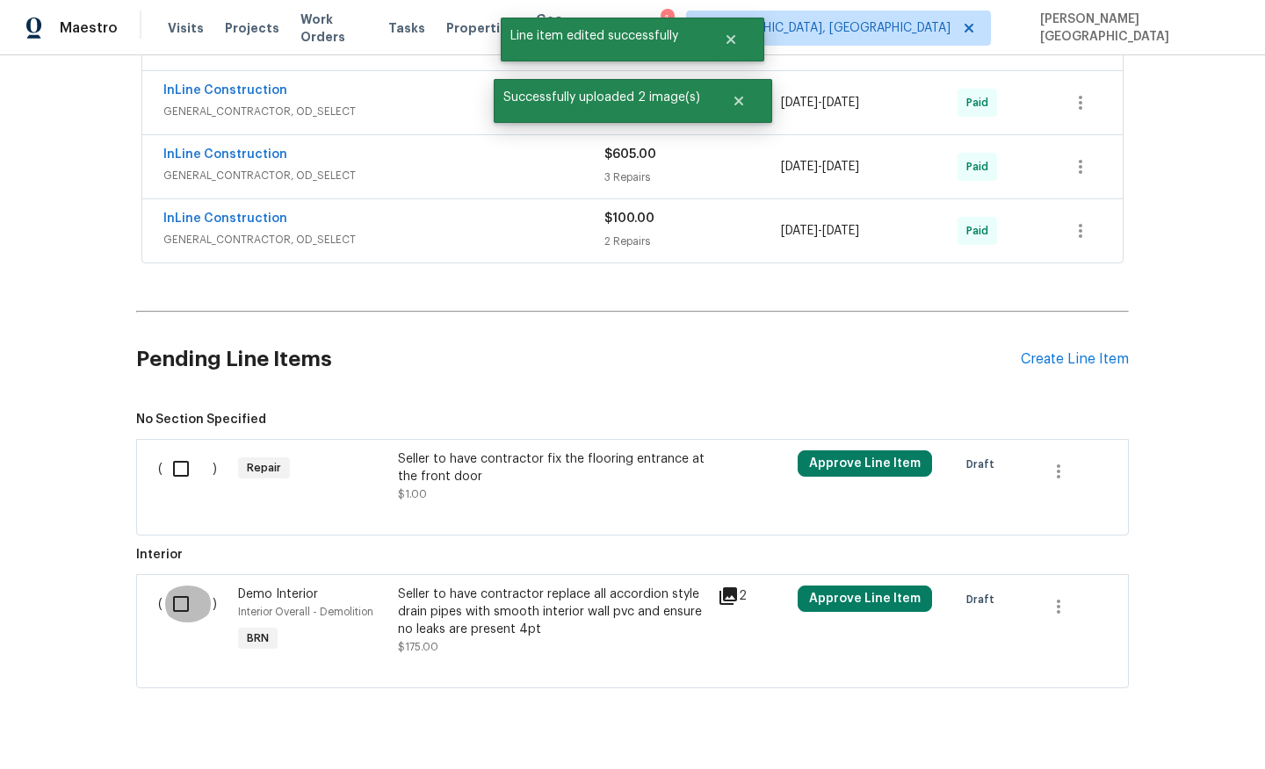
click at [177, 596] on input "checkbox" at bounding box center [187, 604] width 50 height 37
checkbox input "true"
click at [1159, 730] on span "Create Work Order" at bounding box center [1164, 726] width 117 height 22
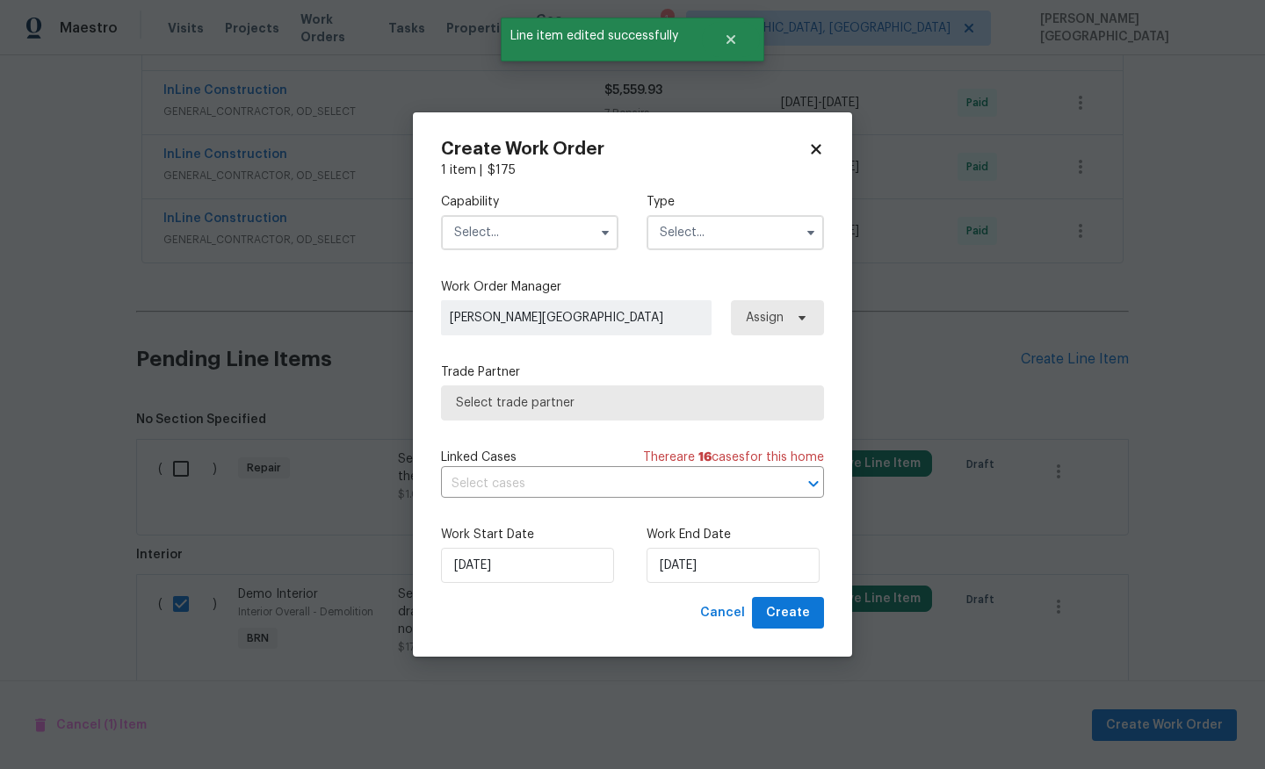
click at [509, 225] on input "text" at bounding box center [529, 232] width 177 height 35
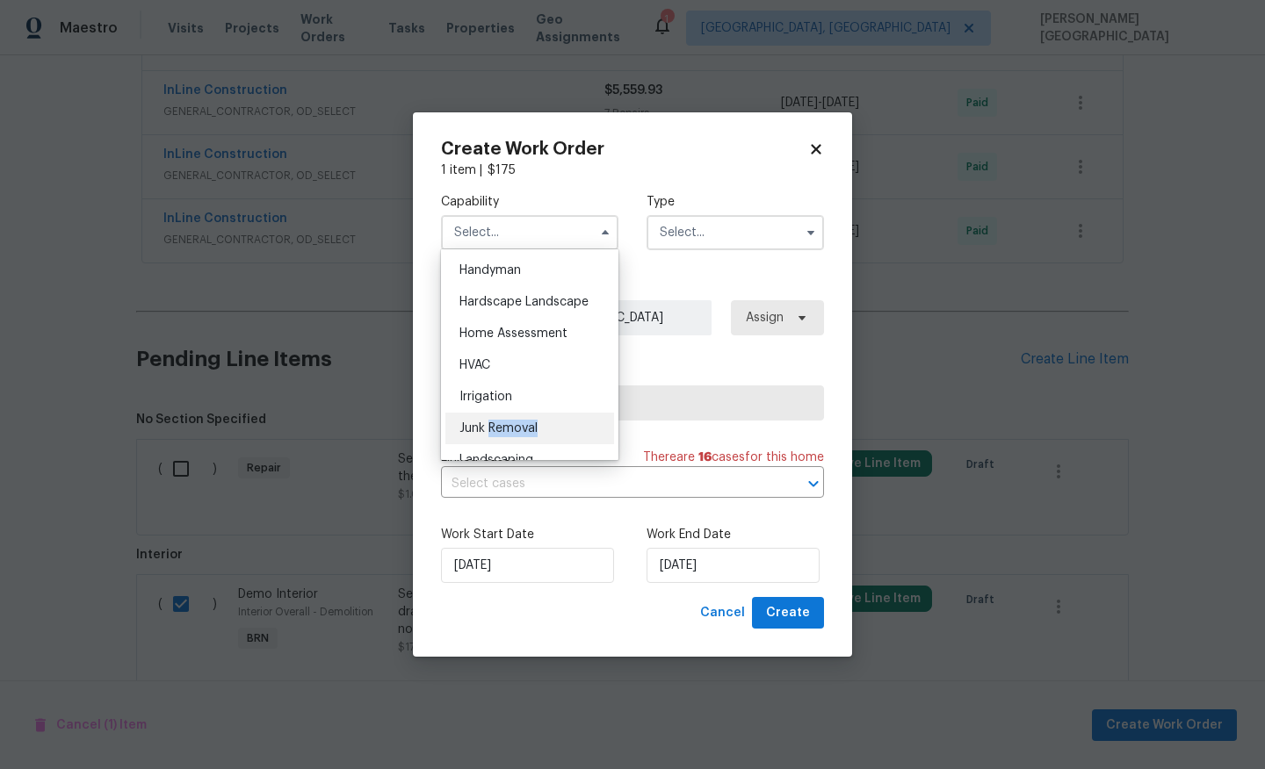
scroll to position [942, 0]
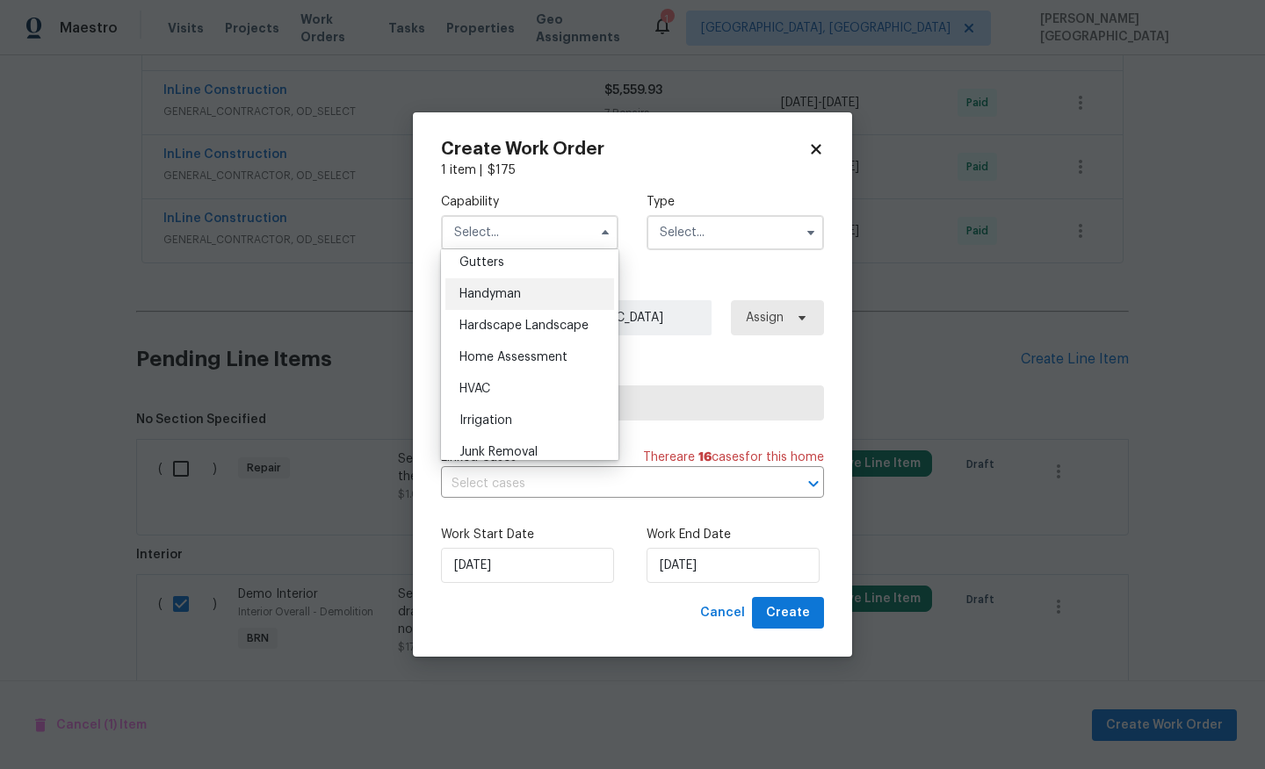
click at [500, 297] on span "Handyman" at bounding box center [489, 294] width 61 height 12
type input "Handyman"
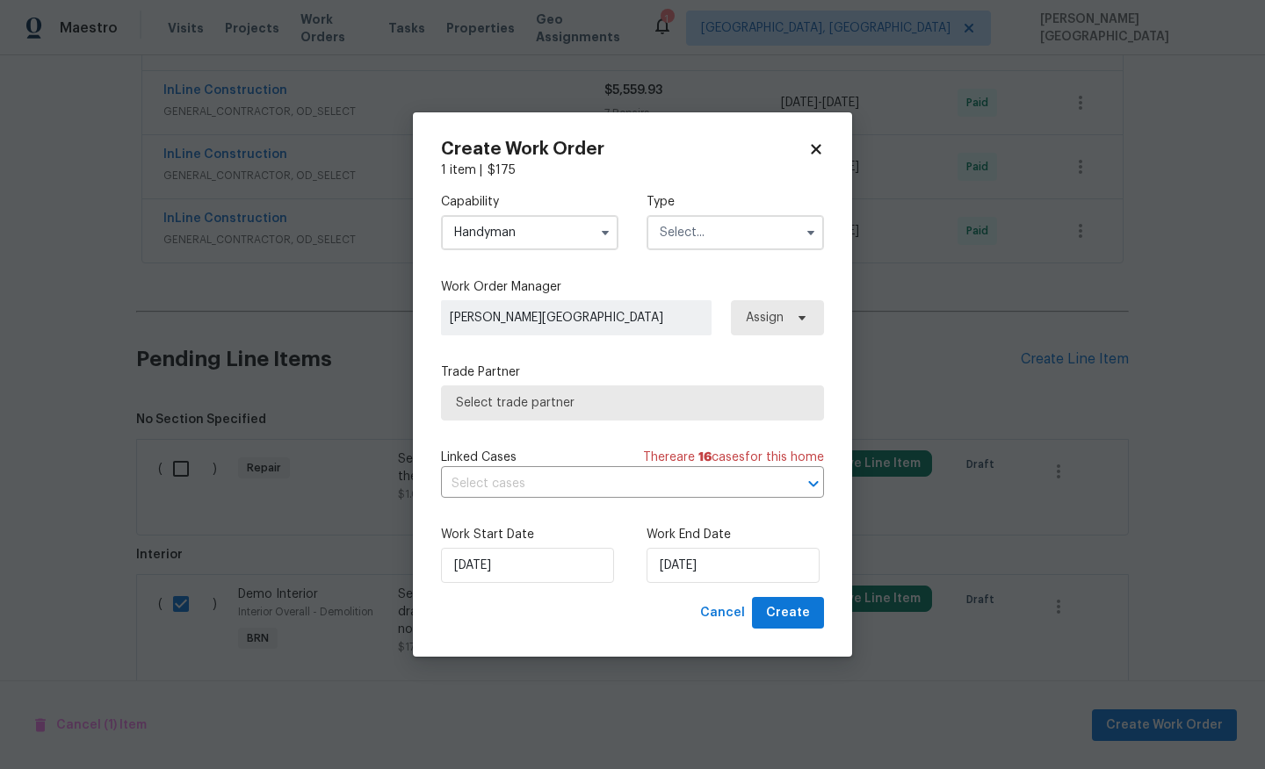
click at [692, 235] on input "text" at bounding box center [734, 232] width 177 height 35
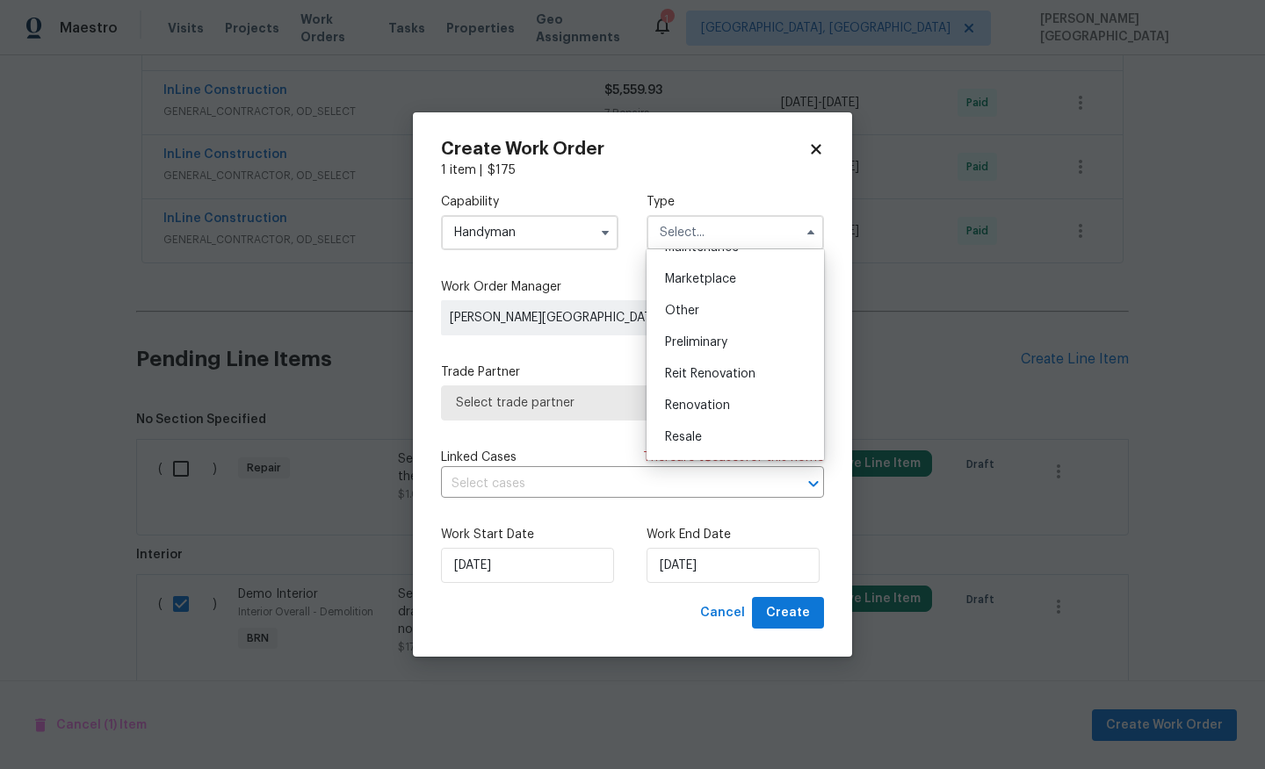
scroll to position [399, 0]
click at [703, 341] on div "Resale" at bounding box center [735, 345] width 169 height 32
type input "Resale"
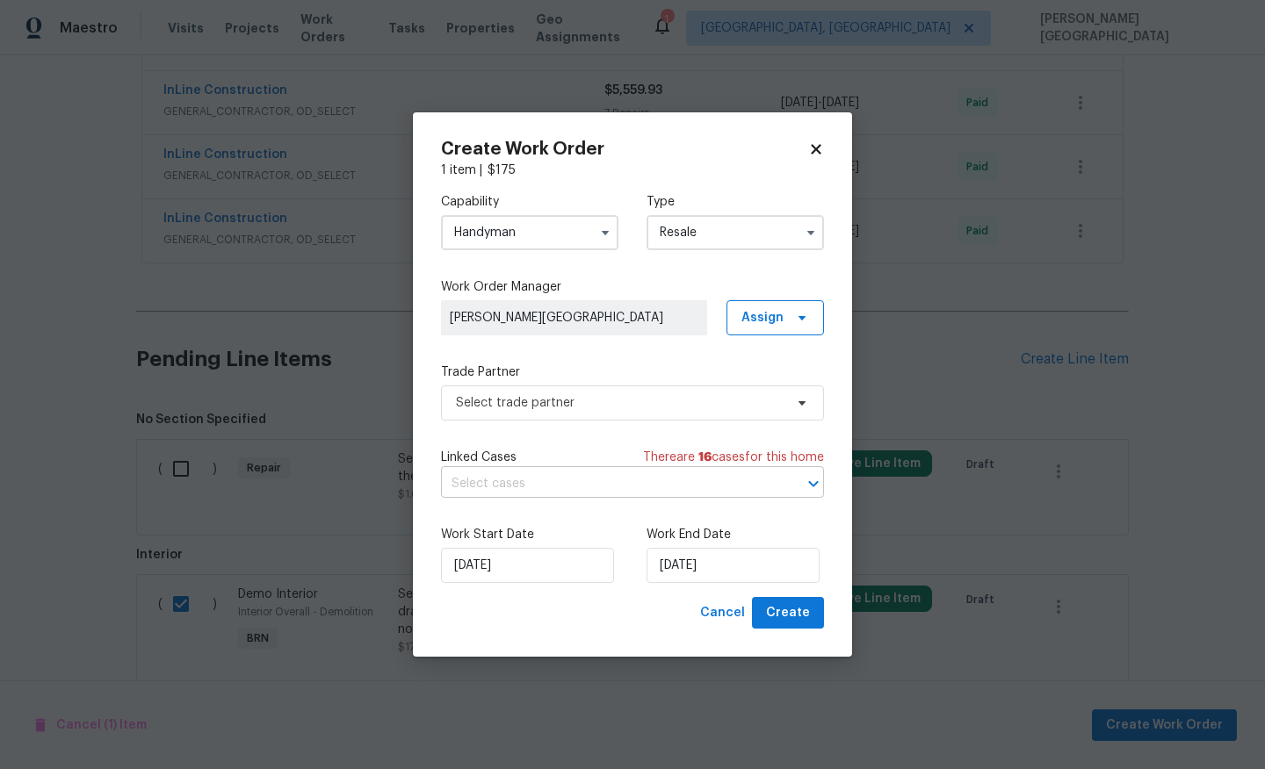
click at [519, 487] on input "text" at bounding box center [608, 484] width 334 height 27
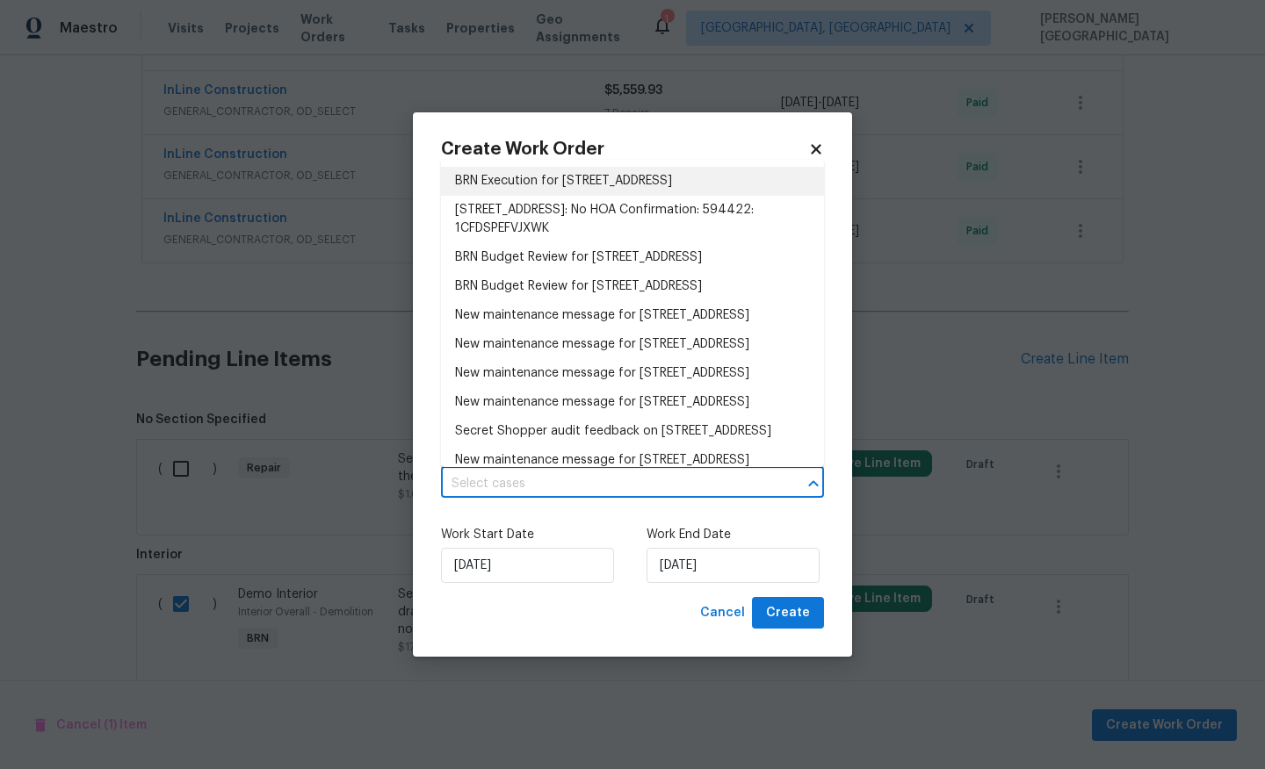
click at [517, 187] on li "BRN Execution for 421 S C St, Lake Worth Beach, FL 33460" at bounding box center [632, 181] width 383 height 29
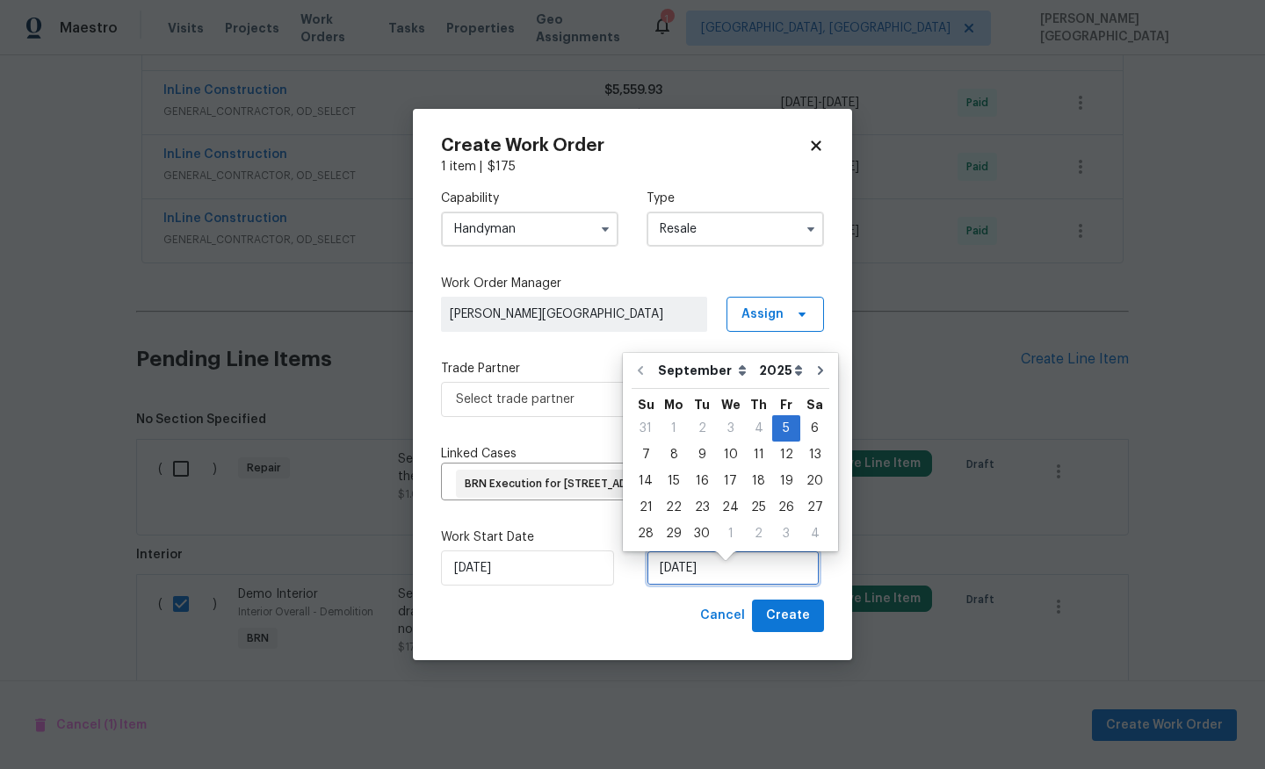
click at [695, 582] on input "[DATE]" at bounding box center [732, 568] width 173 height 35
click at [675, 456] on div "8" at bounding box center [674, 455] width 28 height 25
type input "9/8/2025"
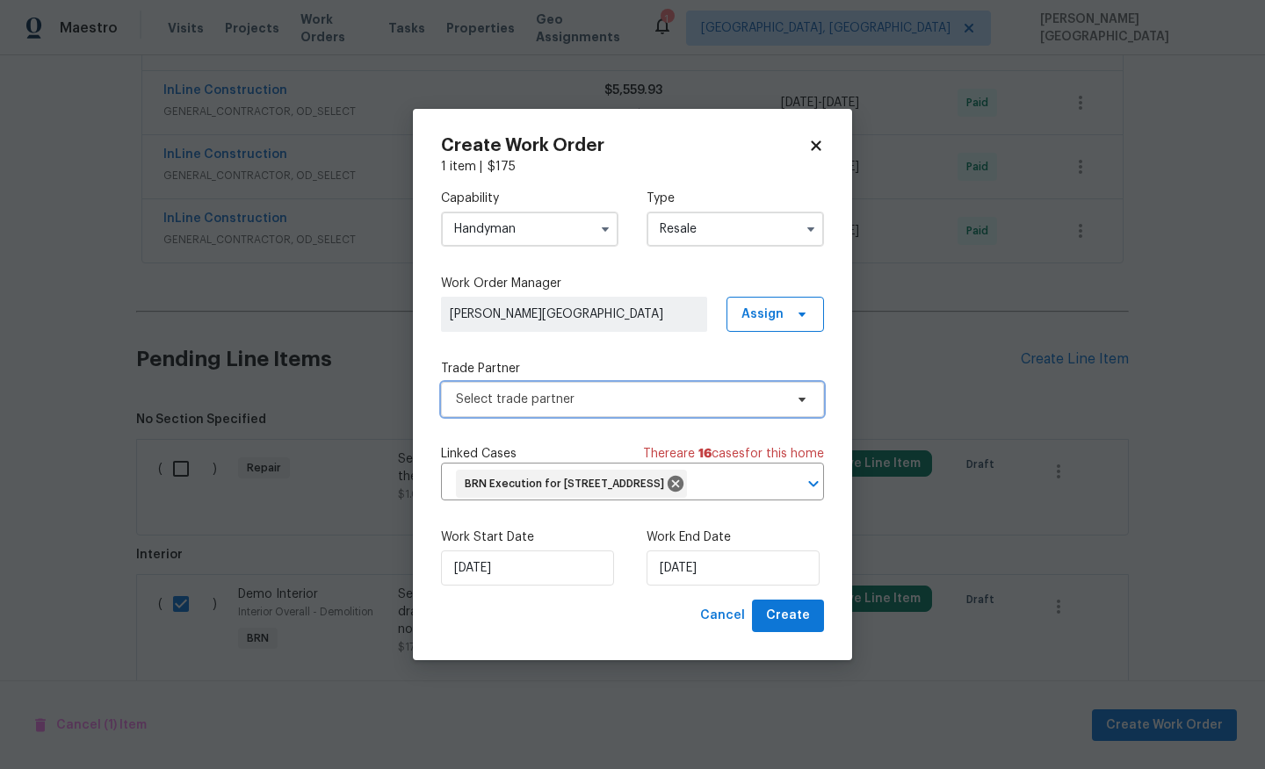
click at [526, 391] on span "Select trade partner" at bounding box center [620, 400] width 328 height 18
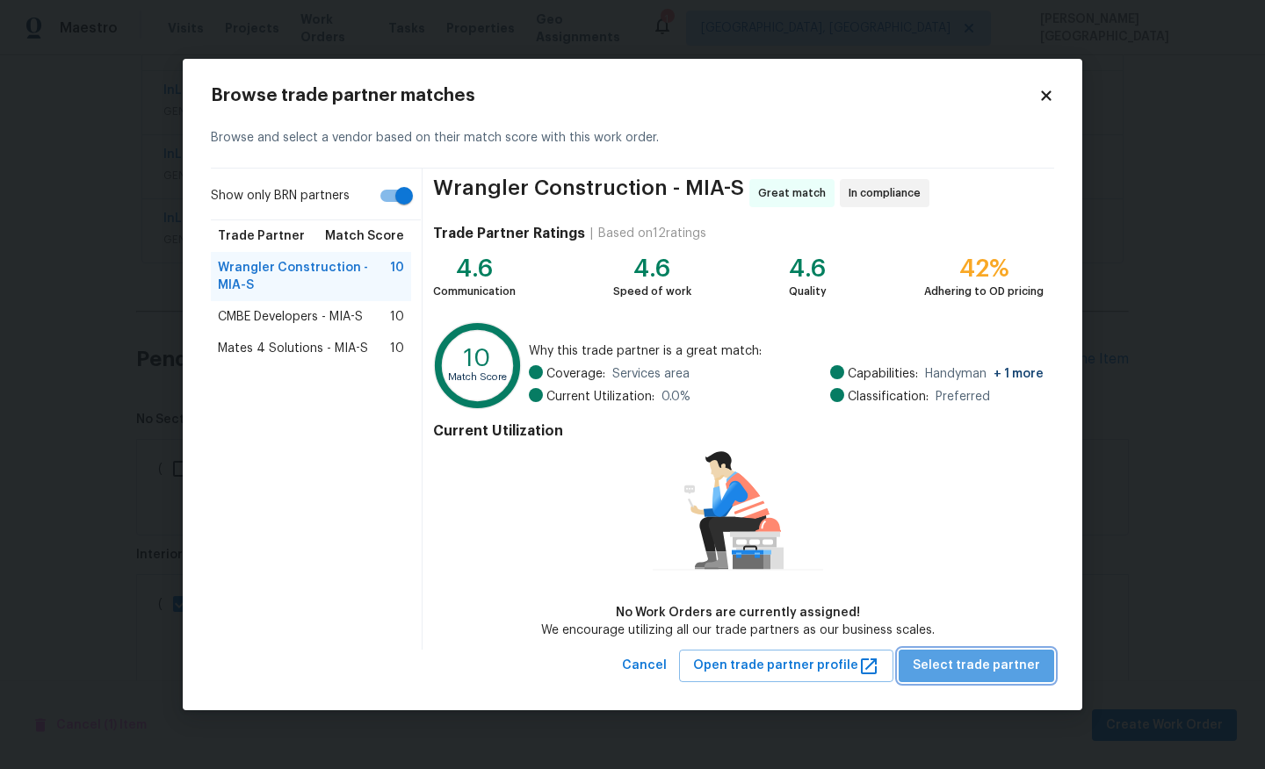
click at [999, 655] on span "Select trade partner" at bounding box center [976, 666] width 127 height 22
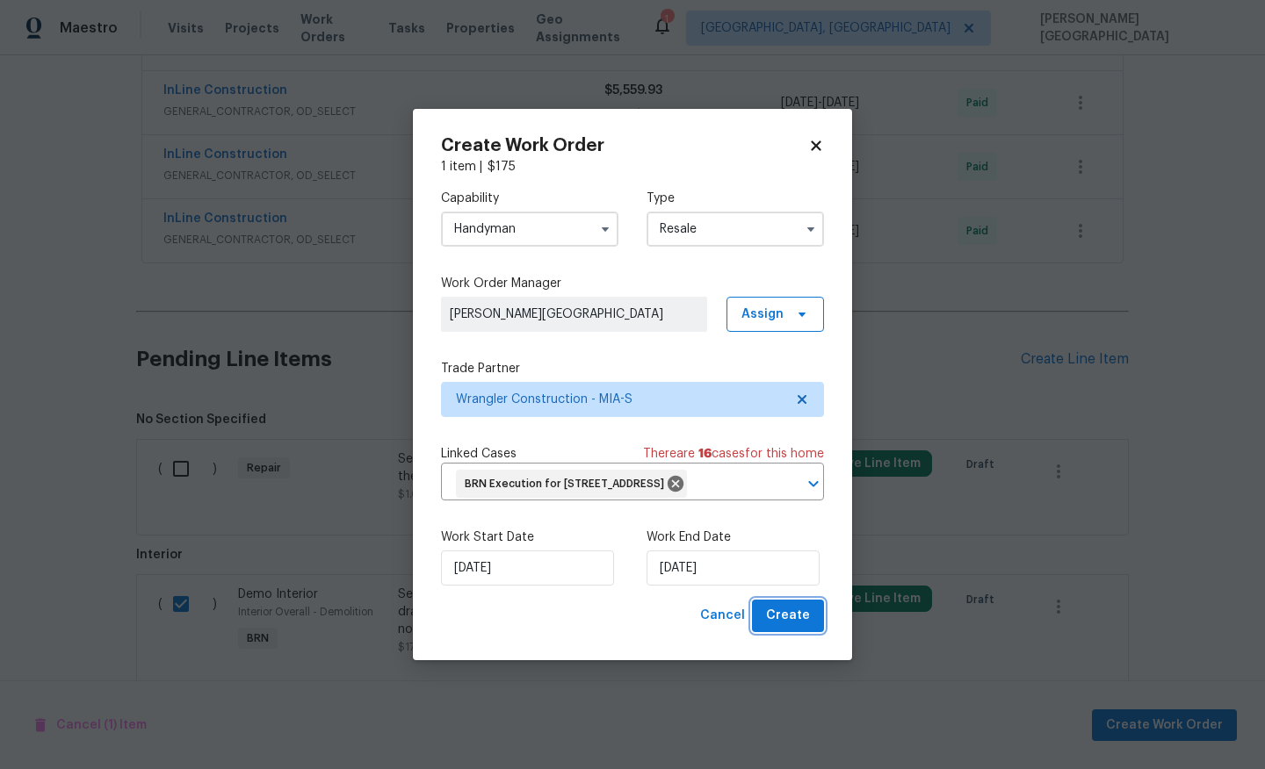
click at [785, 627] on span "Create" at bounding box center [788, 616] width 44 height 22
checkbox input "false"
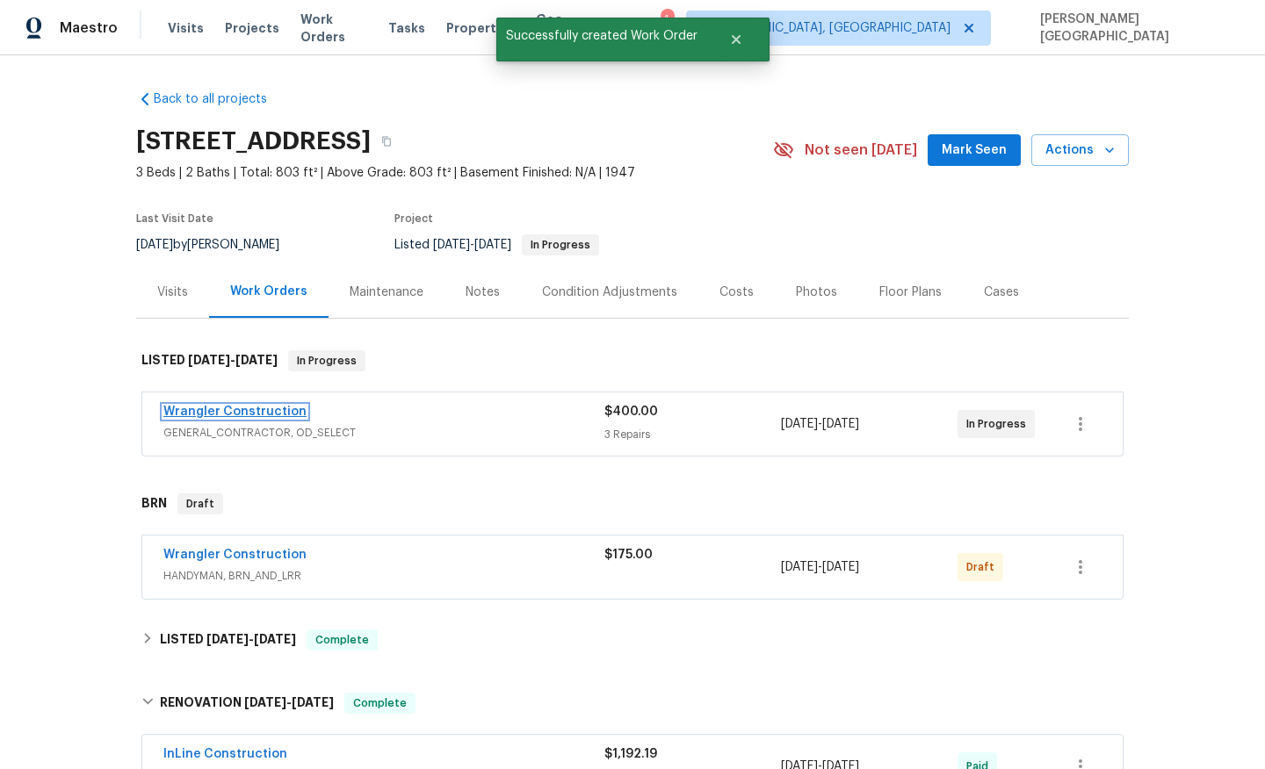
click at [222, 412] on link "Wrangler Construction" at bounding box center [234, 412] width 143 height 12
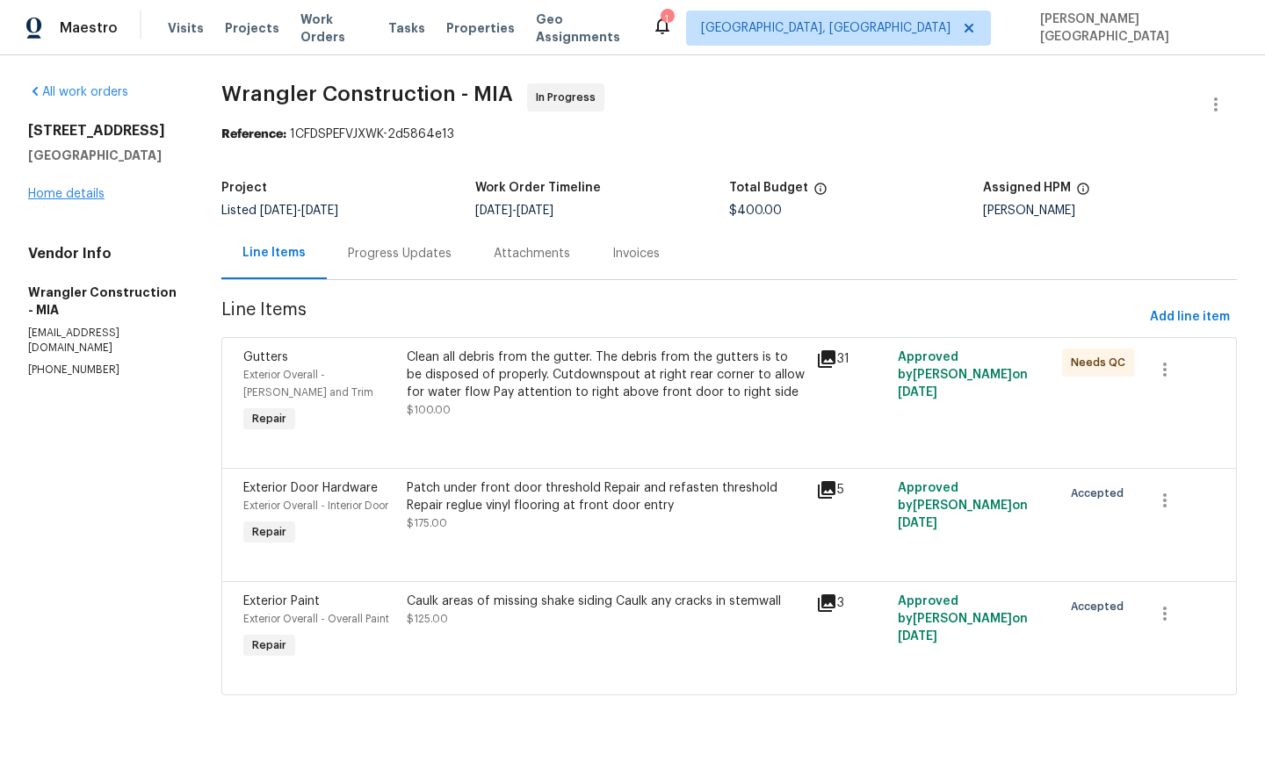
click at [66, 203] on div "421 S C St Lake Worth Beach, FL 33460 Home details" at bounding box center [103, 162] width 151 height 81
click at [89, 200] on link "Home details" at bounding box center [66, 194] width 76 height 12
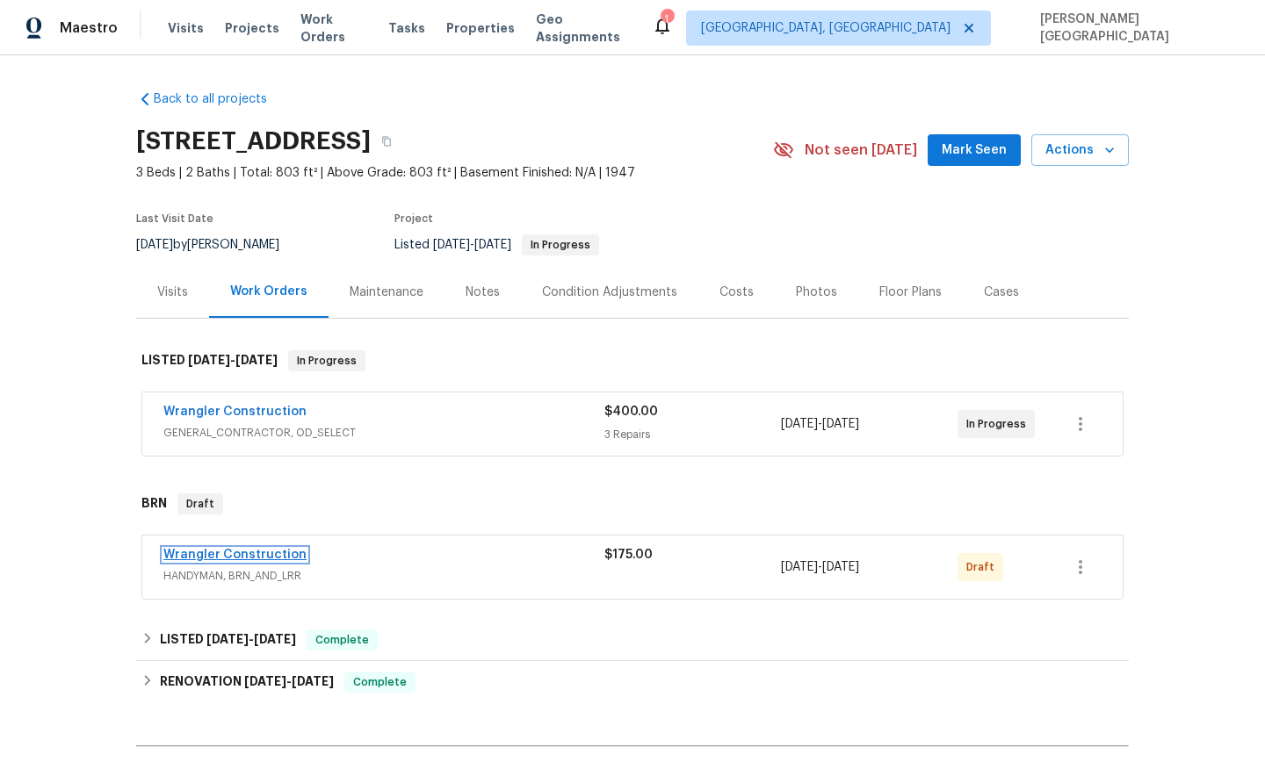
click at [239, 557] on link "Wrangler Construction" at bounding box center [234, 555] width 143 height 12
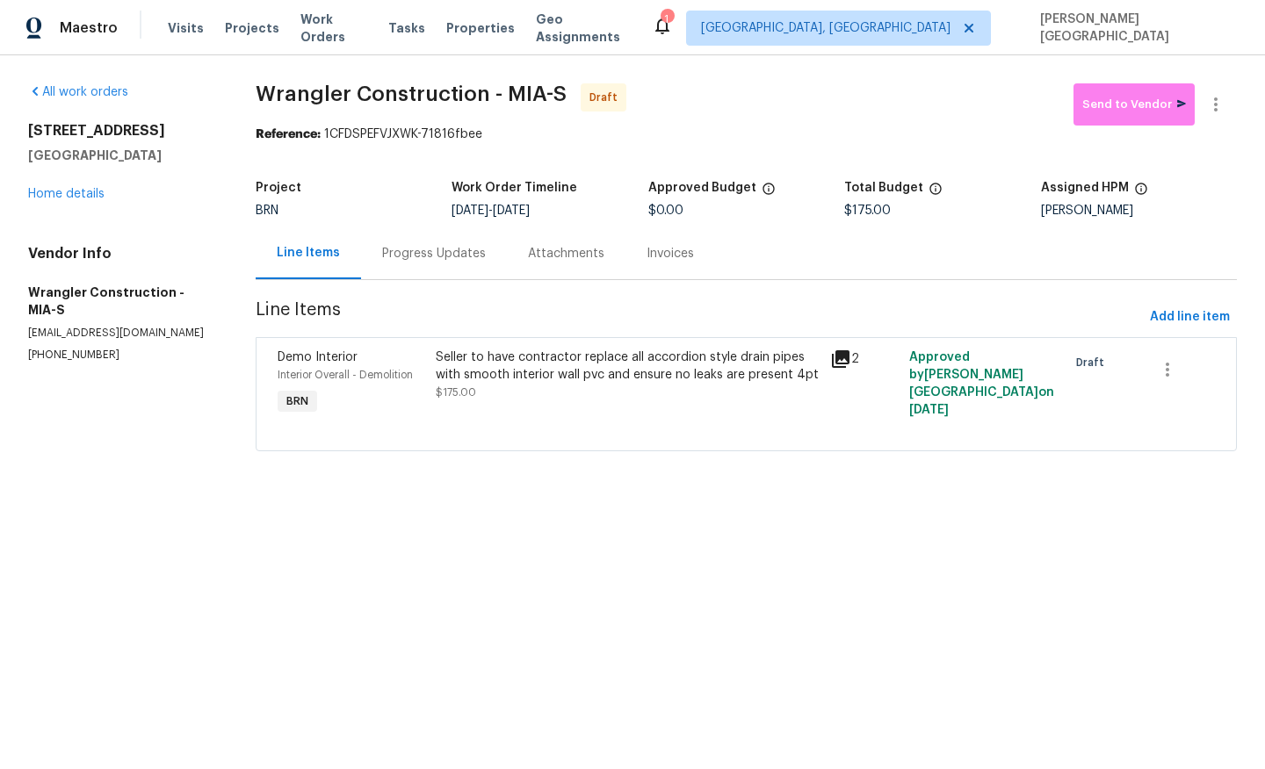
click at [435, 255] on div "Progress Updates" at bounding box center [434, 254] width 104 height 18
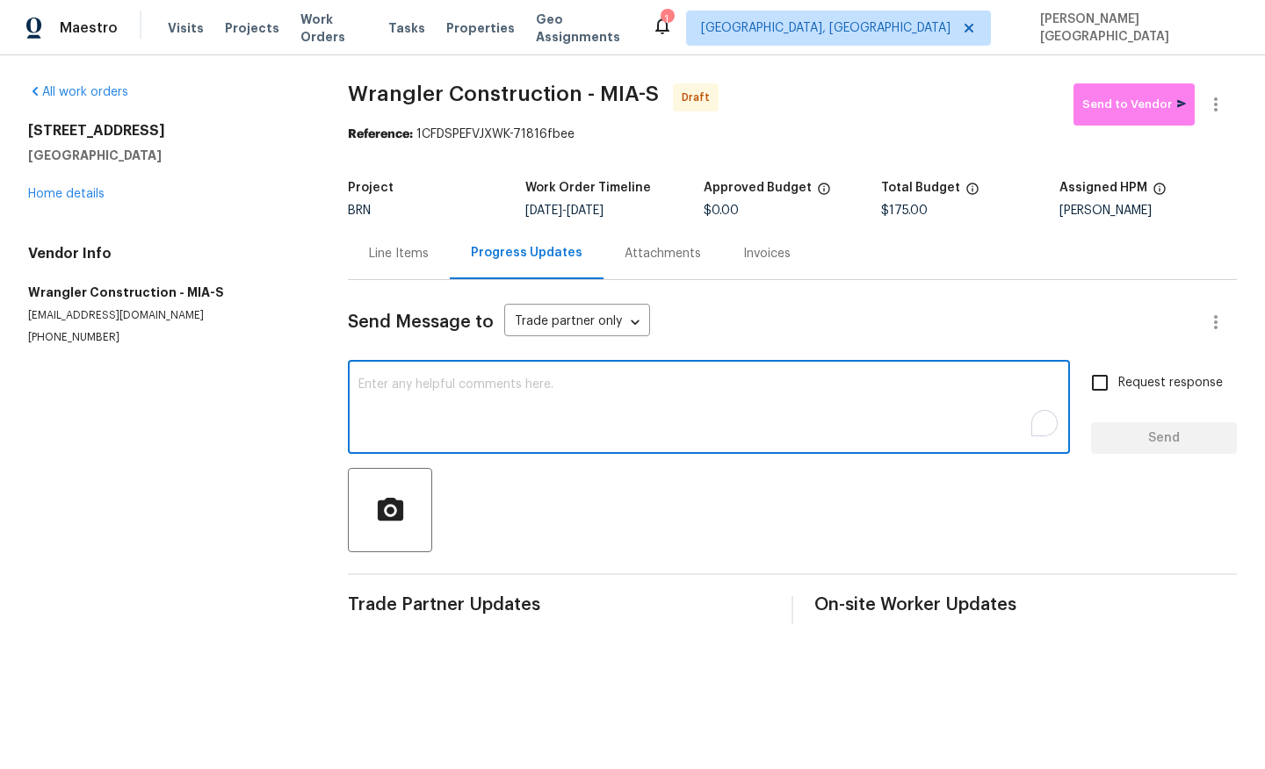
click at [431, 396] on textarea "To enrich screen reader interactions, please activate Accessibility in Grammarl…" at bounding box center [708, 409] width 701 height 61
paste textarea "This is Isabel from Opendoor. Please confirm receipt of the work order due on 0…"
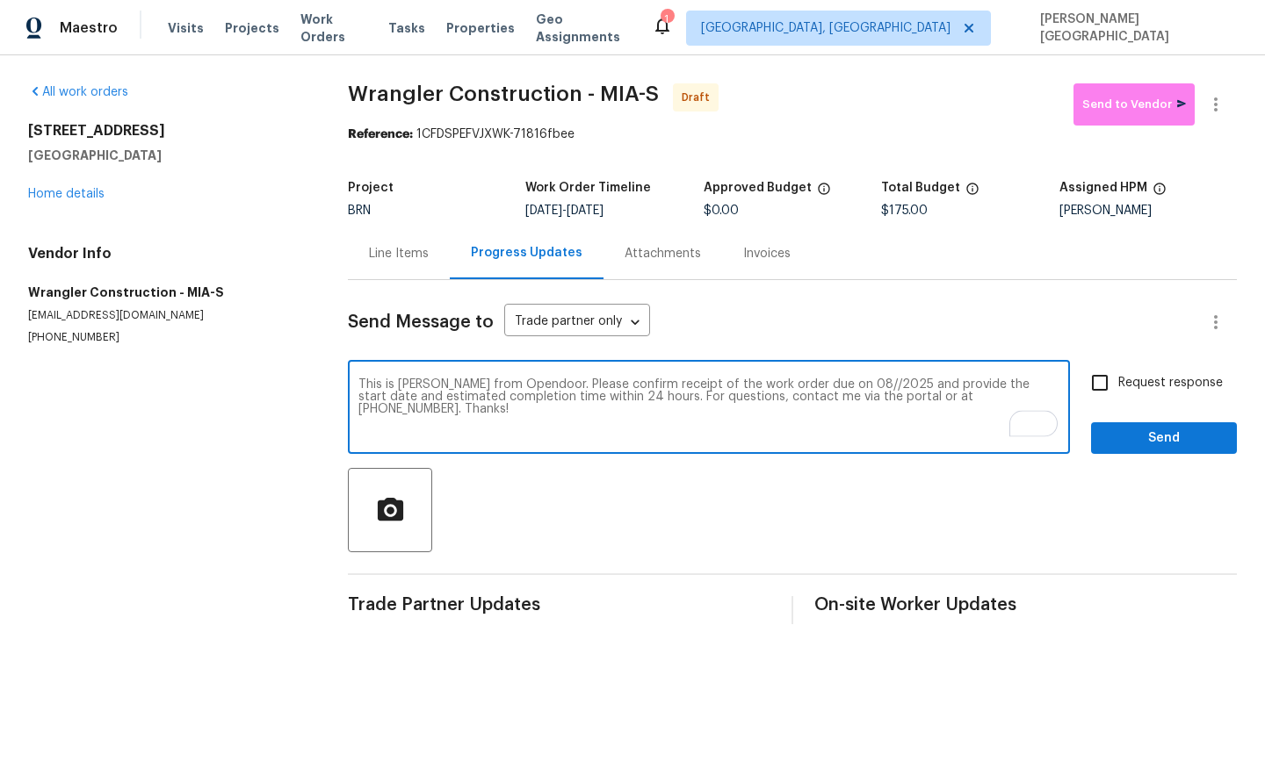
click at [818, 379] on textarea "This is Isabel from Opendoor. Please confirm receipt of the work order due on 0…" at bounding box center [708, 409] width 701 height 61
click at [820, 383] on textarea "This is Isabel from Opendoor. Please confirm receipt of the work order due on 0…" at bounding box center [708, 409] width 701 height 61
type textarea "This is Isabel from Opendoor. Please confirm receipt of the work order due on 0…"
click at [1095, 381] on input "Request response" at bounding box center [1099, 383] width 37 height 37
checkbox input "true"
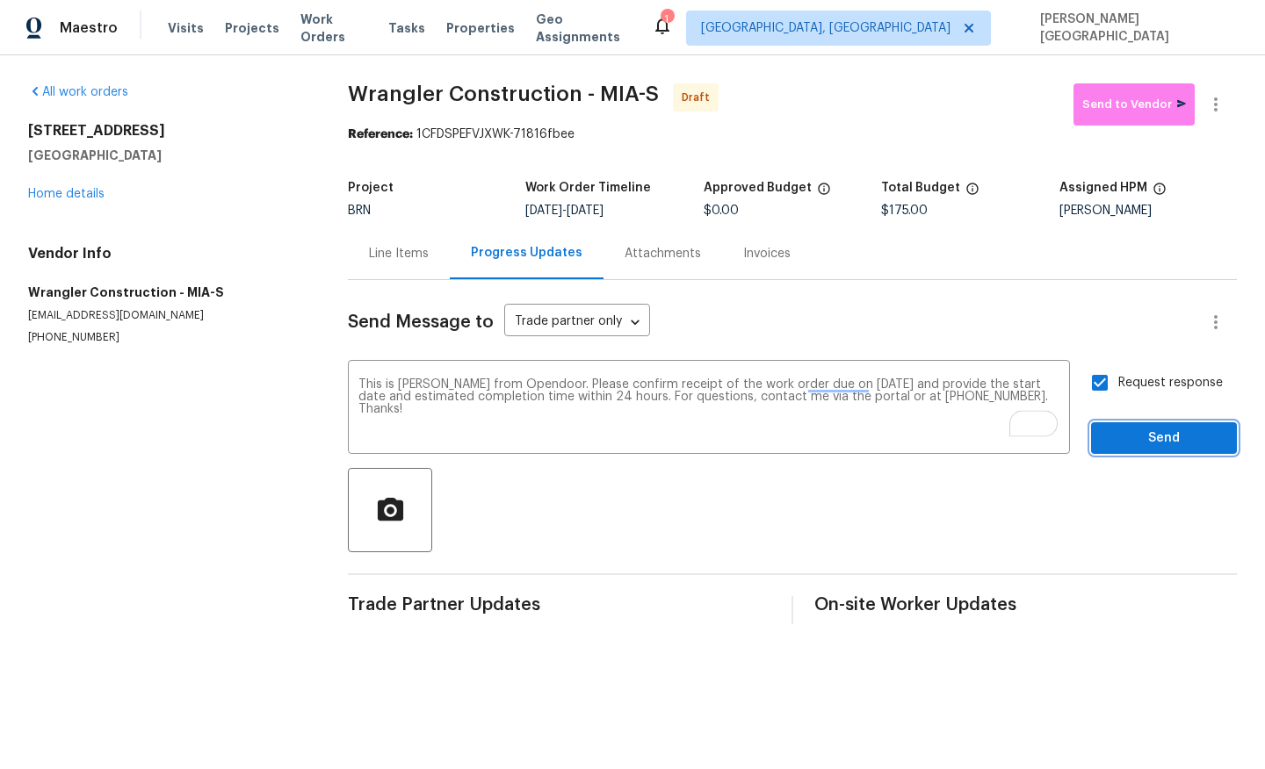
click at [1125, 429] on span "Send" at bounding box center [1164, 439] width 118 height 22
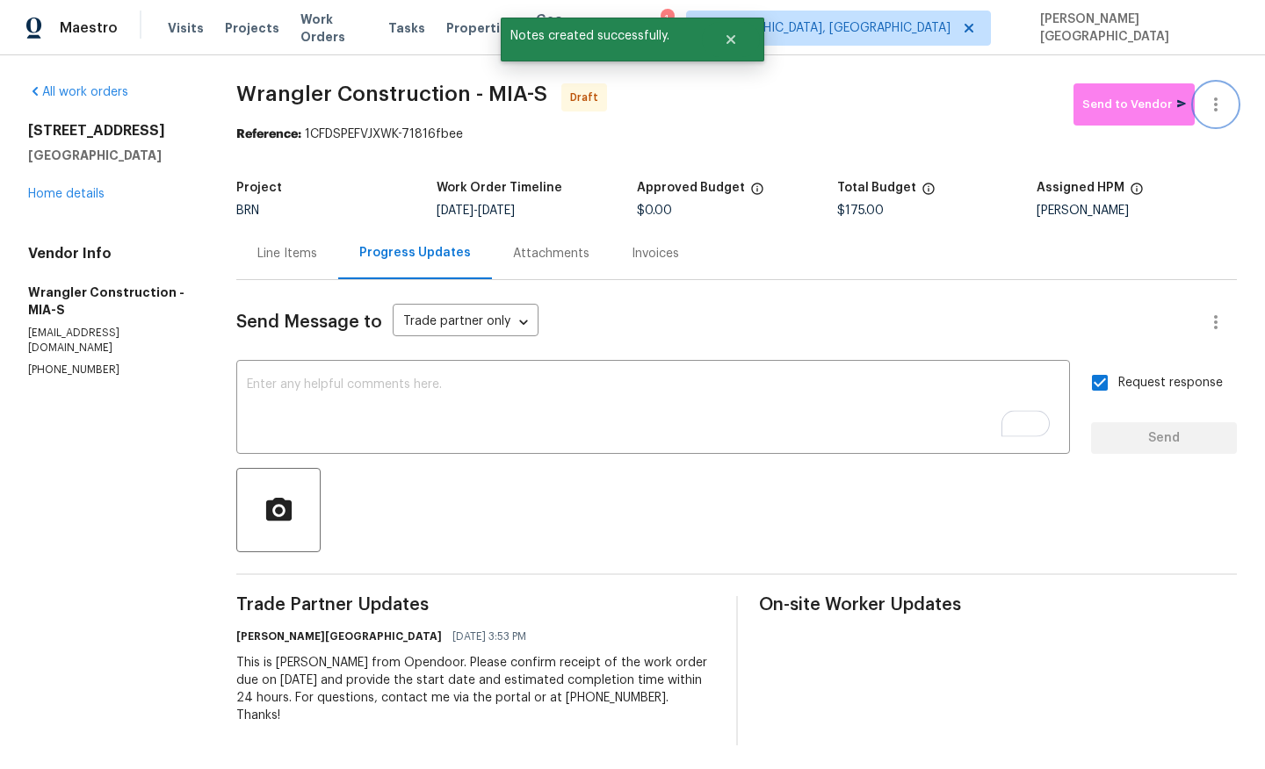
click at [1216, 93] on button "button" at bounding box center [1216, 104] width 42 height 42
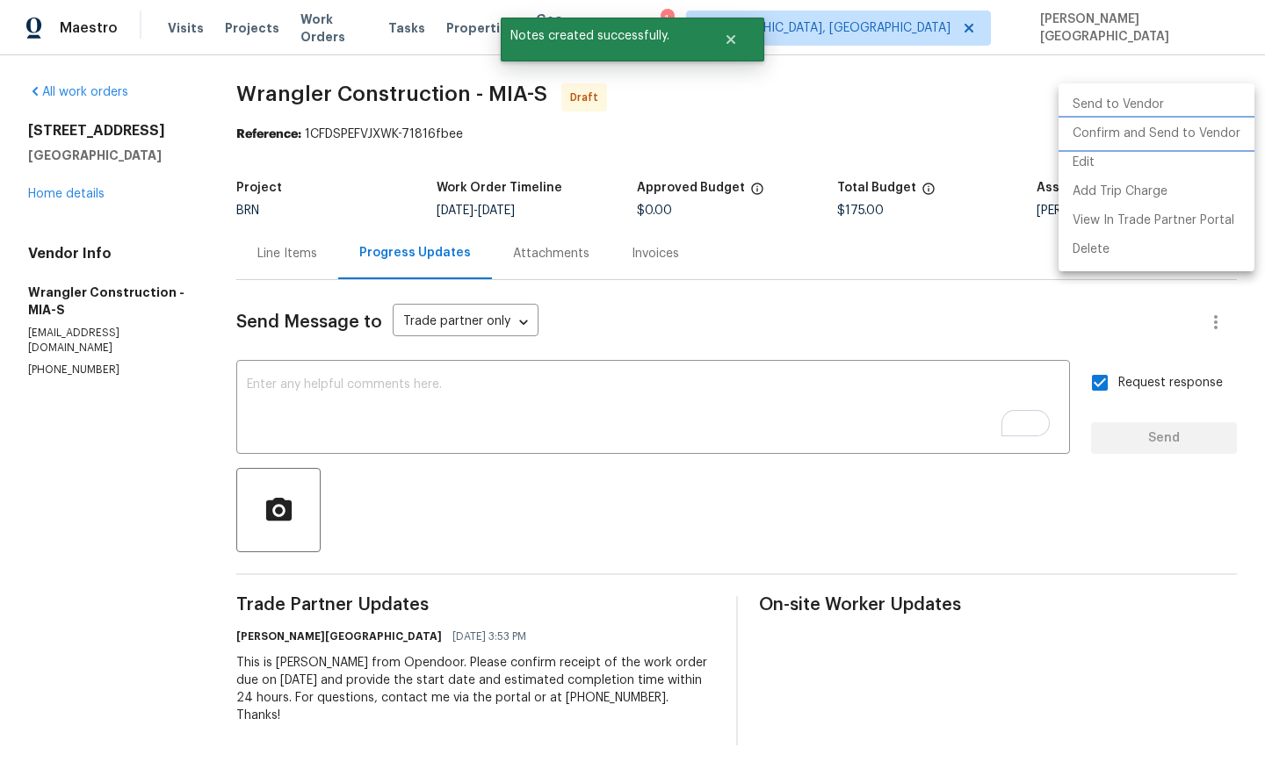
click at [1195, 135] on li "Confirm and Send to Vendor" at bounding box center [1156, 133] width 196 height 29
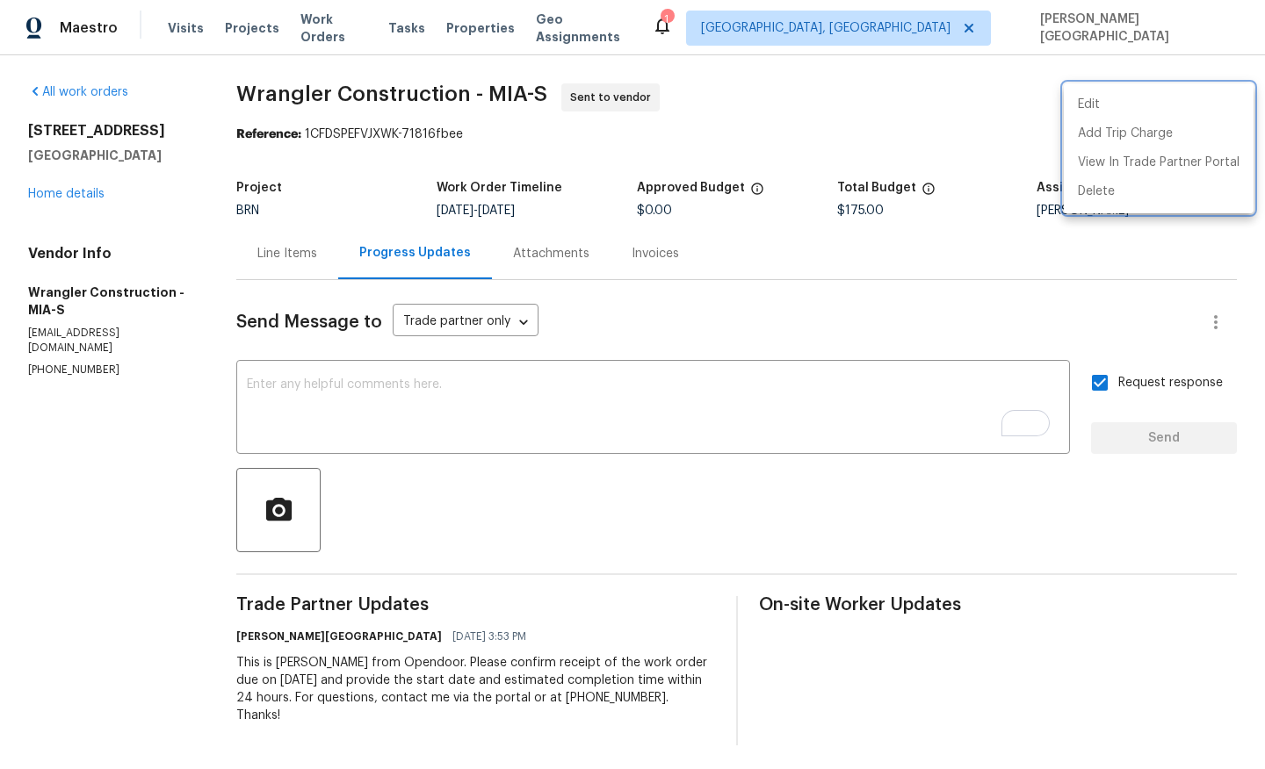
click at [60, 189] on div at bounding box center [632, 384] width 1265 height 769
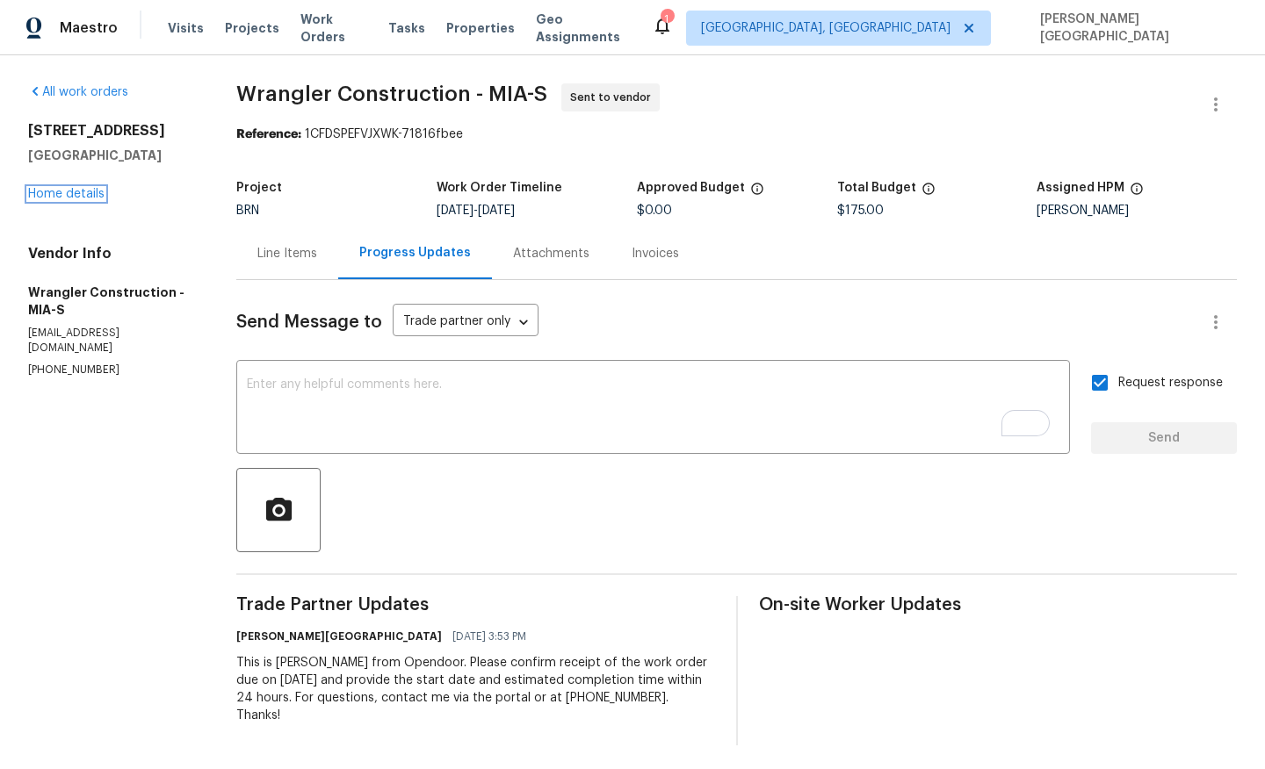
click at [60, 189] on link "Home details" at bounding box center [66, 194] width 76 height 12
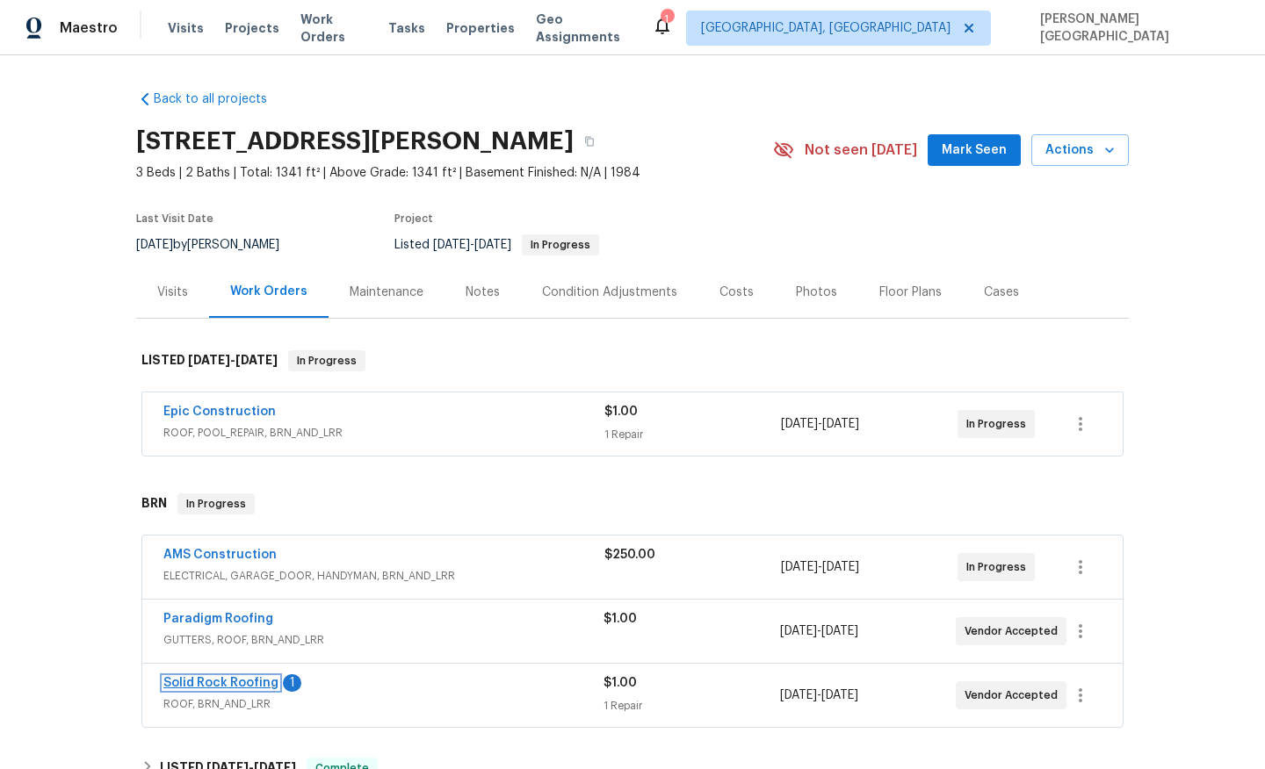
click at [251, 677] on link "Solid Rock Roofing" at bounding box center [220, 683] width 115 height 12
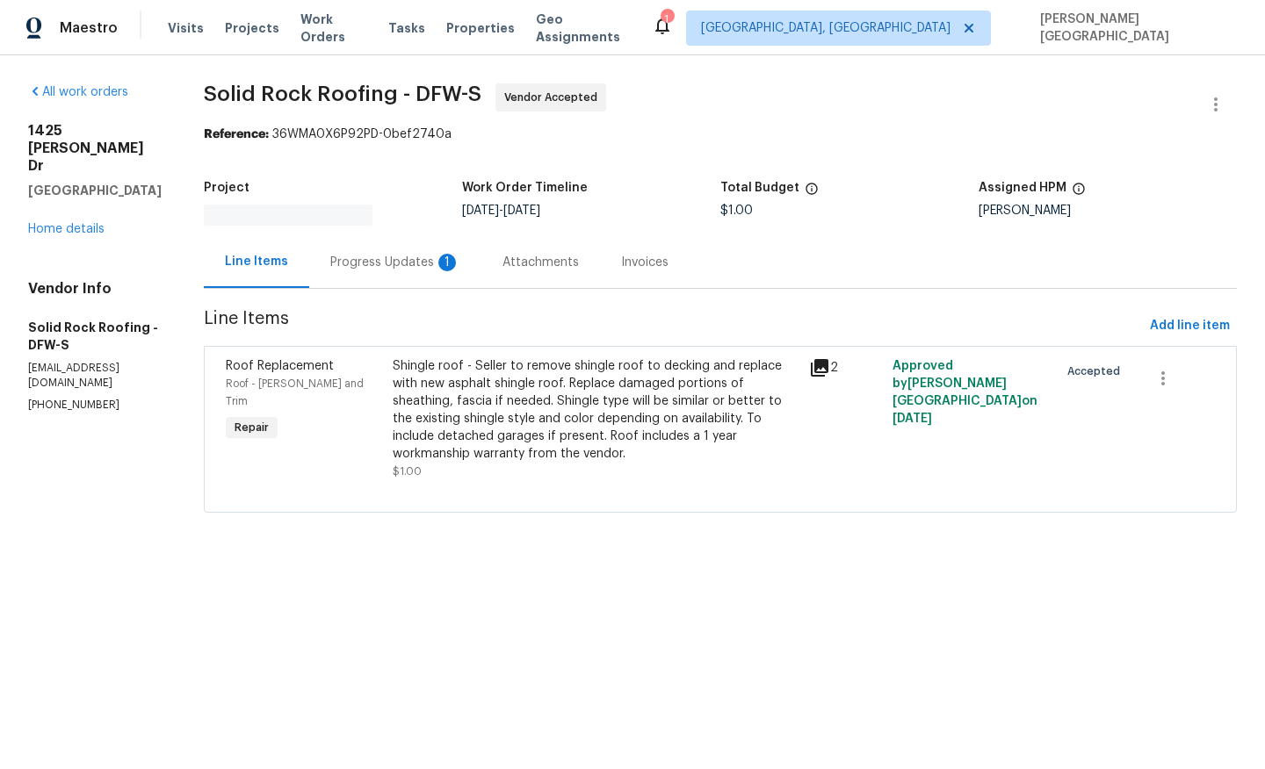
click at [441, 262] on div "1" at bounding box center [447, 263] width 18 height 18
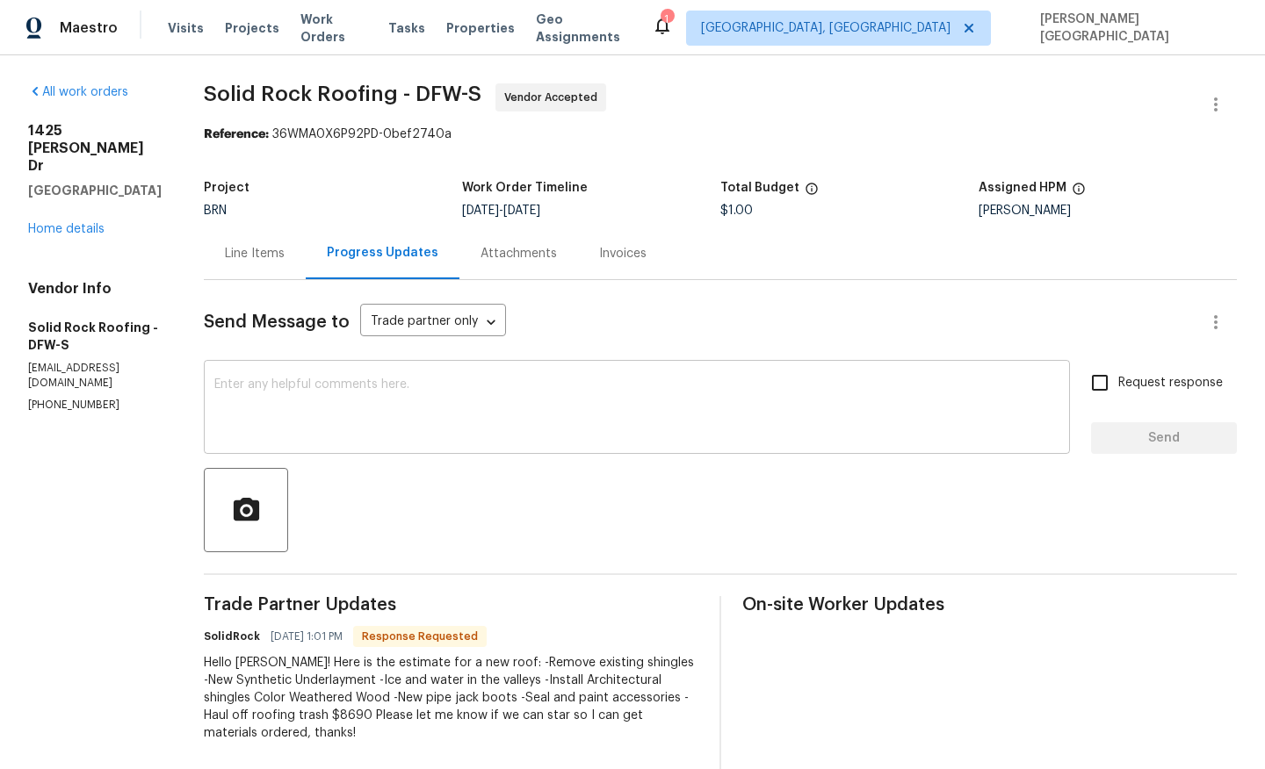
click at [281, 367] on div "x ​" at bounding box center [637, 410] width 866 height 90
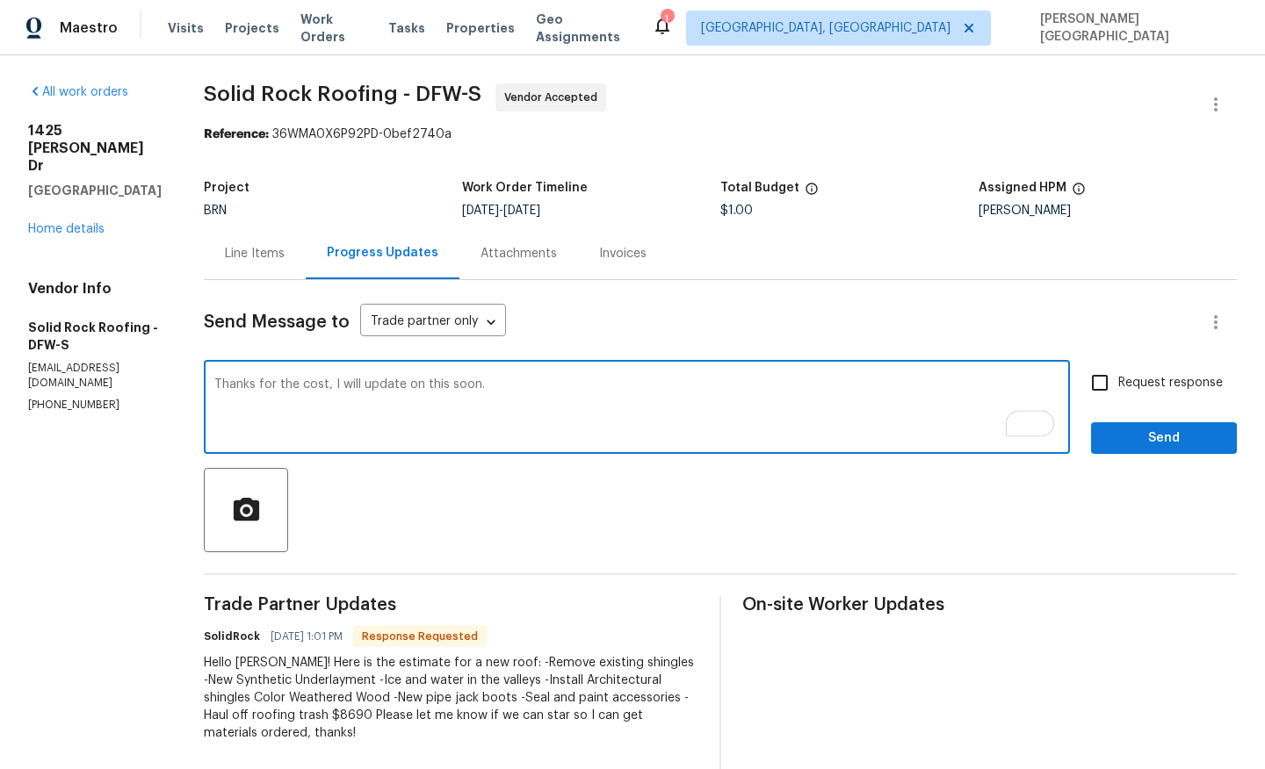
type textarea "Thanks for the cost, I will update on this soon."
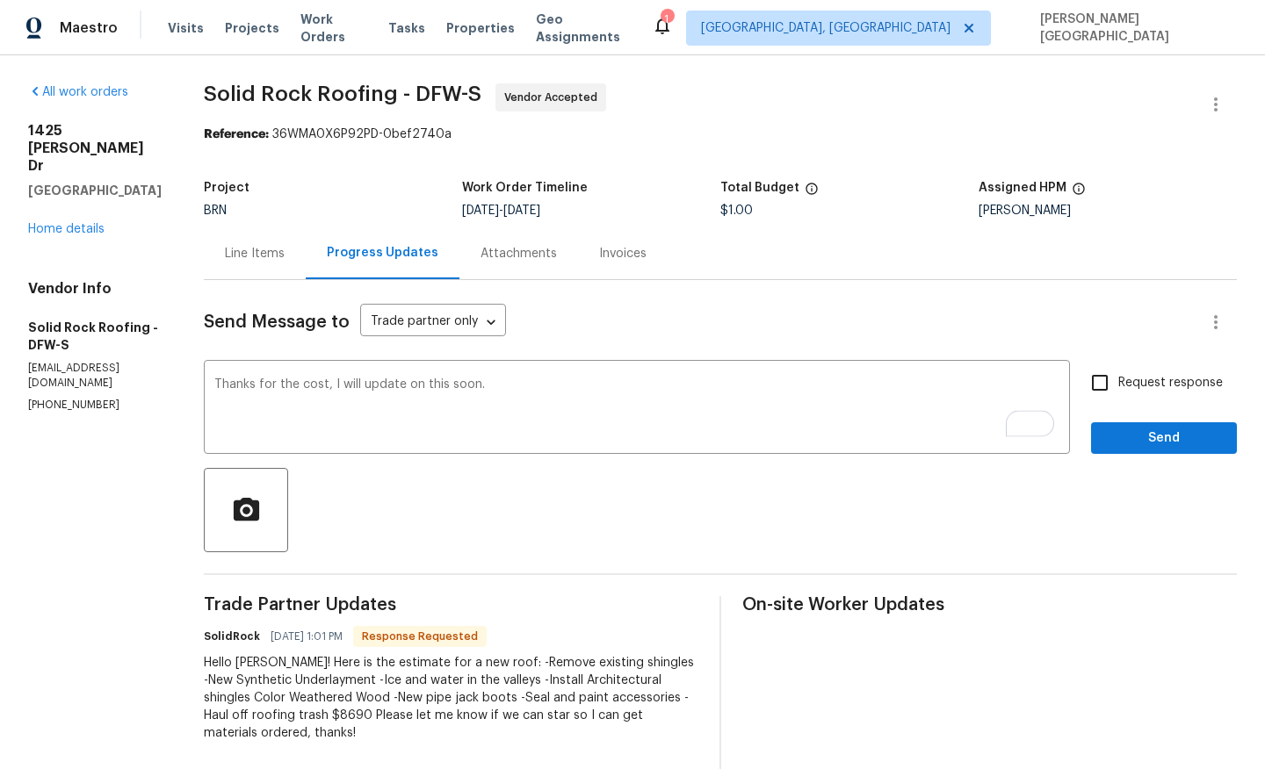
click at [1128, 388] on span "Request response" at bounding box center [1170, 383] width 105 height 18
click at [1118, 388] on input "Request response" at bounding box center [1099, 383] width 37 height 37
checkbox input "true"
click at [1139, 423] on button "Send" at bounding box center [1164, 438] width 146 height 32
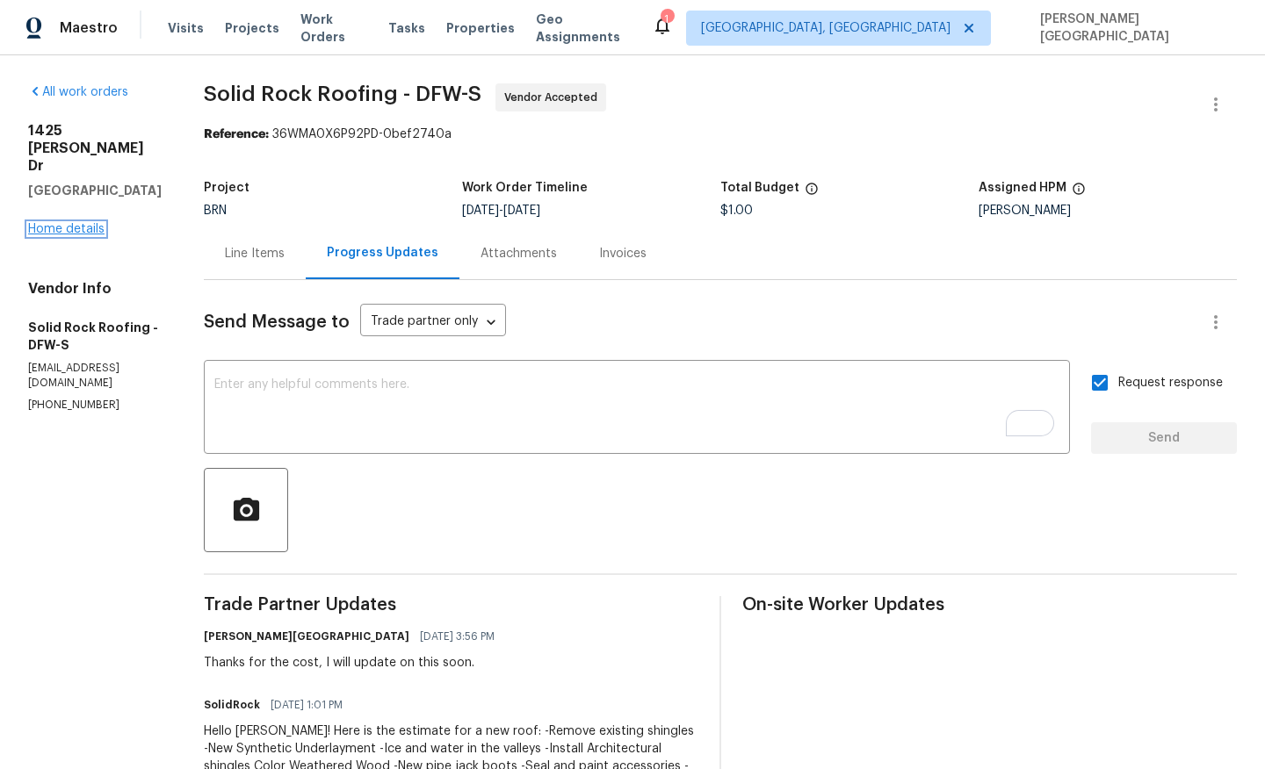
click at [83, 223] on link "Home details" at bounding box center [66, 229] width 76 height 12
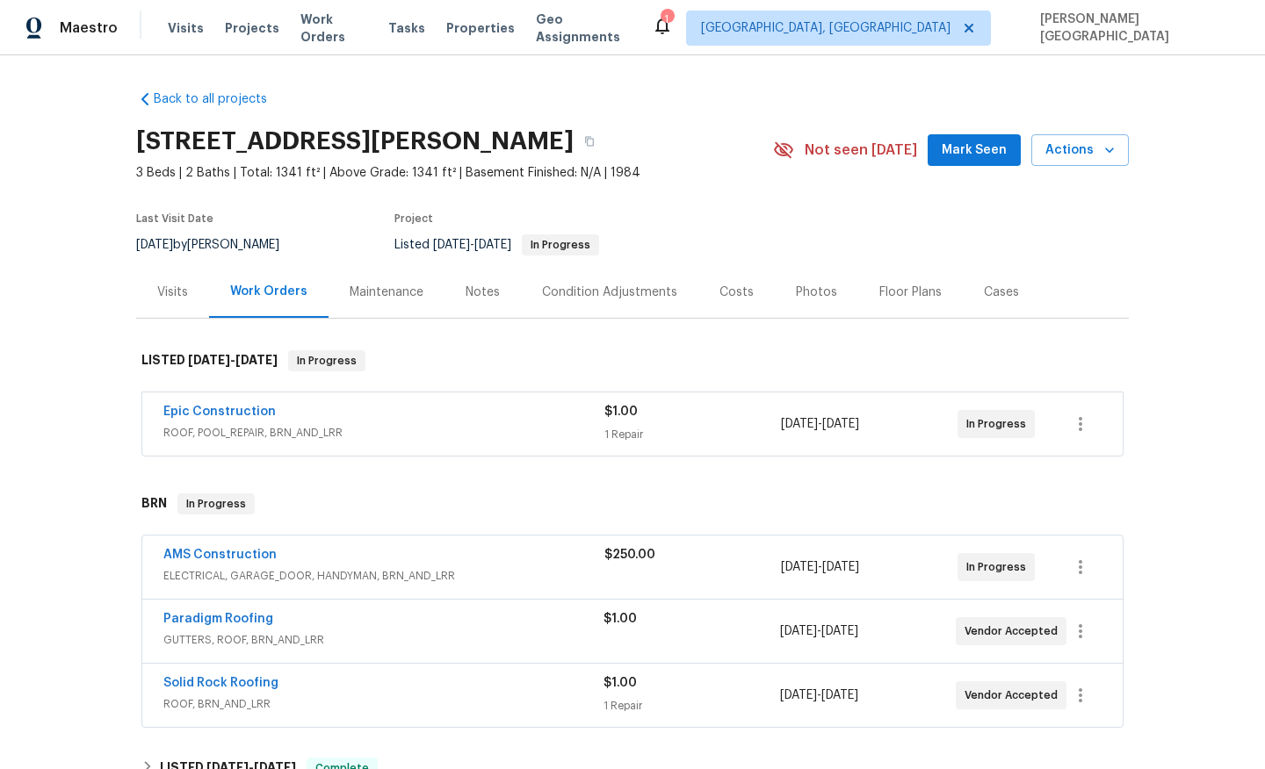
click at [280, 550] on div "AMS Construction" at bounding box center [383, 556] width 441 height 21
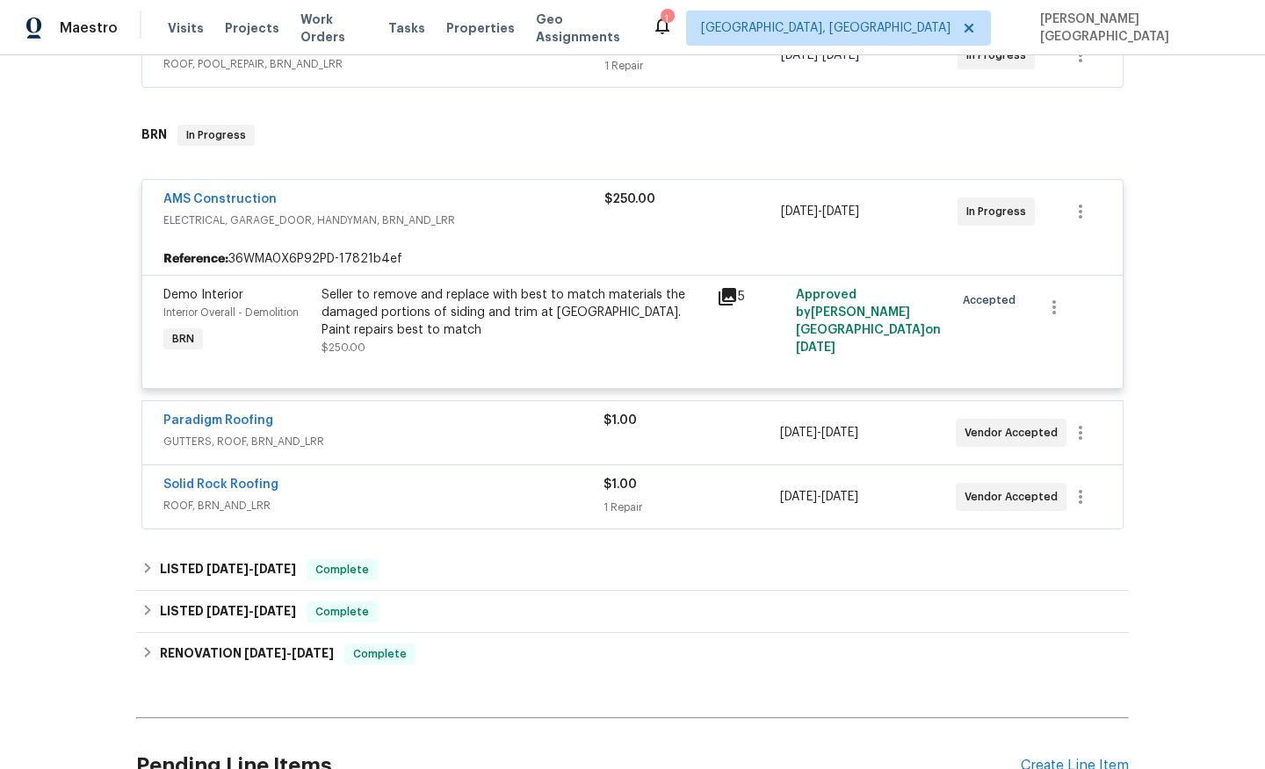
scroll to position [544, 0]
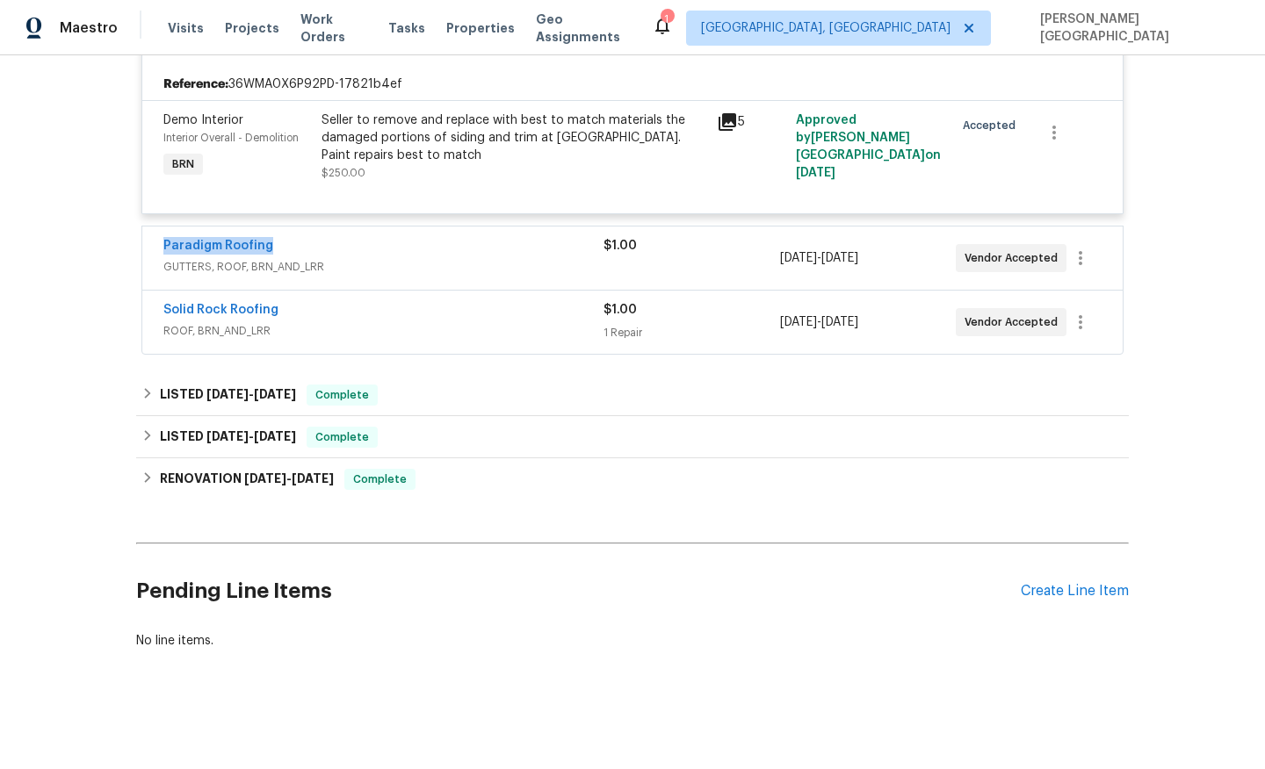
drag, startPoint x: 289, startPoint y: 243, endPoint x: 78, endPoint y: 242, distance: 210.8
click at [76, 242] on div "Back to all projects 1425 Brenda Dr, Irving, TX 75060 3 Beds | 2 Baths | Total:…" at bounding box center [632, 412] width 1265 height 714
copy link "Paradigm Roofing"
drag, startPoint x: 287, startPoint y: 312, endPoint x: 83, endPoint y: 313, distance: 203.8
click at [81, 312] on div "Back to all projects 1425 Brenda Dr, Irving, TX 75060 3 Beds | 2 Baths | Total:…" at bounding box center [632, 412] width 1265 height 714
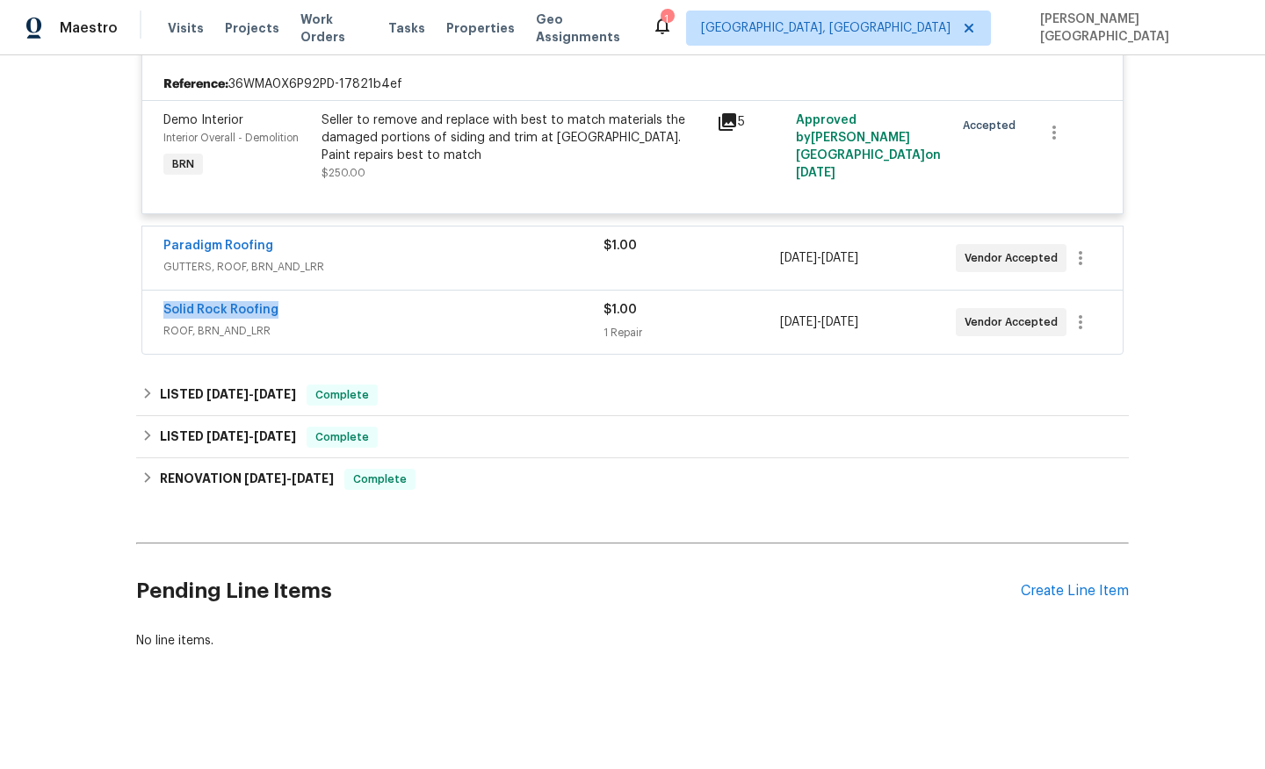
copy link "Solid Rock Roofing"
click at [239, 246] on link "Paradigm Roofing" at bounding box center [218, 246] width 110 height 12
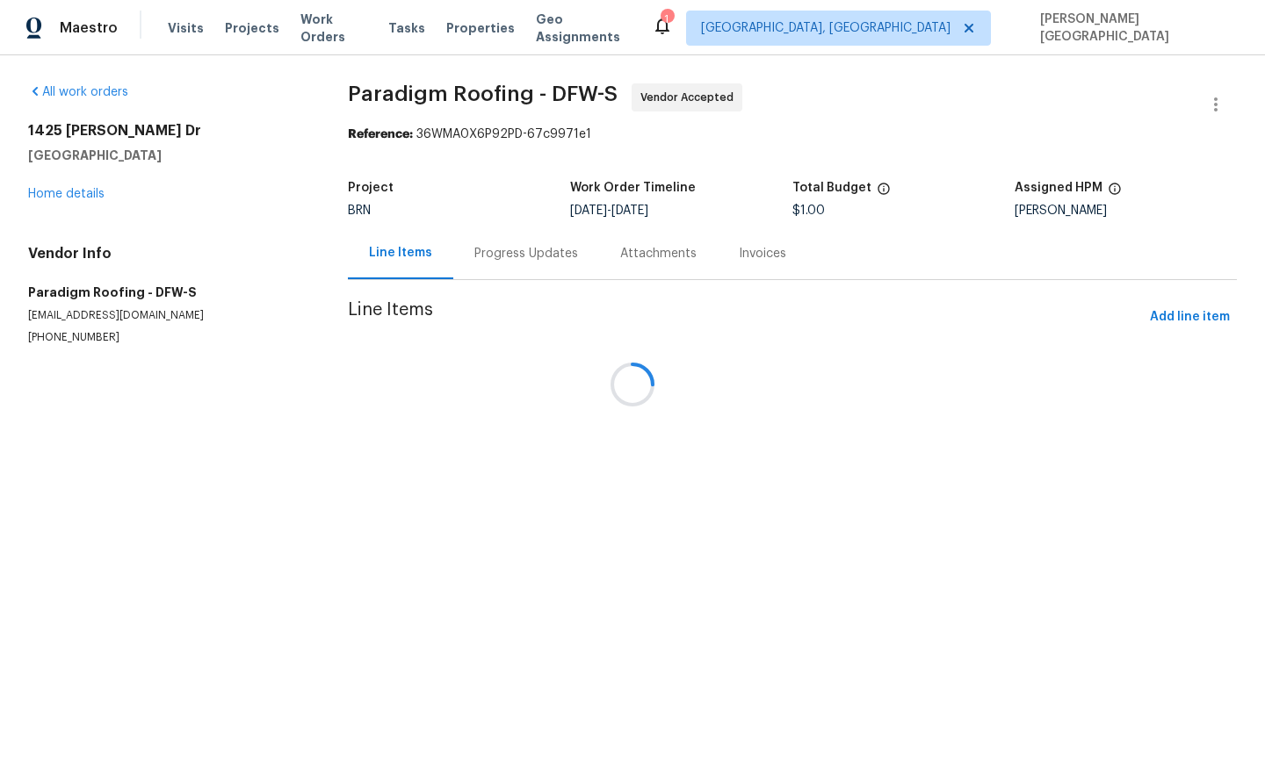
click at [455, 394] on div at bounding box center [632, 384] width 1265 height 769
click at [506, 257] on div at bounding box center [632, 384] width 1265 height 769
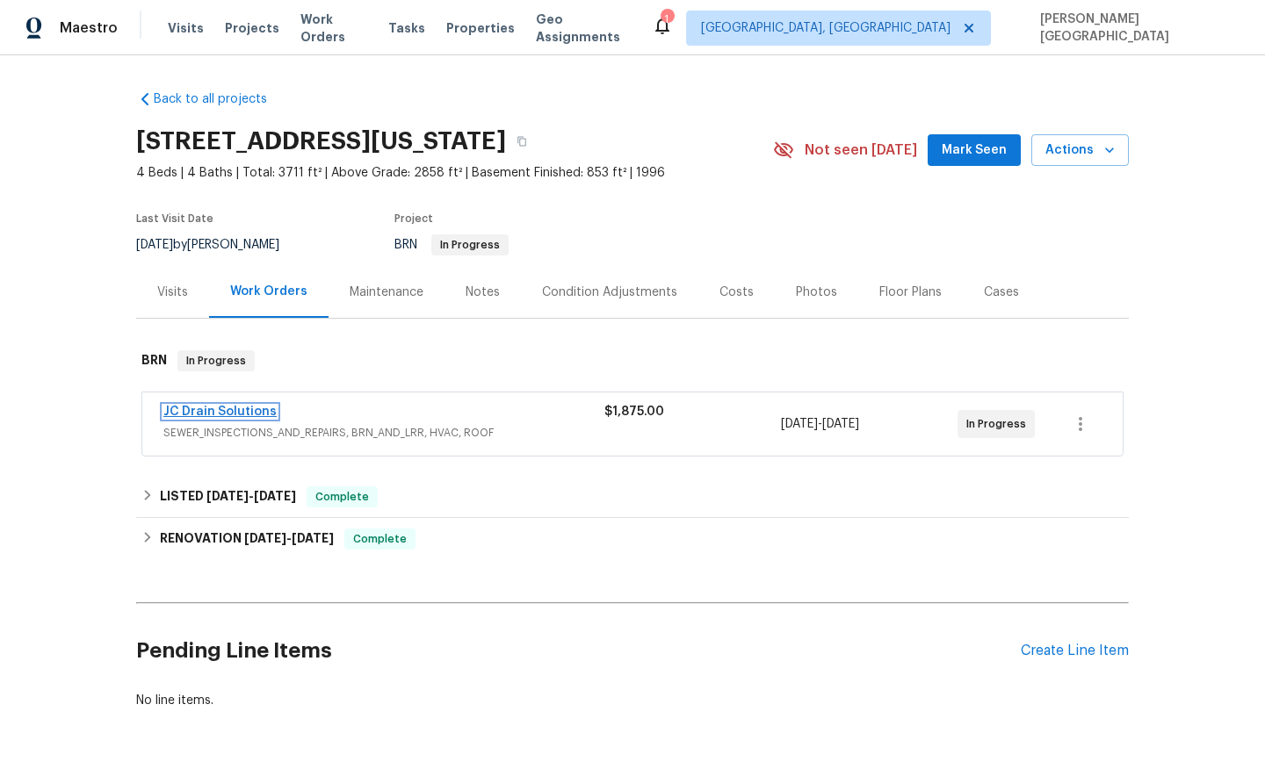
click at [236, 412] on link "JC Drain Solutions" at bounding box center [219, 412] width 113 height 12
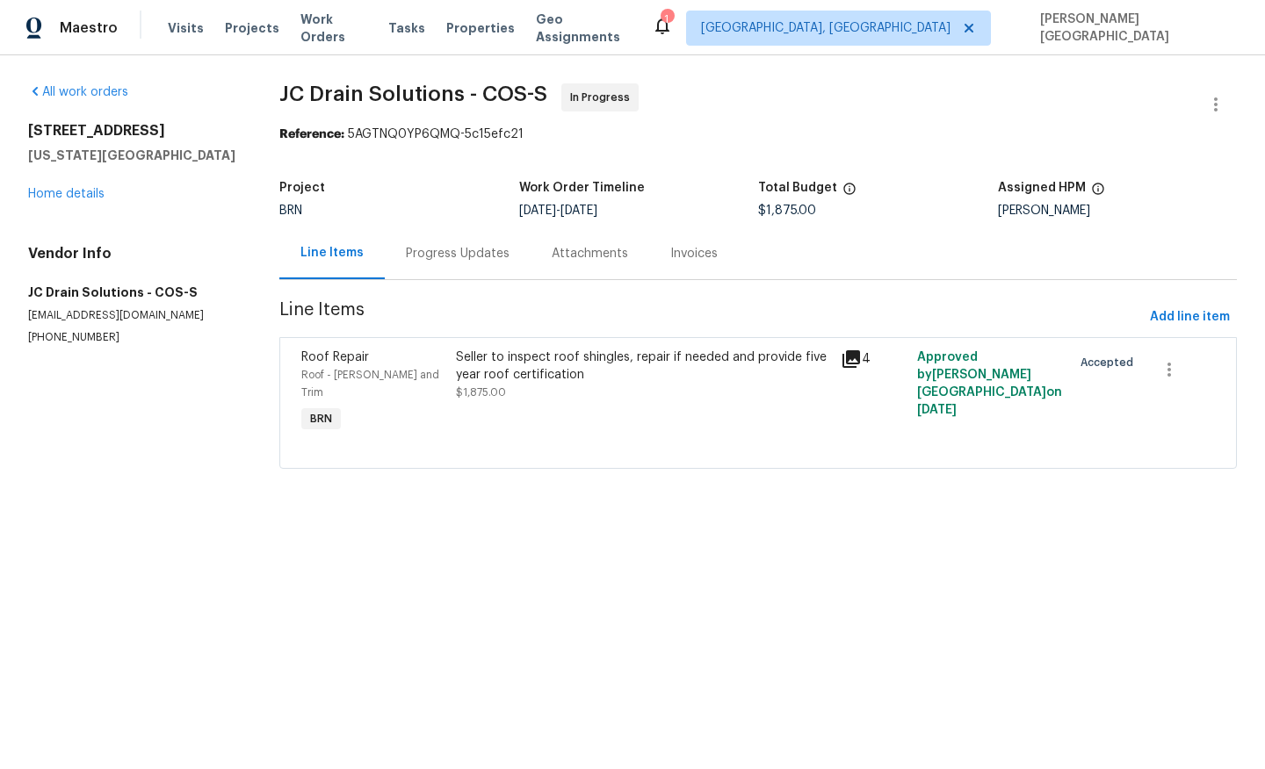
click at [466, 268] on div "Progress Updates" at bounding box center [458, 253] width 146 height 52
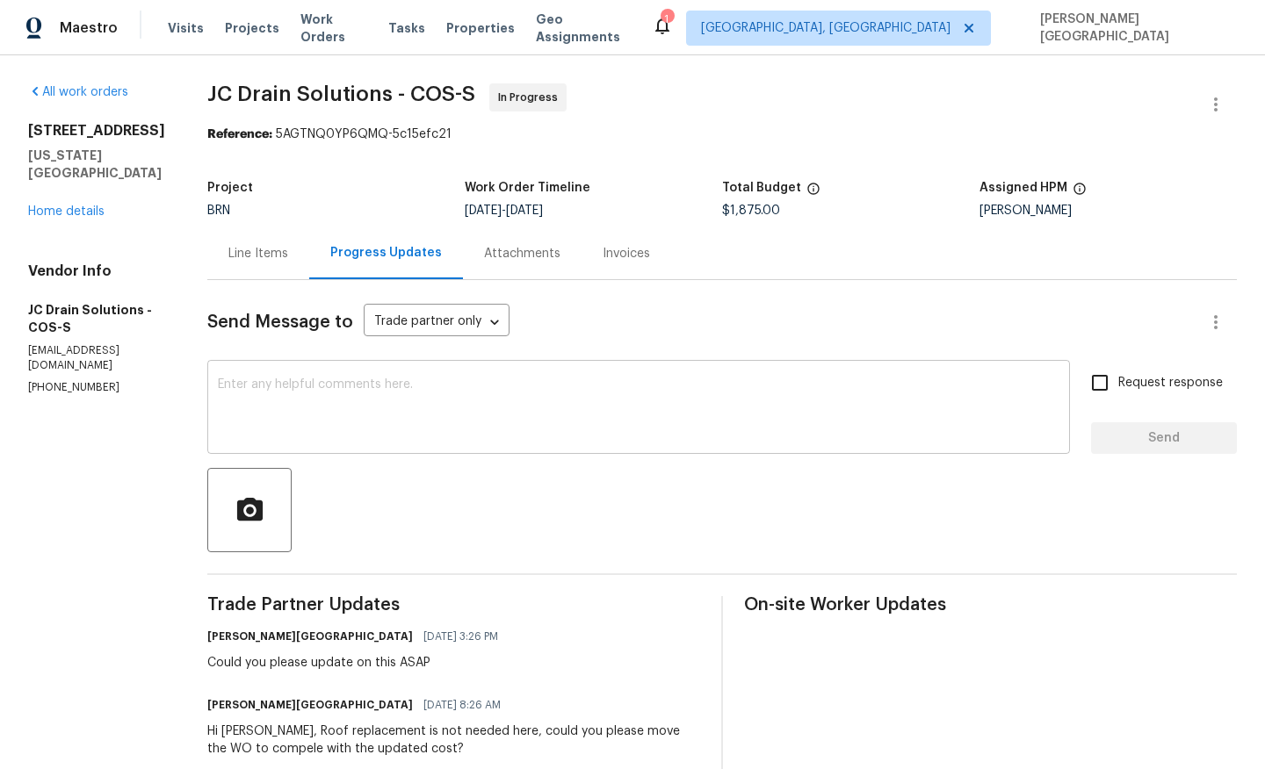
click at [317, 419] on textarea at bounding box center [638, 409] width 841 height 61
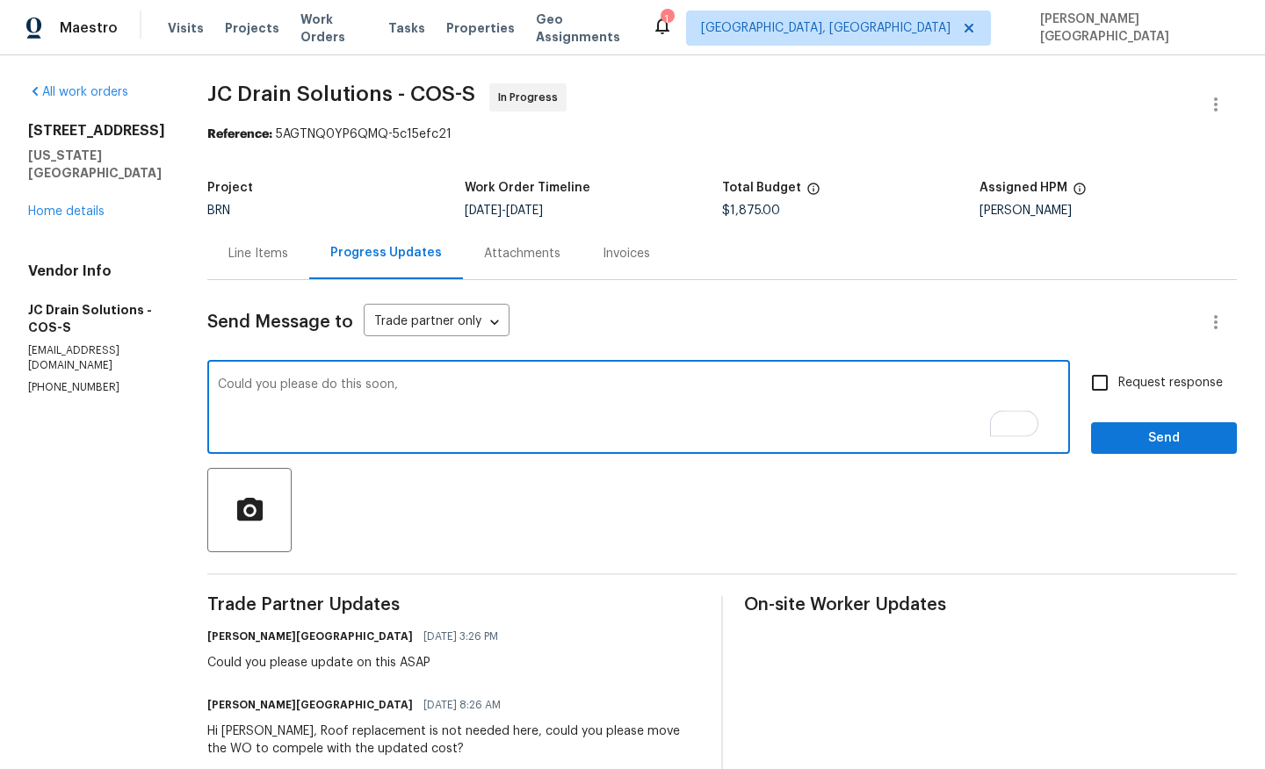
click at [444, 375] on div "Could you please do this soon, x ​" at bounding box center [638, 410] width 863 height 90
click at [440, 392] on textarea "Could you please do this soon," at bounding box center [638, 409] width 841 height 61
click at [509, 384] on textarea "Could you please do this soon, we close the prioperty [DATE]?" at bounding box center [638, 409] width 841 height 61
type textarea "Could you please do this soon, we close the property [DATE]?"
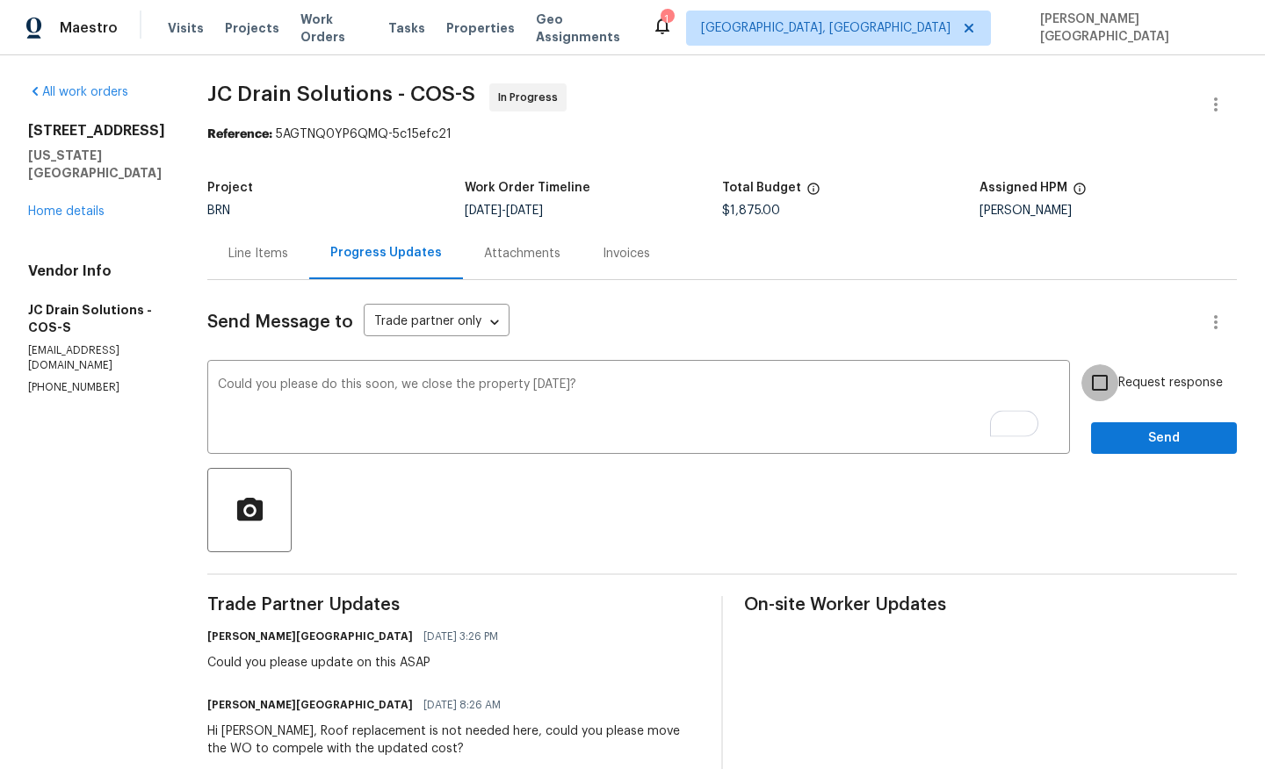
click at [1114, 382] on input "Request response" at bounding box center [1099, 383] width 37 height 37
checkbox input "true"
click at [1114, 450] on button "Send" at bounding box center [1164, 438] width 146 height 32
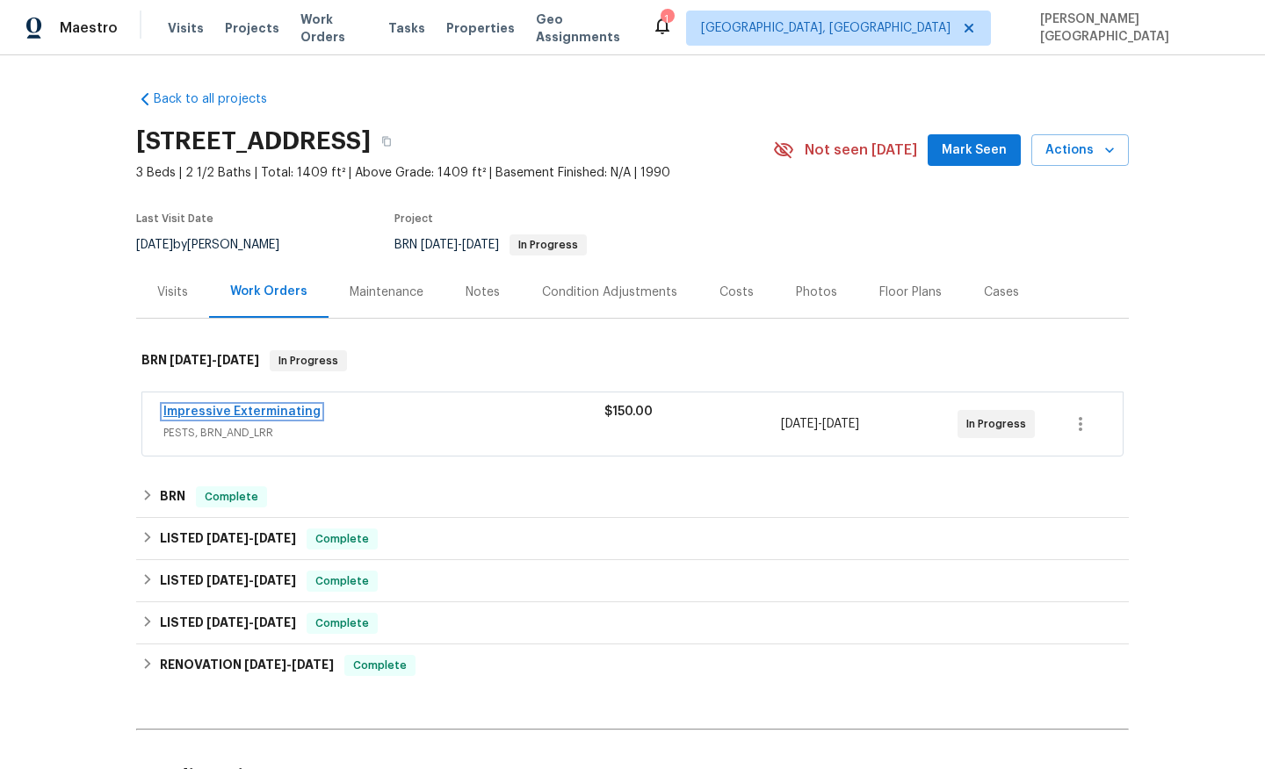
click at [229, 408] on link "Impressive Exterminating" at bounding box center [241, 412] width 157 height 12
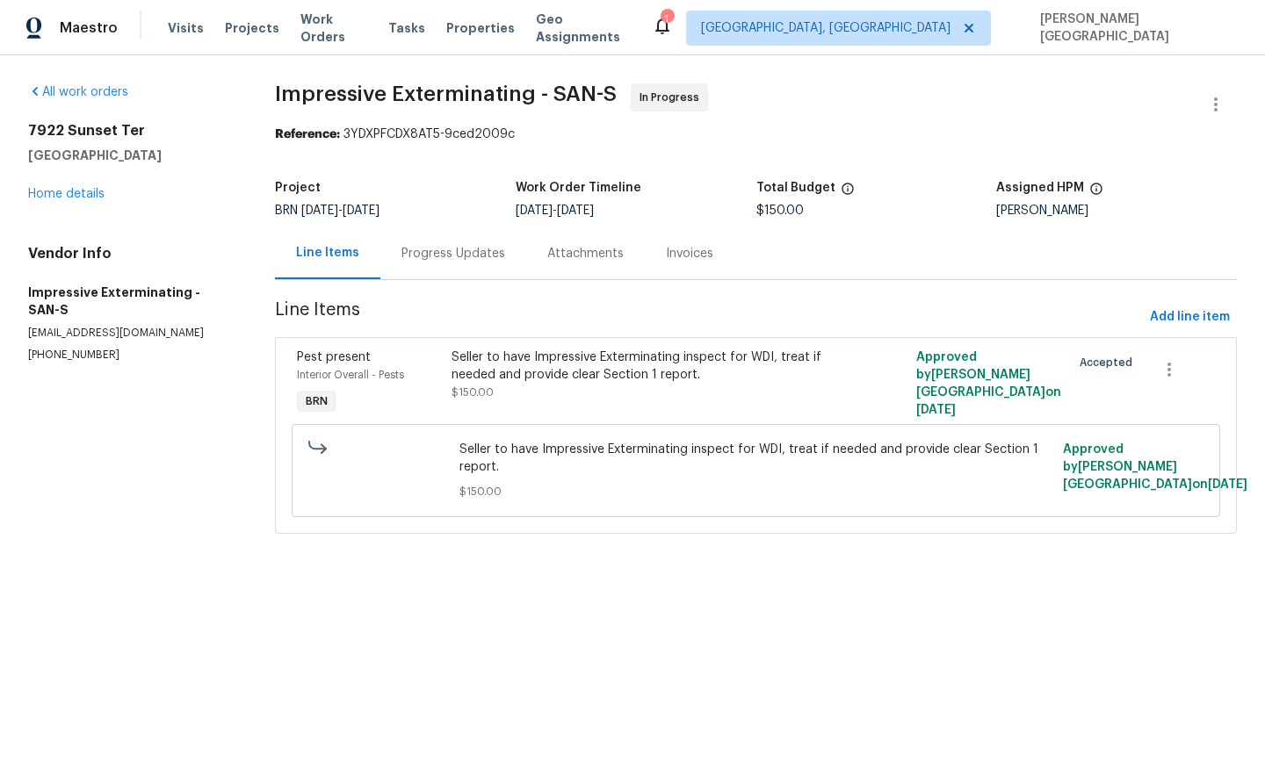
click at [486, 251] on div "Progress Updates" at bounding box center [453, 254] width 104 height 18
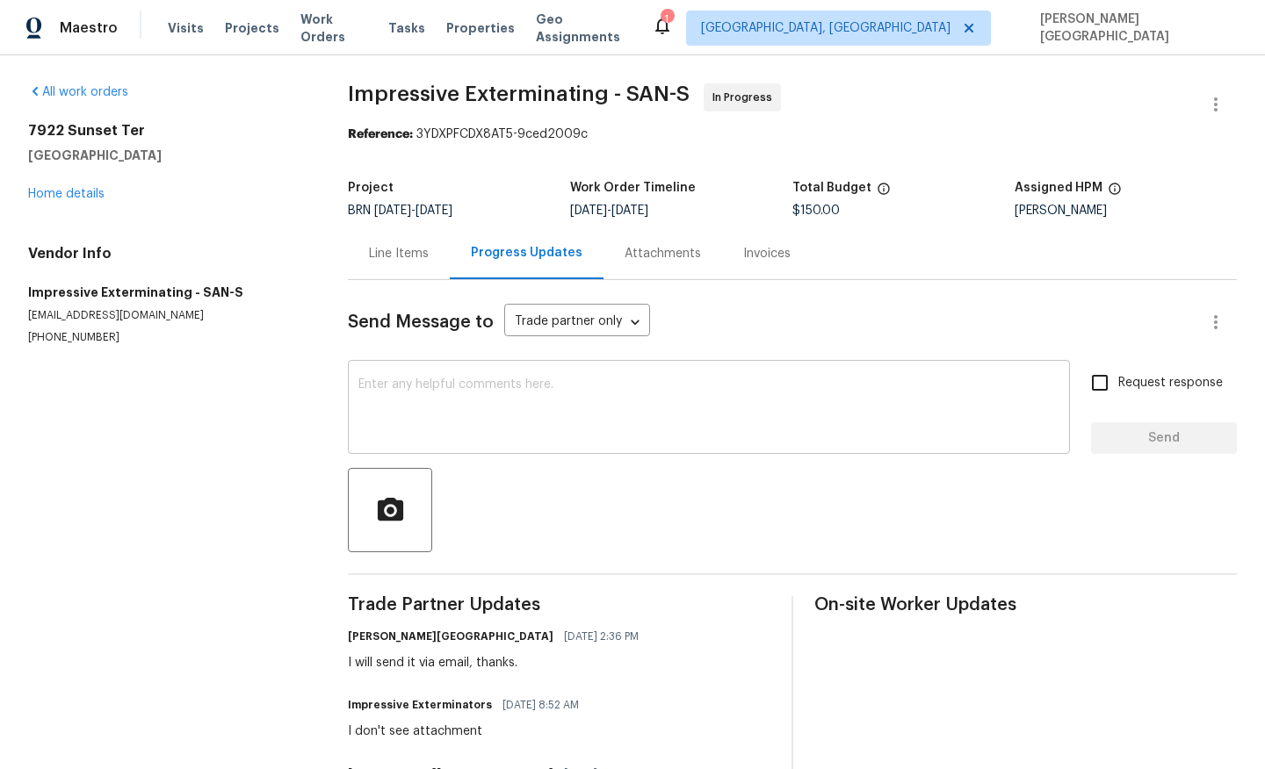
click at [399, 398] on textarea at bounding box center [708, 409] width 701 height 61
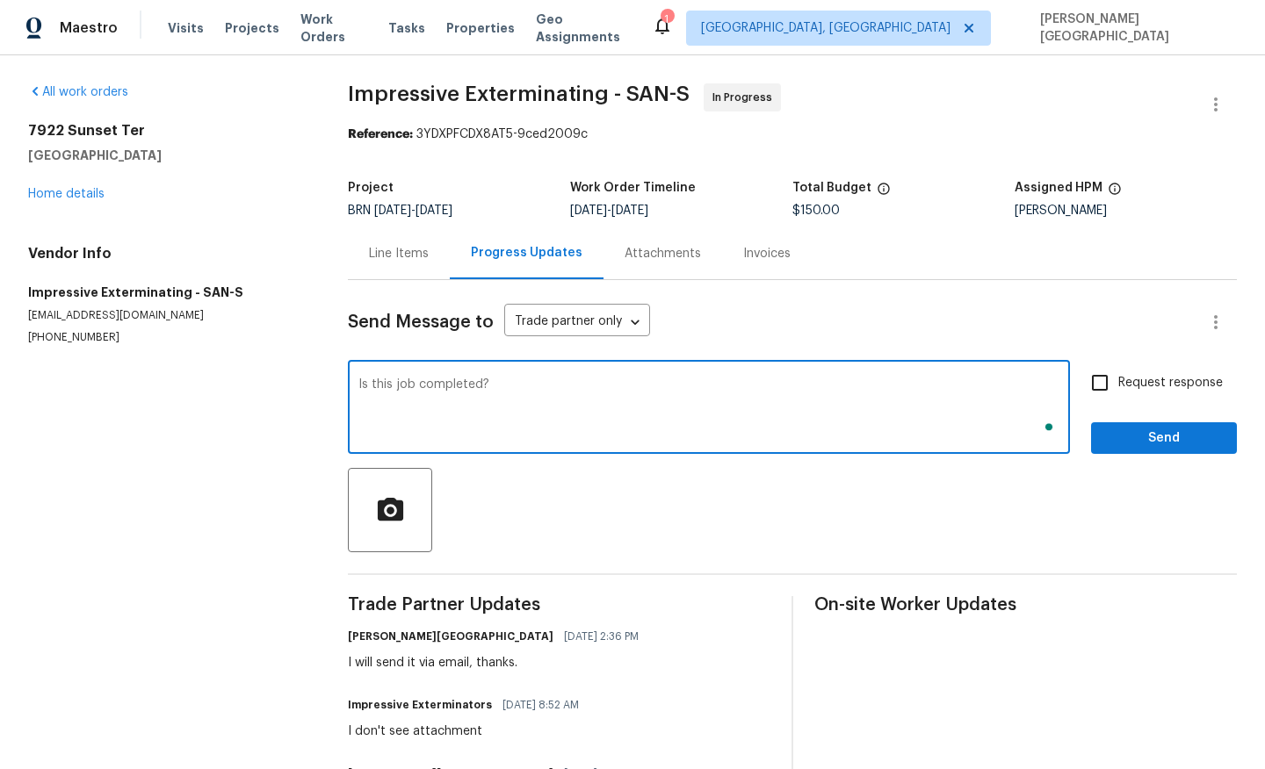
type textarea "Is this job completed?"
click at [1130, 378] on span "Request response" at bounding box center [1170, 383] width 105 height 18
click at [1118, 378] on input "Request response" at bounding box center [1099, 383] width 37 height 37
checkbox input "true"
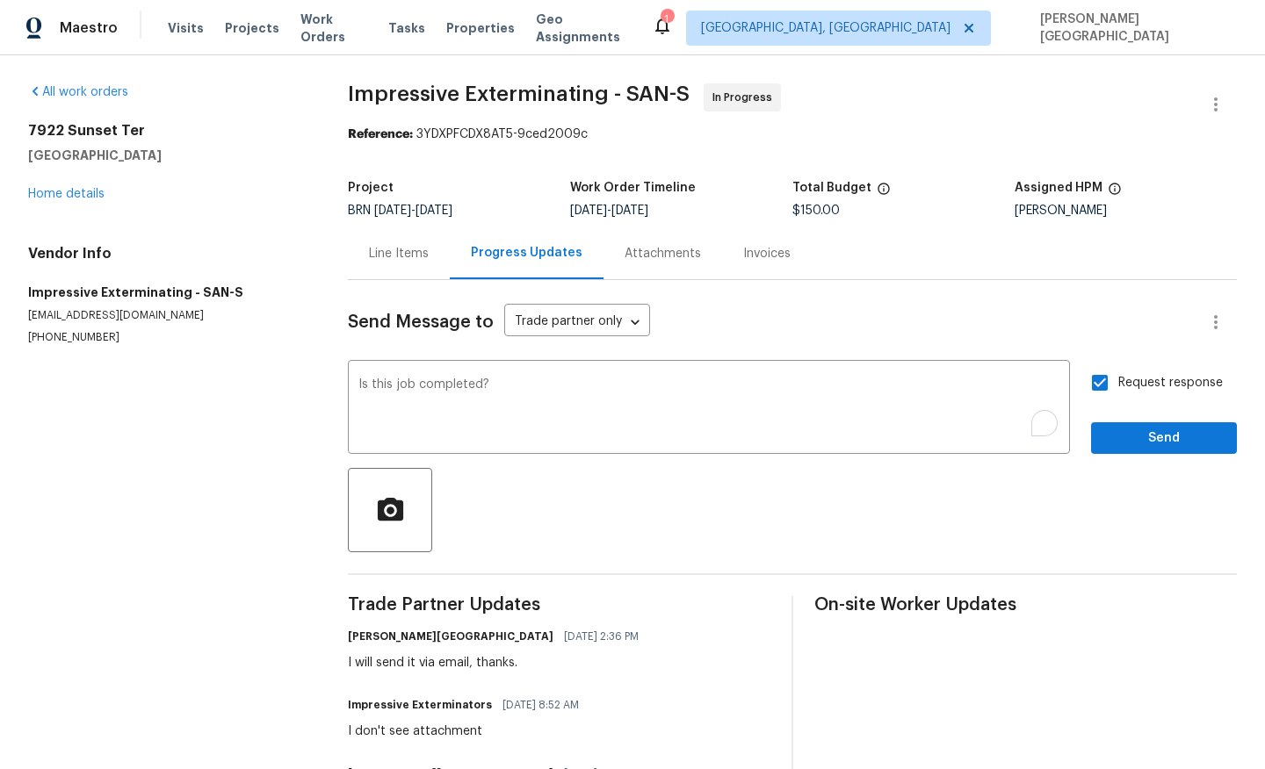
click at [1137, 412] on div "Request response Send" at bounding box center [1164, 410] width 146 height 90
click at [1137, 423] on button "Send" at bounding box center [1164, 438] width 146 height 32
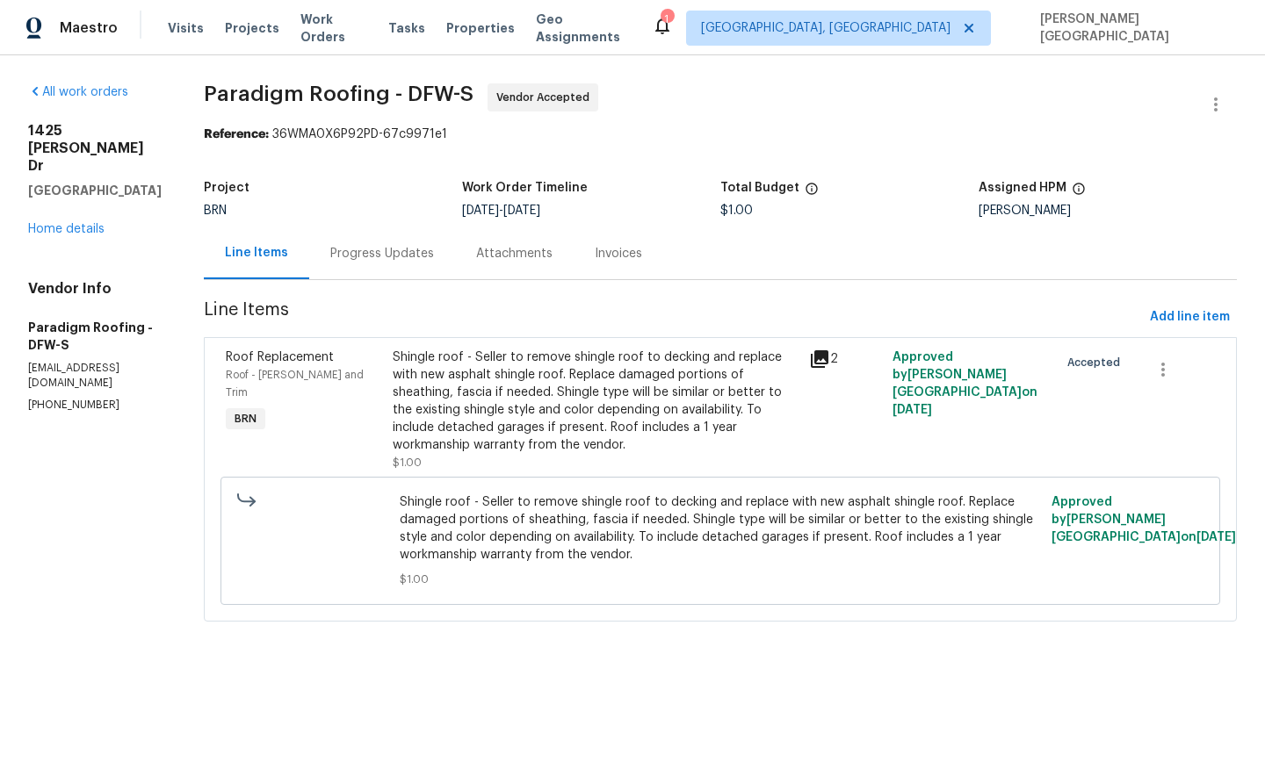
click at [473, 375] on div "Shingle roof - Seller to remove shingle roof to decking and replace with new as…" at bounding box center [596, 401] width 406 height 105
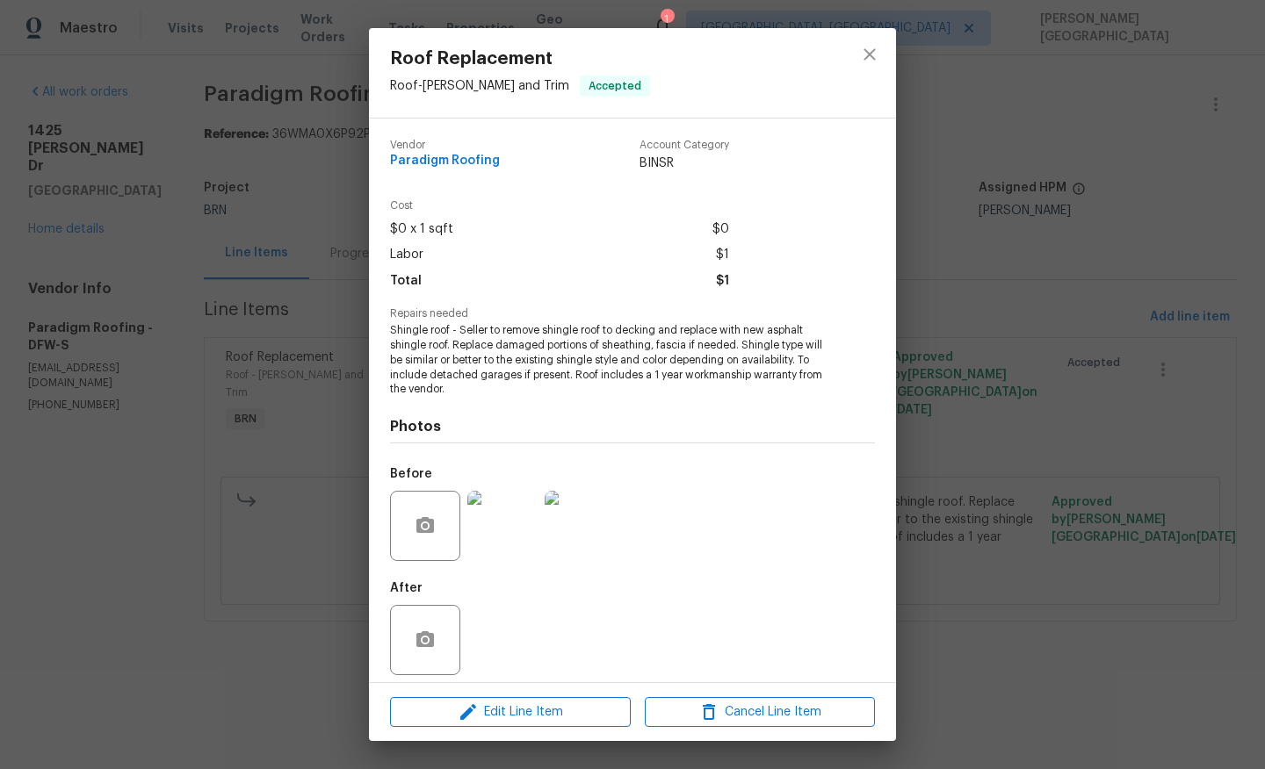
click at [482, 371] on span "Shingle roof - Seller to remove shingle roof to decking and replace with new as…" at bounding box center [608, 360] width 437 height 74
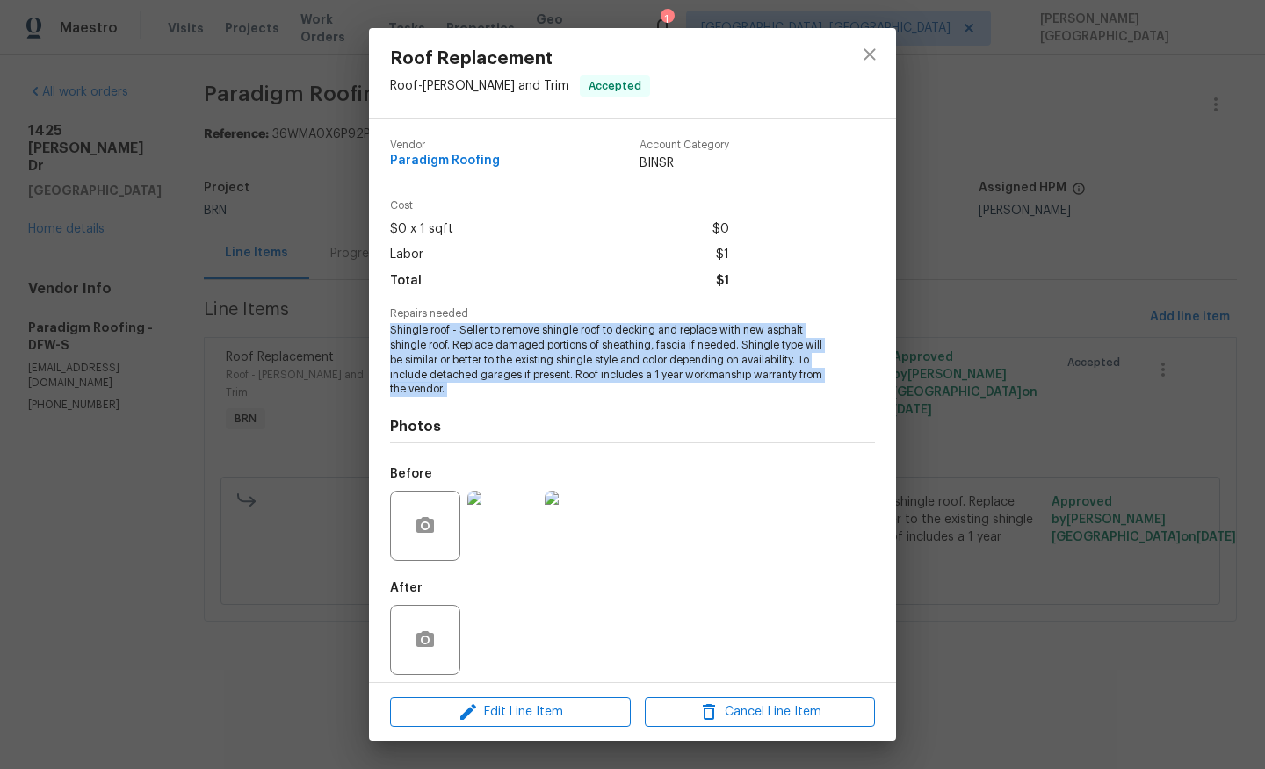
click at [482, 371] on span "Shingle roof - Seller to remove shingle roof to decking and replace with new as…" at bounding box center [608, 360] width 437 height 74
copy span "Shingle roof - Seller to remove shingle roof to decking and replace with new as…"
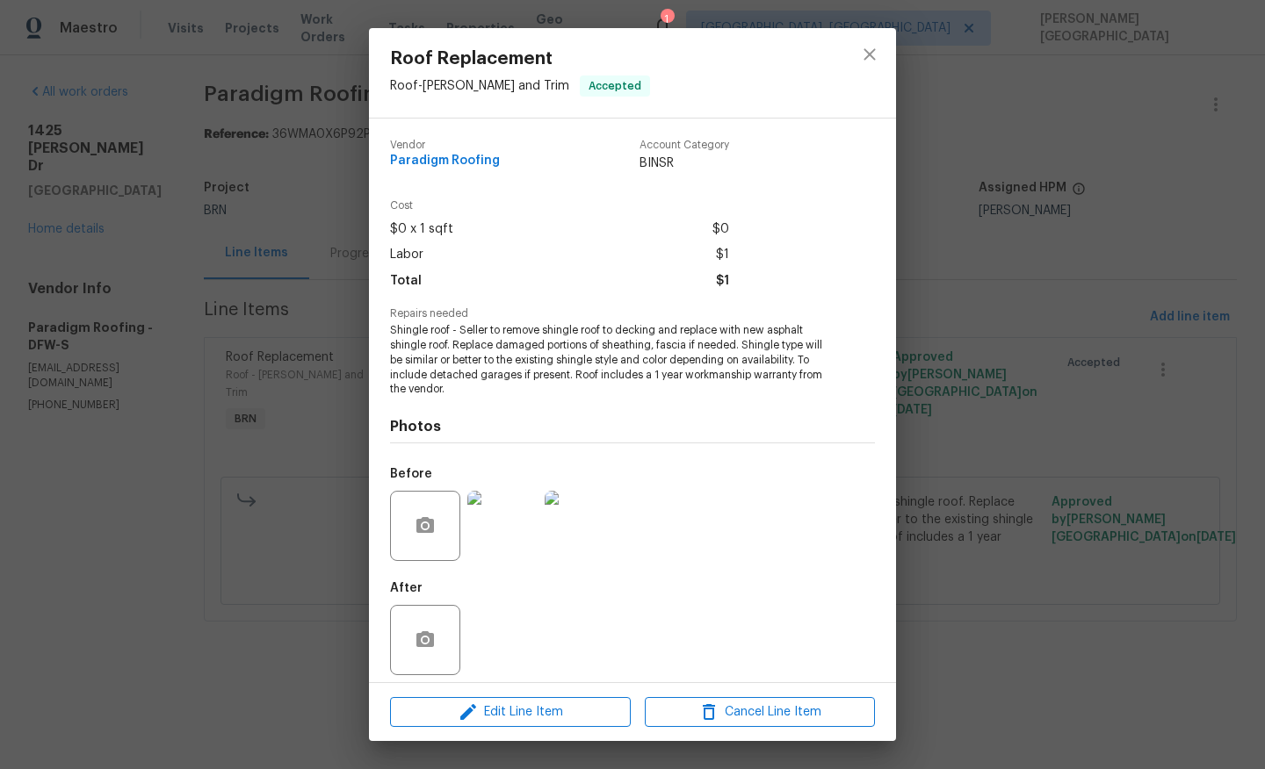
click at [1083, 336] on div "Roof Replacement Roof - Eaves and Trim Accepted Vendor Paradigm Roofing Account…" at bounding box center [632, 384] width 1265 height 769
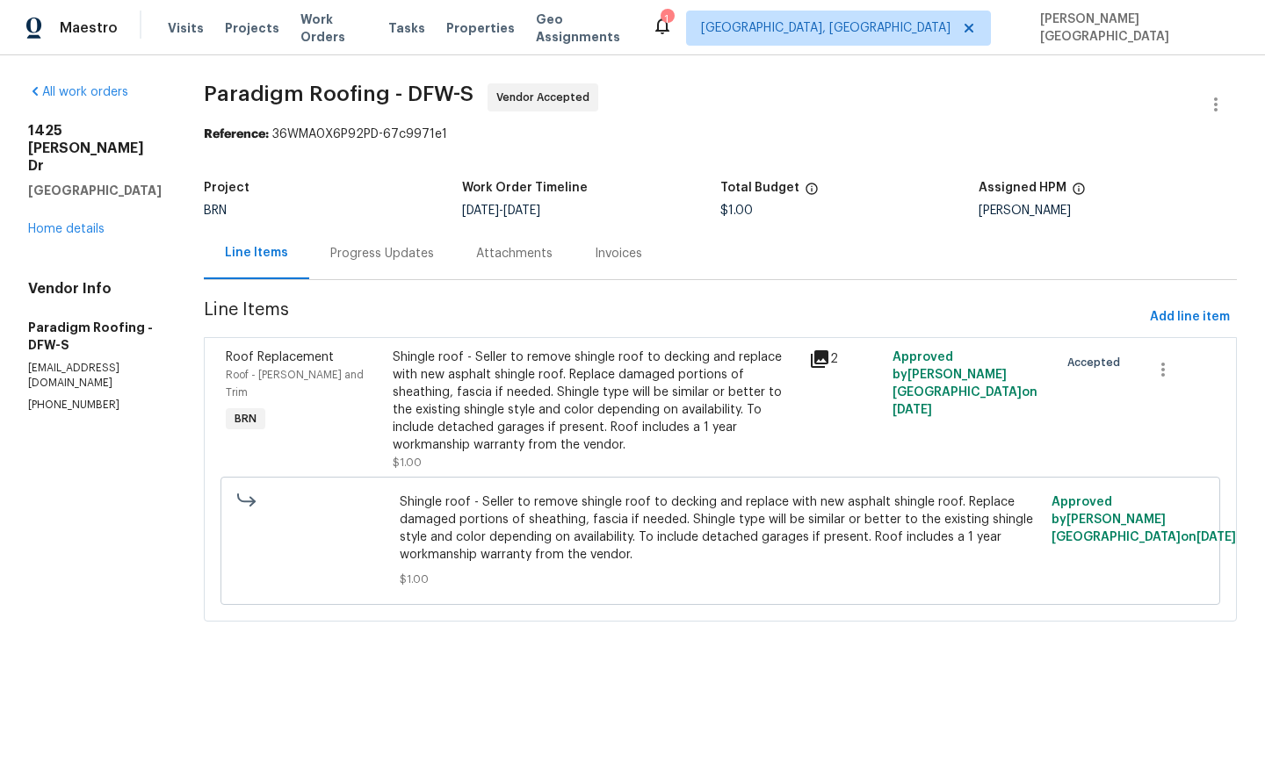
click at [358, 255] on div "Progress Updates" at bounding box center [382, 254] width 104 height 18
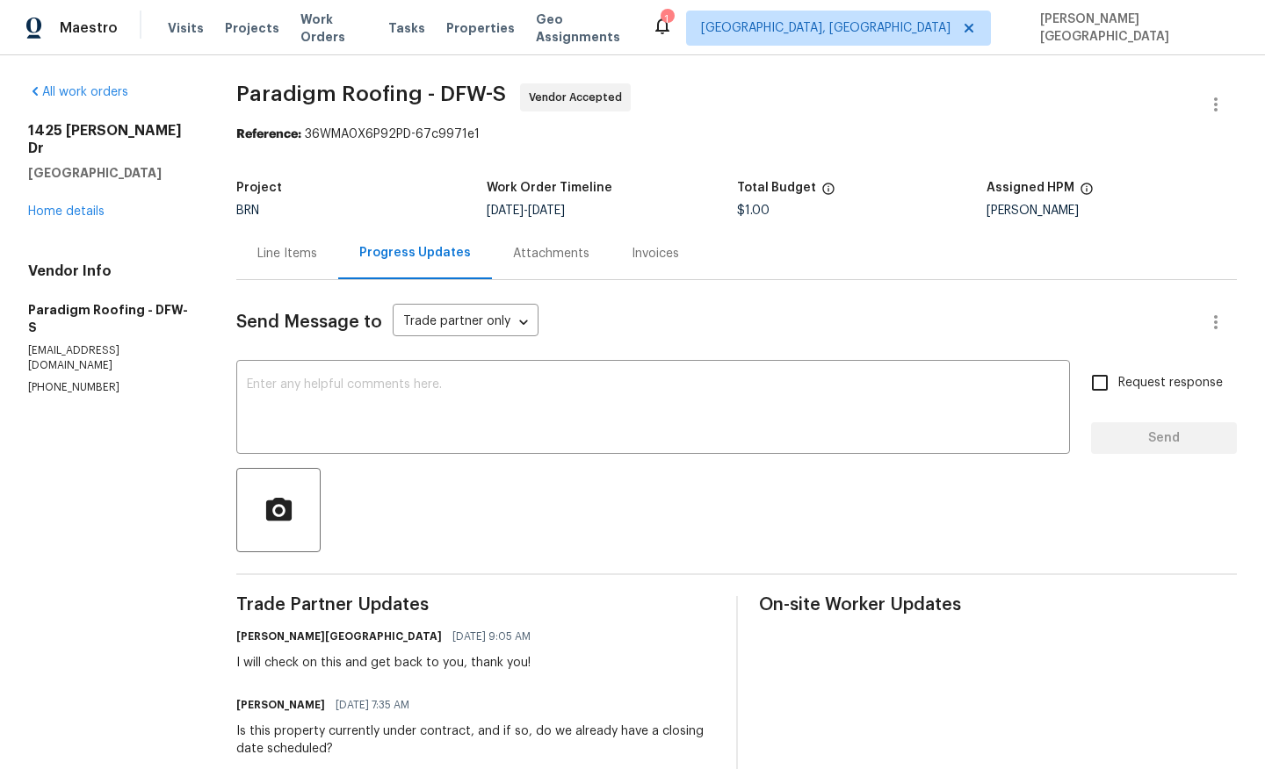
scroll to position [296, 0]
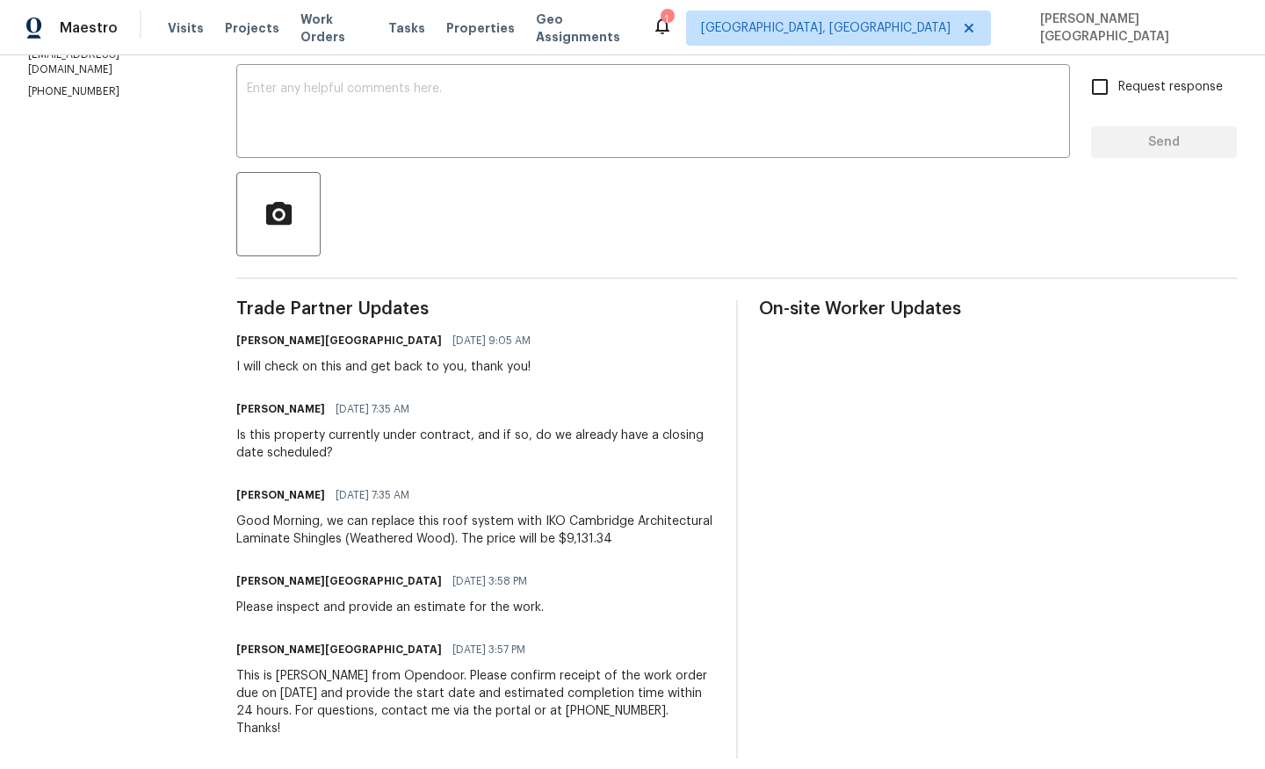
click at [381, 539] on div "Good Morning, we can replace this roof system with IKO Cambridge Architectural …" at bounding box center [475, 530] width 478 height 35
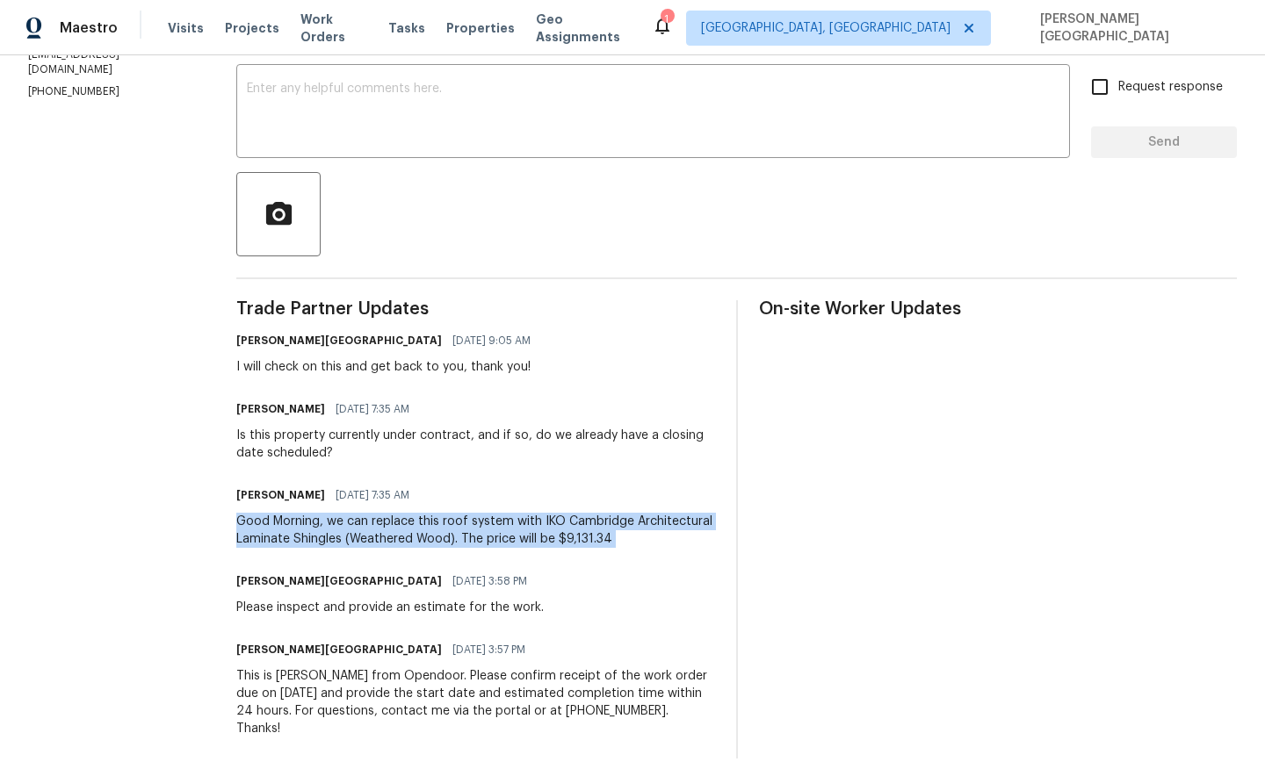
click at [381, 539] on div "Good Morning, we can replace this roof system with IKO Cambridge Architectural …" at bounding box center [475, 530] width 478 height 35
copy div "Good Morning, we can replace this roof system with IKO Cambridge Architectural …"
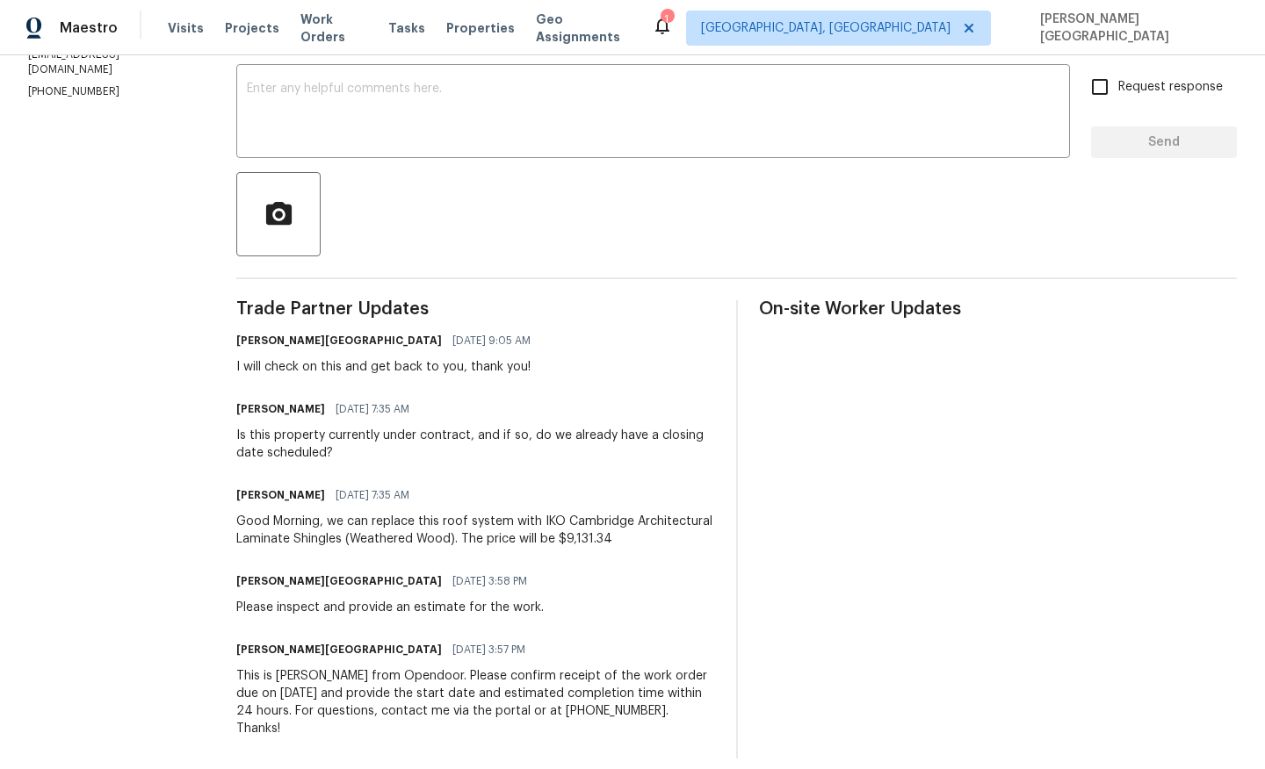
click at [379, 432] on div "Is this property currently under contract, and if so, do we already have a clos…" at bounding box center [475, 444] width 478 height 35
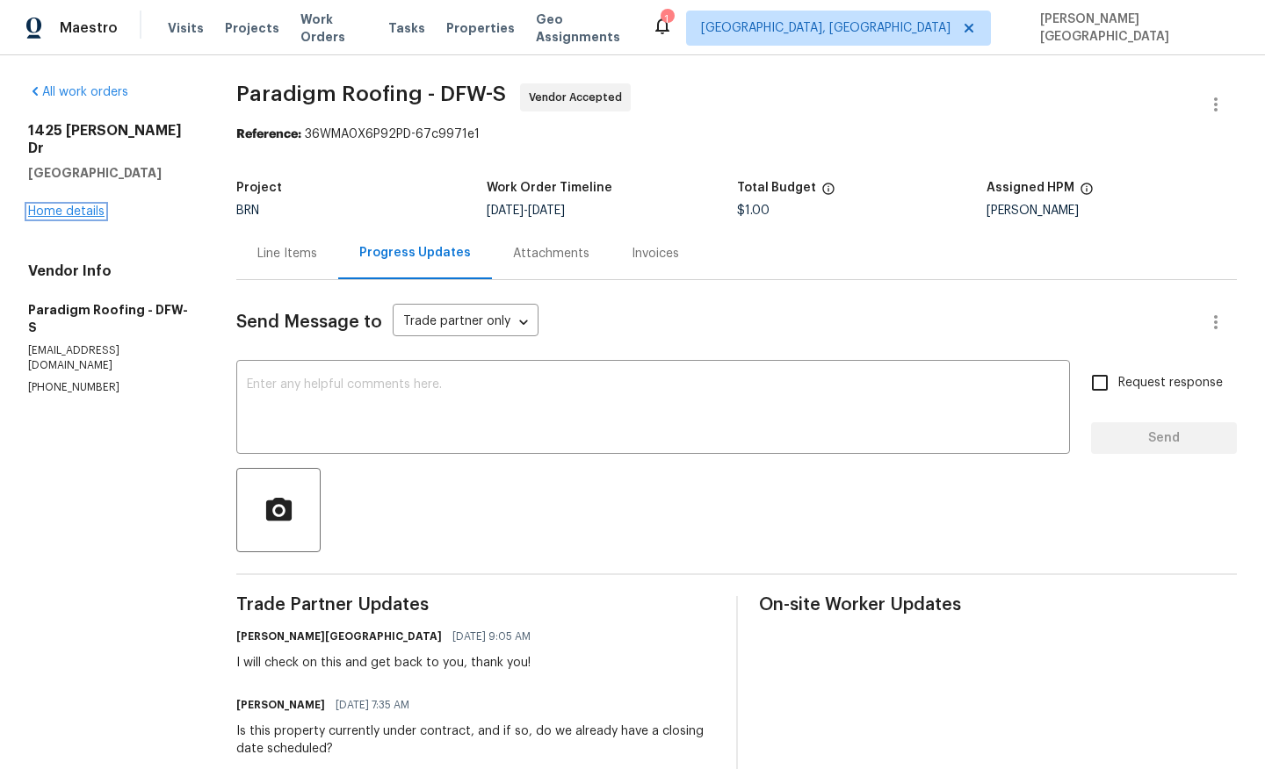
click at [86, 206] on link "Home details" at bounding box center [66, 212] width 76 height 12
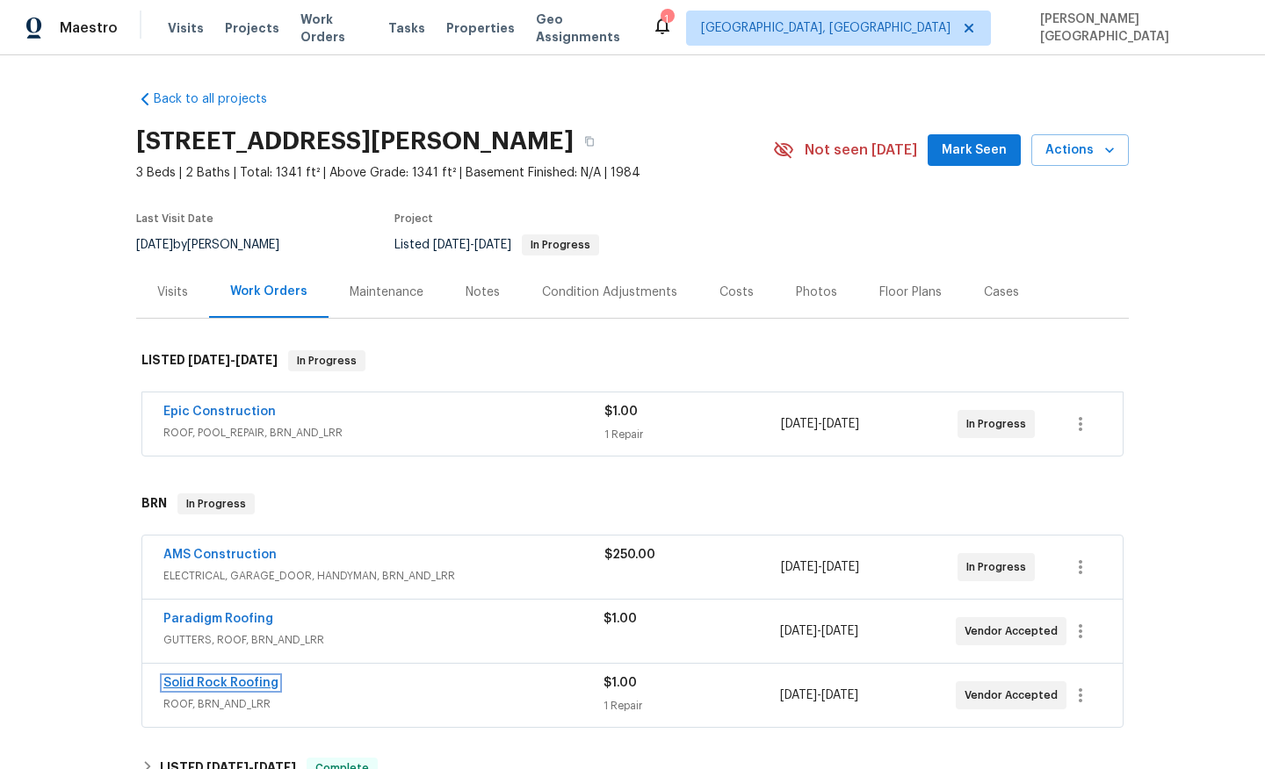
click at [225, 688] on link "Solid Rock Roofing" at bounding box center [220, 683] width 115 height 12
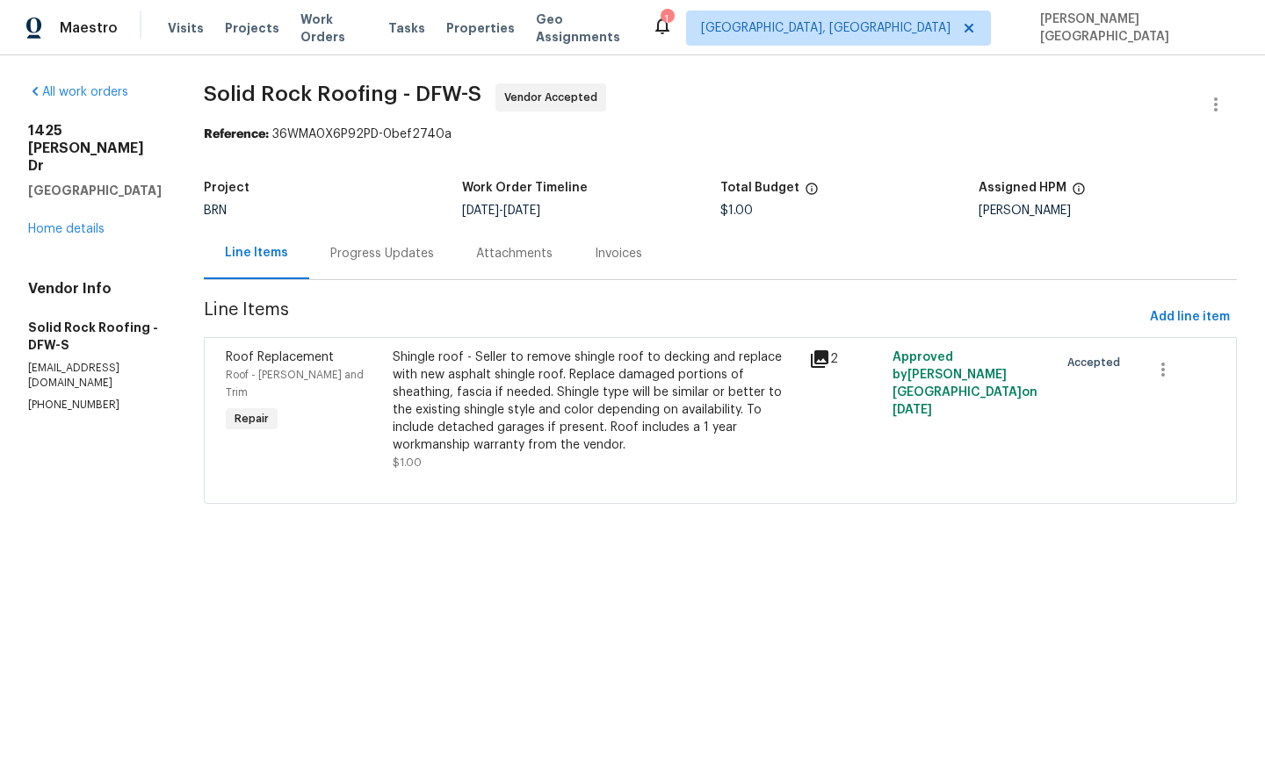
click at [354, 271] on div "Progress Updates" at bounding box center [382, 253] width 146 height 52
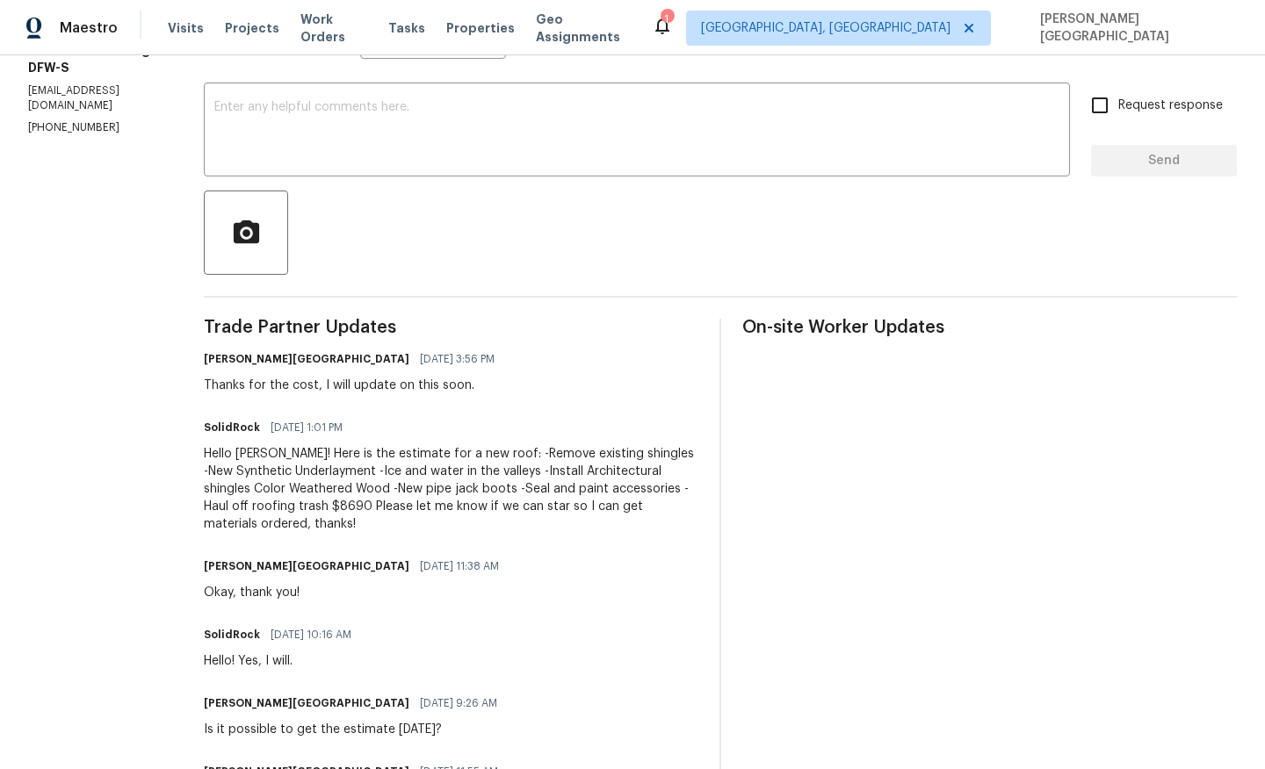
scroll to position [297, 0]
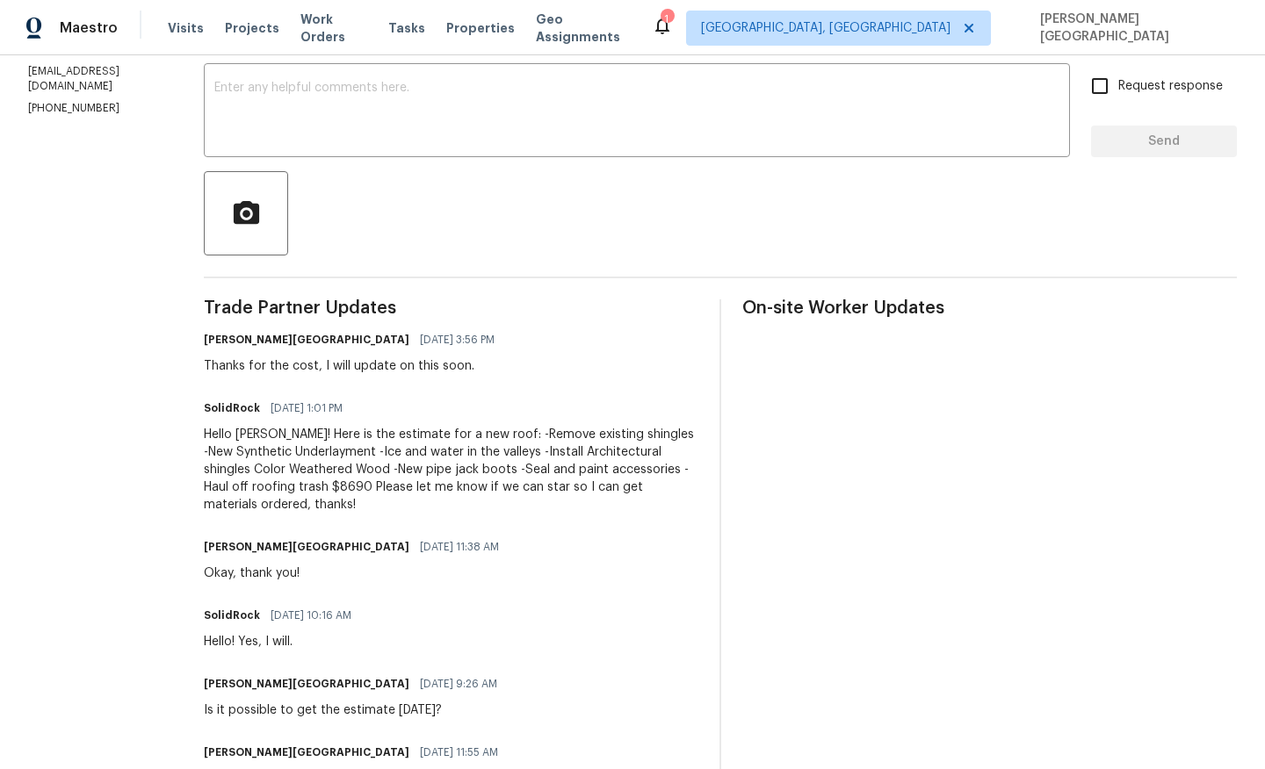
click at [379, 478] on div "Hello Isabel! Here is the estimate for a new roof: -Remove existing shingles -N…" at bounding box center [451, 470] width 495 height 88
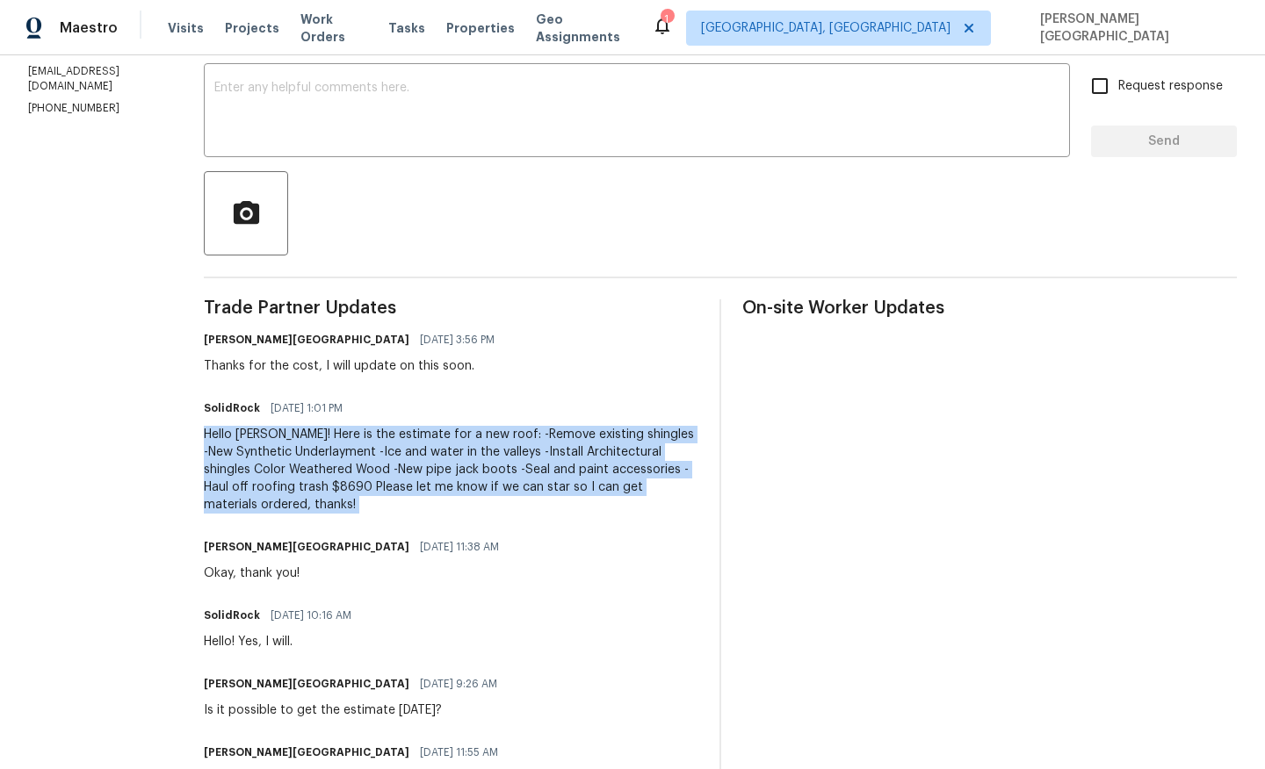
click at [379, 478] on div "Hello Isabel! Here is the estimate for a new roof: -Remove existing shingles -N…" at bounding box center [451, 470] width 495 height 88
copy div "Hello Isabel! Here is the estimate for a new roof: -Remove existing shingles -N…"
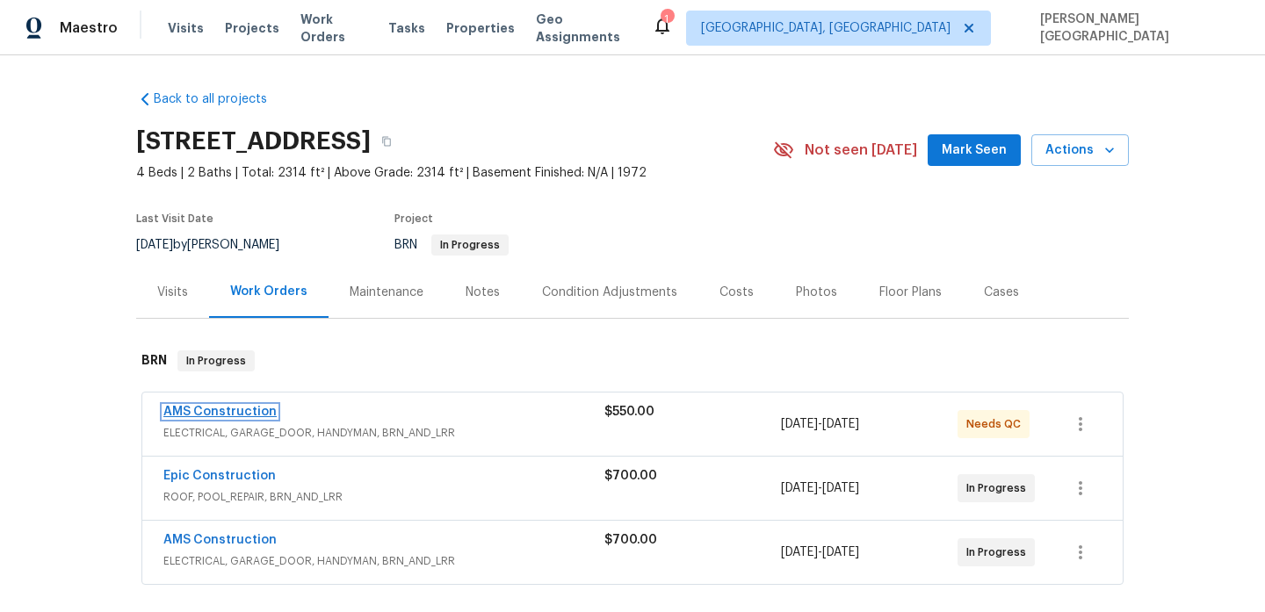
click at [238, 408] on link "AMS Construction" at bounding box center [219, 412] width 113 height 12
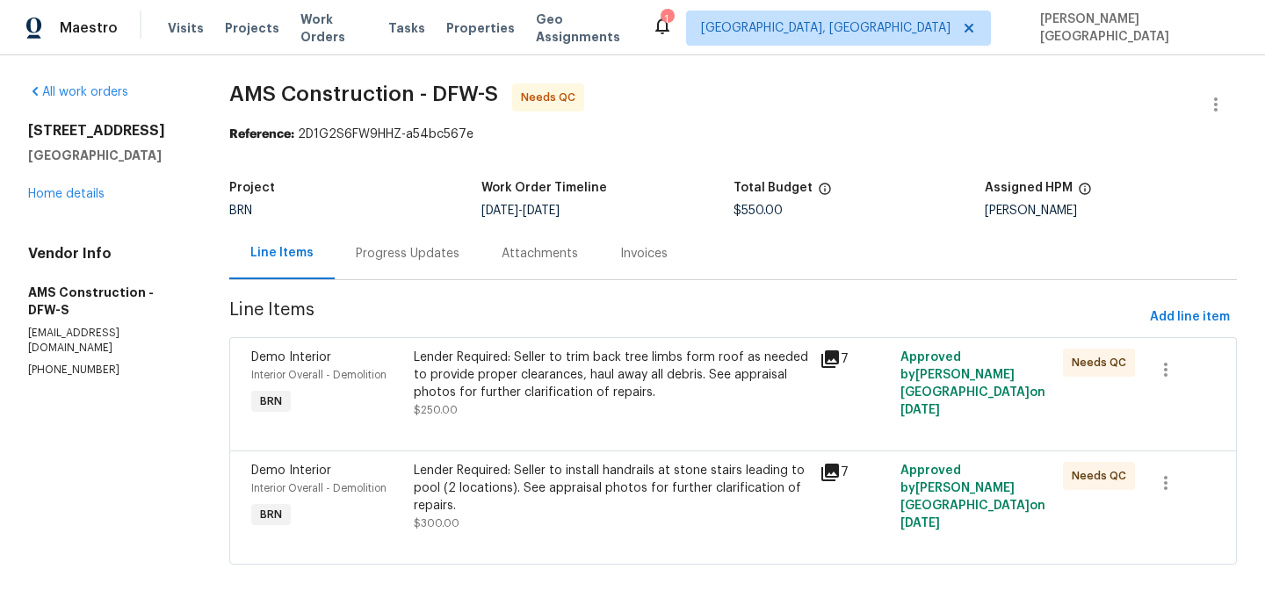
click at [548, 494] on div "Lender Required: Seller to install handrails at stone stairs leading to pool (2…" at bounding box center [611, 488] width 395 height 53
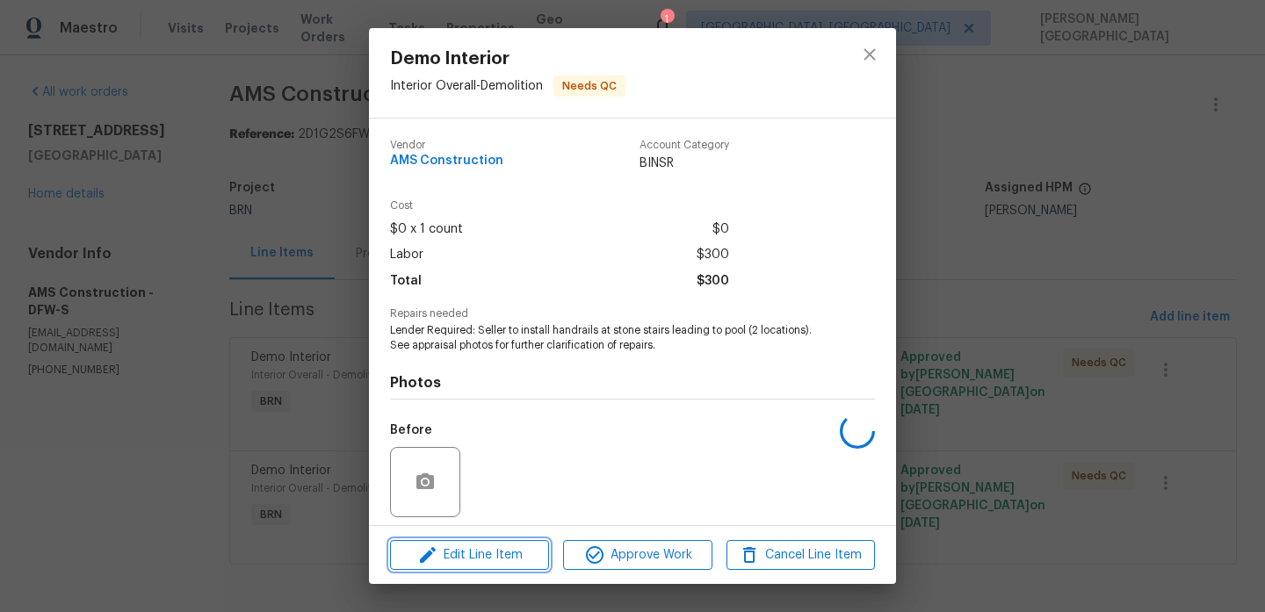
click at [481, 553] on span "Edit Line Item" at bounding box center [469, 556] width 148 height 22
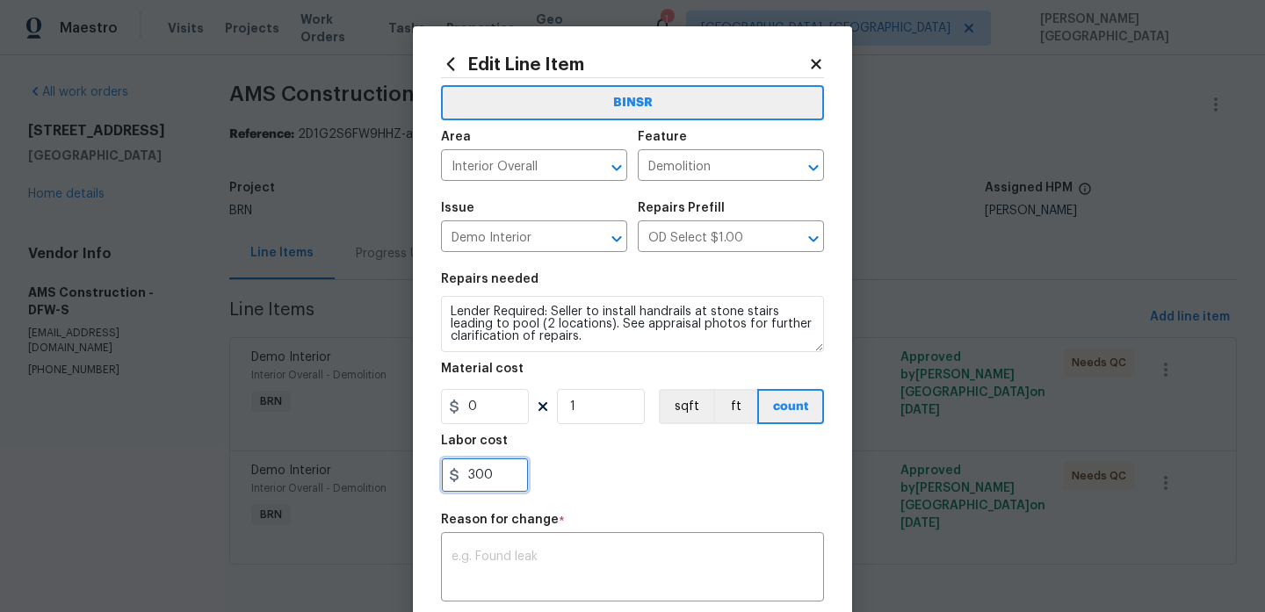
click at [498, 481] on input "300" at bounding box center [485, 475] width 88 height 35
paste input "1035."
type input "1035"
click at [498, 559] on textarea at bounding box center [632, 569] width 362 height 37
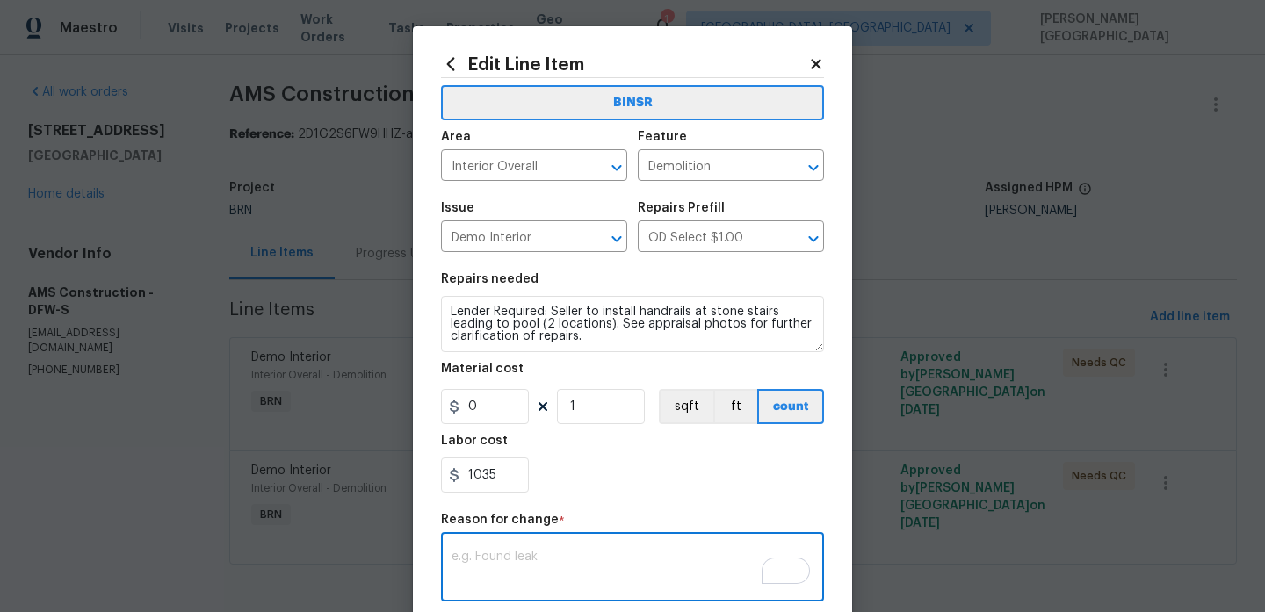
paste textarea "II Updated cost per BR team’s approval."
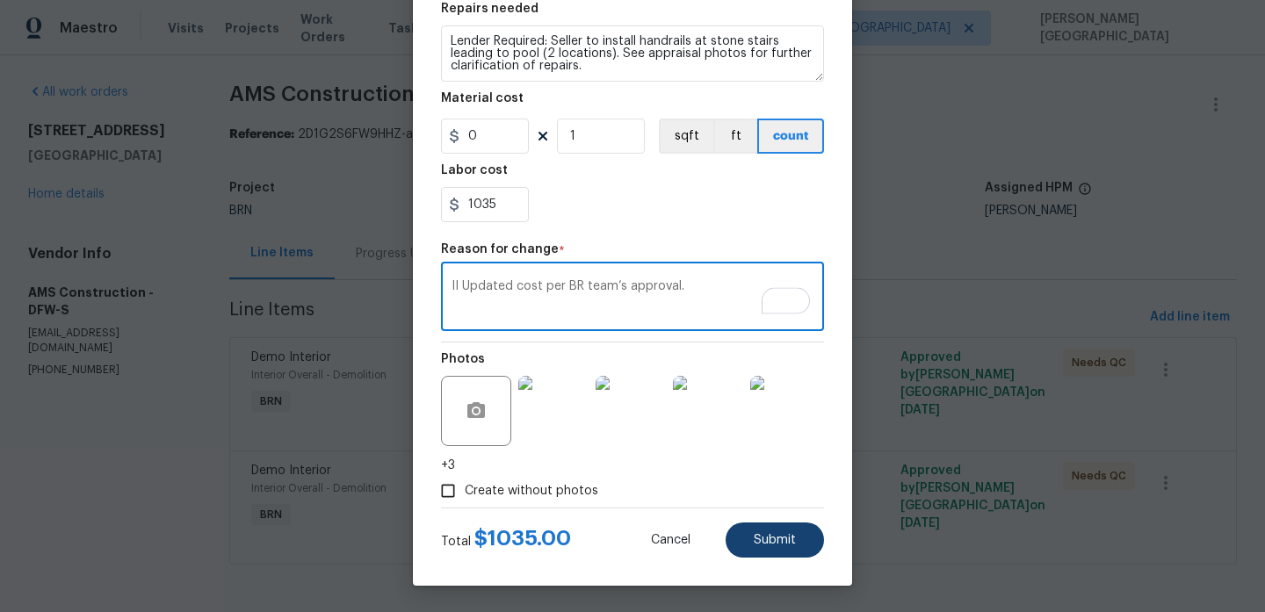
type textarea "II Updated cost per BR team’s approval."
click at [738, 542] on button "Submit" at bounding box center [775, 540] width 98 height 35
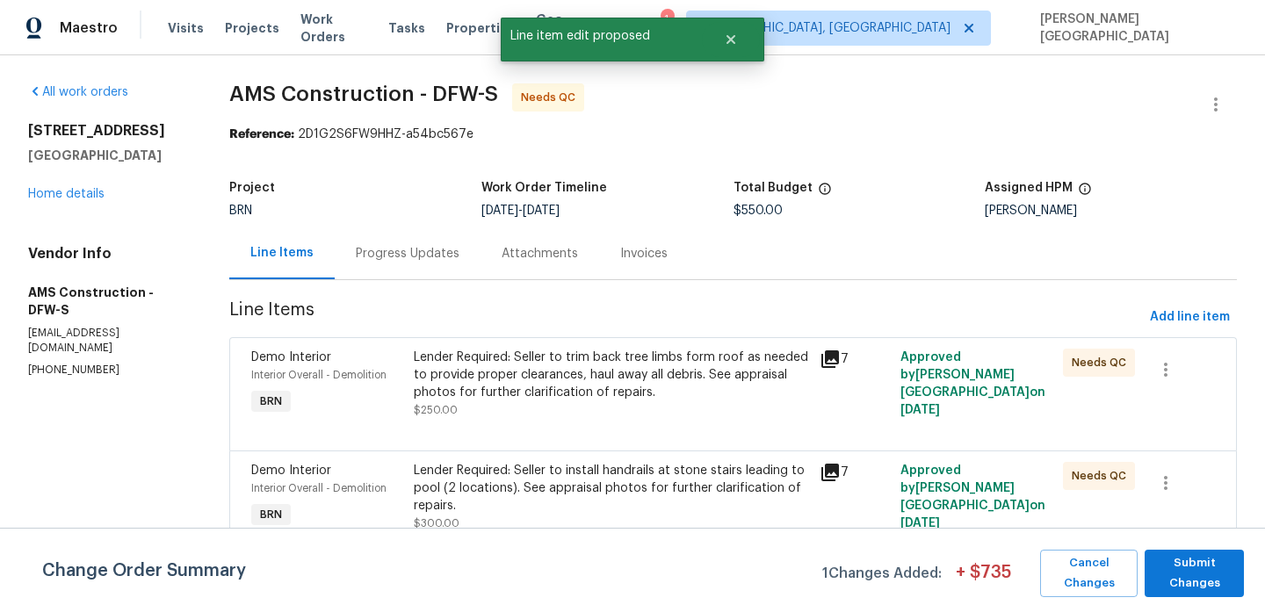
scroll to position [0, 0]
click at [1191, 581] on span "Submit Changes" at bounding box center [1194, 573] width 82 height 40
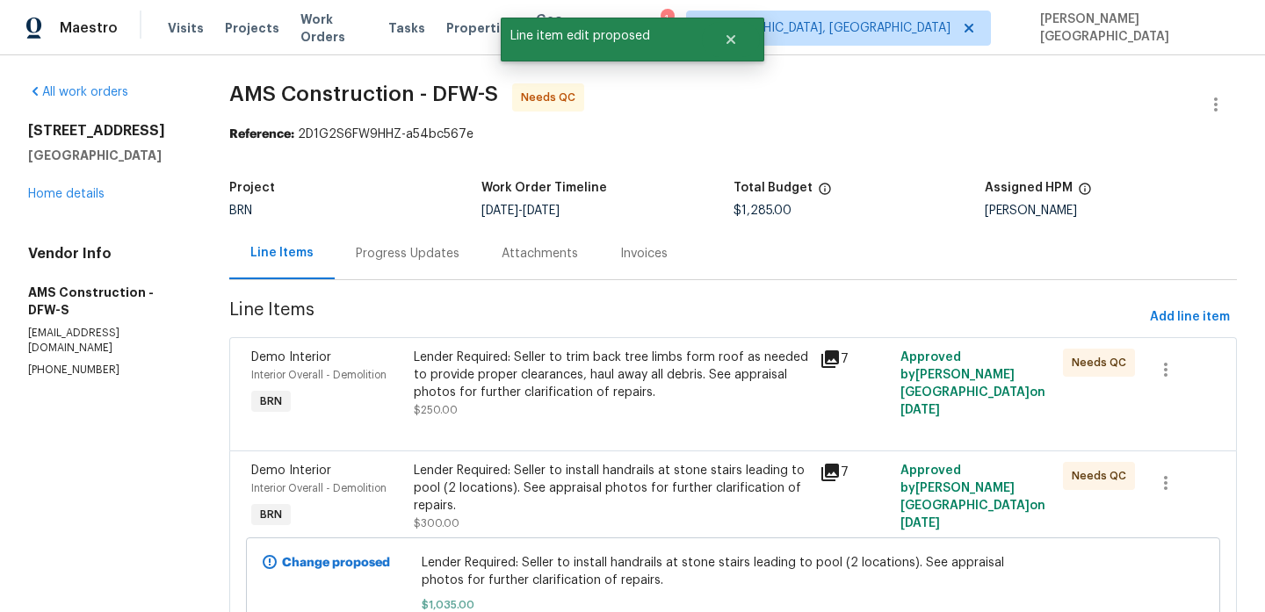
scroll to position [110, 0]
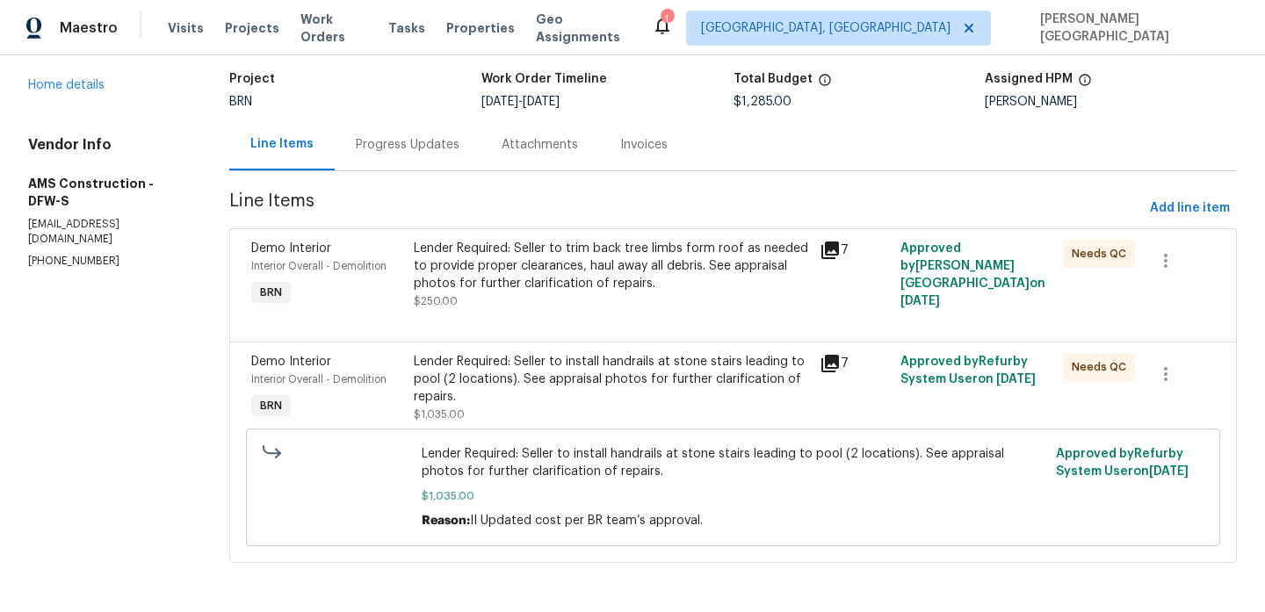
click at [562, 270] on div "Lender Required: Seller to trim back tree limbs form roof as needed to provide …" at bounding box center [611, 266] width 395 height 53
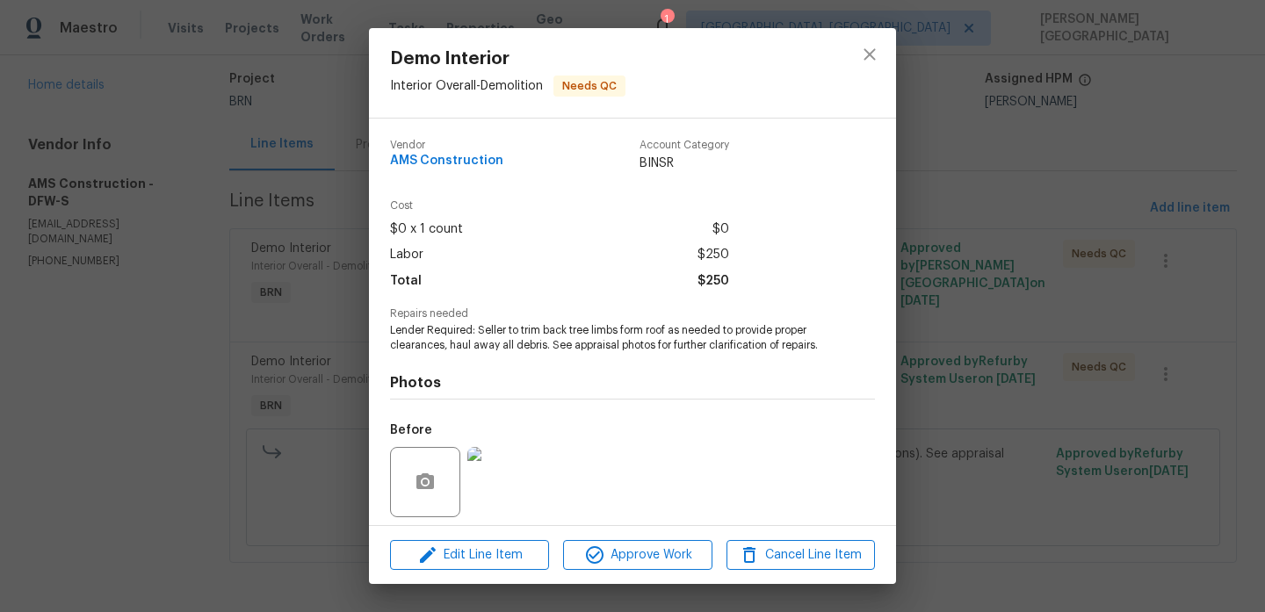
click at [1157, 96] on div "Demo Interior Interior Overall - Demolition Needs QC Vendor AMS Construction Ac…" at bounding box center [632, 306] width 1265 height 612
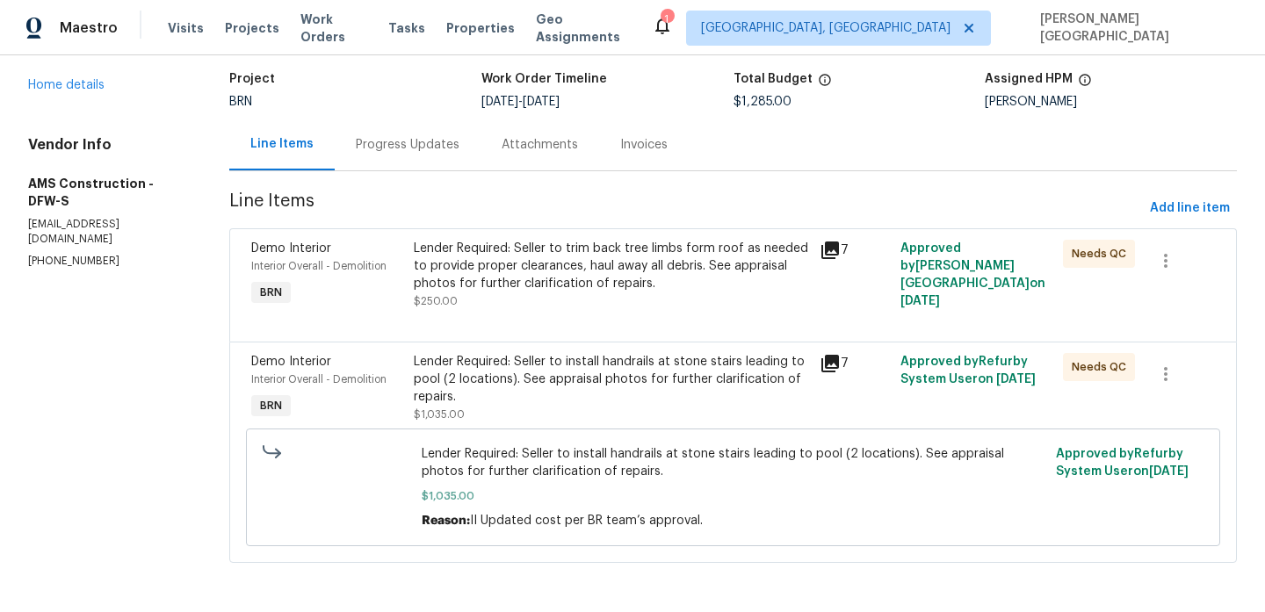
scroll to position [0, 0]
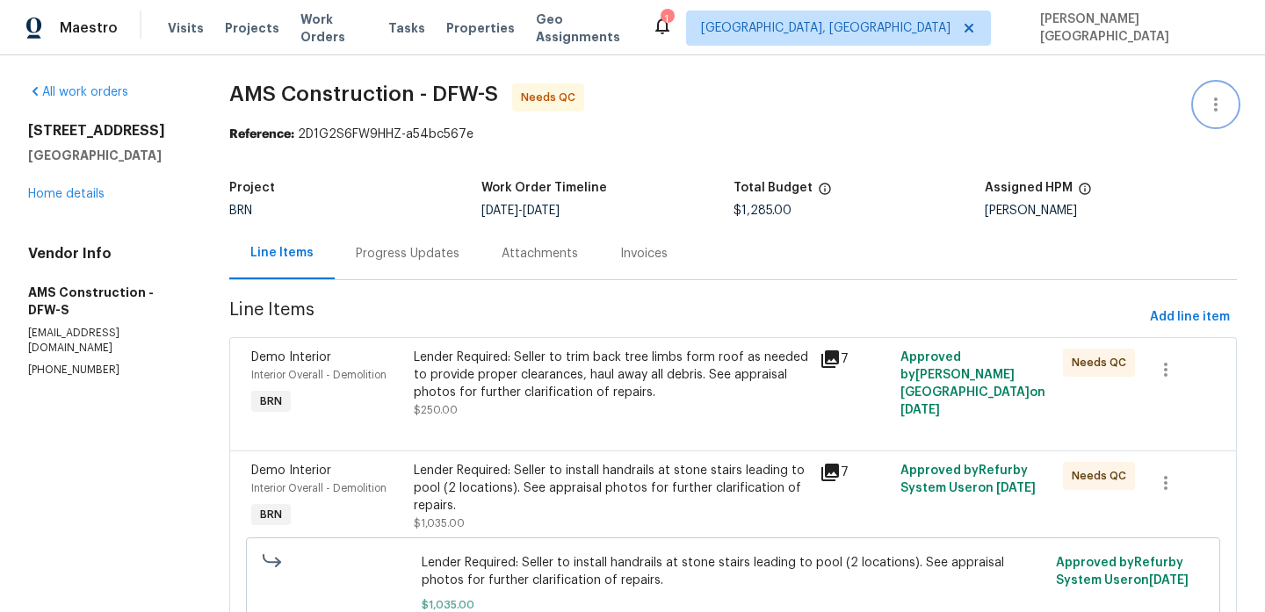
click at [1209, 99] on icon "button" at bounding box center [1215, 104] width 21 height 21
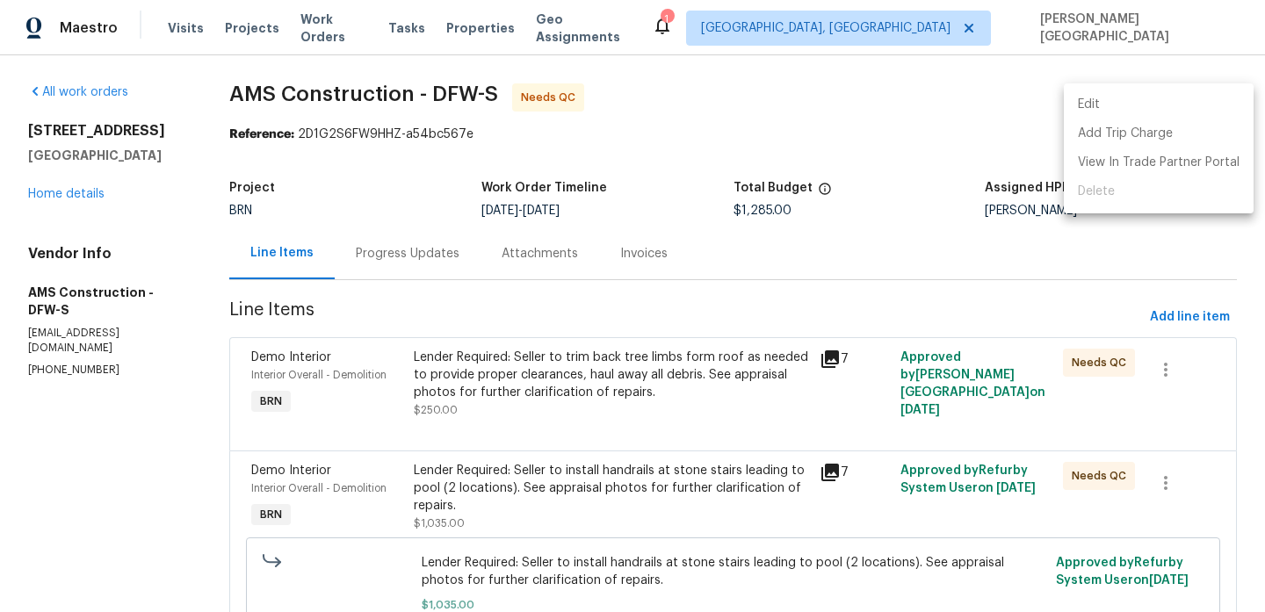
click at [1098, 112] on li "Edit" at bounding box center [1159, 104] width 190 height 29
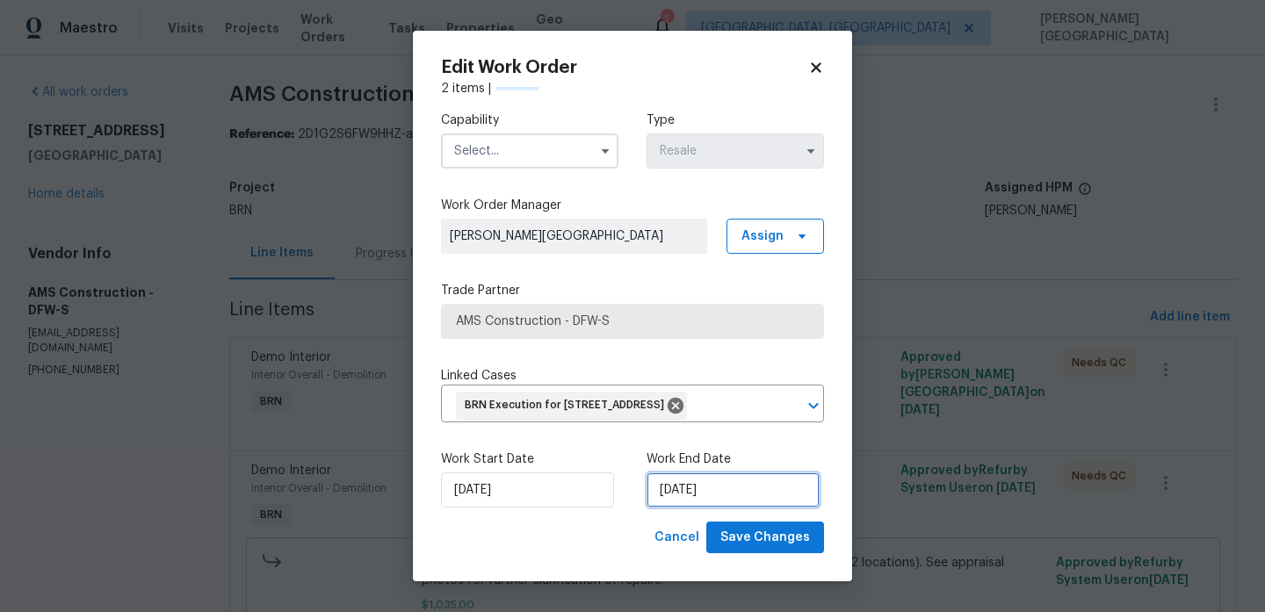
select select "8"
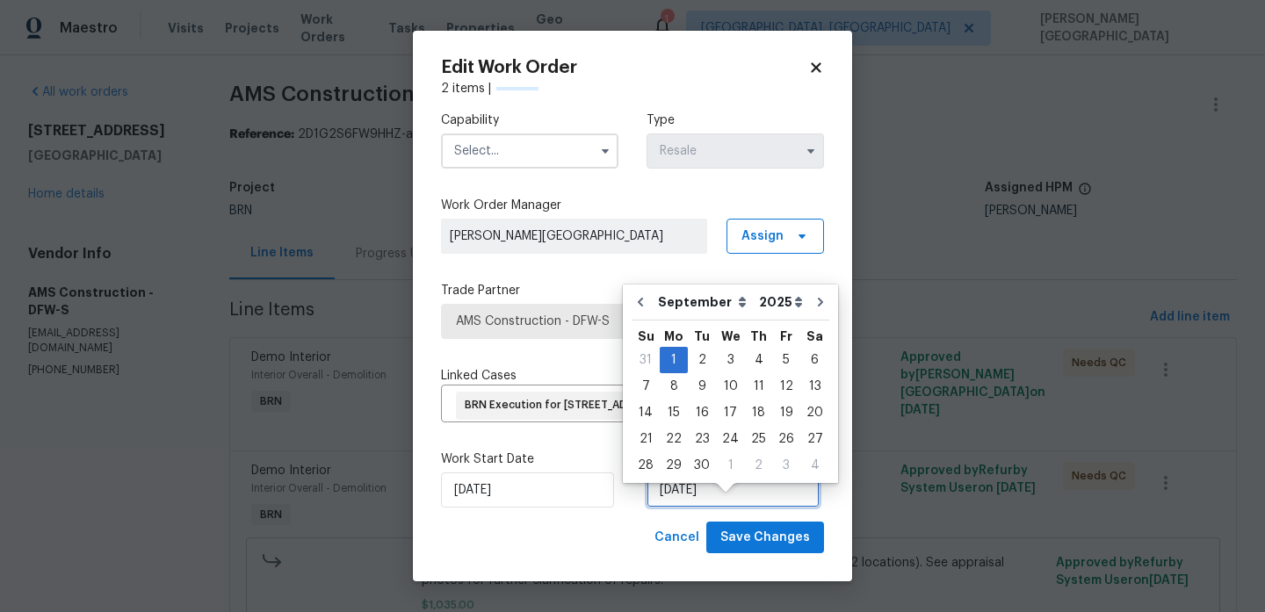
click at [680, 508] on input "9/1/2025" at bounding box center [732, 490] width 173 height 35
click at [776, 357] on div "5" at bounding box center [786, 360] width 28 height 25
type input "[DATE]"
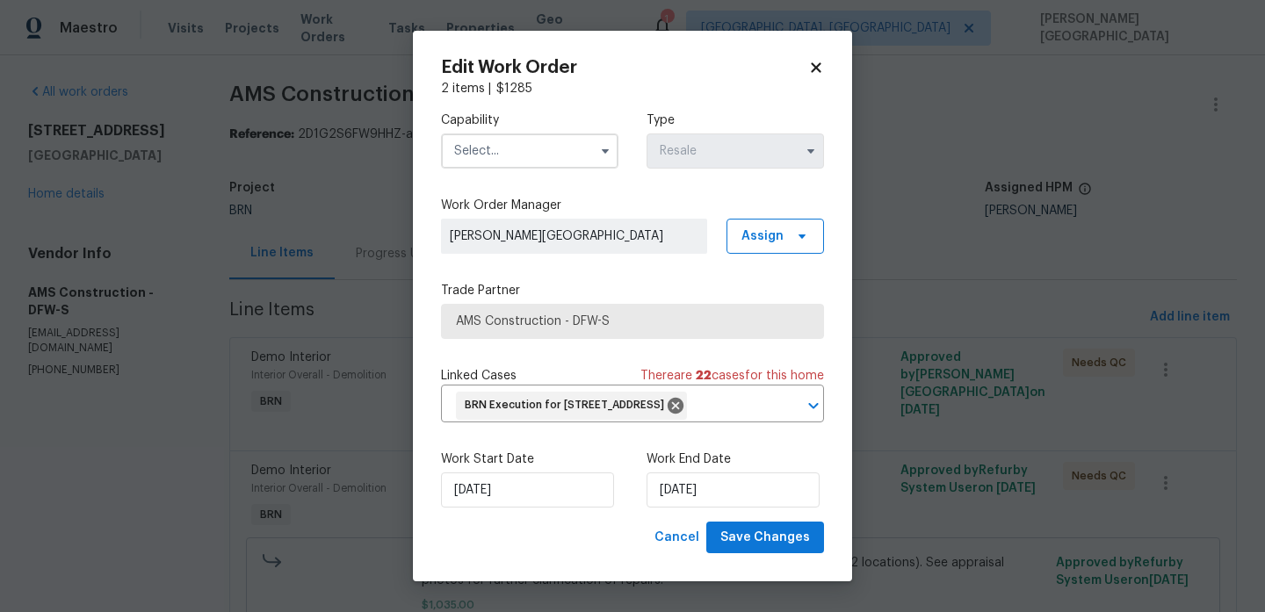
click at [524, 147] on input "text" at bounding box center [529, 151] width 177 height 35
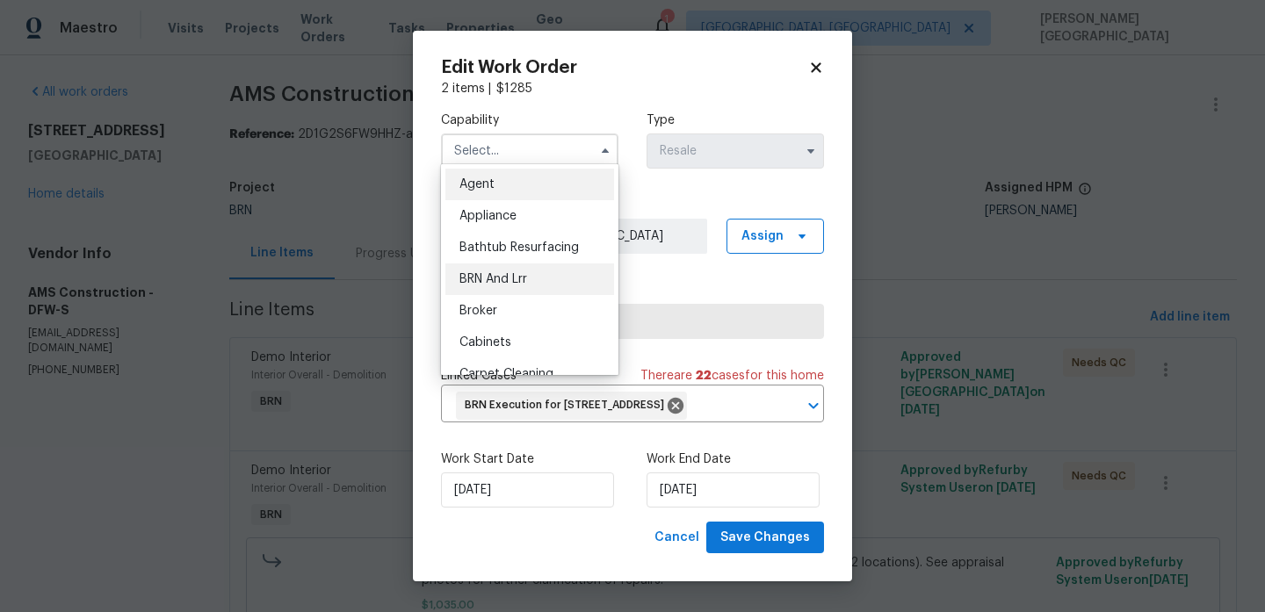
click at [525, 287] on div "BRN And Lrr" at bounding box center [529, 280] width 169 height 32
type input "BRN And Lrr"
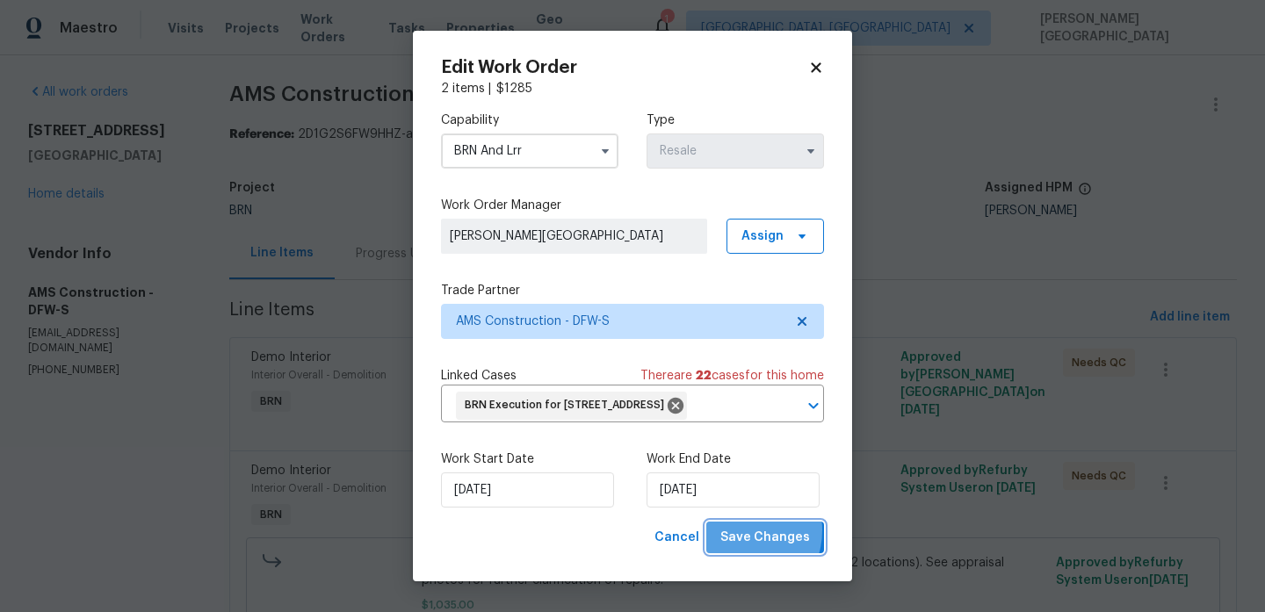
click at [743, 549] on span "Save Changes" at bounding box center [765, 538] width 90 height 22
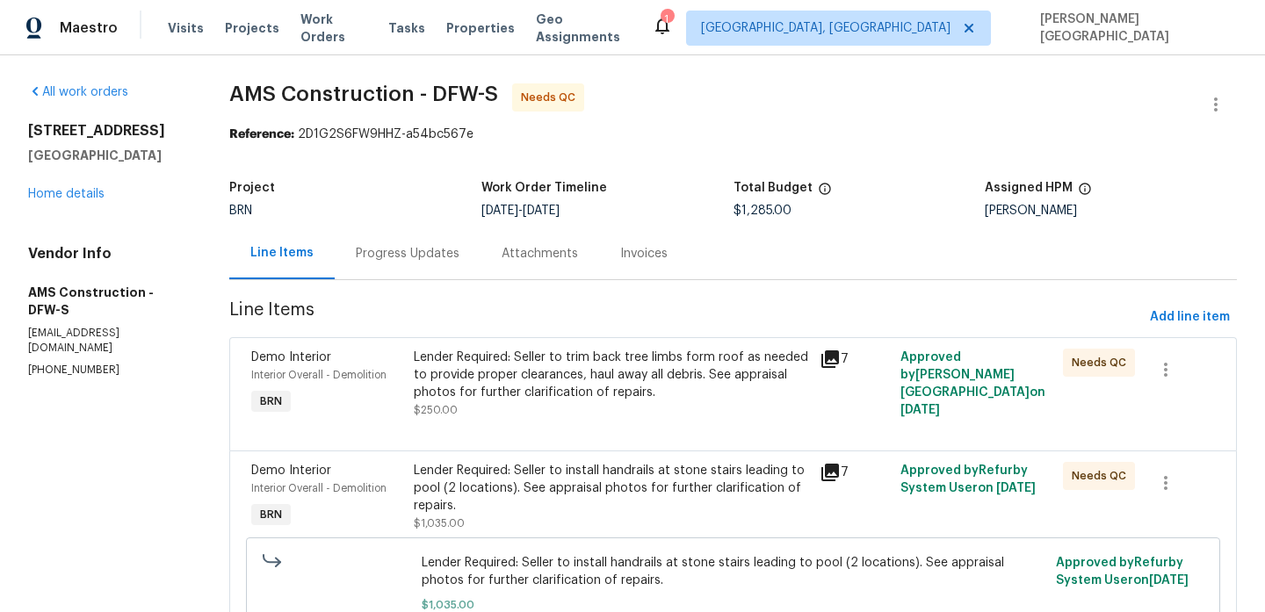
click at [522, 386] on div "Lender Required: Seller to trim back tree limbs form roof as needed to provide …" at bounding box center [611, 375] width 395 height 53
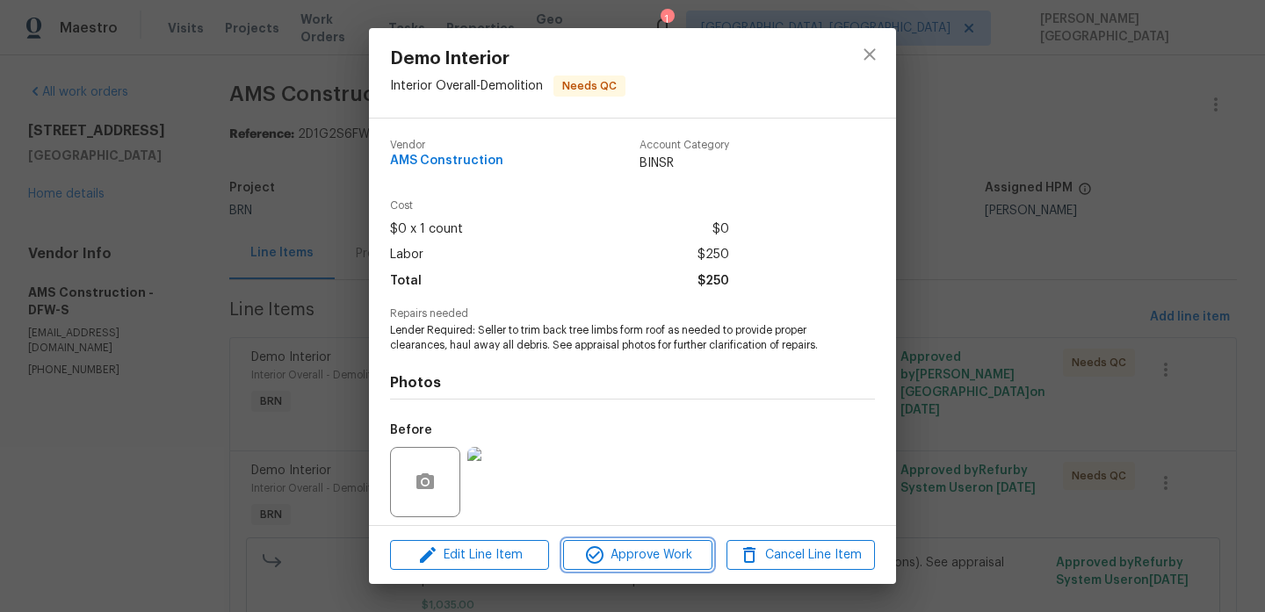
click at [639, 555] on span "Approve Work" at bounding box center [637, 556] width 138 height 22
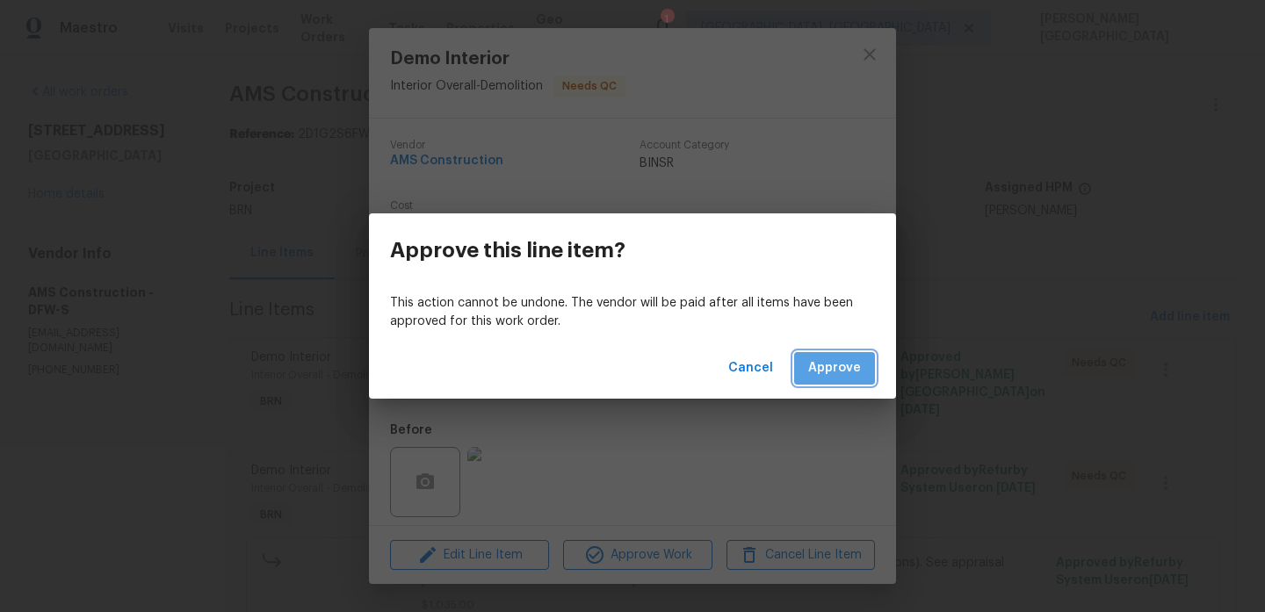
click at [842, 364] on span "Approve" at bounding box center [834, 368] width 53 height 22
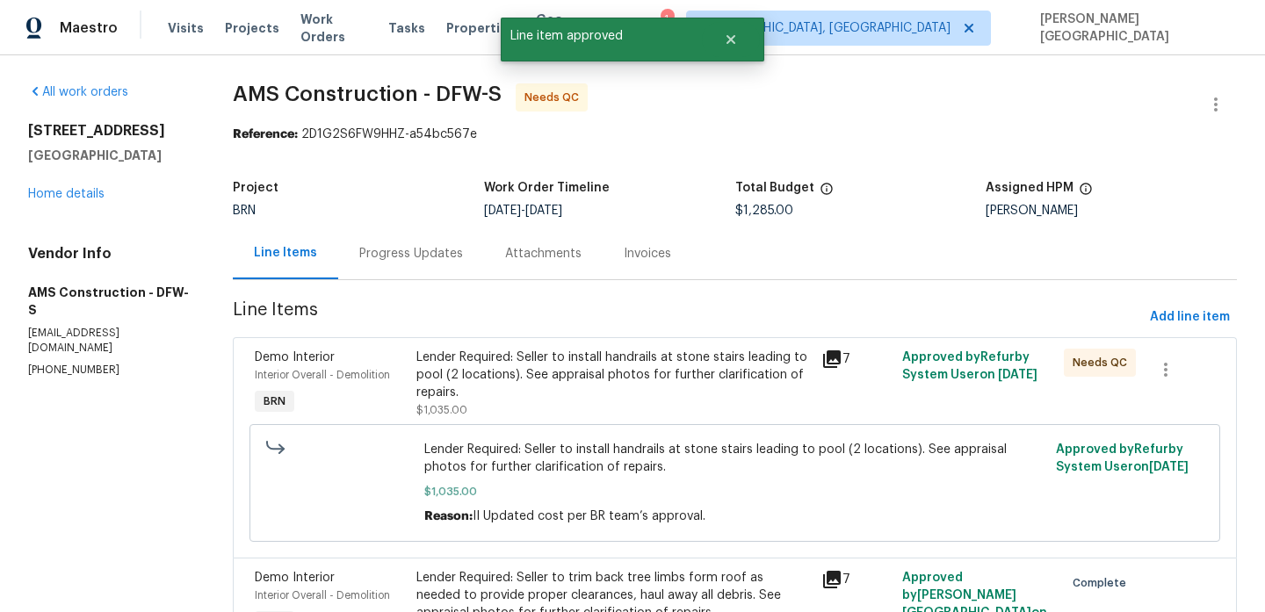
click at [444, 249] on div "Progress Updates" at bounding box center [411, 254] width 104 height 18
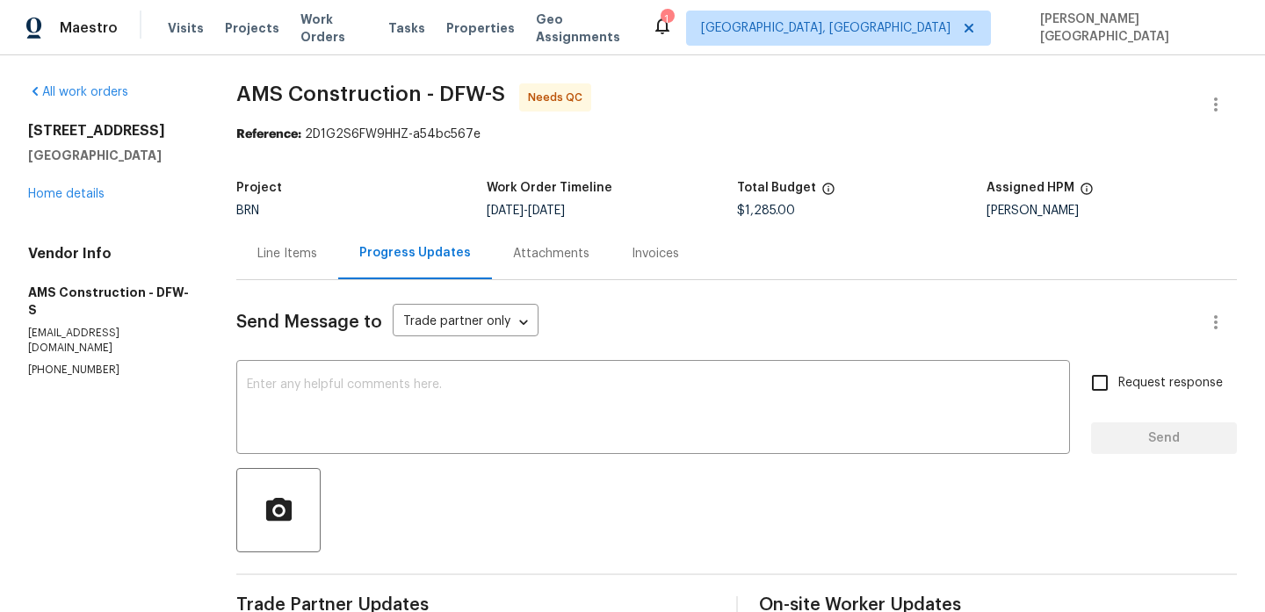
click at [264, 255] on div "Line Items" at bounding box center [287, 254] width 60 height 18
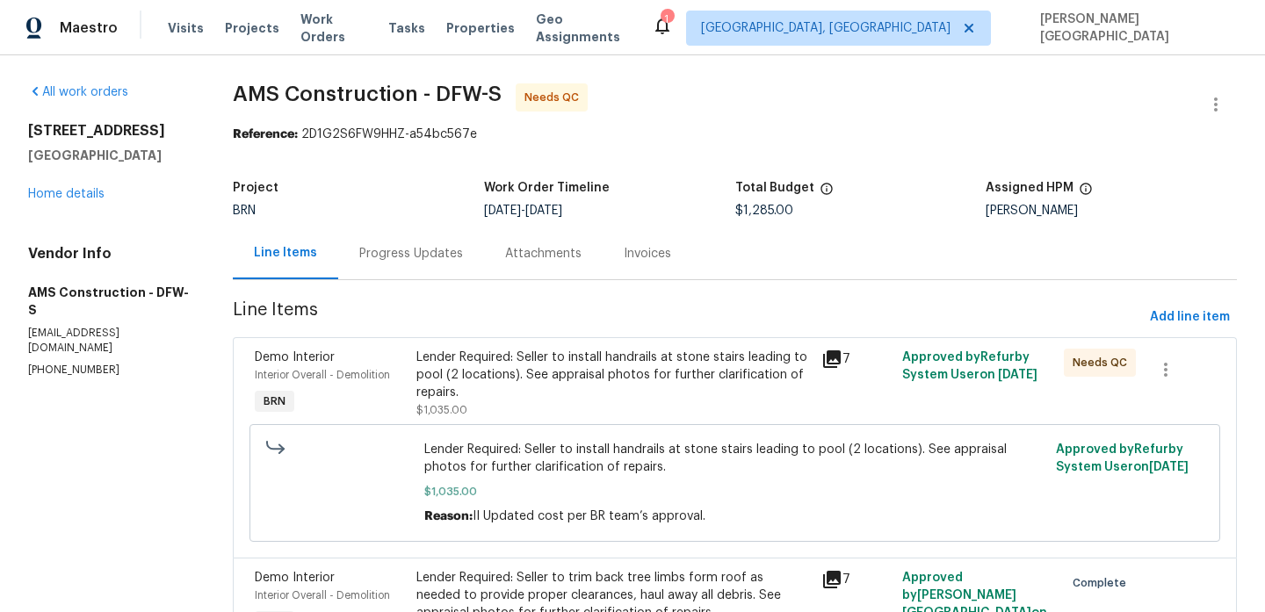
click at [531, 390] on div "Lender Required: Seller to install handrails at stone stairs leading to pool (2…" at bounding box center [613, 375] width 394 height 53
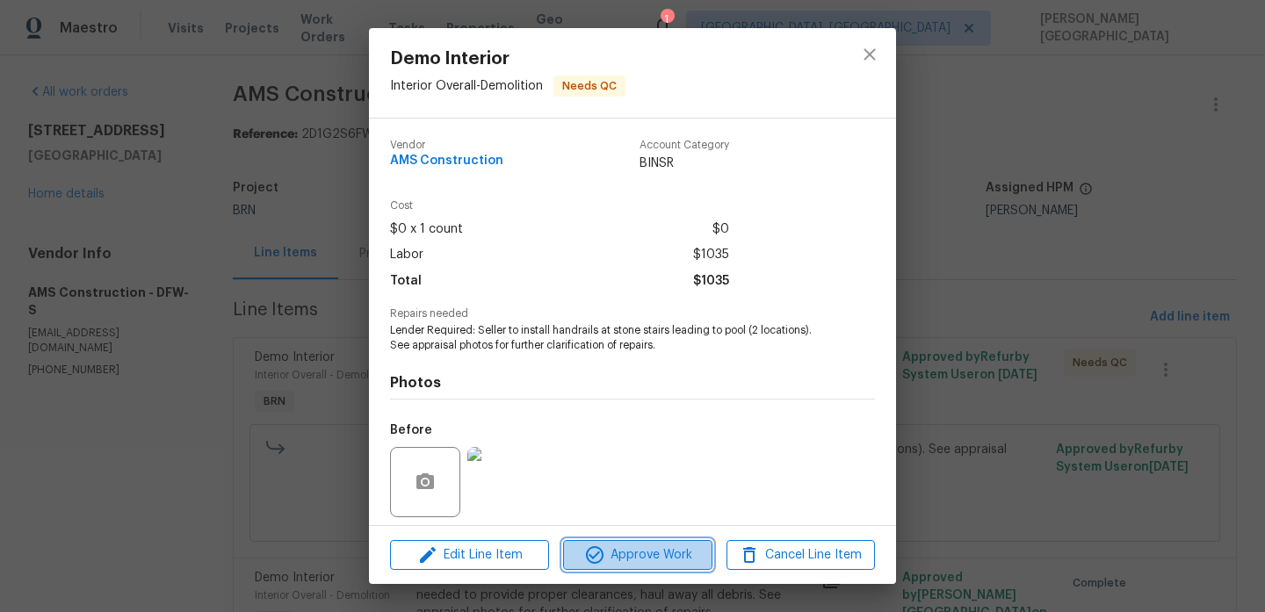
click at [637, 553] on span "Approve Work" at bounding box center [637, 556] width 138 height 22
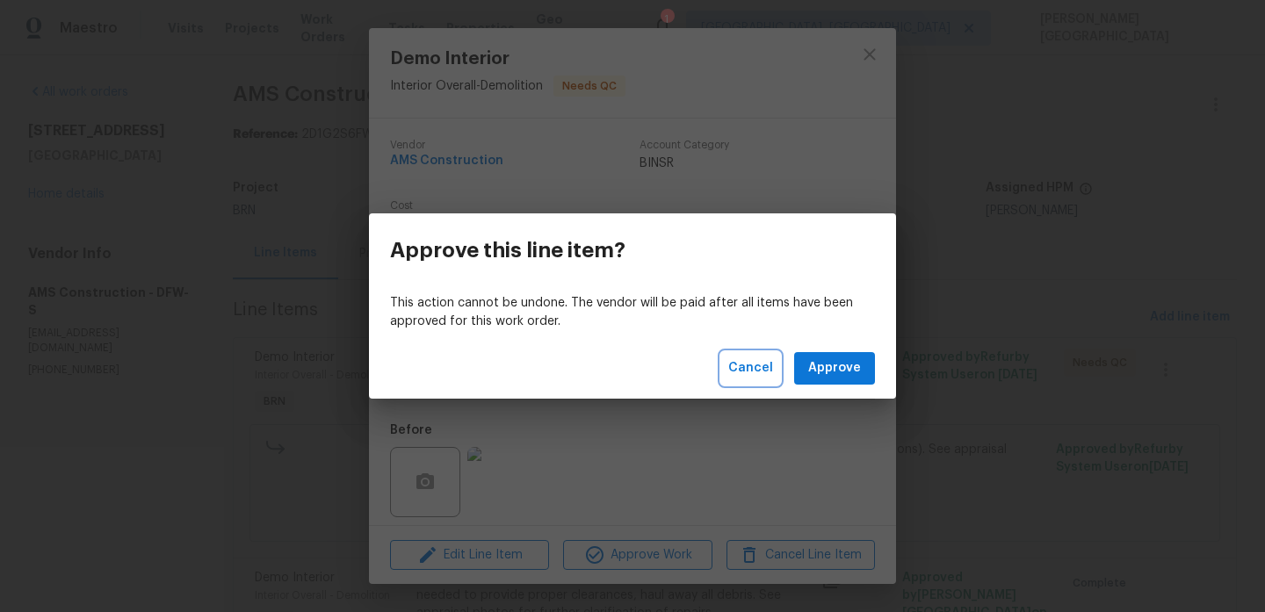
click at [762, 370] on span "Cancel" at bounding box center [750, 368] width 45 height 22
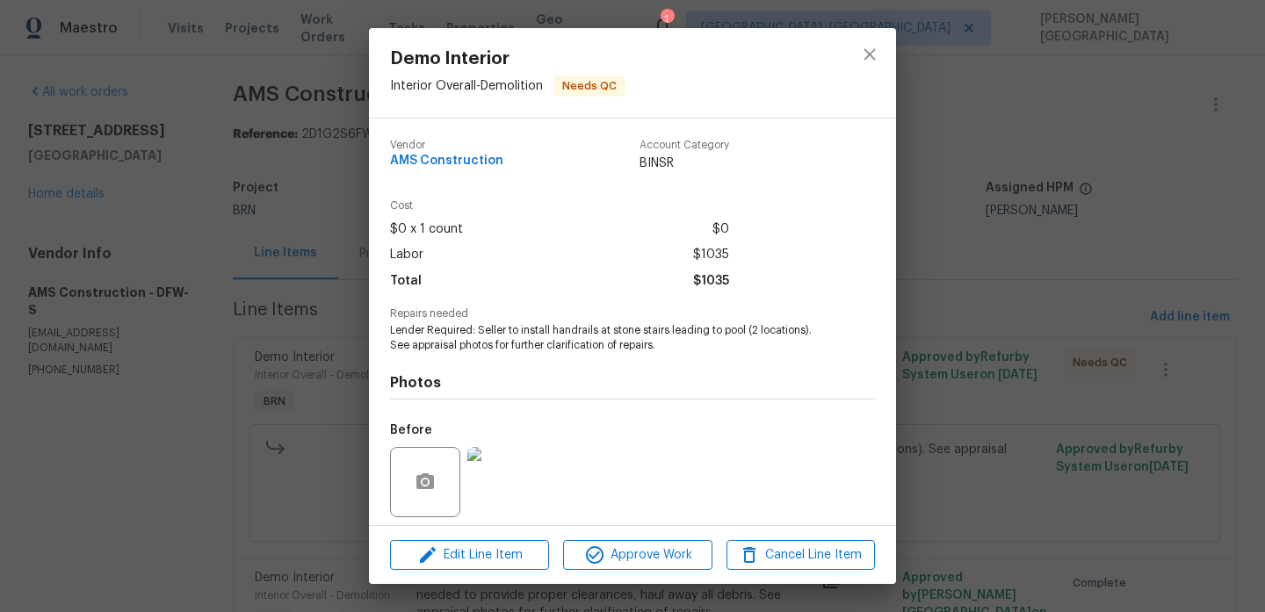
click at [478, 466] on img at bounding box center [502, 482] width 70 height 70
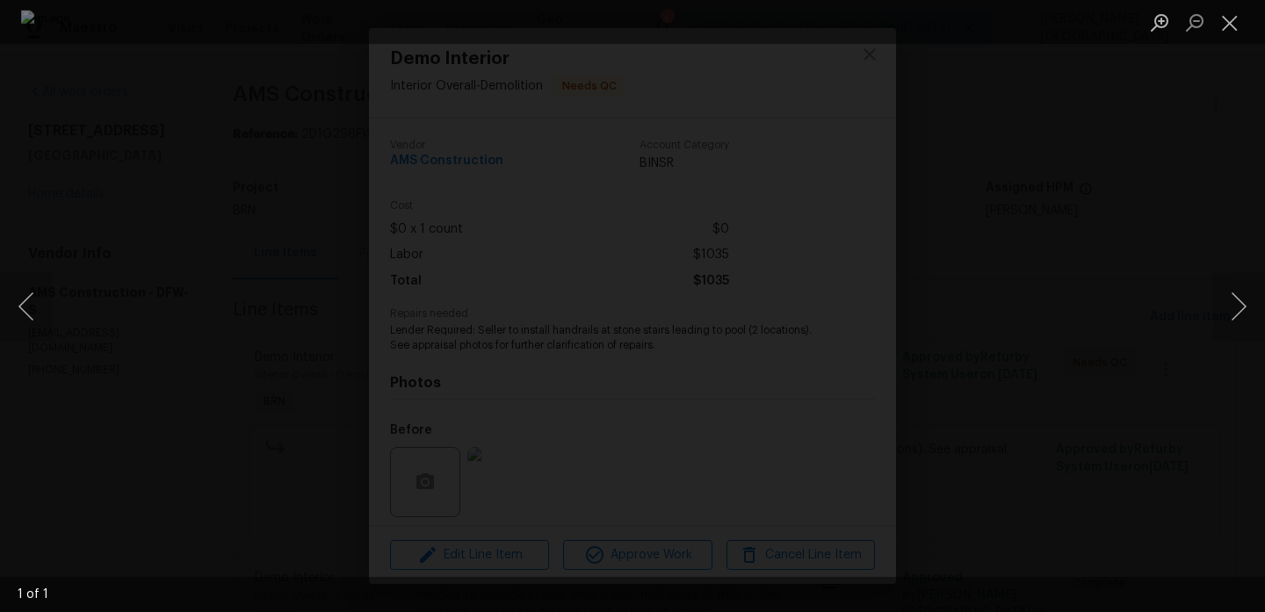
click at [1064, 254] on div "Lightbox" at bounding box center [632, 306] width 1265 height 612
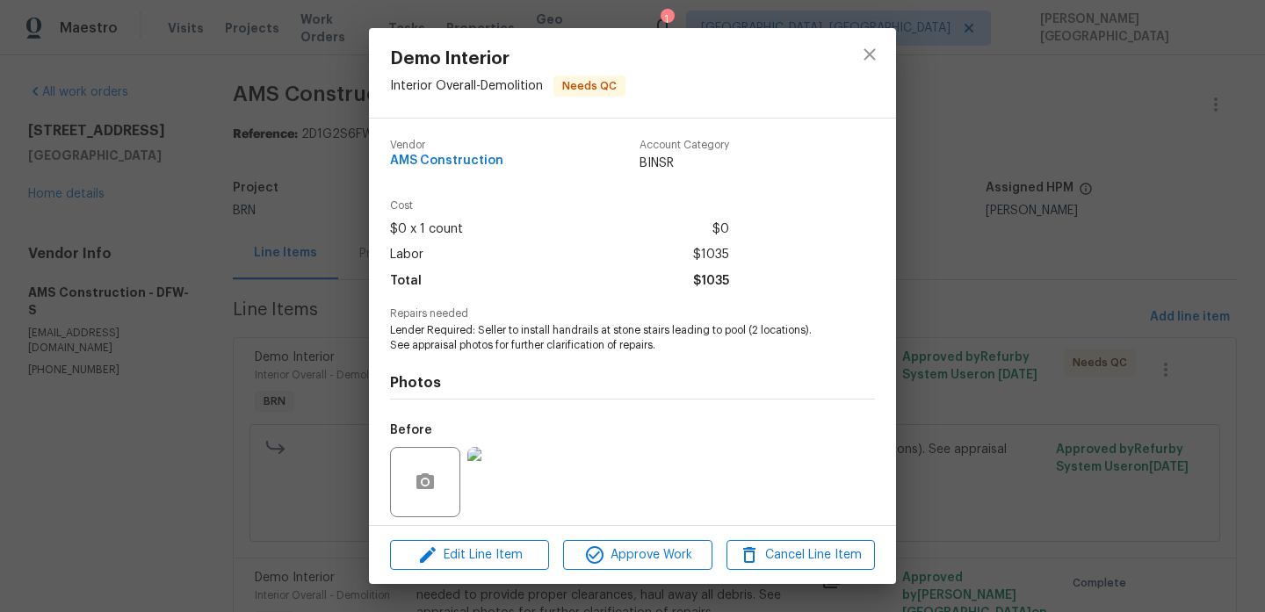
scroll to position [124, 0]
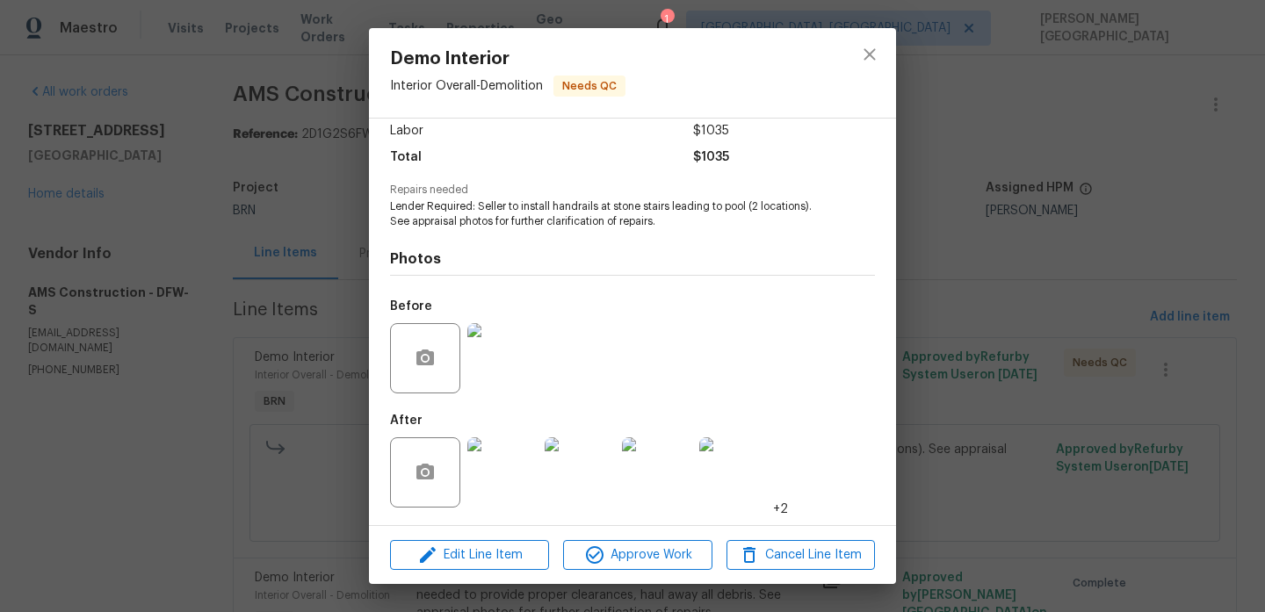
click at [525, 460] on img at bounding box center [502, 472] width 70 height 70
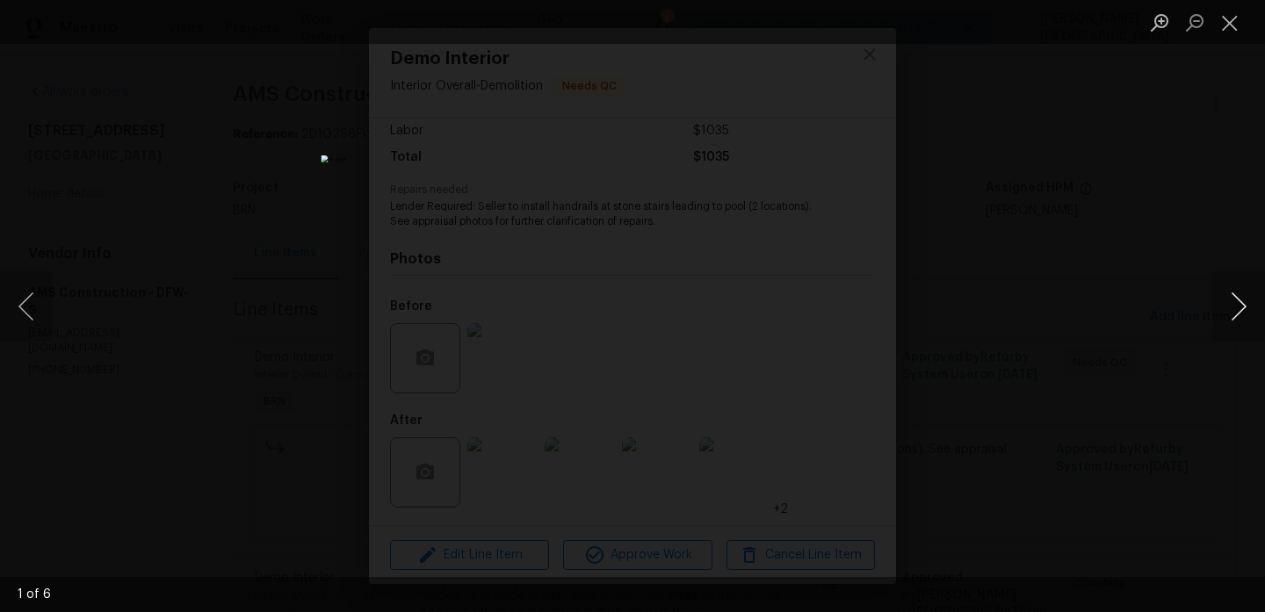
click at [1245, 309] on button "Next image" at bounding box center [1238, 306] width 53 height 70
click at [1245, 311] on button "Next image" at bounding box center [1238, 306] width 53 height 70
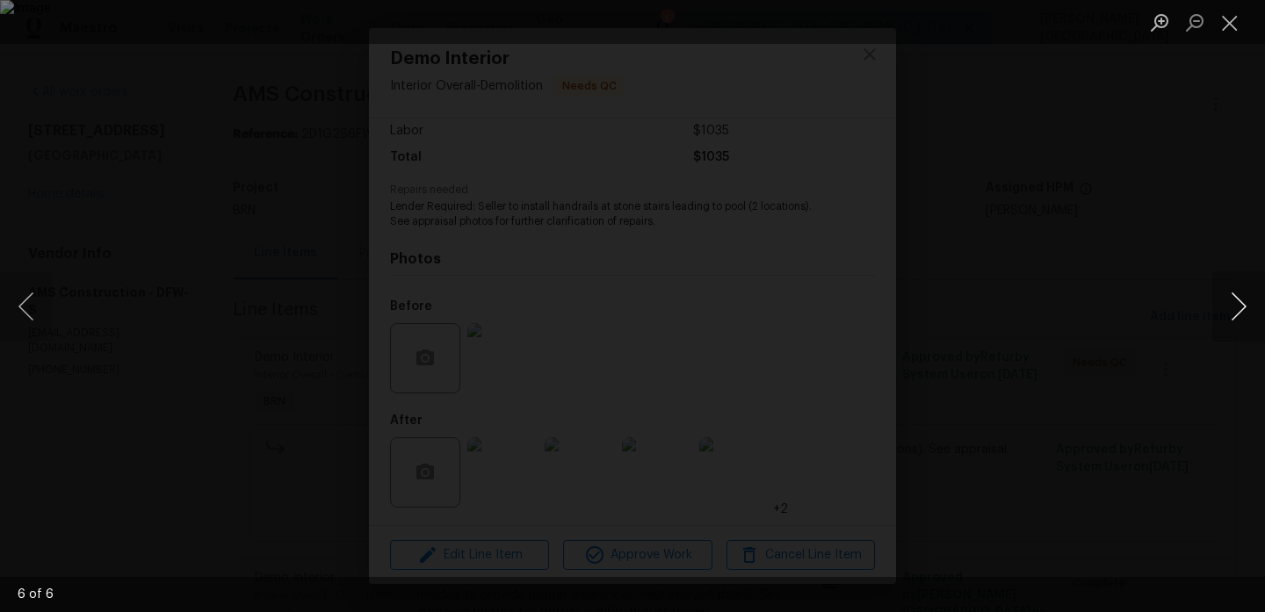
click at [1245, 311] on button "Next image" at bounding box center [1238, 306] width 53 height 70
click at [1123, 261] on div "Lightbox" at bounding box center [632, 306] width 1265 height 612
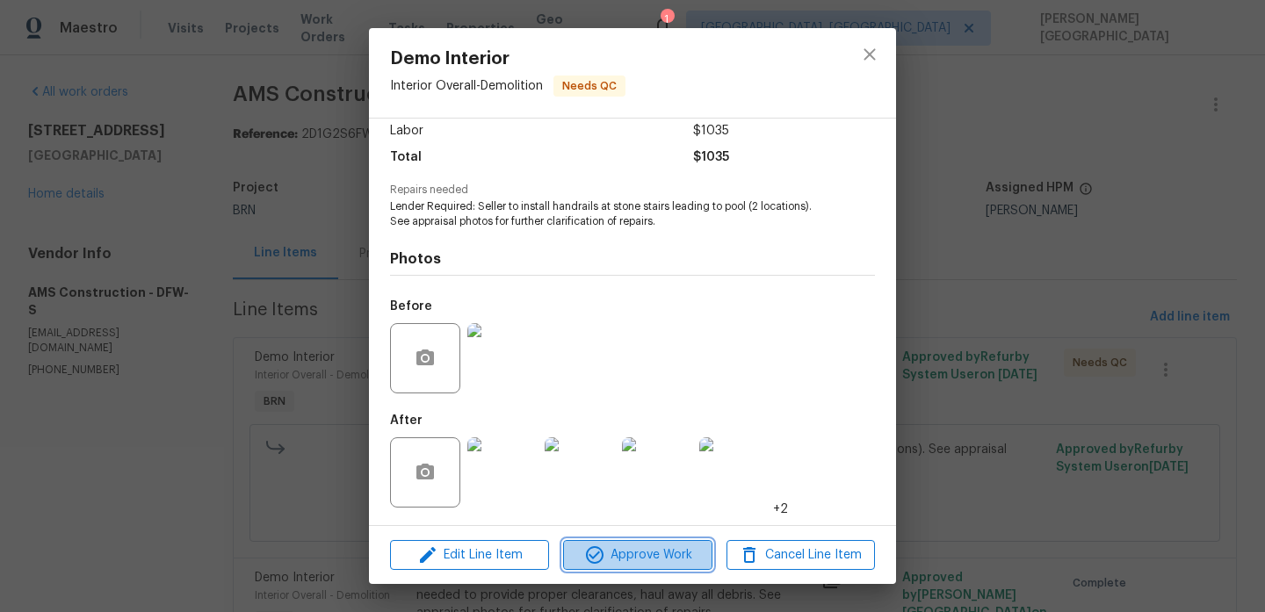
click at [657, 549] on span "Approve Work" at bounding box center [637, 556] width 138 height 22
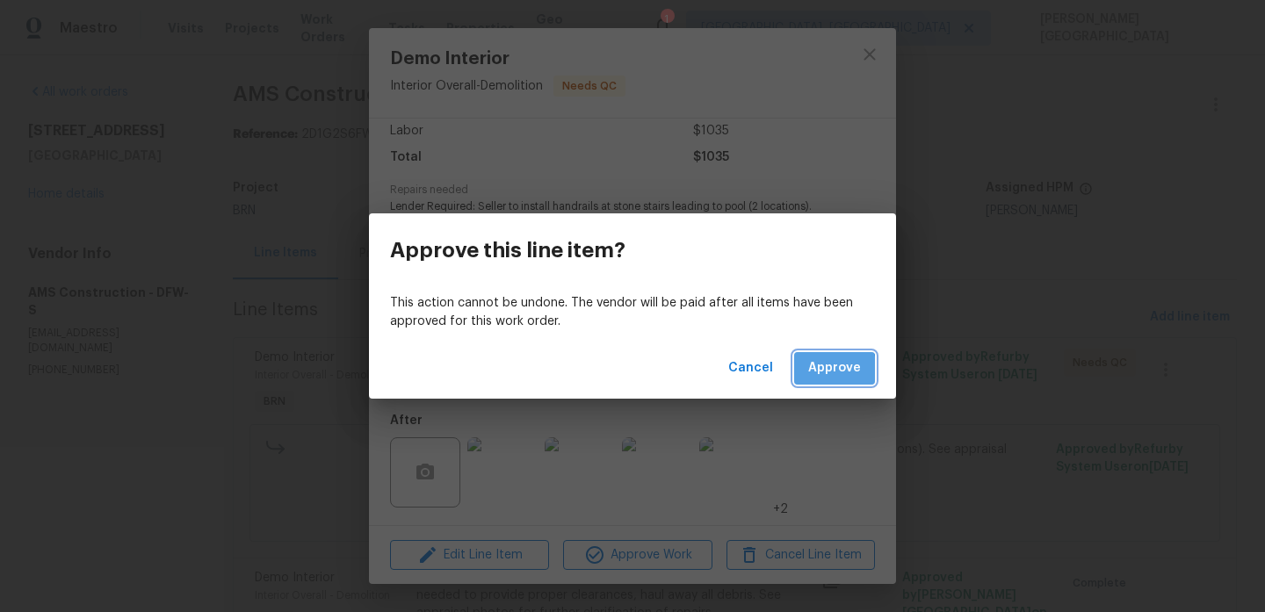
click at [822, 371] on span "Approve" at bounding box center [834, 368] width 53 height 22
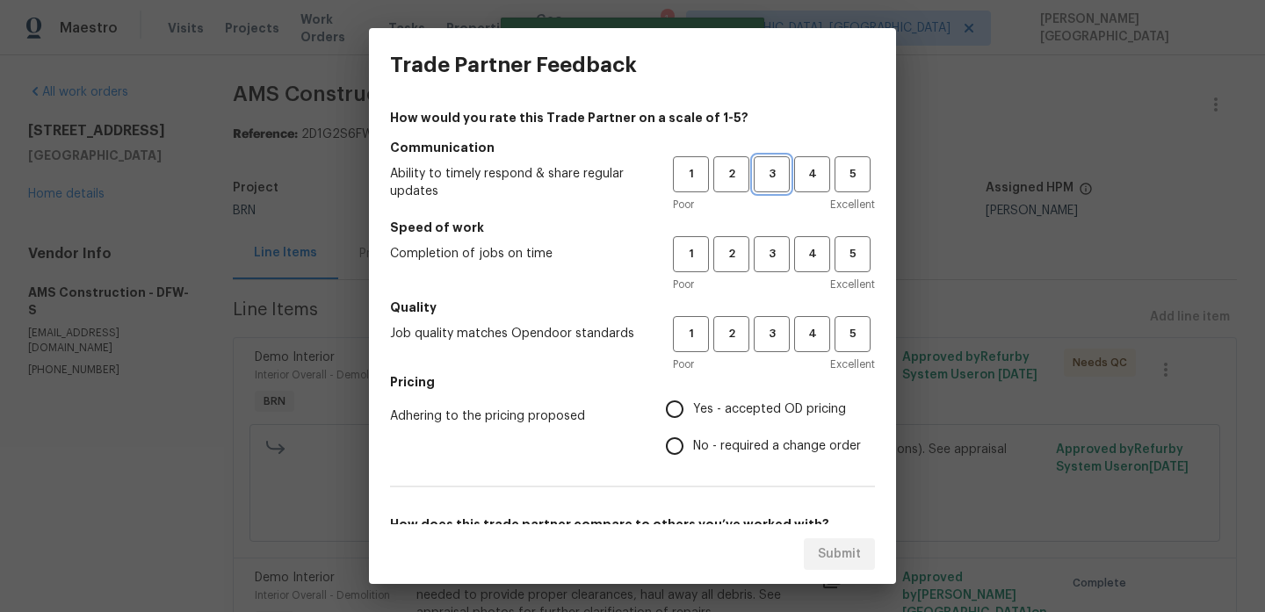
click at [772, 173] on span "3" at bounding box center [771, 174] width 32 height 20
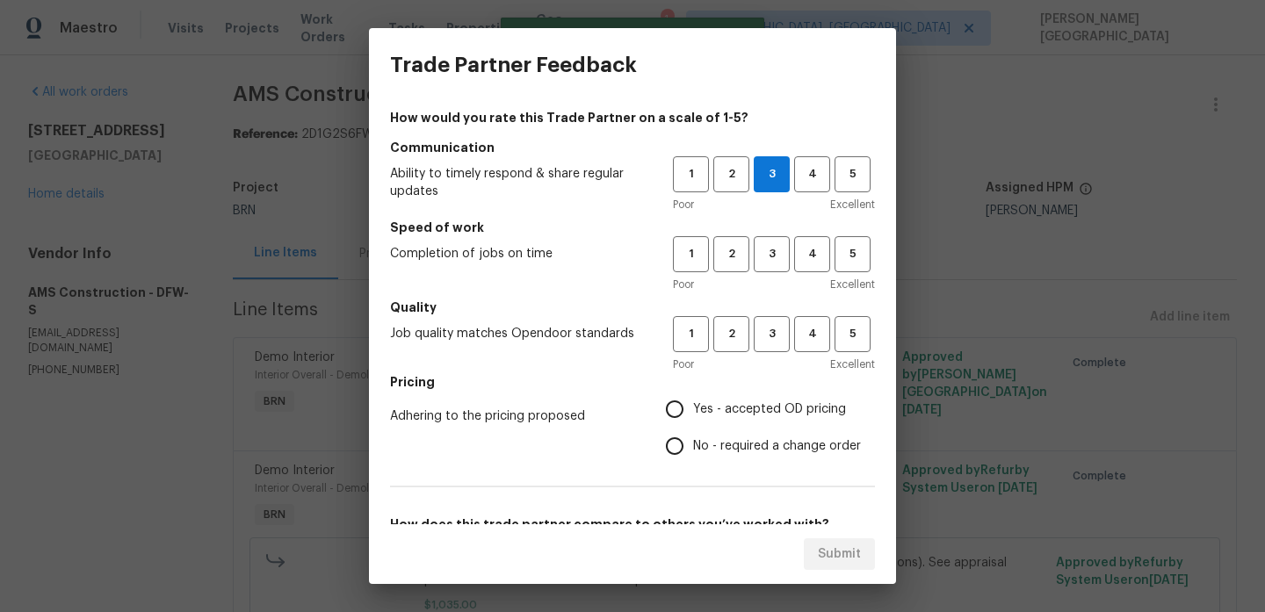
click at [769, 283] on div "Poor Excellent" at bounding box center [774, 285] width 202 height 18
click at [772, 266] on button "3" at bounding box center [772, 254] width 36 height 36
click at [775, 336] on span "3" at bounding box center [771, 334] width 32 height 20
click at [728, 443] on span "No - required a change order" at bounding box center [777, 446] width 168 height 18
click at [693, 443] on input "No - required a change order" at bounding box center [674, 446] width 37 height 37
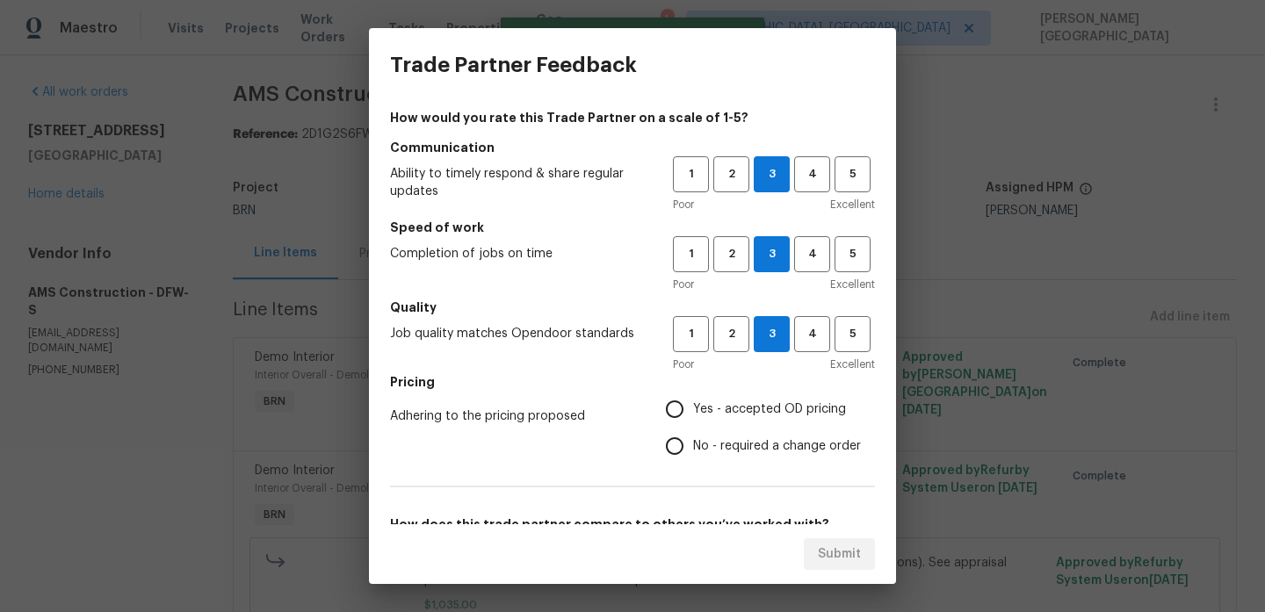
radio input "true"
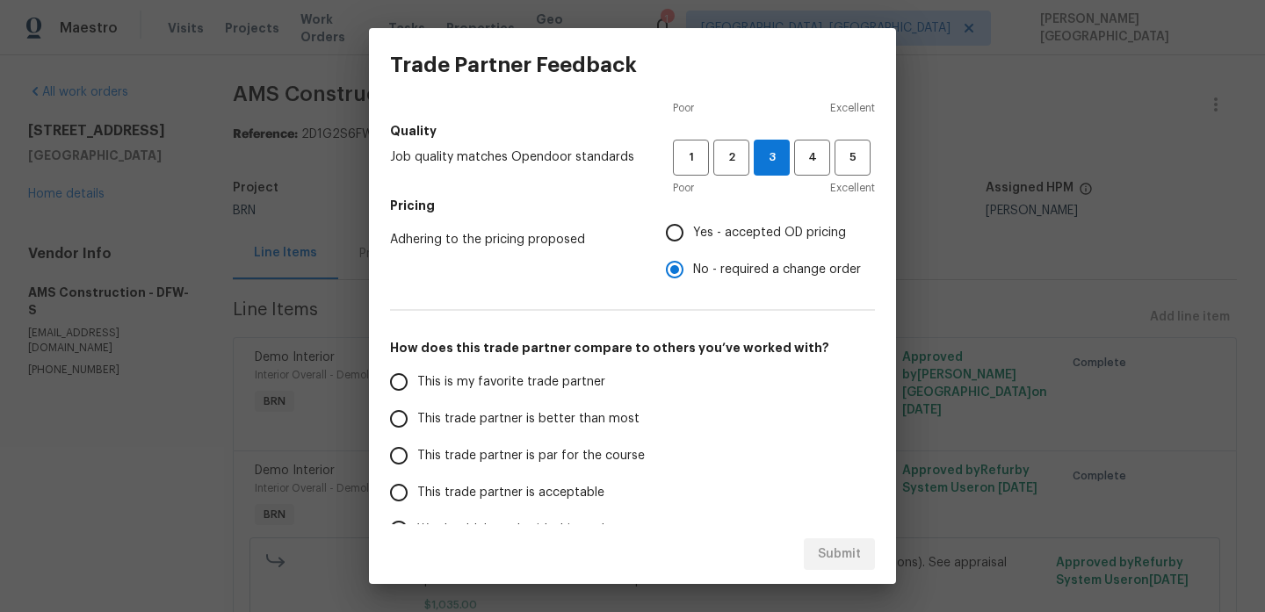
scroll to position [257, 0]
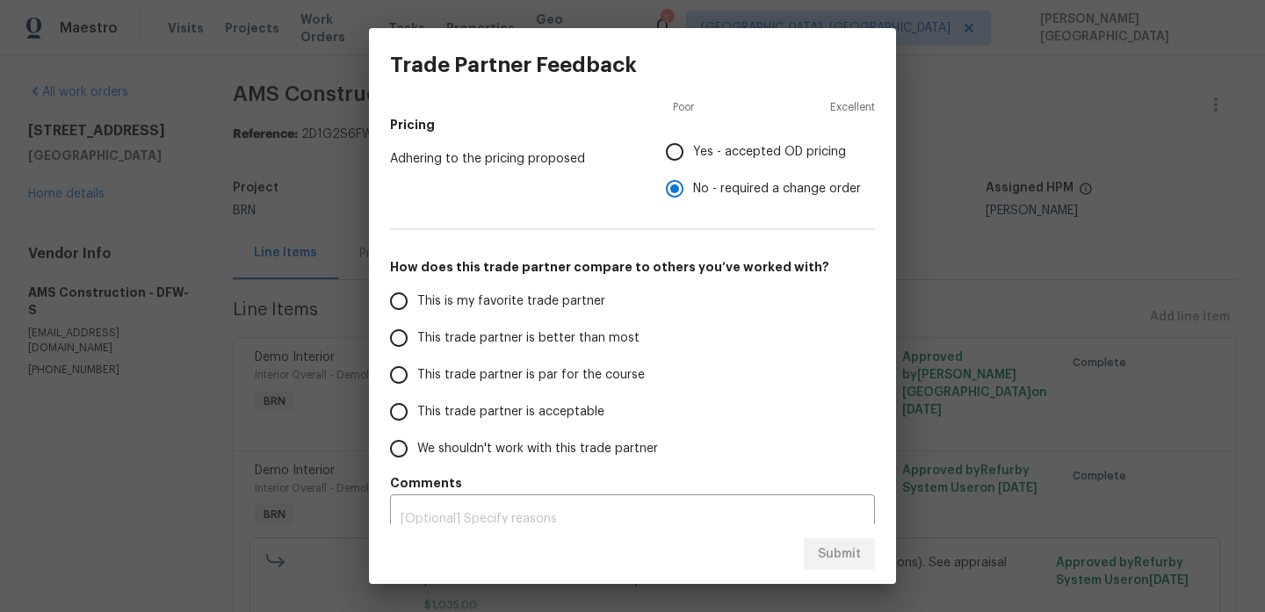
click at [595, 333] on span "This trade partner is better than most" at bounding box center [528, 338] width 222 height 18
click at [417, 333] on input "This trade partner is better than most" at bounding box center [398, 338] width 37 height 37
click at [837, 564] on span "Submit" at bounding box center [839, 555] width 43 height 22
radio input "true"
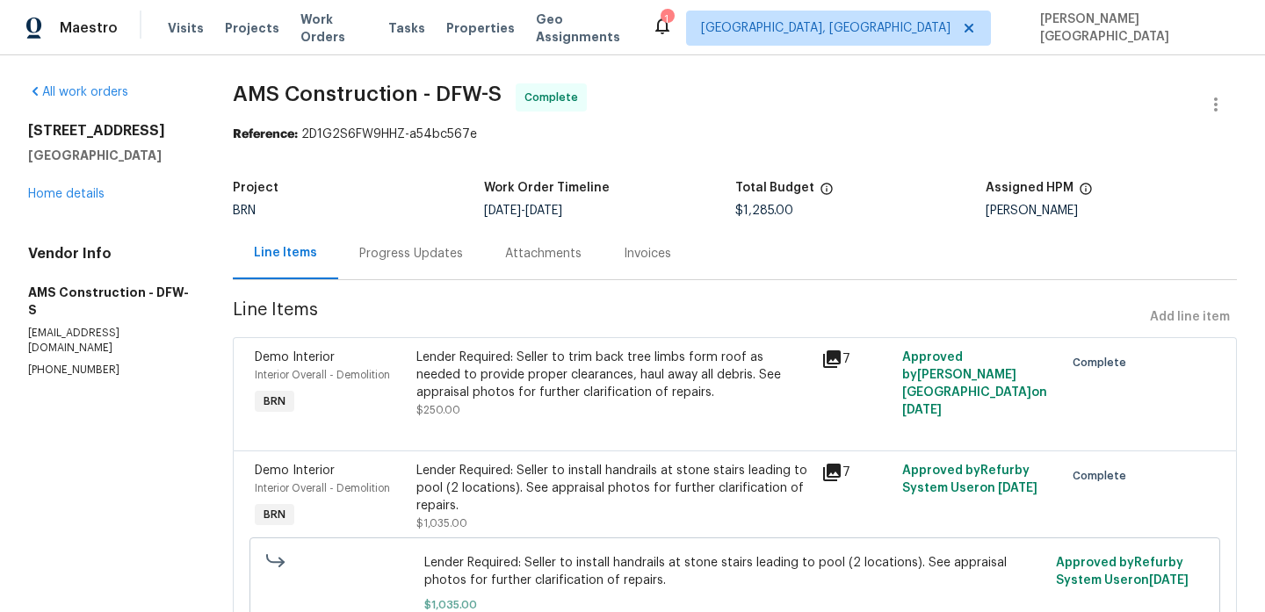
click at [268, 88] on span "AMS Construction - DFW-S" at bounding box center [367, 93] width 269 height 21
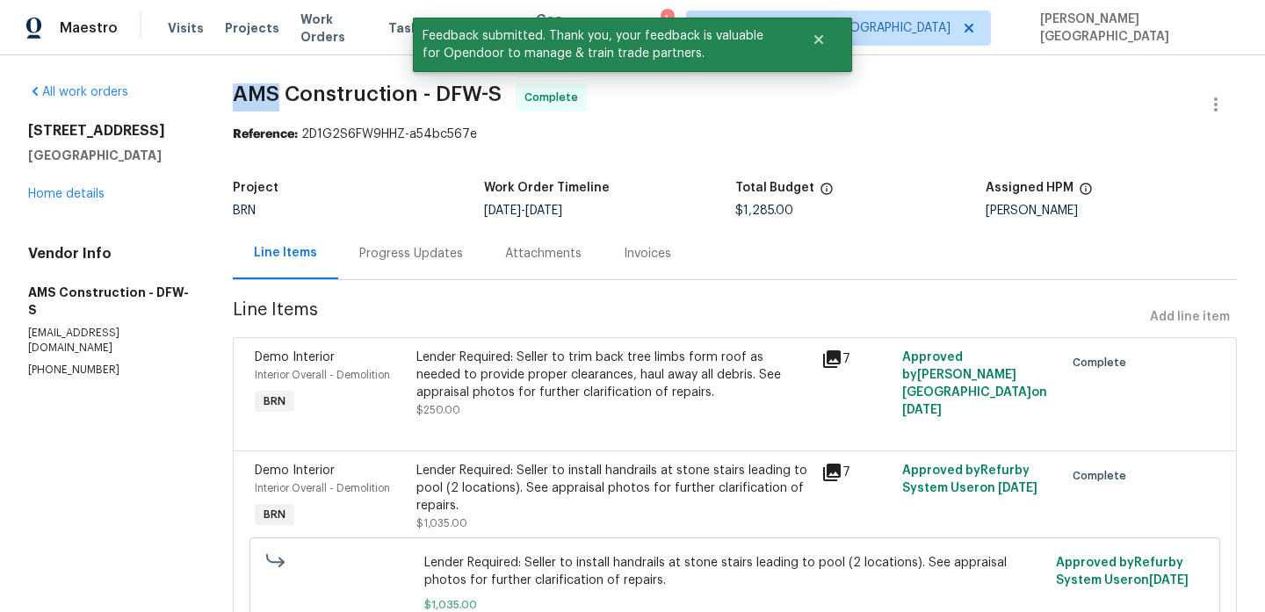
click at [268, 88] on span "AMS Construction - DFW-S" at bounding box center [367, 93] width 269 height 21
click at [341, 89] on span "AMS Construction - DFW-S" at bounding box center [367, 93] width 269 height 21
copy span "AMS Construction"
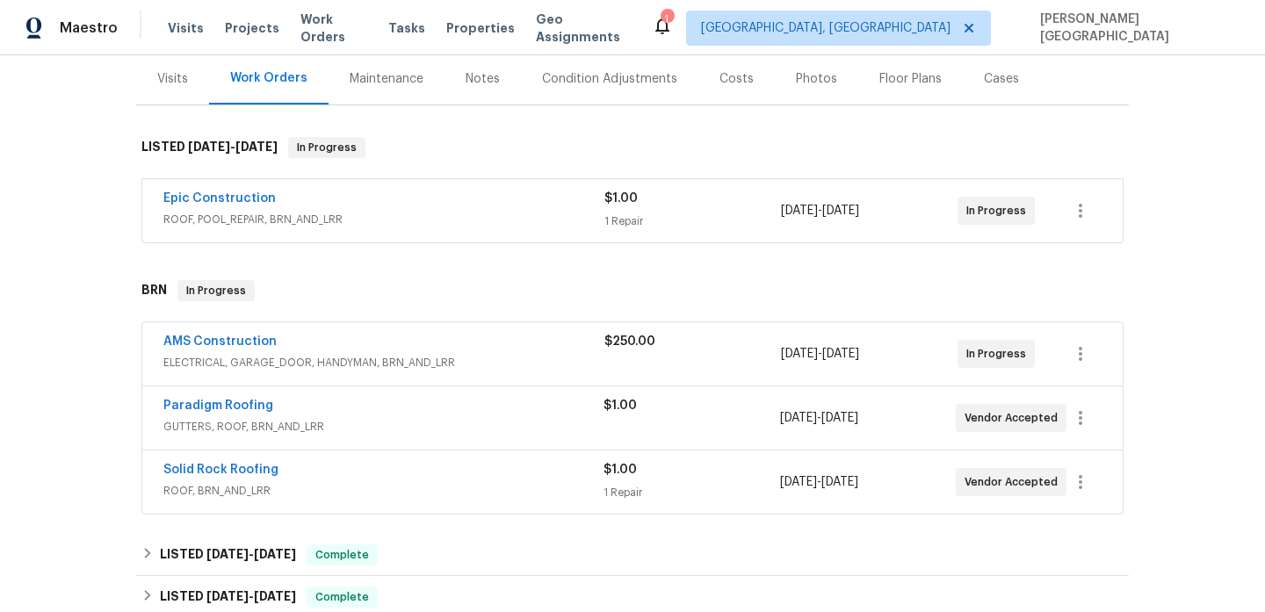
scroll to position [248, 0]
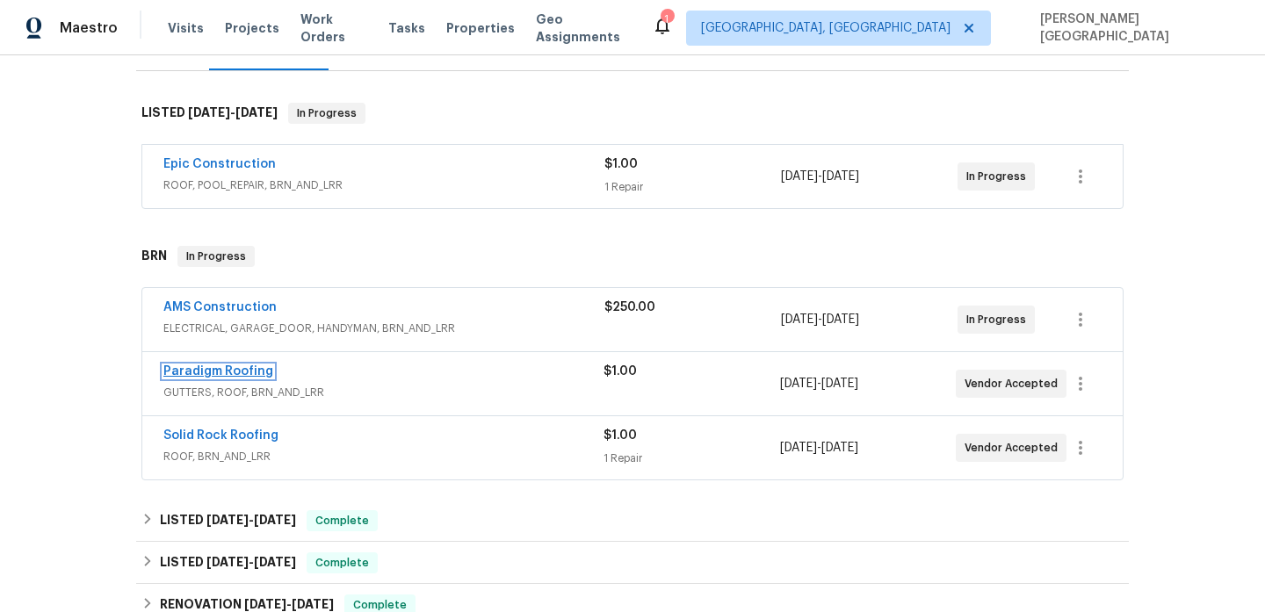
click at [216, 371] on link "Paradigm Roofing" at bounding box center [218, 371] width 110 height 12
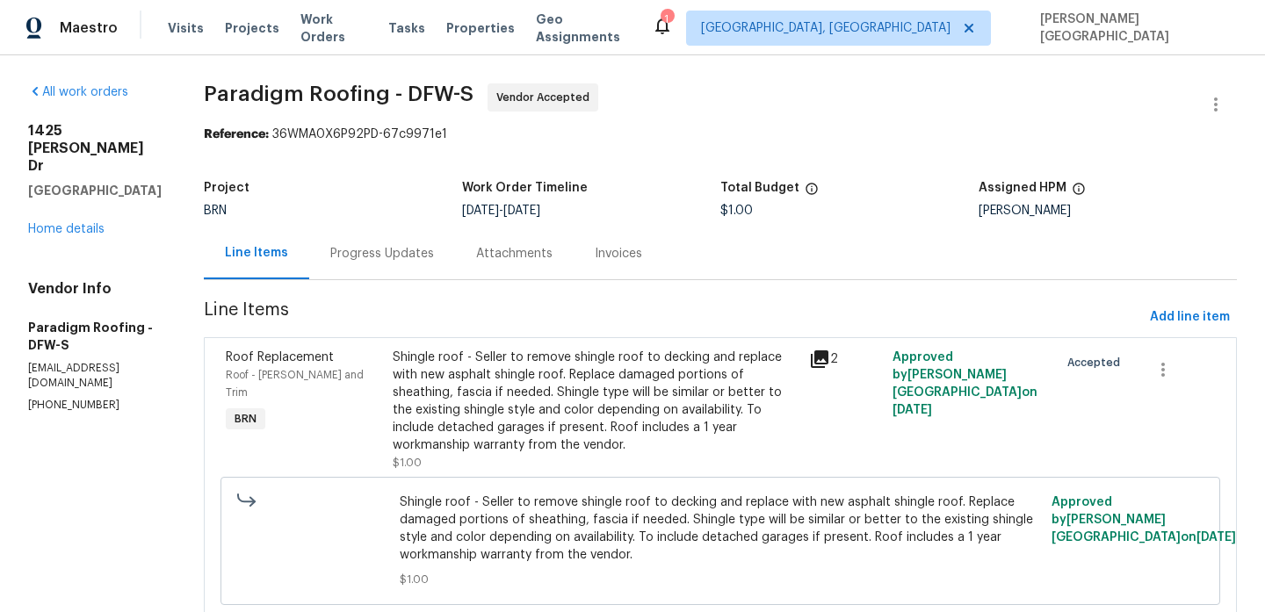
click at [433, 258] on div "Progress Updates" at bounding box center [382, 254] width 104 height 18
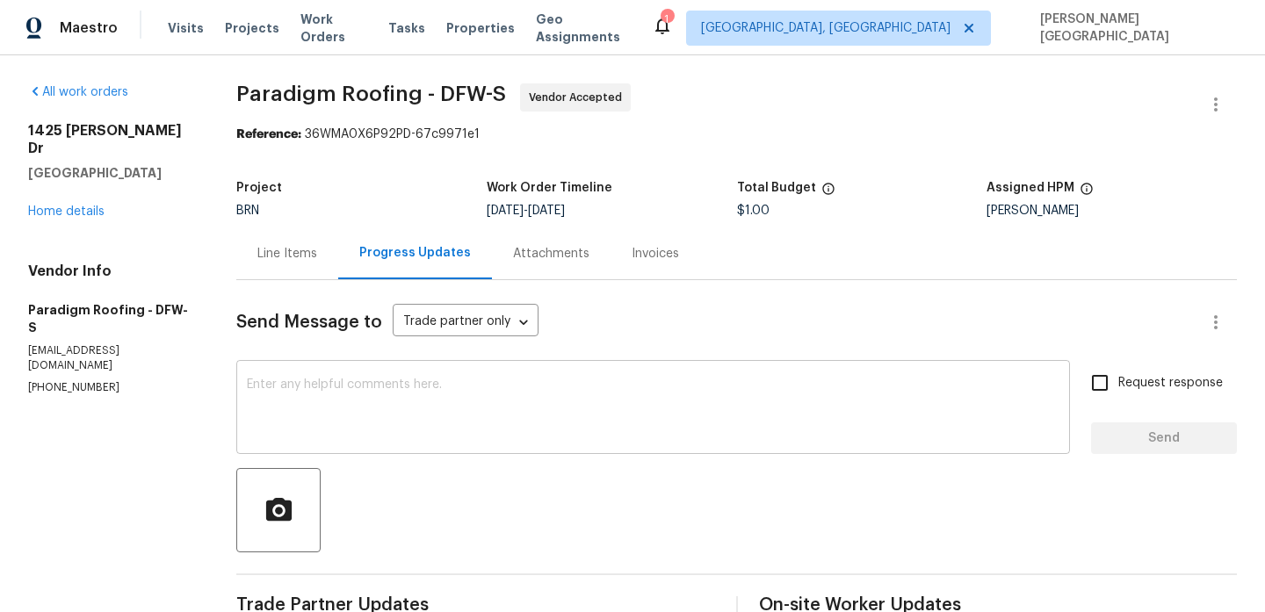
click at [414, 374] on div "x ​" at bounding box center [653, 410] width 834 height 90
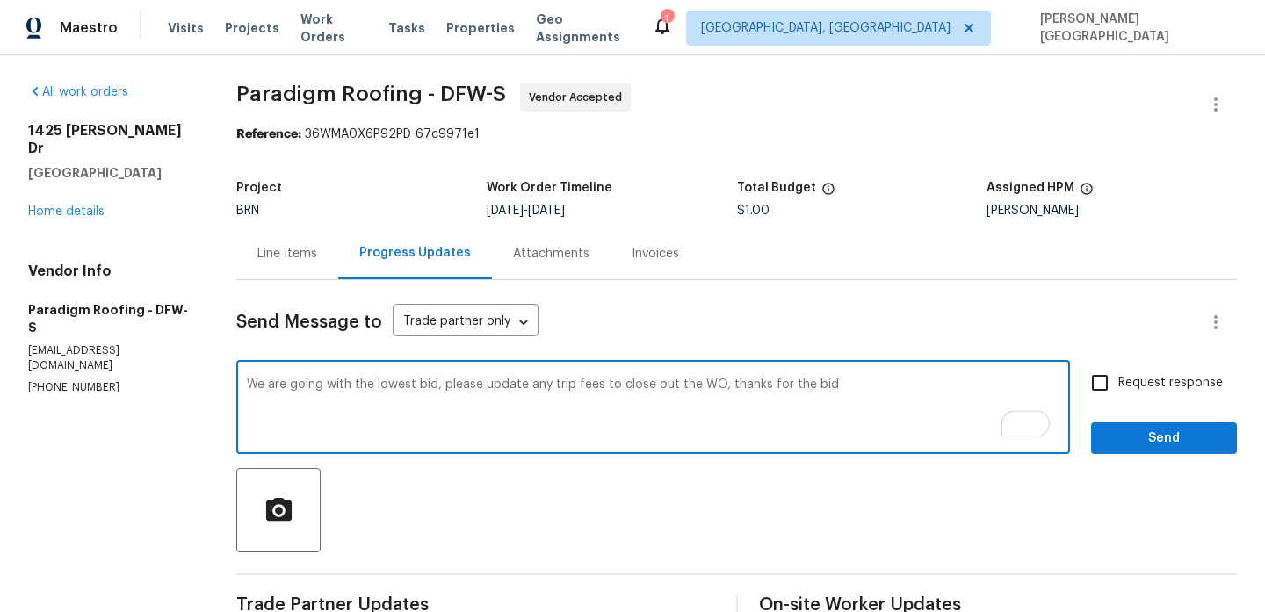
click at [255, 383] on textarea "We are going with the lowest bid, please update any trip fees to close out the …" at bounding box center [653, 409] width 812 height 61
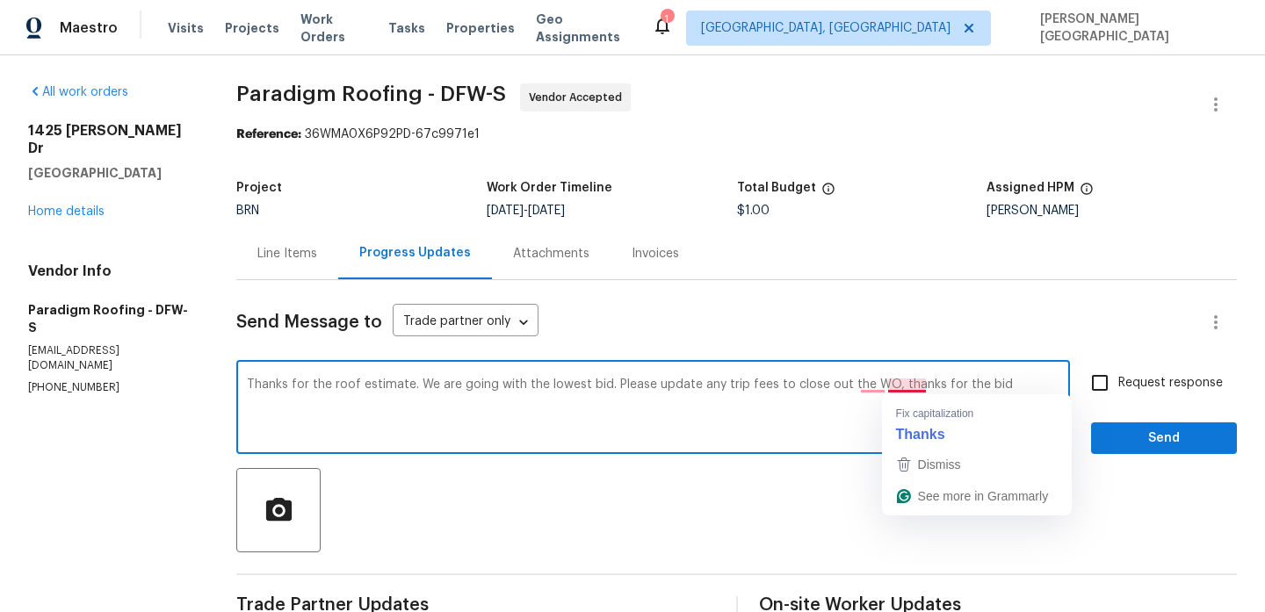
click at [906, 386] on textarea "Thanks for the roof estimate. We are going with the lowest bid. Please update a…" at bounding box center [653, 409] width 812 height 61
drag, startPoint x: 893, startPoint y: 380, endPoint x: 1031, endPoint y: 390, distance: 138.2
click at [1031, 390] on textarea "Thanks for the roof estimate. We are going with the lowest bid. Please update a…" at bounding box center [653, 409] width 812 height 61
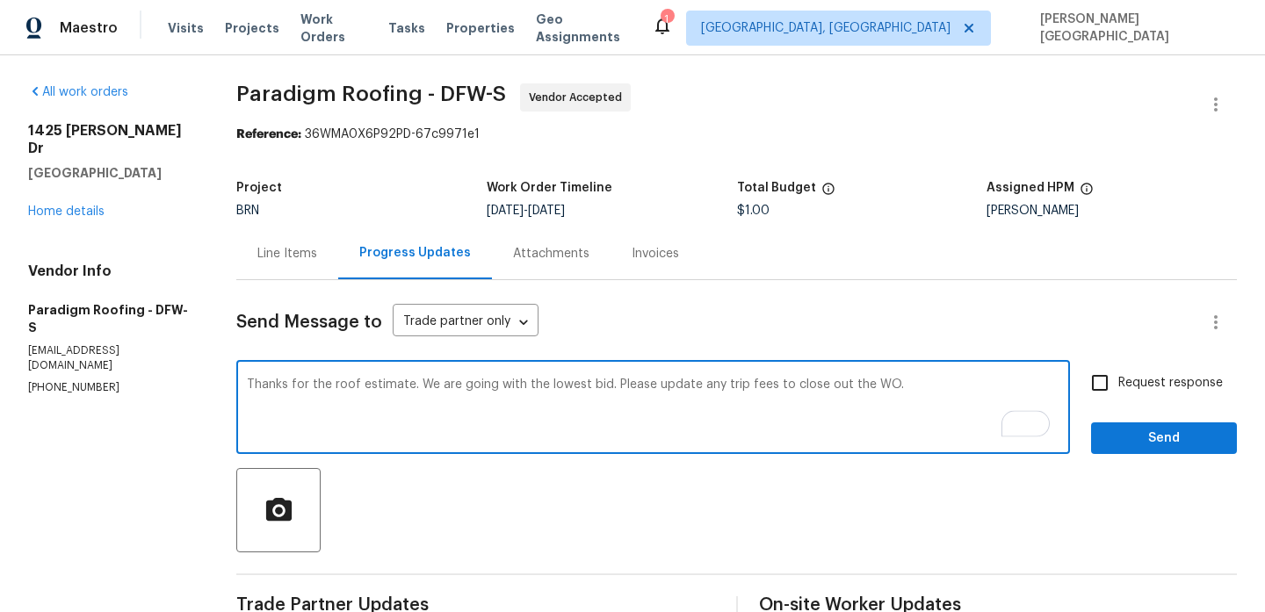
type textarea "Thanks for the roof estimate. We are going with the lowest bid. Please update a…"
click at [1093, 384] on input "Request response" at bounding box center [1099, 383] width 37 height 37
checkbox input "true"
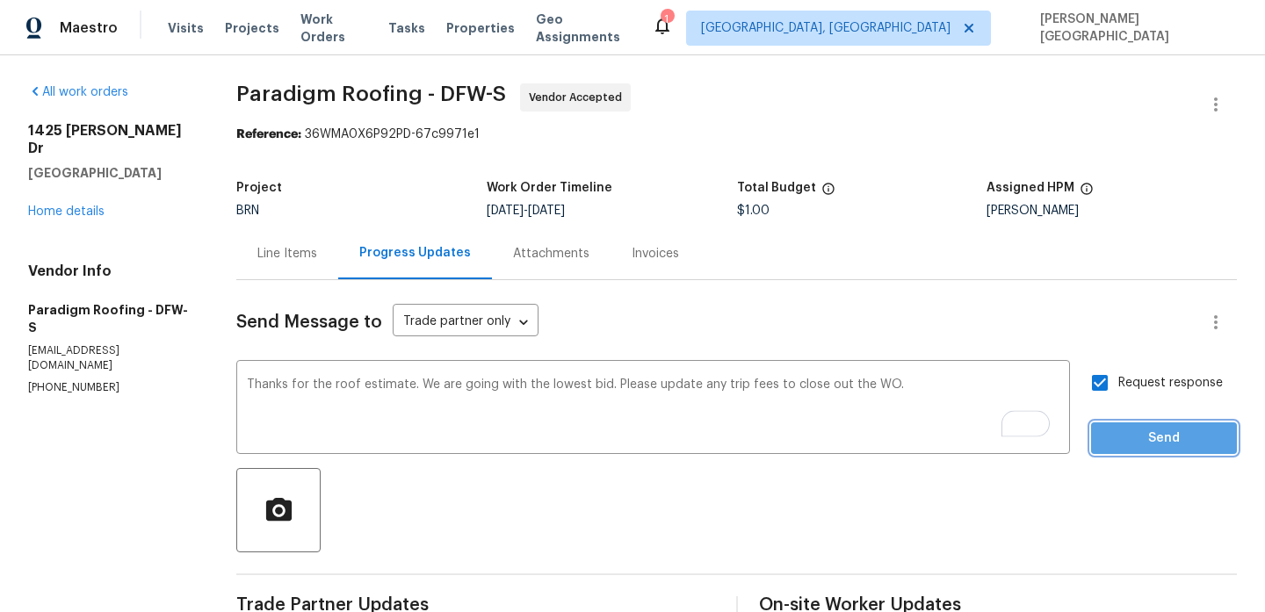
click at [1115, 426] on button "Send" at bounding box center [1164, 438] width 146 height 32
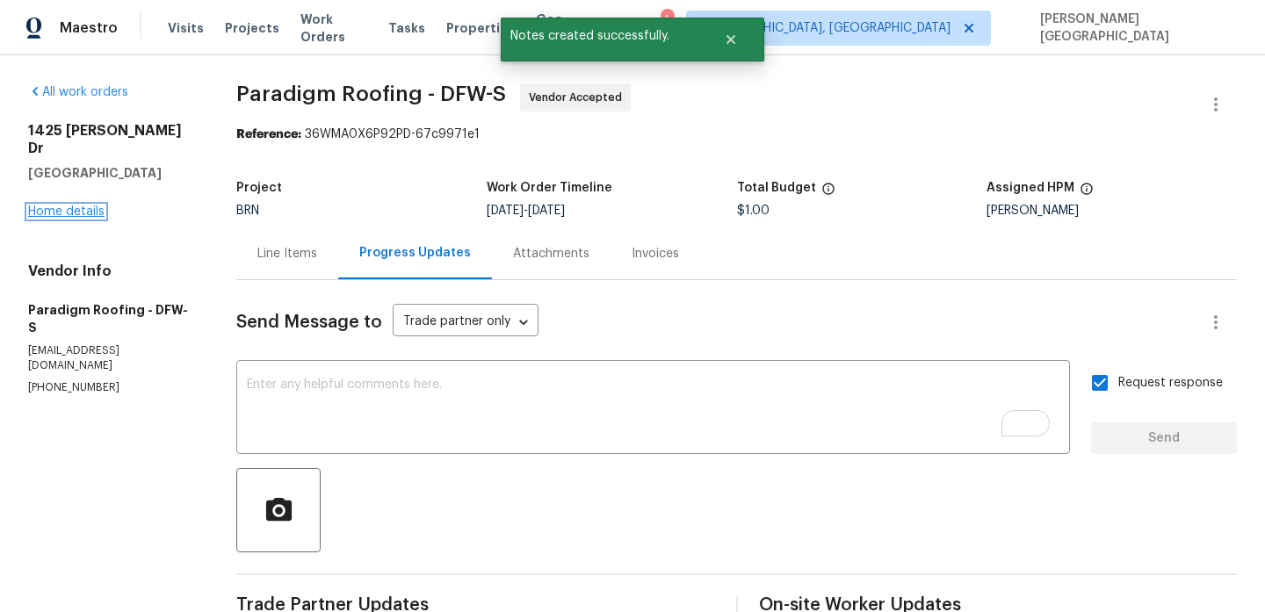
click at [65, 206] on link "Home details" at bounding box center [66, 212] width 76 height 12
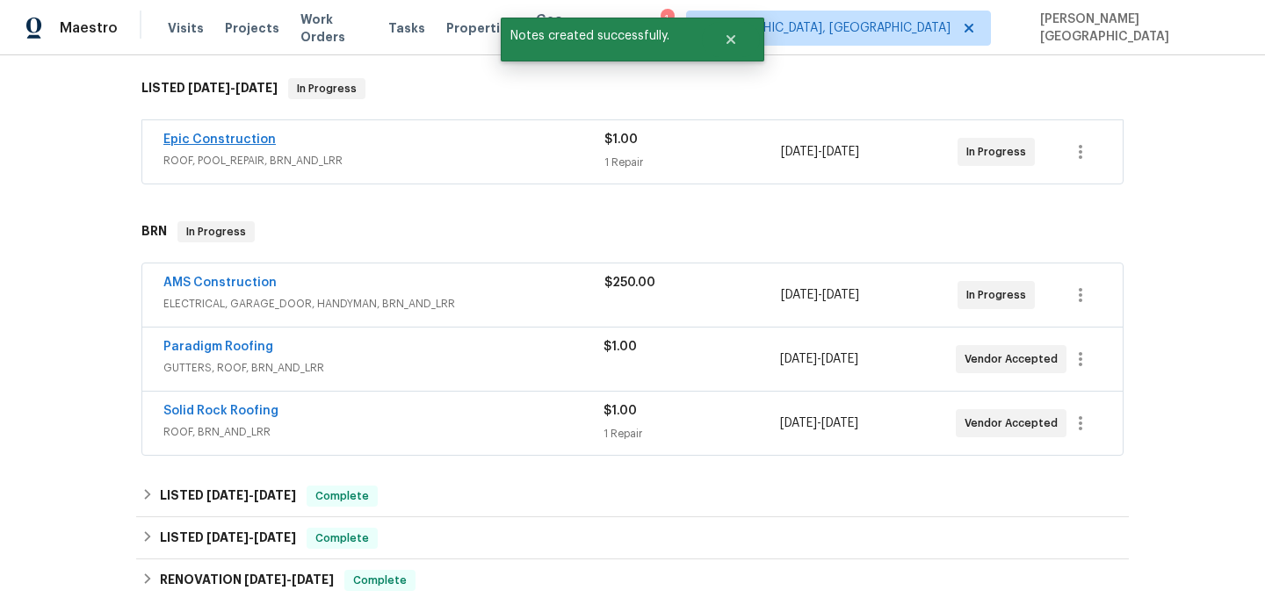
scroll to position [357, 0]
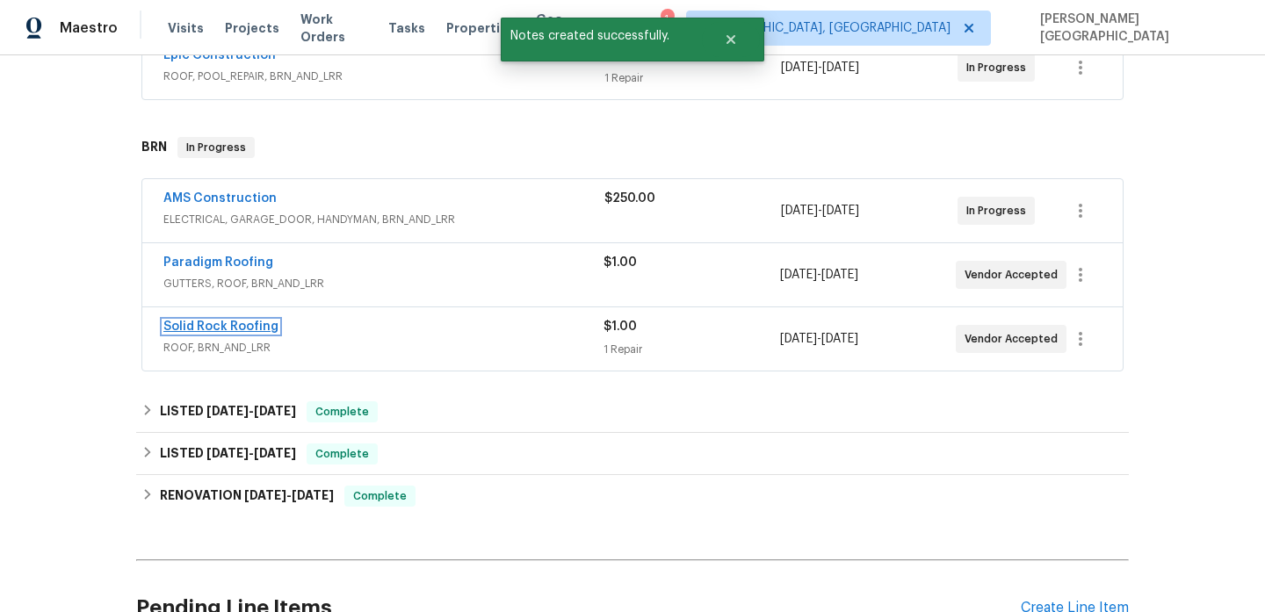
click at [213, 329] on link "Solid Rock Roofing" at bounding box center [220, 327] width 115 height 12
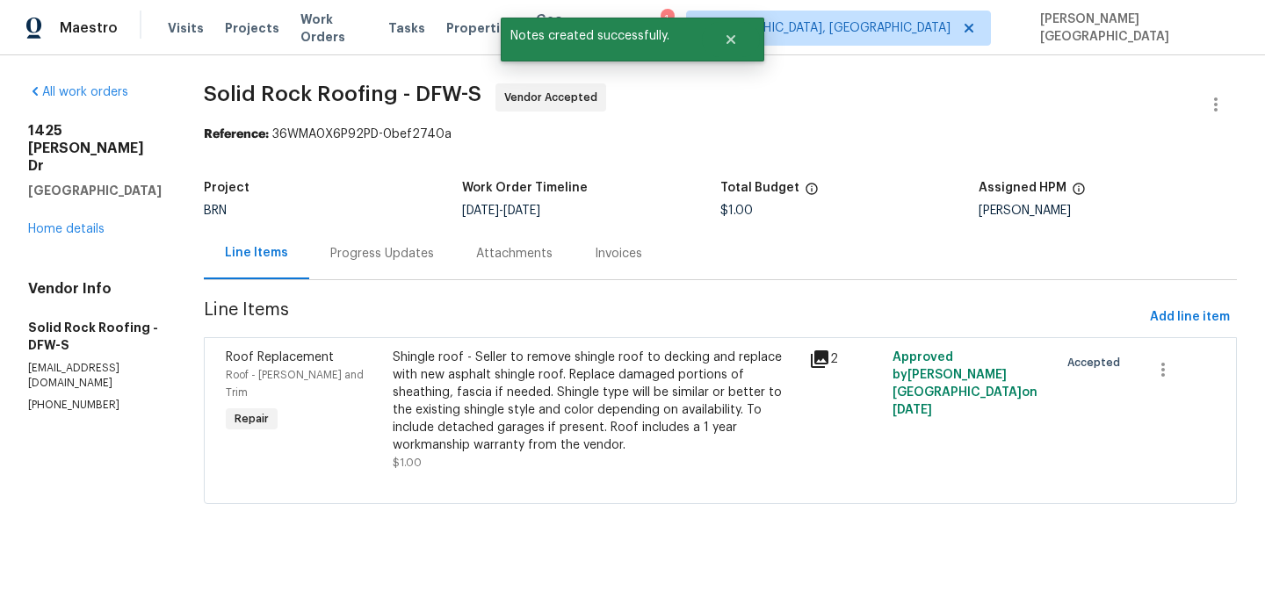
click at [403, 250] on div "Progress Updates" at bounding box center [382, 254] width 104 height 18
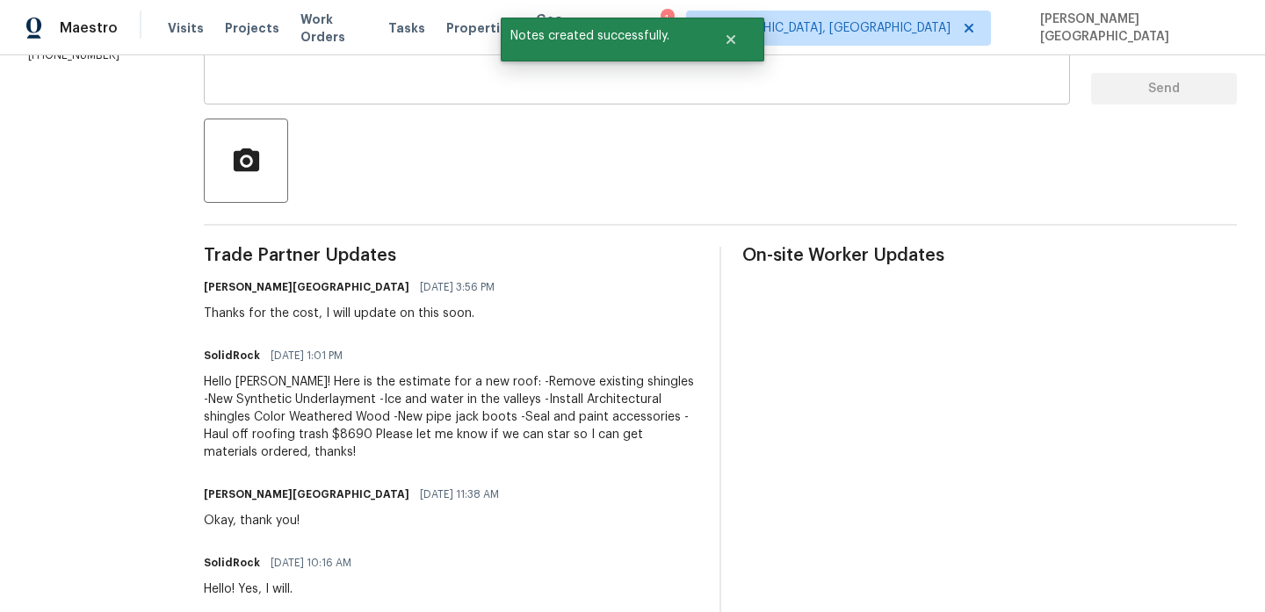
scroll to position [354, 0]
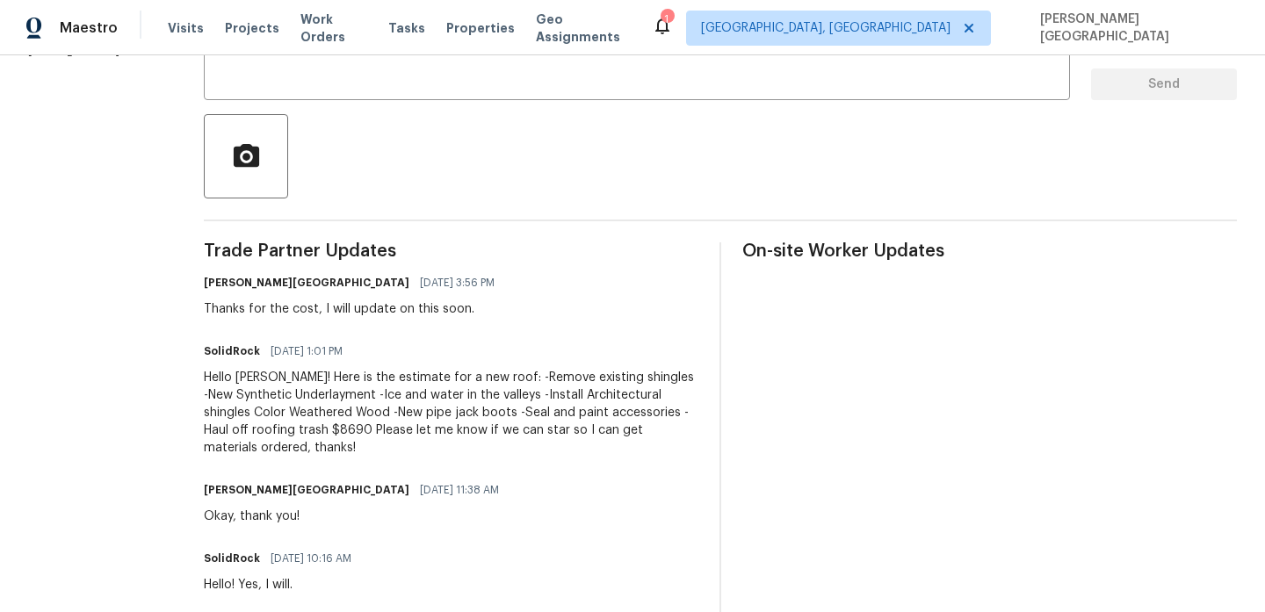
click at [303, 426] on div "Hello [PERSON_NAME]! Here is the estimate for a new roof: -Remove existing shin…" at bounding box center [451, 413] width 495 height 88
copy div "8690"
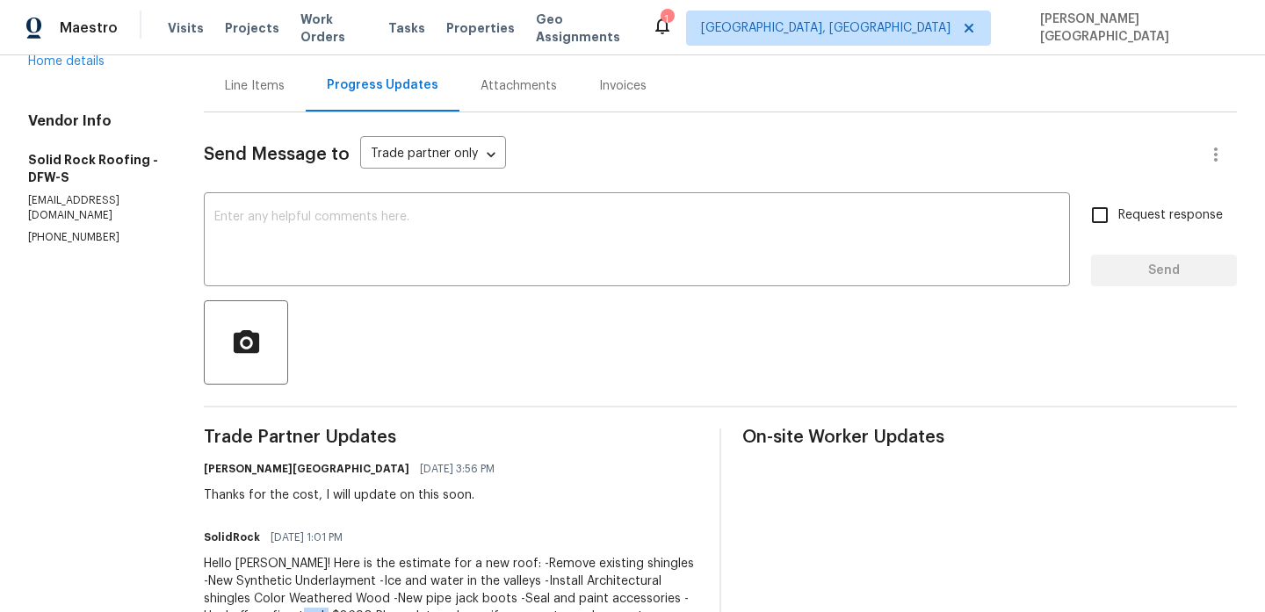
scroll to position [0, 0]
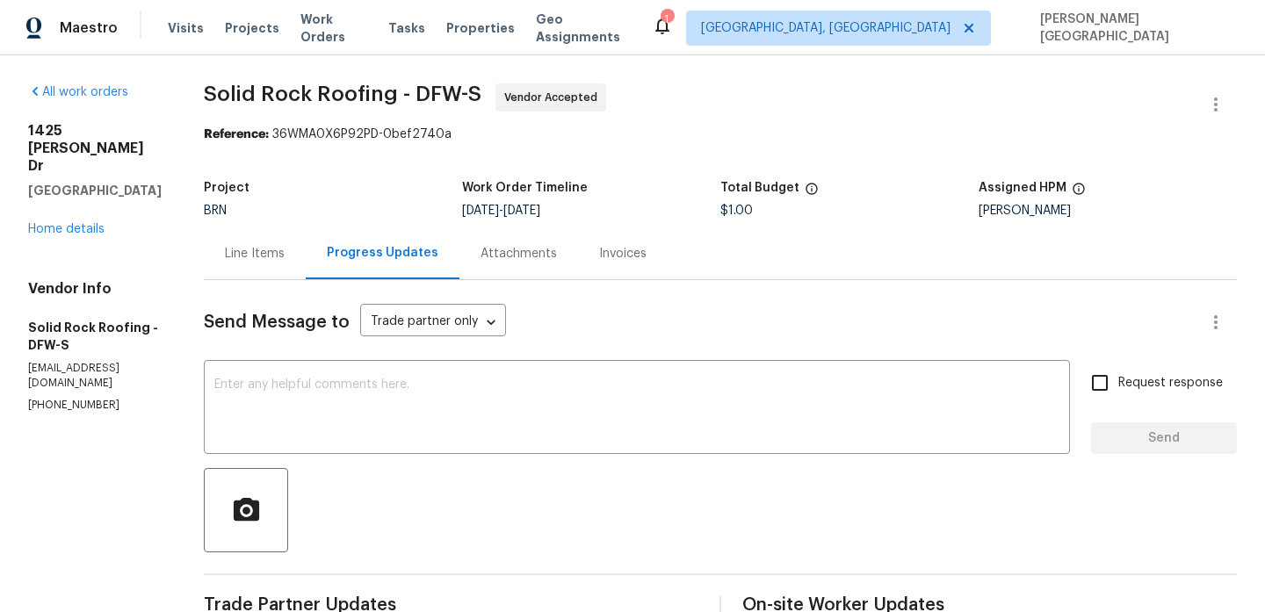
click at [248, 256] on div "Line Items" at bounding box center [255, 254] width 60 height 18
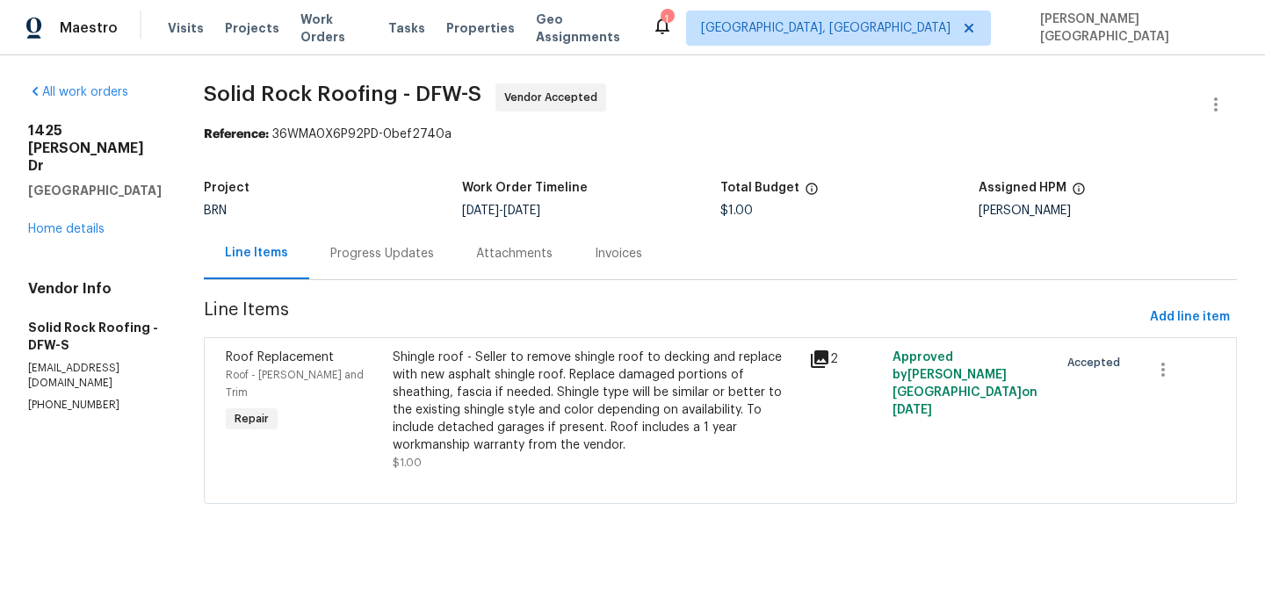
click at [457, 396] on div "Shingle roof - Seller to remove shingle roof to decking and replace with new as…" at bounding box center [596, 401] width 406 height 105
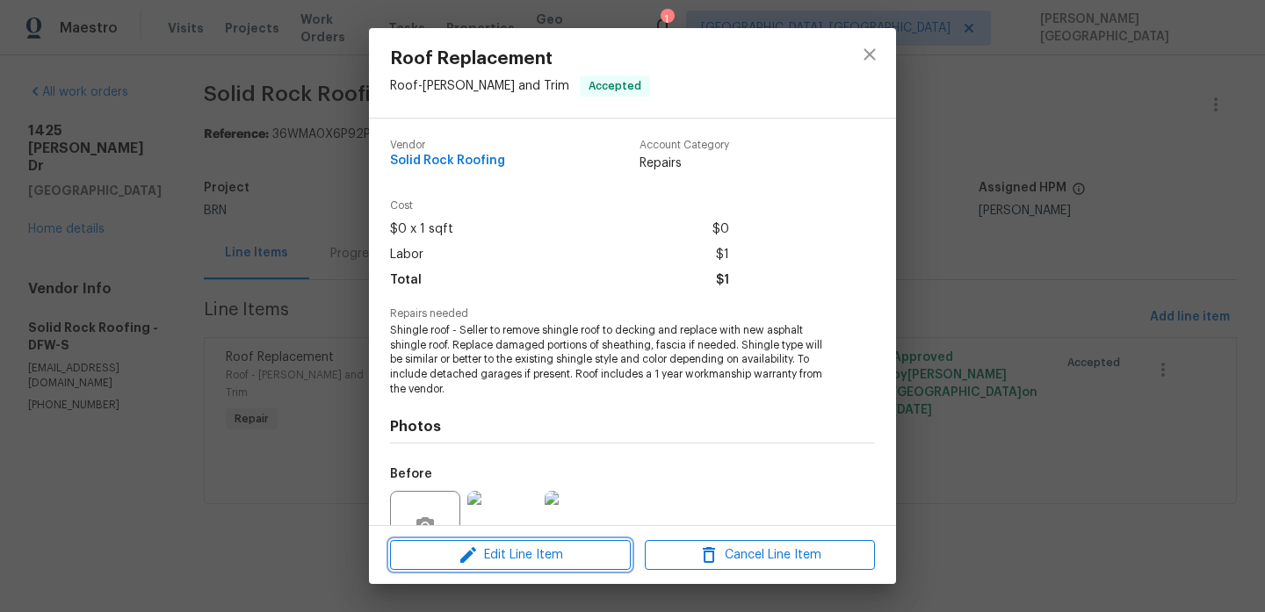
click at [480, 560] on span "Edit Line Item" at bounding box center [510, 556] width 230 height 22
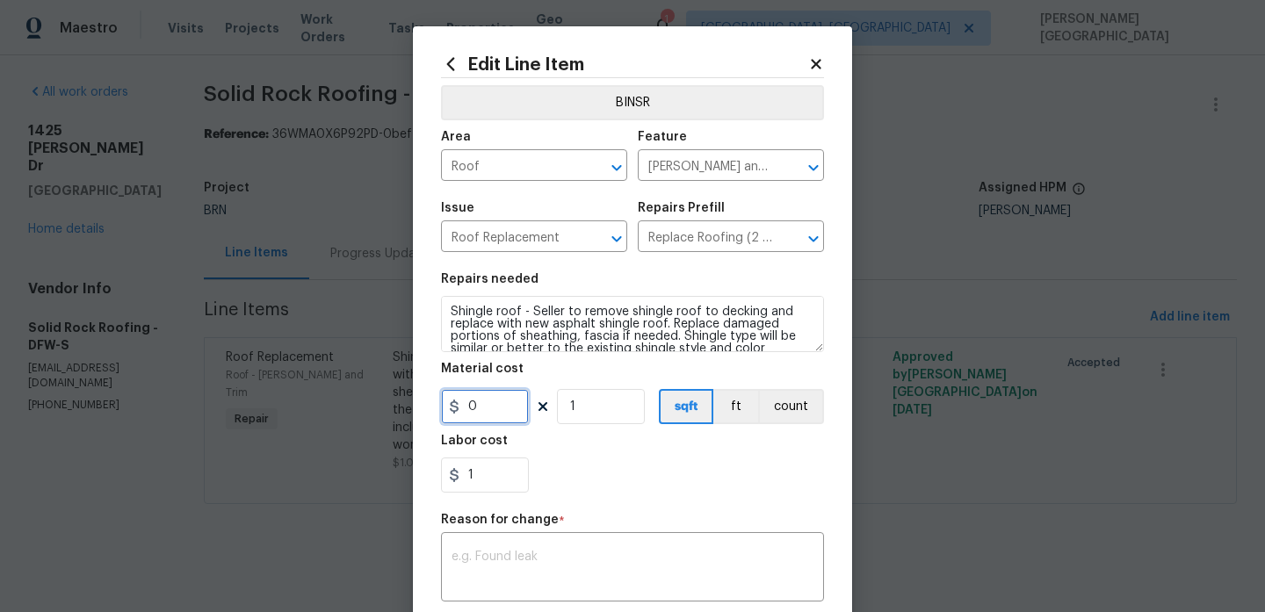
click at [474, 405] on input "0" at bounding box center [485, 406] width 88 height 35
click at [484, 468] on input "1" at bounding box center [485, 475] width 88 height 35
paste input "8690"
type input "8690"
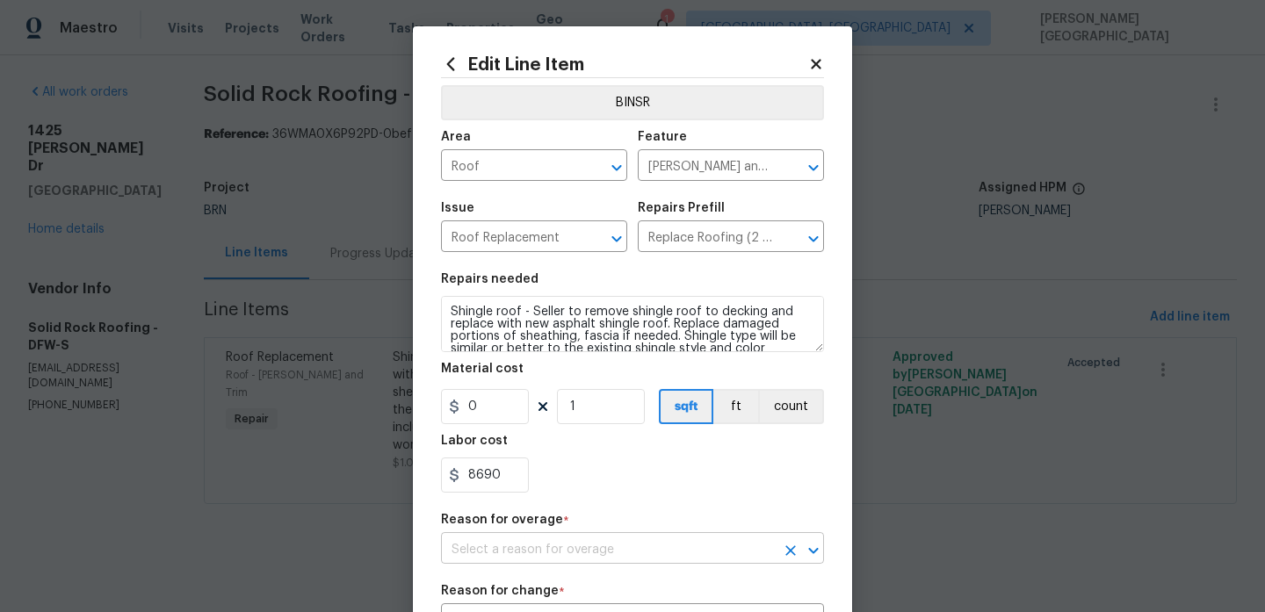
click at [526, 550] on input "text" at bounding box center [608, 550] width 334 height 27
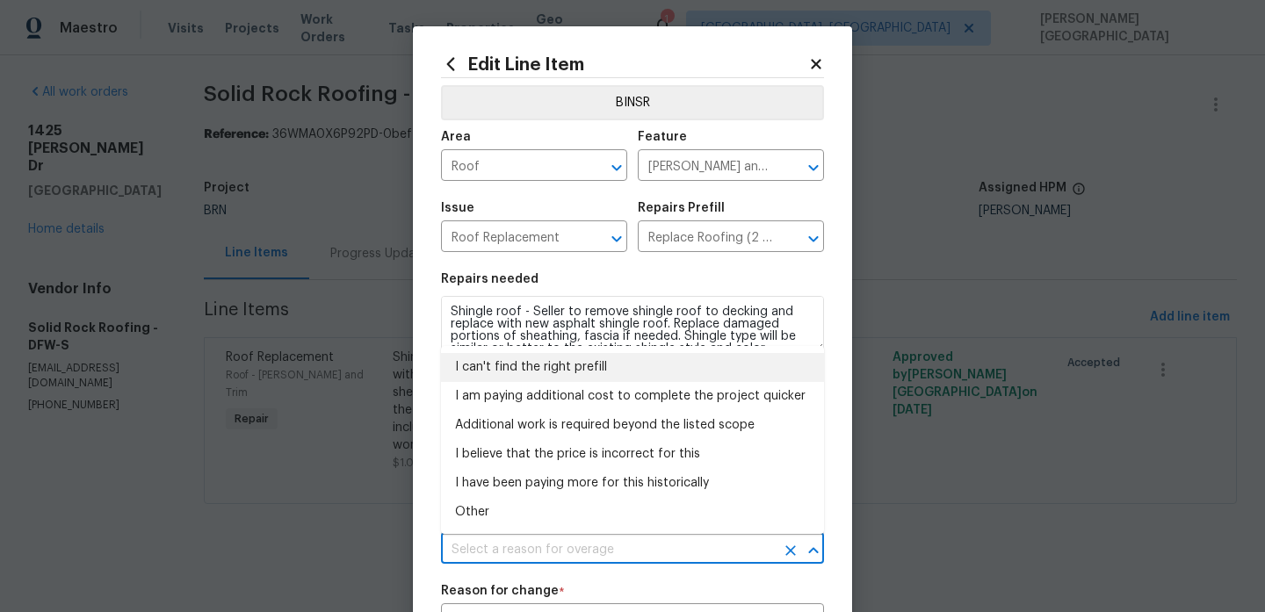
click at [512, 366] on li "I can't find the right prefill" at bounding box center [632, 367] width 383 height 29
type input "I can't find the right prefill"
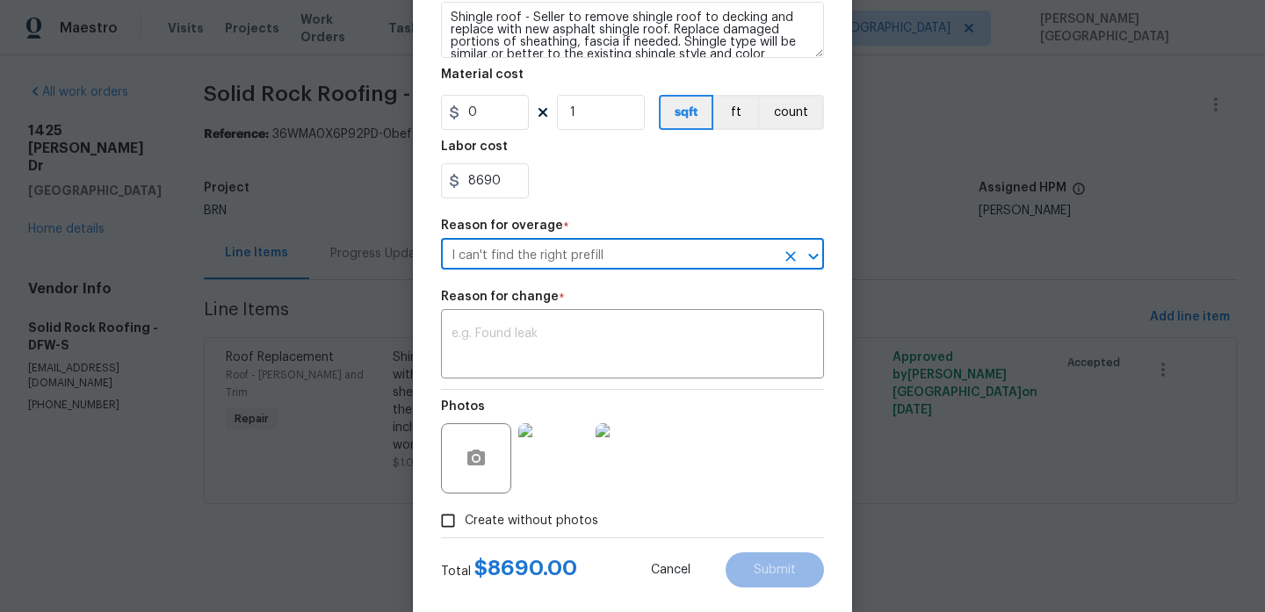
scroll to position [322, 0]
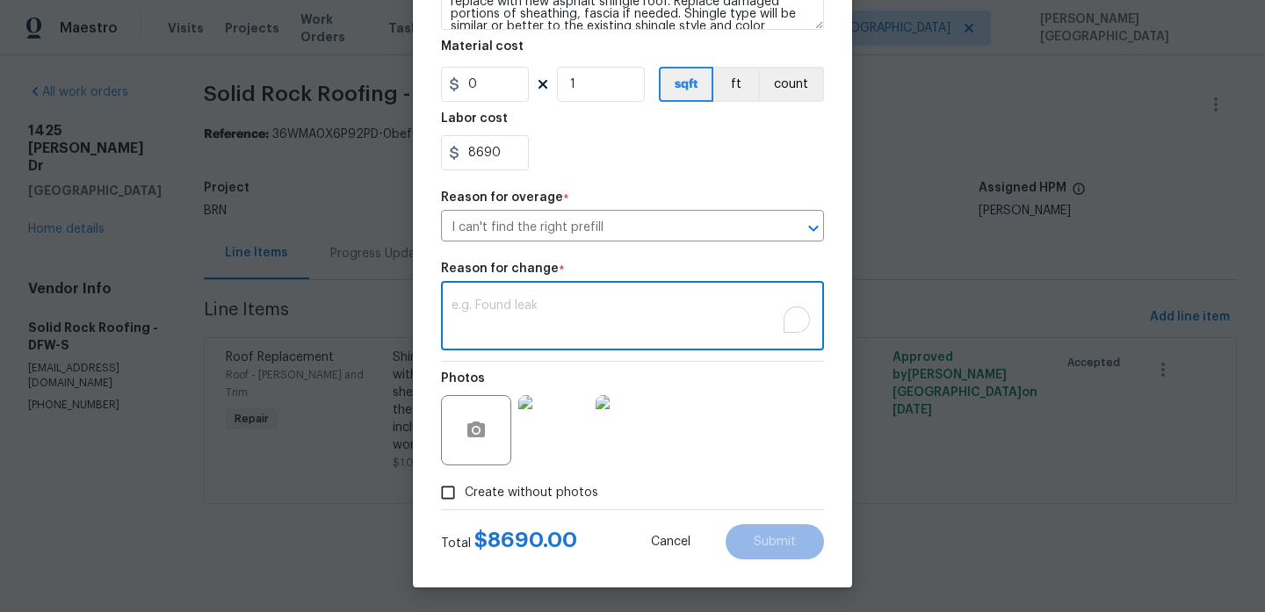
click at [499, 325] on textarea "To enrich screen reader interactions, please activate Accessibility in Grammarl…" at bounding box center [632, 318] width 362 height 37
paste textarea "II Updated cost per BR team’s approval."
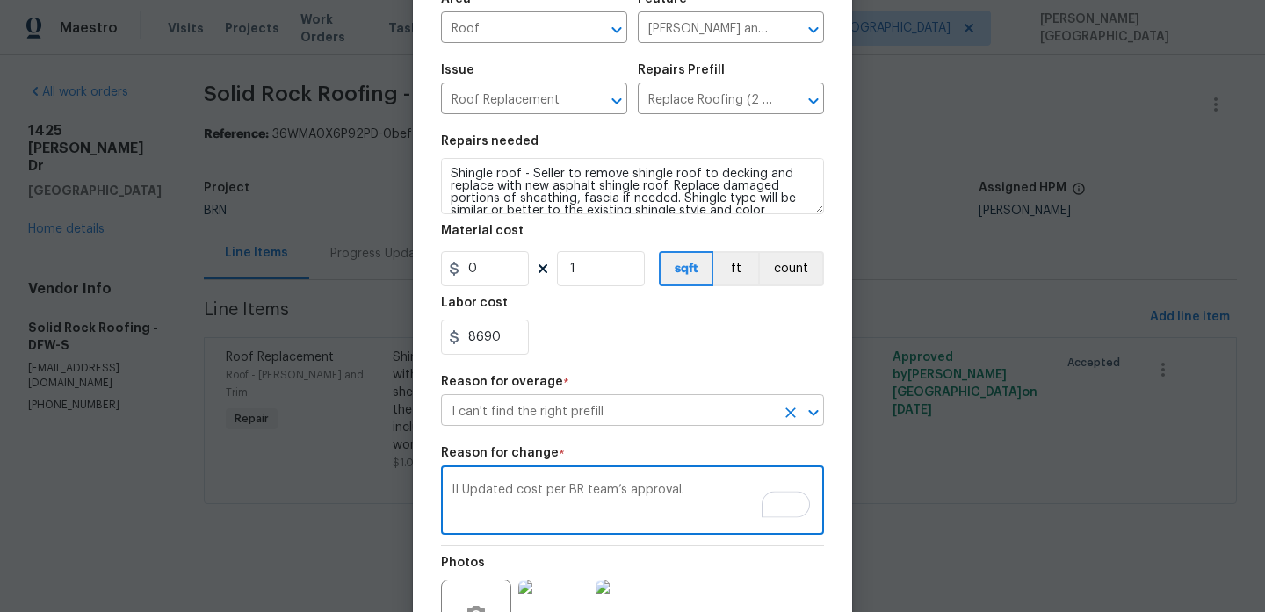
scroll to position [325, 0]
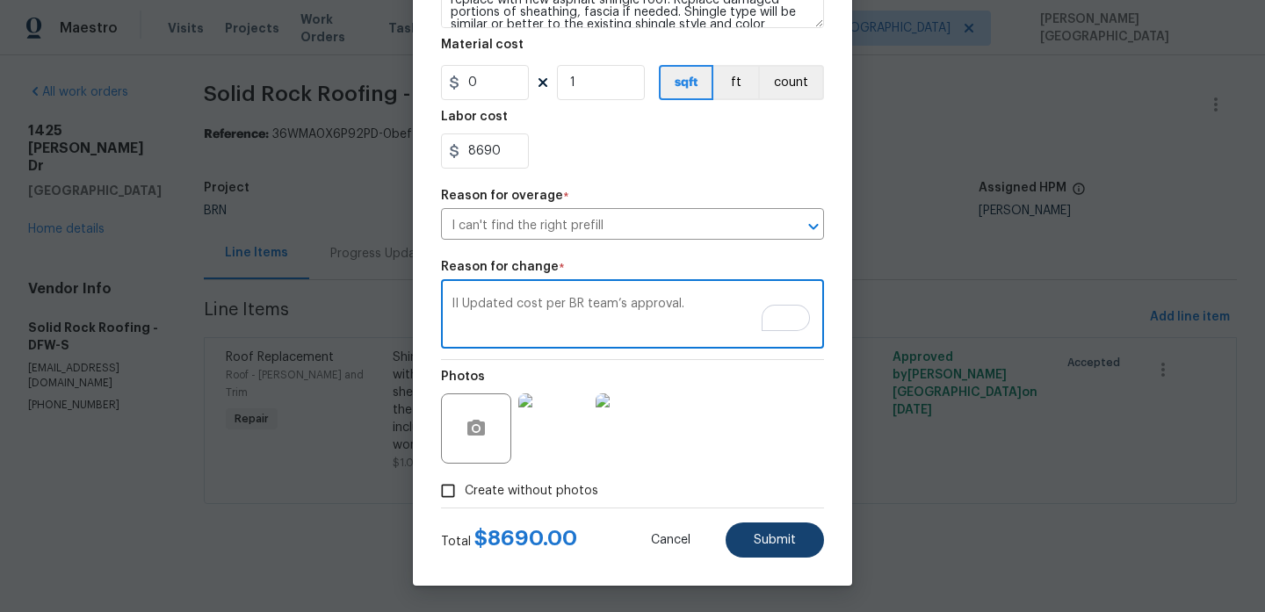
type textarea "II Updated cost per BR team’s approval."
click at [740, 535] on button "Submit" at bounding box center [775, 540] width 98 height 35
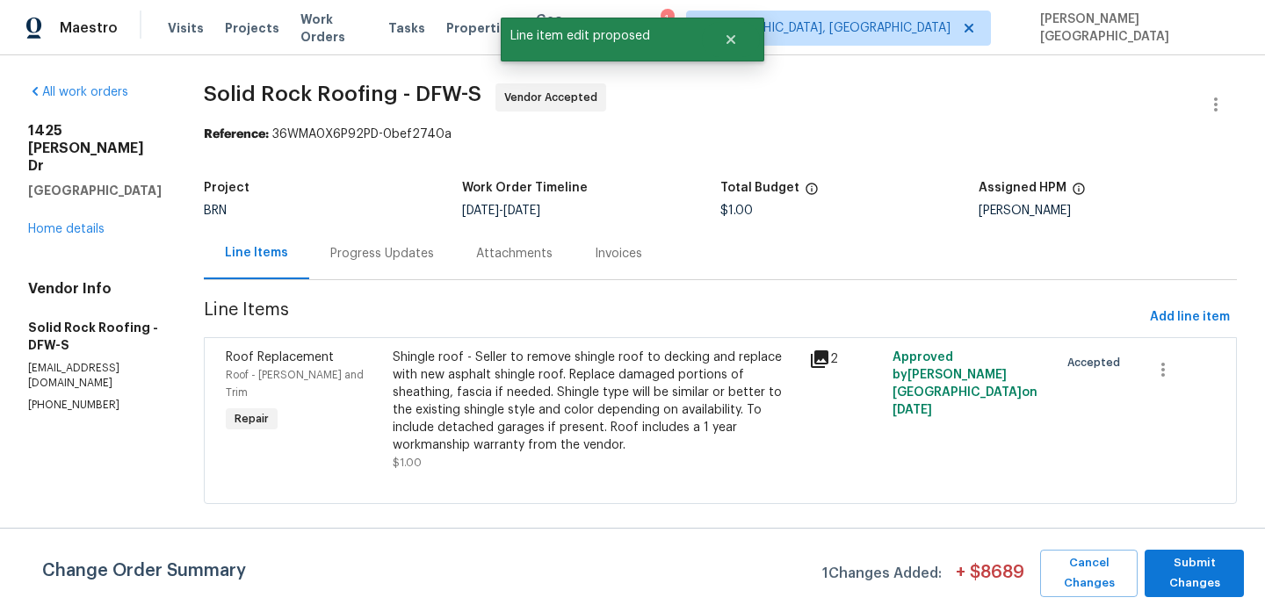
scroll to position [0, 0]
click at [1181, 586] on span "Submit Changes" at bounding box center [1194, 573] width 82 height 40
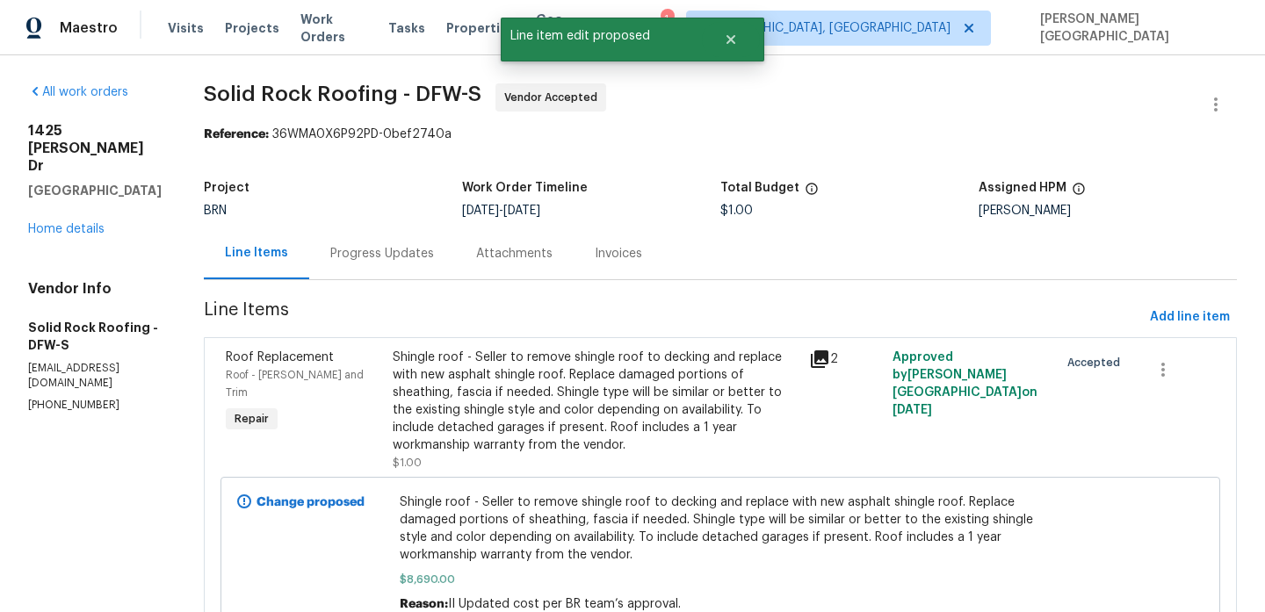
click at [372, 255] on div "Progress Updates" at bounding box center [382, 254] width 104 height 18
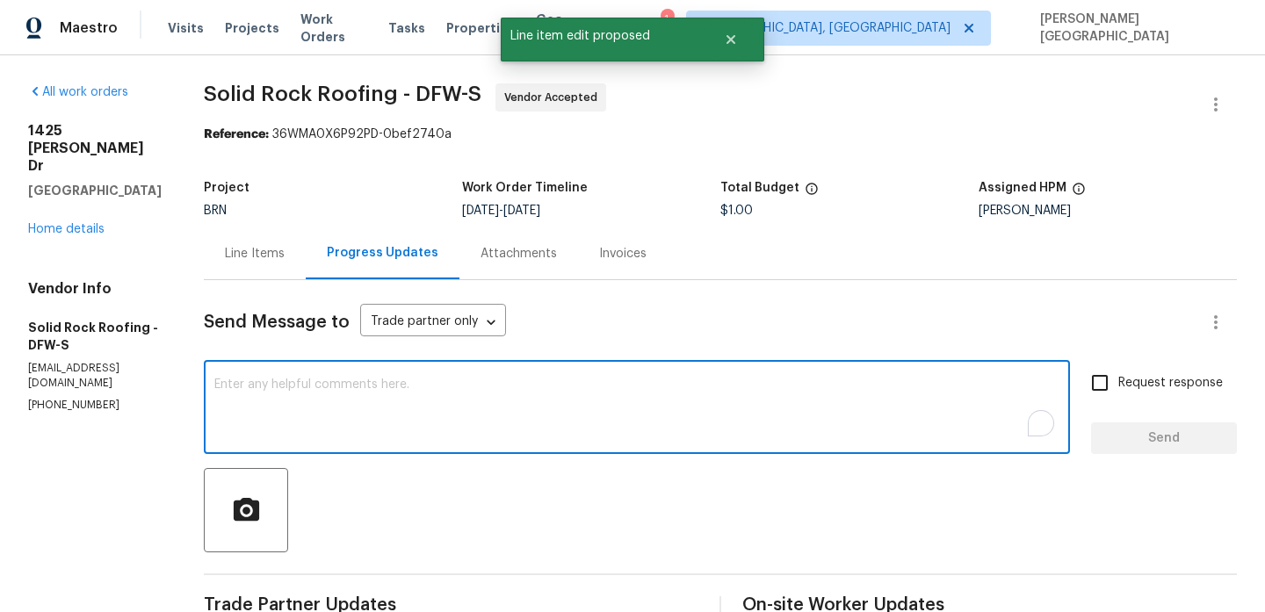
click at [444, 397] on textarea "To enrich screen reader interactions, please activate Accessibility in Grammarl…" at bounding box center [636, 409] width 845 height 61
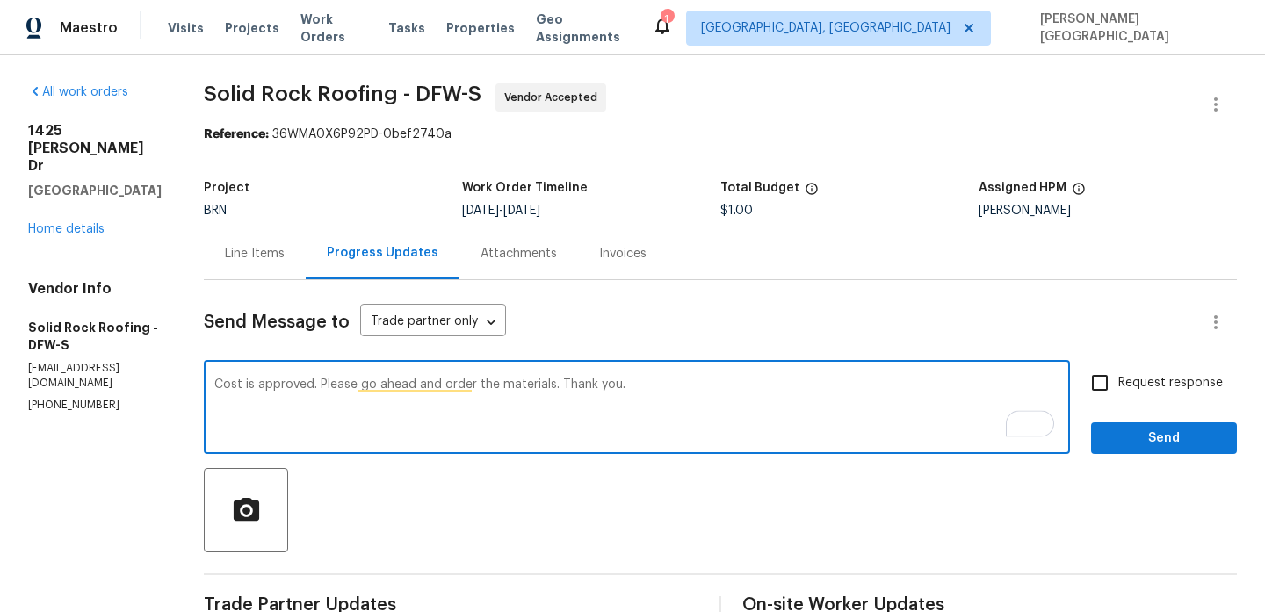
type textarea "Cost is approved. Please go ahead and order the materials. Thank you."
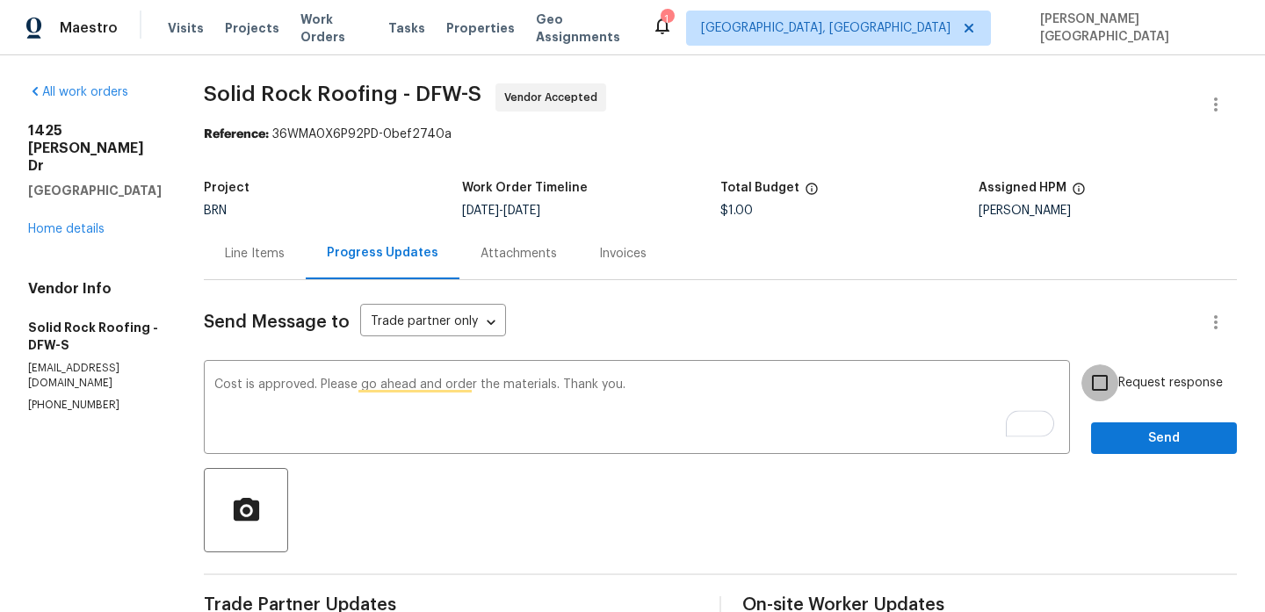
click at [1109, 395] on input "Request response" at bounding box center [1099, 383] width 37 height 37
checkbox input "true"
click at [1116, 446] on span "Send" at bounding box center [1164, 439] width 118 height 22
